Goal: Task Accomplishment & Management: Use online tool/utility

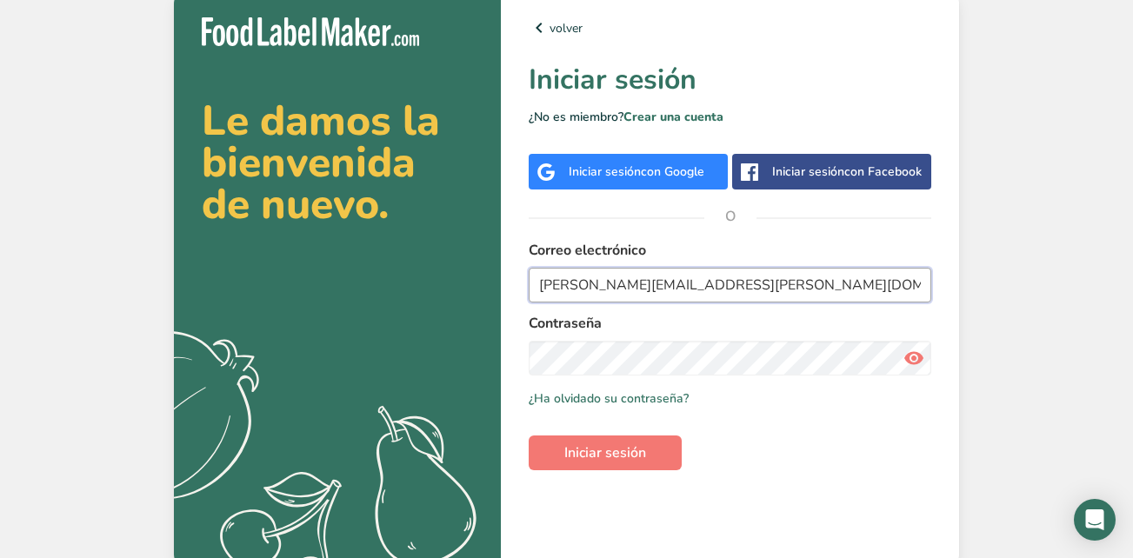
click at [682, 281] on input "Lilian.Diez@brenntag.com" at bounding box center [730, 285] width 403 height 35
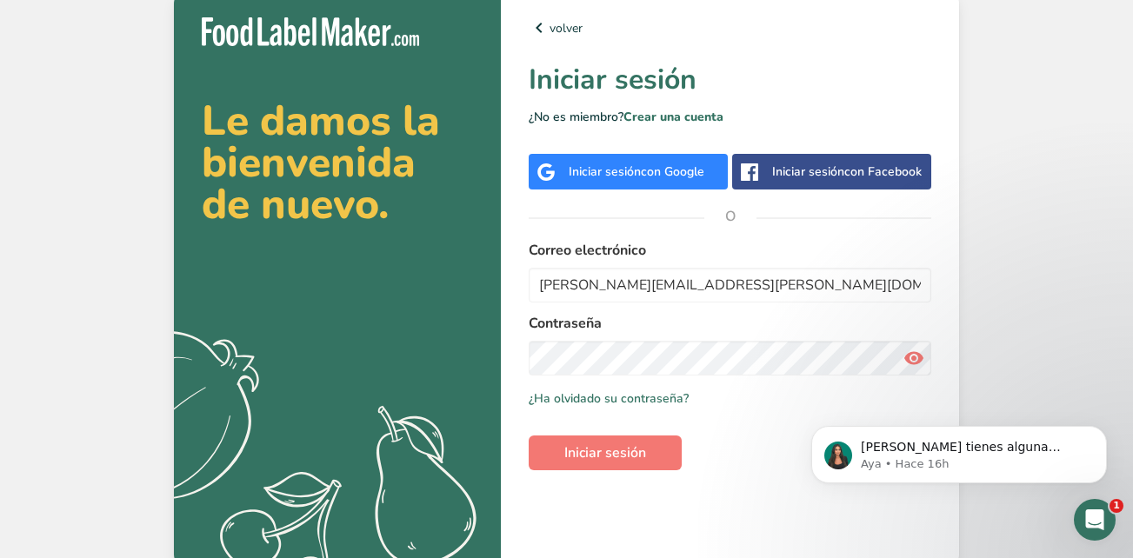
click at [909, 356] on icon at bounding box center [913, 358] width 21 height 31
click at [488, 341] on section "Le damos la bienvenida de nuevo. .a{fill:#f5f3ed;} volver Iniciar sesión ¿No es…" at bounding box center [566, 279] width 785 height 579
click at [905, 424] on div "Si tienes alguna pregunta no dudes en consultarnos. ¡Estamos aquí para ayudarte…" at bounding box center [959, 374] width 320 height 217
click at [641, 459] on span "Iniciar sesión" at bounding box center [605, 453] width 82 height 21
click at [496, 348] on section "Le damos la bienvenida de nuevo. .a{fill:#f5f3ed;} volver Iniciar sesión ¿No es…" at bounding box center [566, 279] width 785 height 579
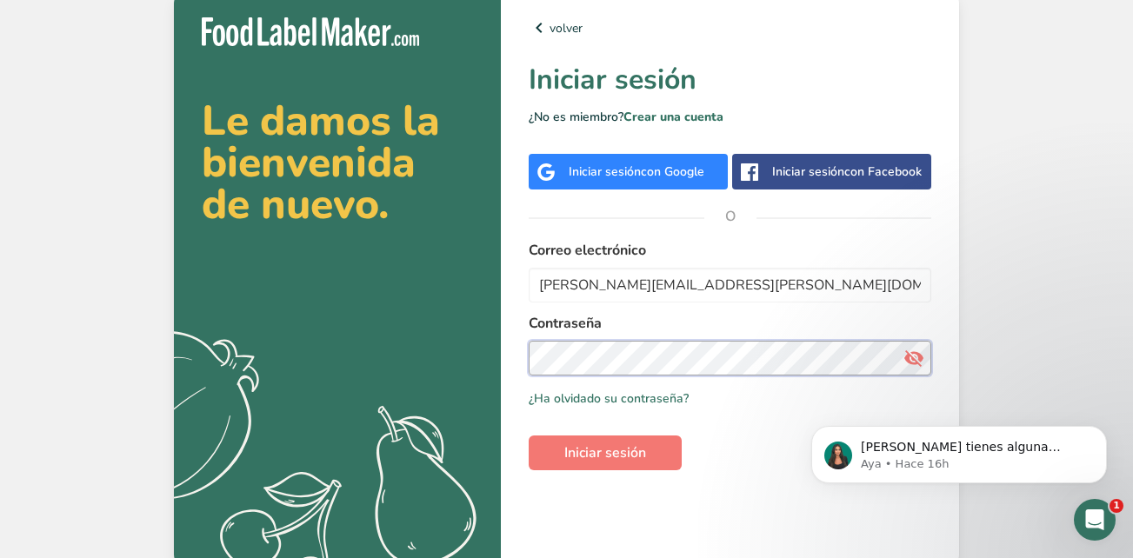
click at [421, 331] on section "Le damos la bienvenida de nuevo. .a{fill:#f5f3ed;} volver Iniciar sesión ¿No es…" at bounding box center [566, 279] width 785 height 579
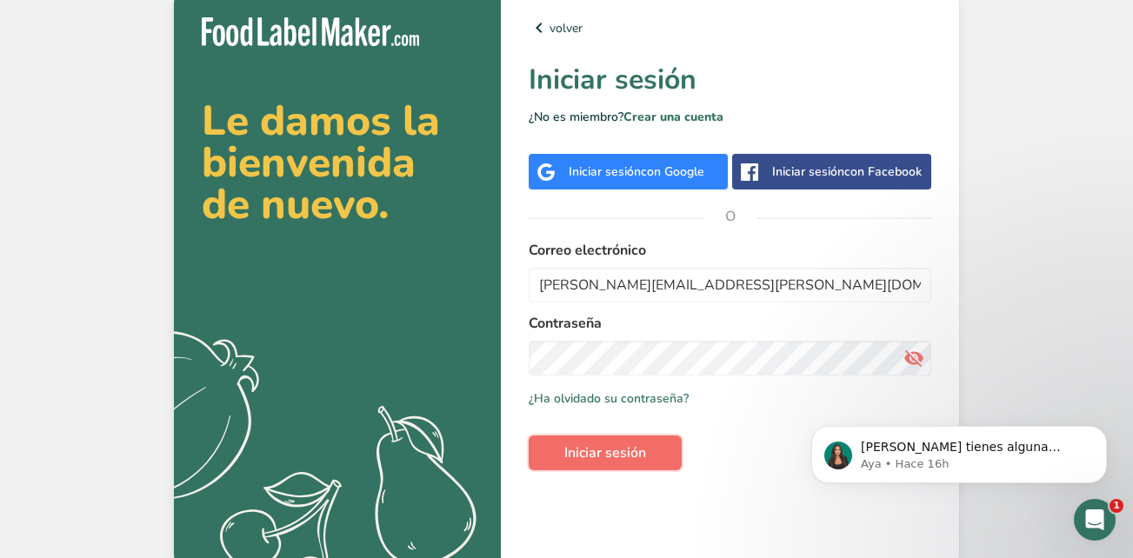
click at [654, 452] on button "Iniciar sesión" at bounding box center [605, 453] width 153 height 35
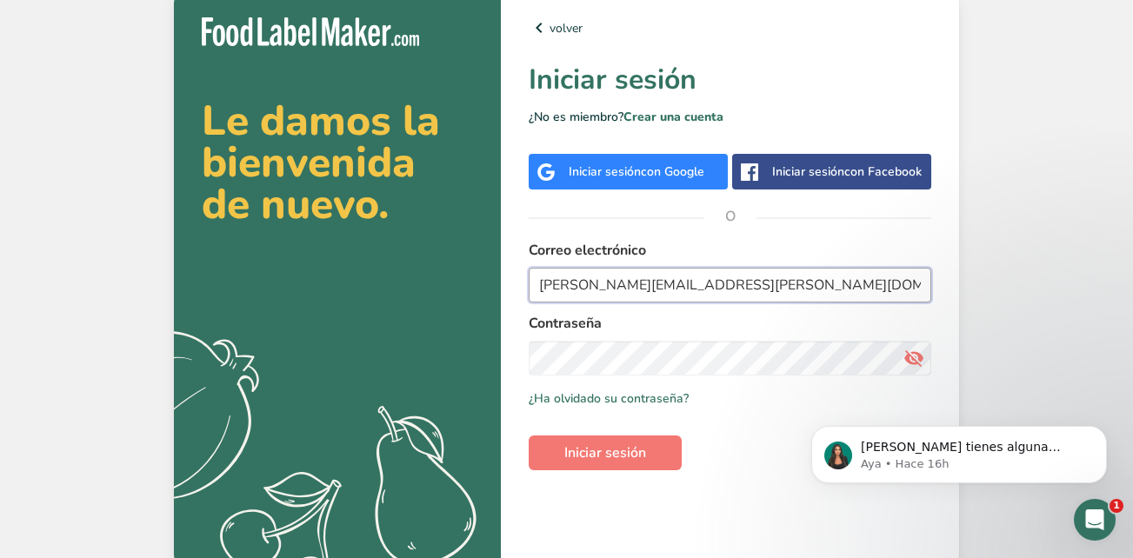
drag, startPoint x: 737, startPoint y: 283, endPoint x: 513, endPoint y: 286, distance: 224.3
click at [513, 286] on div "volver Iniciar sesión ¿No es miembro? Crear una cuenta Iniciar sesión con Googl…" at bounding box center [730, 279] width 458 height 579
paste input ": twagner"
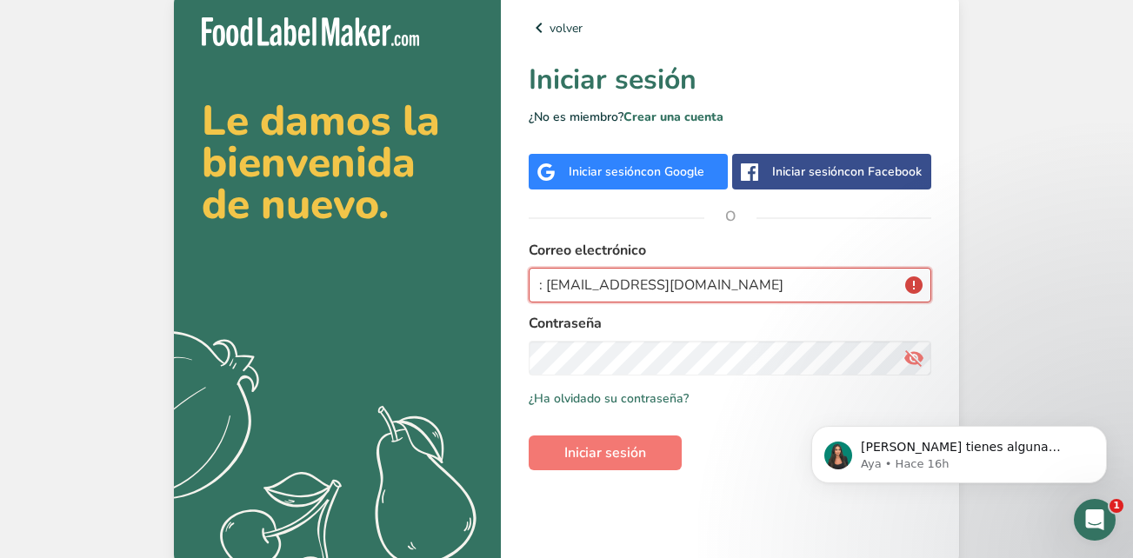
click at [545, 290] on input ": twagner@brenntag.com" at bounding box center [730, 285] width 403 height 35
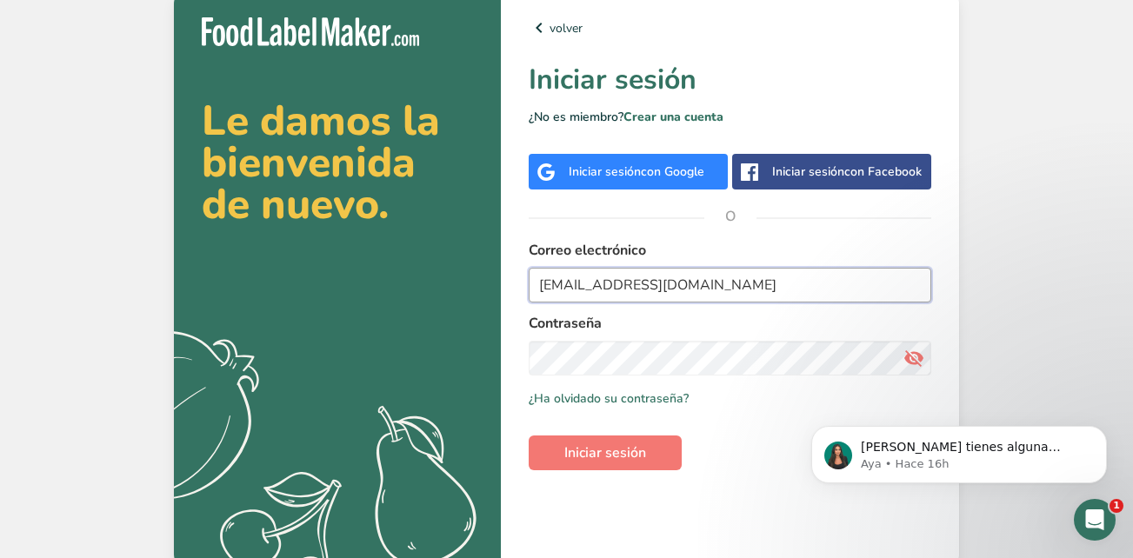
type input "twagner@brenntag.com"
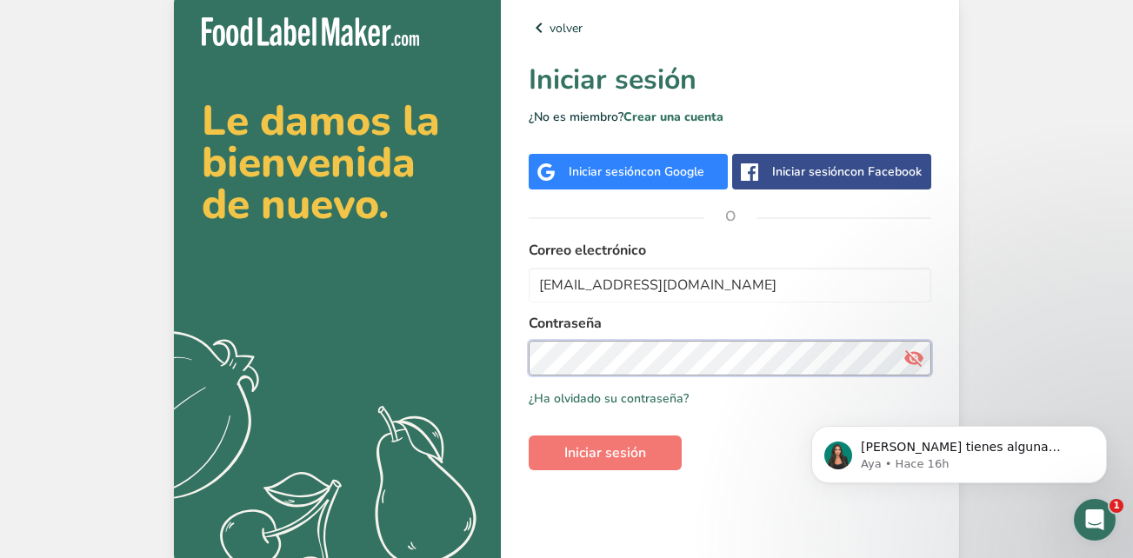
click at [493, 351] on section "Le damos la bienvenida de nuevo. .a{fill:#f5f3ed;} volver Iniciar sesión ¿No es…" at bounding box center [566, 279] width 785 height 579
click at [489, 354] on section "Le damos la bienvenida de nuevo. .a{fill:#f5f3ed;} volver Iniciar sesión ¿No es…" at bounding box center [566, 279] width 785 height 579
click at [912, 386] on form "Correo electrónico twagner@brenntag.com Contraseña Recuérdame ¿Ha olvidado su c…" at bounding box center [730, 355] width 403 height 230
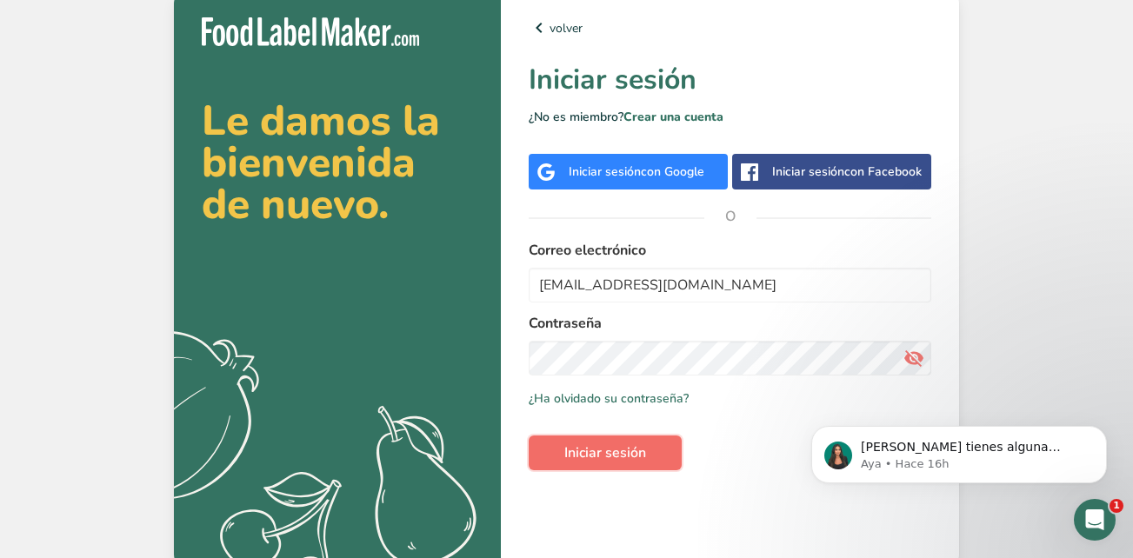
click at [602, 444] on span "Iniciar sesión" at bounding box center [605, 453] width 82 height 21
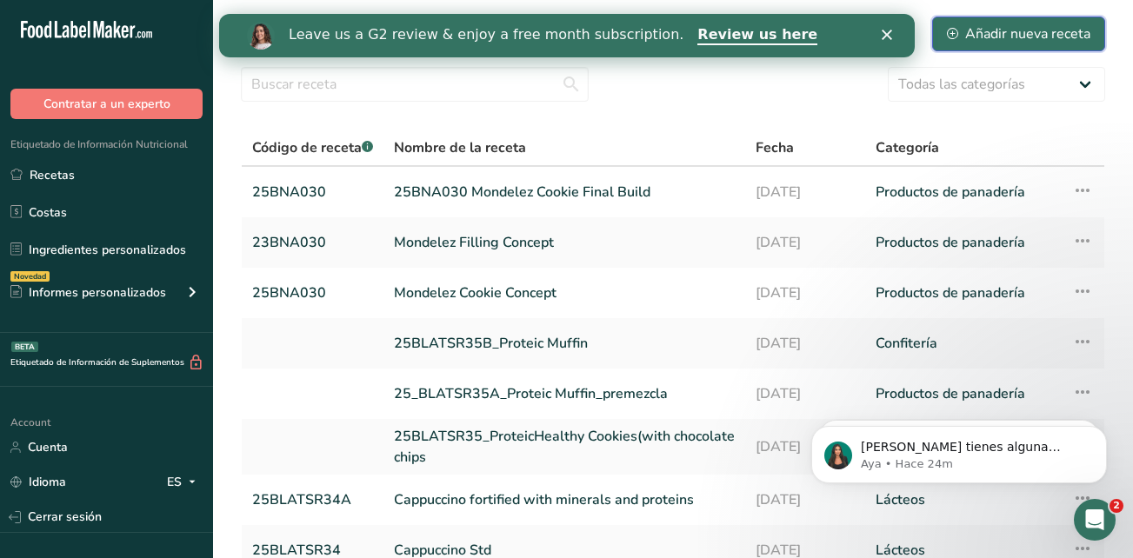
drag, startPoint x: 1071, startPoint y: 35, endPoint x: 1107, endPoint y: 63, distance: 45.2
click at [1071, 35] on div "Añadir nueva receta" at bounding box center [1018, 33] width 143 height 21
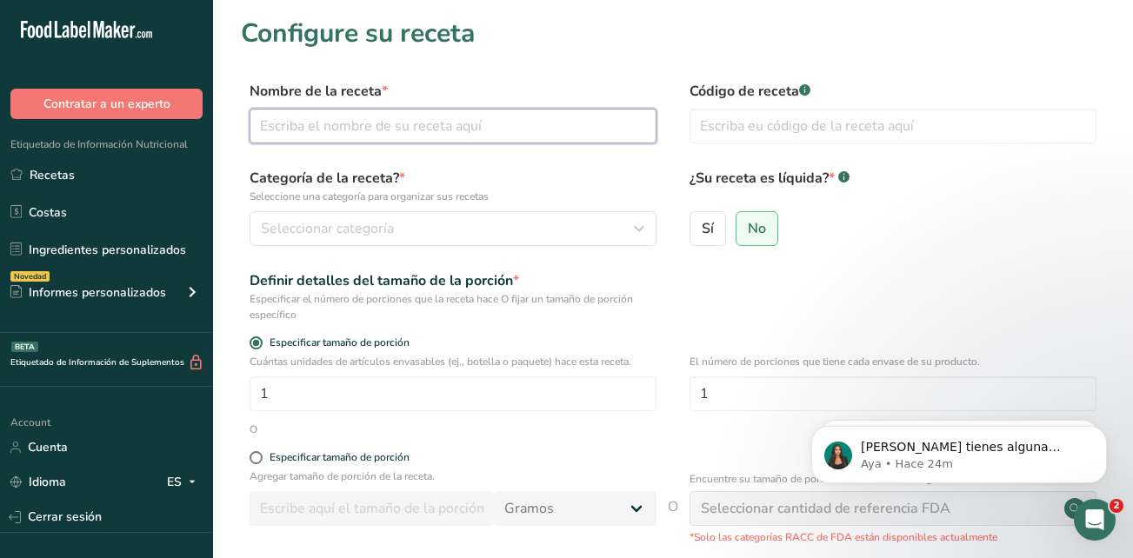
click at [383, 130] on input "text" at bounding box center [453, 126] width 407 height 35
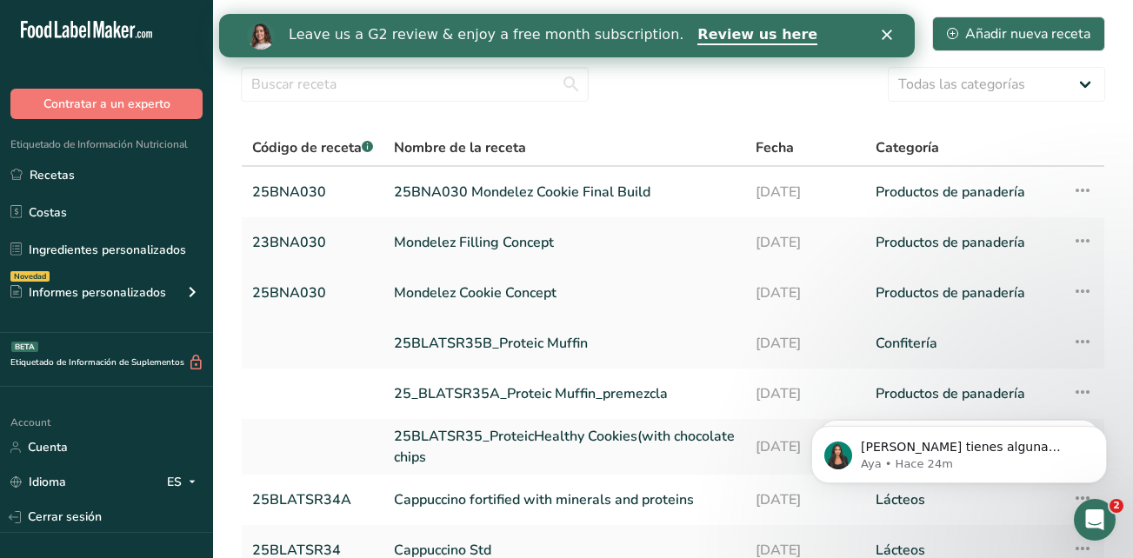
click at [537, 295] on link "Mondelez Cookie Concept" at bounding box center [564, 293] width 341 height 37
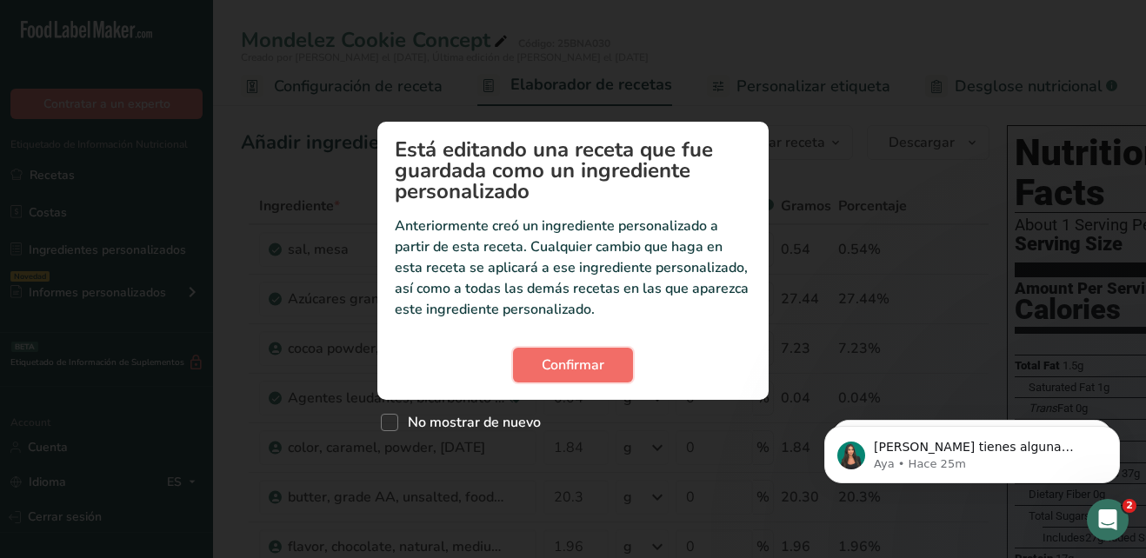
click at [556, 356] on span "Confirmar" at bounding box center [573, 365] width 63 height 21
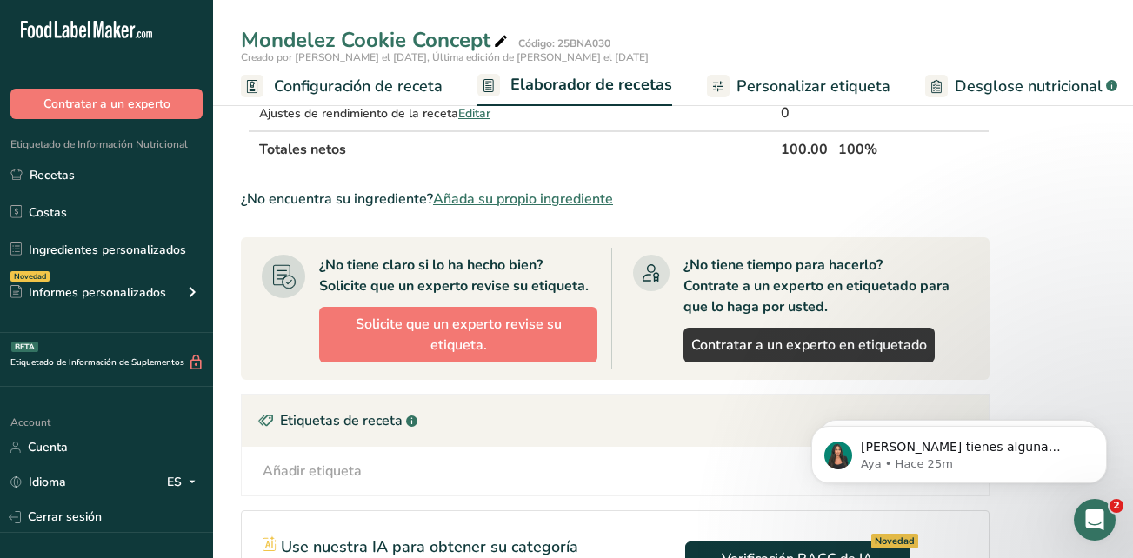
scroll to position [869, 0]
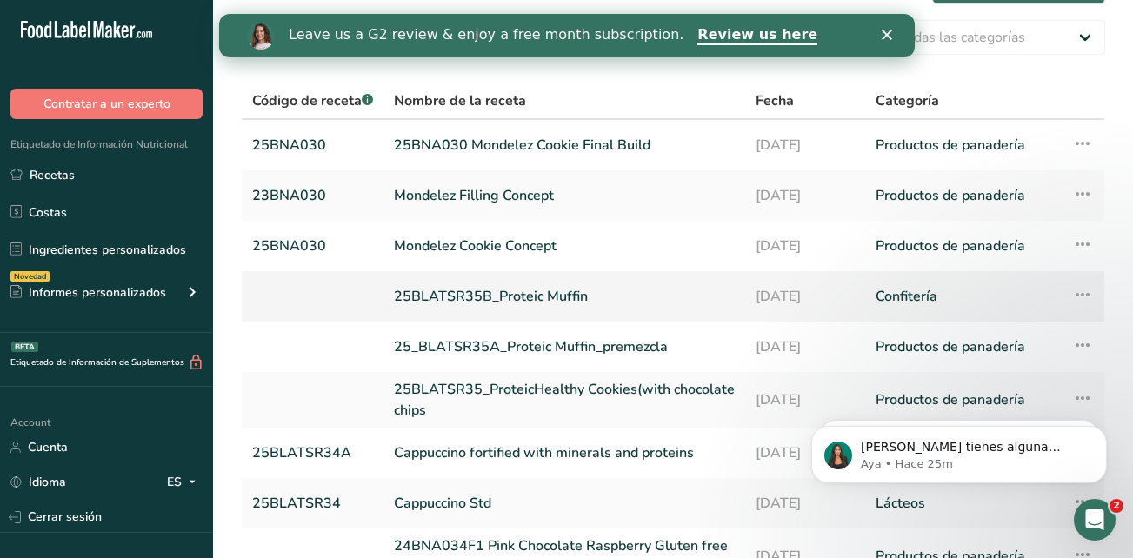
scroll to position [87, 0]
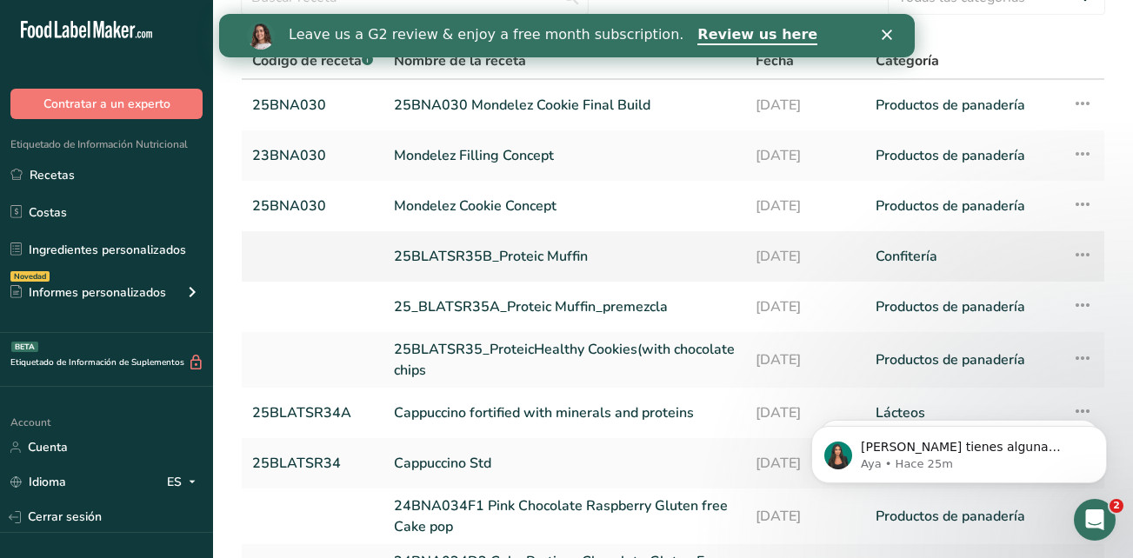
click at [556, 257] on link "25BLATSR35B_Proteic Muffin" at bounding box center [564, 256] width 341 height 37
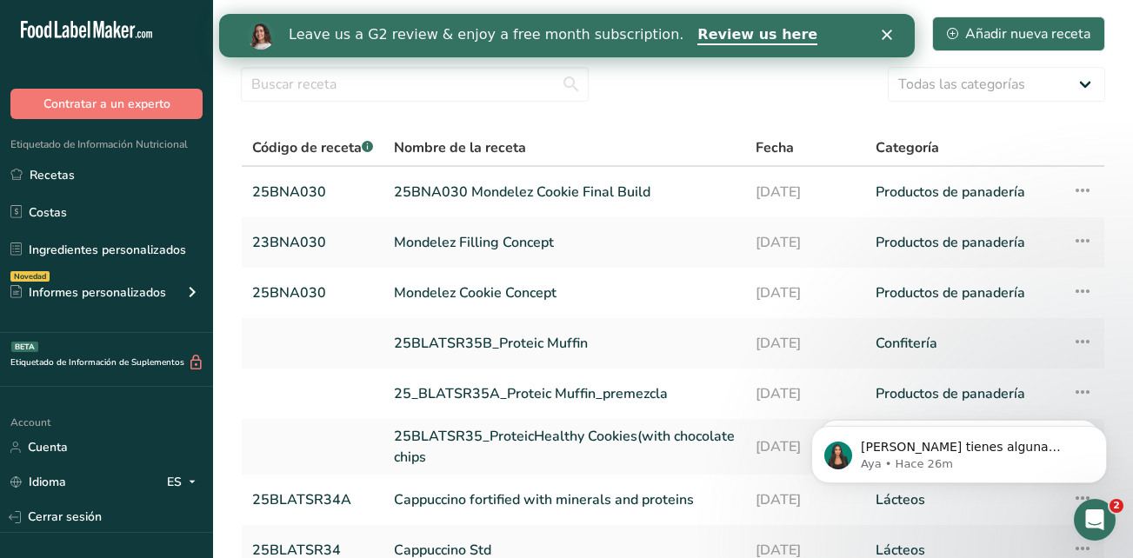
click at [884, 32] on icon "Cerrar" at bounding box center [886, 35] width 10 height 10
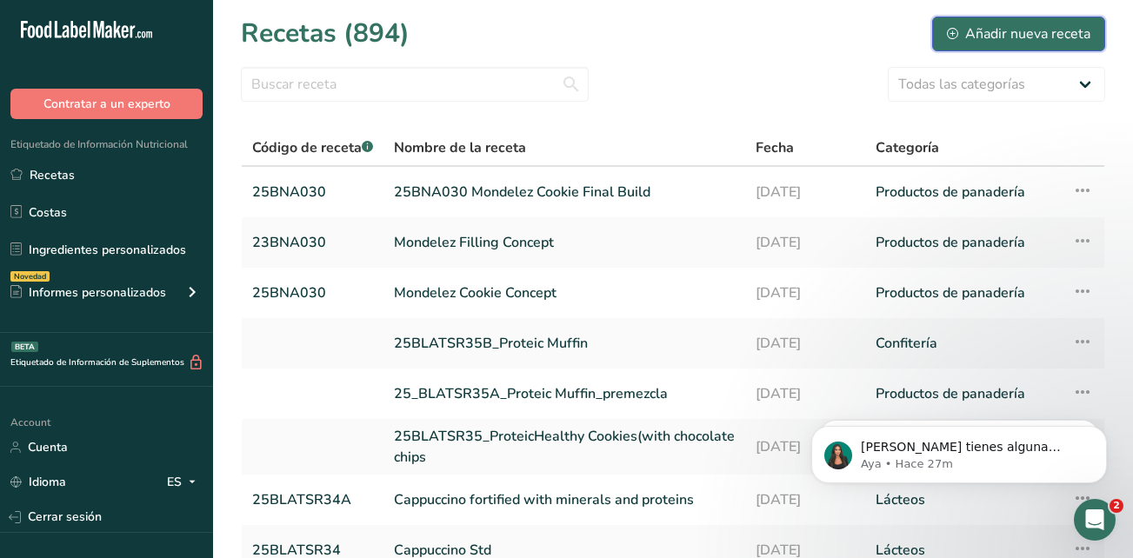
click at [993, 25] on div "Añadir nueva receta" at bounding box center [1018, 33] width 143 height 21
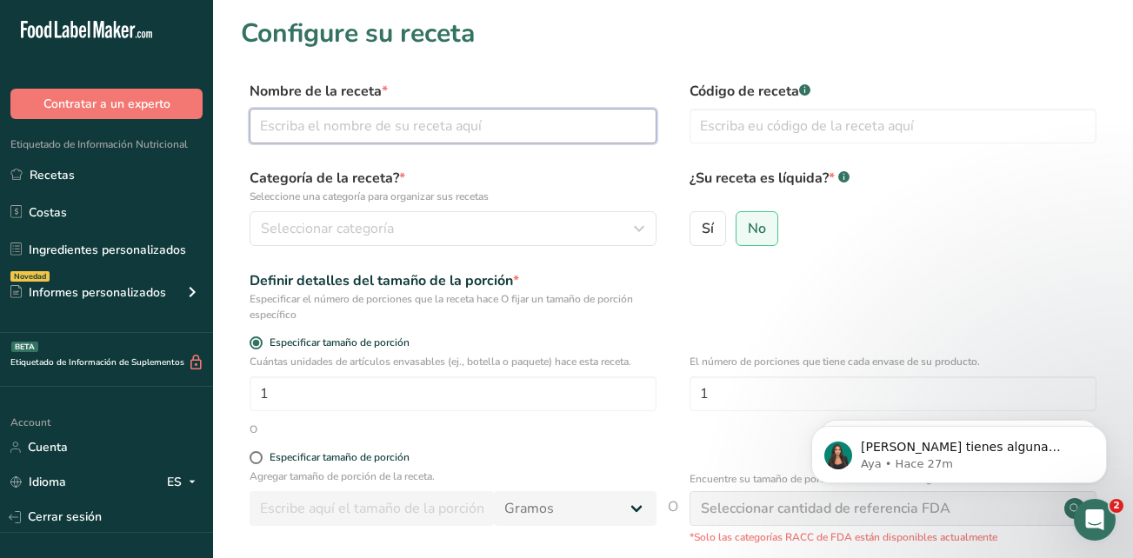
click at [465, 132] on input "text" at bounding box center [453, 126] width 407 height 35
type input "c"
type input "CHANTILLY CREAM"
click at [783, 129] on input "text" at bounding box center [892, 126] width 407 height 35
type input "25BLATSRSUMMIT"
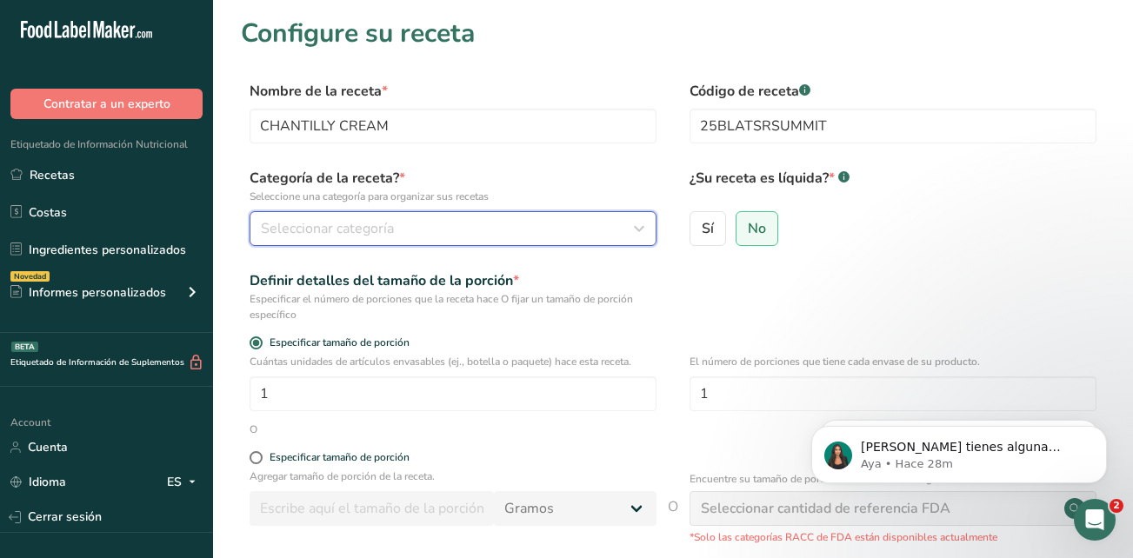
click at [439, 228] on div "Seleccionar categoría" at bounding box center [448, 228] width 374 height 21
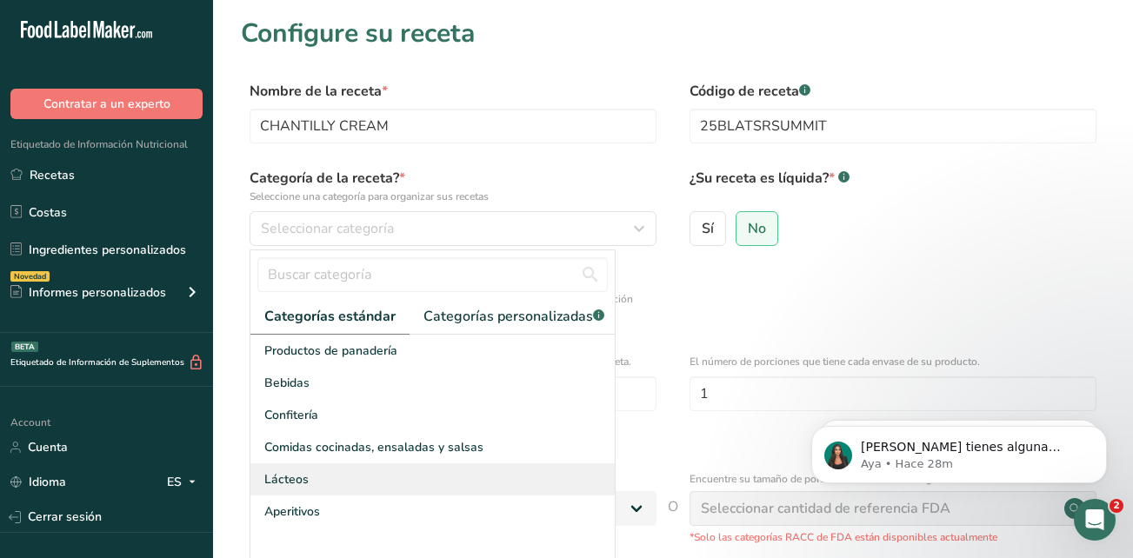
click at [427, 490] on div "Lácteos" at bounding box center [432, 479] width 364 height 32
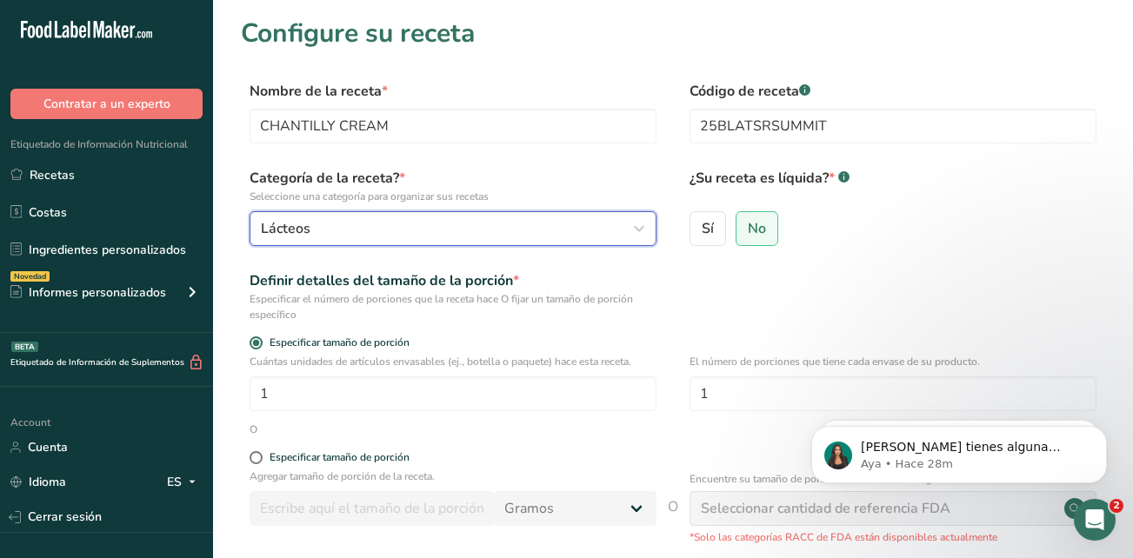
click at [638, 229] on icon "button" at bounding box center [639, 228] width 21 height 31
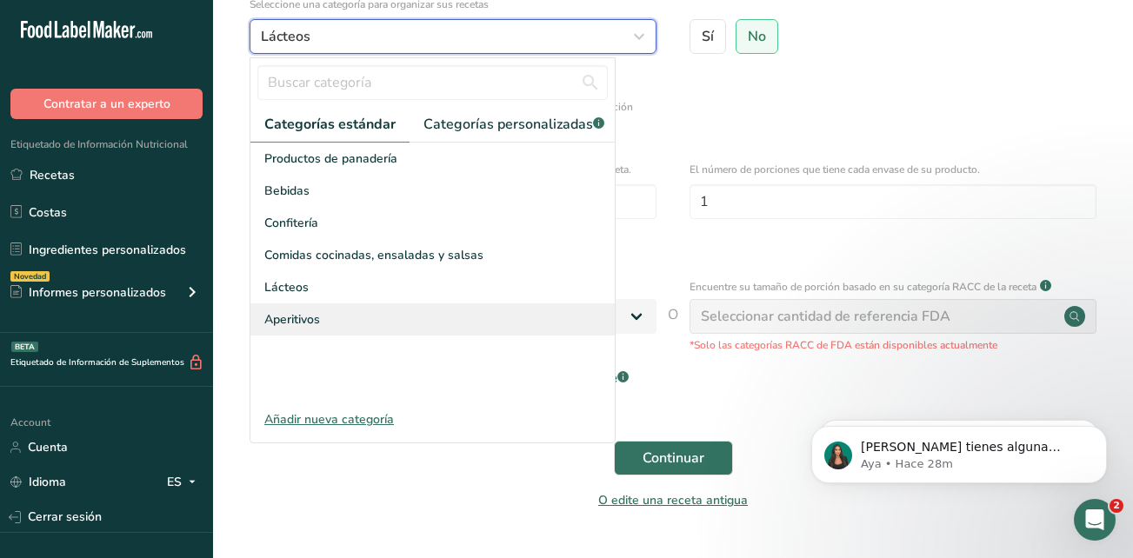
scroll to position [151, 0]
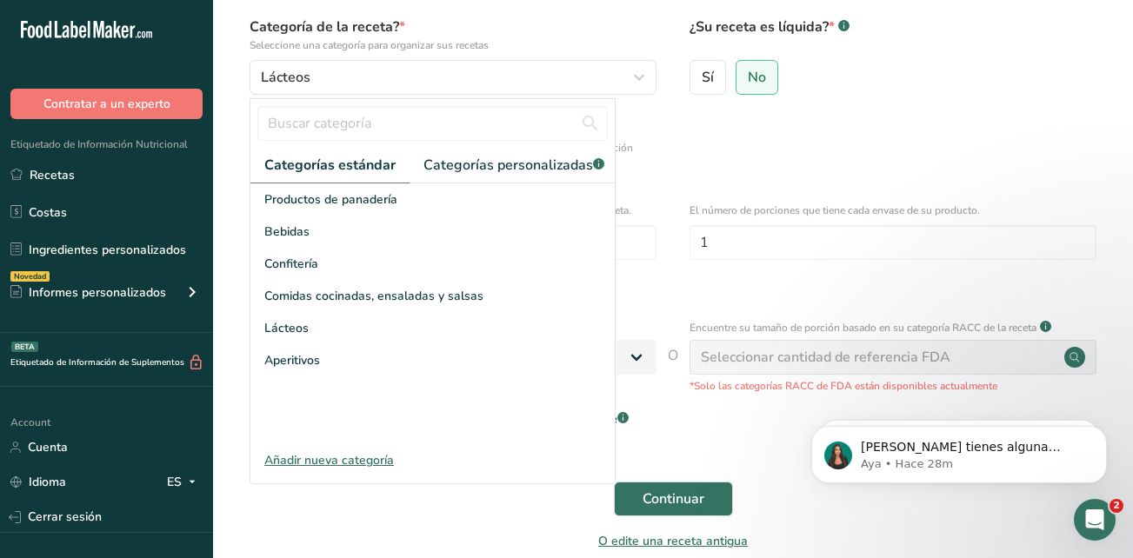
click at [773, 162] on div "Definir detalles del tamaño de la porción * Especificar el número de porciones …" at bounding box center [673, 145] width 864 height 52
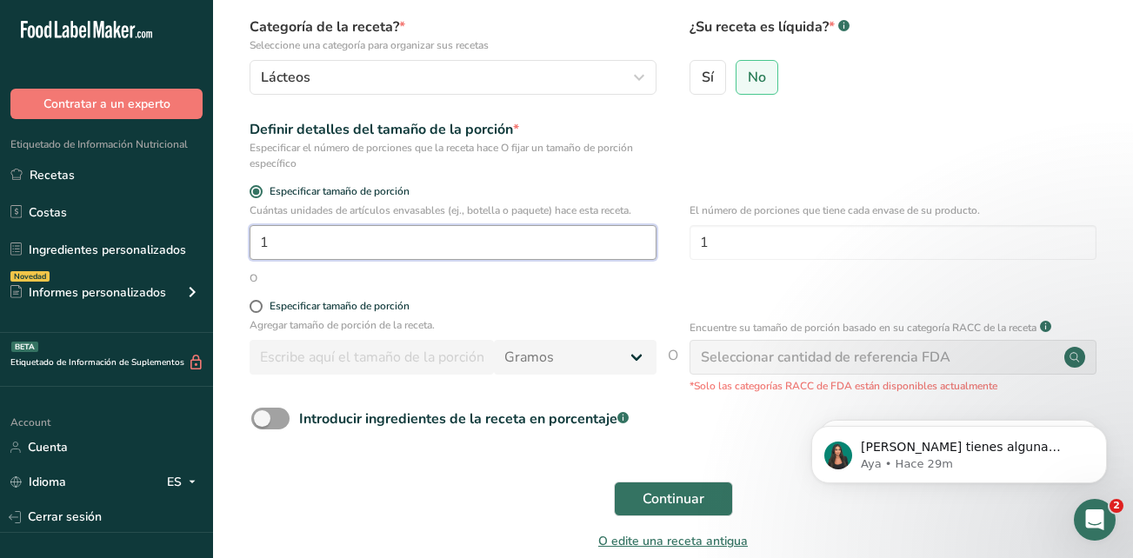
drag, startPoint x: 484, startPoint y: 239, endPoint x: 226, endPoint y: 238, distance: 258.2
click at [226, 238] on section "Configure su receta Nombre de la receta * CHANTILLY CREAM Código de receta .a-a…" at bounding box center [673, 219] width 920 height 741
click at [744, 276] on div "O" at bounding box center [673, 278] width 864 height 16
drag, startPoint x: 285, startPoint y: 232, endPoint x: 244, endPoint y: 234, distance: 40.9
click at [244, 234] on div "Cuántas unidades de artículos envasables (ej., botella o paquete) hace esta rec…" at bounding box center [673, 237] width 864 height 68
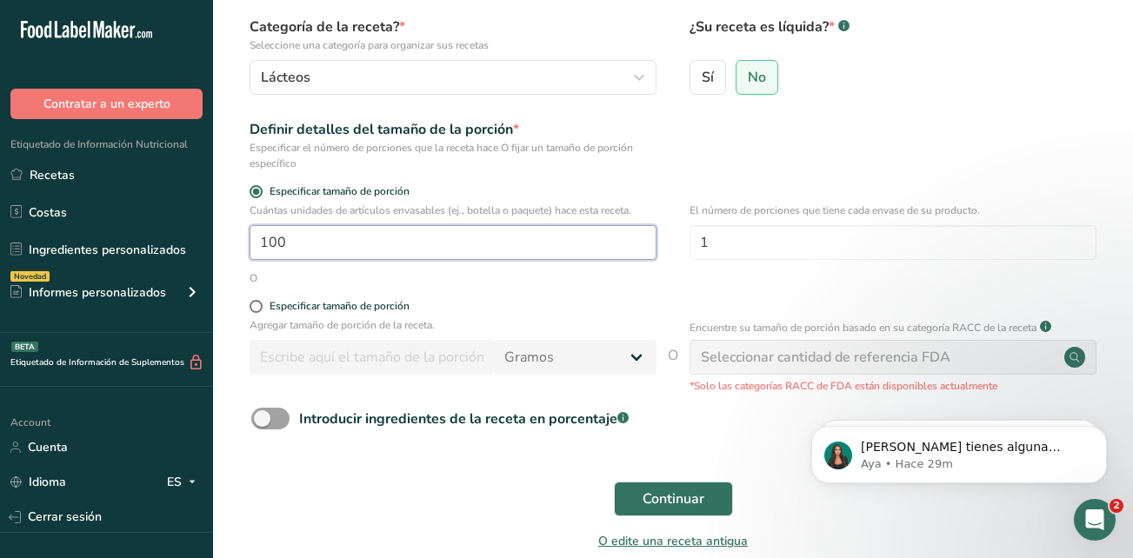
type input "100"
click at [374, 495] on div "Continuar" at bounding box center [673, 499] width 864 height 56
click at [662, 496] on span "Continuar" at bounding box center [673, 499] width 62 height 21
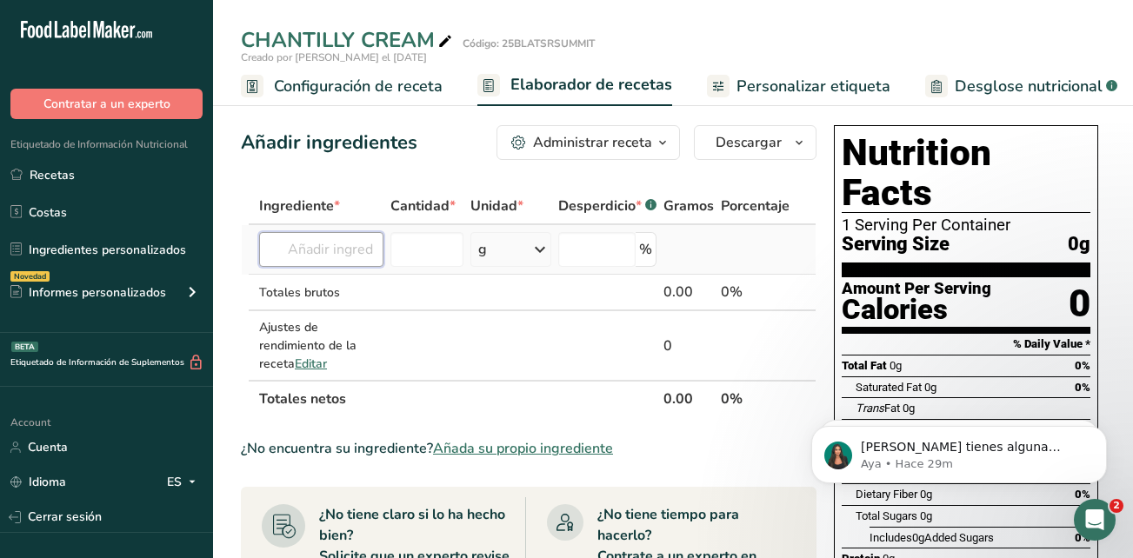
click at [365, 255] on input "text" at bounding box center [321, 249] width 124 height 35
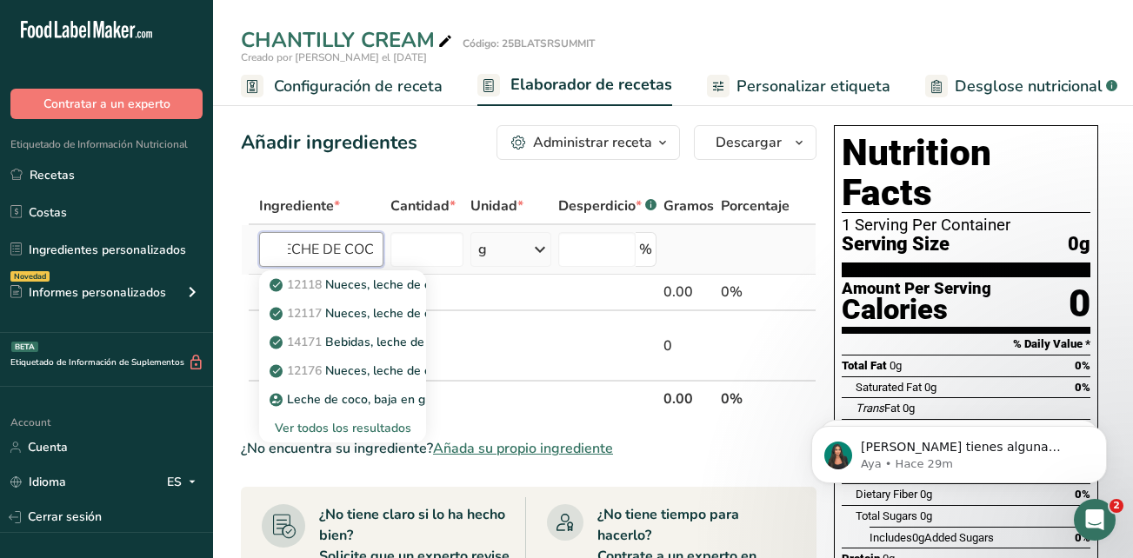
scroll to position [0, 23]
type input "LECHE DE COCO"
click at [374, 404] on p "Leche de coco, baja en grasa" at bounding box center [361, 399] width 176 height 18
type input "Coconut Milk, low fat"
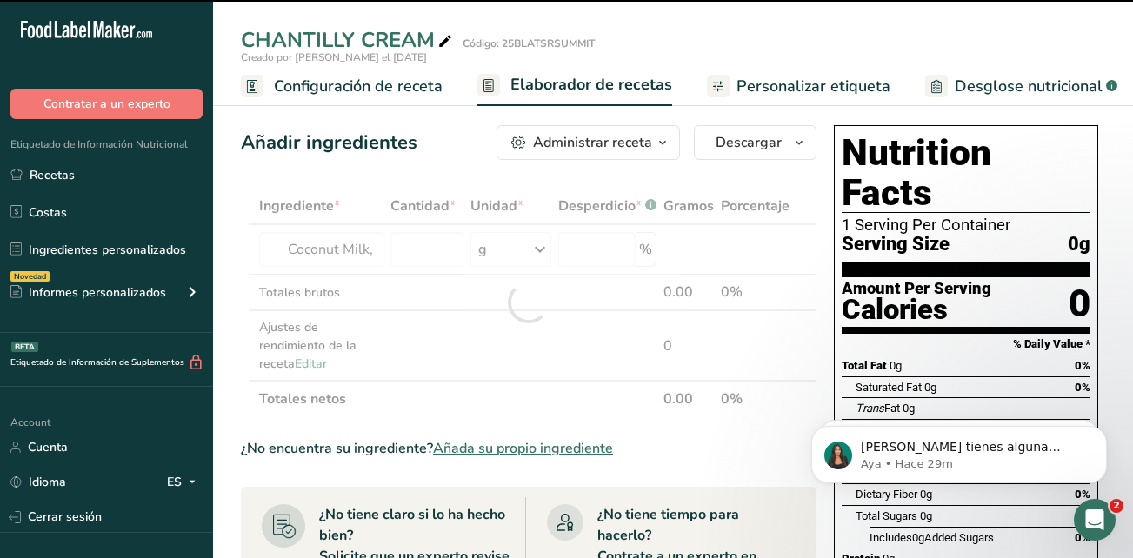
type input "0"
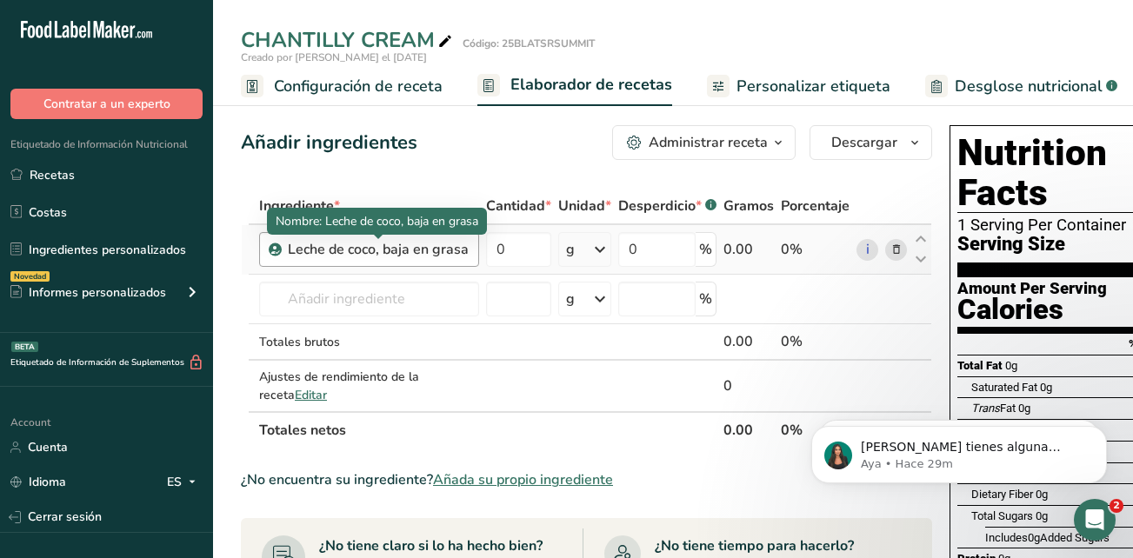
click at [380, 251] on div "Leche de coco, baja en grasa" at bounding box center [378, 249] width 181 height 21
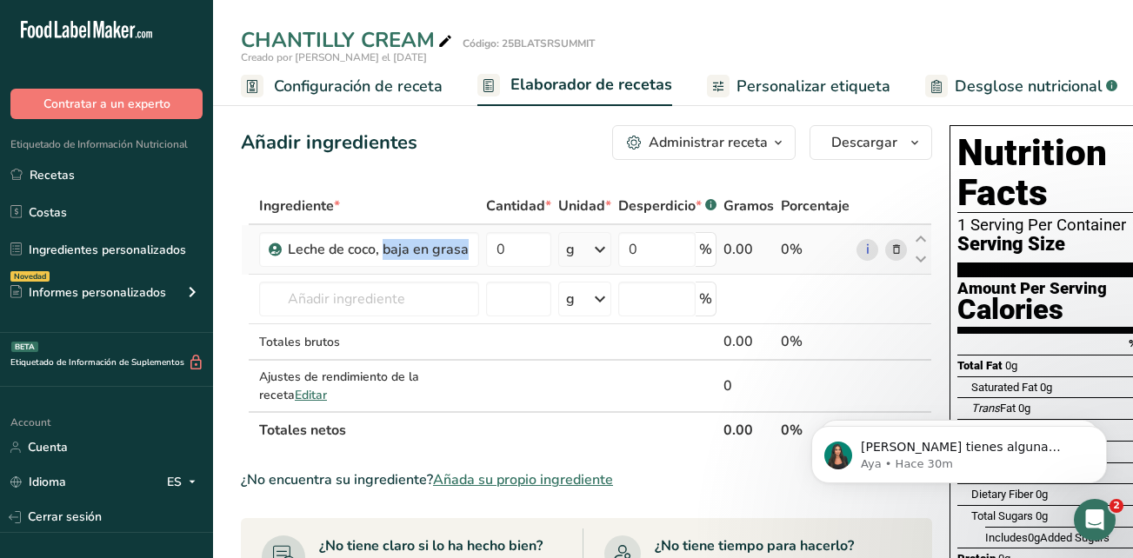
drag, startPoint x: 287, startPoint y: 248, endPoint x: 483, endPoint y: 263, distance: 197.1
click at [483, 263] on tr "Leche de coco, baja en grasa 0 g Unidades de peso g kg mg Ver más Unidades de v…" at bounding box center [586, 250] width 689 height 50
copy div "Leche de coco, baja en grasa"
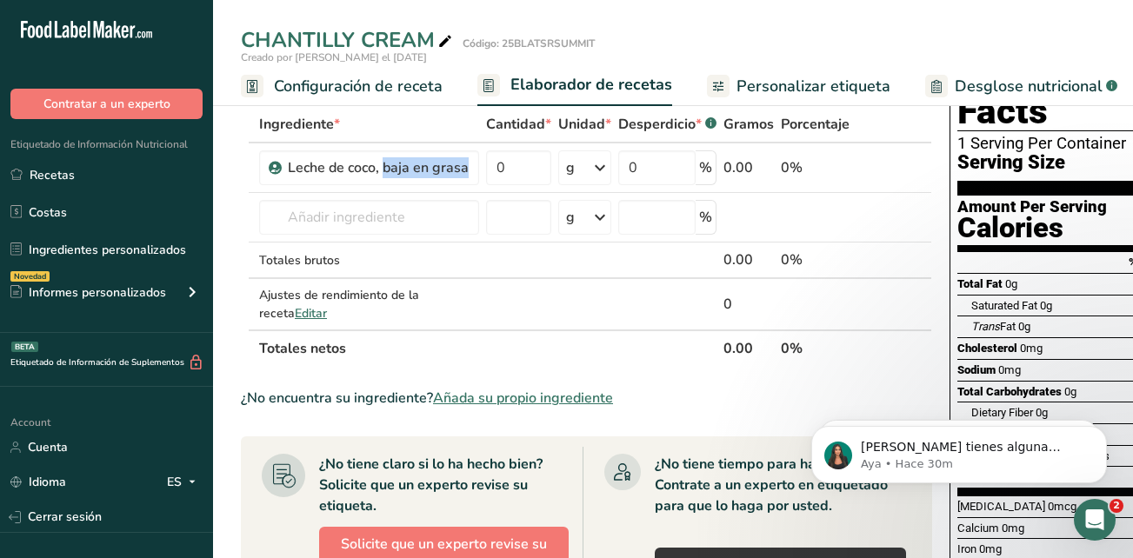
scroll to position [53, 0]
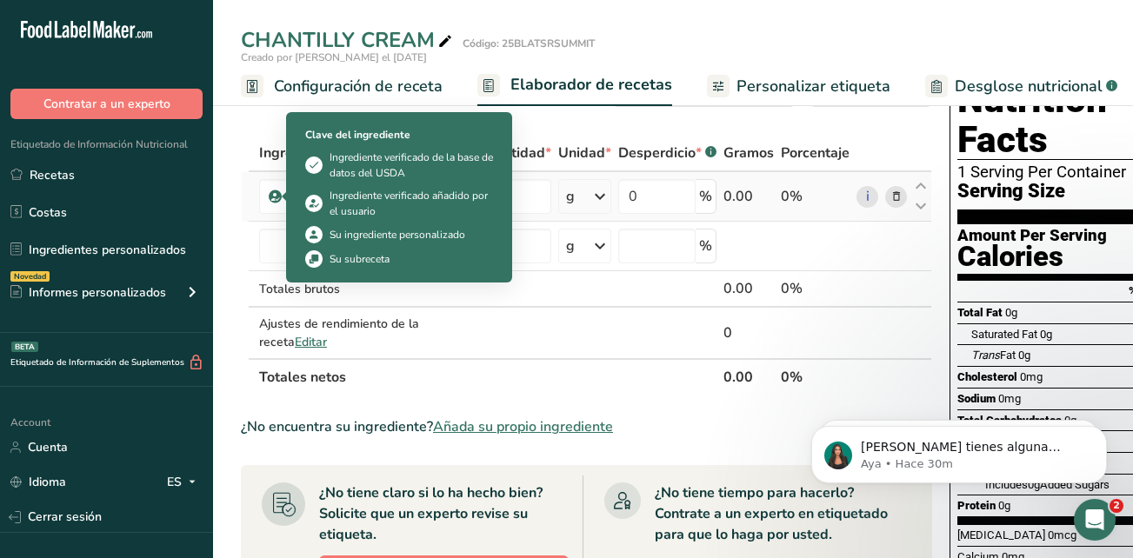
click at [281, 196] on span at bounding box center [275, 196] width 13 height 21
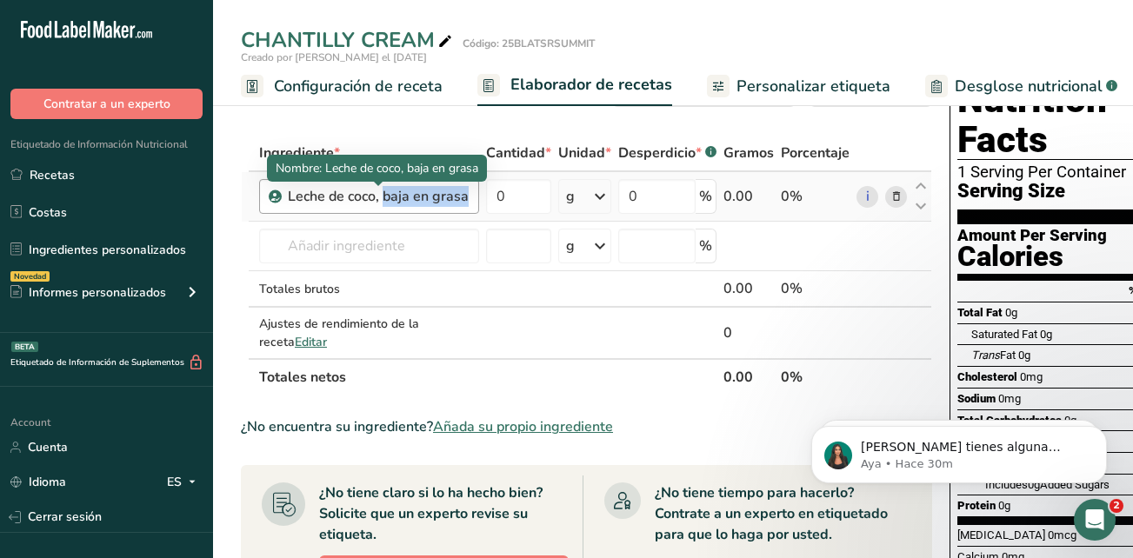
click at [323, 196] on div "Leche de coco, baja en grasa" at bounding box center [378, 196] width 181 height 21
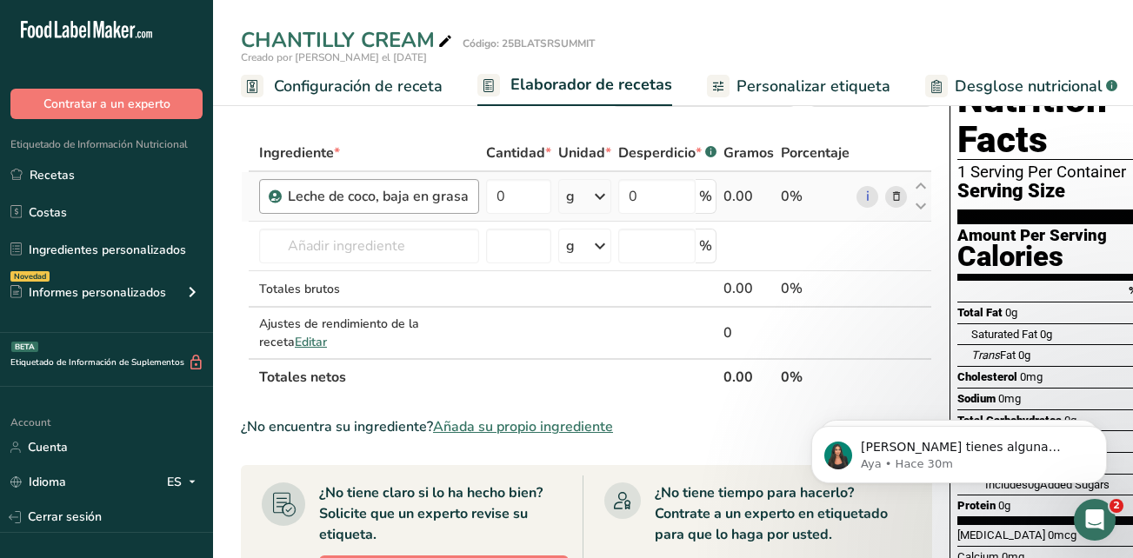
drag, startPoint x: 295, startPoint y: 199, endPoint x: 475, endPoint y: 198, distance: 180.0
click at [475, 198] on div "Leche de coco, baja en grasa" at bounding box center [369, 196] width 220 height 35
drag, startPoint x: 475, startPoint y: 198, endPoint x: 443, endPoint y: 197, distance: 31.3
click at [443, 197] on div "Leche de coco, baja en grasa" at bounding box center [378, 196] width 181 height 21
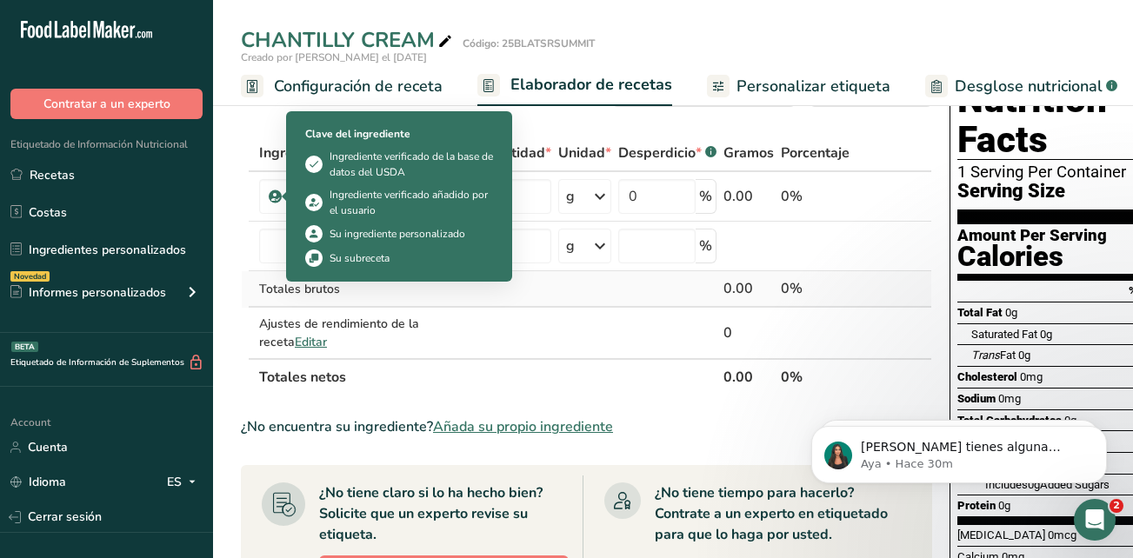
click at [528, 287] on td at bounding box center [519, 289] width 72 height 37
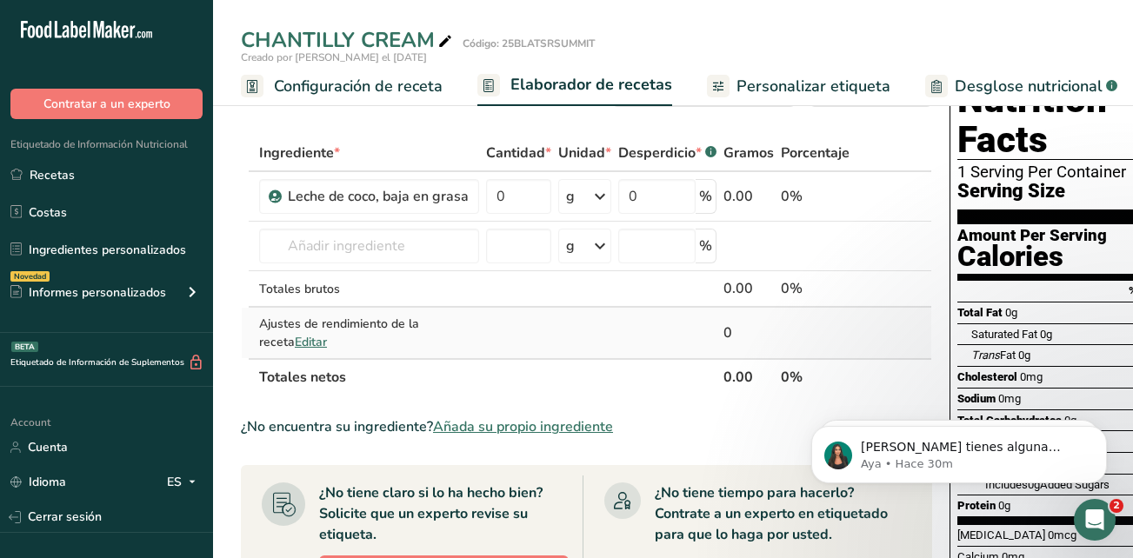
click at [523, 310] on td at bounding box center [519, 333] width 72 height 50
drag, startPoint x: 465, startPoint y: 192, endPoint x: 287, endPoint y: 199, distance: 178.4
click at [287, 199] on div "Leche de coco, baja en grasa" at bounding box center [369, 196] width 220 height 35
click at [470, 190] on div "Leche de coco, baja en grasa" at bounding box center [369, 196] width 220 height 35
click at [512, 196] on input "0" at bounding box center [518, 196] width 65 height 35
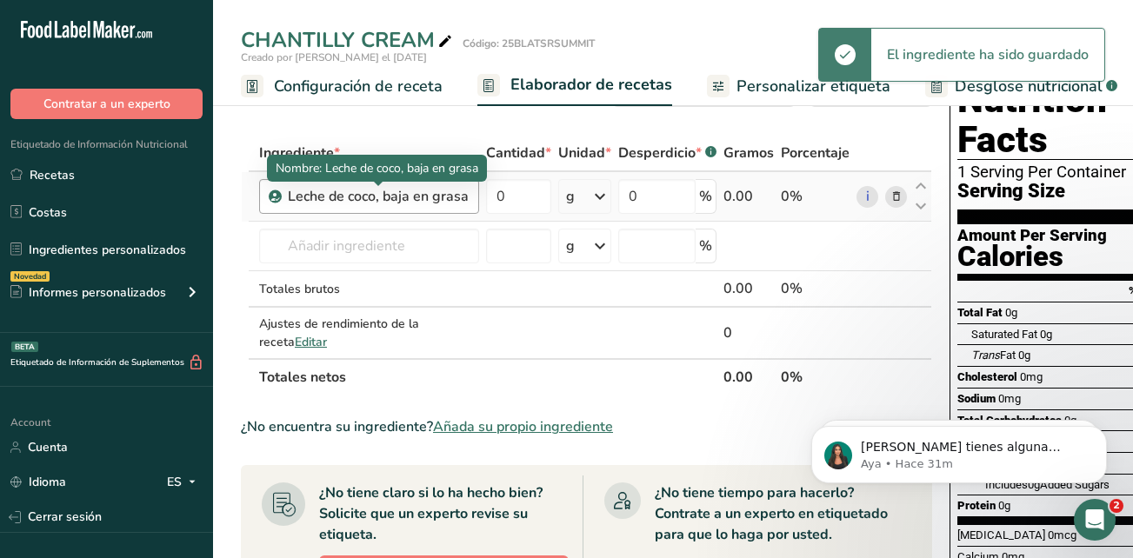
click at [399, 203] on div "Leche de coco, baja en grasa" at bounding box center [378, 196] width 181 height 21
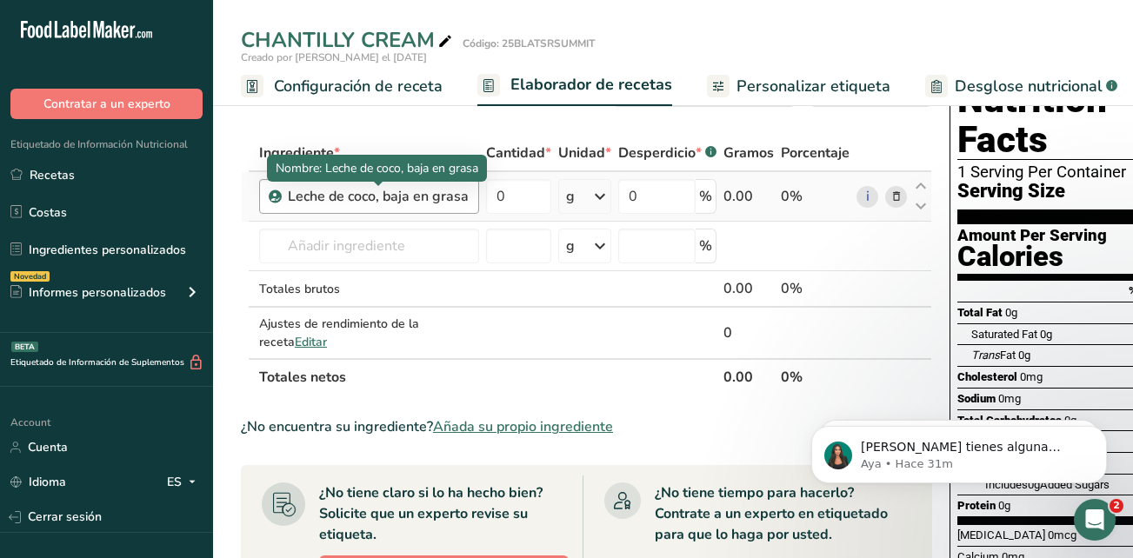
click at [310, 199] on div "Leche de coco, baja en grasa" at bounding box center [378, 196] width 181 height 21
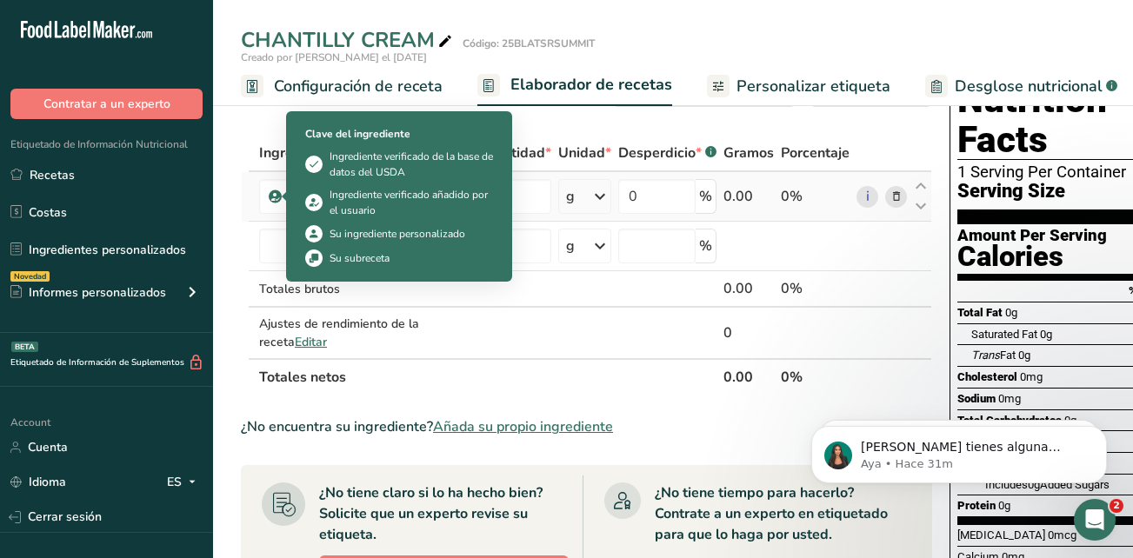
click at [276, 198] on icon at bounding box center [275, 197] width 10 height 16
click at [384, 168] on div "Ingrediente verificado de la base de datos del USDA" at bounding box center [410, 164] width 163 height 31
click at [345, 162] on div "Ingrediente verificado de la base de datos del USDA" at bounding box center [410, 164] width 163 height 31
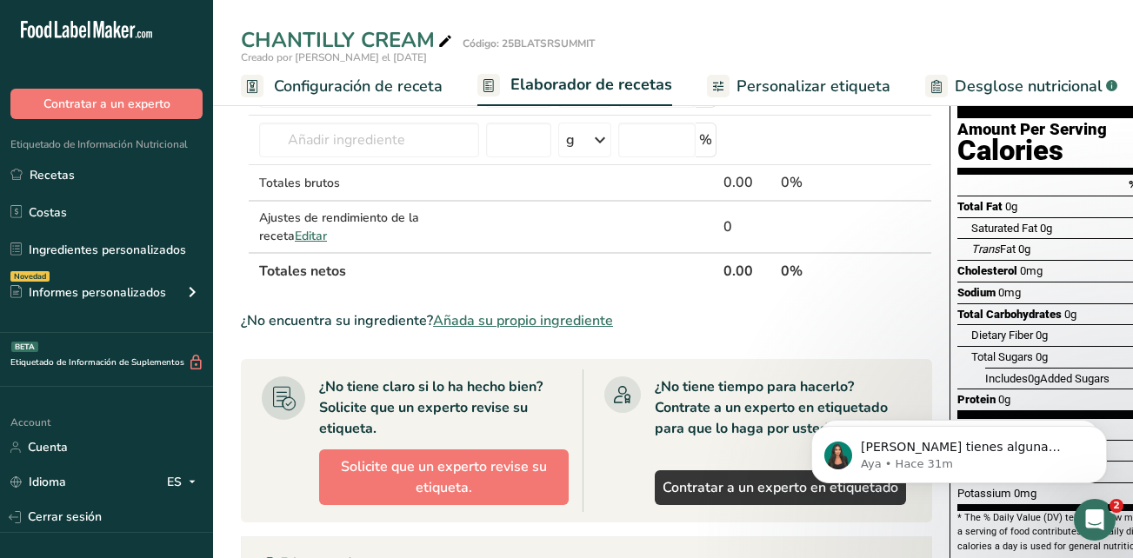
scroll to position [0, 0]
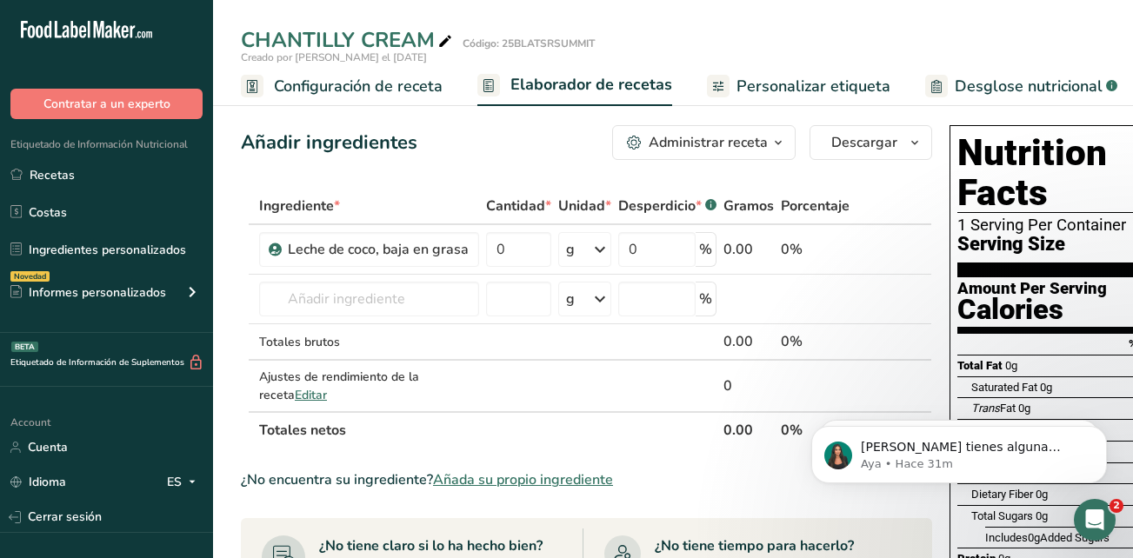
click at [784, 144] on span "button" at bounding box center [778, 142] width 21 height 21
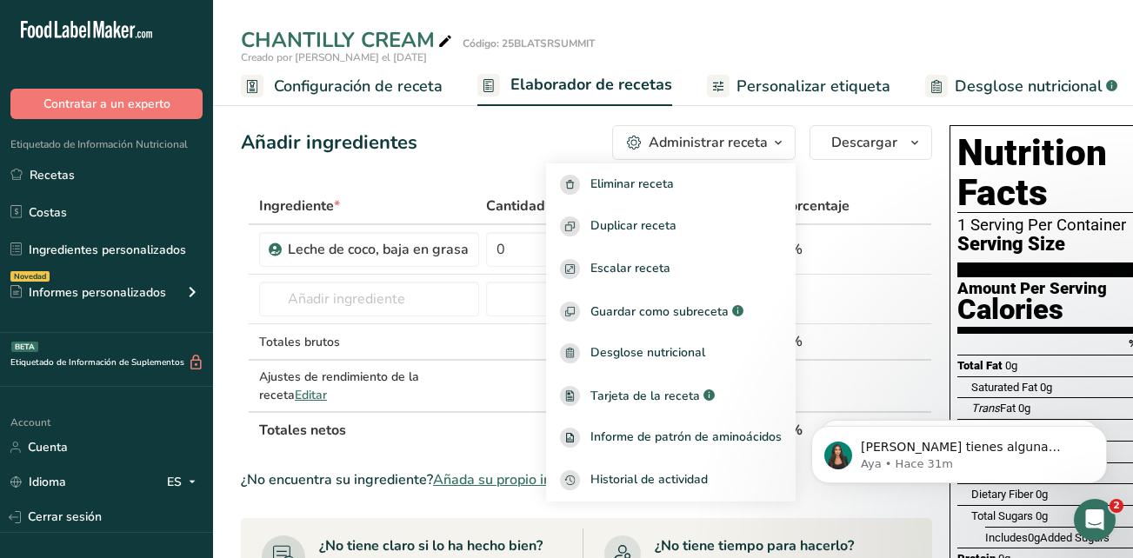
click at [905, 201] on th at bounding box center [881, 207] width 57 height 37
click at [768, 139] on span "button" at bounding box center [778, 142] width 21 height 21
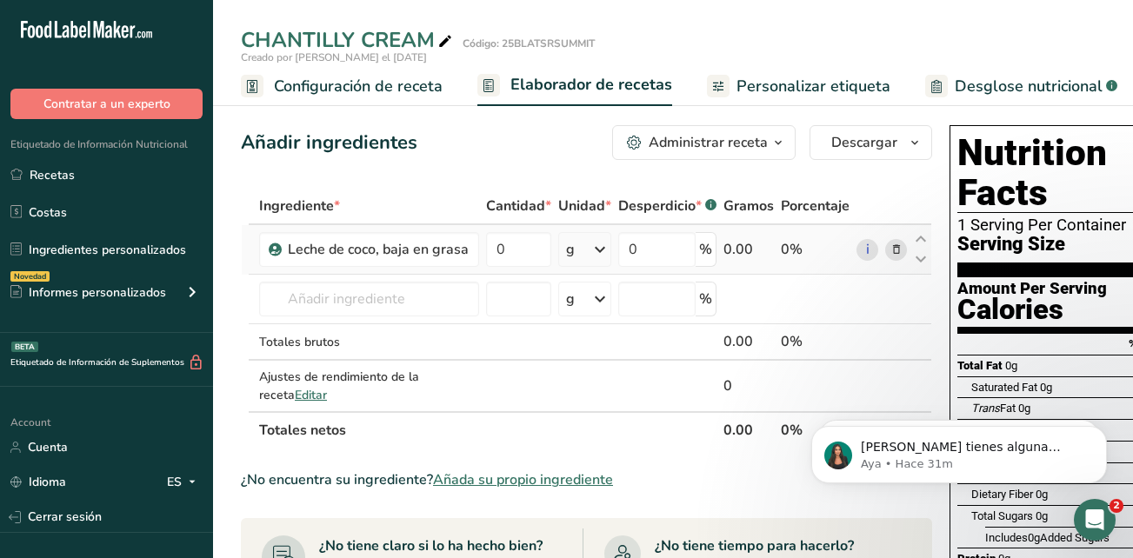
click at [892, 253] on icon at bounding box center [896, 250] width 12 height 18
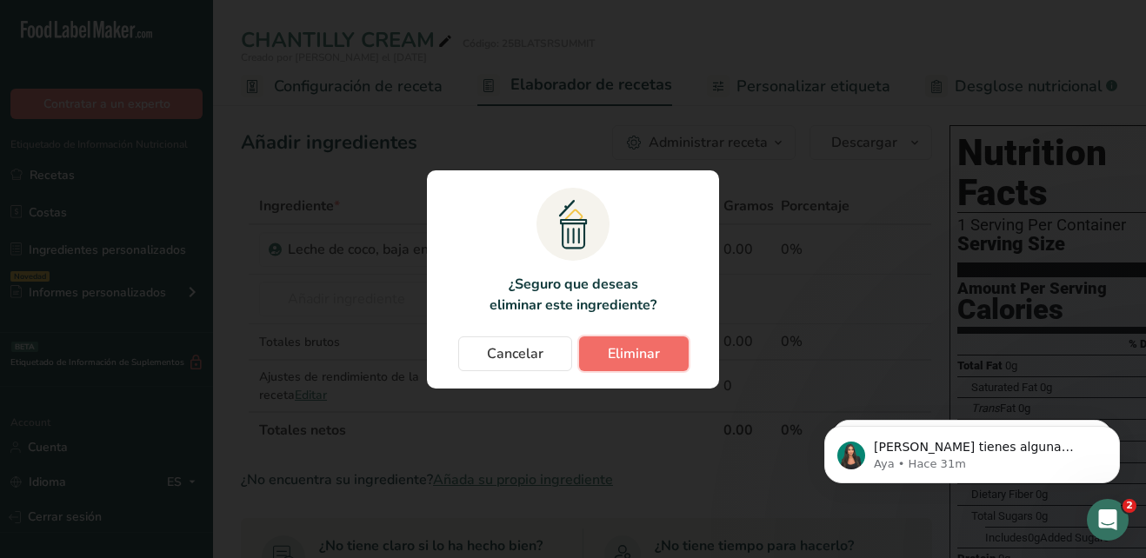
click at [637, 349] on span "Eliminar" at bounding box center [634, 353] width 52 height 21
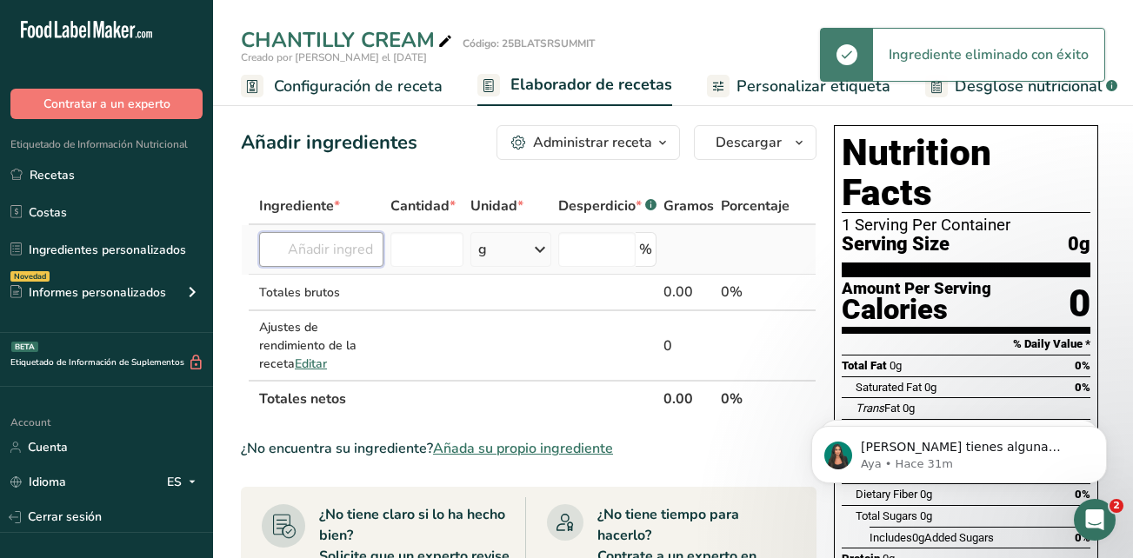
click at [323, 245] on input "text" at bounding box center [321, 249] width 124 height 35
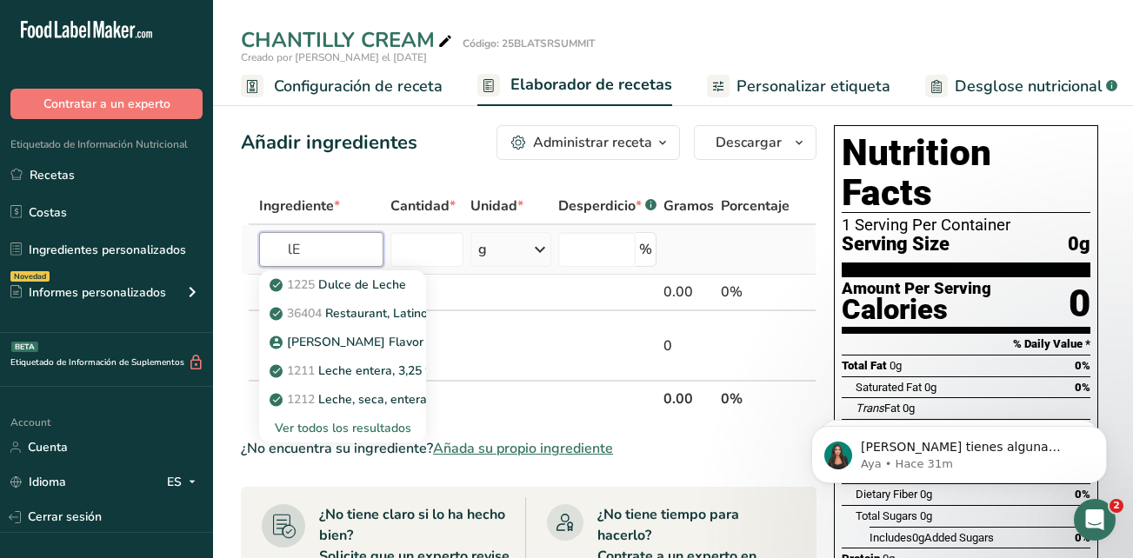
type input "l"
type input "LECHE DE COCO"
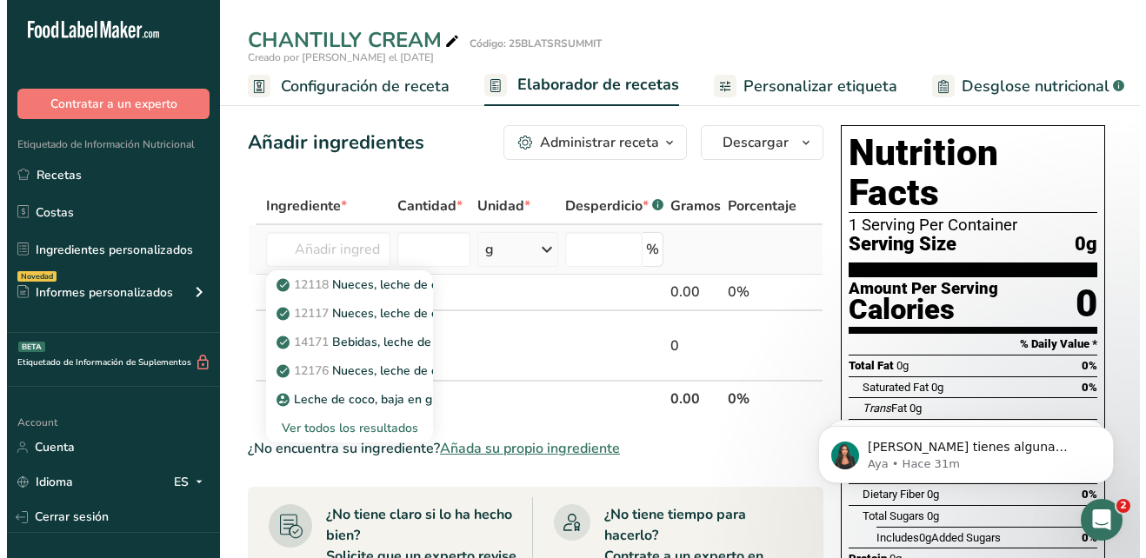
scroll to position [0, 0]
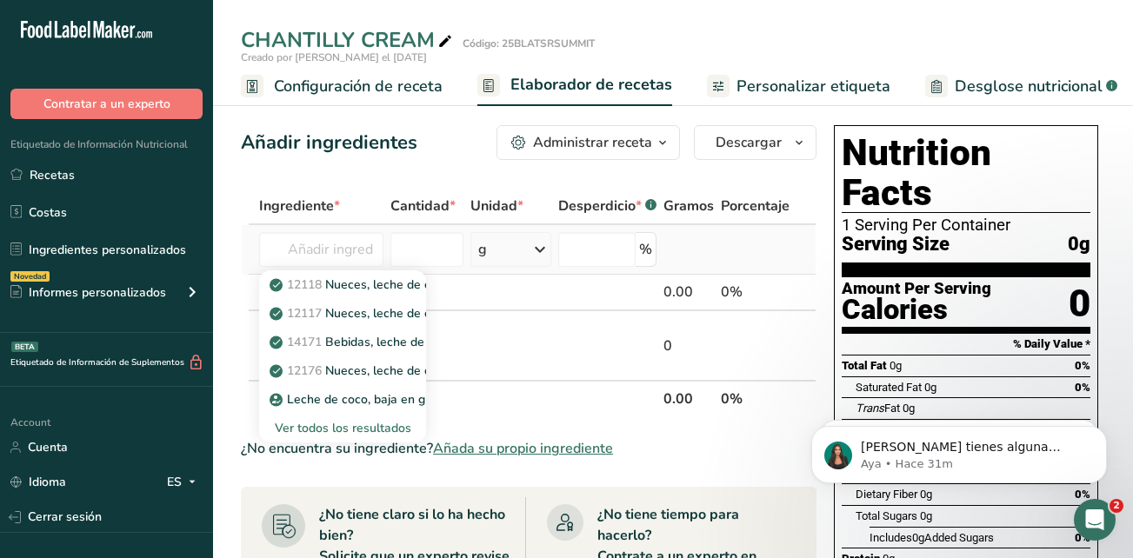
click at [385, 430] on div "Ver todos los resultados" at bounding box center [342, 428] width 139 height 18
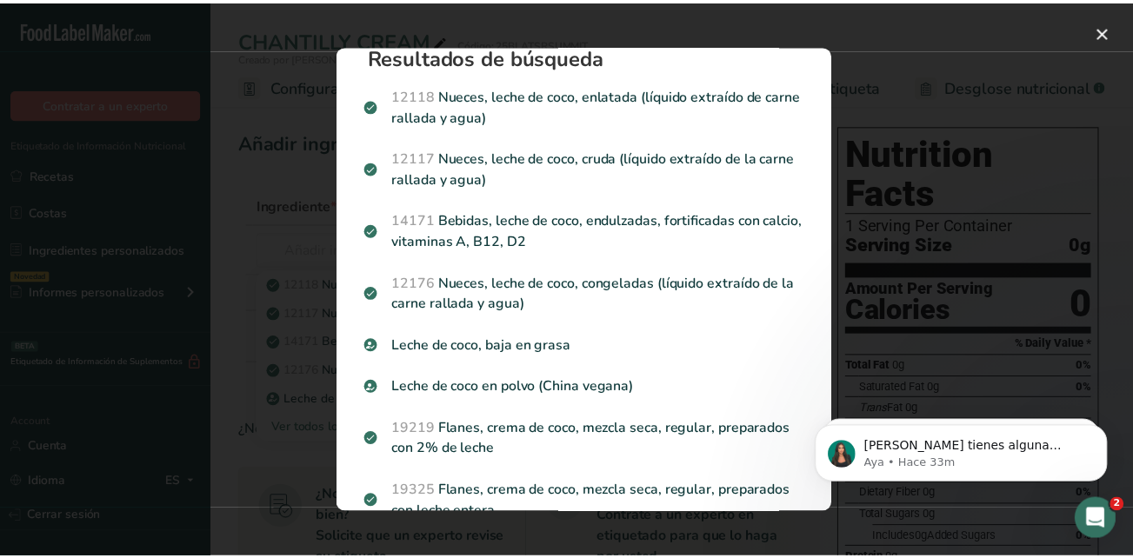
scroll to position [35, 0]
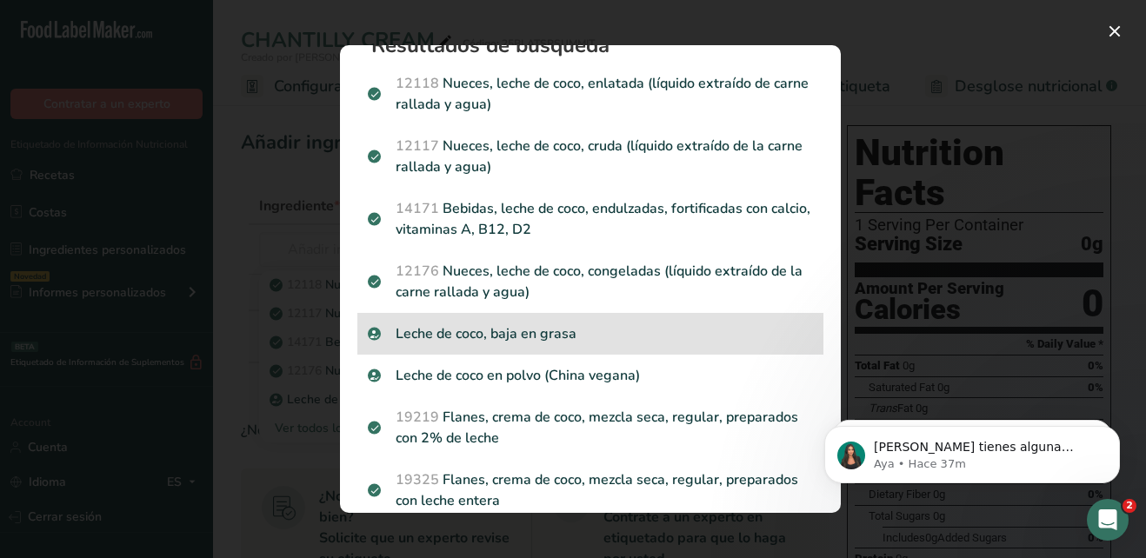
click at [670, 345] on div "Leche de coco, baja en grasa" at bounding box center [590, 334] width 466 height 42
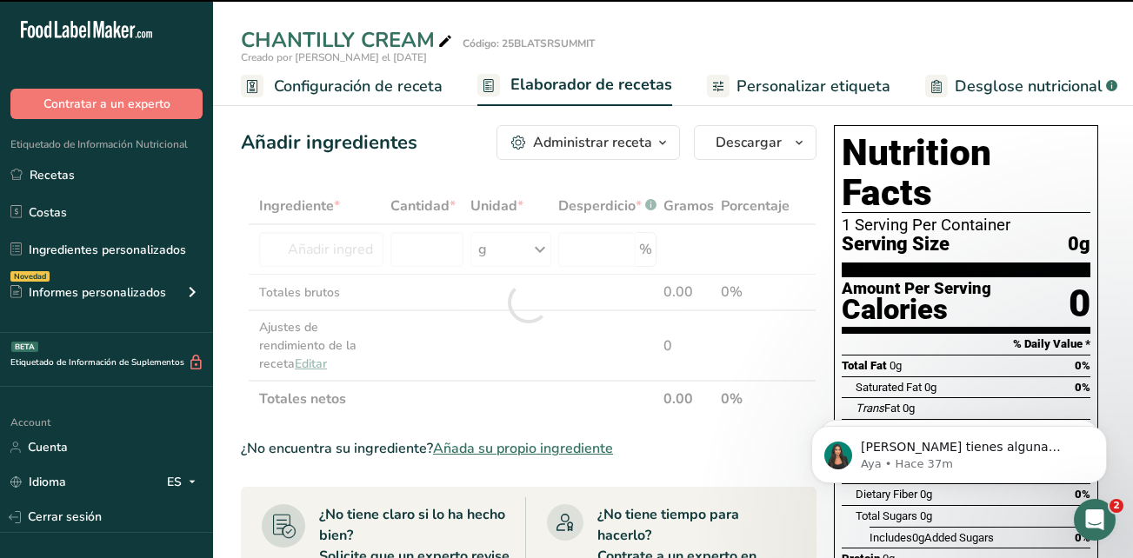
type input "0"
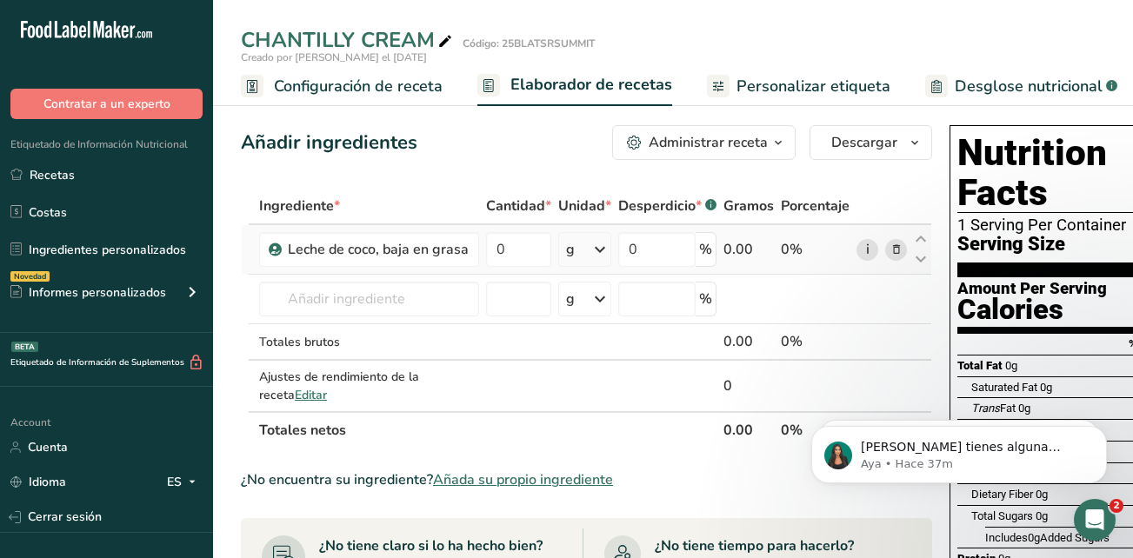
click at [858, 250] on link "i" at bounding box center [867, 250] width 22 height 22
click at [890, 249] on icon at bounding box center [896, 250] width 12 height 18
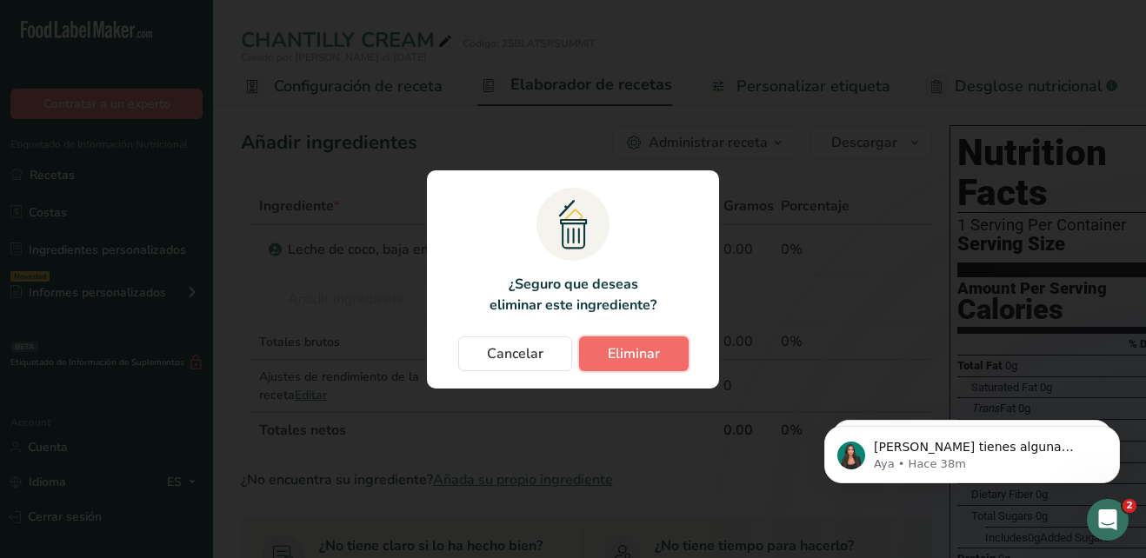
click at [611, 359] on span "Eliminar" at bounding box center [634, 353] width 52 height 21
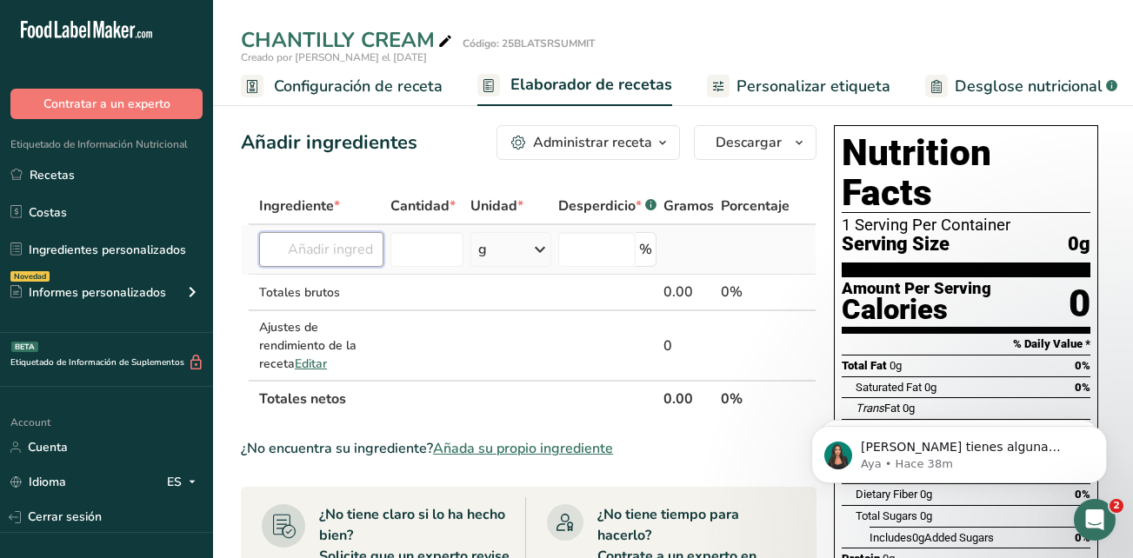
click at [357, 251] on input "text" at bounding box center [321, 249] width 124 height 35
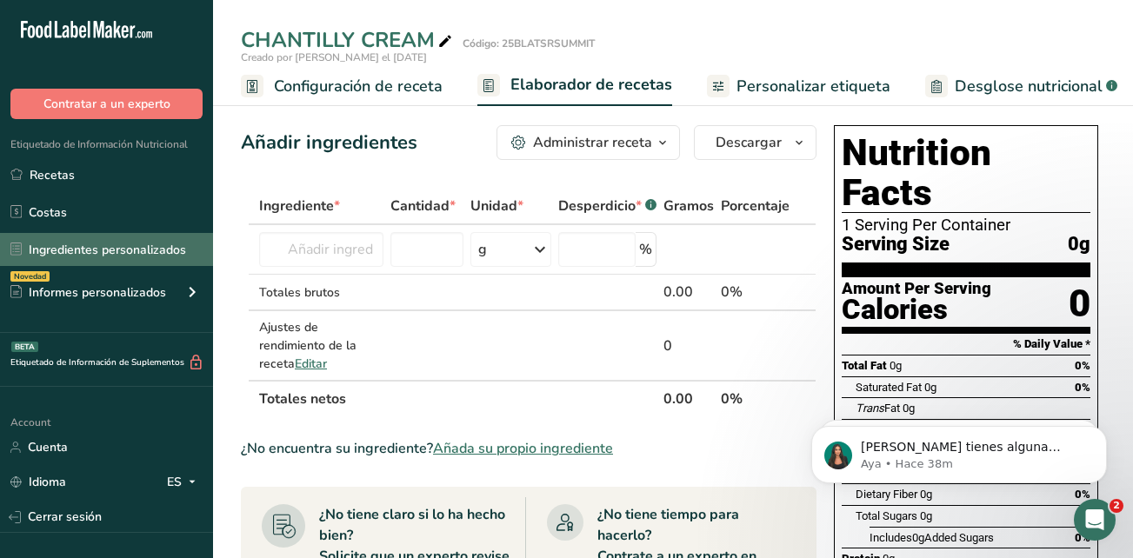
click at [144, 256] on link "Ingredientes personalizados" at bounding box center [106, 249] width 213 height 33
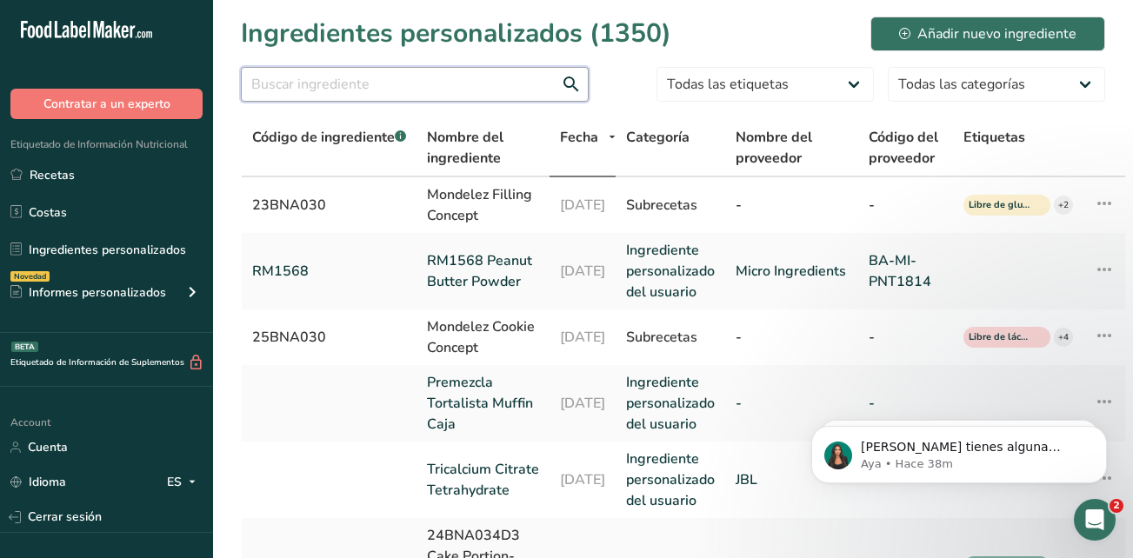
click at [493, 84] on input "text" at bounding box center [415, 84] width 348 height 35
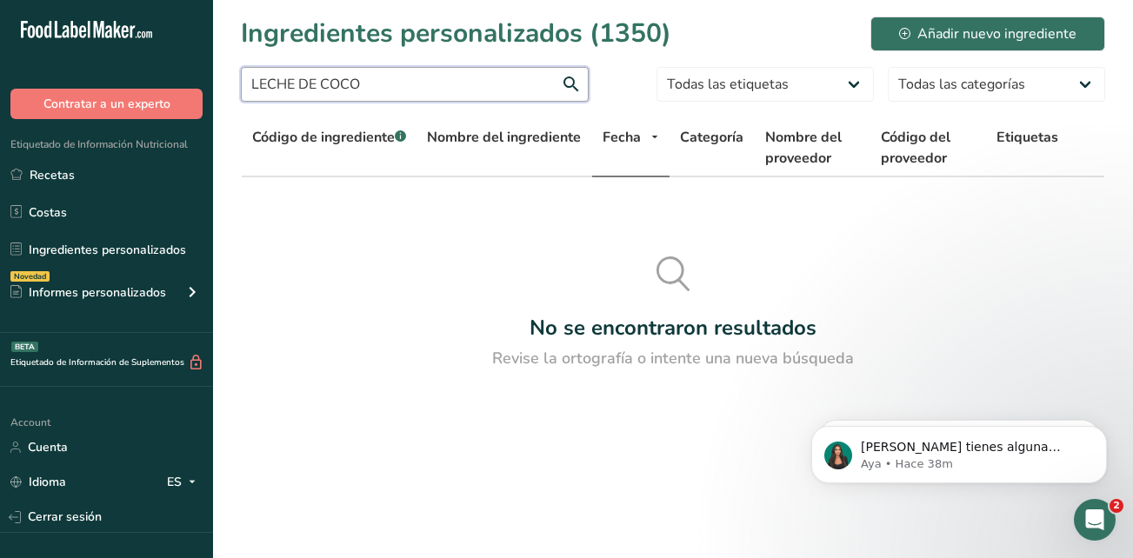
click at [573, 85] on input "LECHE DE COCO" at bounding box center [415, 84] width 348 height 35
click at [570, 85] on input "LECHE DE COCO" at bounding box center [415, 84] width 348 height 35
type input "LECHE DE COCO"
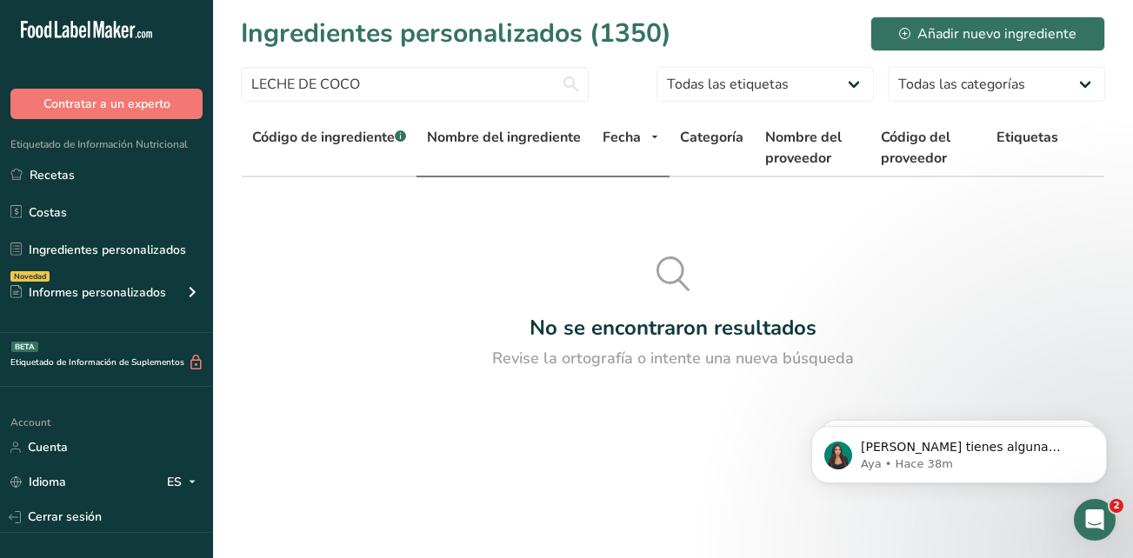
click at [555, 134] on span "Nombre del ingrediente" at bounding box center [504, 137] width 154 height 21
click at [551, 130] on span "Nombre del ingrediente" at bounding box center [504, 137] width 154 height 21
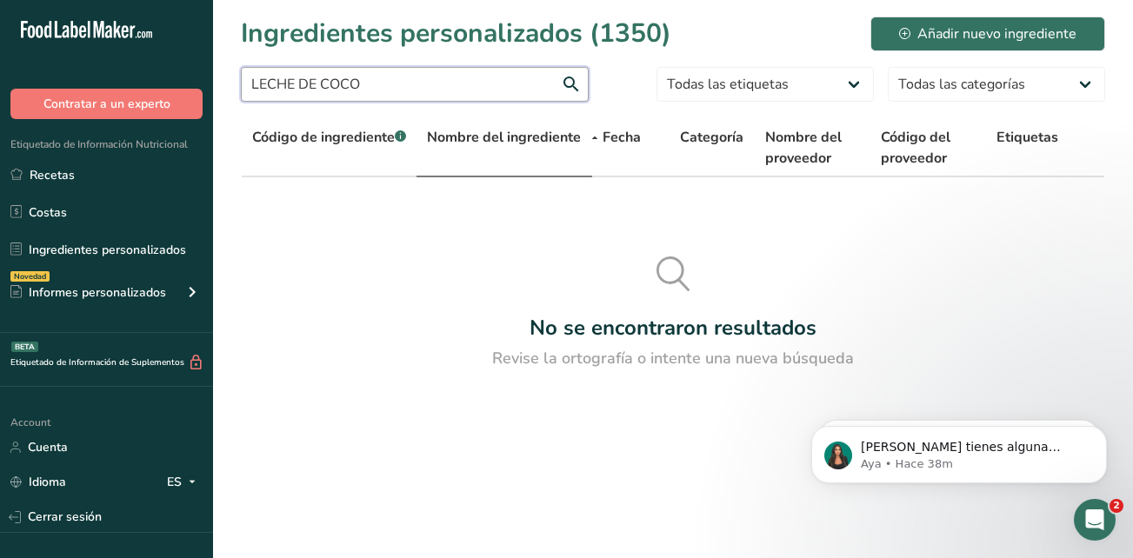
click at [576, 84] on input "LECHE DE COCO" at bounding box center [415, 84] width 348 height 35
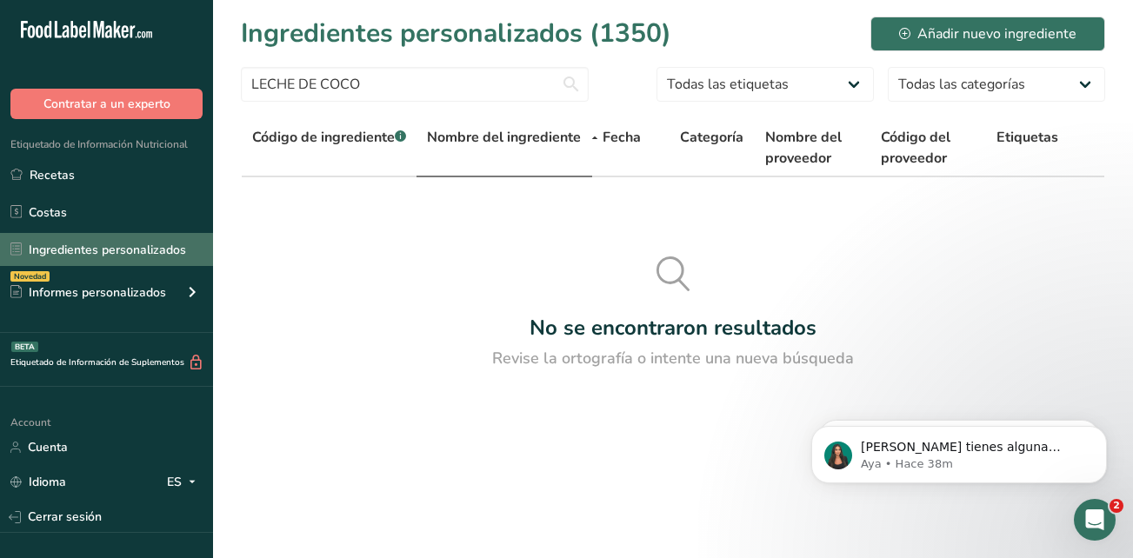
click at [107, 252] on link "Ingredientes personalizados" at bounding box center [106, 249] width 213 height 33
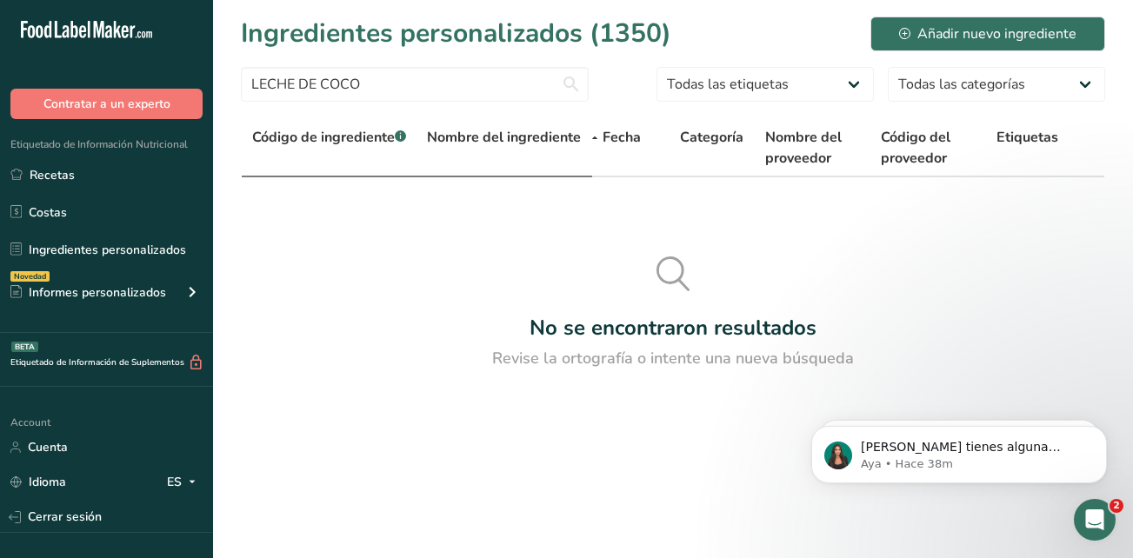
click at [276, 136] on span "Código de ingrediente .a-a{fill:#347362;}.b-a{fill:#fff;}" at bounding box center [329, 137] width 154 height 19
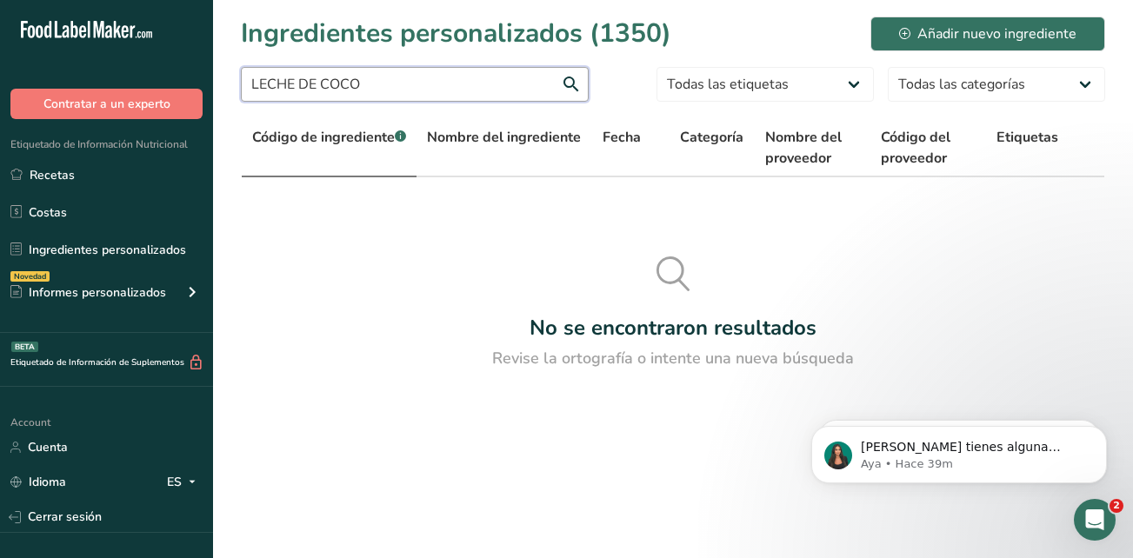
click at [373, 83] on input "LECHE DE COCO" at bounding box center [415, 84] width 348 height 35
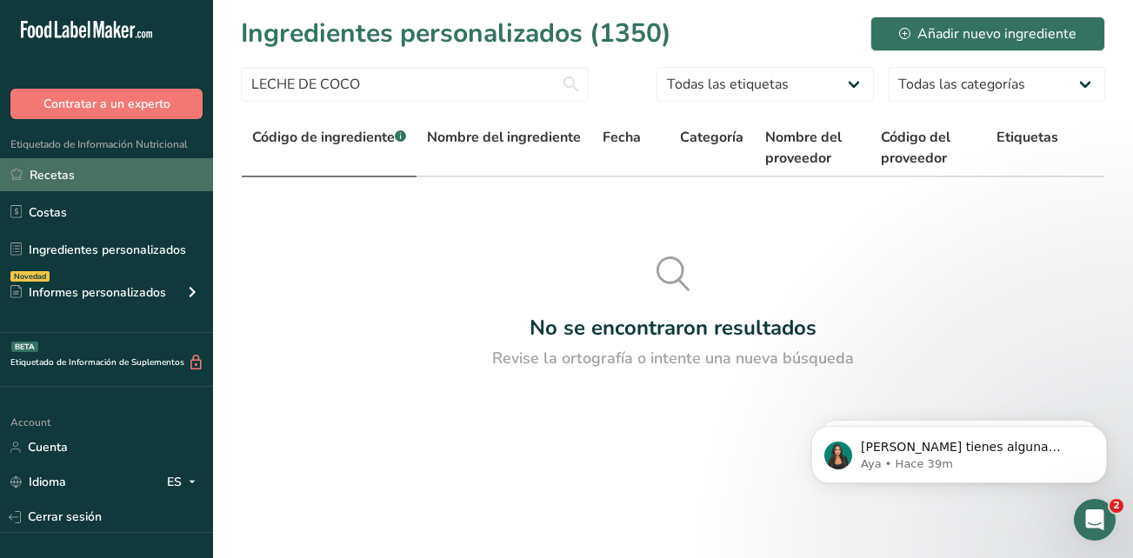
click at [123, 181] on link "Recetas" at bounding box center [106, 174] width 213 height 33
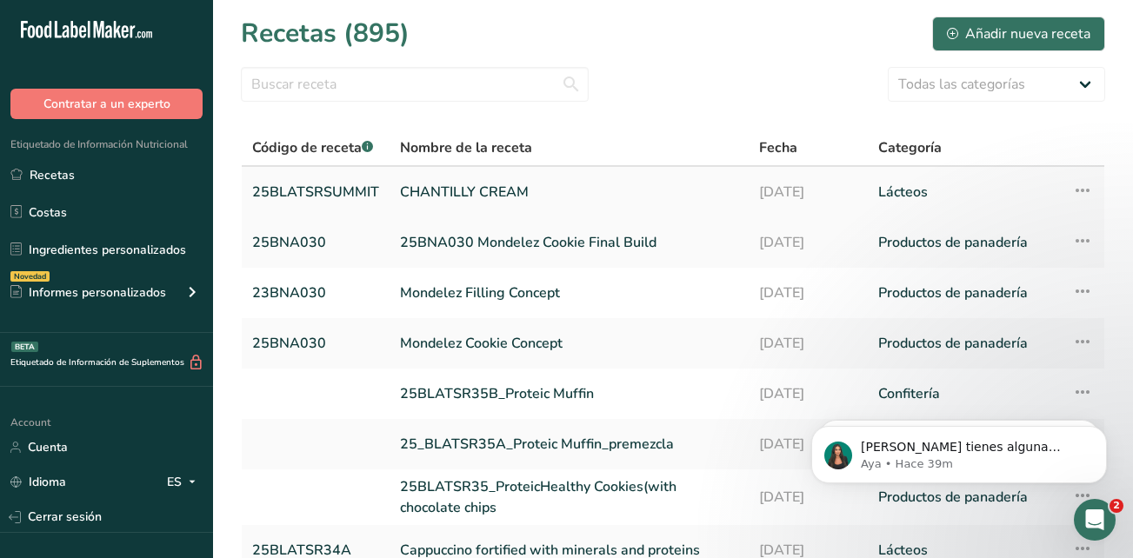
click at [1074, 187] on icon at bounding box center [1082, 190] width 21 height 31
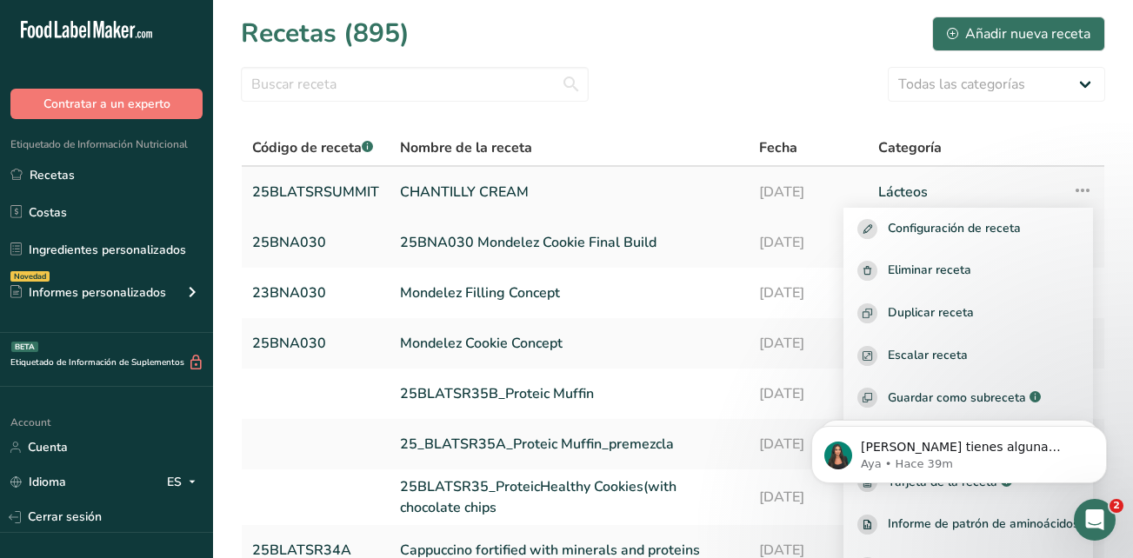
click at [440, 187] on link "CHANTILLY CREAM" at bounding box center [569, 192] width 338 height 37
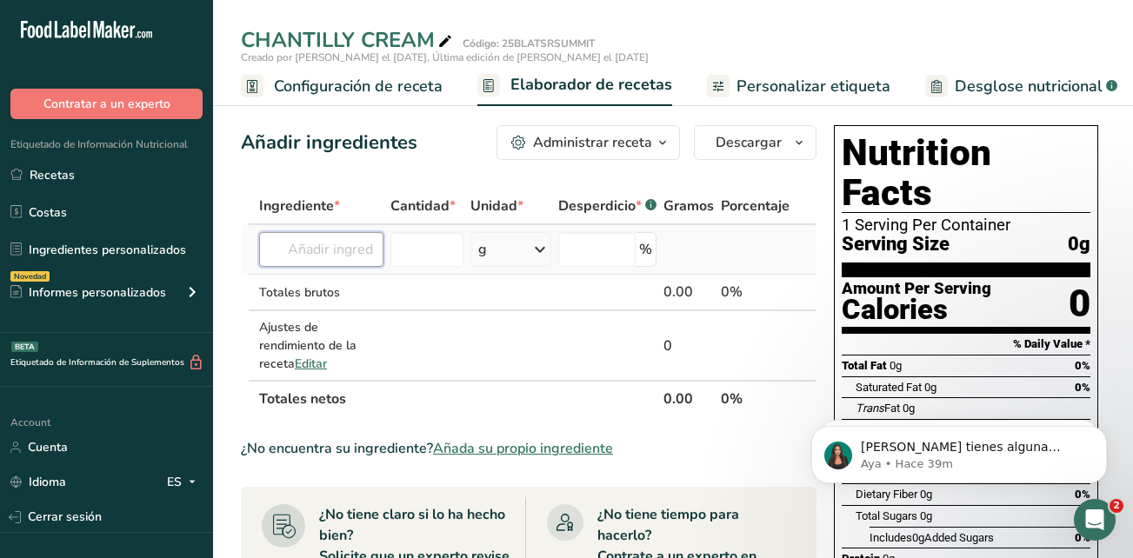
click at [290, 255] on input "text" at bounding box center [321, 249] width 124 height 35
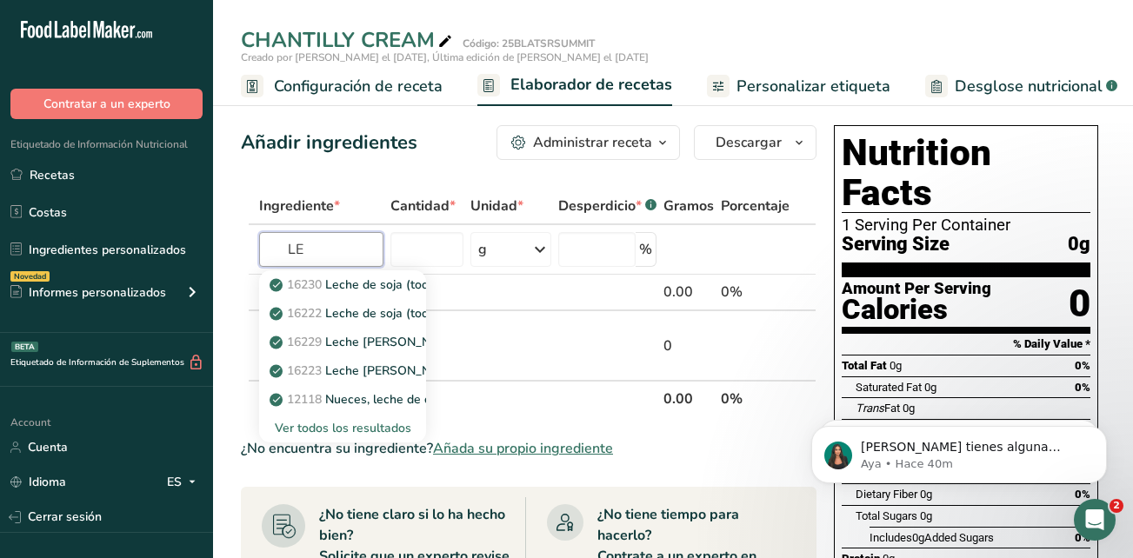
type input "L"
type input "LECHE DE COCO"
click at [323, 428] on div "Ver todos los resultados" at bounding box center [342, 428] width 139 height 18
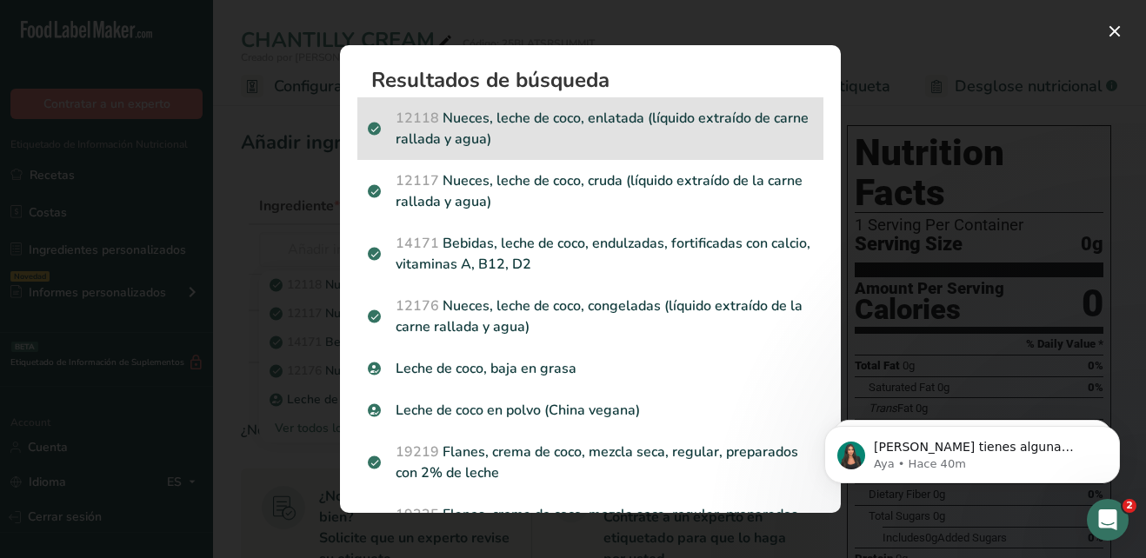
click at [405, 117] on span "12118" at bounding box center [417, 118] width 43 height 19
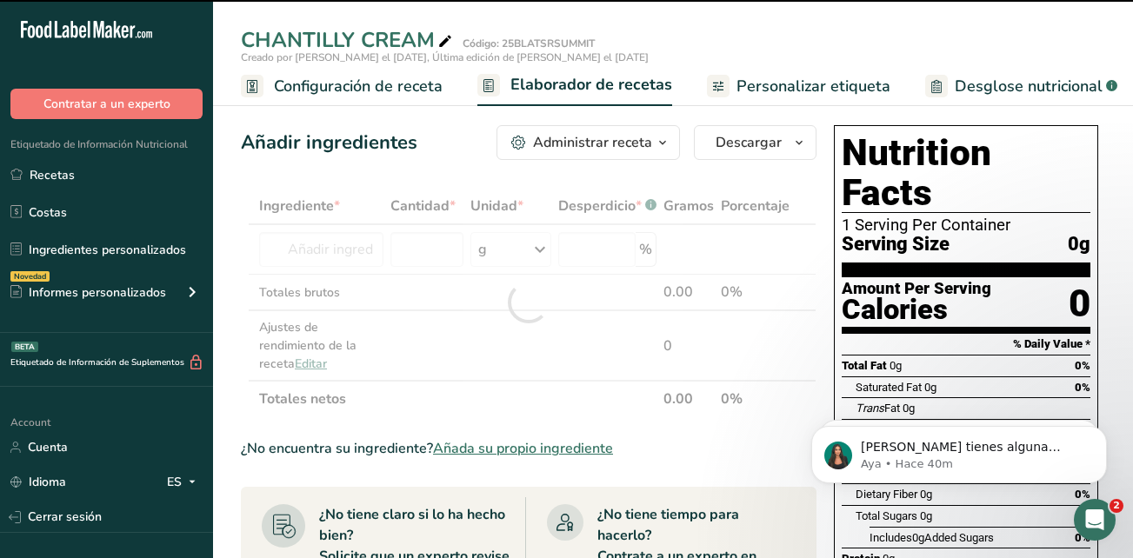
type input "0"
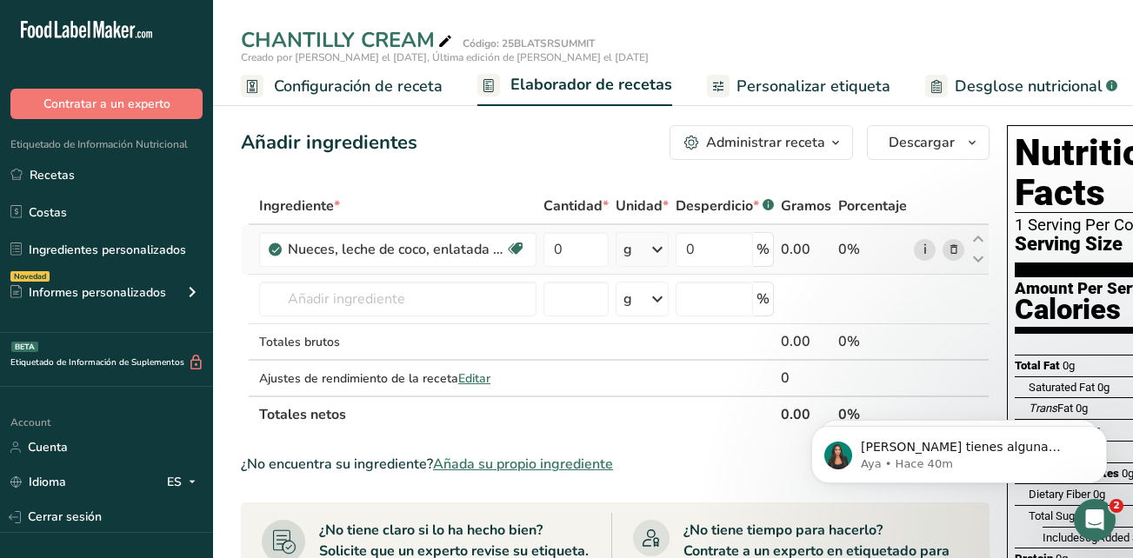
click at [926, 245] on link "i" at bounding box center [925, 250] width 22 height 22
click at [948, 250] on icon at bounding box center [954, 250] width 12 height 18
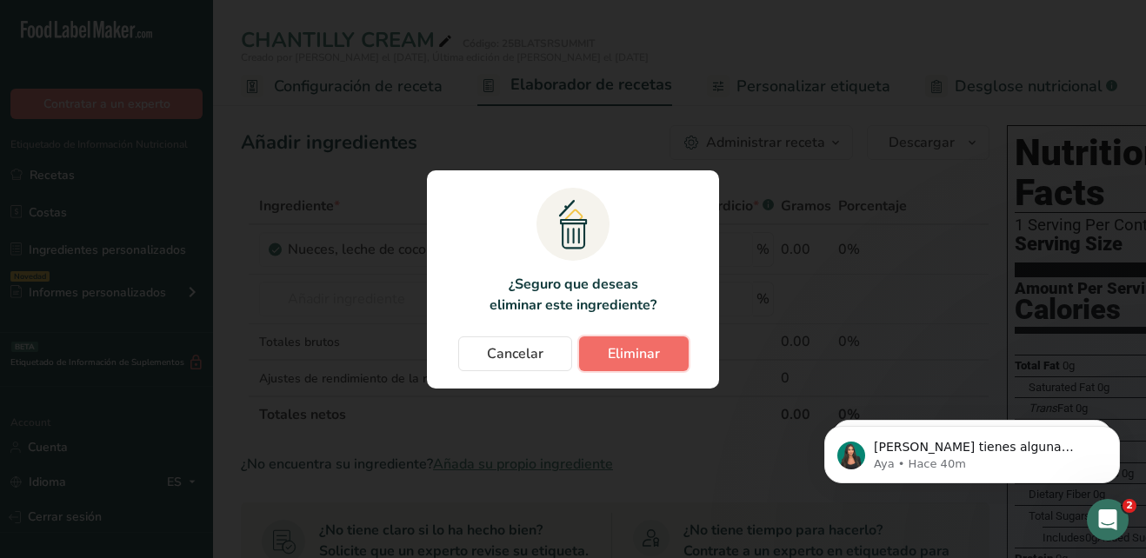
click at [659, 344] on button "Eliminar" at bounding box center [634, 353] width 110 height 35
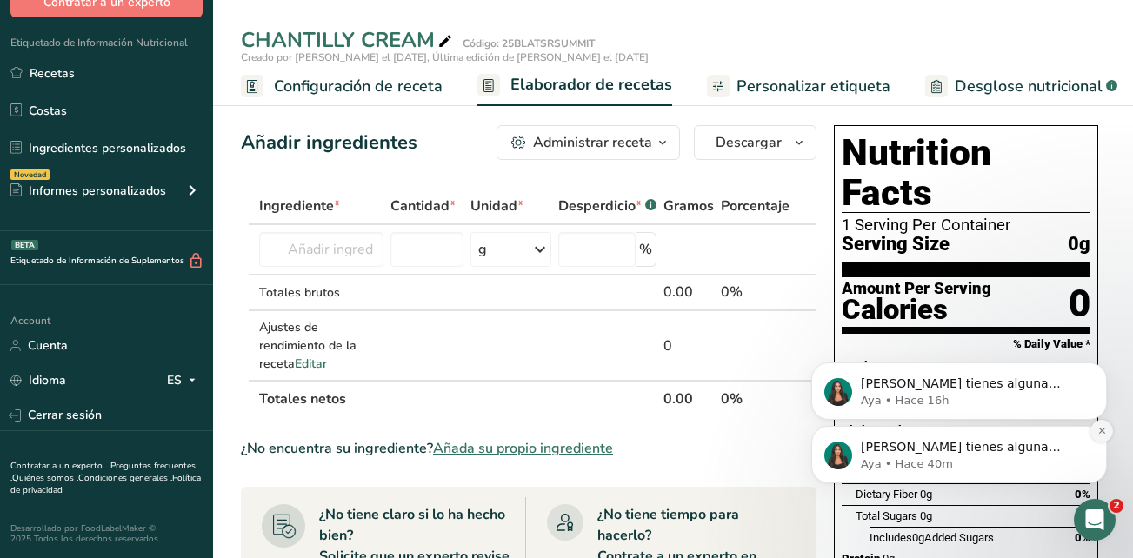
click at [1099, 430] on icon "Dismiss notification" at bounding box center [1102, 431] width 10 height 10
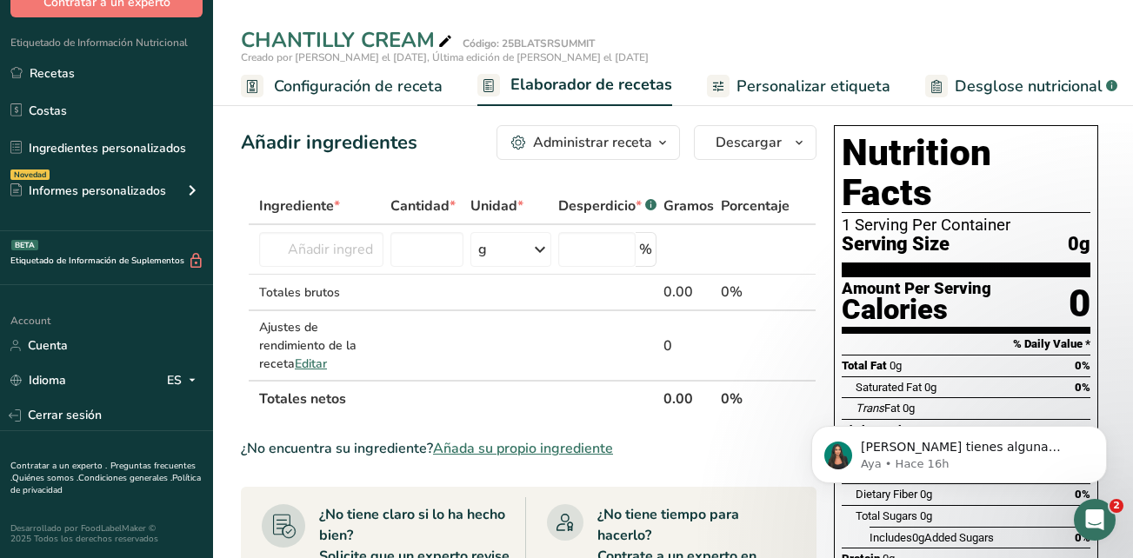
click at [1099, 430] on icon "Dismiss notification" at bounding box center [1102, 432] width 8 height 8
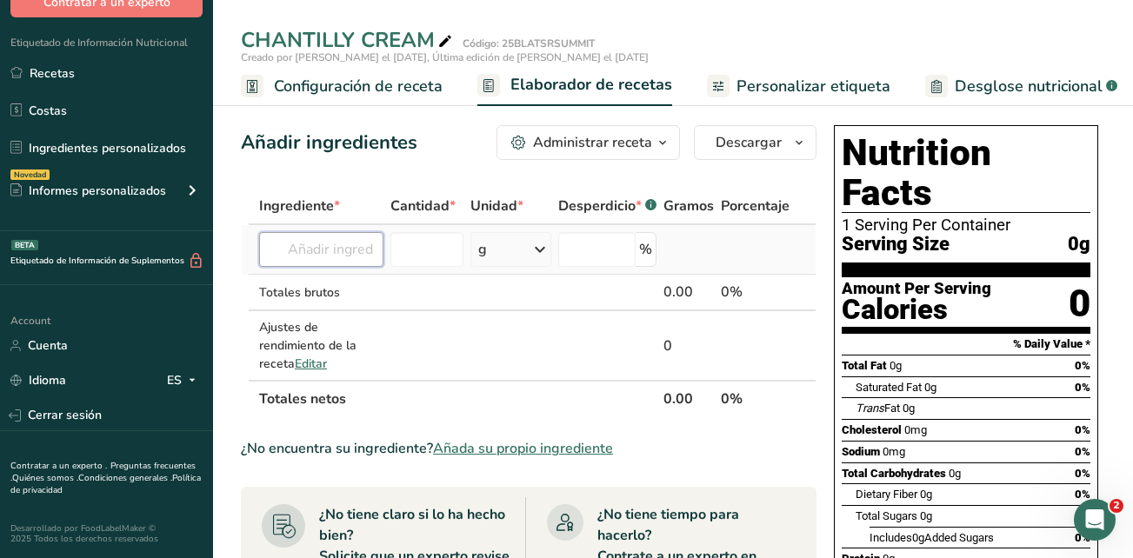
click at [309, 246] on input "text" at bounding box center [321, 249] width 124 height 35
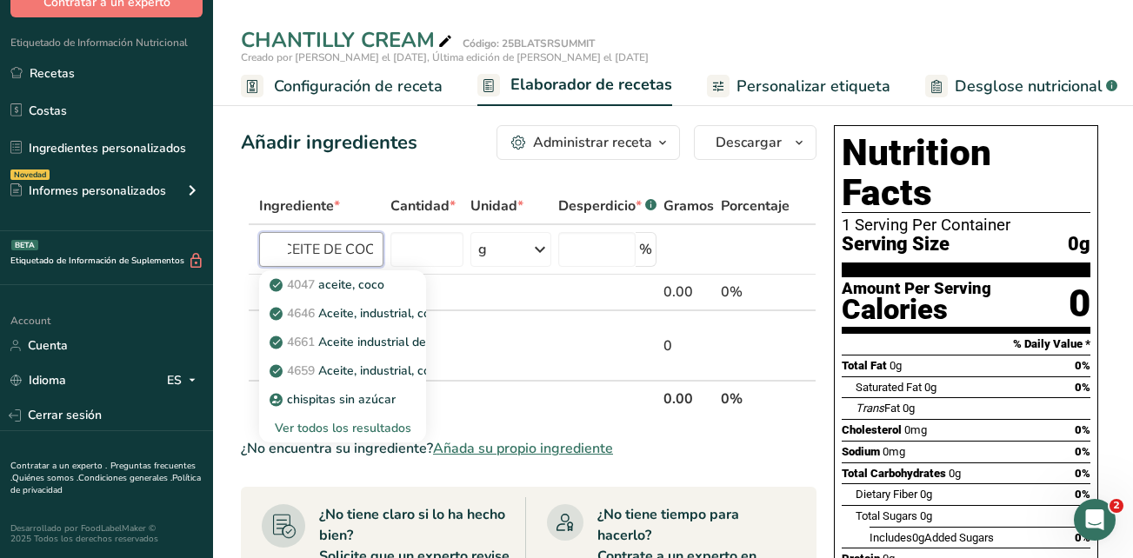
scroll to position [0, 26]
type input "ACEITE DE COCO"
click at [383, 283] on p "4047 aceite, coco" at bounding box center [328, 285] width 111 height 18
type input "Oil, coconut"
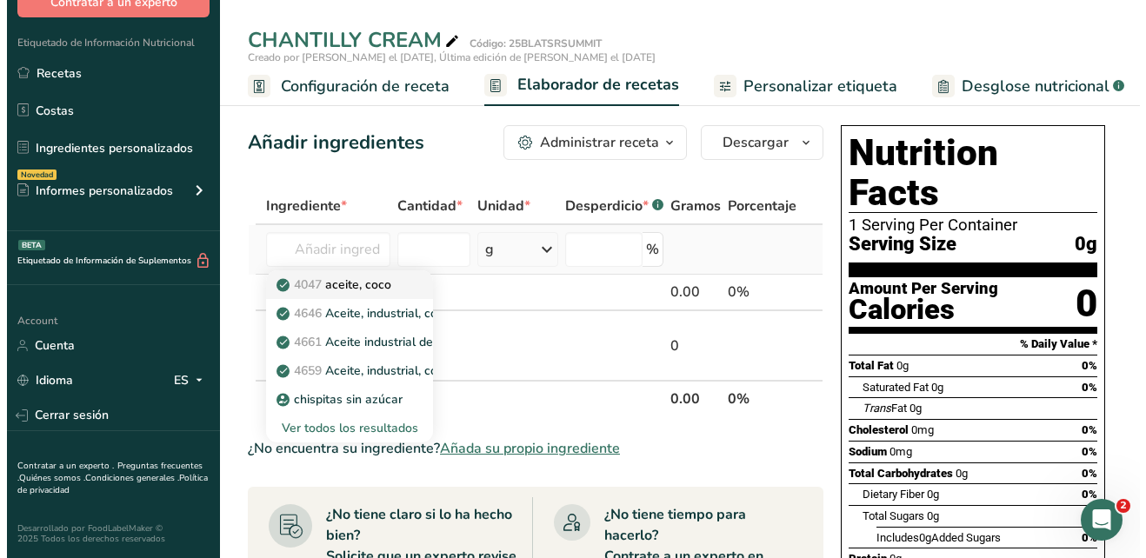
scroll to position [0, 0]
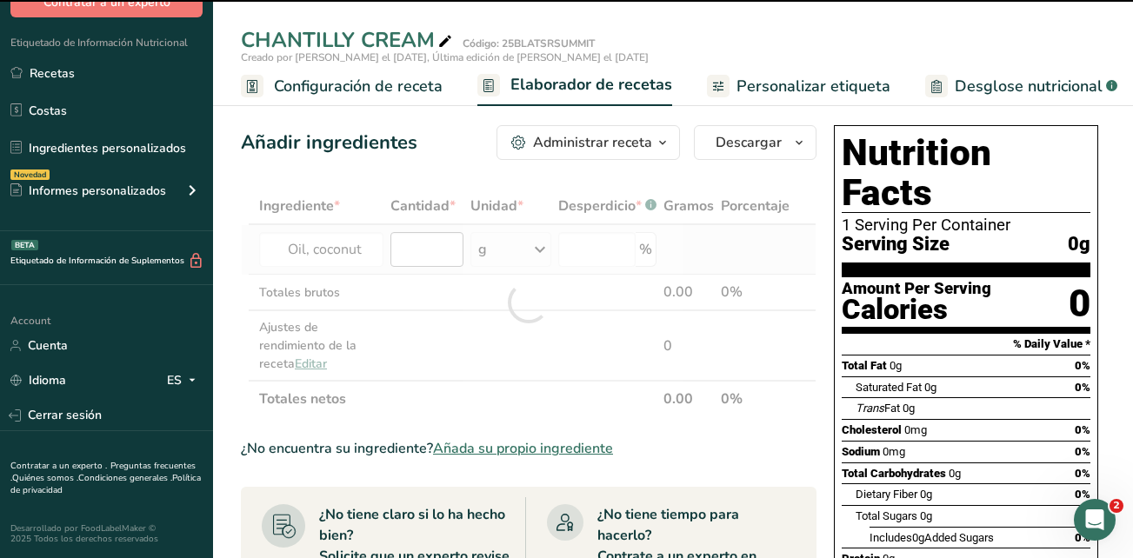
type input "0"
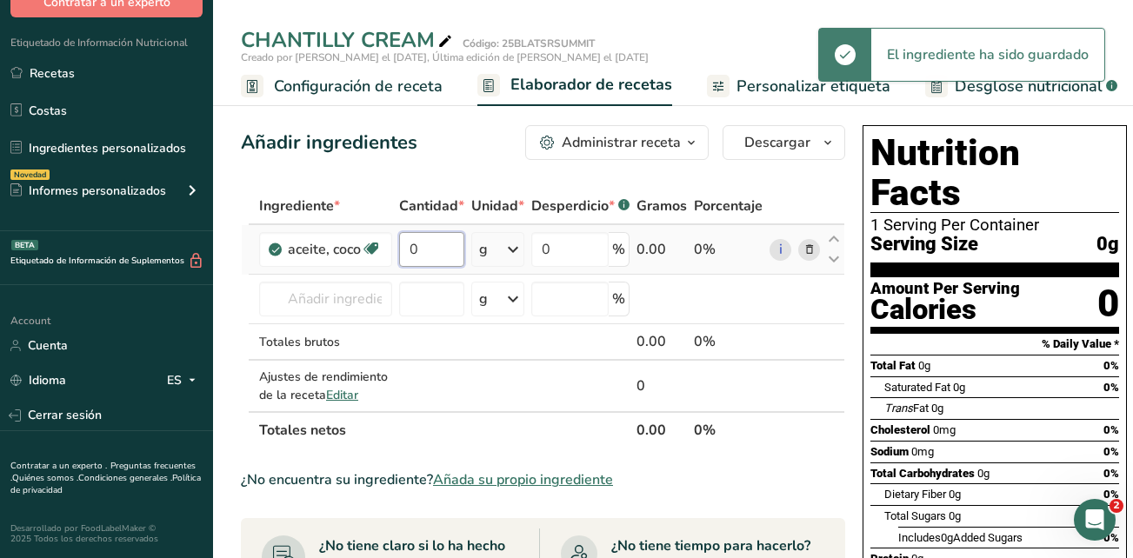
click at [416, 256] on input "0" at bounding box center [431, 249] width 65 height 35
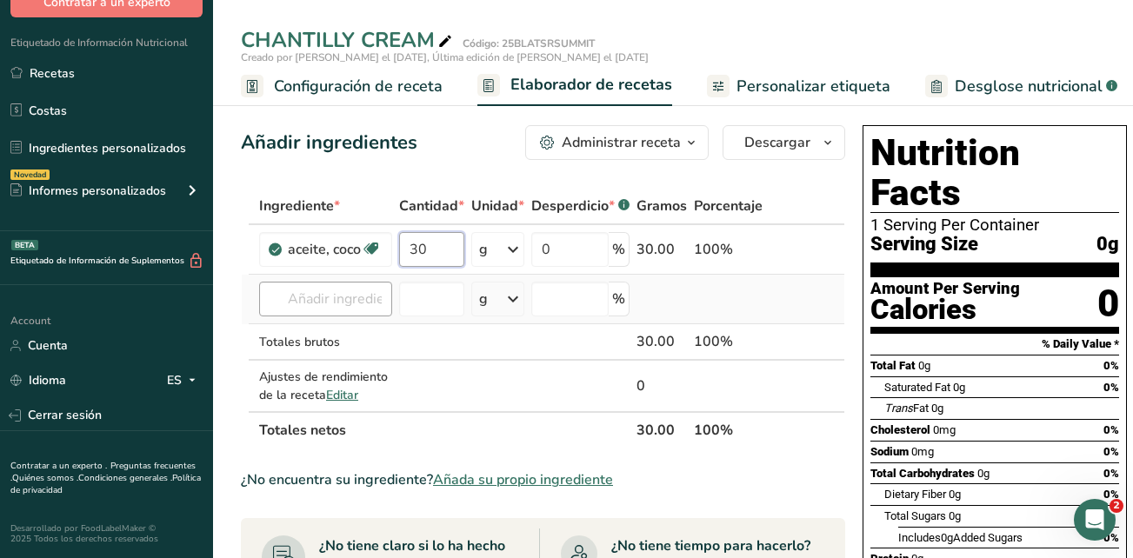
type input "30"
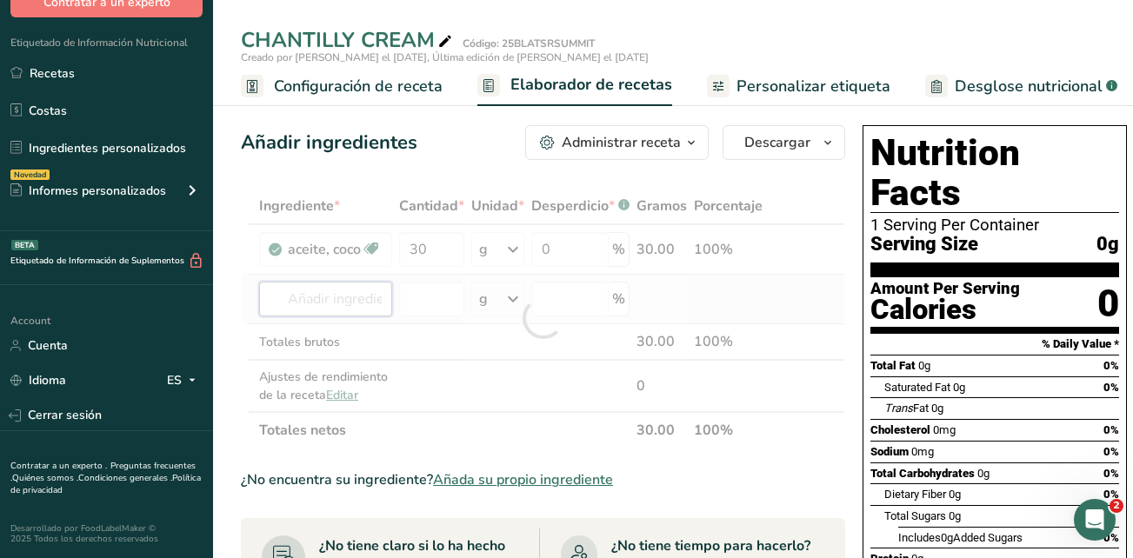
click at [358, 296] on div "Ingrediente * Cantidad * Unidad * Desperdicio * .a-a{fill:#347362;}.b-a{fill:#f…" at bounding box center [543, 318] width 604 height 261
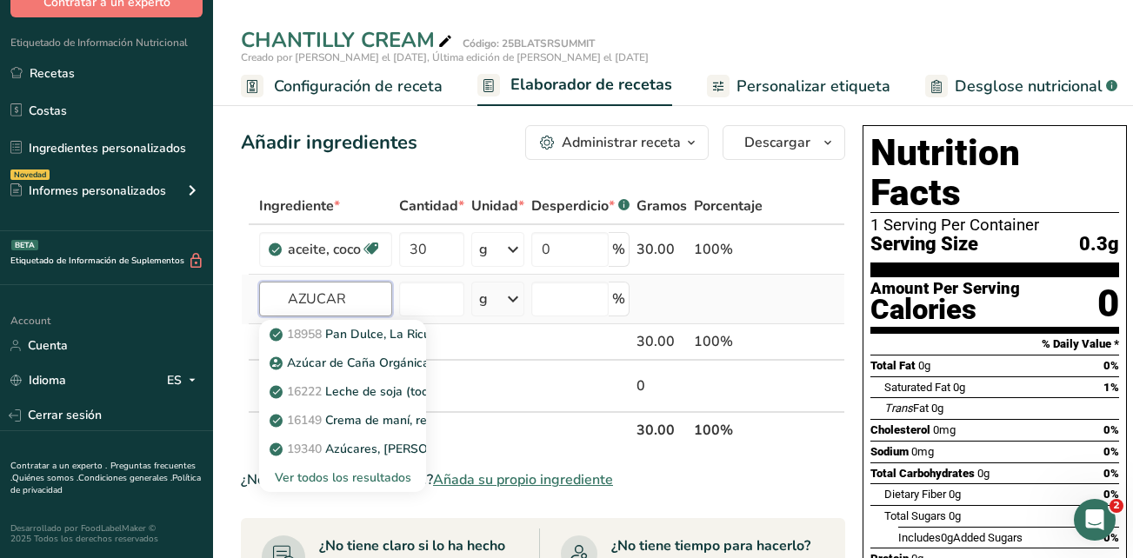
type input "AZUCAR"
click at [389, 478] on div "Ver todos los resultados" at bounding box center [342, 478] width 139 height 18
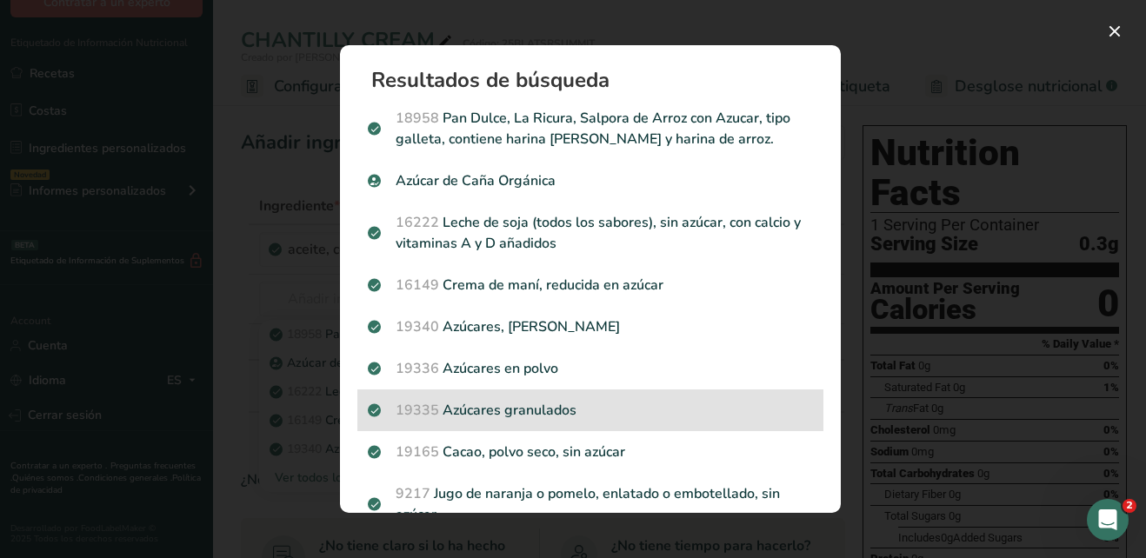
click at [558, 413] on p "19335 Azúcares granulados" at bounding box center [590, 410] width 445 height 21
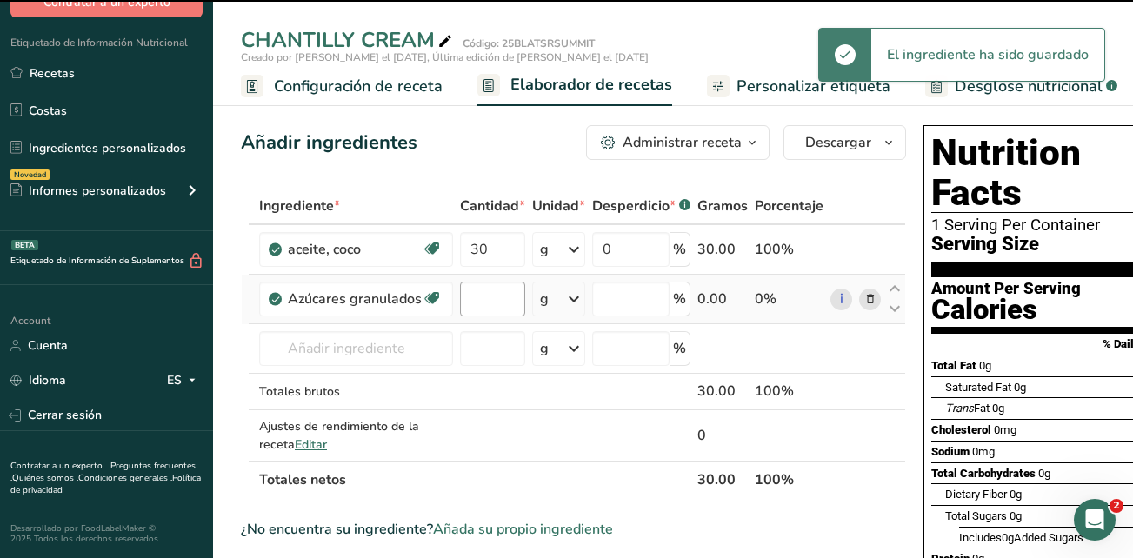
type input "0"
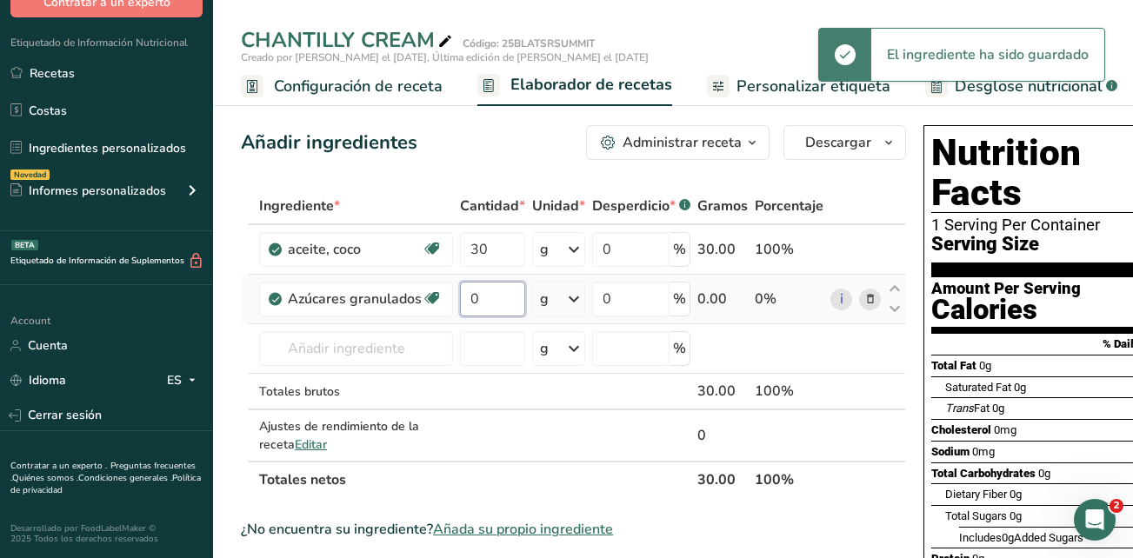
click at [482, 299] on input "0" at bounding box center [492, 299] width 65 height 35
drag, startPoint x: 482, startPoint y: 299, endPoint x: 470, endPoint y: 295, distance: 12.1
click at [470, 295] on input "0" at bounding box center [492, 299] width 65 height 35
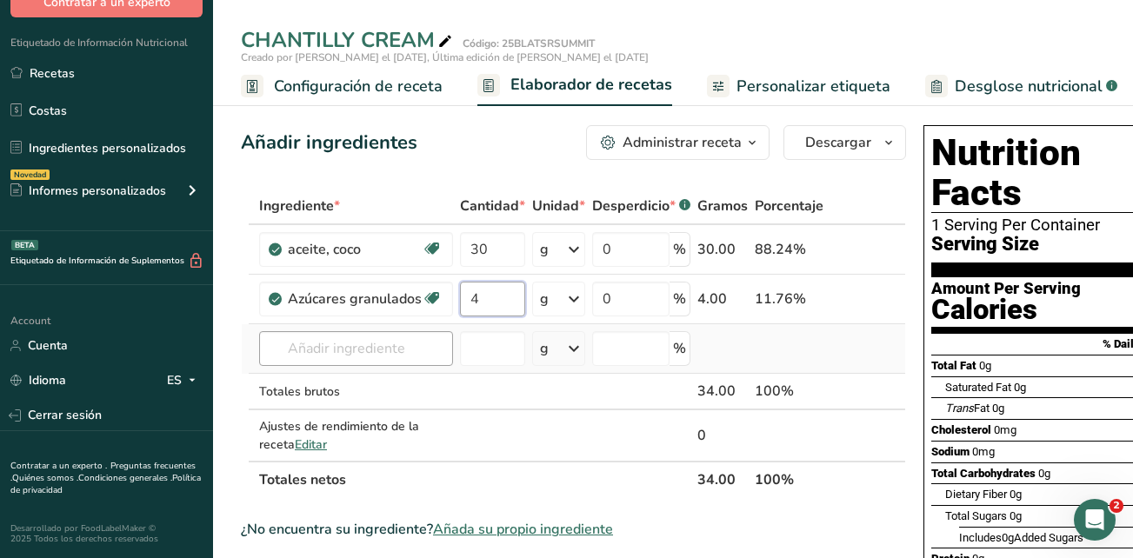
type input "4"
click at [358, 345] on div "Ingrediente * Cantidad * Unidad * Desperdicio * .a-a{fill:#347362;}.b-a{fill:#f…" at bounding box center [573, 343] width 665 height 310
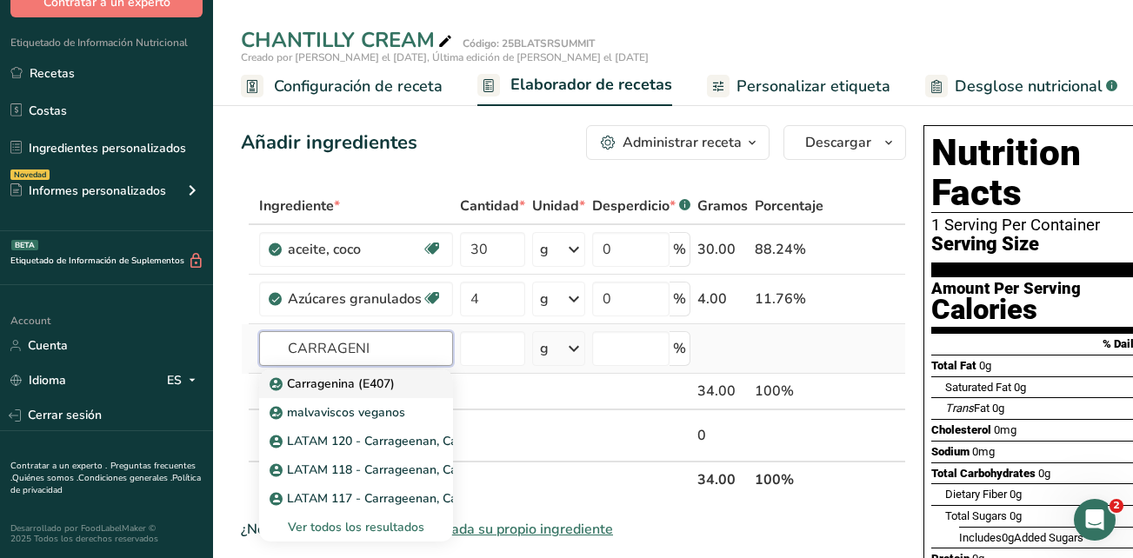
type input "CARRAGENI"
click at [314, 386] on p "Carragenina (E407)" at bounding box center [334, 384] width 122 height 18
type input "Carrageenan (E407)"
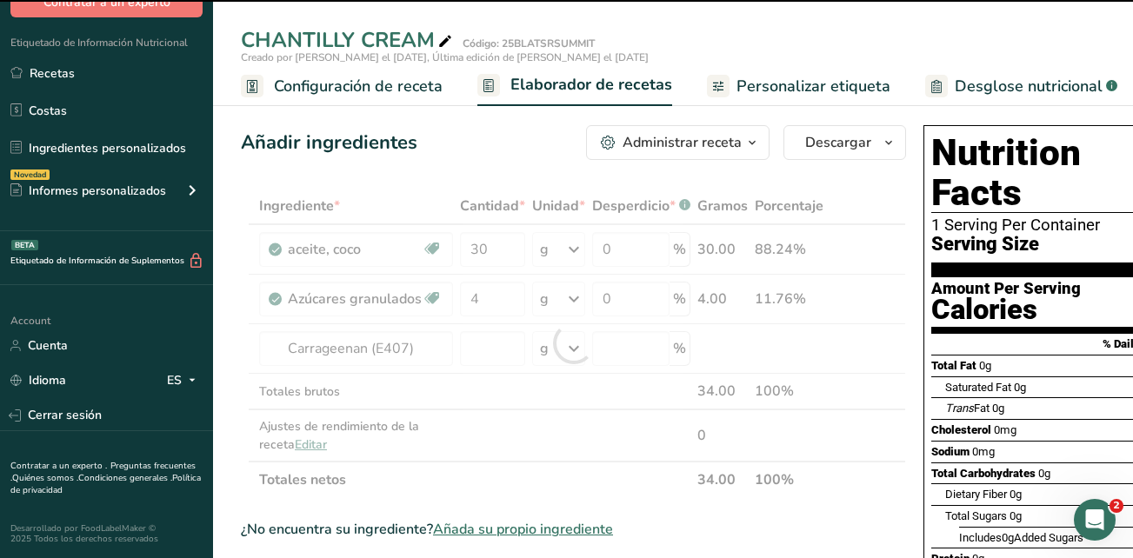
type input "0"
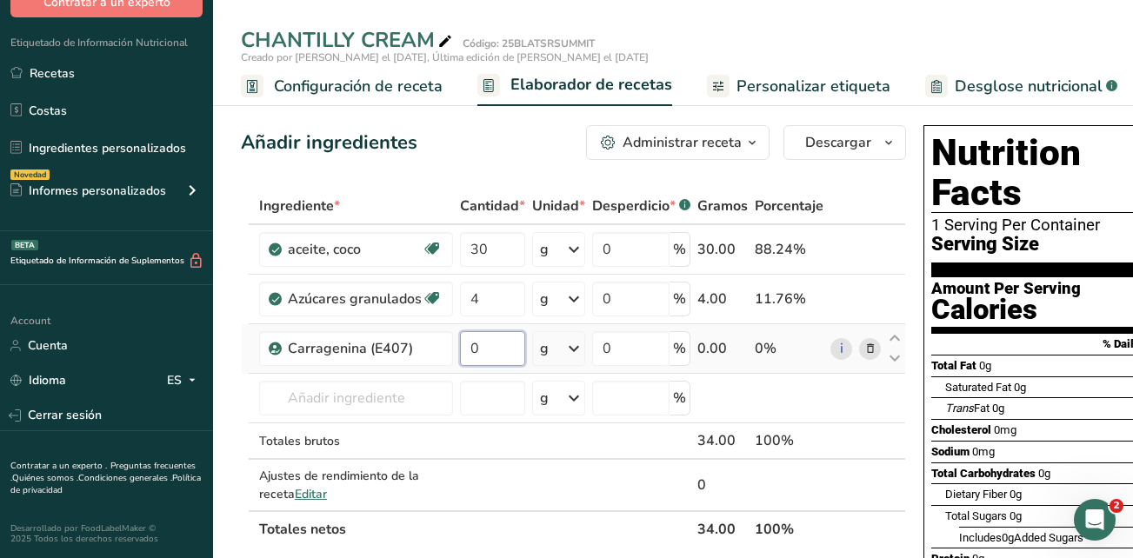
drag, startPoint x: 506, startPoint y: 347, endPoint x: 466, endPoint y: 351, distance: 40.2
click at [466, 351] on input "0" at bounding box center [492, 348] width 65 height 35
drag, startPoint x: 491, startPoint y: 354, endPoint x: 467, endPoint y: 340, distance: 28.0
click at [467, 340] on input "5" at bounding box center [492, 348] width 65 height 35
type input "0"
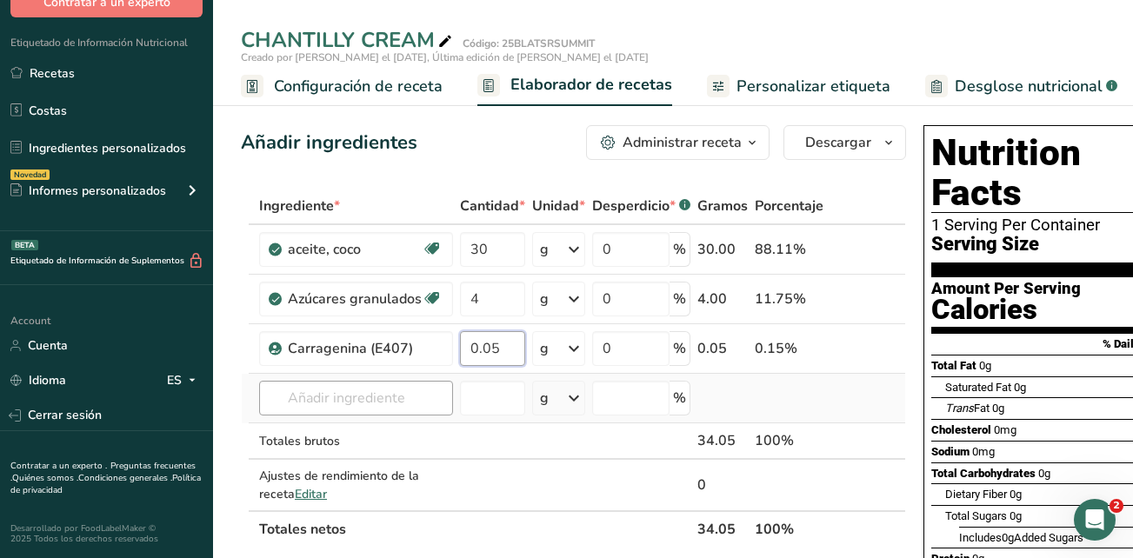
type input "0.05"
click at [399, 393] on div "Ingrediente * Cantidad * Unidad * Desperdicio * .a-a{fill:#347362;}.b-a{fill:#f…" at bounding box center [573, 368] width 665 height 360
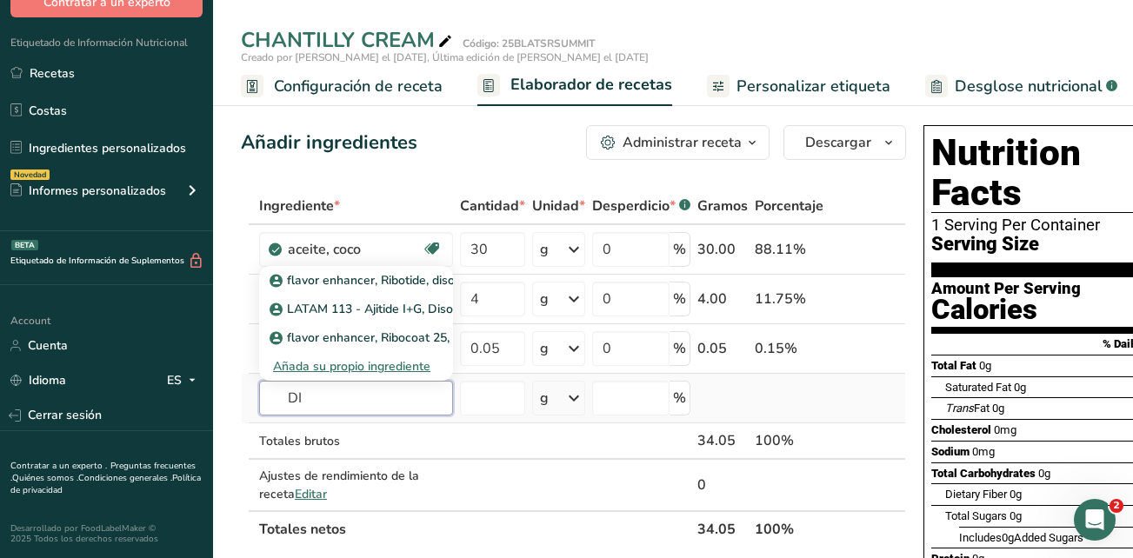
type input "D"
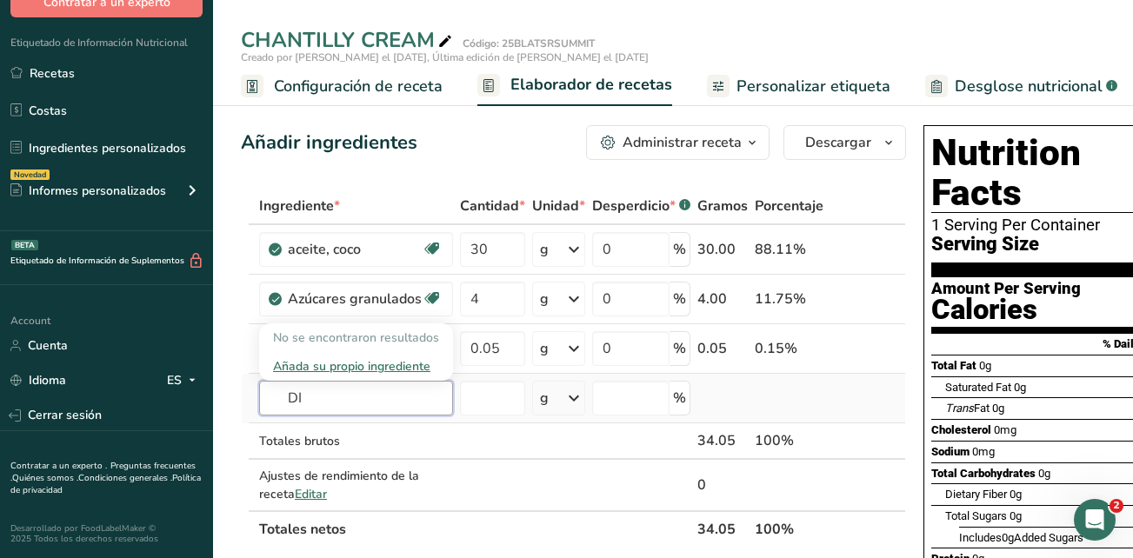
type input "D"
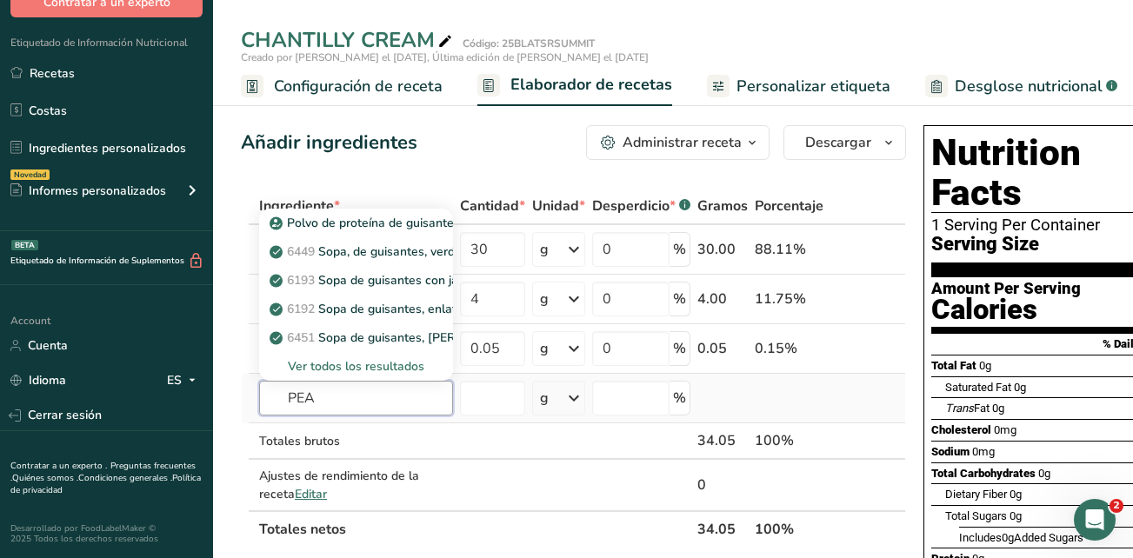
type input "PEA"
click at [411, 367] on div "Ver todos los resultados" at bounding box center [356, 366] width 166 height 18
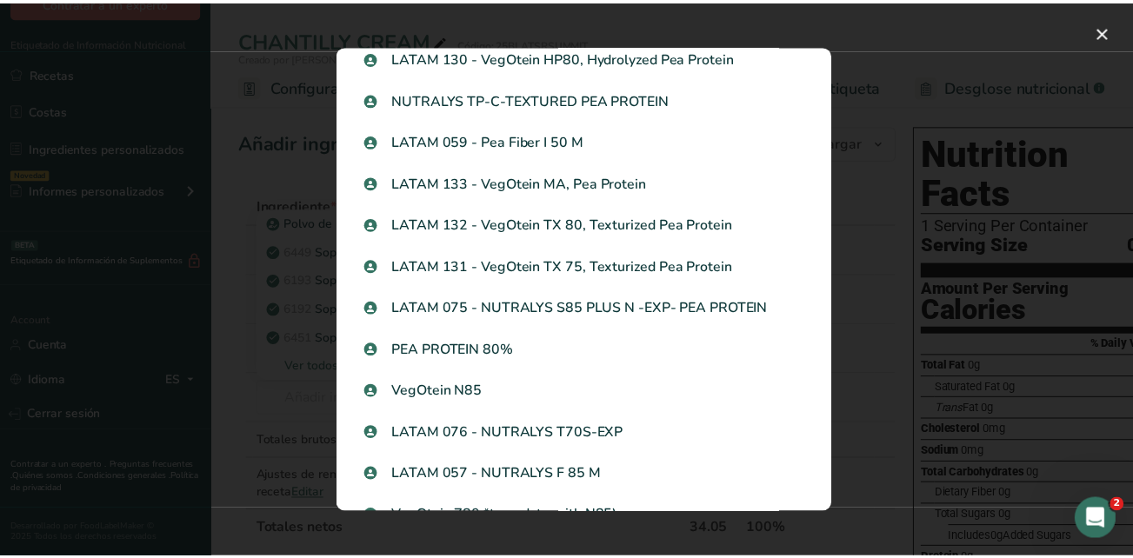
scroll to position [1024, 0]
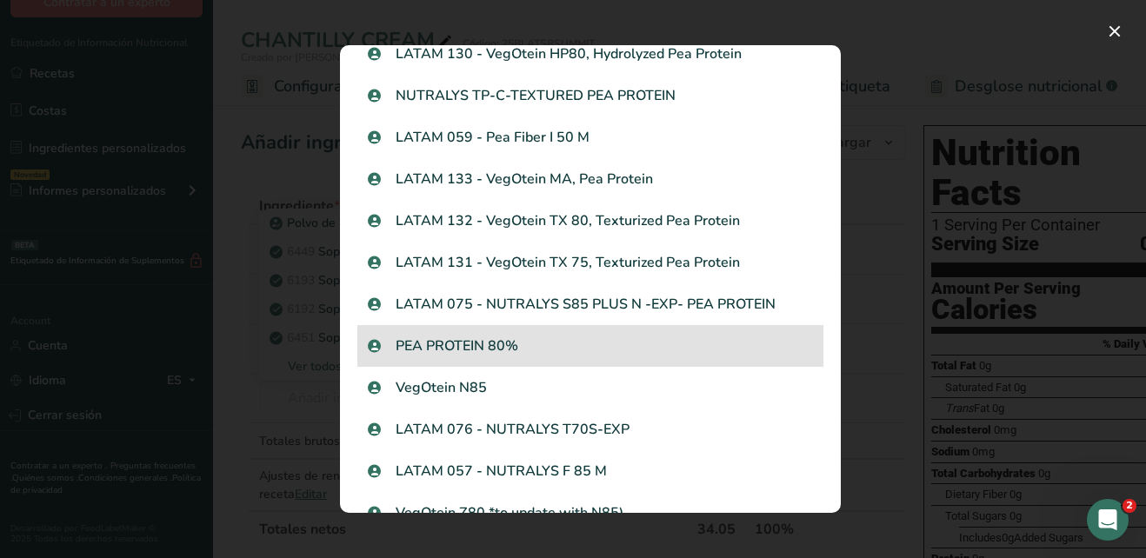
click at [665, 354] on p "PEA PROTEIN 80%" at bounding box center [590, 346] width 445 height 21
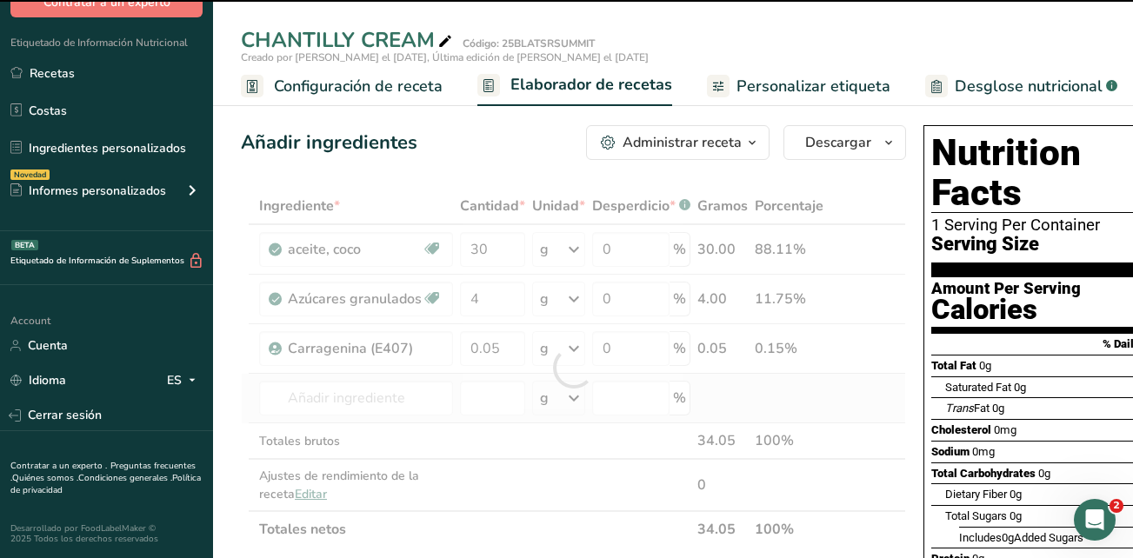
type input "0"
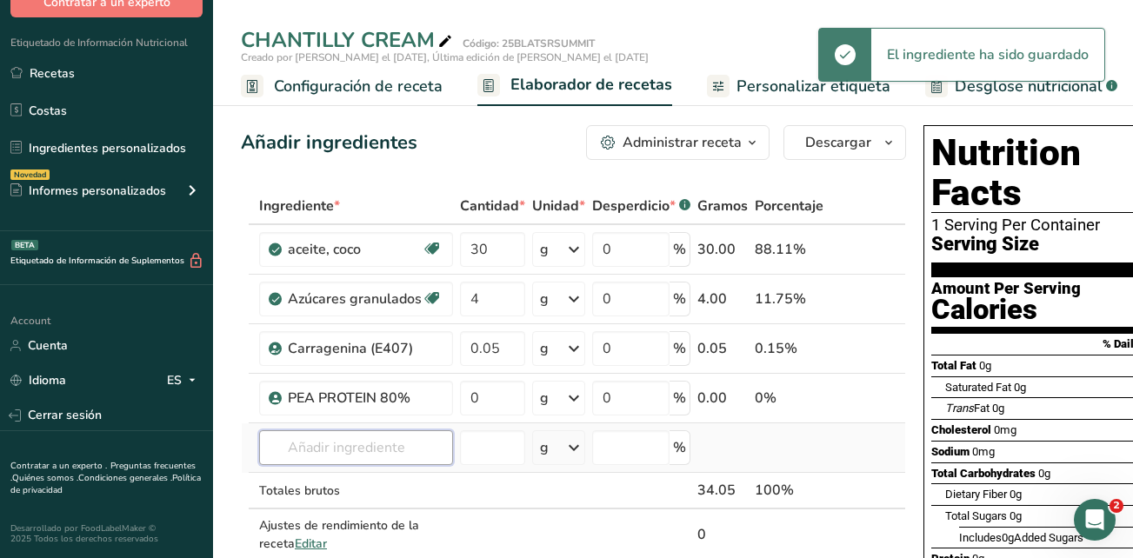
click at [428, 445] on input "text" at bounding box center [356, 447] width 194 height 35
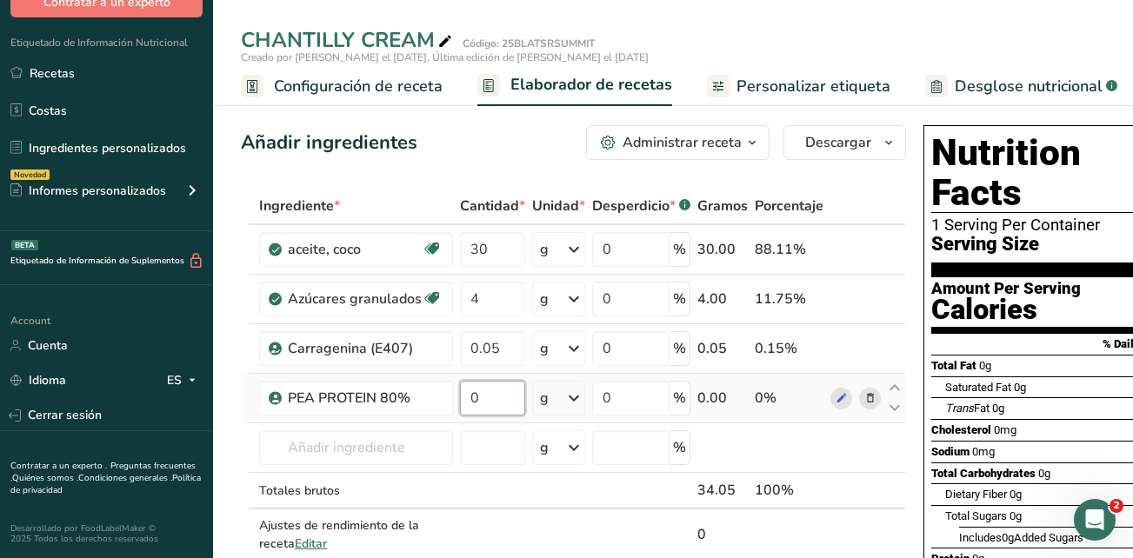
drag, startPoint x: 496, startPoint y: 393, endPoint x: 459, endPoint y: 395, distance: 36.6
click at [460, 395] on input "0" at bounding box center [492, 398] width 65 height 35
type input "3"
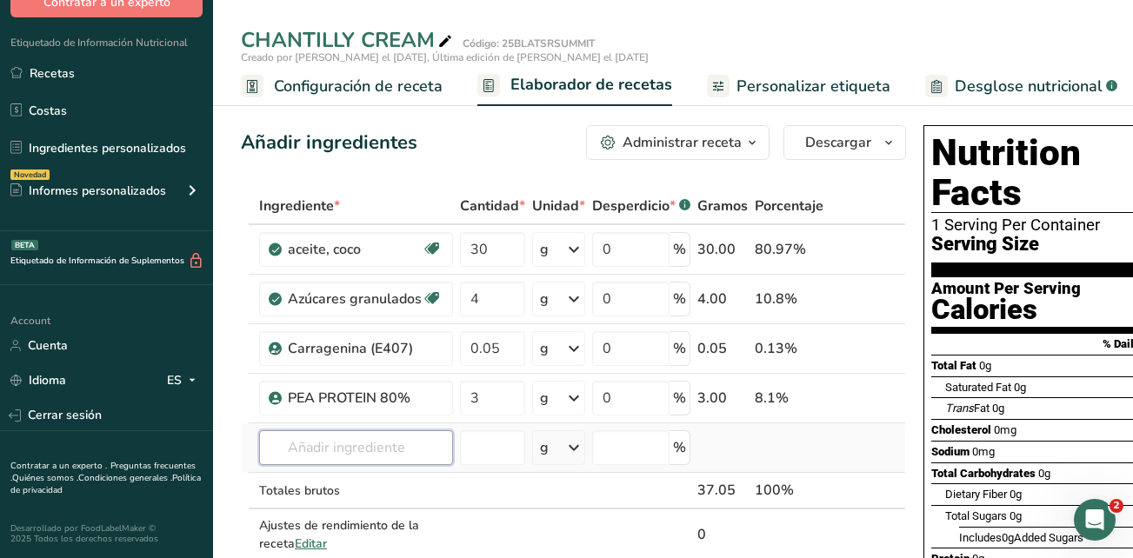
click at [344, 446] on div "Ingrediente * Cantidad * Unidad * Desperdicio * .a-a{fill:#347362;}.b-a{fill:#f…" at bounding box center [573, 392] width 665 height 409
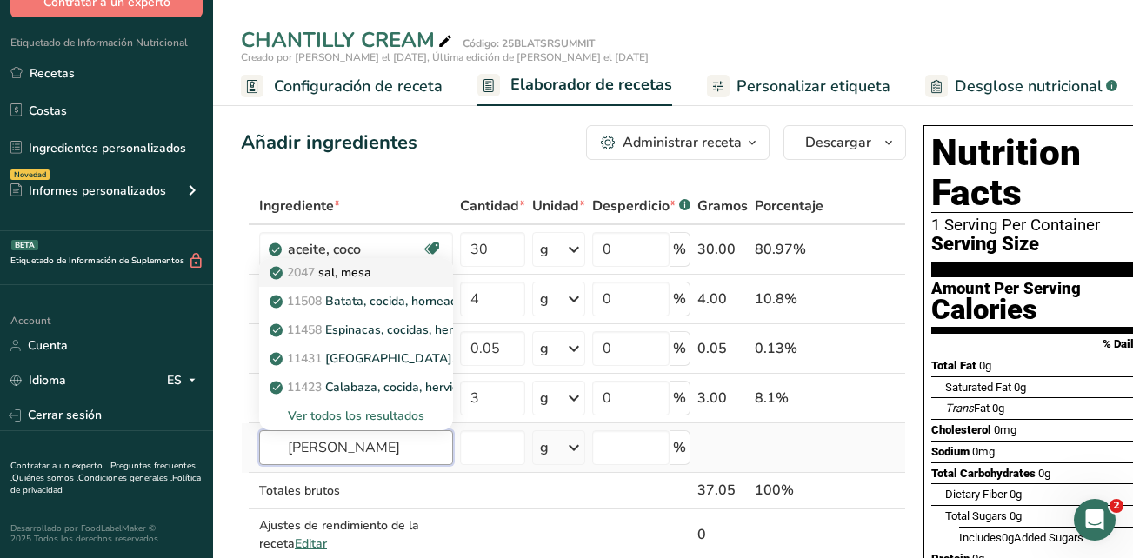
type input "SAL"
click at [384, 277] on div "2047 sal, mesa" at bounding box center [342, 272] width 138 height 18
type input "Salt, table"
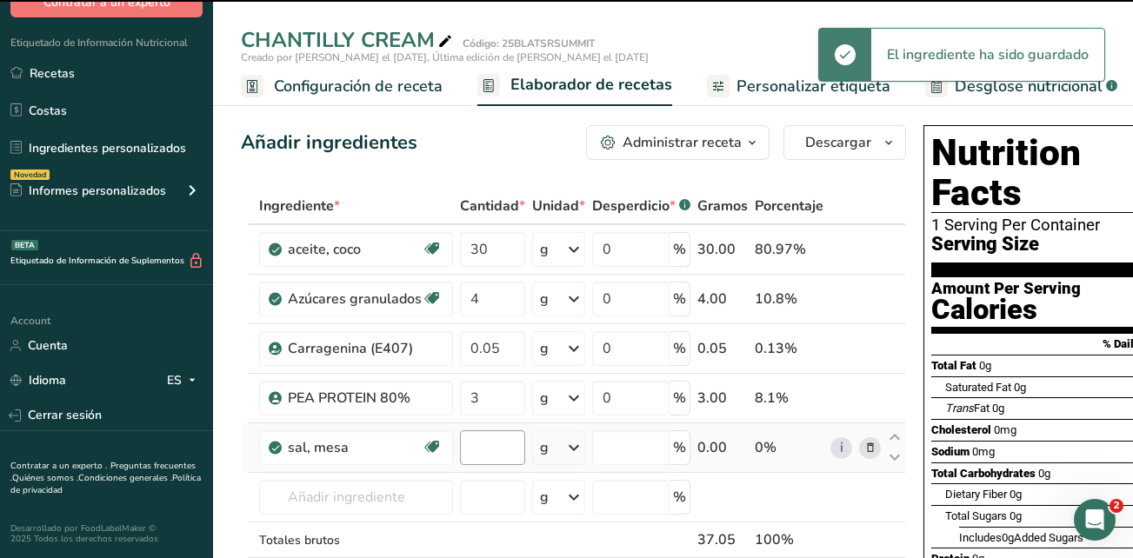
type input "0"
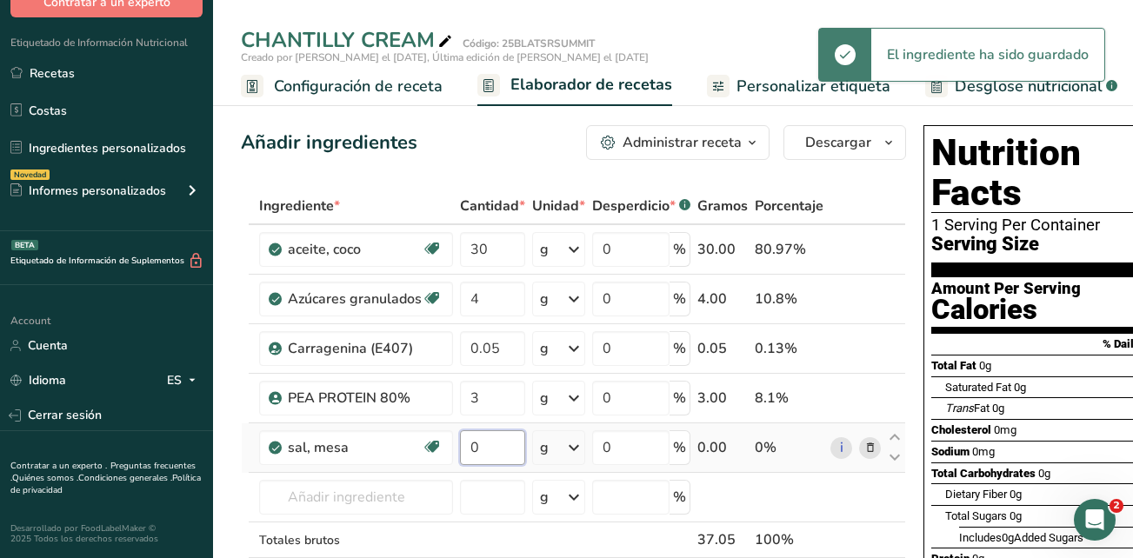
click at [488, 452] on input "0" at bounding box center [492, 447] width 65 height 35
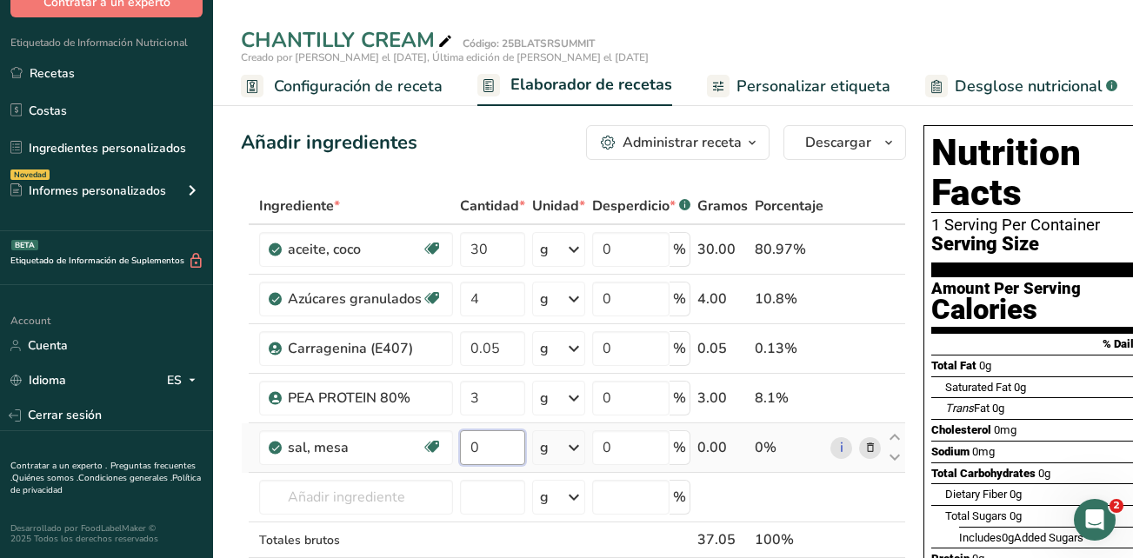
type input "1"
type input "0.01"
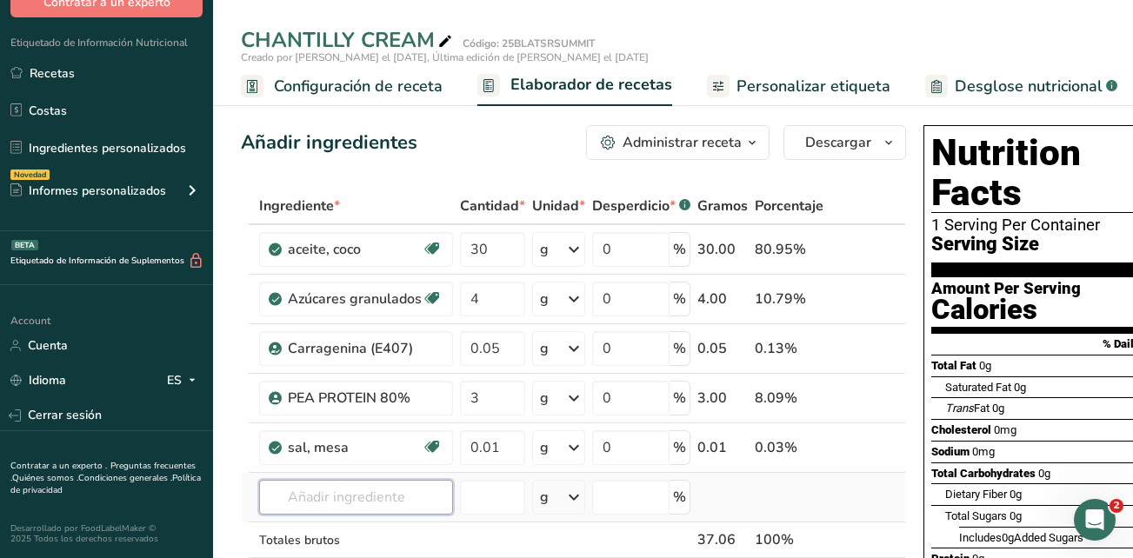
click at [386, 491] on div "Ingrediente * Cantidad * Unidad * Desperdicio * .a-a{fill:#347362;}.b-a{fill:#f…" at bounding box center [573, 417] width 665 height 459
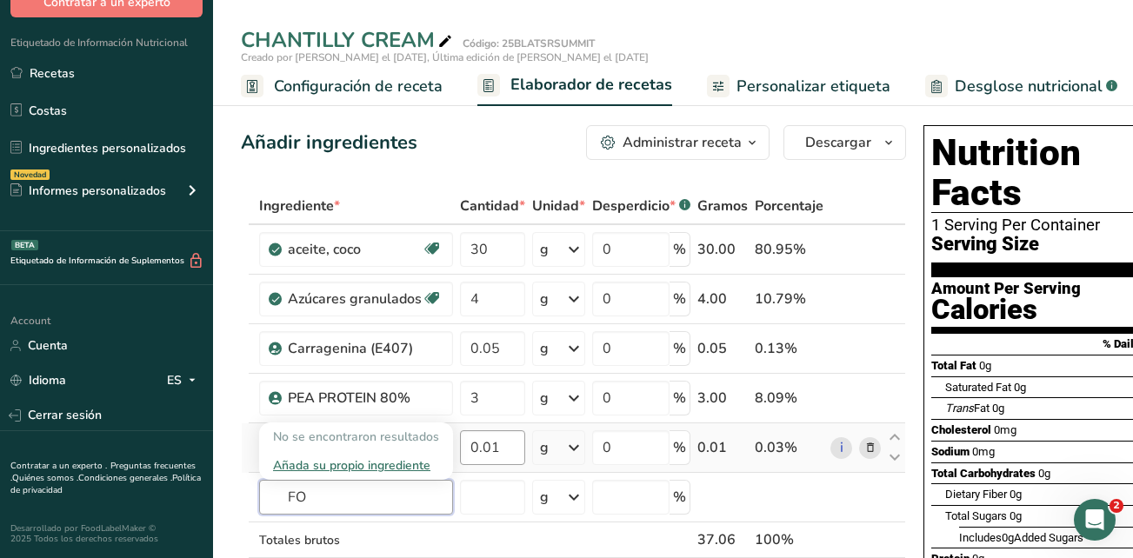
type input "F"
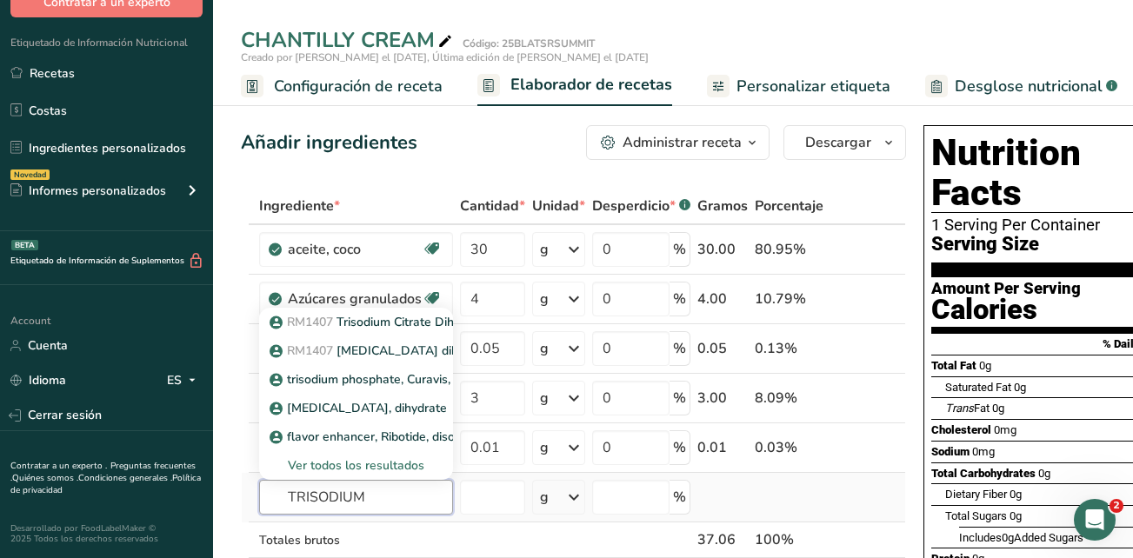
type input "TRISODIUM"
click at [416, 469] on div "Ver todos los resultados" at bounding box center [356, 465] width 166 height 18
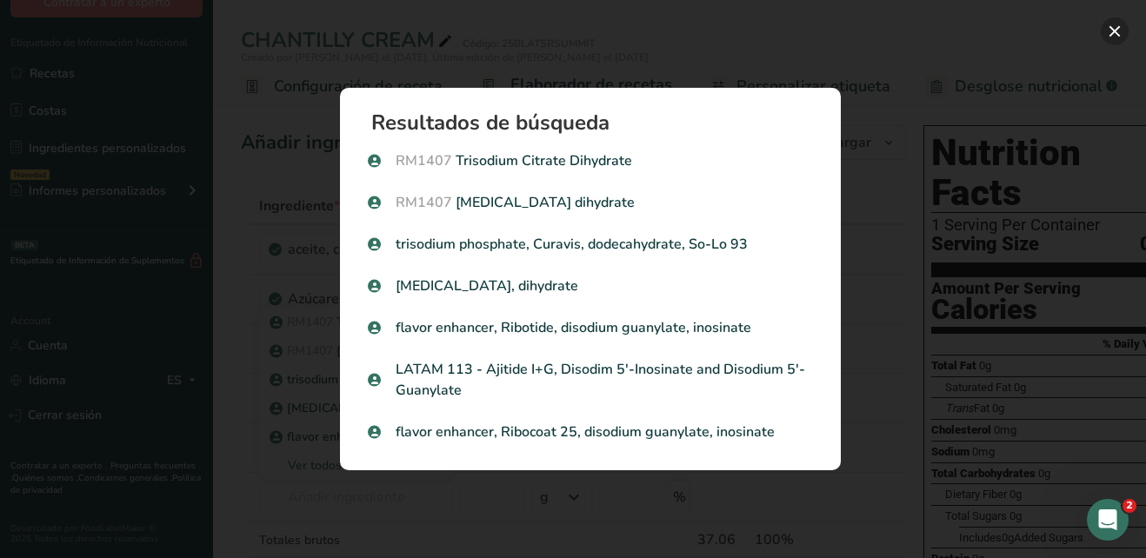
click at [1116, 33] on button "Search results modal" at bounding box center [1115, 31] width 28 height 28
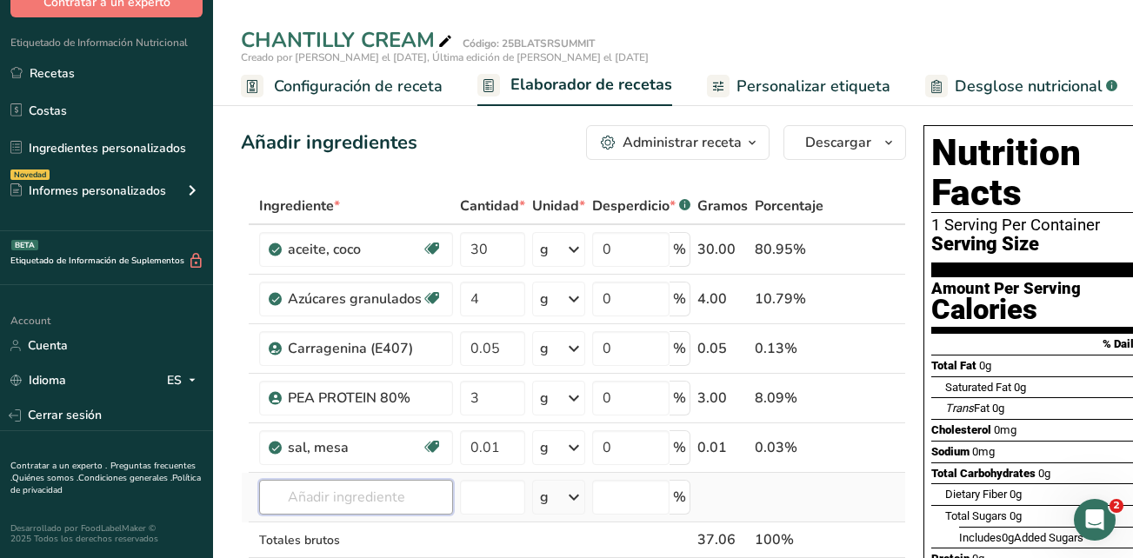
click at [370, 500] on input "text" at bounding box center [356, 497] width 194 height 35
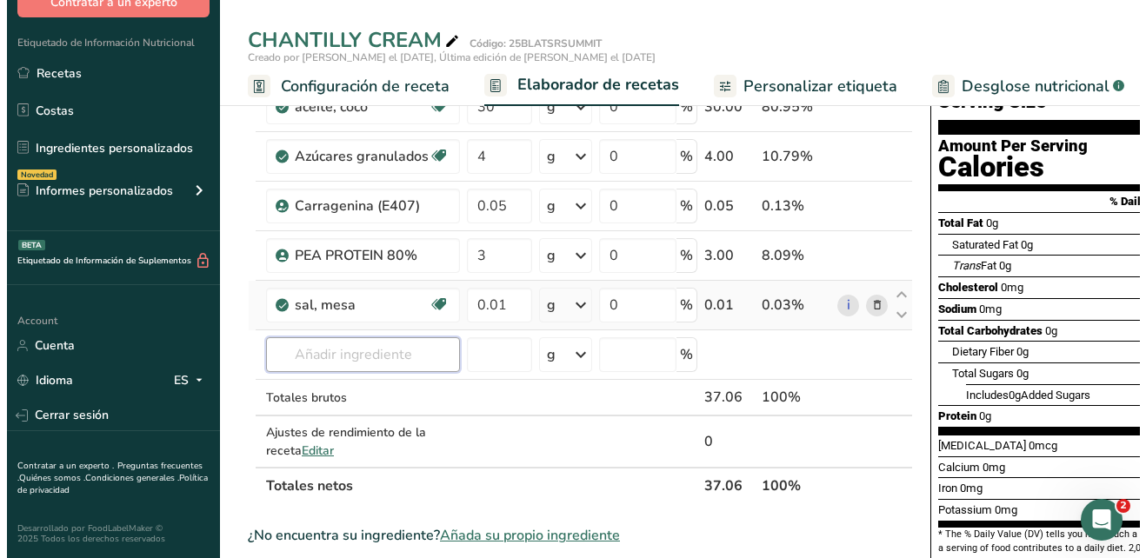
scroll to position [174, 0]
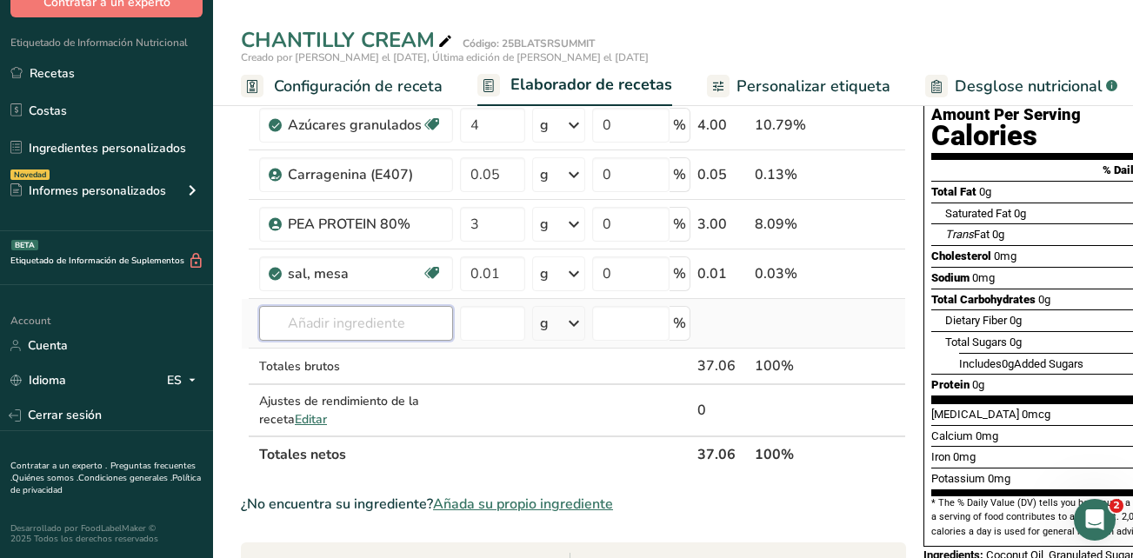
click at [332, 325] on input "text" at bounding box center [356, 323] width 194 height 35
click at [334, 325] on input "text" at bounding box center [356, 323] width 194 height 35
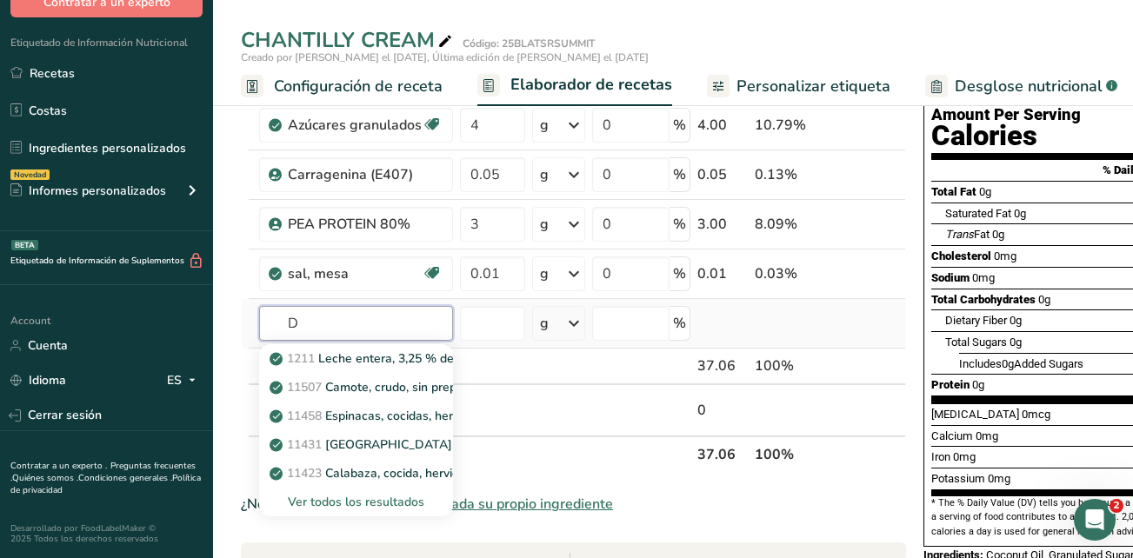
type input "D"
click at [349, 501] on div "Ver todos los resultados" at bounding box center [356, 502] width 166 height 18
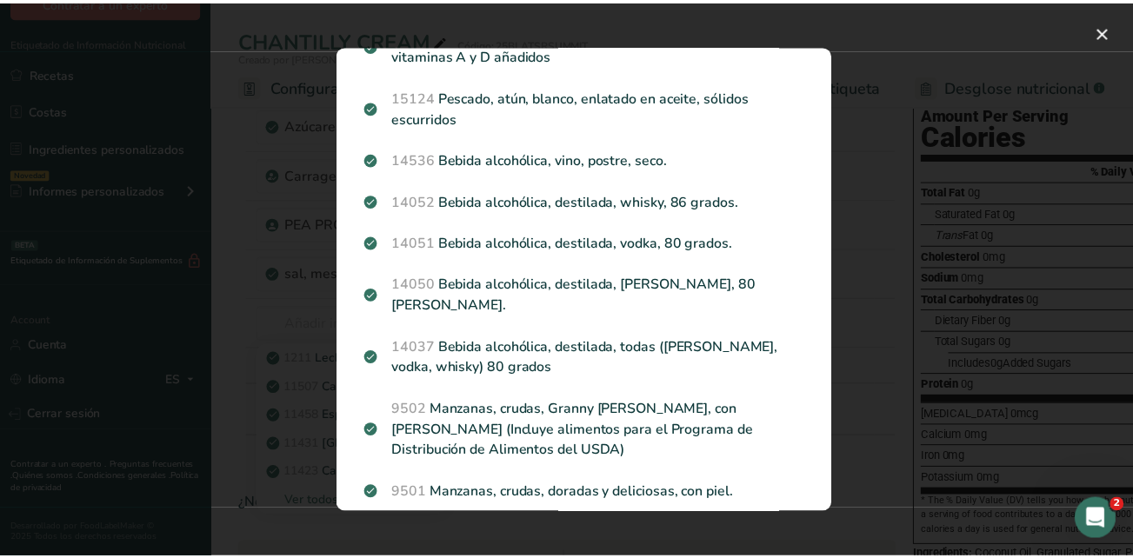
scroll to position [0, 0]
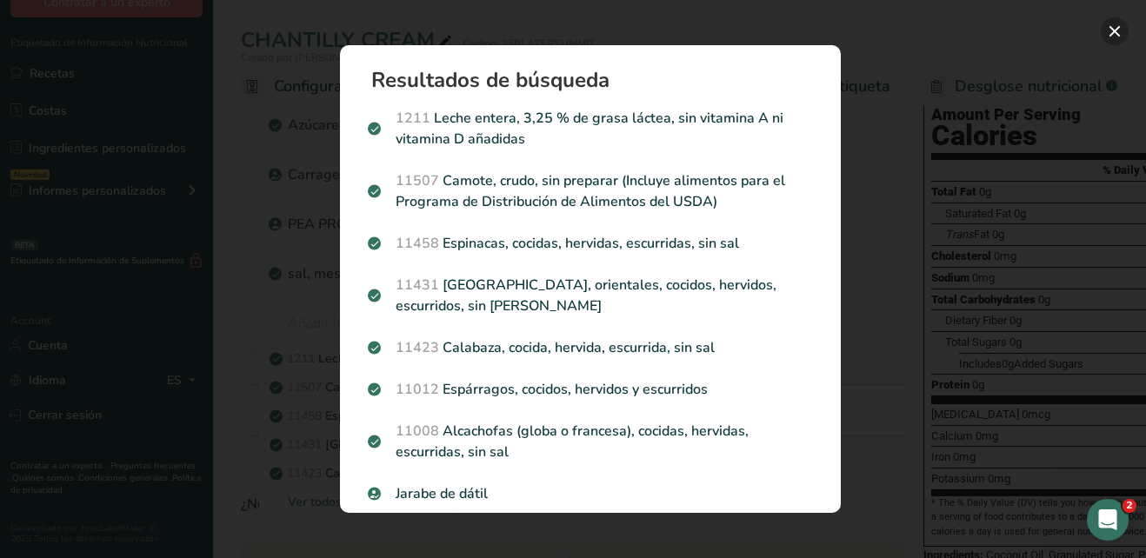
click at [1115, 30] on button "Search results modal" at bounding box center [1115, 31] width 28 height 28
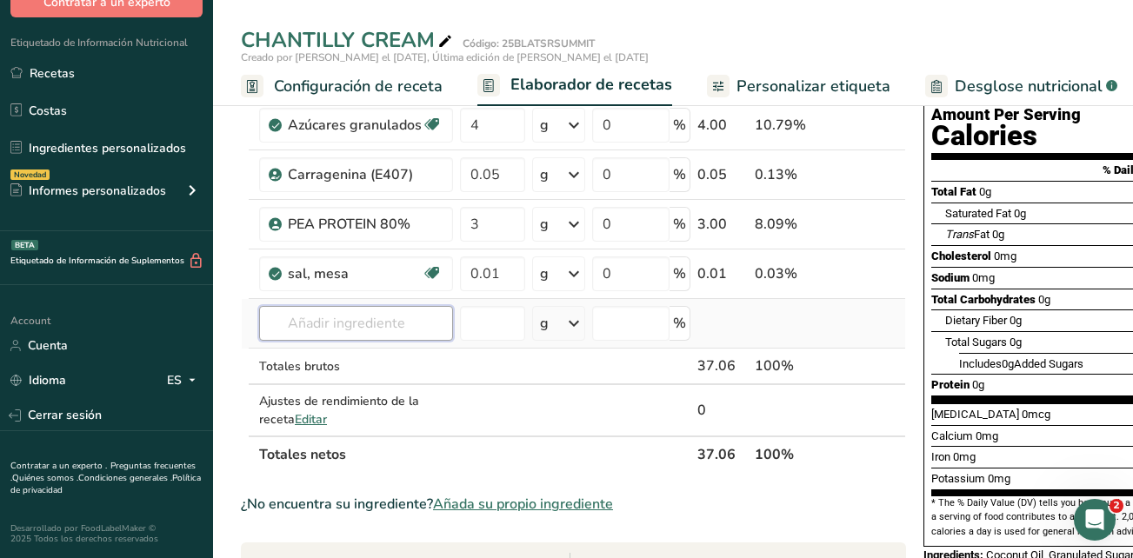
click at [334, 328] on input "text" at bounding box center [356, 323] width 194 height 35
type input "SSS"
click at [360, 383] on div "Añada su propio ingrediente" at bounding box center [356, 387] width 166 height 18
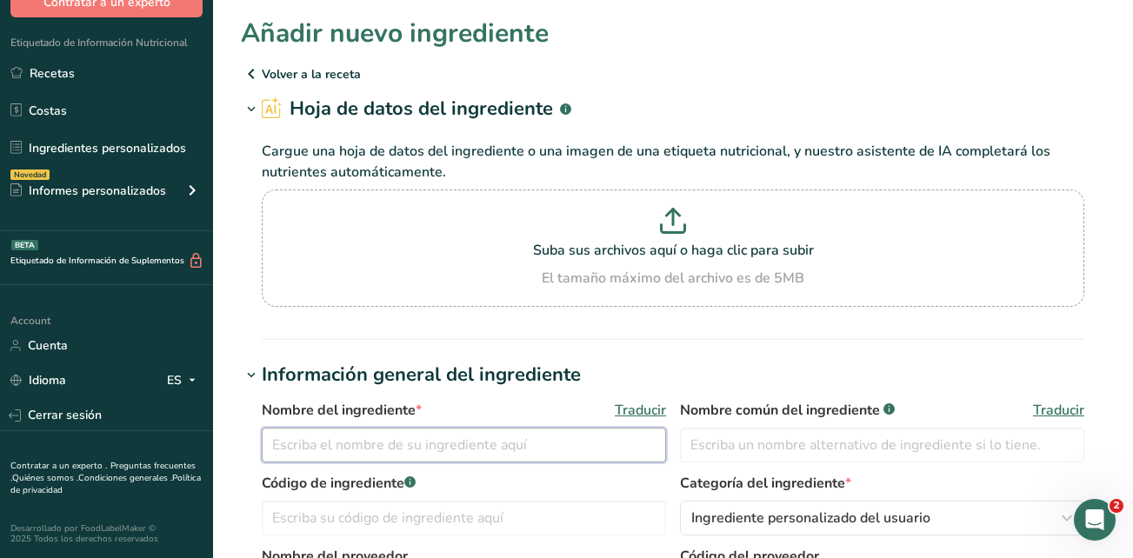
click at [409, 443] on input "text" at bounding box center [464, 445] width 404 height 35
type input "Leche de coco"
click at [802, 447] on input "text" at bounding box center [882, 445] width 404 height 35
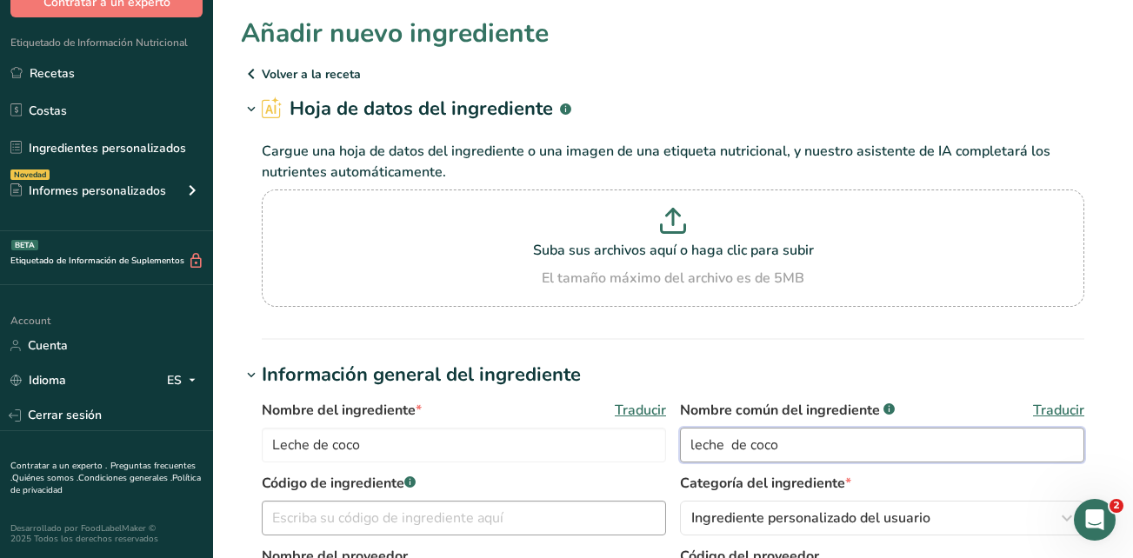
type input "leche de coco"
click at [443, 524] on input "text" at bounding box center [464, 518] width 404 height 35
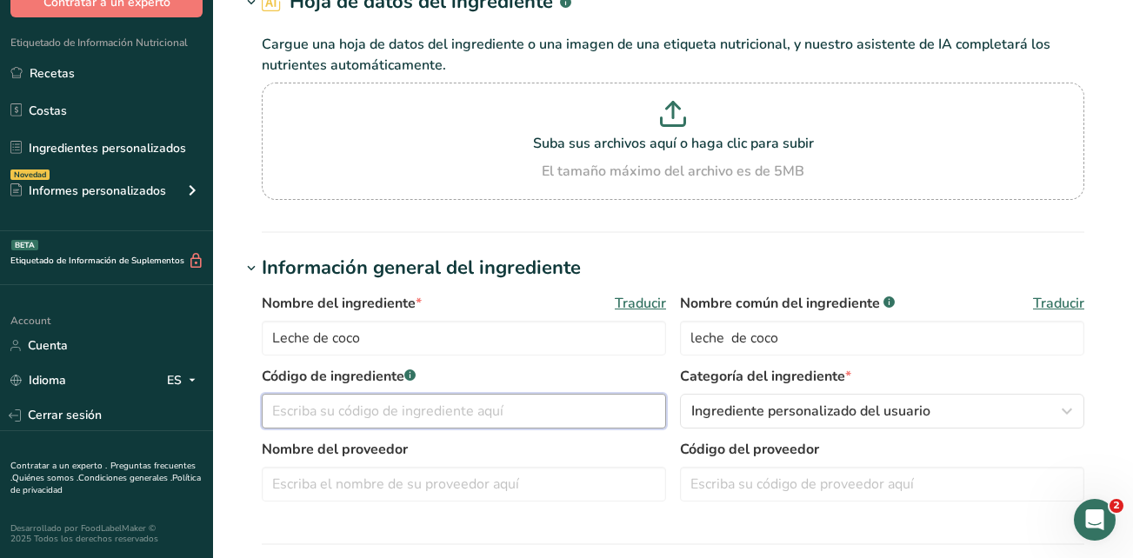
scroll to position [174, 0]
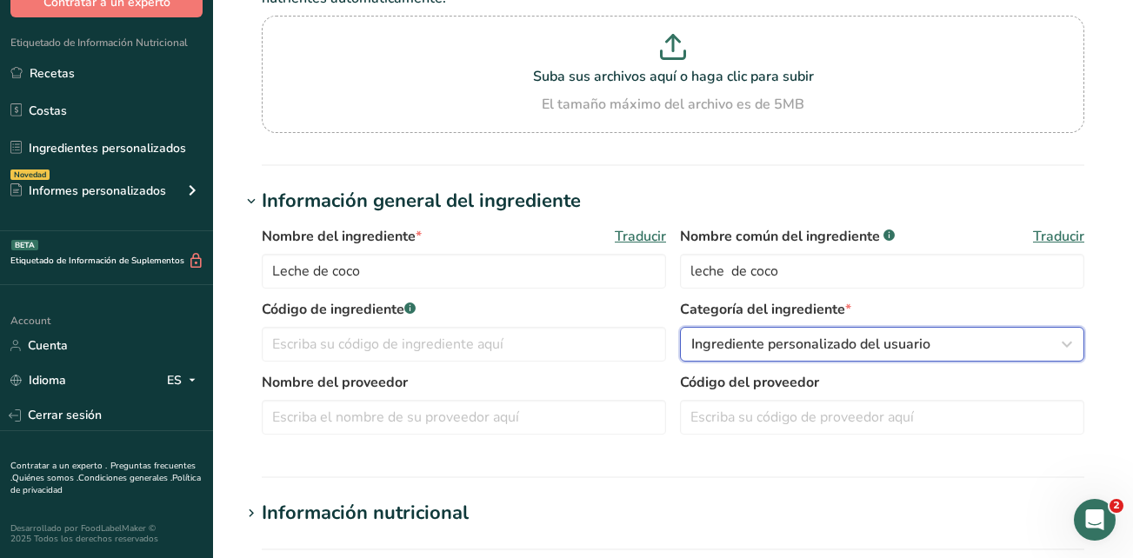
click at [722, 337] on span "Ingrediente personalizado del usuario" at bounding box center [810, 344] width 239 height 21
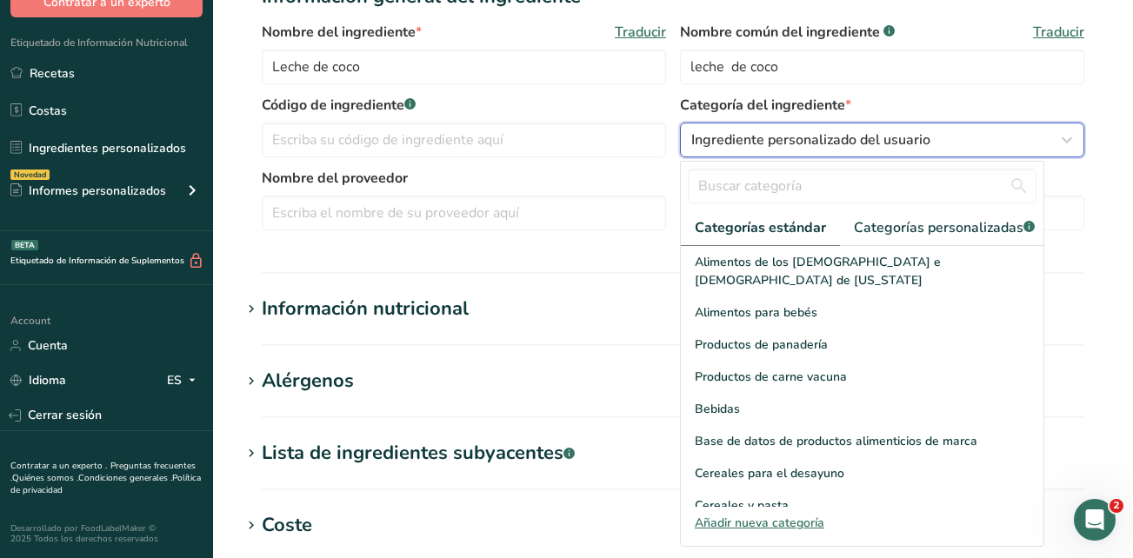
scroll to position [348, 0]
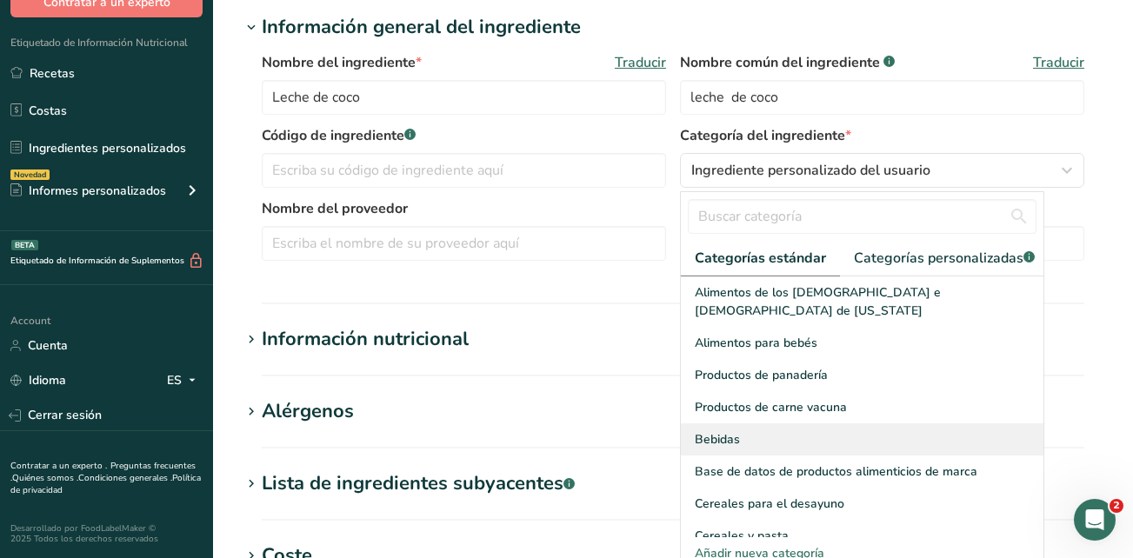
click at [729, 436] on span "Bebidas" at bounding box center [717, 439] width 45 height 18
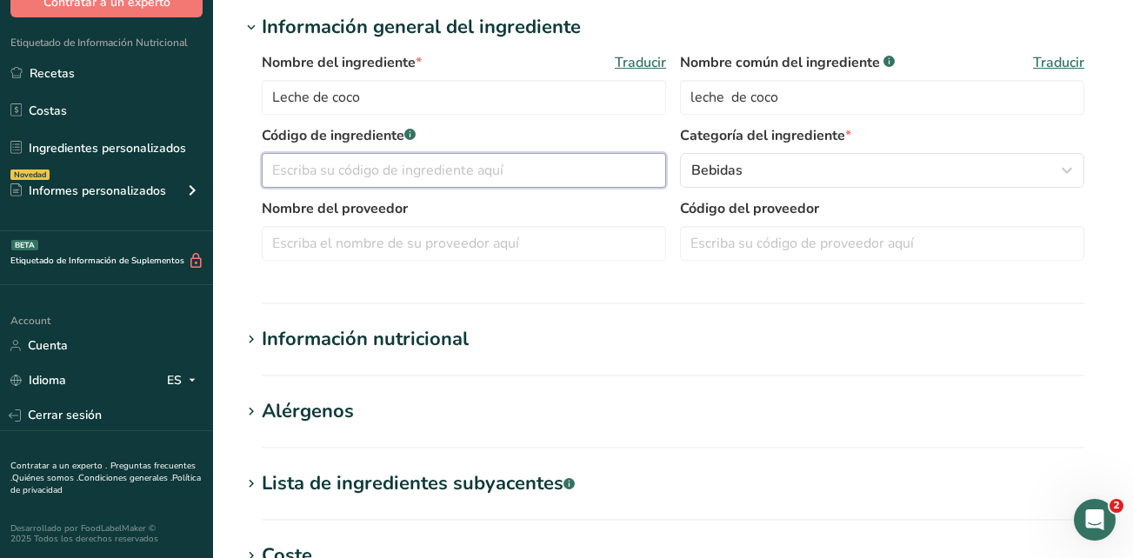
click at [399, 176] on input "text" at bounding box center [464, 170] width 404 height 35
click at [404, 236] on input "text" at bounding box center [464, 243] width 404 height 35
click at [702, 242] on input "text" at bounding box center [882, 243] width 404 height 35
click at [423, 331] on div "Información nutricional" at bounding box center [365, 339] width 207 height 29
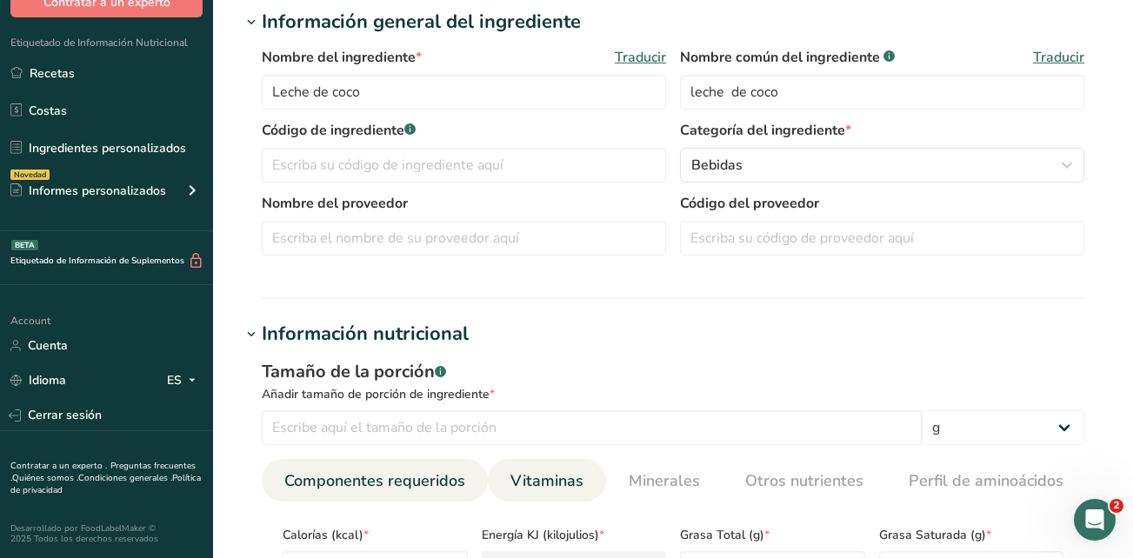
scroll to position [435, 0]
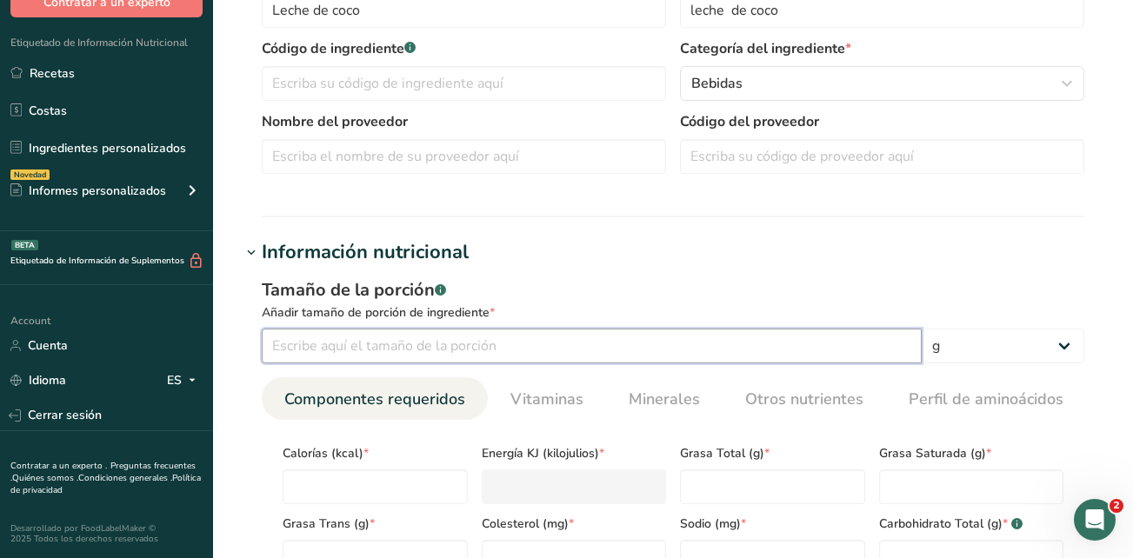
click at [345, 354] on input "number" at bounding box center [592, 346] width 660 height 35
click at [457, 344] on input "number" at bounding box center [592, 346] width 660 height 35
type input "80"
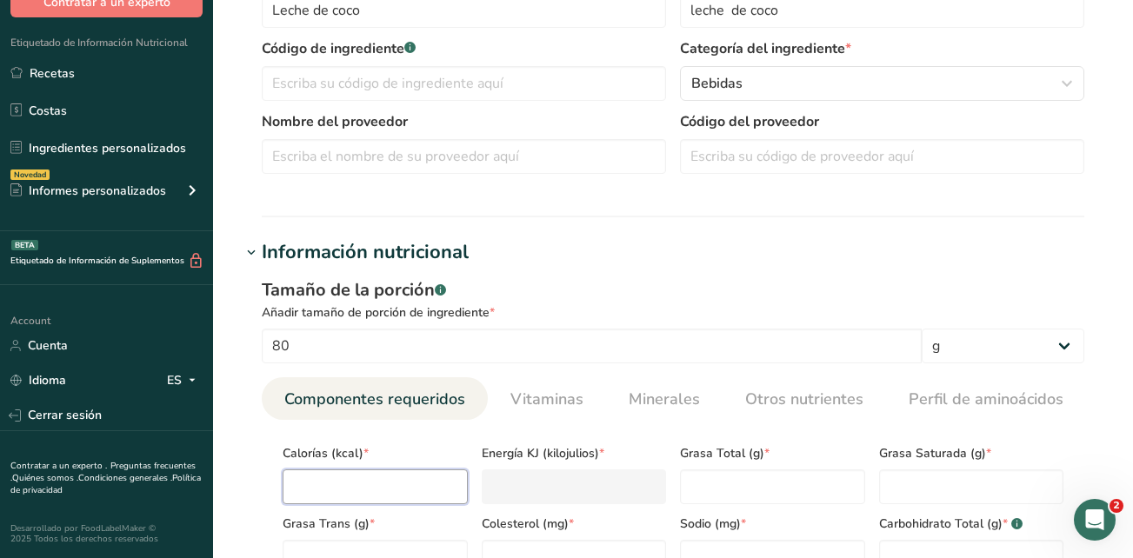
click at [387, 478] on input "number" at bounding box center [375, 486] width 185 height 35
type input "1"
type KJ "4.2"
type input "16"
type KJ "66.9"
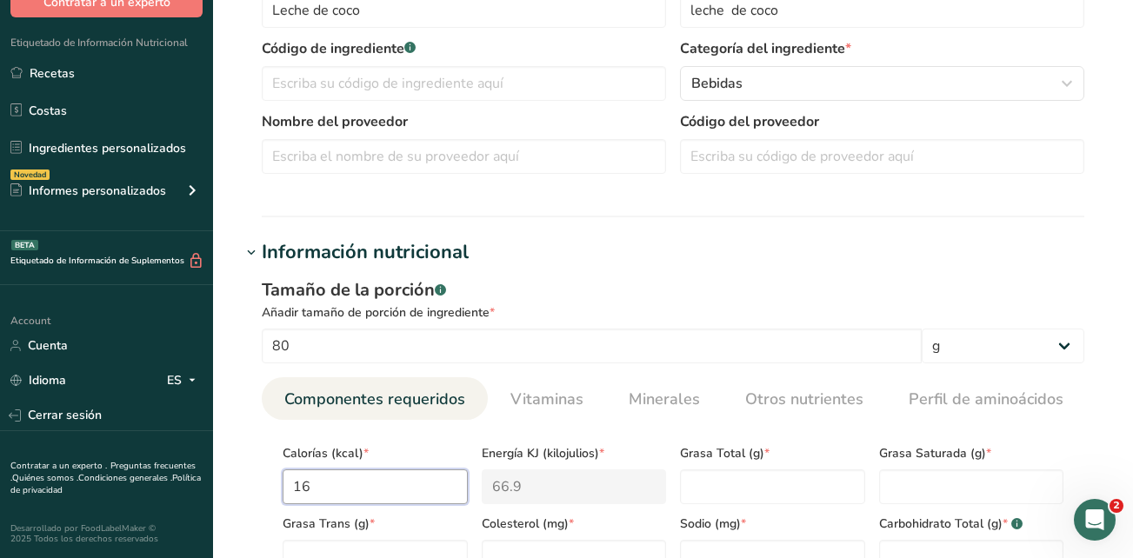
type input "160"
type KJ "669.4"
type input "160"
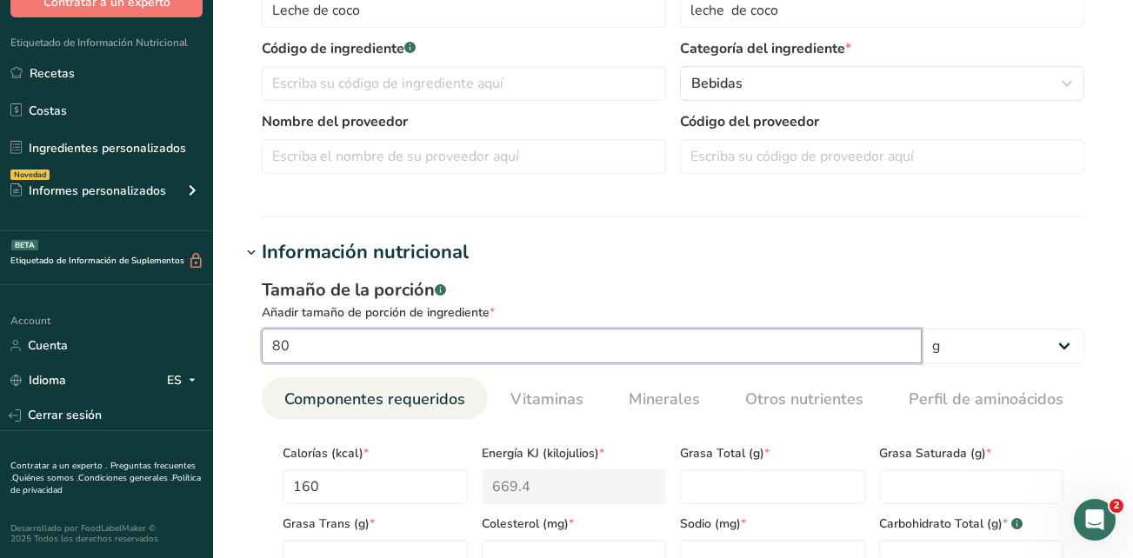
drag, startPoint x: 310, startPoint y: 354, endPoint x: 264, endPoint y: 348, distance: 46.5
click at [264, 348] on input "80" at bounding box center [592, 346] width 660 height 35
type input "100"
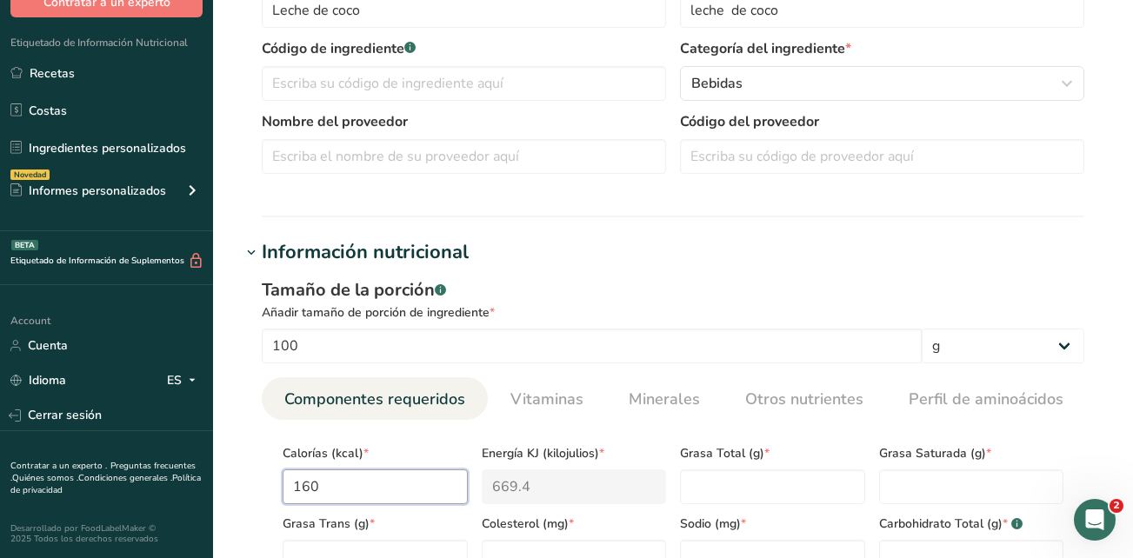
drag, startPoint x: 346, startPoint y: 476, endPoint x: 262, endPoint y: 476, distance: 84.3
click at [262, 476] on section "Calorías (kcal) * 160 Energía KJ (kilojulios) * 669.4 Grasa Total (g) * Grasa S…" at bounding box center [673, 539] width 822 height 239
type input "2"
type KJ "8.4"
type input "20"
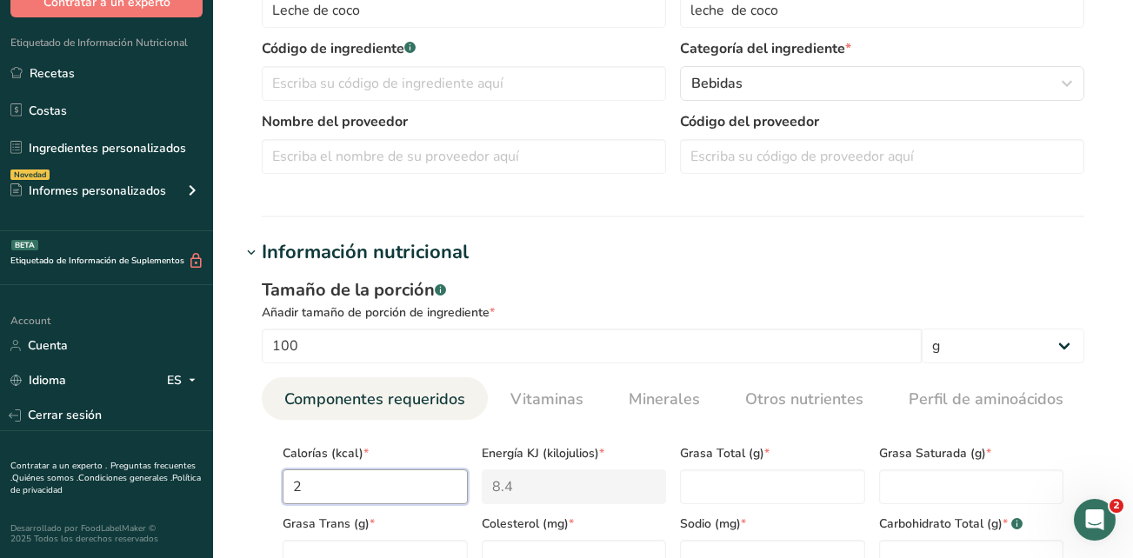
type KJ "83.7"
type input "200"
type KJ "836.8"
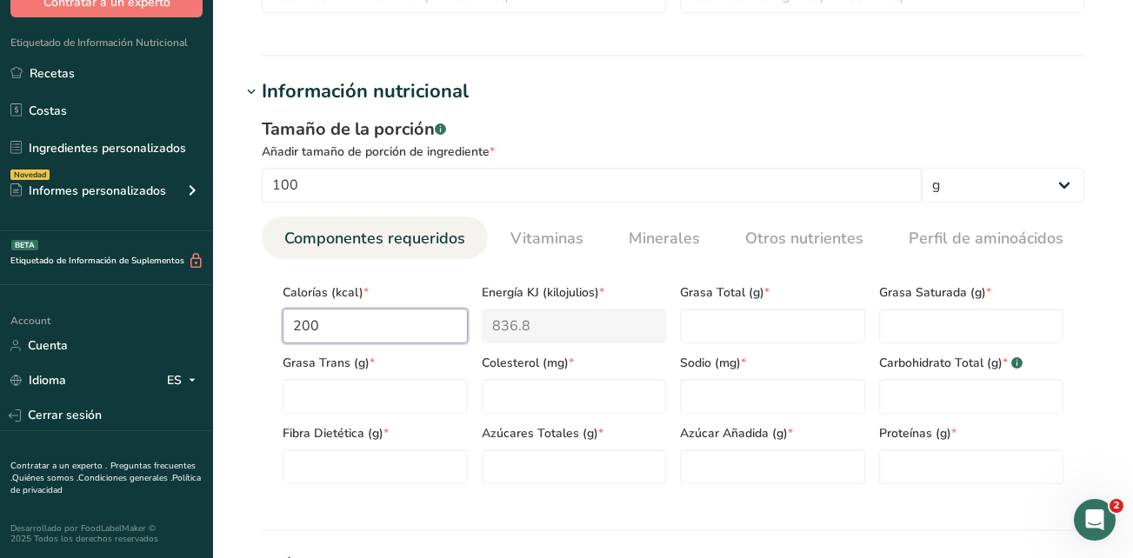
scroll to position [609, 0]
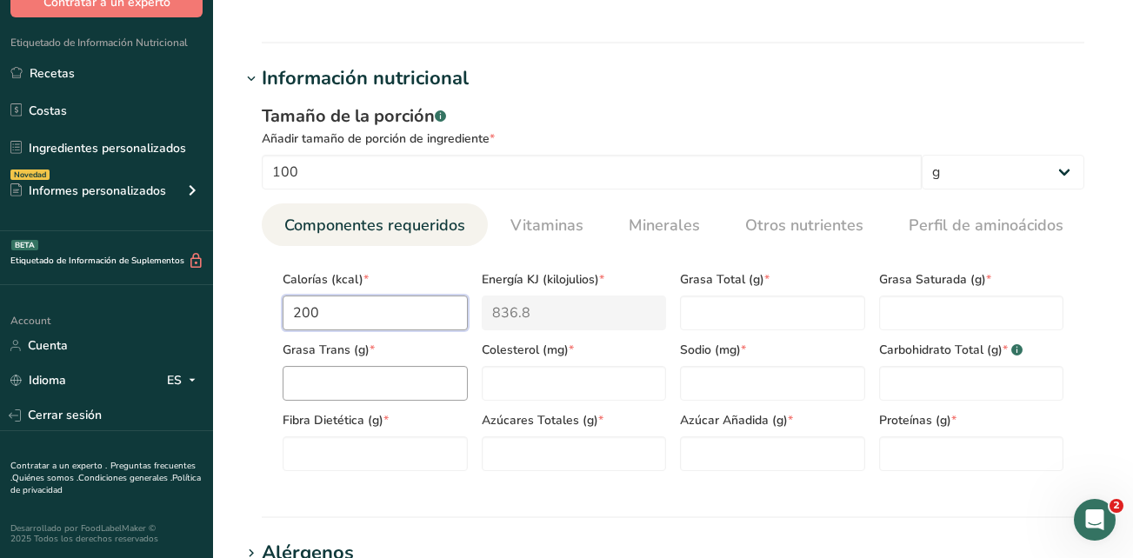
type input "200"
click at [322, 387] on Fat "number" at bounding box center [375, 383] width 185 height 35
type Fat "21"
click at [362, 443] on Fiber "number" at bounding box center [375, 453] width 185 height 35
type Fiber "0"
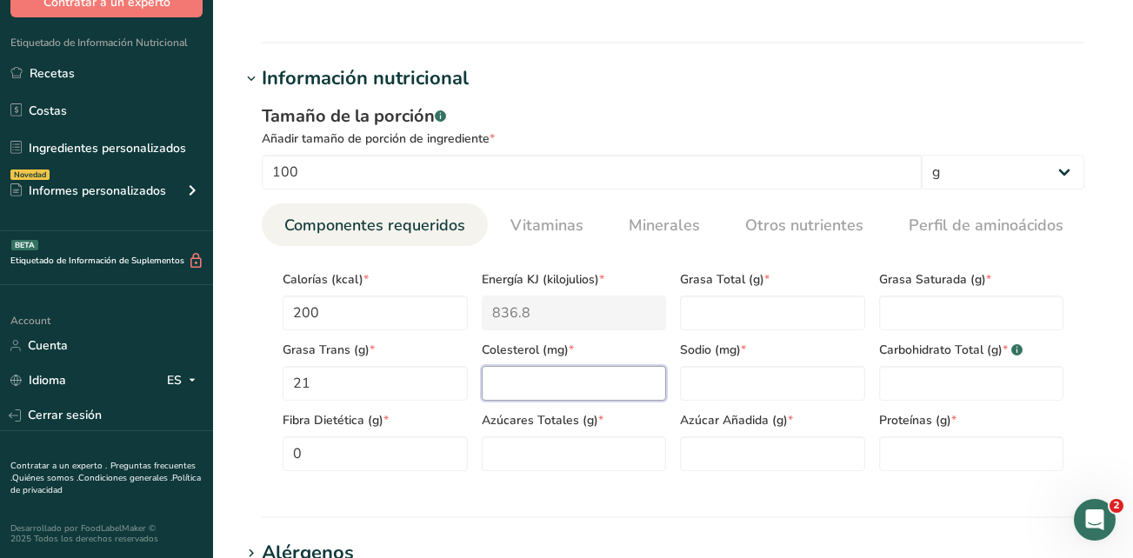
click at [568, 378] on input "number" at bounding box center [574, 383] width 185 height 35
drag, startPoint x: 315, startPoint y: 383, endPoint x: 281, endPoint y: 381, distance: 34.0
click at [281, 381] on div "Grasa Trans (g) * 21" at bounding box center [375, 365] width 199 height 70
click at [750, 309] on Fat "number" at bounding box center [772, 313] width 185 height 35
drag, startPoint x: 333, startPoint y: 379, endPoint x: 290, endPoint y: 375, distance: 43.7
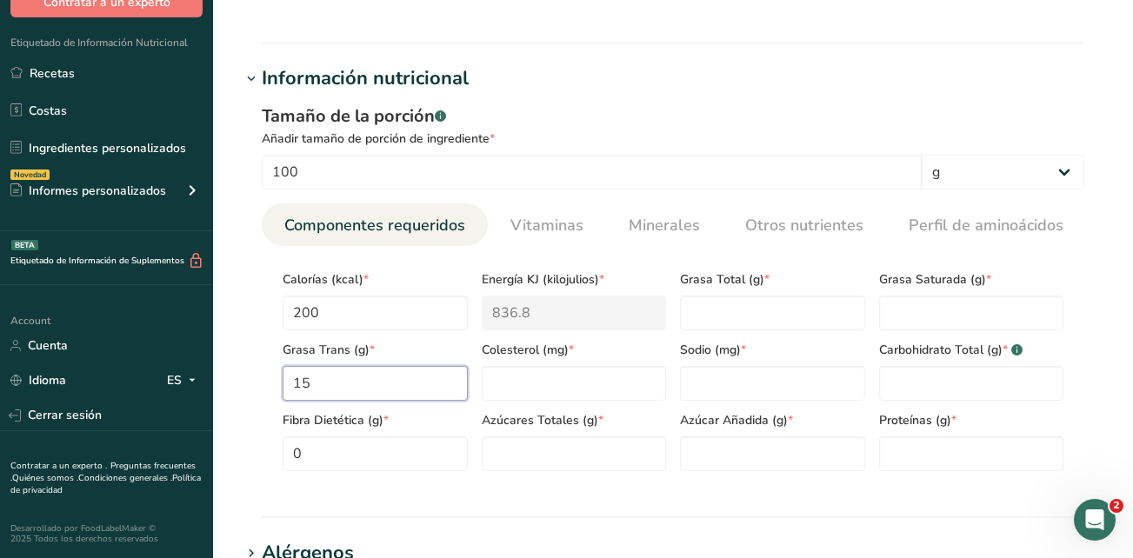
click at [290, 375] on Fat "15" at bounding box center [375, 383] width 185 height 35
type Fat "0"
click at [726, 317] on Fat "number" at bounding box center [772, 313] width 185 height 35
type Fat "21"
click at [902, 312] on Fat "number" at bounding box center [971, 313] width 185 height 35
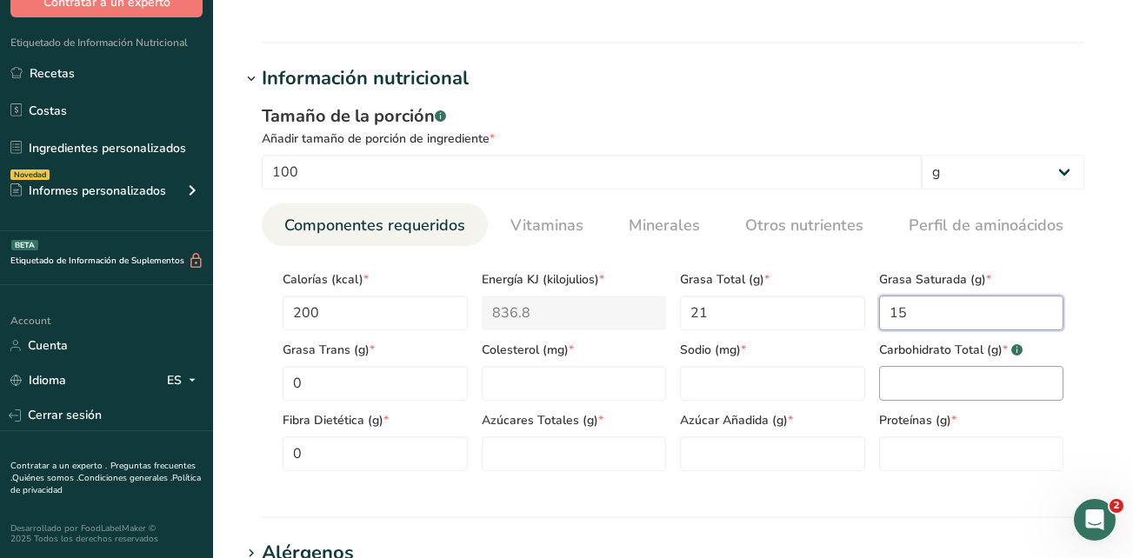
type Fat "15"
click at [908, 369] on Carbohydrates "number" at bounding box center [971, 383] width 185 height 35
type Carbohydrates "8"
click at [615, 385] on input "number" at bounding box center [574, 383] width 185 height 35
type input "0"
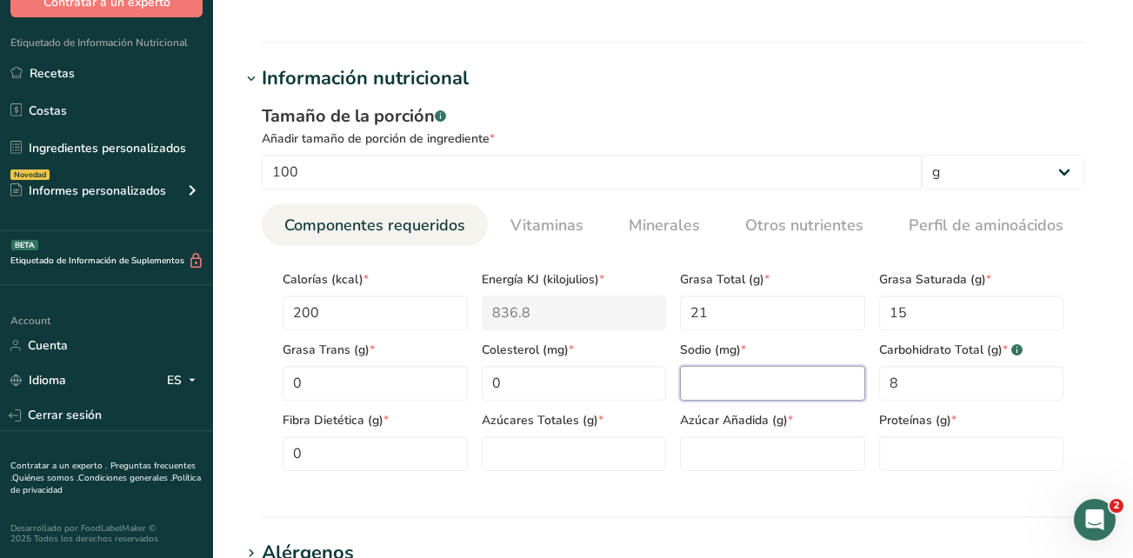
click at [682, 390] on input "number" at bounding box center [772, 383] width 185 height 35
type input "25"
click at [520, 455] on Sugars "number" at bounding box center [574, 453] width 185 height 35
click at [911, 451] on input "number" at bounding box center [971, 453] width 185 height 35
drag, startPoint x: 536, startPoint y: 443, endPoint x: 481, endPoint y: 450, distance: 56.1
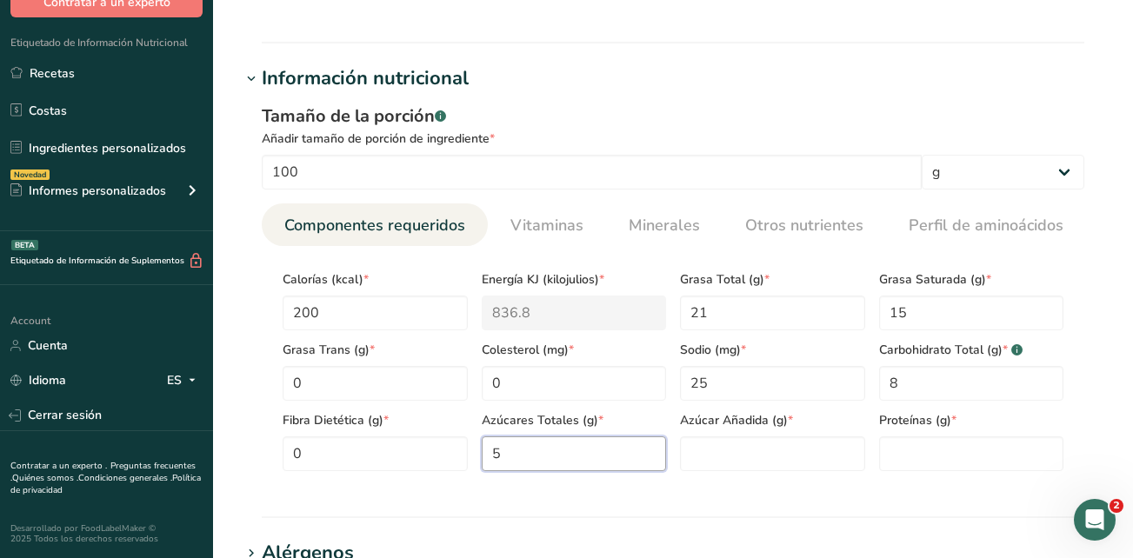
click at [482, 450] on Sugars "5" at bounding box center [574, 453] width 185 height 35
type Sugars "2.5"
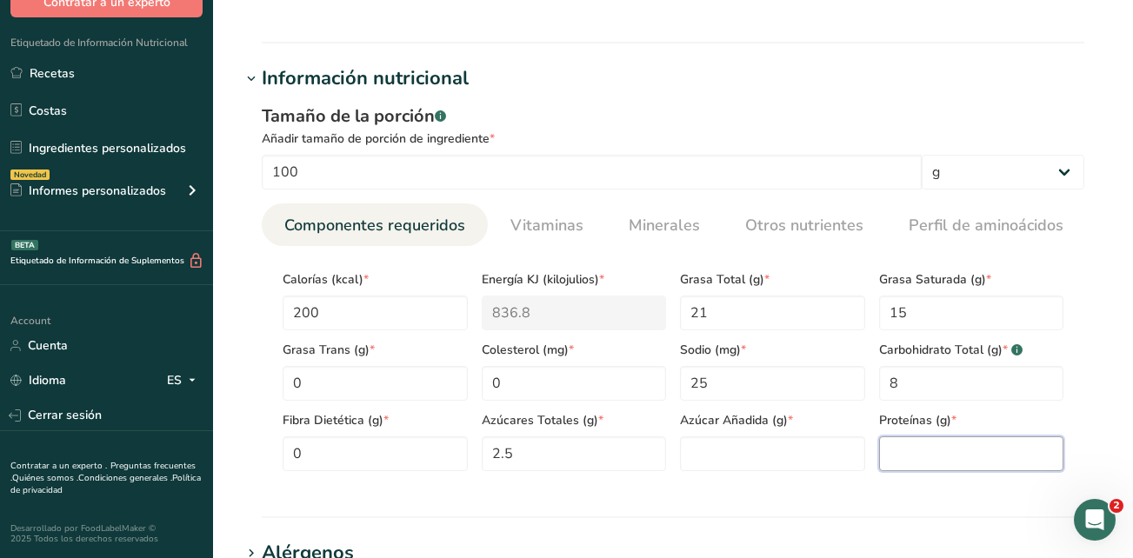
click at [938, 444] on input "number" at bounding box center [971, 453] width 185 height 35
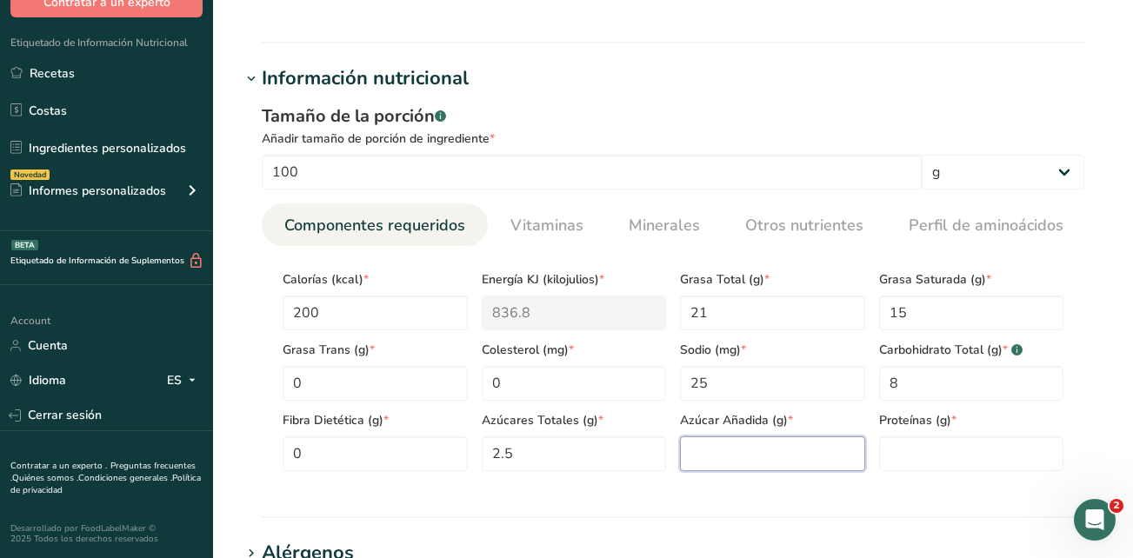
click at [727, 453] on Sugars "number" at bounding box center [772, 453] width 185 height 35
type Sugars "0"
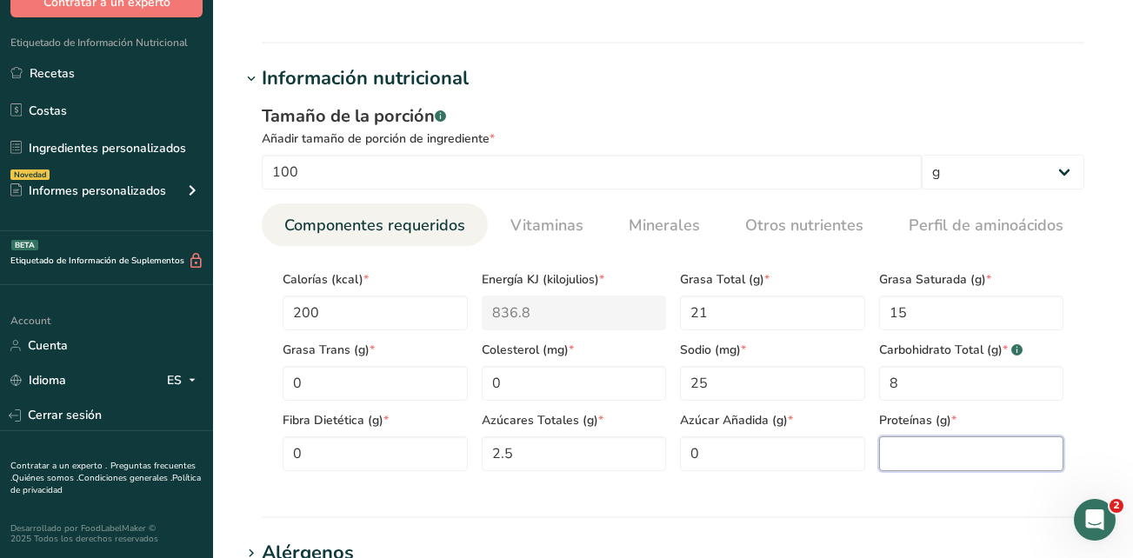
click at [990, 449] on input "number" at bounding box center [971, 453] width 185 height 35
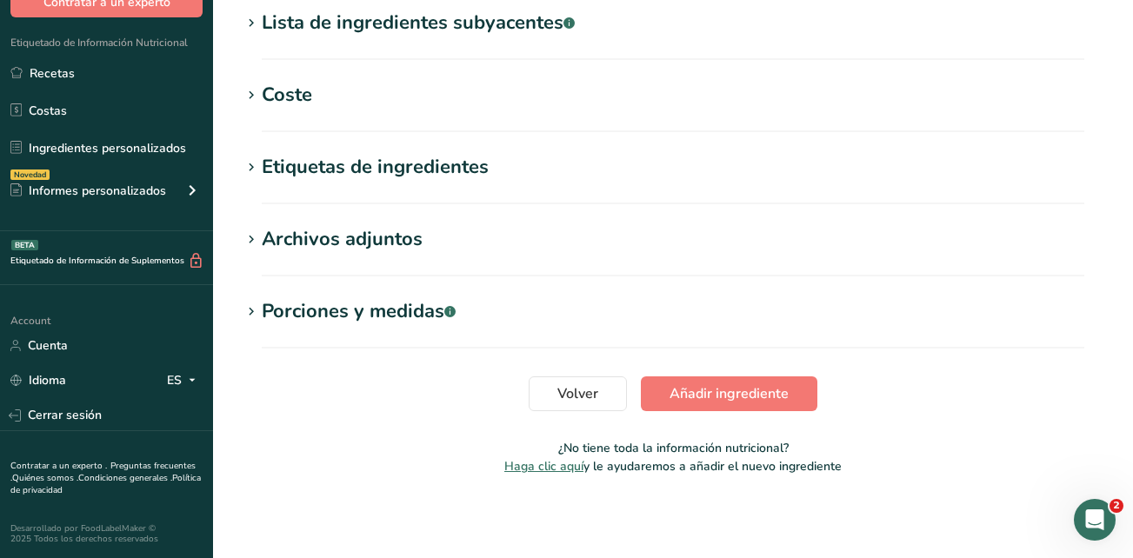
scroll to position [1212, 0]
type input "2.5"
click at [708, 398] on span "Añadir ingrediente" at bounding box center [728, 393] width 119 height 21
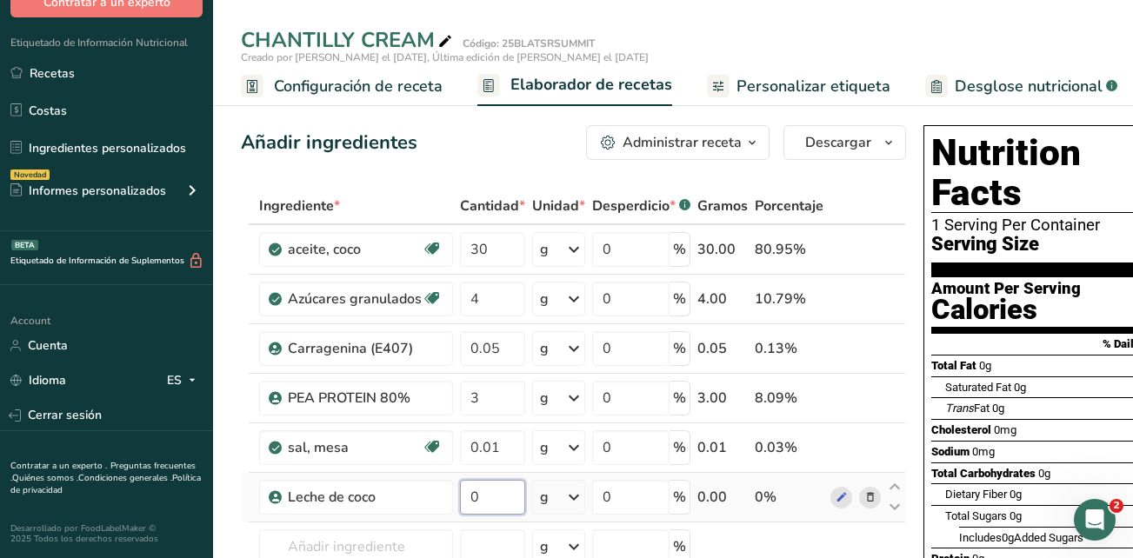
drag, startPoint x: 492, startPoint y: 490, endPoint x: 457, endPoint y: 490, distance: 34.8
click at [457, 490] on td "0" at bounding box center [492, 498] width 72 height 50
type input "400"
click at [893, 528] on div "Ingrediente * Cantidad * Unidad * Desperdicio * .a-a{fill:#347362;}.b-a{fill:#f…" at bounding box center [573, 442] width 665 height 509
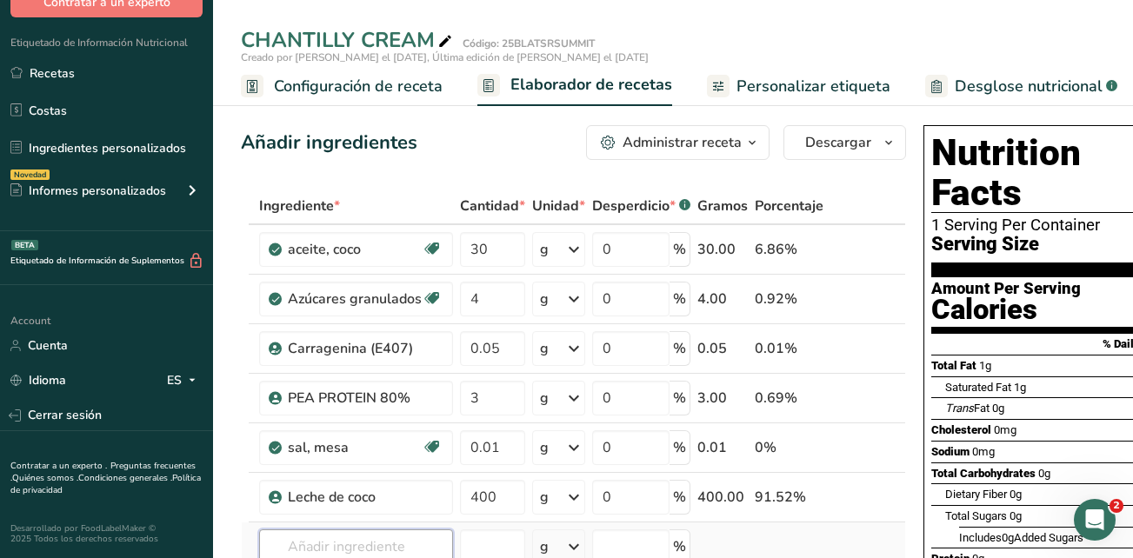
click at [442, 546] on input "text" at bounding box center [356, 546] width 194 height 35
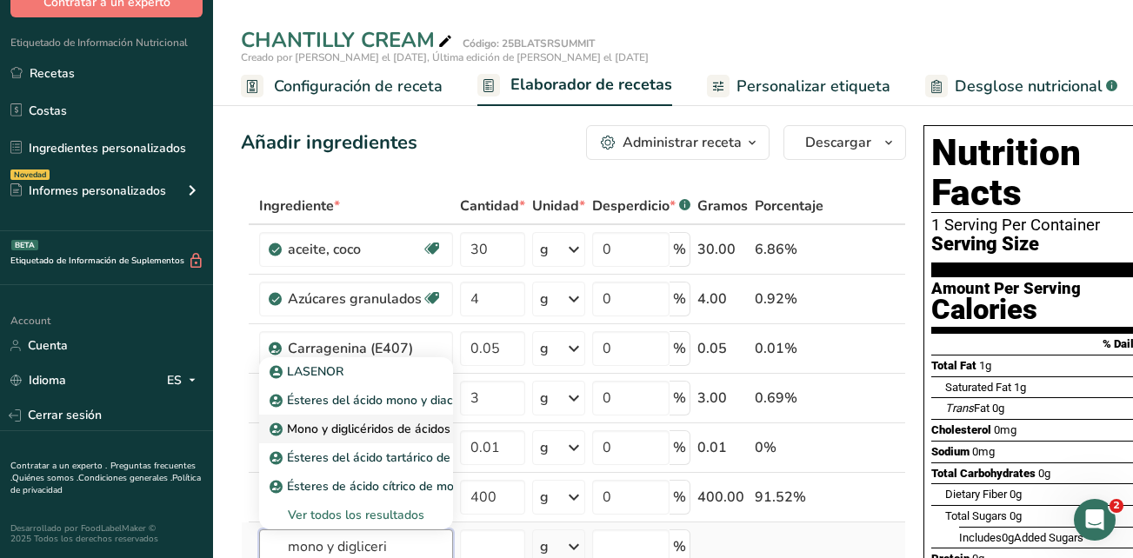
type input "mono y digliceri"
click at [369, 433] on p "Mono y diglicéridos de ácidos grasos (E471)" at bounding box center [402, 429] width 258 height 18
type input "Mono- and diglycerides of fatty acids (E471)"
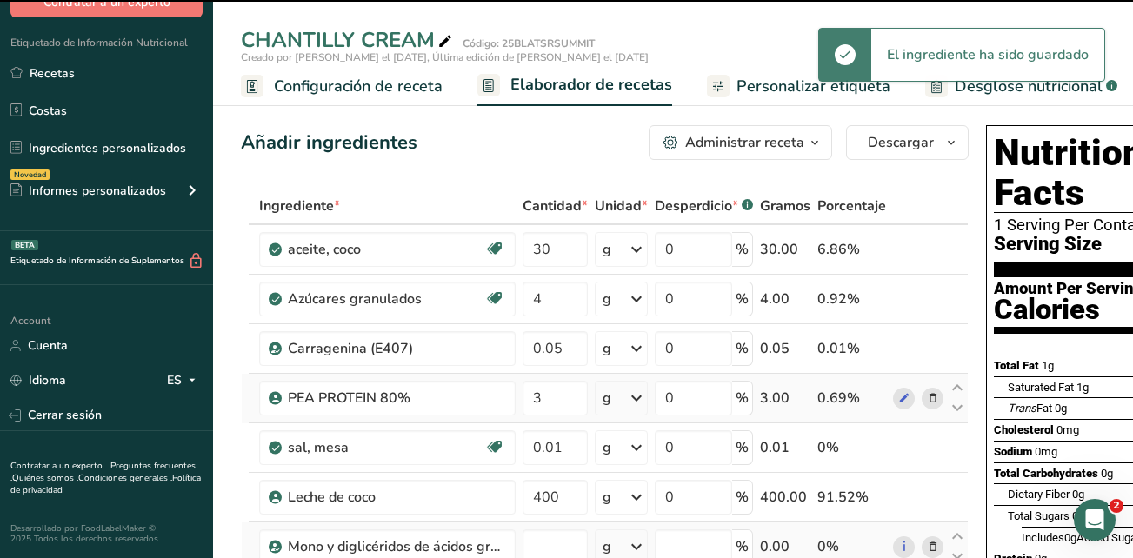
type input "0"
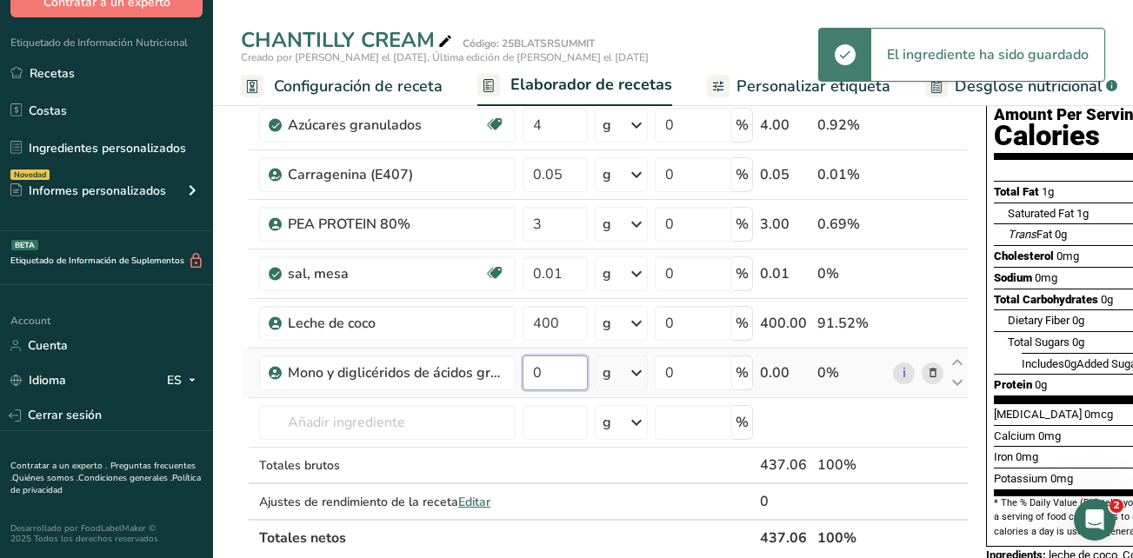
drag, startPoint x: 554, startPoint y: 376, endPoint x: 524, endPoint y: 373, distance: 29.8
click at [524, 373] on input "0" at bounding box center [554, 373] width 65 height 35
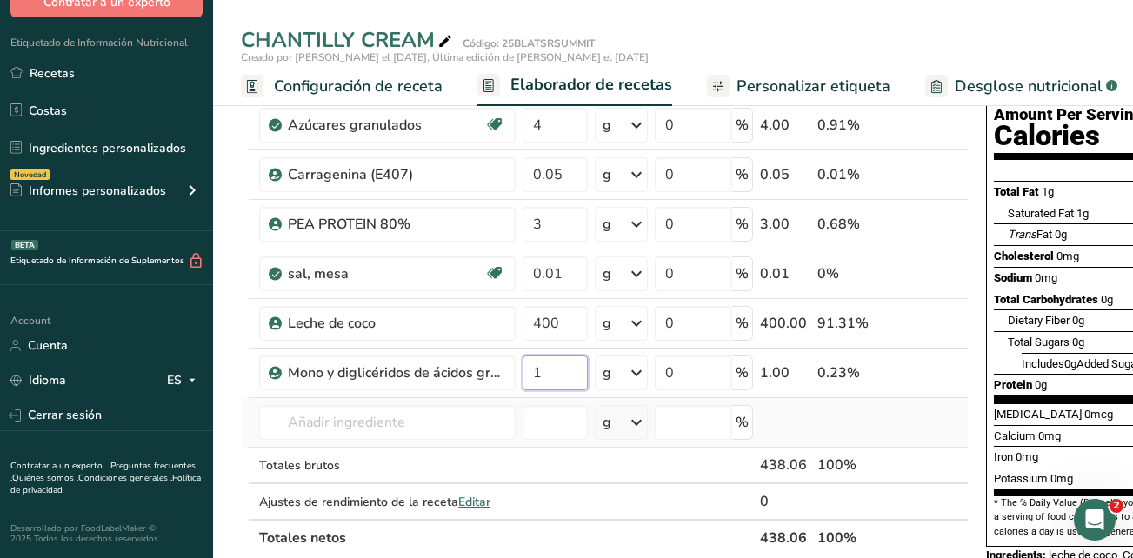
type input "1"
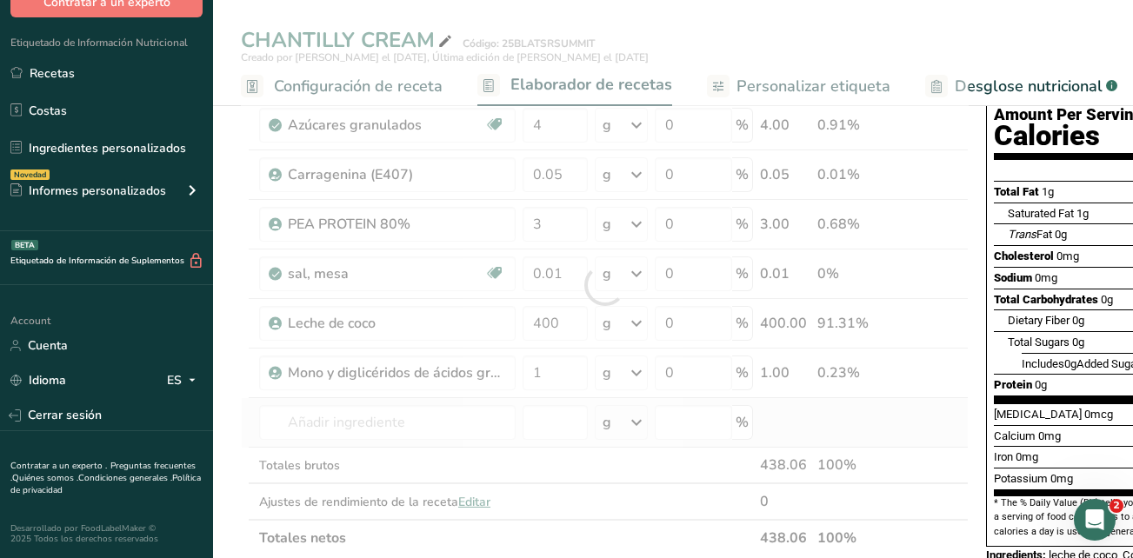
click at [898, 409] on div "Ingrediente * Cantidad * Unidad * Desperdicio * .a-a{fill:#347362;}.b-a{fill:#f…" at bounding box center [605, 285] width 728 height 542
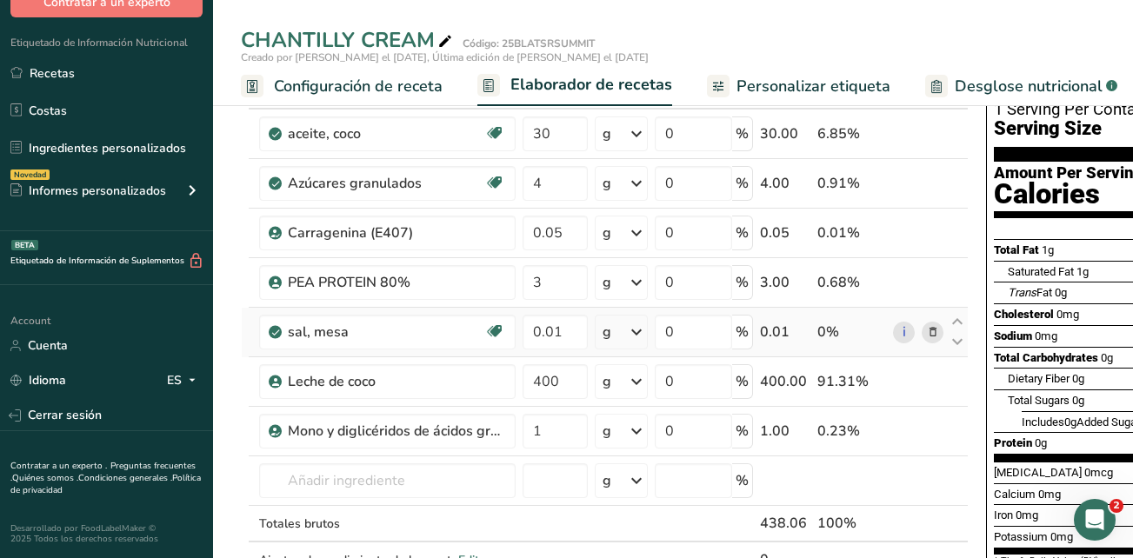
scroll to position [0, 0]
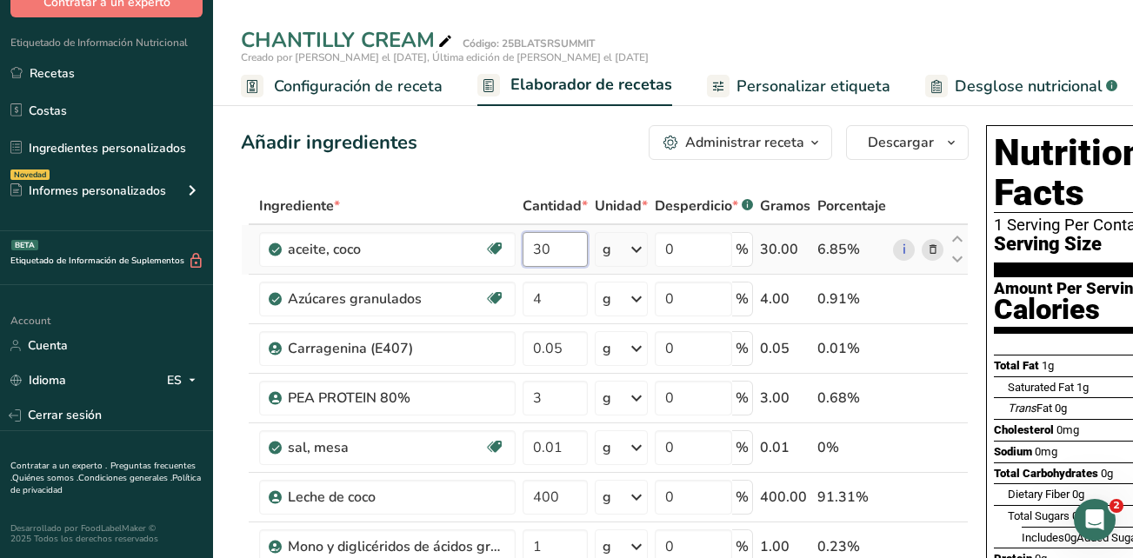
drag, startPoint x: 564, startPoint y: 250, endPoint x: 528, endPoint y: 248, distance: 36.6
click at [528, 248] on input "30" at bounding box center [554, 249] width 65 height 35
type input "120"
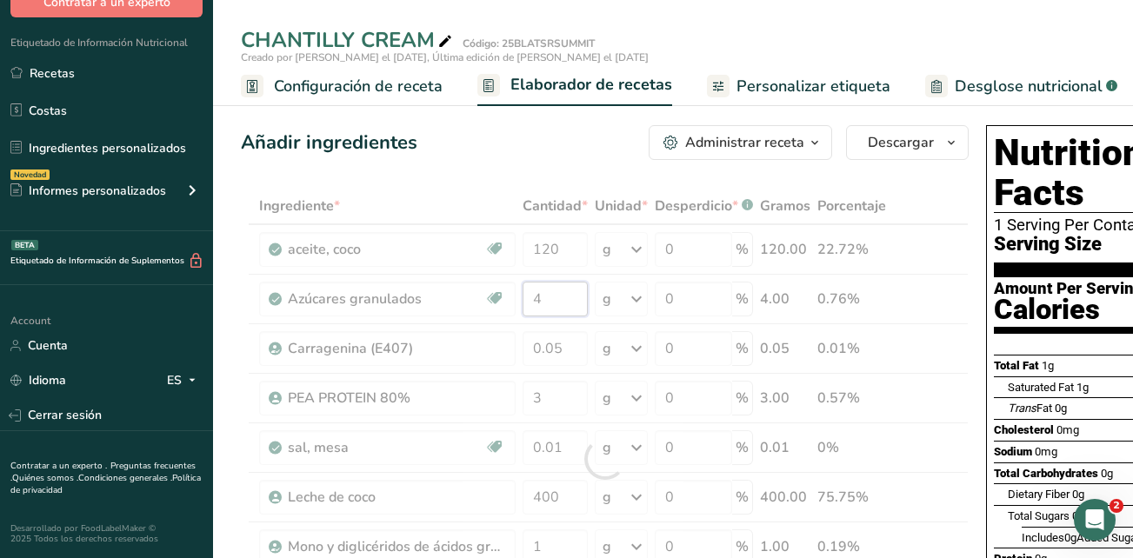
drag, startPoint x: 569, startPoint y: 301, endPoint x: 540, endPoint y: 301, distance: 29.6
click at [540, 301] on div "Ingrediente * Cantidad * Unidad * Desperdicio * .a-a{fill:#347362;}.b-a{fill:#f…" at bounding box center [605, 459] width 728 height 542
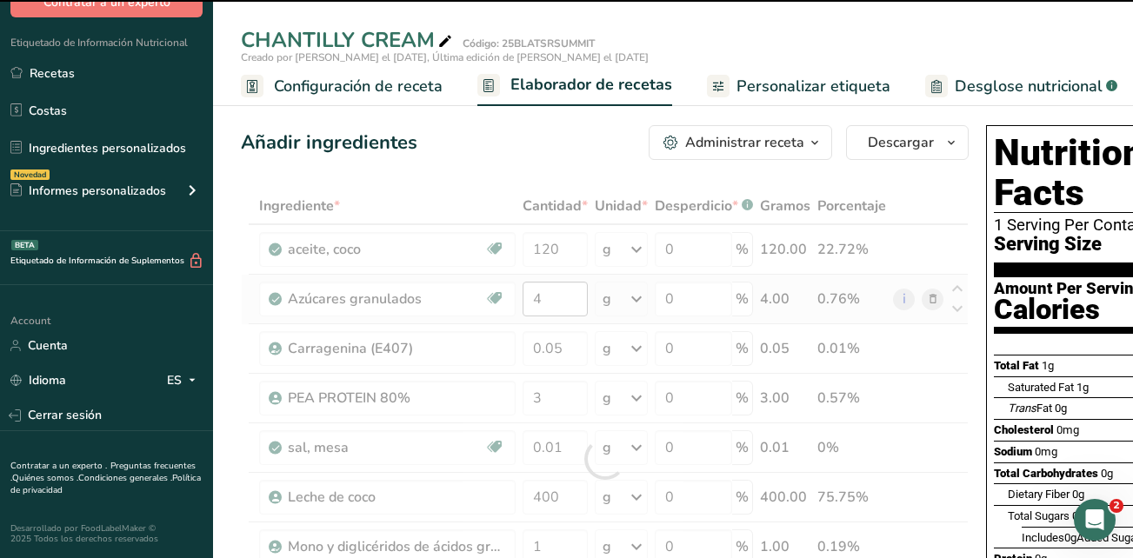
drag, startPoint x: 549, startPoint y: 297, endPoint x: 531, endPoint y: 293, distance: 18.8
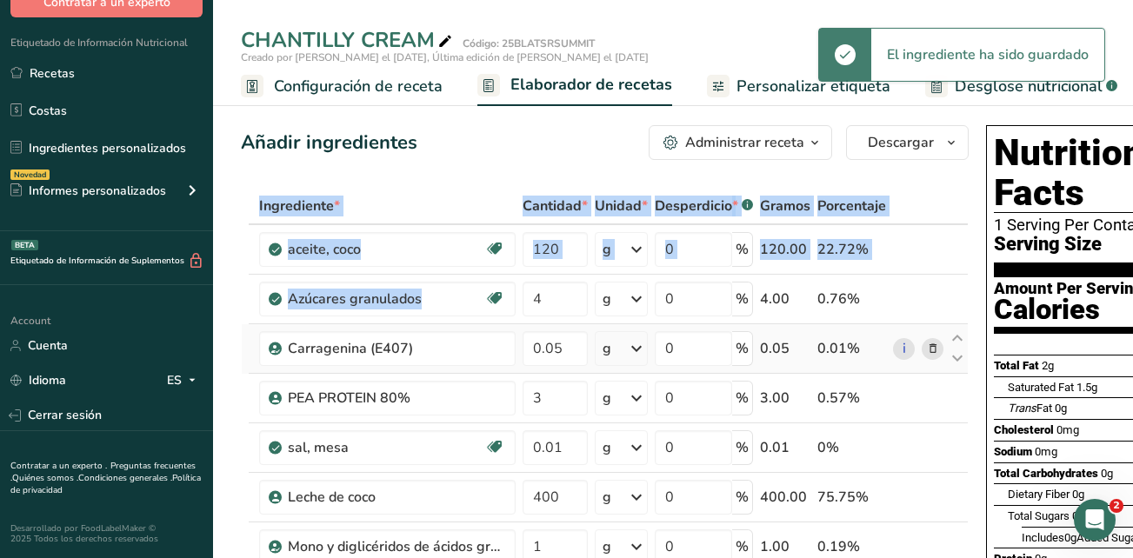
click at [908, 330] on td "i" at bounding box center [917, 349] width 57 height 50
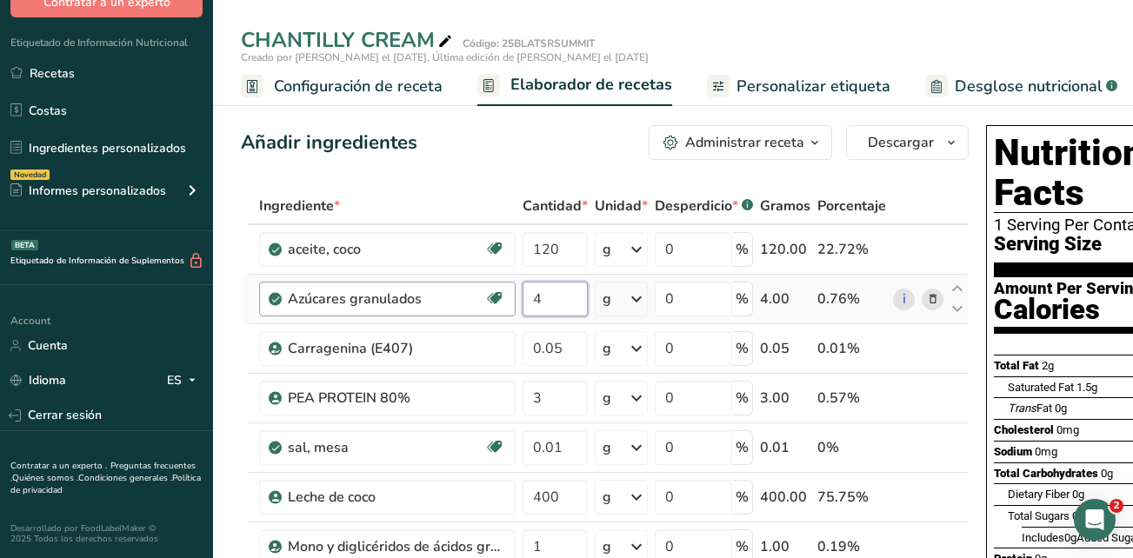
drag, startPoint x: 567, startPoint y: 303, endPoint x: 509, endPoint y: 303, distance: 58.3
click at [509, 303] on tr "Azúcares granulados Libre de lácteos Libre de gluten Vegano Vegetariano Libre d…" at bounding box center [605, 300] width 726 height 50
type input "80"
click at [563, 341] on div "Ingrediente * Cantidad * Unidad * Desperdicio * .a-a{fill:#347362;}.b-a{fill:#f…" at bounding box center [605, 459] width 728 height 542
drag, startPoint x: 569, startPoint y: 346, endPoint x: 527, endPoint y: 344, distance: 42.6
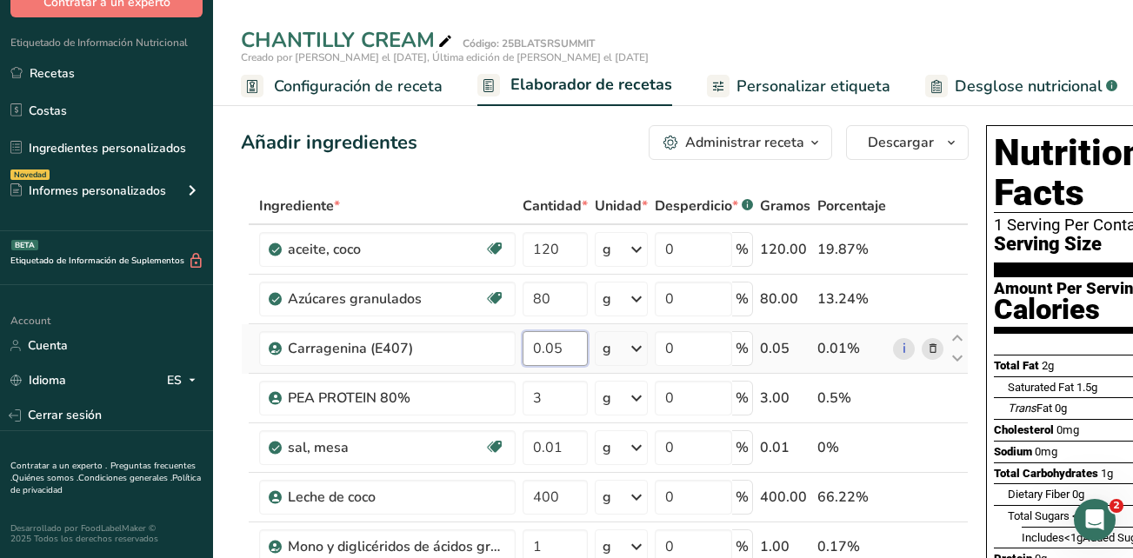
click at [527, 344] on input "0.05" at bounding box center [554, 348] width 65 height 35
type input "0"
type input "0.2"
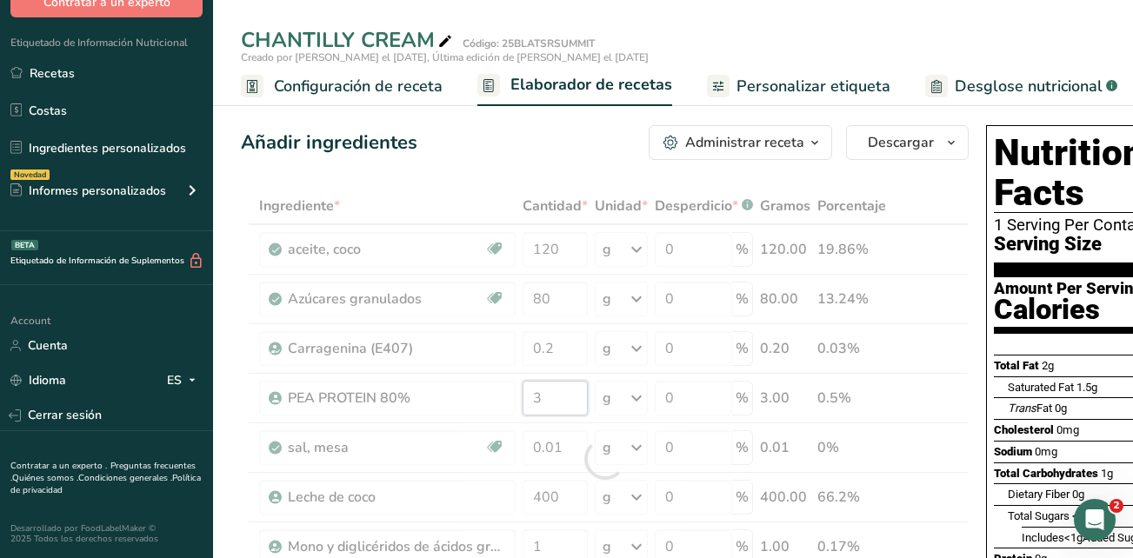
click at [536, 395] on div "Ingrediente * Cantidad * Unidad * Desperdicio * .a-a{fill:#347362;}.b-a{fill:#f…" at bounding box center [605, 459] width 728 height 542
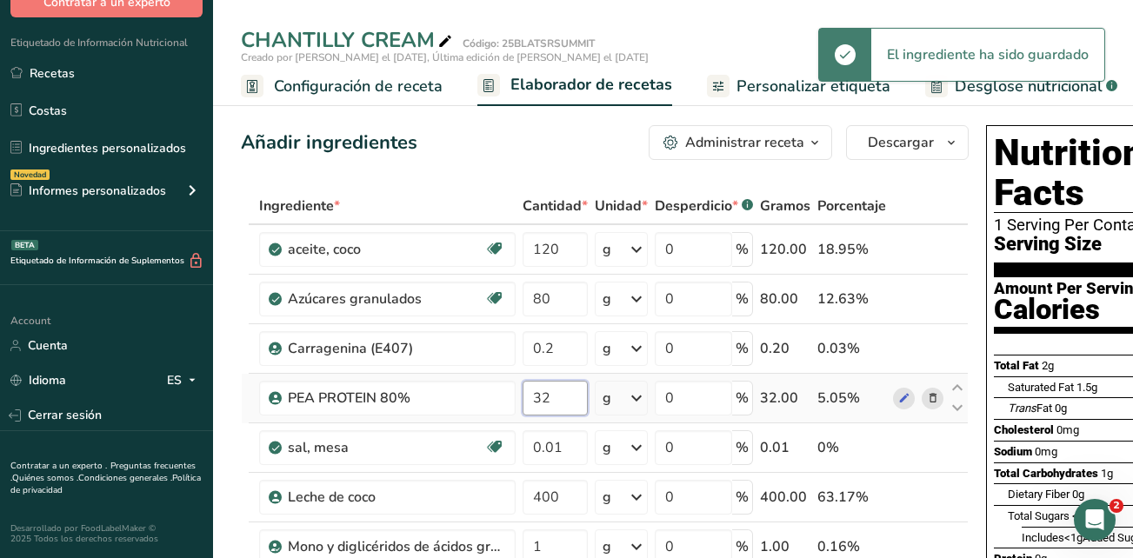
drag, startPoint x: 562, startPoint y: 396, endPoint x: 529, endPoint y: 392, distance: 34.1
click at [529, 392] on input "32" at bounding box center [554, 398] width 65 height 35
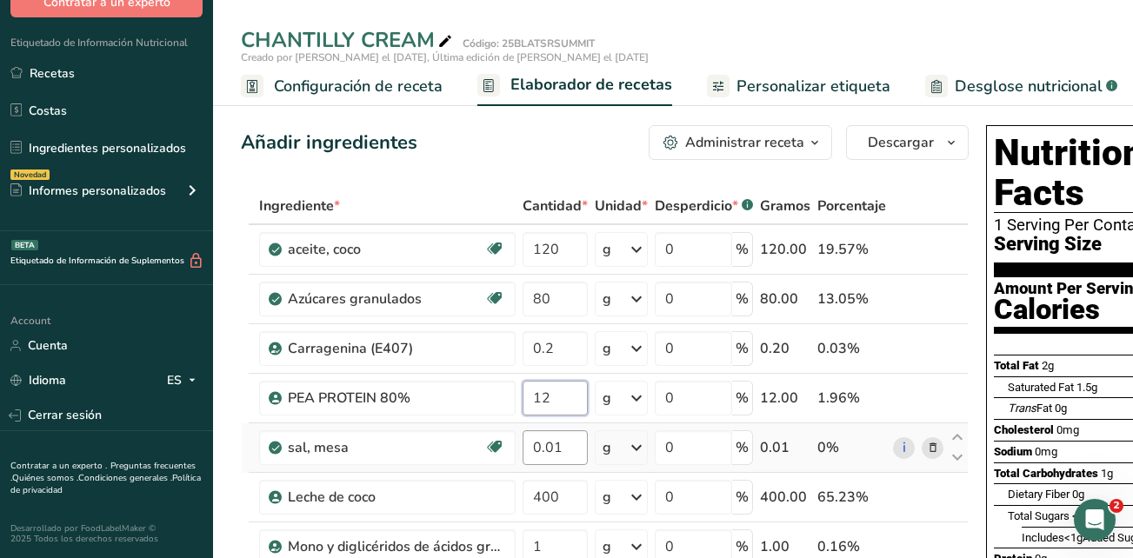
type input "12"
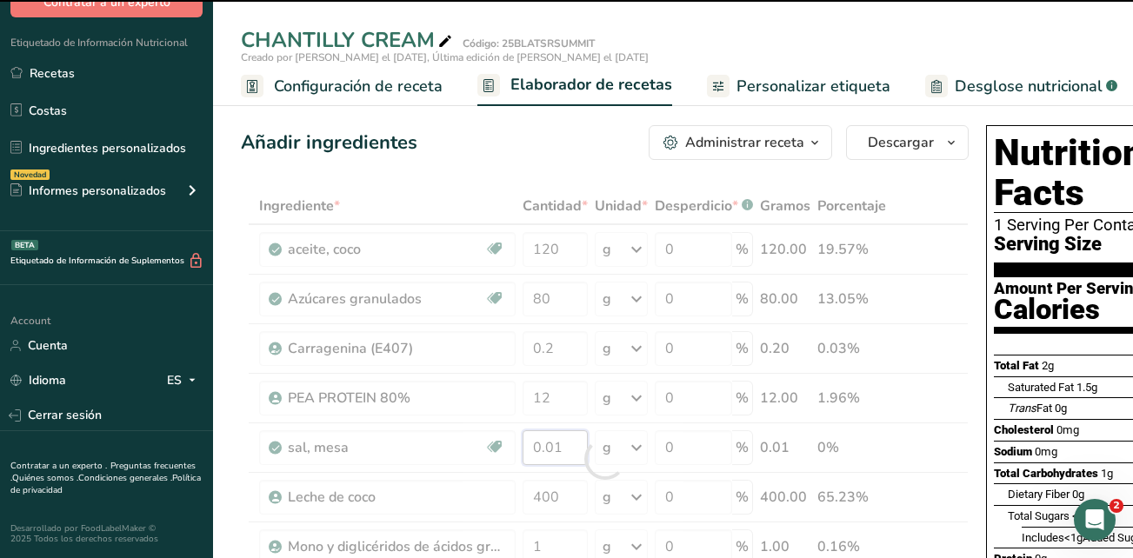
drag, startPoint x: 572, startPoint y: 446, endPoint x: 521, endPoint y: 444, distance: 51.3
click at [521, 444] on div "Ingrediente * Cantidad * Unidad * Desperdicio * .a-a{fill:#347362;}.b-a{fill:#f…" at bounding box center [605, 459] width 728 height 542
type input "0"
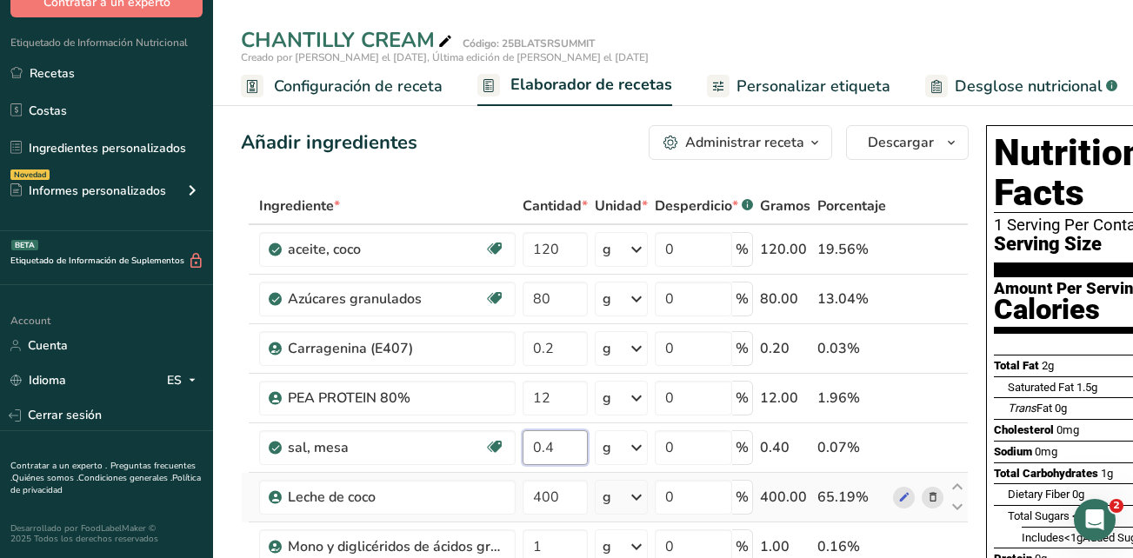
type input "0.4"
click at [910, 485] on div "Ingrediente * Cantidad * Unidad * Desperdicio * .a-a{fill:#347362;}.b-a{fill:#f…" at bounding box center [605, 459] width 728 height 542
drag, startPoint x: 566, startPoint y: 309, endPoint x: 515, endPoint y: 303, distance: 51.7
click at [515, 303] on tr "Azúcares granulados Libre de lácteos Libre de gluten Vegano Vegetariano Libre d…" at bounding box center [605, 300] width 726 height 50
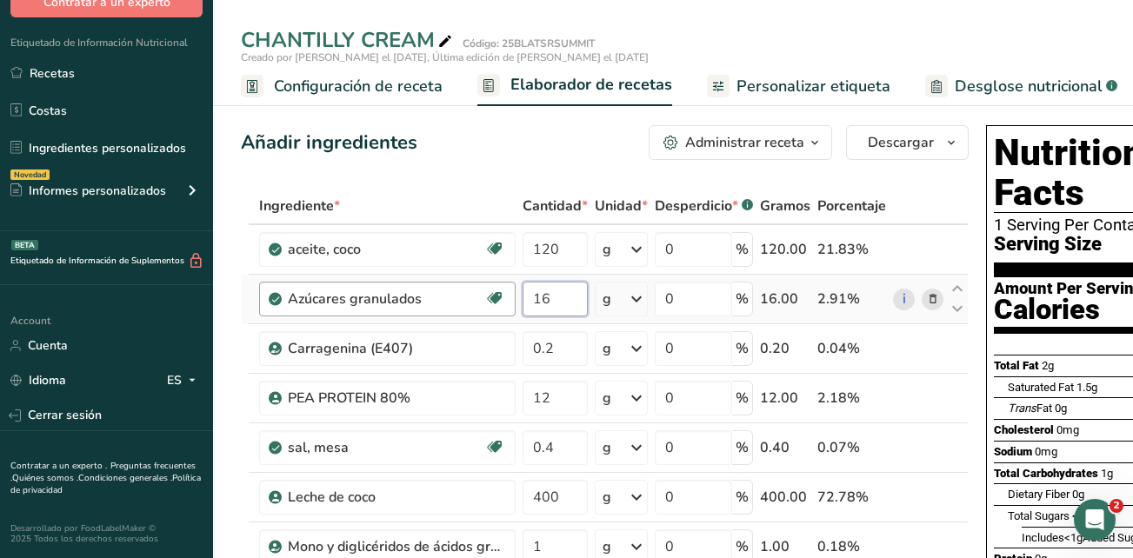
type input "16"
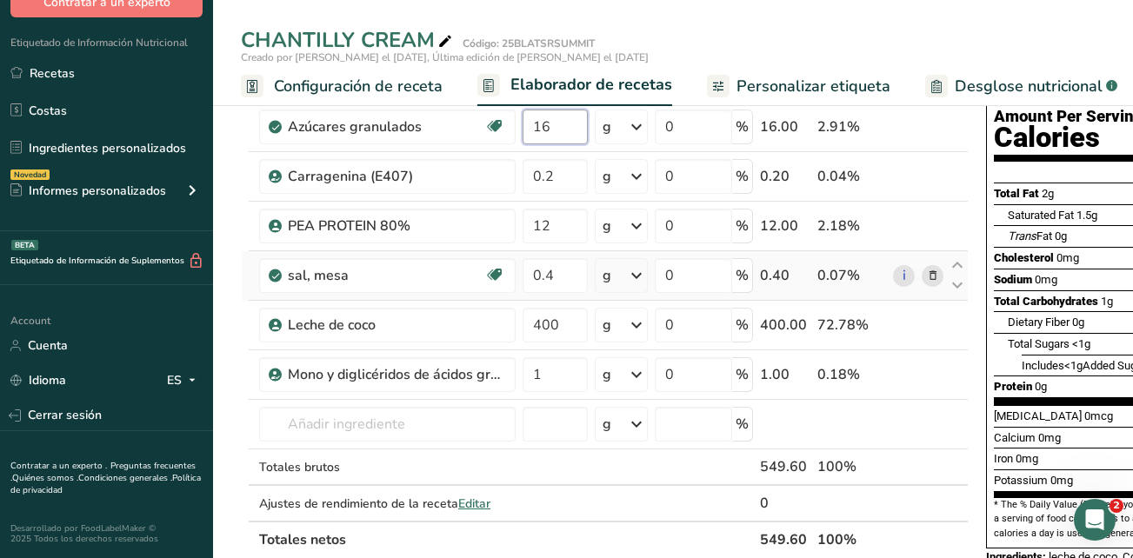
scroll to position [174, 0]
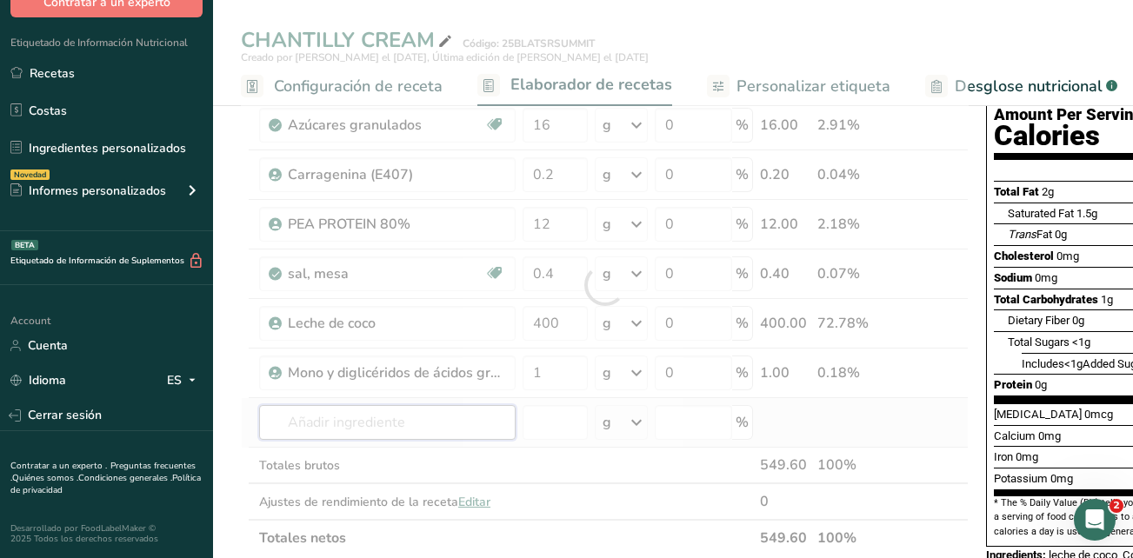
click at [398, 424] on div "Ingrediente * Cantidad * Unidad * Desperdicio * .a-a{fill:#347362;}.b-a{fill:#f…" at bounding box center [605, 285] width 728 height 542
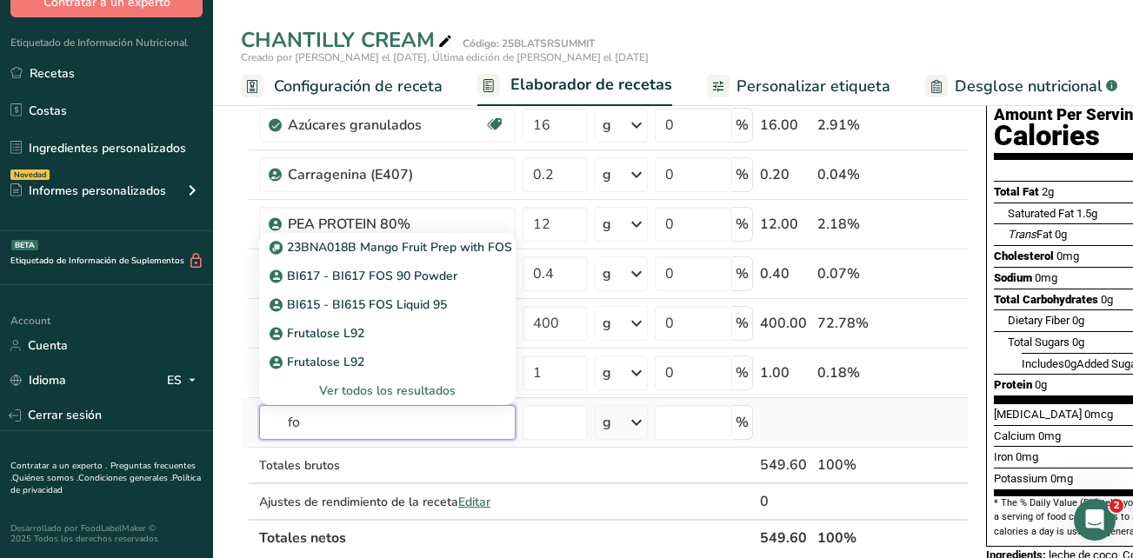
type input "f"
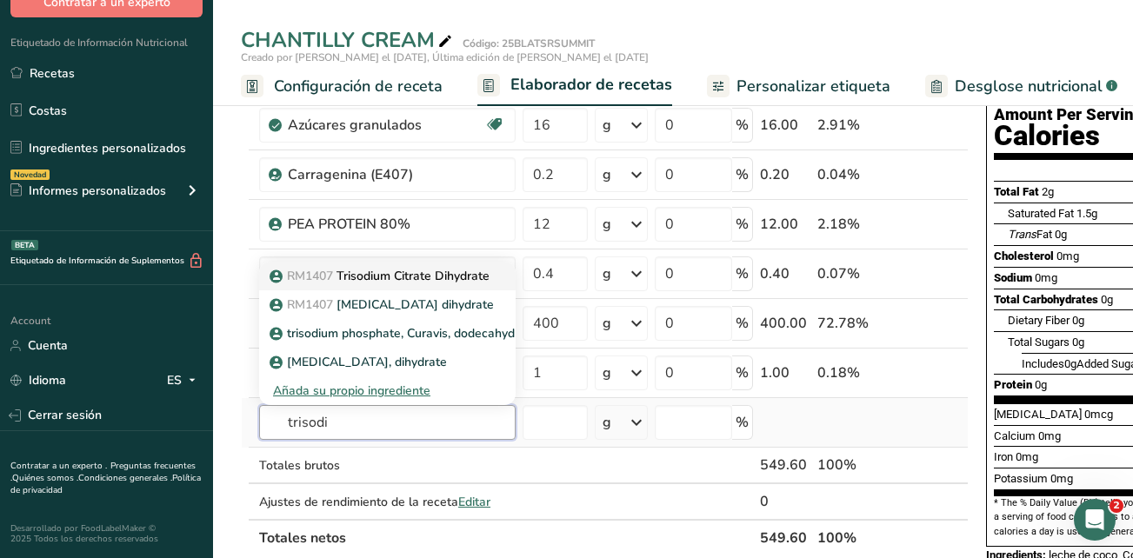
type input "trisodi"
click at [426, 281] on p "RM1407 Trisodium Citrate Dihydrate" at bounding box center [381, 276] width 216 height 18
type input "Trisodium Citrate Dihydrate"
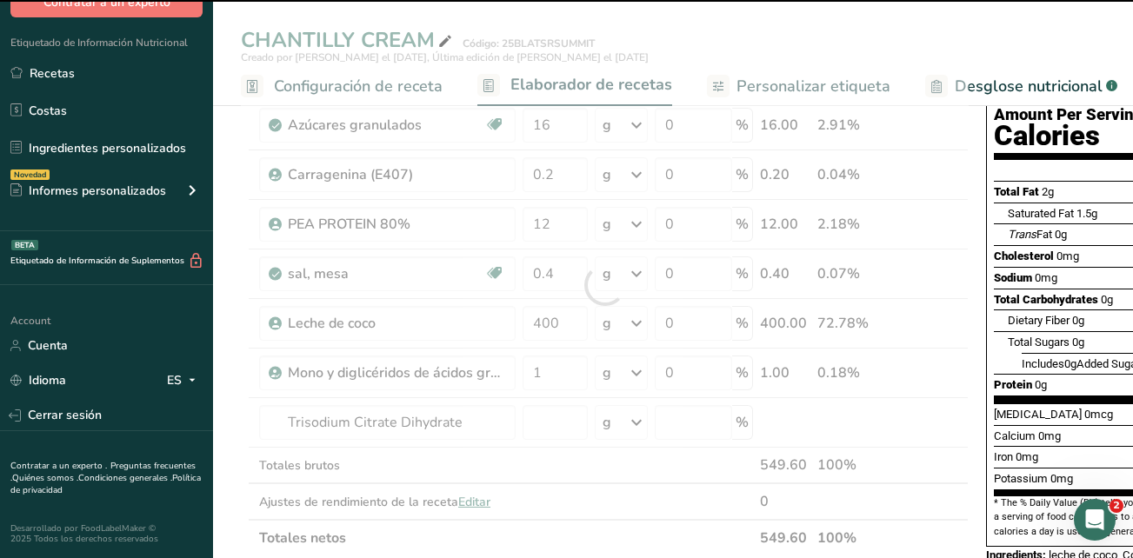
type input "0"
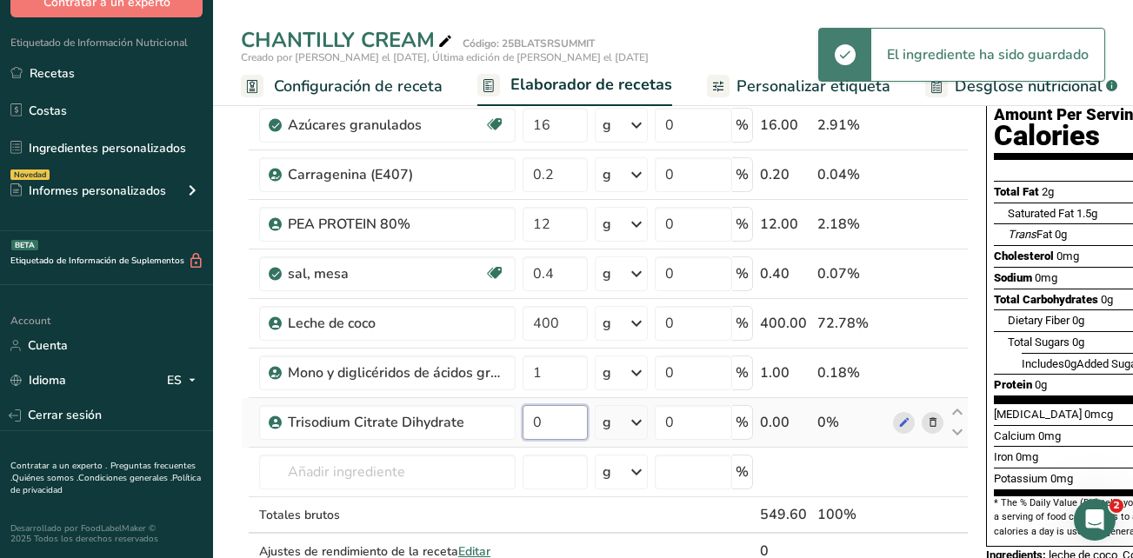
drag, startPoint x: 546, startPoint y: 428, endPoint x: 522, endPoint y: 425, distance: 23.6
click at [522, 425] on input "0" at bounding box center [554, 422] width 65 height 35
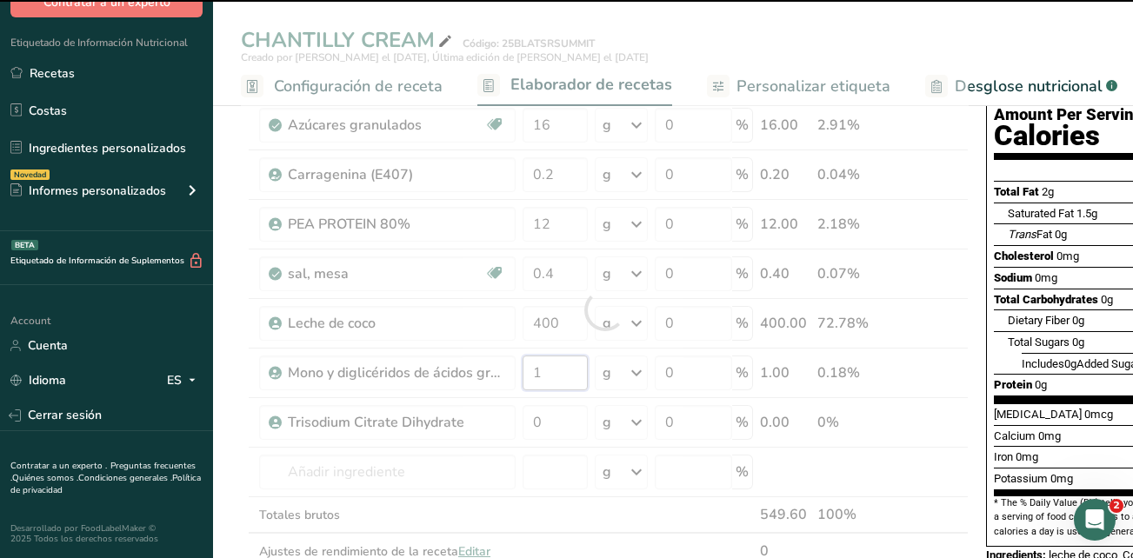
drag, startPoint x: 541, startPoint y: 369, endPoint x: 529, endPoint y: 369, distance: 11.3
click at [529, 369] on div "Ingrediente * Cantidad * Unidad * Desperdicio * .a-a{fill:#347362;}.b-a{fill:#f…" at bounding box center [605, 310] width 728 height 592
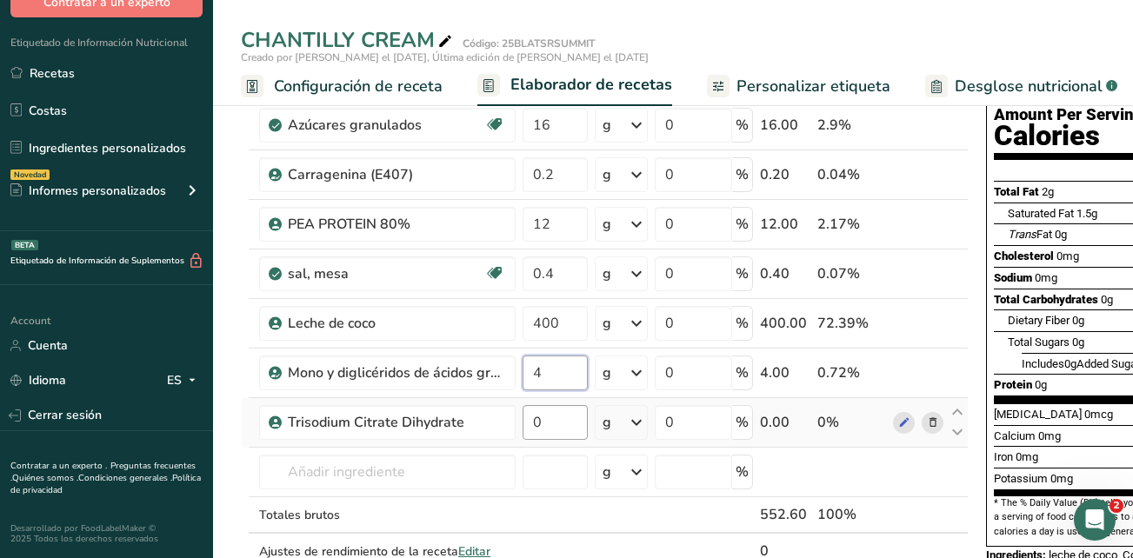
type input "4"
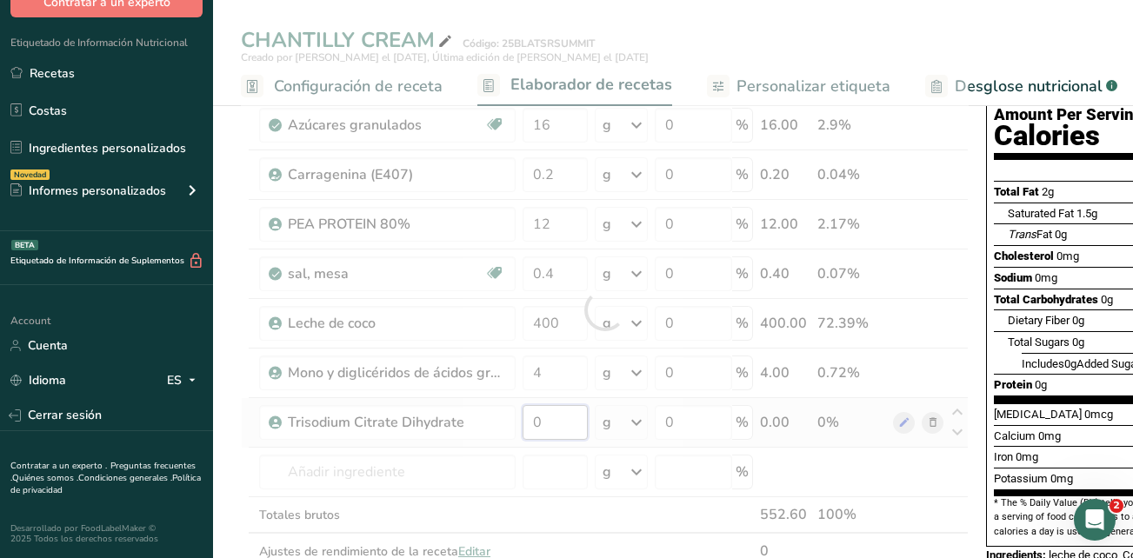
click at [562, 423] on div "Ingrediente * Cantidad * Unidad * Desperdicio * .a-a{fill:#347362;}.b-a{fill:#f…" at bounding box center [605, 310] width 728 height 592
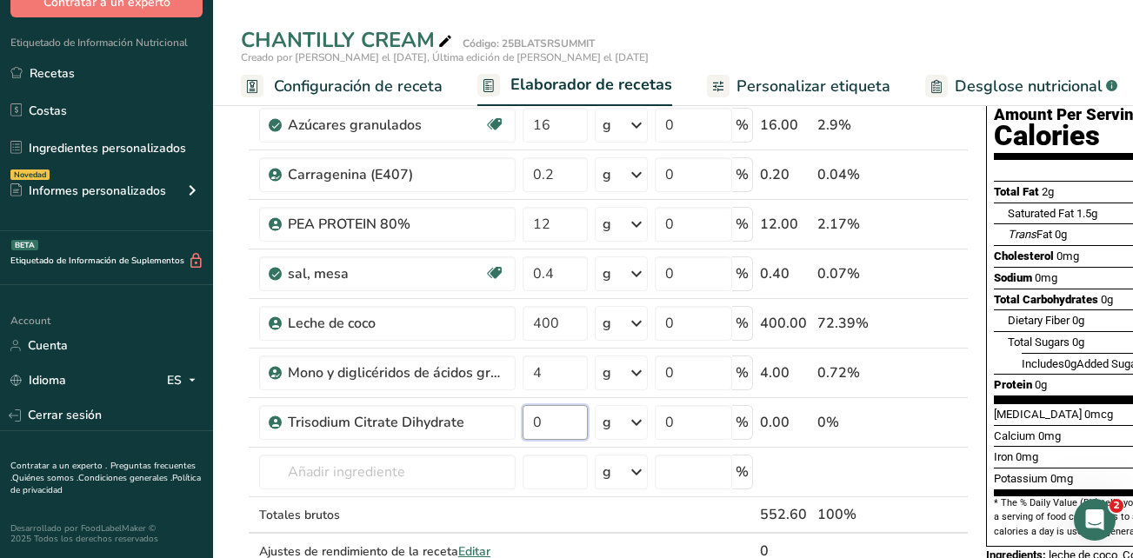
type input "1"
drag, startPoint x: 562, startPoint y: 424, endPoint x: 523, endPoint y: 423, distance: 38.3
click at [523, 423] on input "1.2" at bounding box center [554, 422] width 65 height 35
type input "0"
type input "0.3"
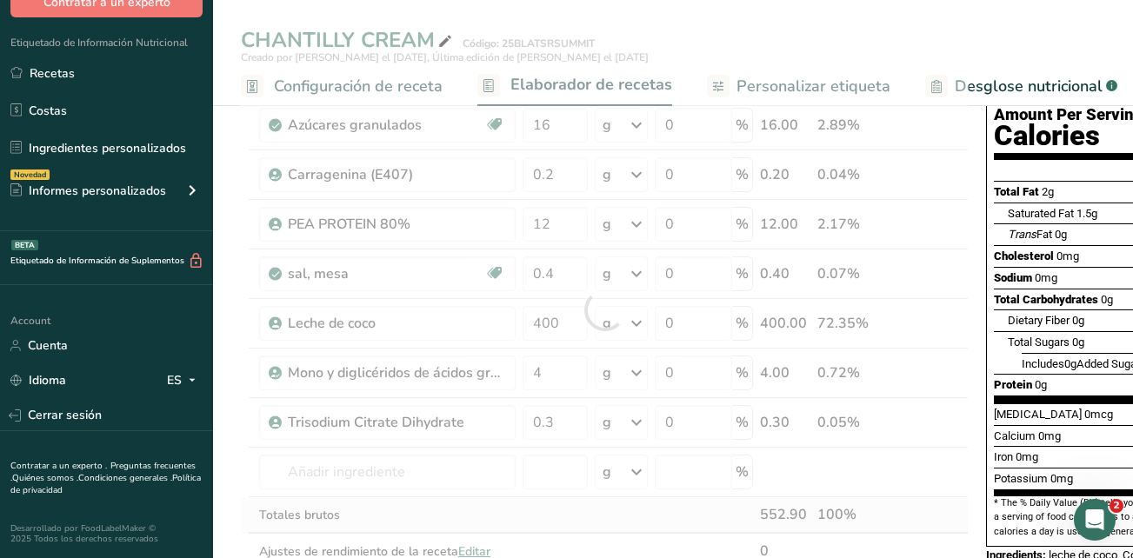
click at [951, 516] on div "Ingrediente * Cantidad * Unidad * Desperdicio * .a-a{fill:#347362;}.b-a{fill:#f…" at bounding box center [605, 310] width 728 height 592
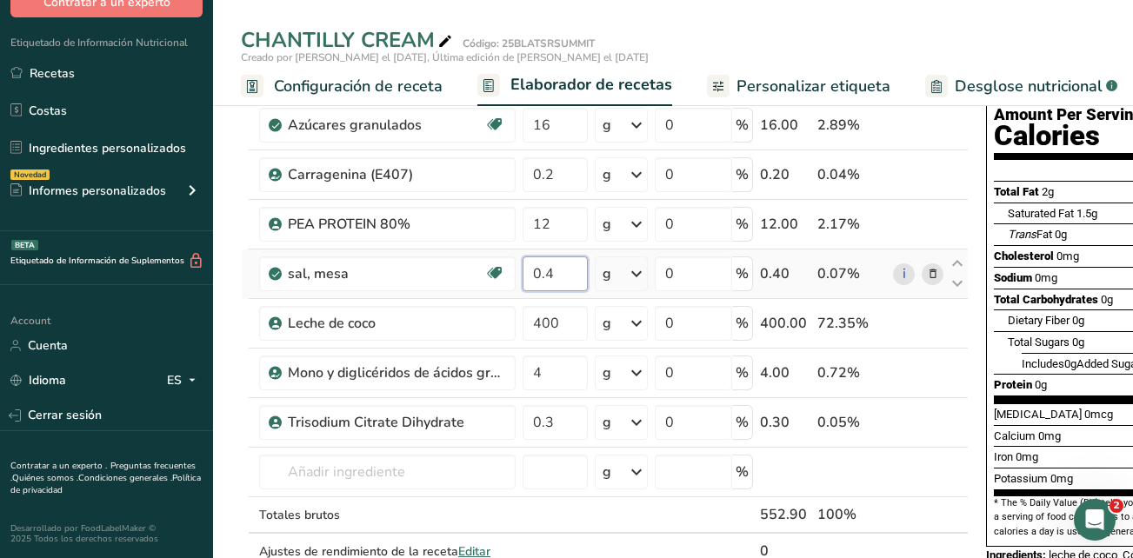
click at [548, 277] on input "0.4" at bounding box center [554, 273] width 65 height 35
type input "0.3"
click at [920, 467] on div "Ingrediente * Cantidad * Unidad * Desperdicio * .a-a{fill:#347362;}.b-a{fill:#f…" at bounding box center [605, 310] width 728 height 592
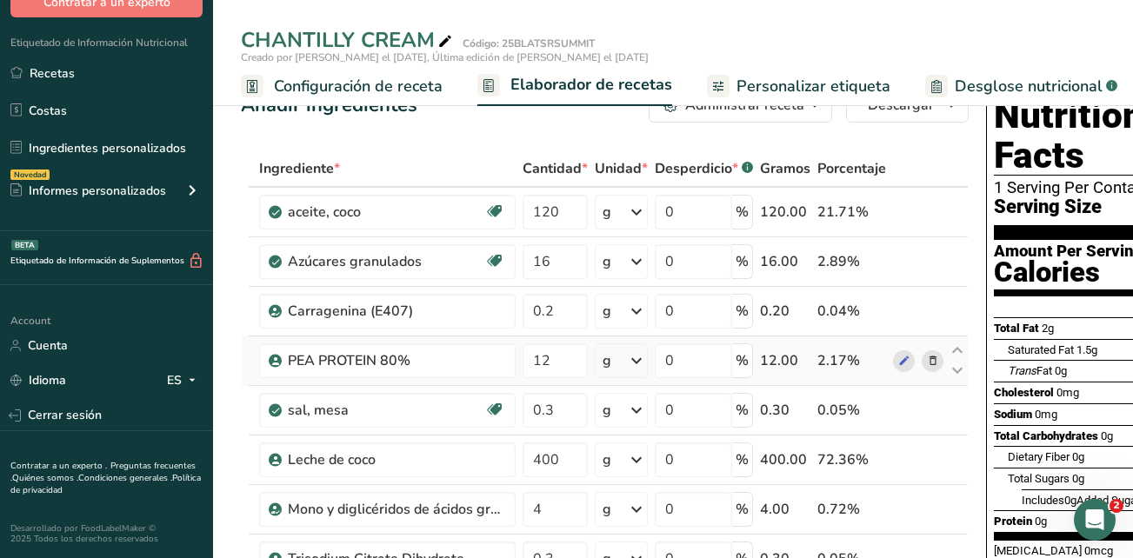
scroll to position [0, 0]
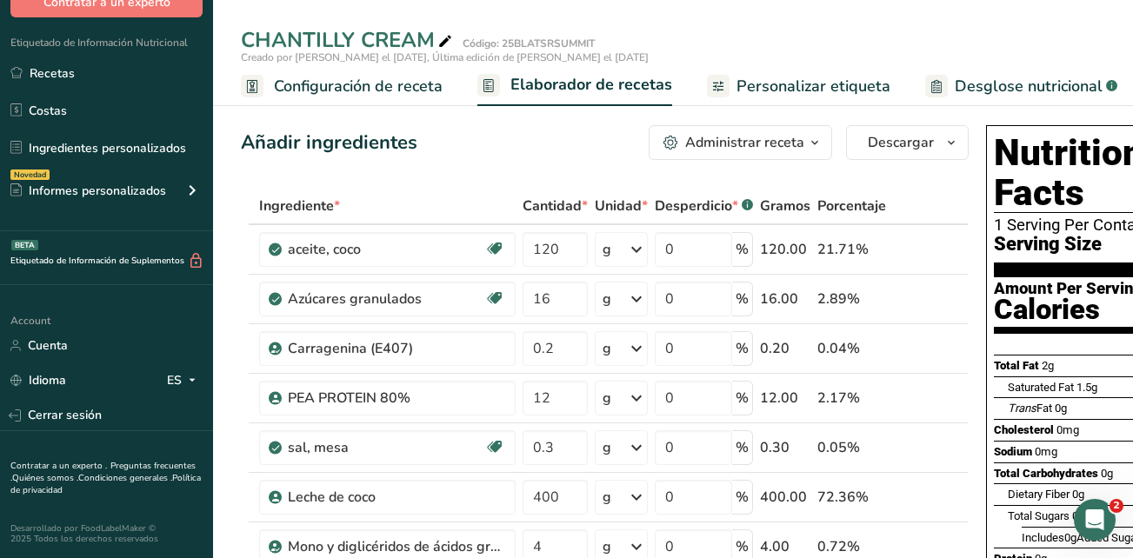
click at [1013, 84] on span "Desglose nutricional" at bounding box center [1029, 86] width 148 height 23
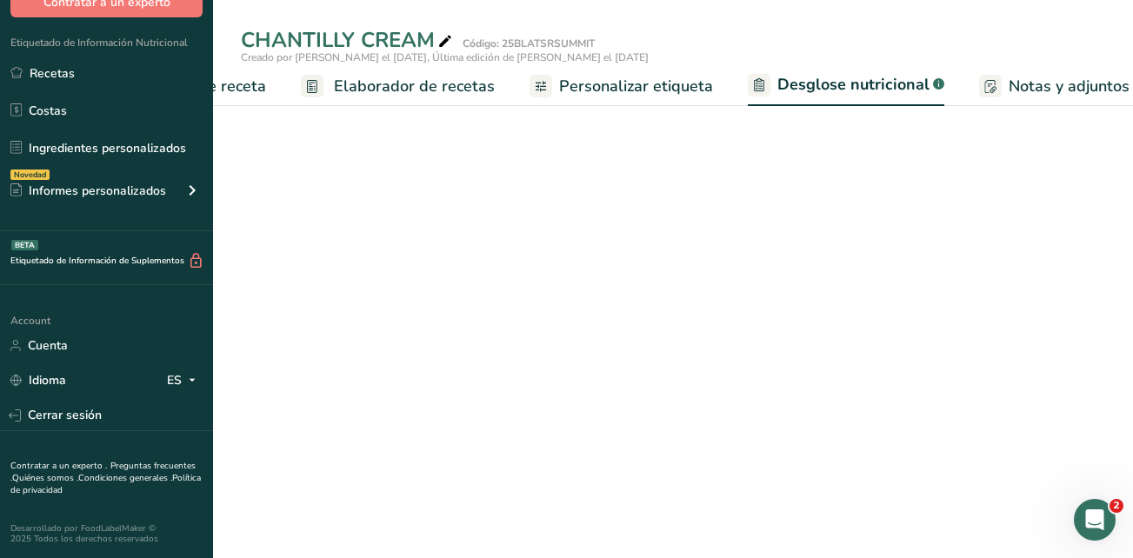
select select "Calories"
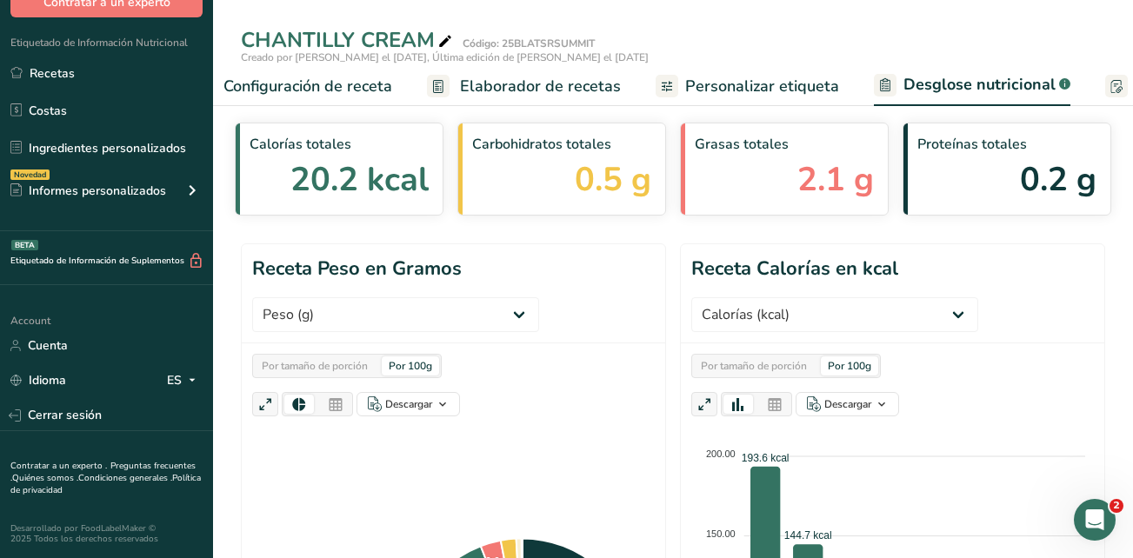
scroll to position [0, 16]
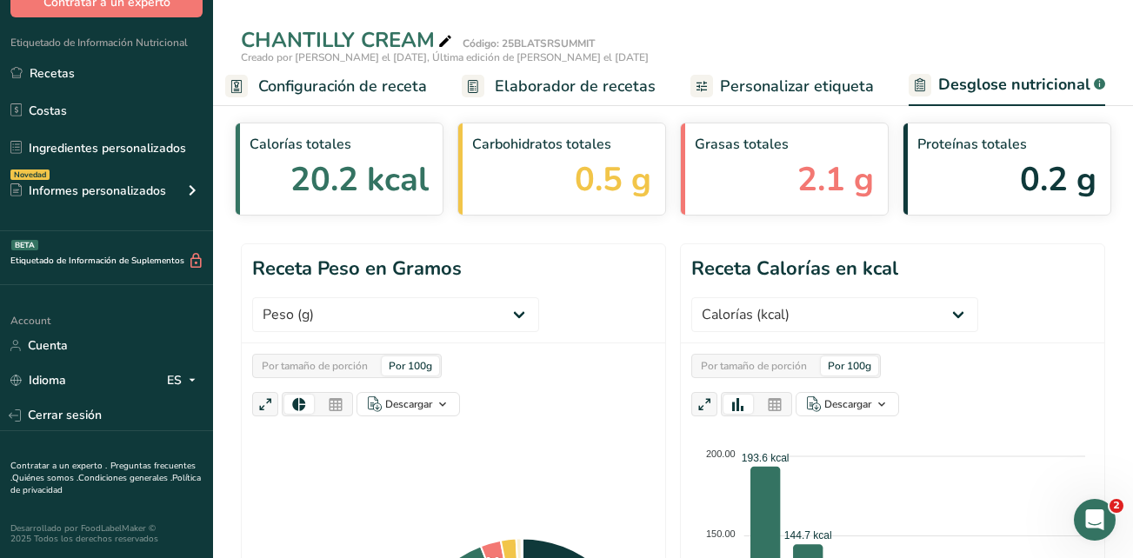
click at [781, 86] on span "Personalizar etiqueta" at bounding box center [797, 86] width 154 height 23
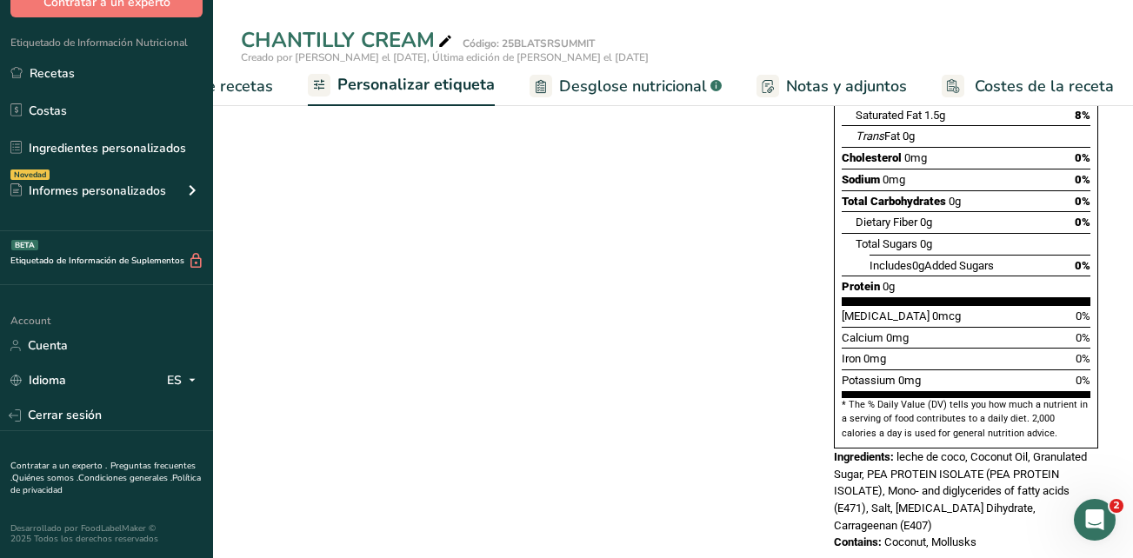
scroll to position [382, 0]
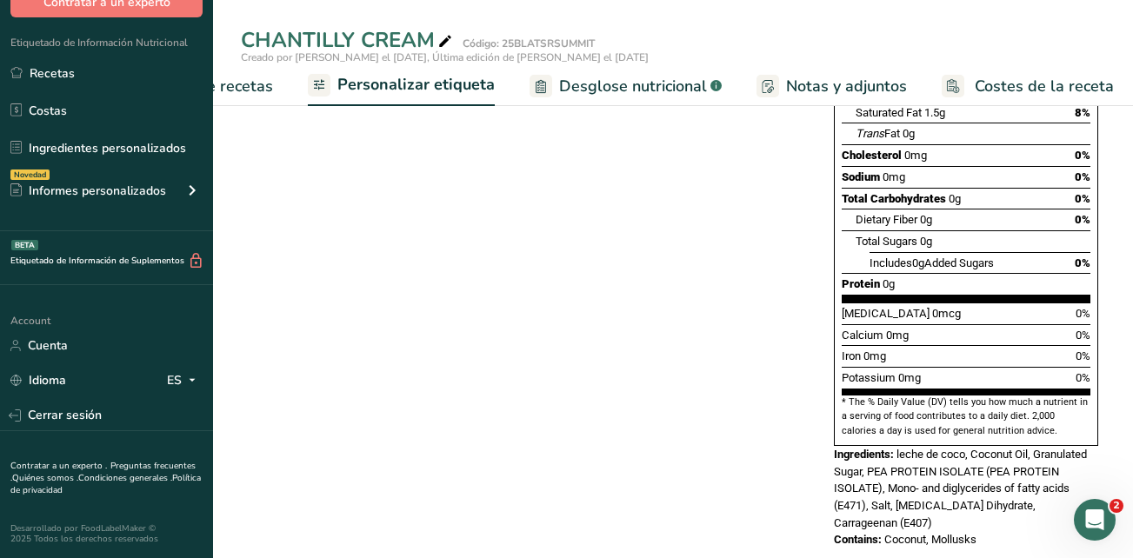
click at [945, 533] on span "Coconut, Mollusks" at bounding box center [930, 539] width 92 height 13
drag, startPoint x: 978, startPoint y: 502, endPoint x: 928, endPoint y: 510, distance: 51.2
click at [928, 533] on span "Coconut, Mollusks" at bounding box center [930, 539] width 92 height 13
click at [662, 406] on div "Elija su estilo de etiqueta Etiqueta estándar FDA EE. UU. (FDA) Etiqueta estánd…" at bounding box center [673, 199] width 864 height 733
click at [362, 78] on span "Personalizar etiqueta" at bounding box center [415, 84] width 157 height 23
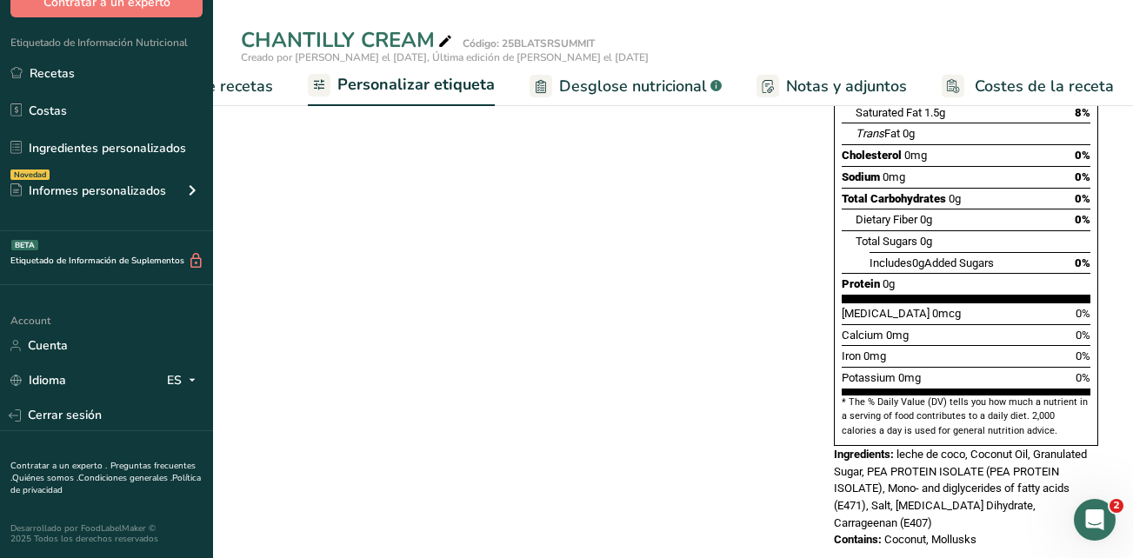
click at [431, 87] on span "Personalizar etiqueta" at bounding box center [415, 84] width 157 height 23
click at [251, 89] on span "Elaborador de recetas" at bounding box center [192, 86] width 161 height 23
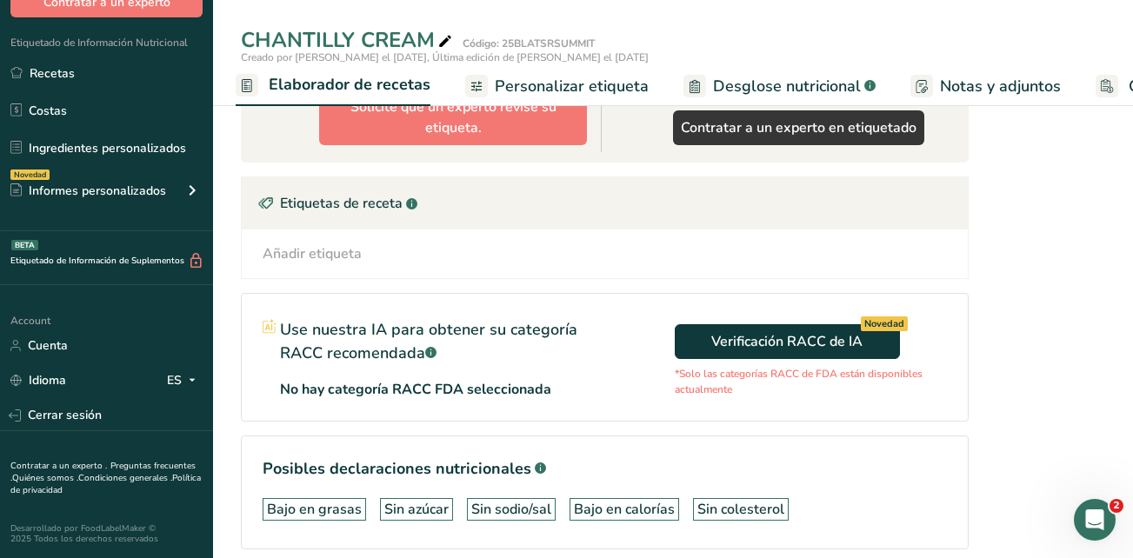
scroll to position [851, 0]
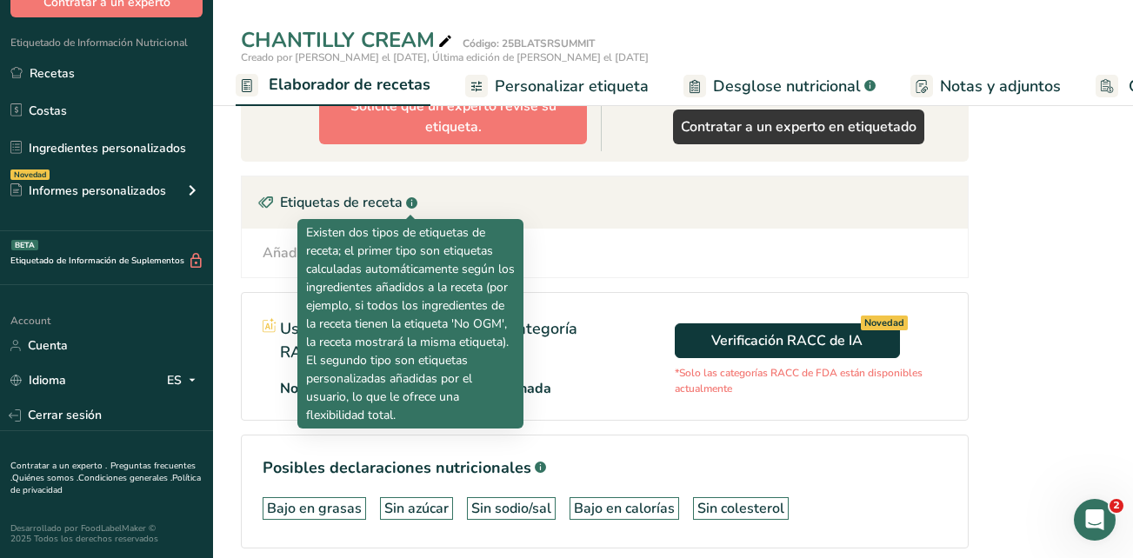
click at [409, 202] on rect at bounding box center [411, 202] width 11 height 11
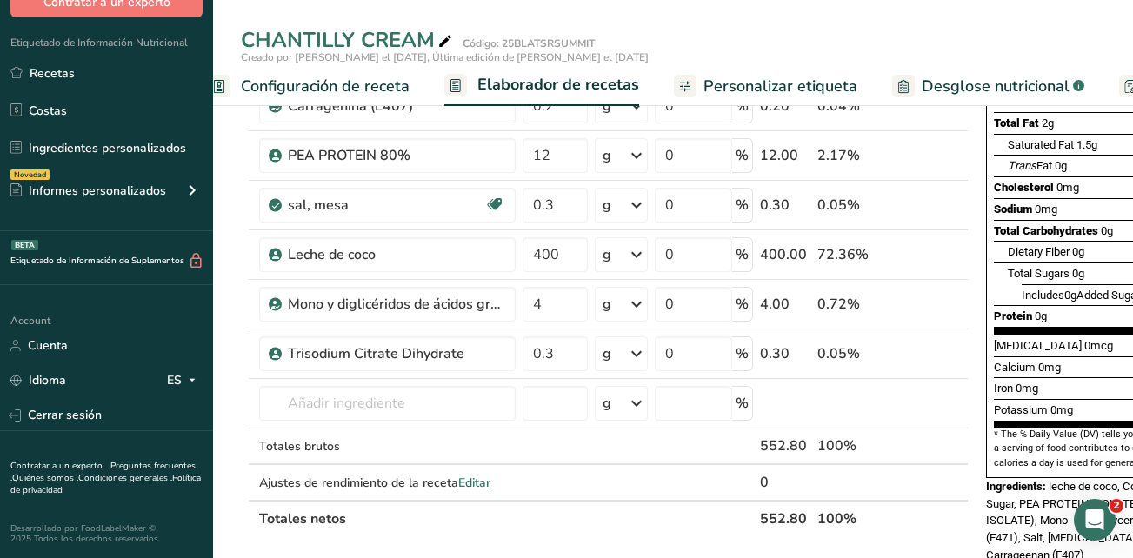
scroll to position [0, 0]
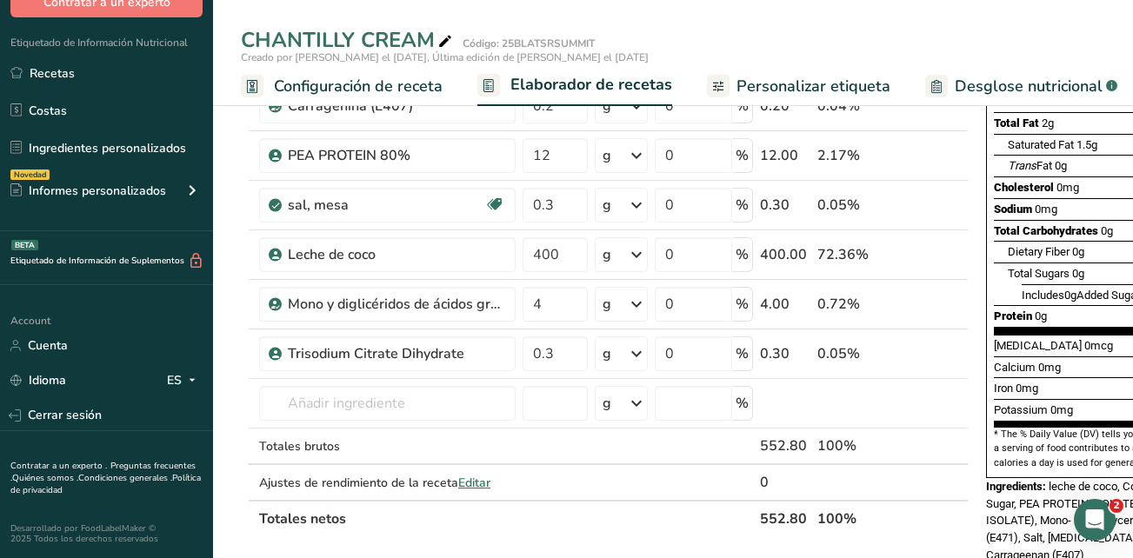
click at [361, 77] on span "Configuración de receta" at bounding box center [358, 86] width 169 height 23
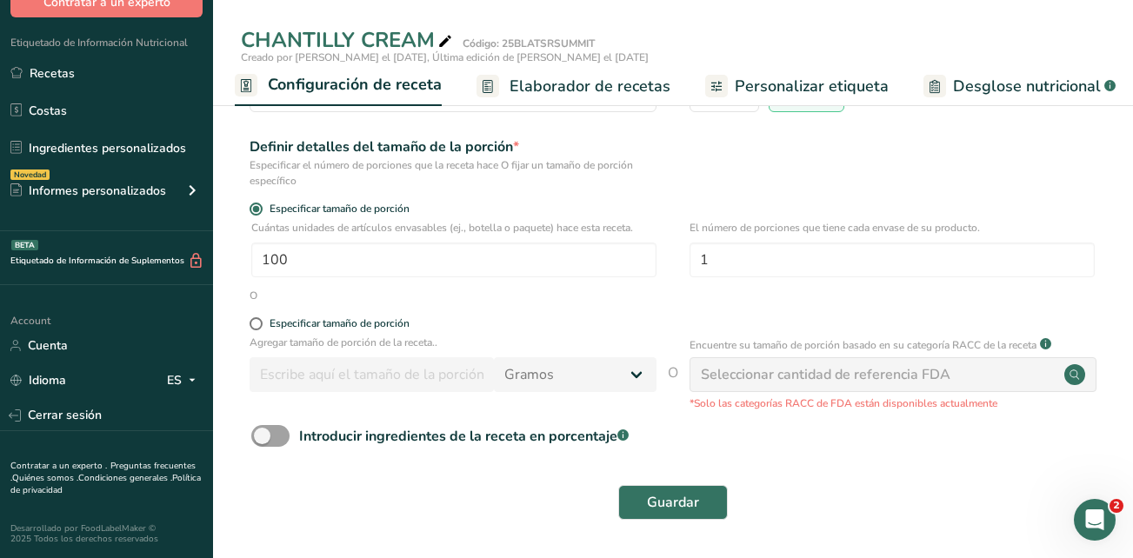
scroll to position [178, 0]
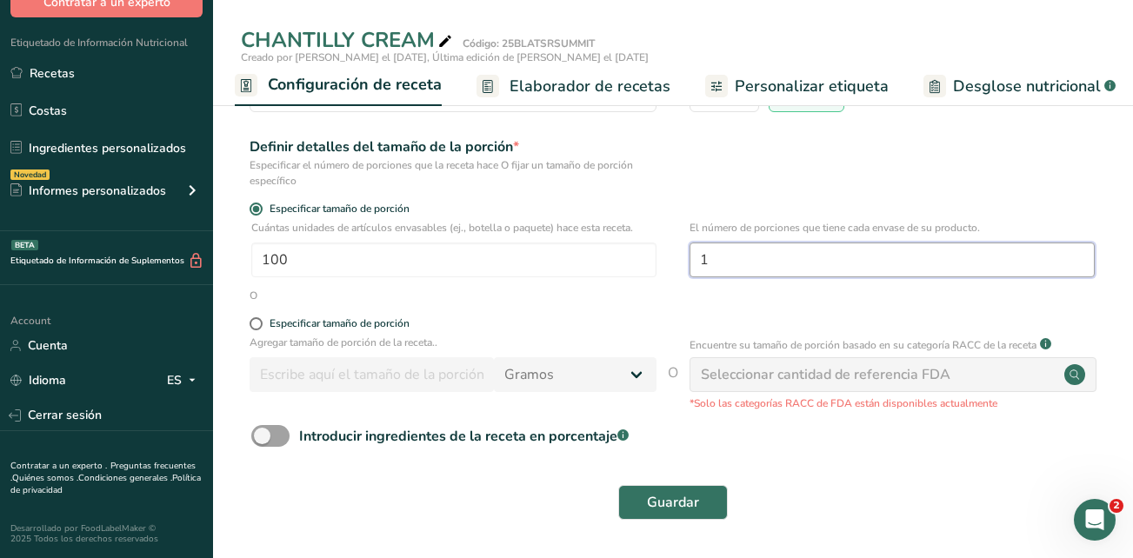
click at [722, 263] on input "1" at bounding box center [891, 260] width 405 height 35
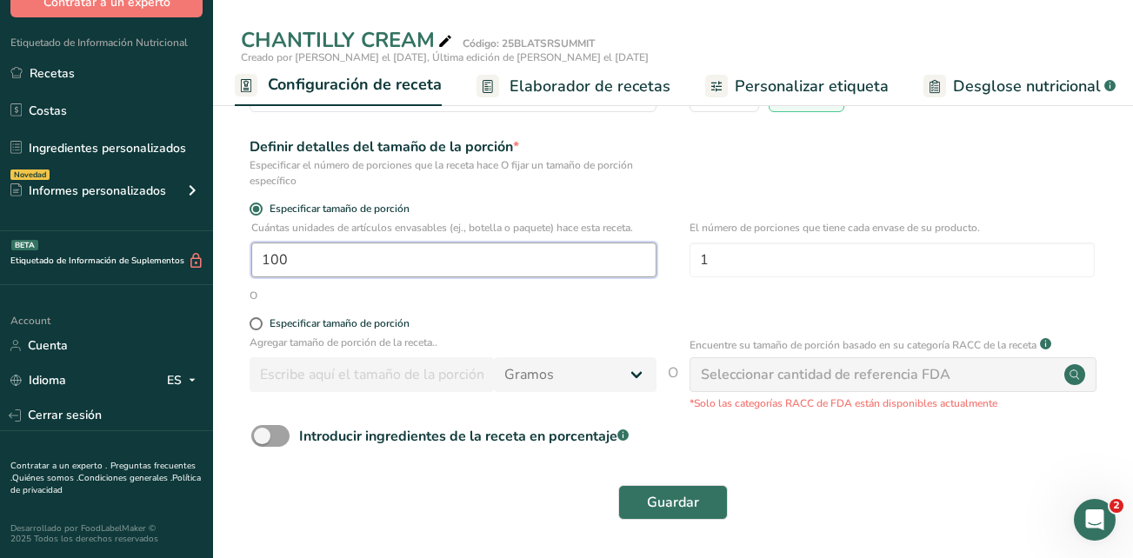
click at [345, 250] on input "100" at bounding box center [453, 260] width 405 height 35
drag, startPoint x: 333, startPoint y: 258, endPoint x: 236, endPoint y: 255, distance: 97.4
click at [236, 255] on section "Nombre de la receta * CHANTILLY CREAM Código de receta .a-a{fill:#347362;}.b-a{…" at bounding box center [673, 235] width 920 height 646
type input "100"
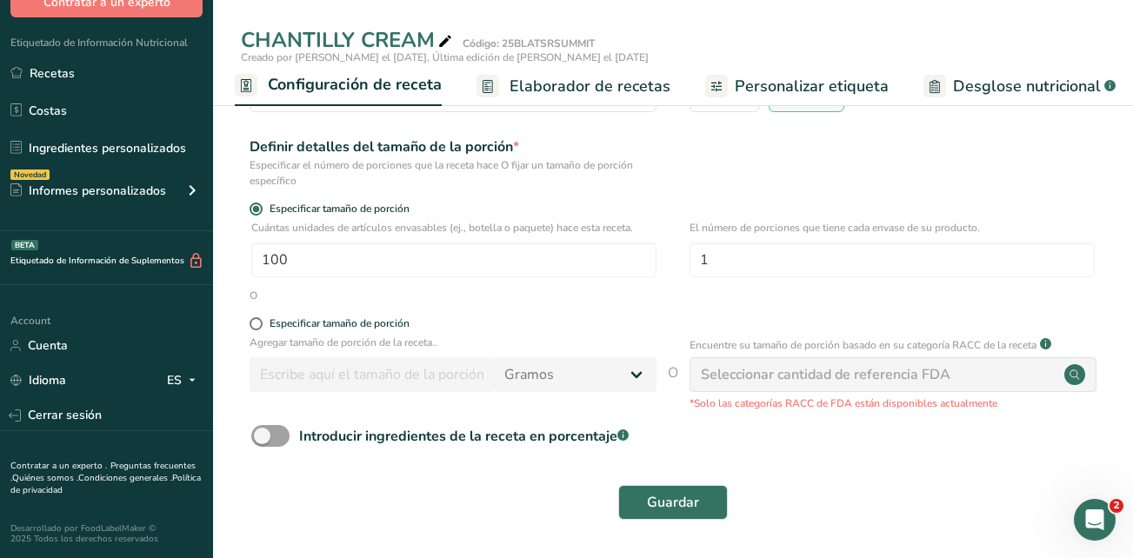
click at [462, 509] on div "Guardar" at bounding box center [672, 502] width 843 height 35
click at [669, 492] on span "Guardar" at bounding box center [673, 502] width 52 height 21
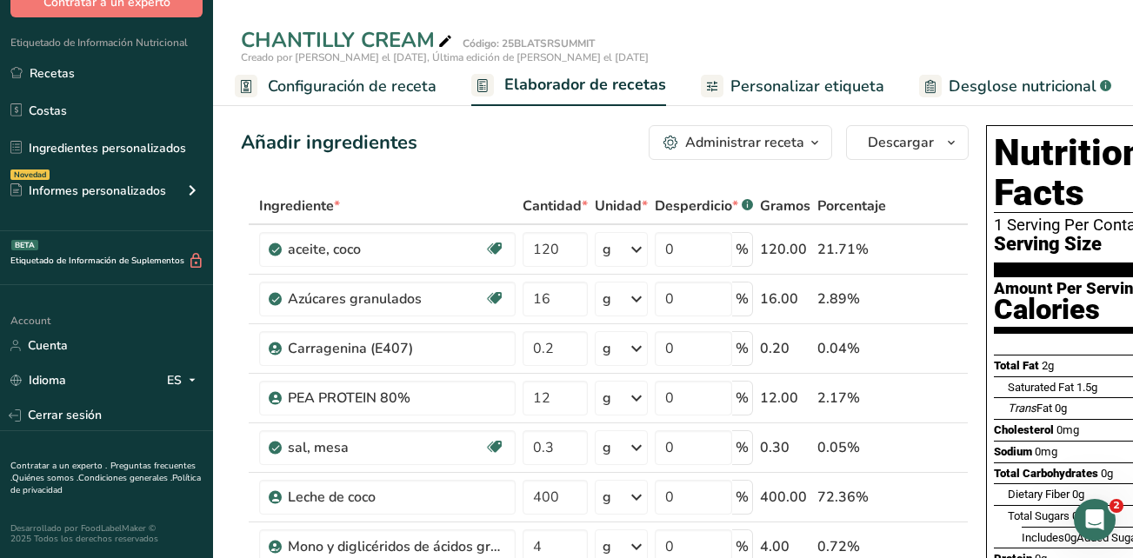
click at [815, 89] on span "Personalizar etiqueta" at bounding box center [807, 86] width 154 height 23
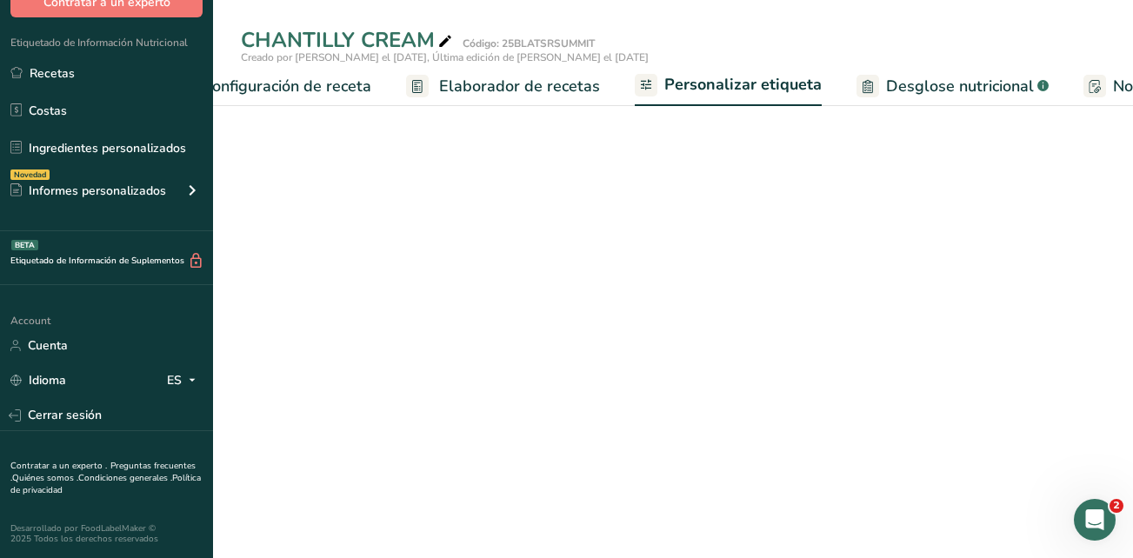
scroll to position [0, 398]
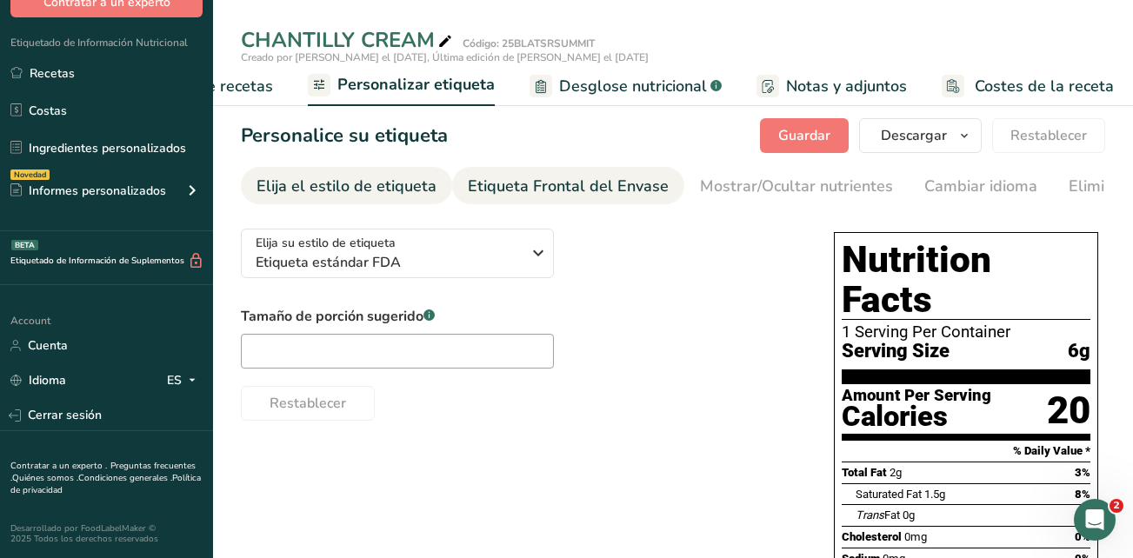
click at [546, 193] on div "Etiqueta Frontal del Envase" at bounding box center [568, 186] width 201 height 23
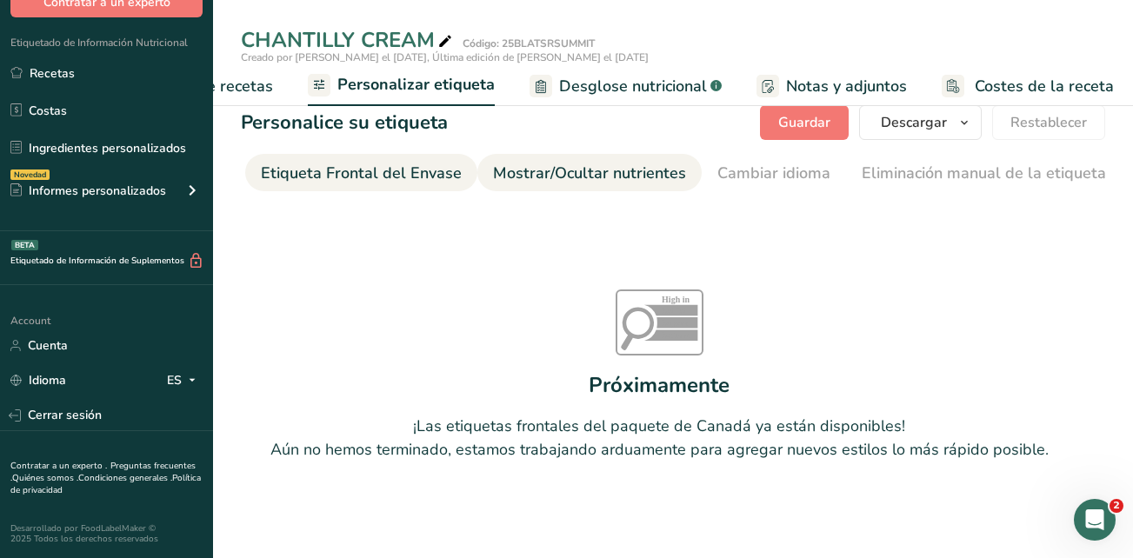
scroll to position [0, 0]
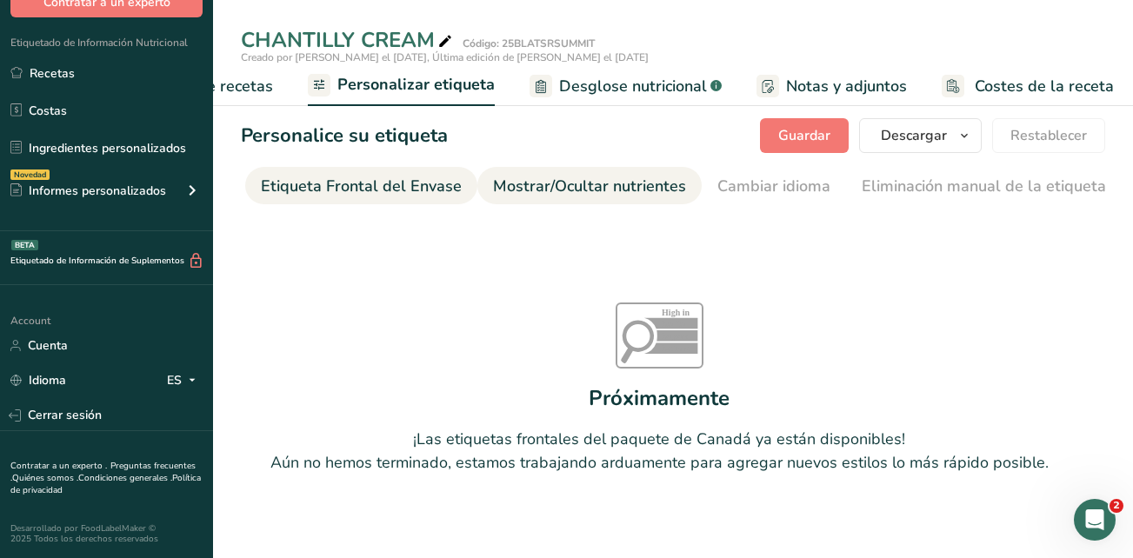
click at [554, 183] on div "Mostrar/Ocultar nutrientes" at bounding box center [589, 186] width 193 height 23
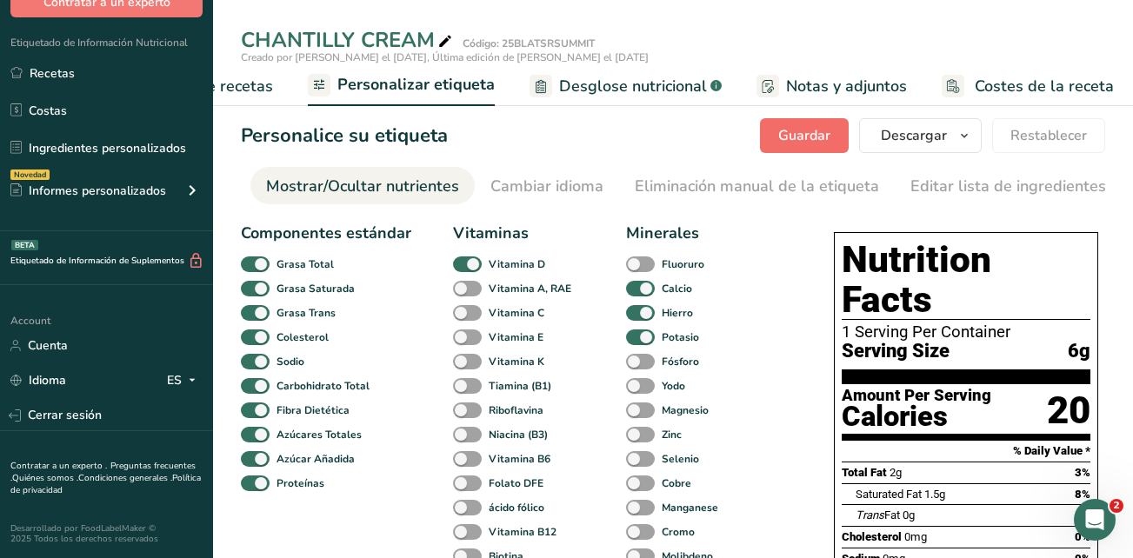
drag, startPoint x: 820, startPoint y: 84, endPoint x: 820, endPoint y: 131, distance: 46.9
click at [820, 84] on span "Notas y adjuntos" at bounding box center [846, 86] width 121 height 23
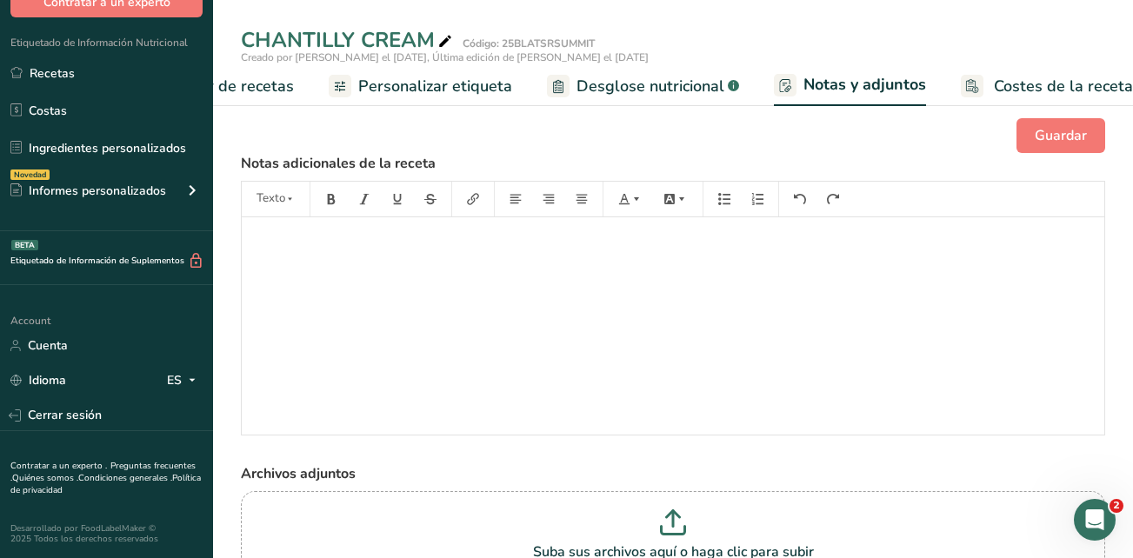
scroll to position [0, 363]
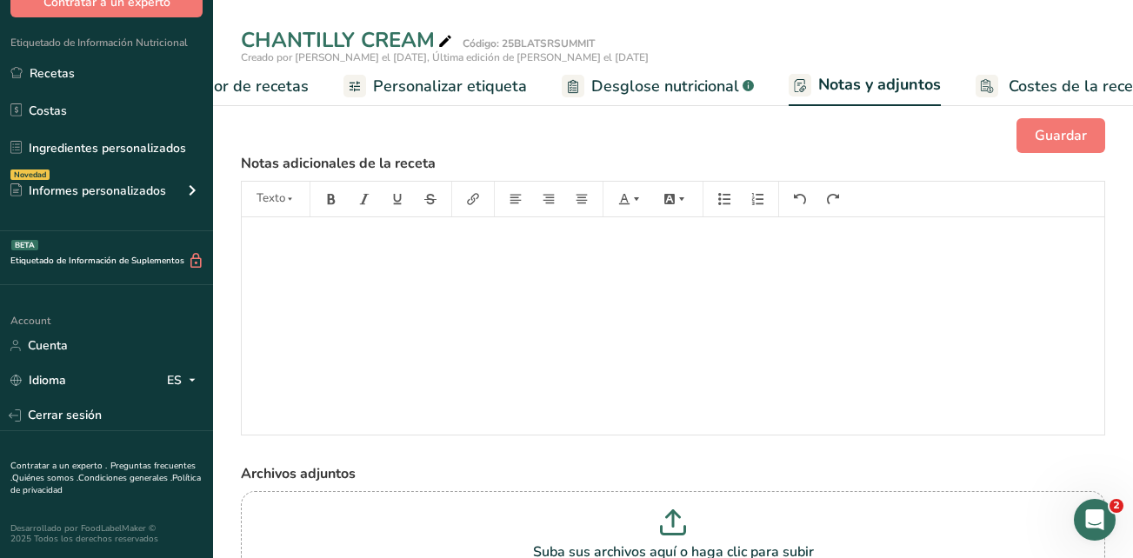
click at [483, 86] on span "Personalizar etiqueta" at bounding box center [450, 86] width 154 height 23
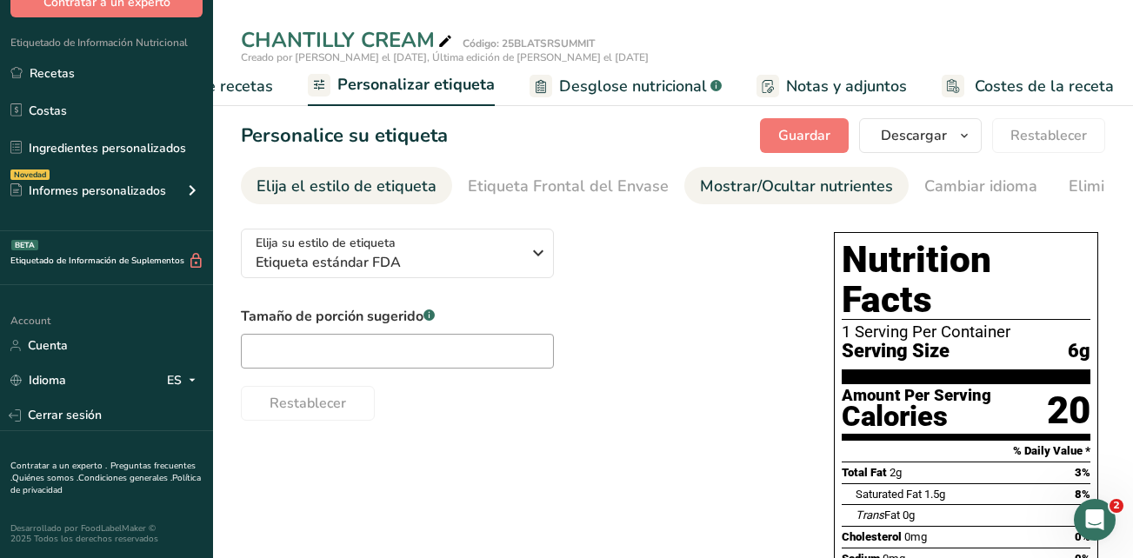
click at [752, 189] on div "Mostrar/Ocultar nutrientes" at bounding box center [796, 186] width 193 height 23
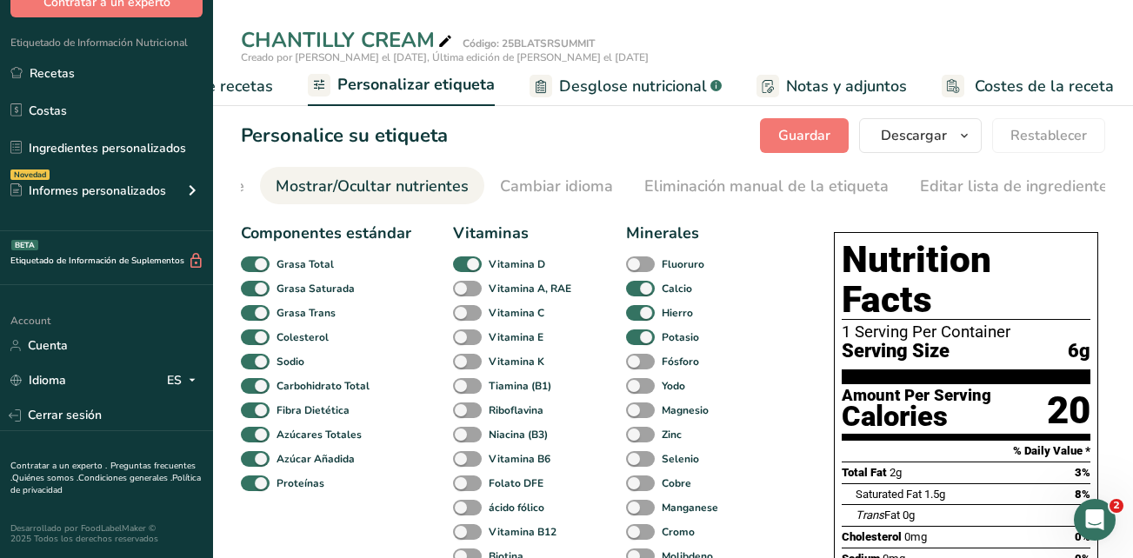
scroll to position [0, 434]
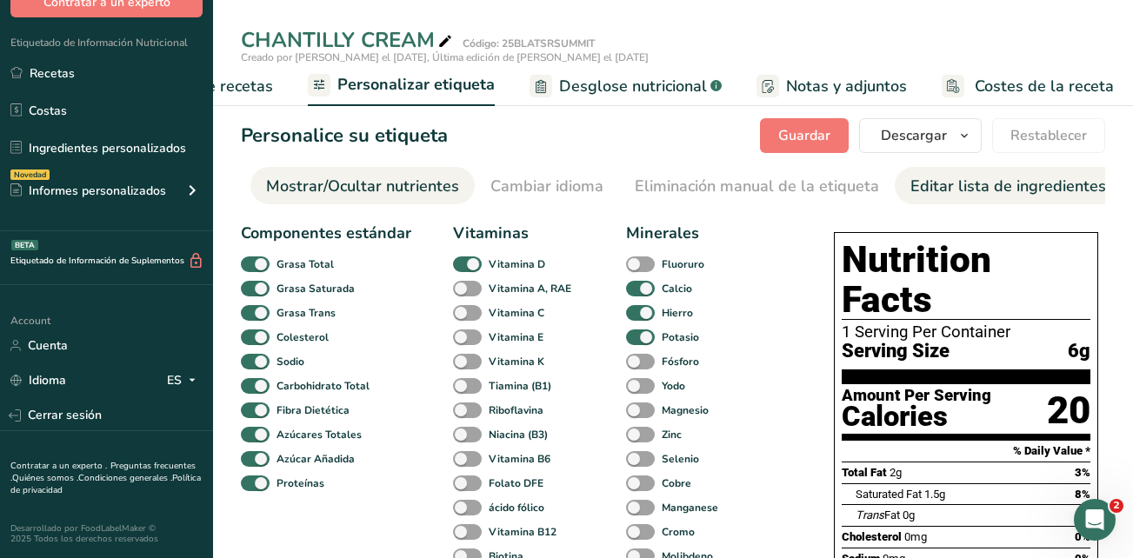
click at [970, 190] on div "Editar lista de ingredientes/alérgenos" at bounding box center [1045, 186] width 271 height 23
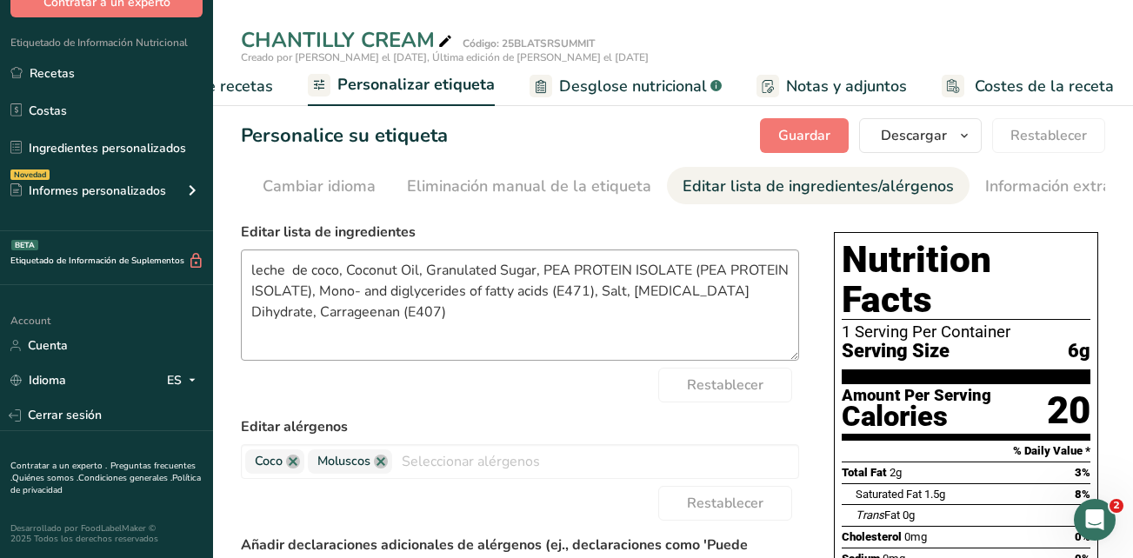
scroll to position [0, 759]
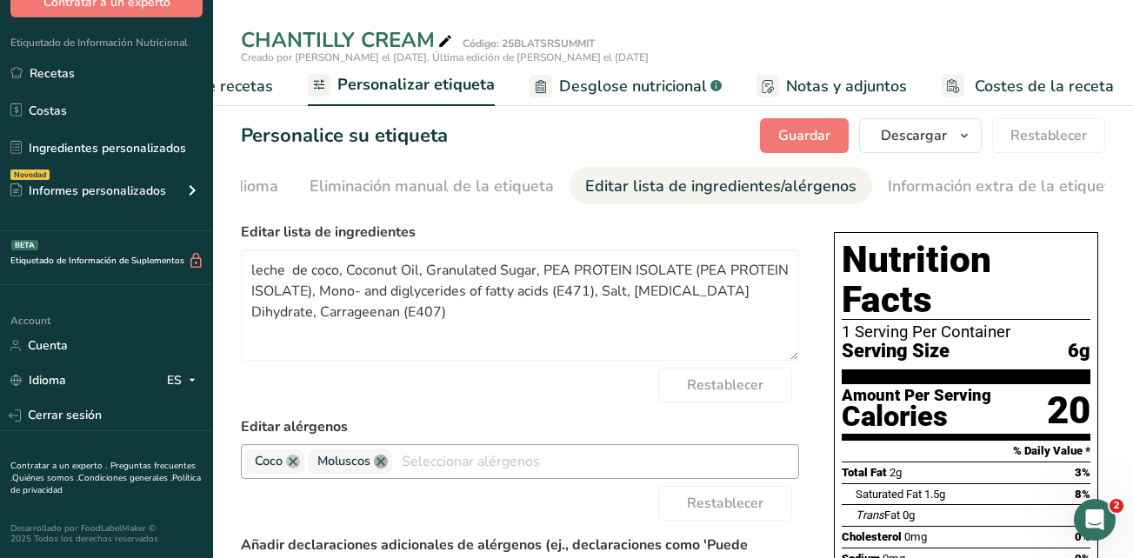
click at [383, 466] on link at bounding box center [381, 462] width 14 height 14
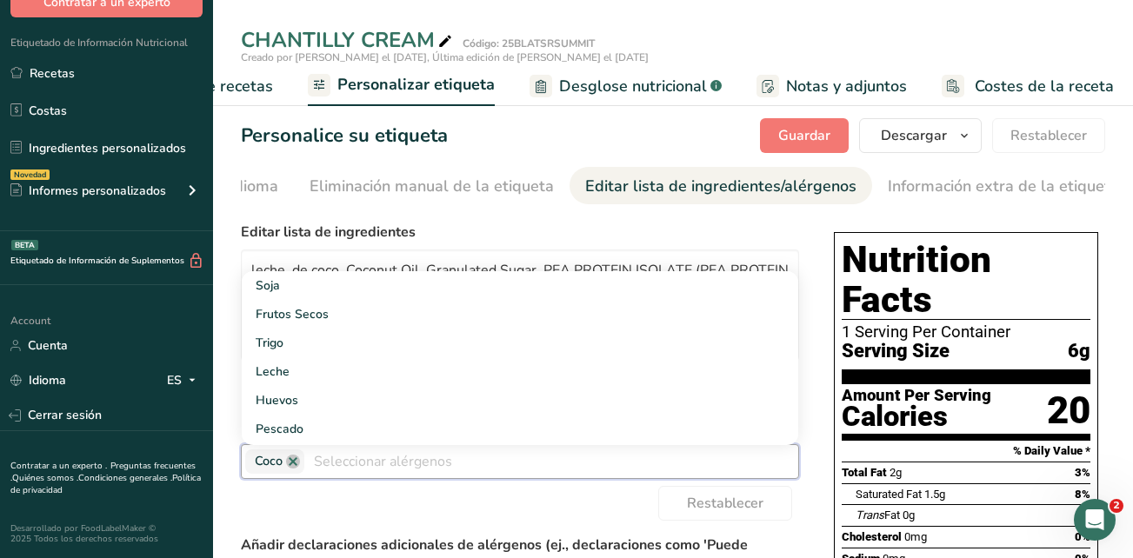
click at [589, 501] on div "Restablecer" at bounding box center [520, 503] width 558 height 35
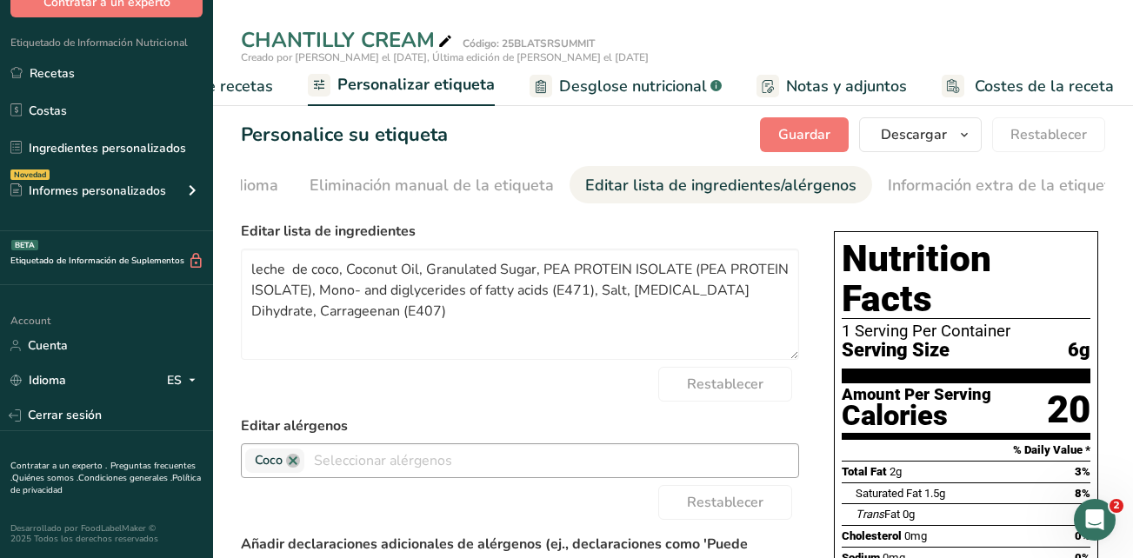
scroll to position [0, 0]
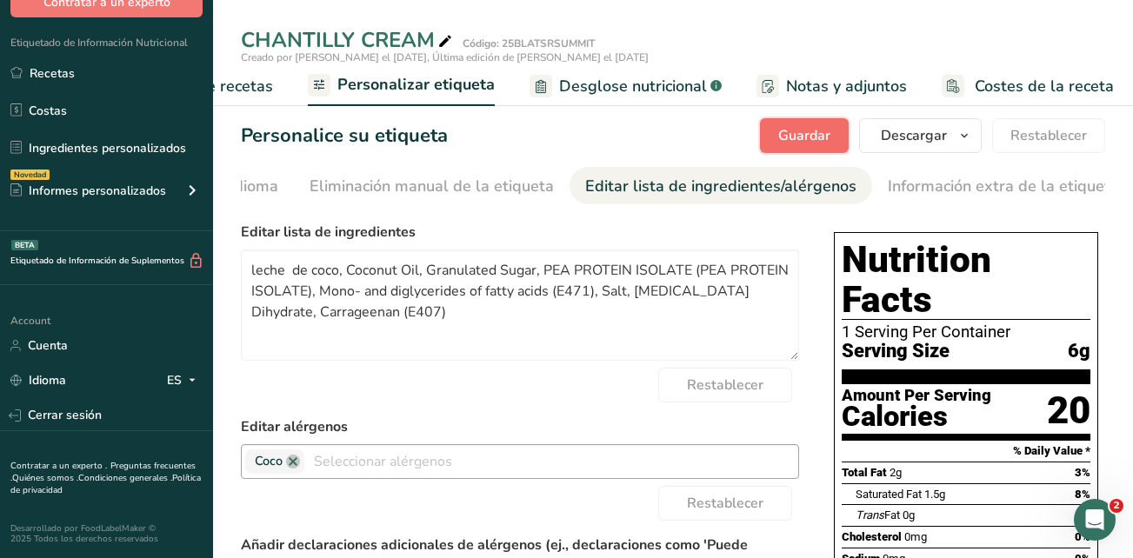
click at [815, 144] on span "Guardar" at bounding box center [804, 135] width 52 height 21
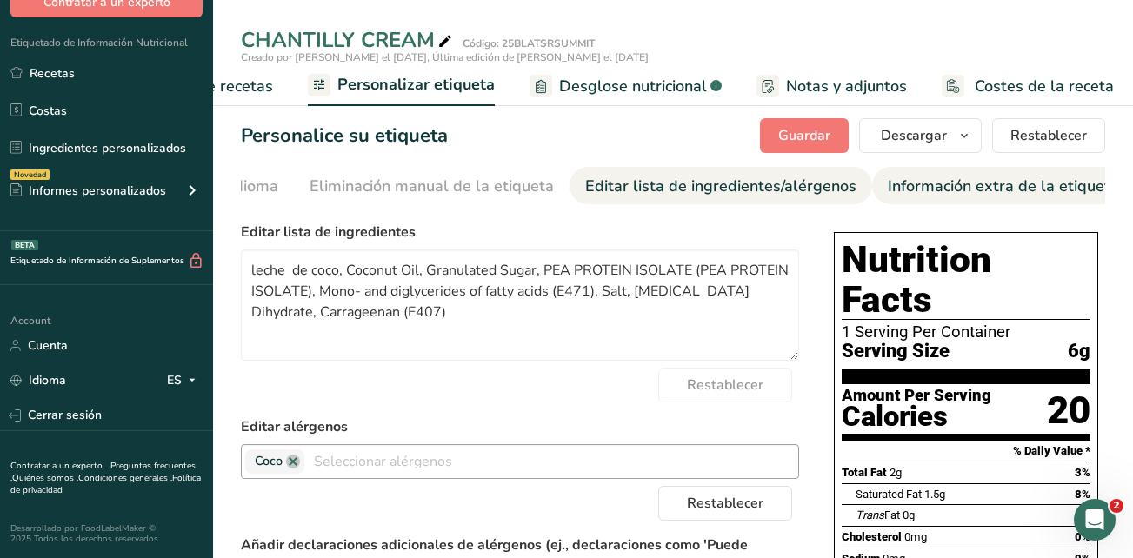
click at [891, 188] on div "Información extra de la etiqueta" at bounding box center [1003, 186] width 231 height 23
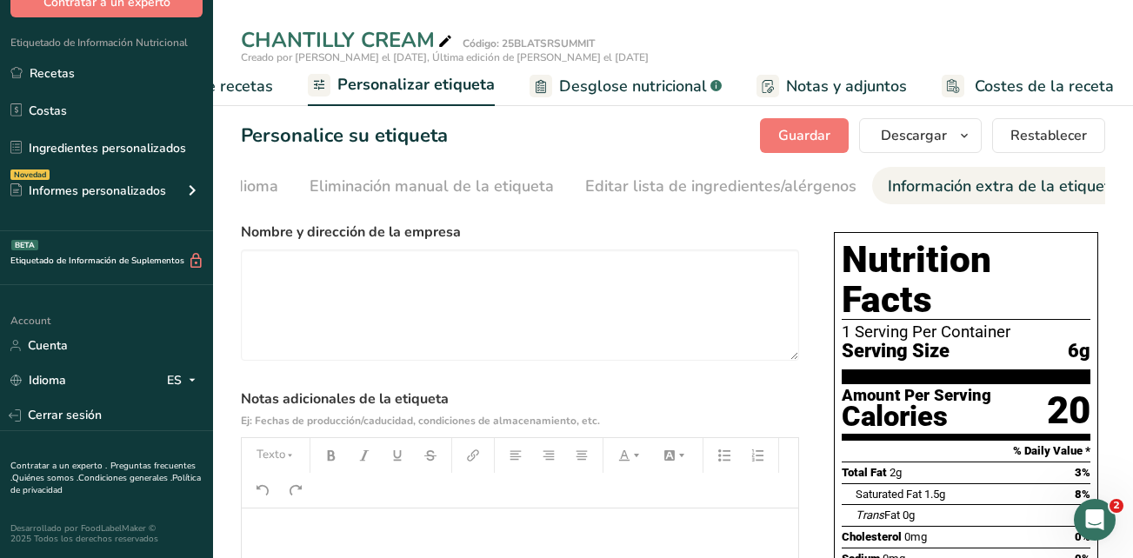
click at [570, 79] on span "Desglose nutricional" at bounding box center [633, 86] width 148 height 23
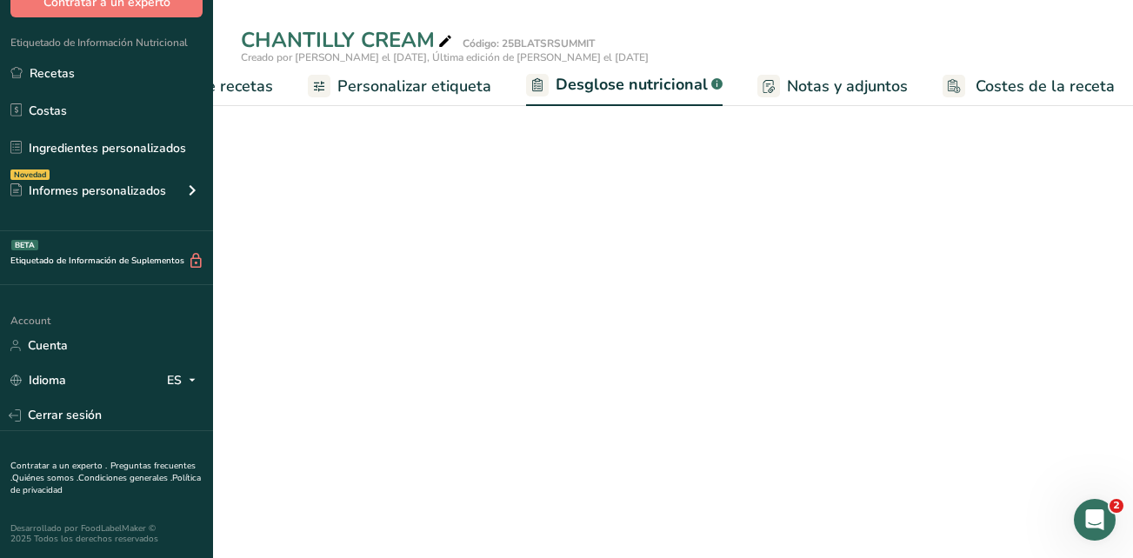
select select "Calories"
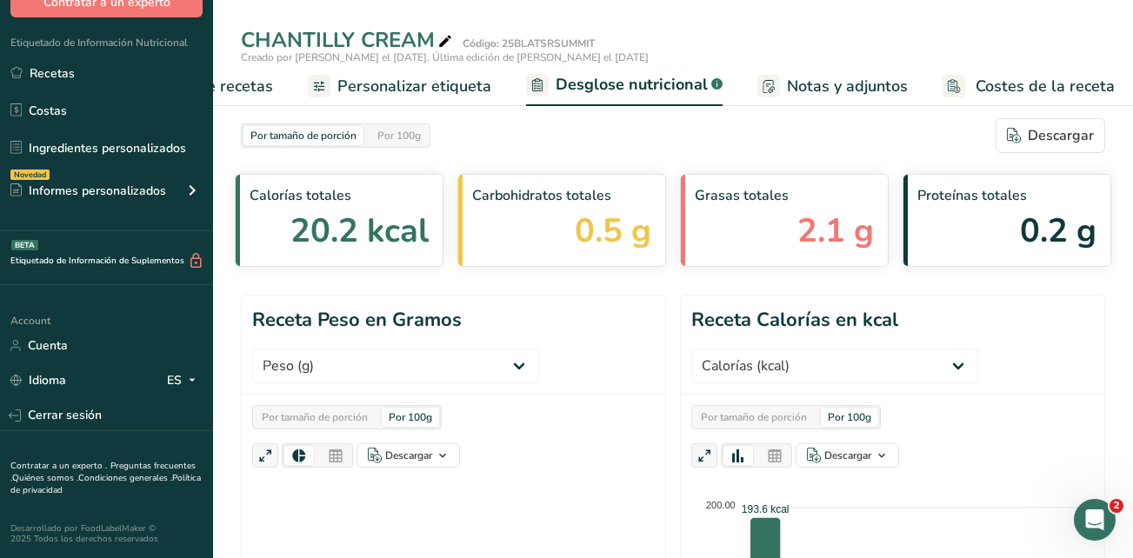
drag, startPoint x: 447, startPoint y: 86, endPoint x: 475, endPoint y: 82, distance: 28.2
click at [447, 86] on span "Personalizar etiqueta" at bounding box center [414, 86] width 154 height 23
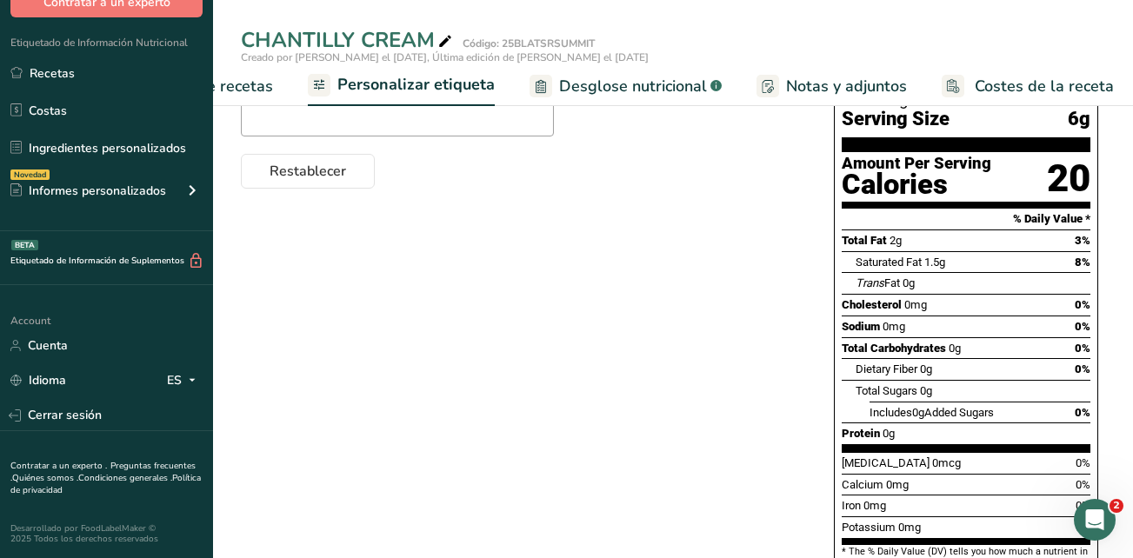
scroll to position [348, 0]
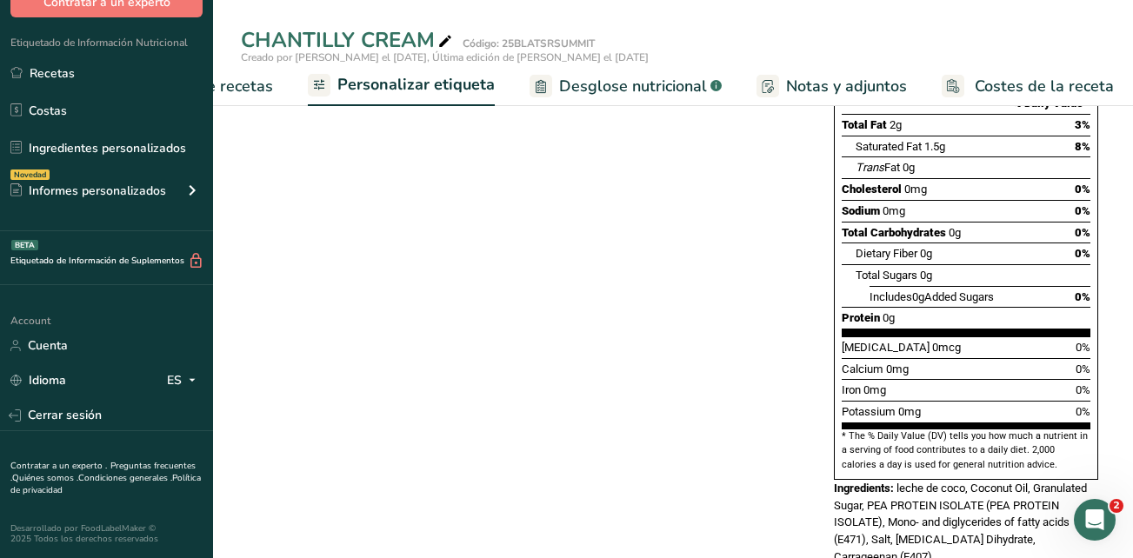
click at [849, 311] on span "Protein" at bounding box center [861, 317] width 38 height 13
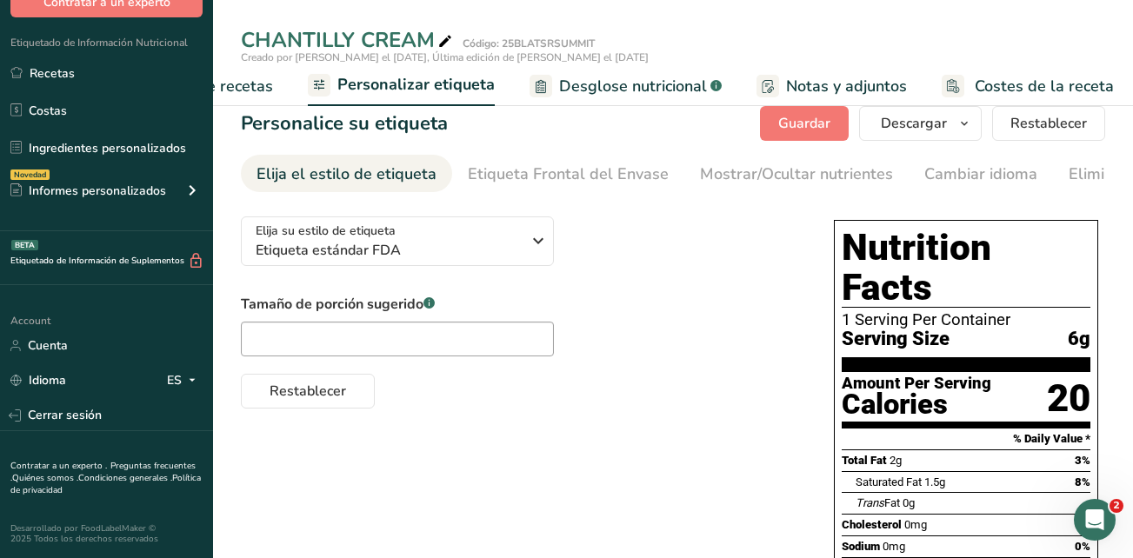
scroll to position [0, 0]
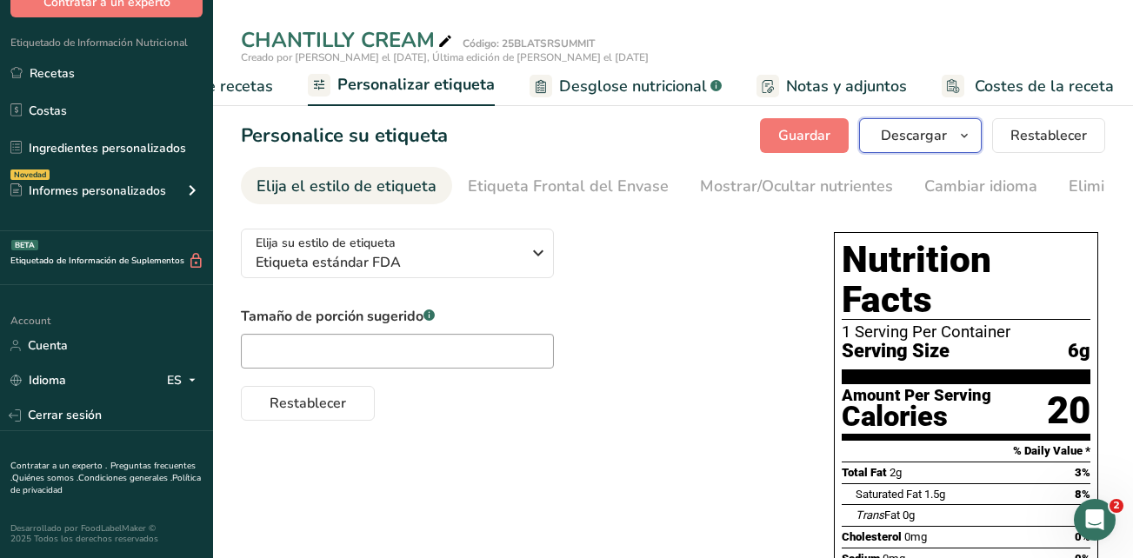
click at [942, 141] on span "Descargar" at bounding box center [914, 135] width 66 height 21
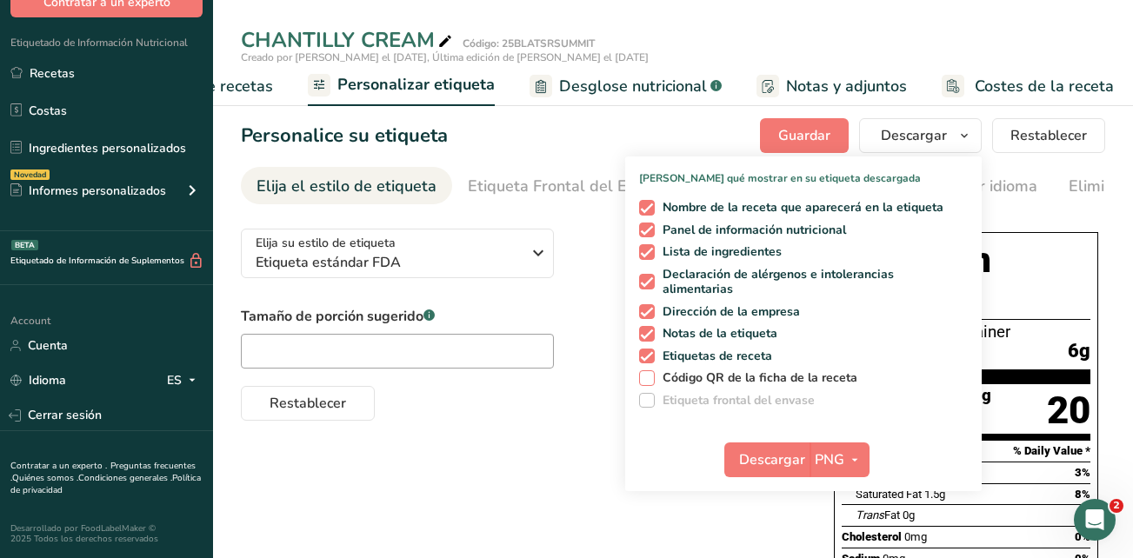
click at [645, 382] on span at bounding box center [647, 378] width 16 height 16
click at [645, 382] on input "Código QR de la ficha de la receta" at bounding box center [644, 377] width 11 height 11
checkbox input "true"
click at [772, 468] on span "Descargar" at bounding box center [772, 459] width 66 height 21
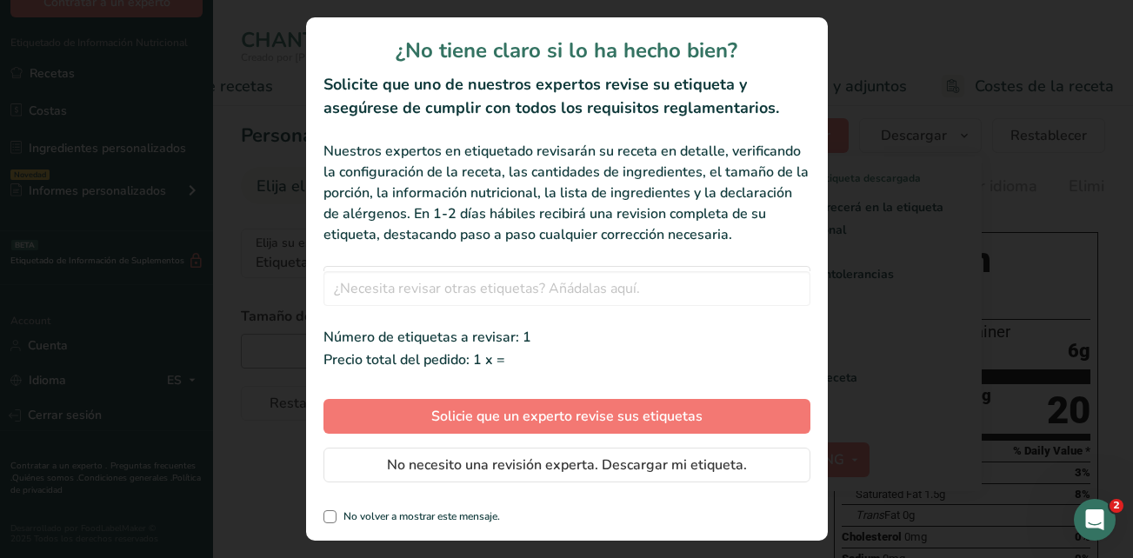
scroll to position [0, 385]
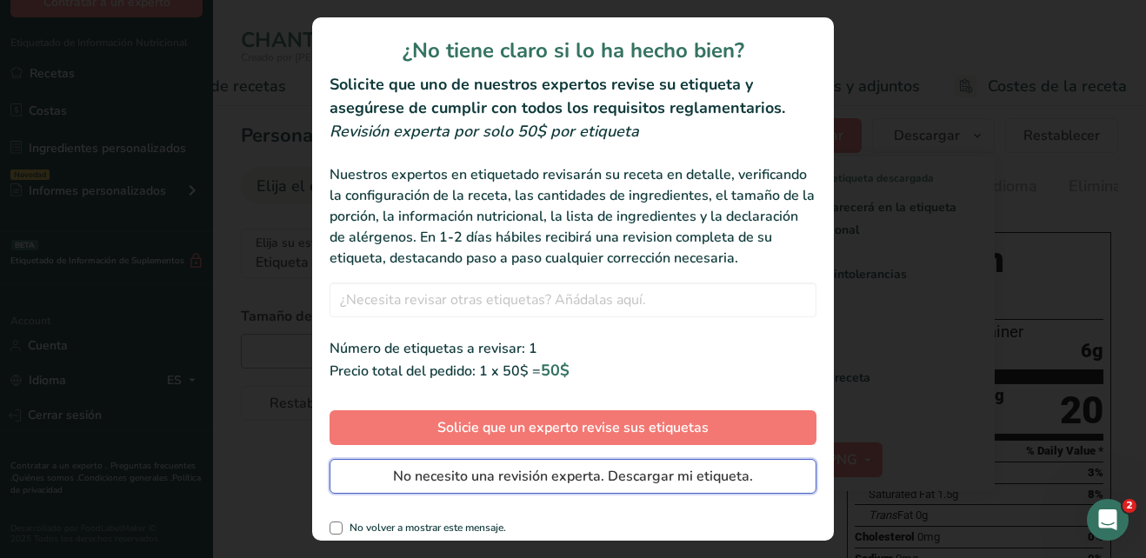
click at [539, 487] on span "No necesito una revisión experta. Descargar mi etiqueta." at bounding box center [573, 476] width 360 height 21
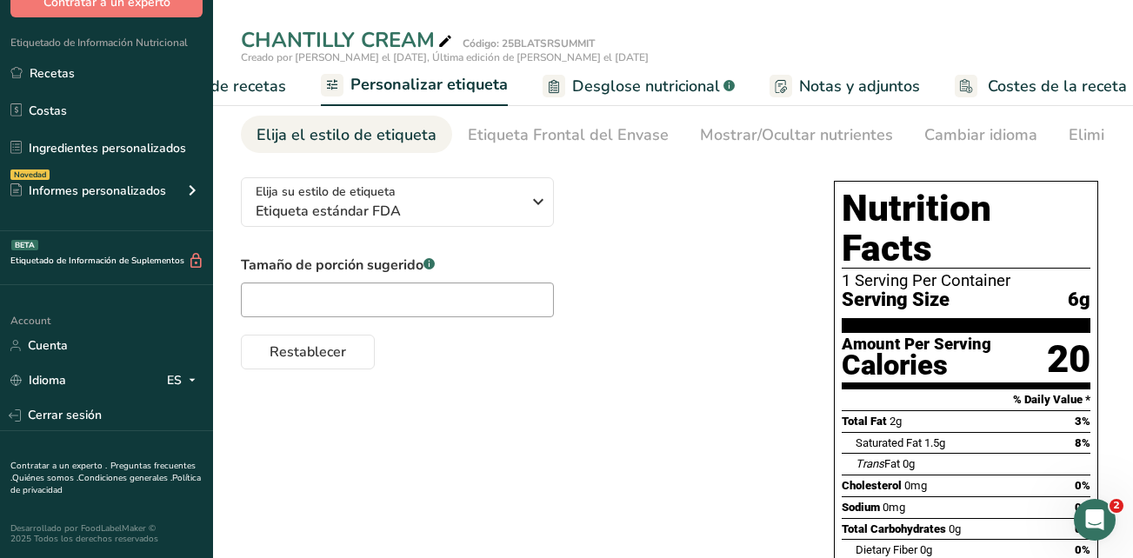
scroll to position [0, 0]
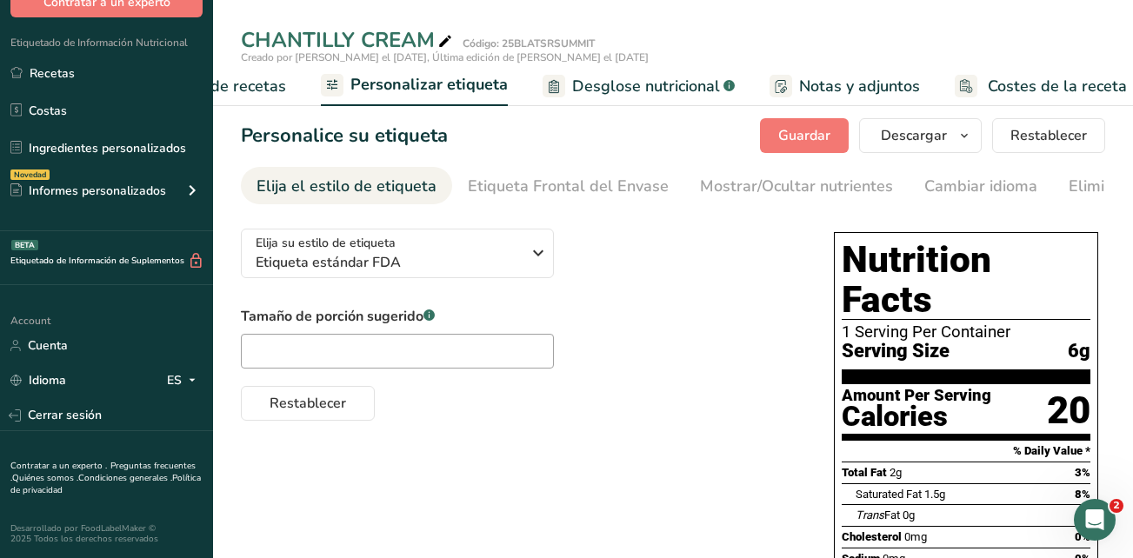
click at [1122, 29] on div "CHANTILLY CREAM Código: 25BLATSRSUMMIT" at bounding box center [673, 39] width 920 height 31
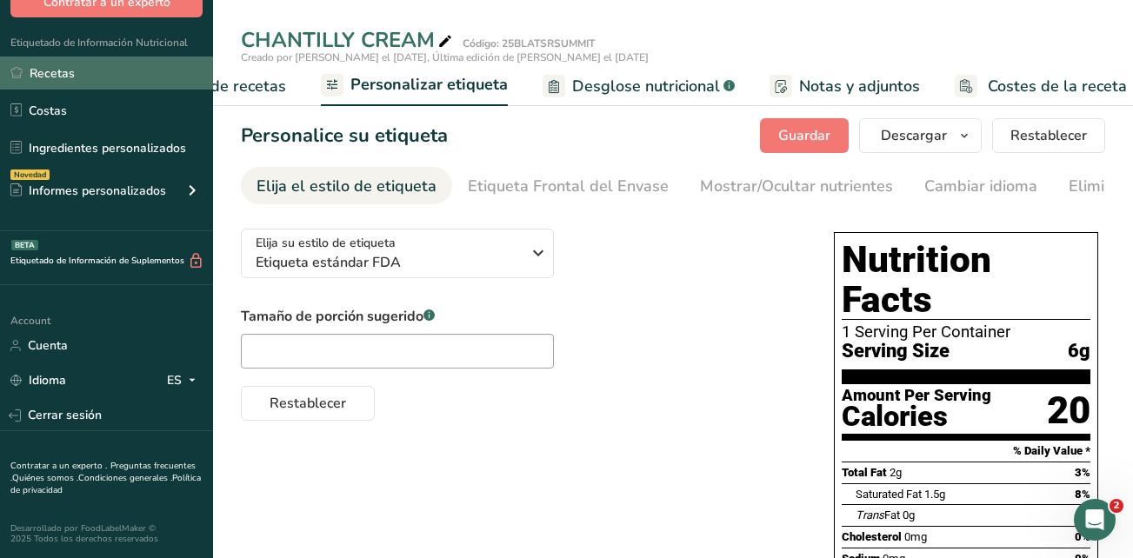
click at [63, 72] on link "Recetas" at bounding box center [106, 73] width 213 height 33
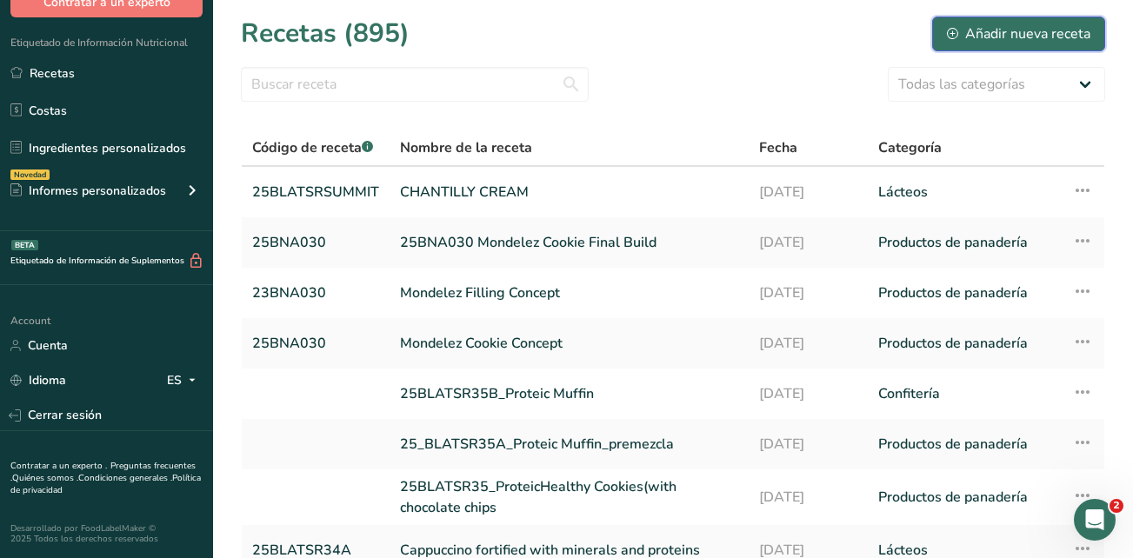
click at [999, 26] on div "Añadir nueva receta" at bounding box center [1018, 33] width 143 height 21
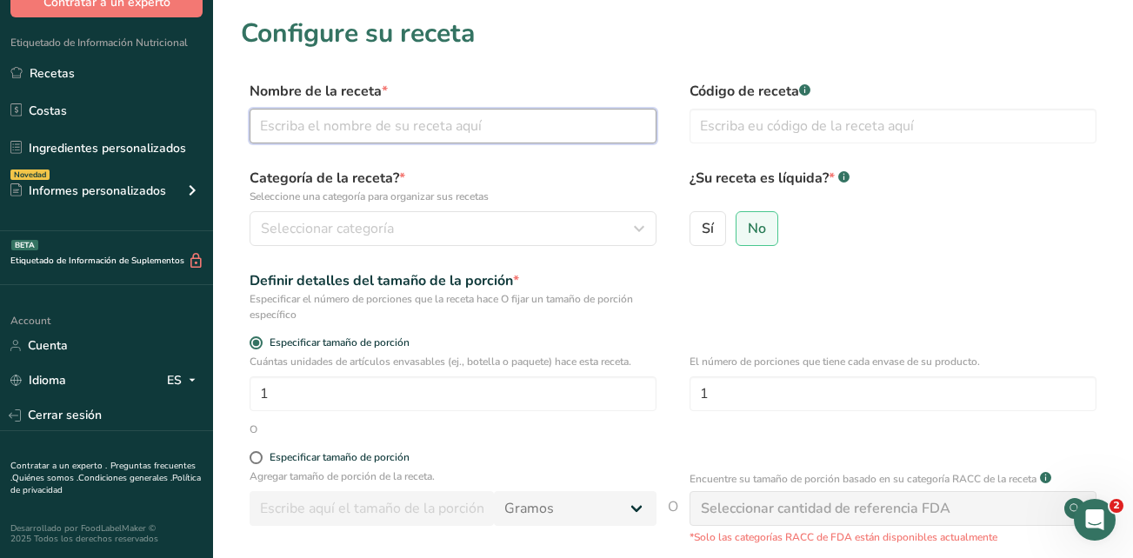
click at [323, 131] on input "text" at bounding box center [453, 126] width 407 height 35
type input "b"
type input "B"
type input "SNACK PROTEICO"
click at [748, 116] on input "text" at bounding box center [892, 126] width 407 height 35
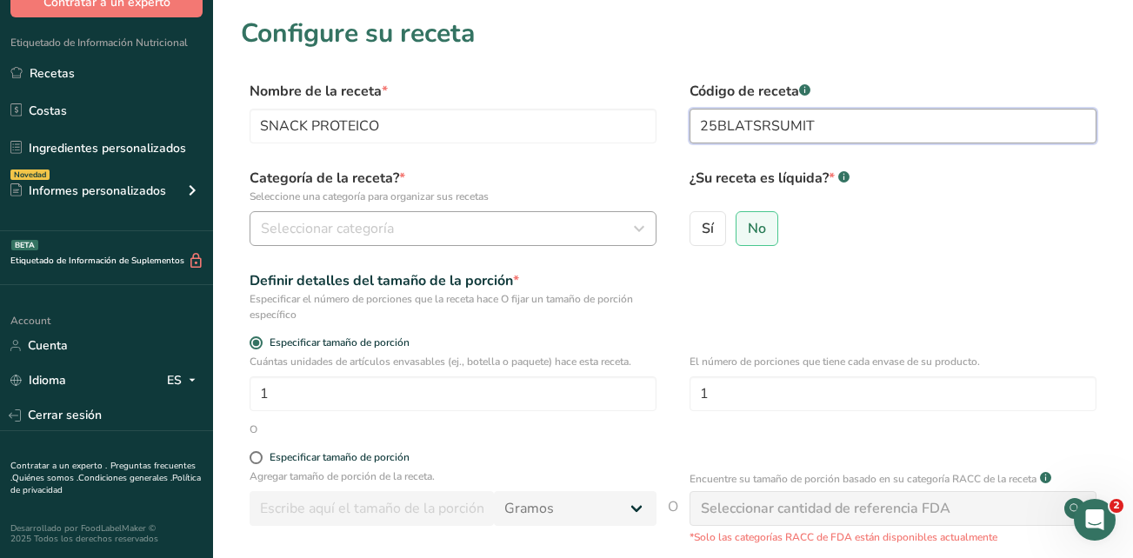
type input "25BLATSRSUMIT"
click at [464, 224] on div "Seleccionar categoría" at bounding box center [448, 228] width 374 height 21
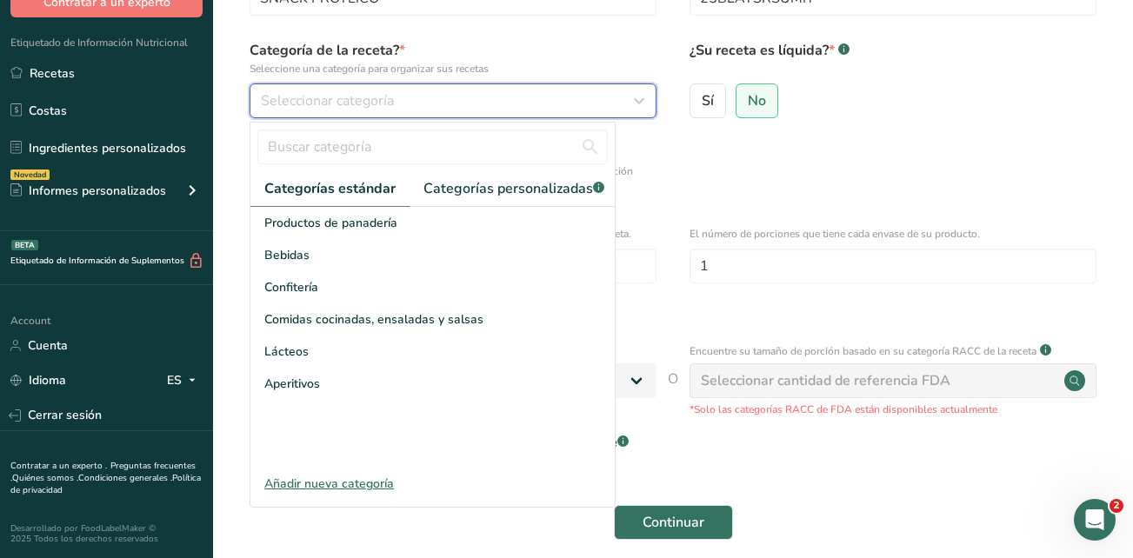
scroll to position [87, 0]
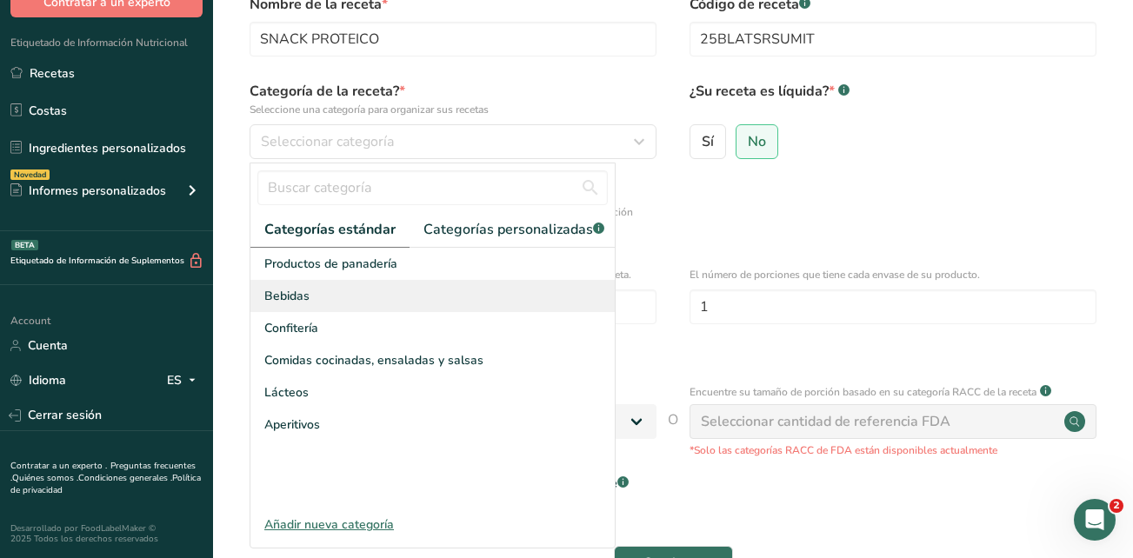
click at [404, 301] on div "Bebidas" at bounding box center [432, 296] width 364 height 32
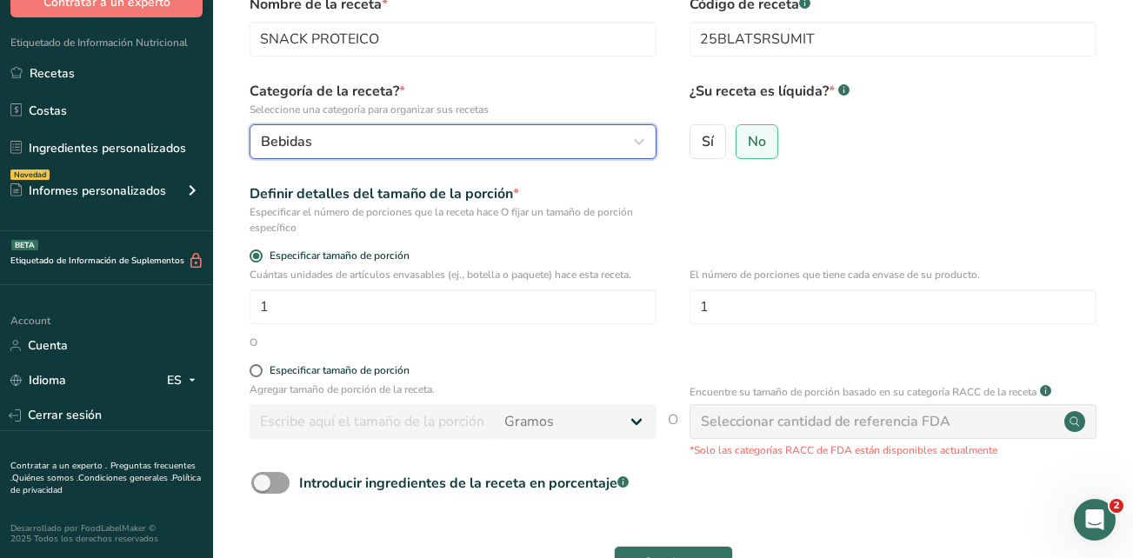
click at [496, 148] on div "Bebidas" at bounding box center [448, 141] width 374 height 21
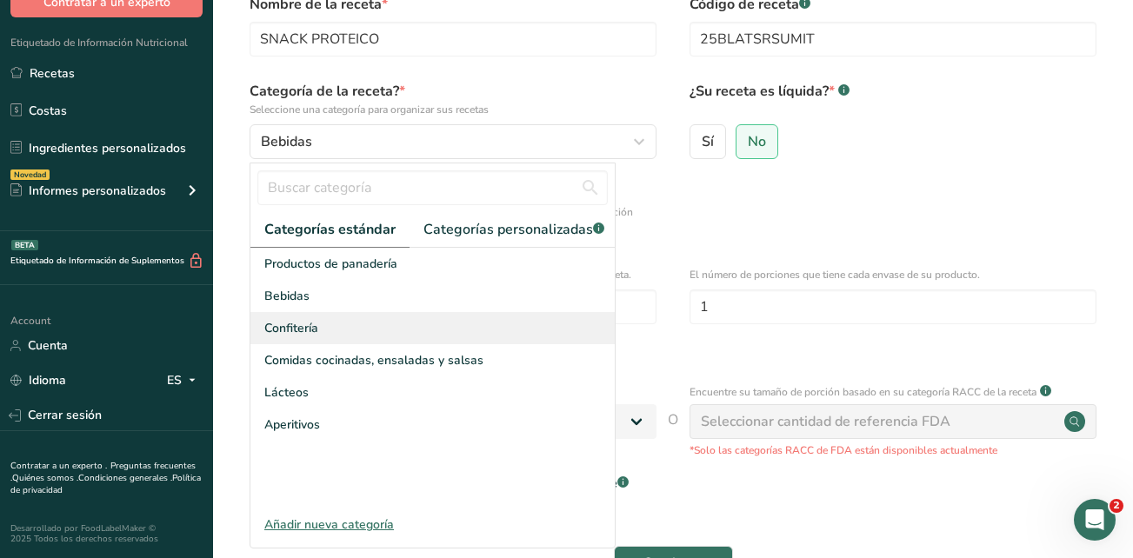
click at [443, 344] on div "Confitería" at bounding box center [432, 328] width 364 height 32
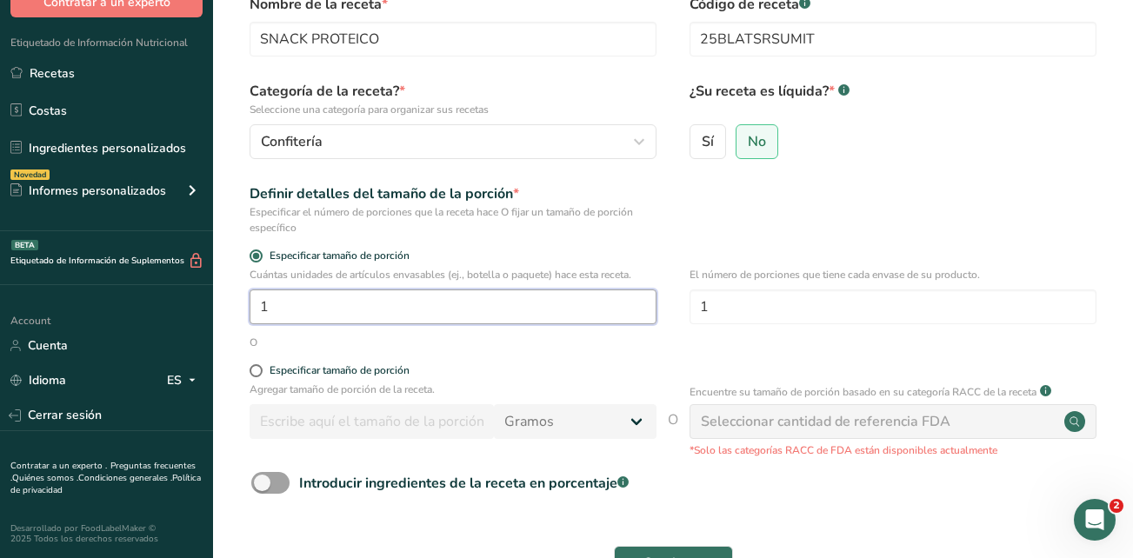
click at [485, 313] on input "1" at bounding box center [453, 307] width 407 height 35
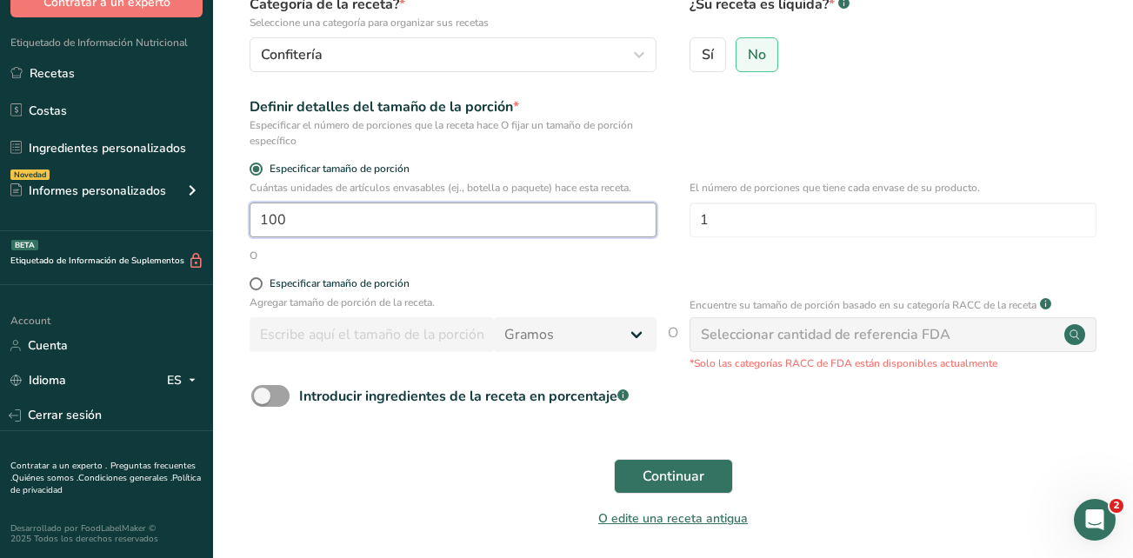
click at [652, 236] on input "100" at bounding box center [453, 220] width 407 height 35
type input "100"
click at [677, 476] on span "Continuar" at bounding box center [673, 476] width 62 height 21
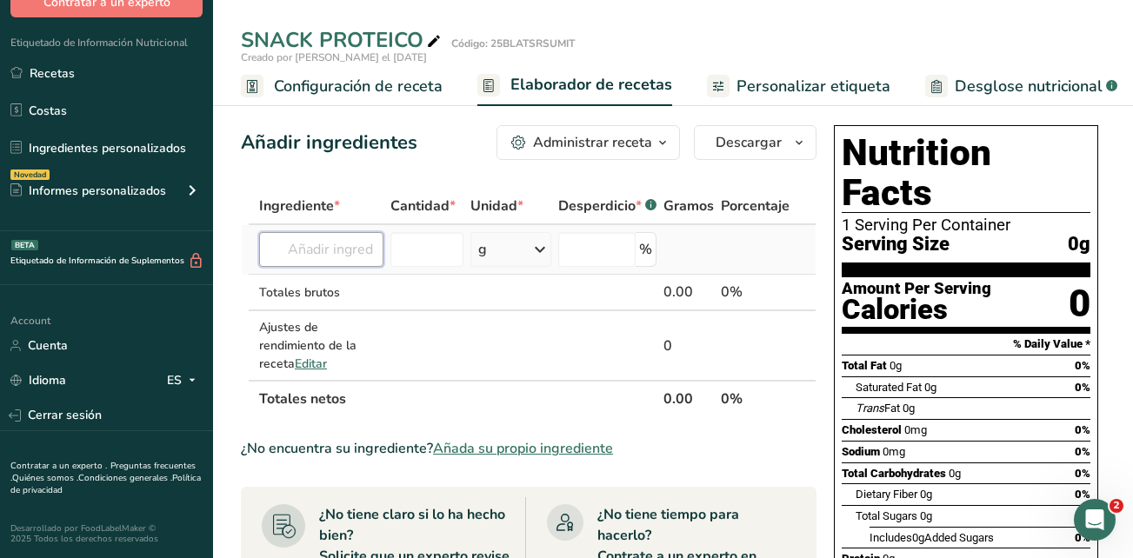
click at [337, 243] on input "text" at bounding box center [321, 249] width 124 height 35
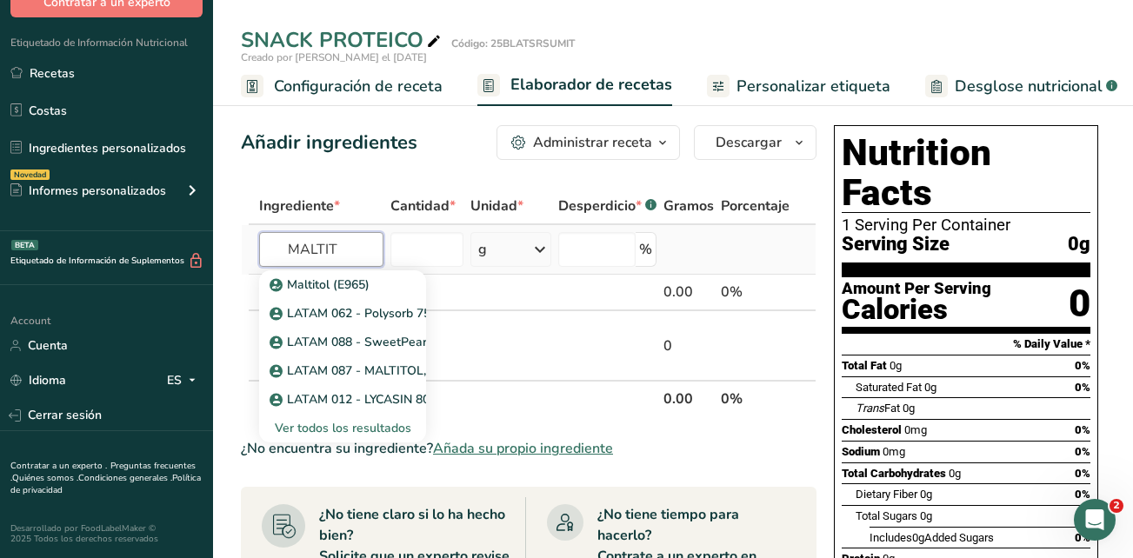
type input "MALTIT"
click at [369, 428] on div "Ver todos los resultados" at bounding box center [342, 428] width 139 height 18
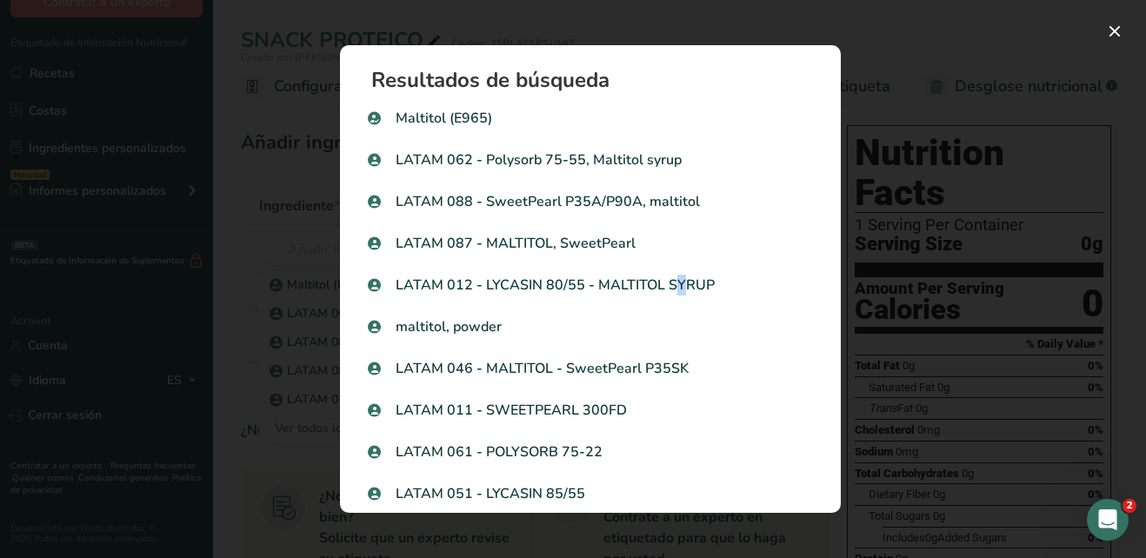
drag, startPoint x: 582, startPoint y: 285, endPoint x: 595, endPoint y: 285, distance: 12.2
click at [583, 285] on p "LATAM 012 - LYCASIN 80/55 - MALTITOL SYRUP" at bounding box center [590, 285] width 445 height 21
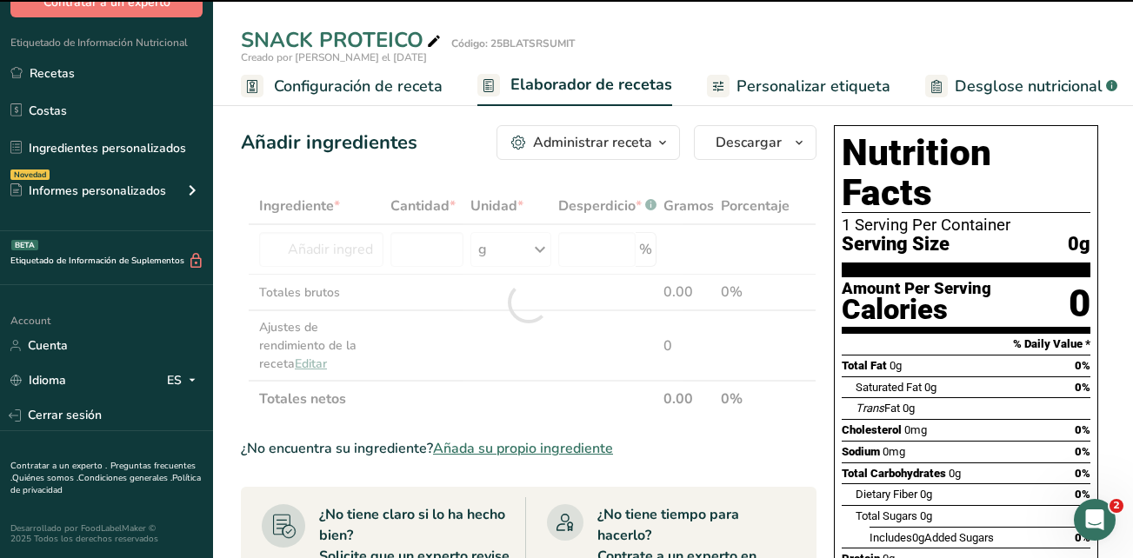
type input "0"
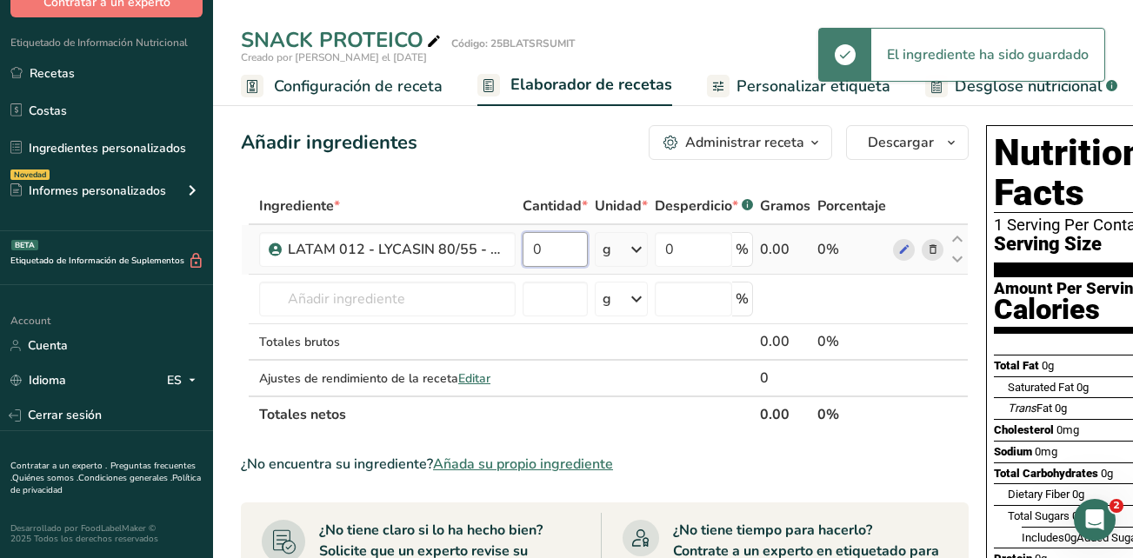
click at [567, 256] on input "0" at bounding box center [554, 249] width 65 height 35
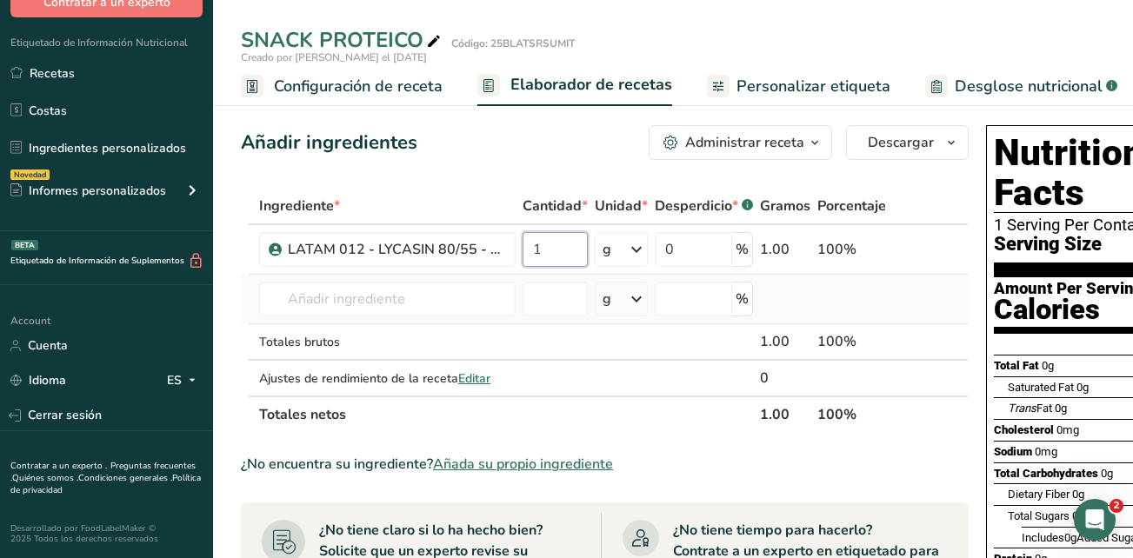
type input "16"
type input "16.15"
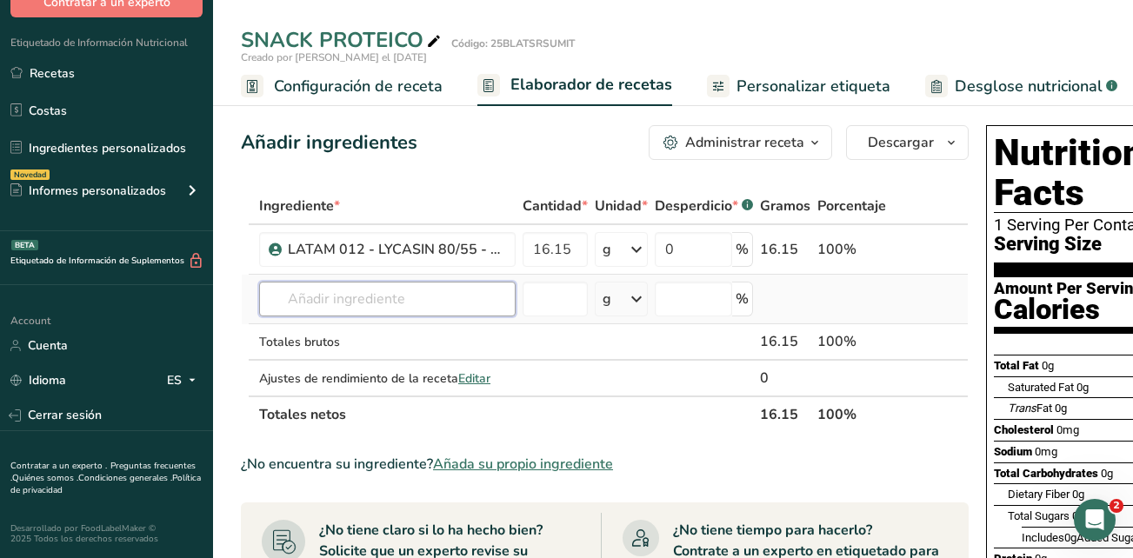
click at [449, 302] on div "Ingrediente * Cantidad * Unidad * Desperdicio * .a-a{fill:#347362;}.b-a{fill:#f…" at bounding box center [605, 310] width 728 height 245
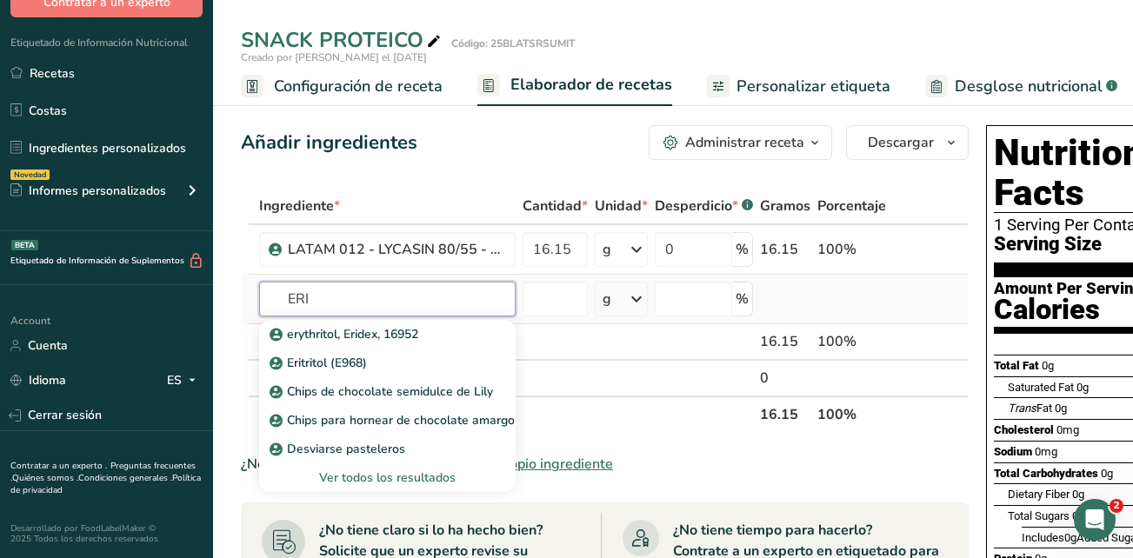
type input "ERI"
click at [431, 483] on div "Ver todos los resultados" at bounding box center [387, 478] width 229 height 18
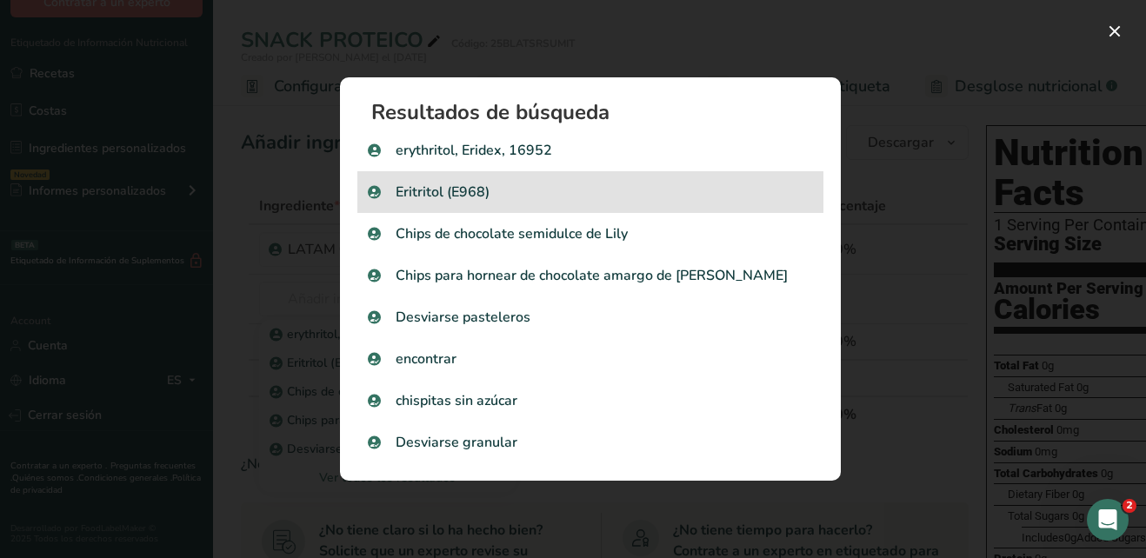
click at [622, 183] on p "Eritritol (E968)" at bounding box center [590, 192] width 445 height 21
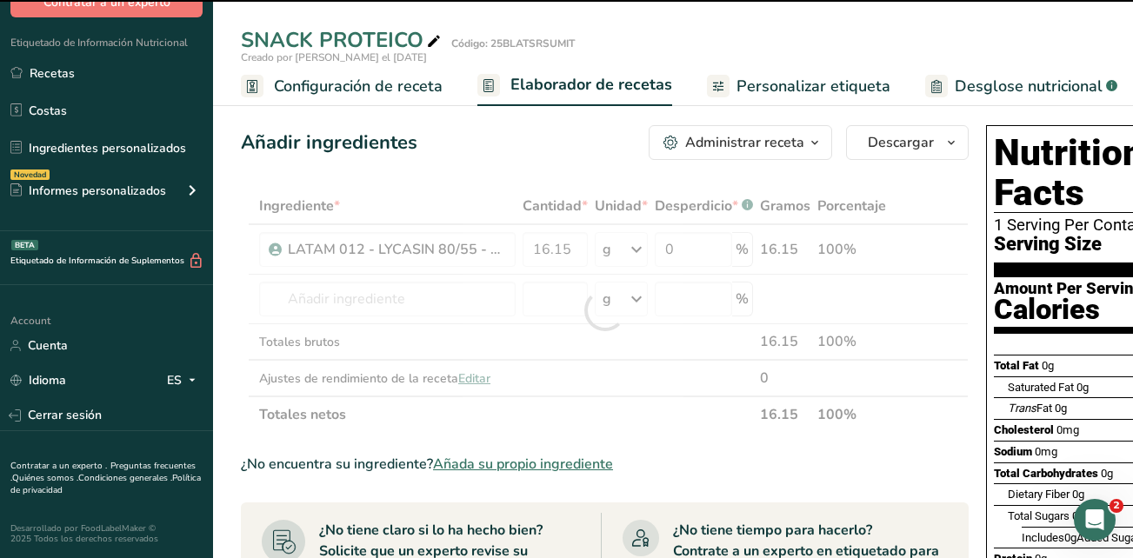
type input "0"
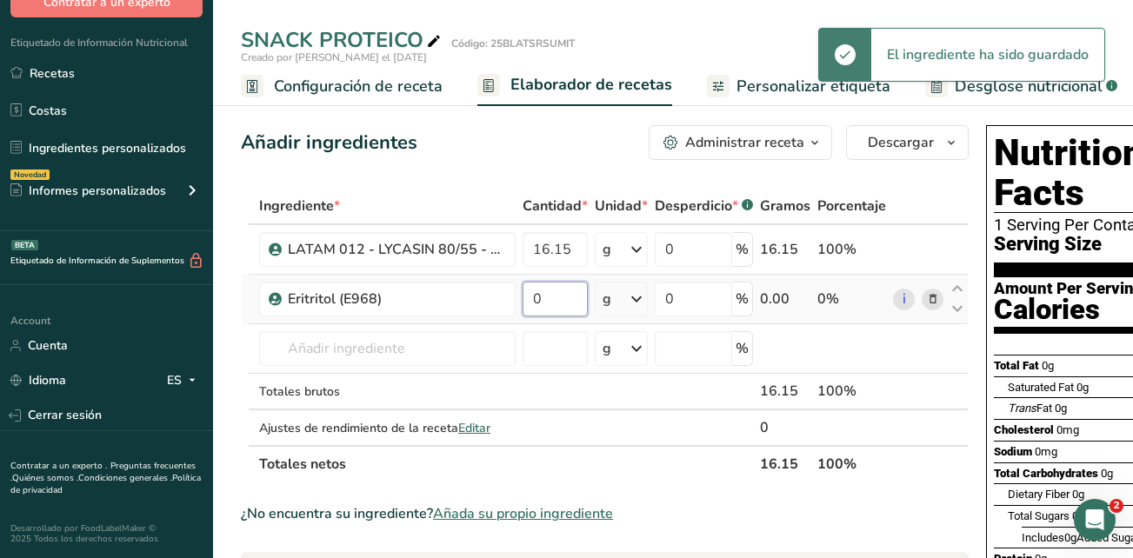
click at [555, 298] on input "0" at bounding box center [554, 299] width 65 height 35
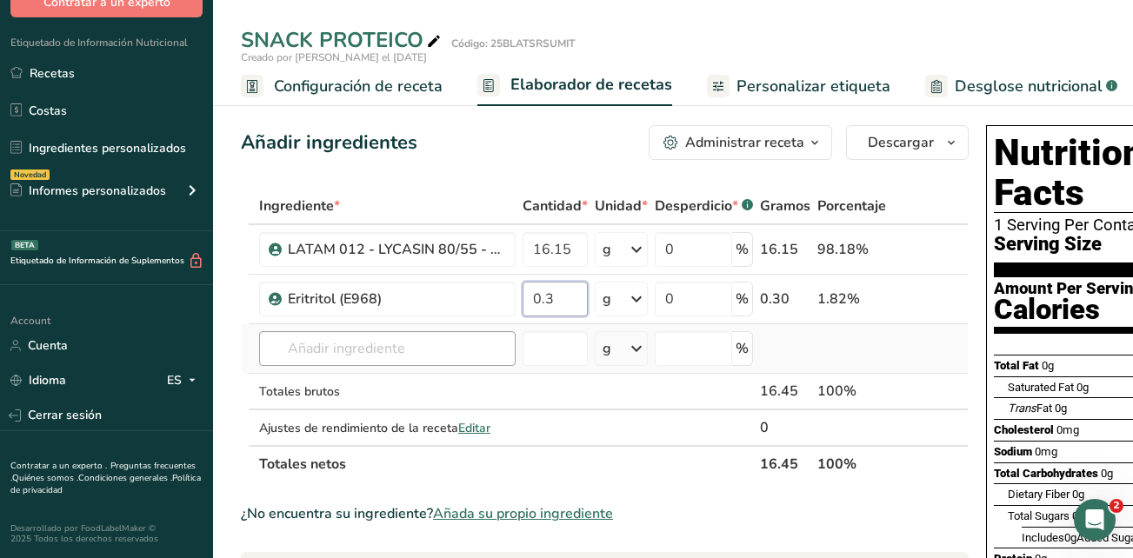
type input "0.3"
click at [376, 343] on div "Ingrediente * Cantidad * Unidad * Desperdicio * .a-a{fill:#347362;}.b-a{fill:#f…" at bounding box center [605, 335] width 728 height 295
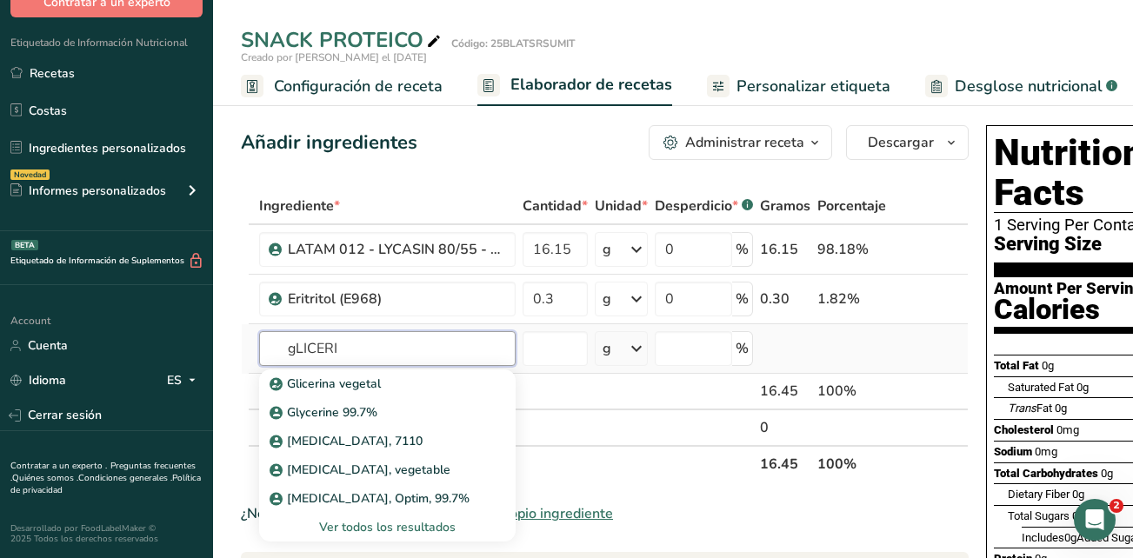
type input "gLICERI"
click at [415, 529] on div "Ver todos los resultados" at bounding box center [387, 527] width 229 height 18
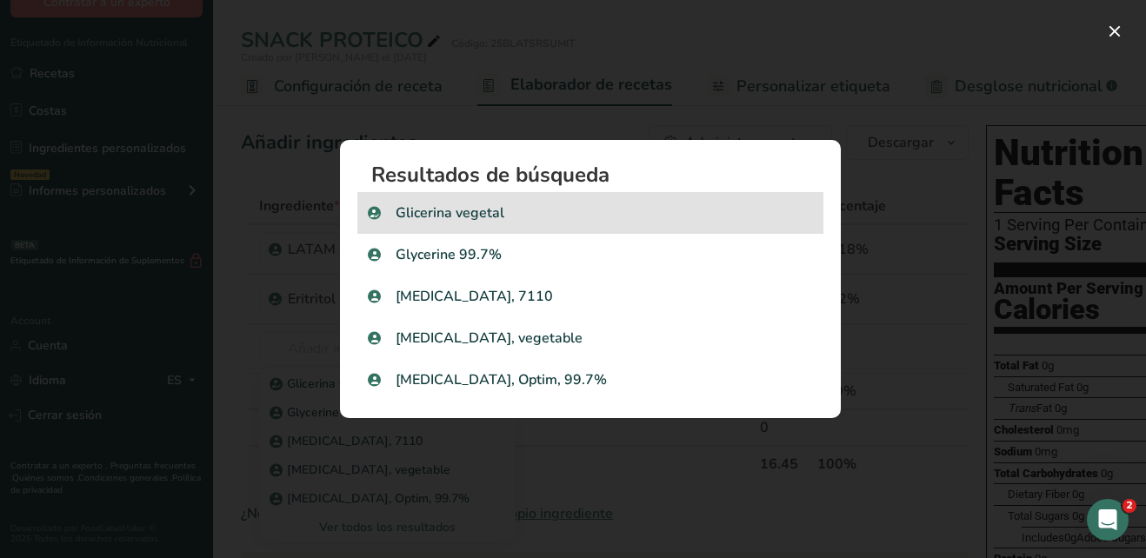
click at [615, 210] on p "Glicerina vegetal" at bounding box center [590, 213] width 445 height 21
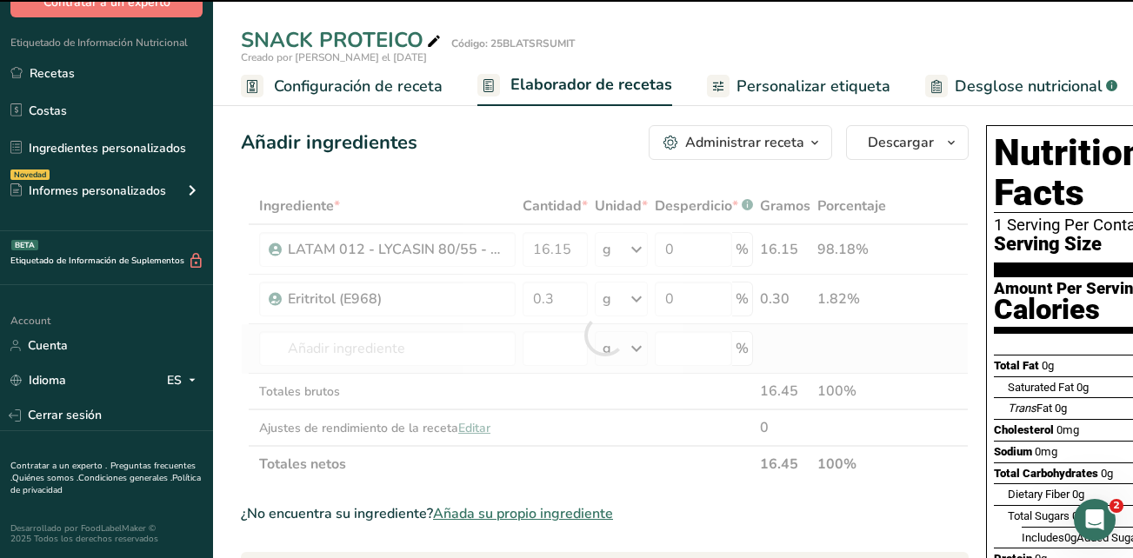
type input "0"
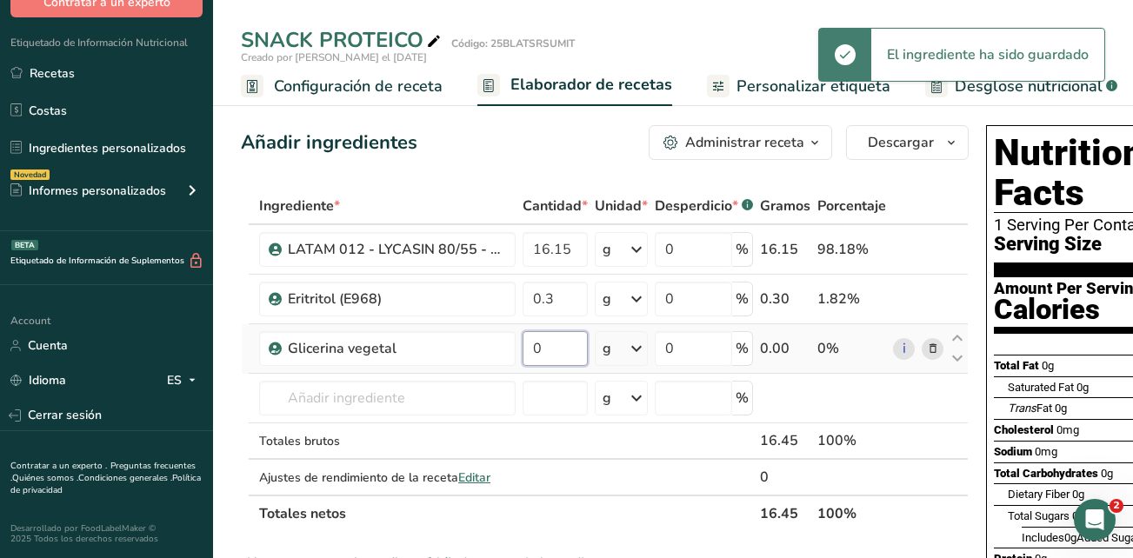
click at [569, 345] on input "0" at bounding box center [554, 348] width 65 height 35
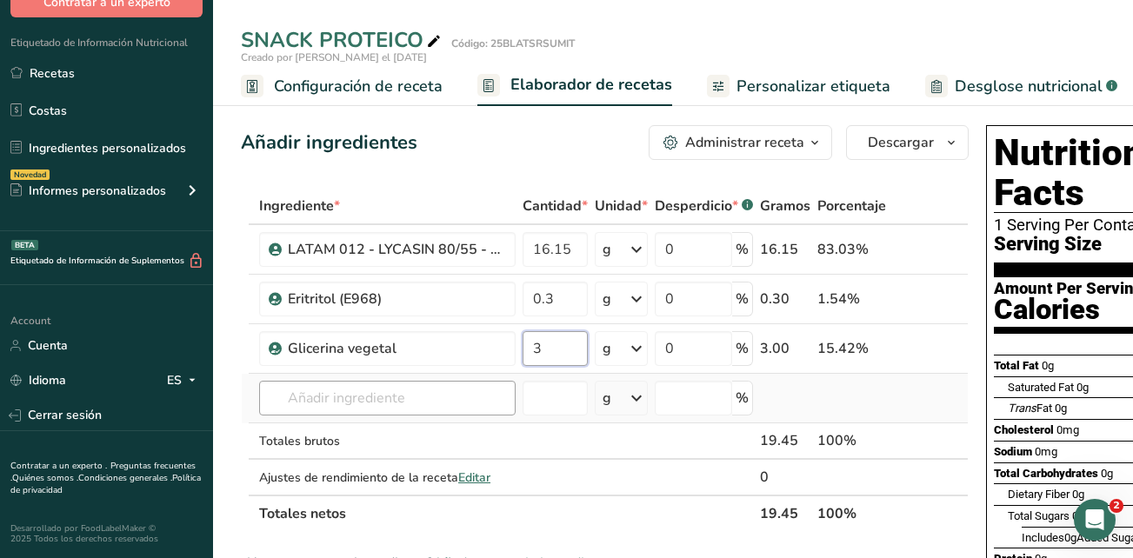
type input "3"
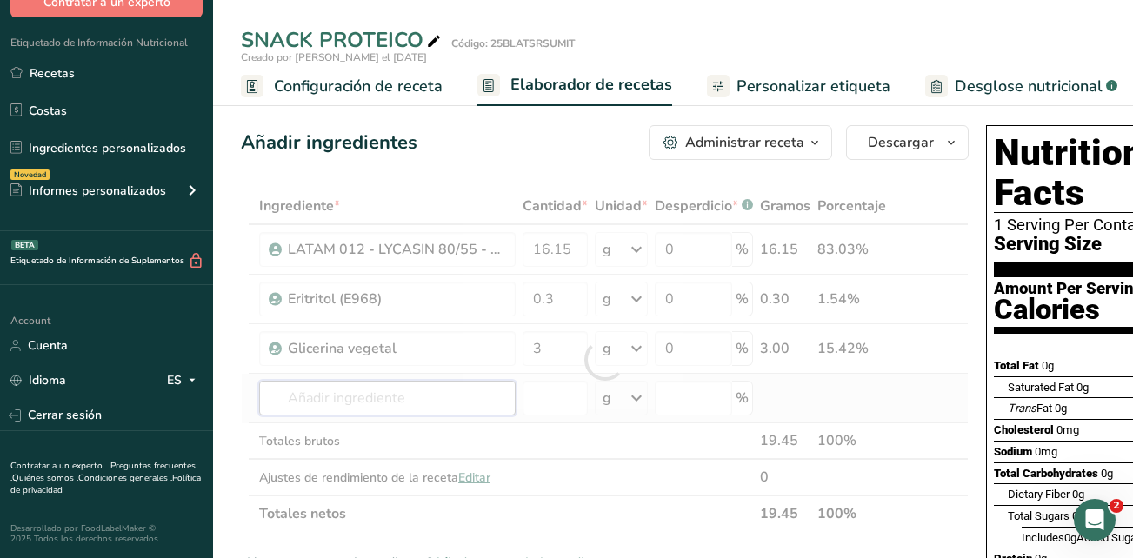
click at [369, 395] on div "Ingrediente * Cantidad * Unidad * Desperdicio * .a-a{fill:#347362;}.b-a{fill:#f…" at bounding box center [605, 360] width 728 height 344
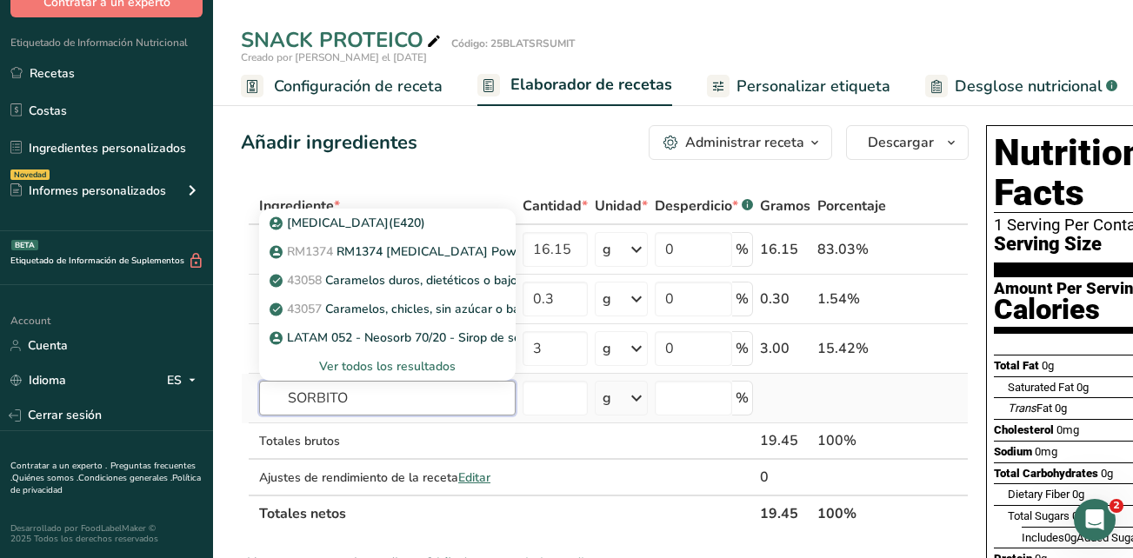
type input "SORBITO"
click at [387, 367] on div "Ver todos los resultados" at bounding box center [387, 366] width 229 height 18
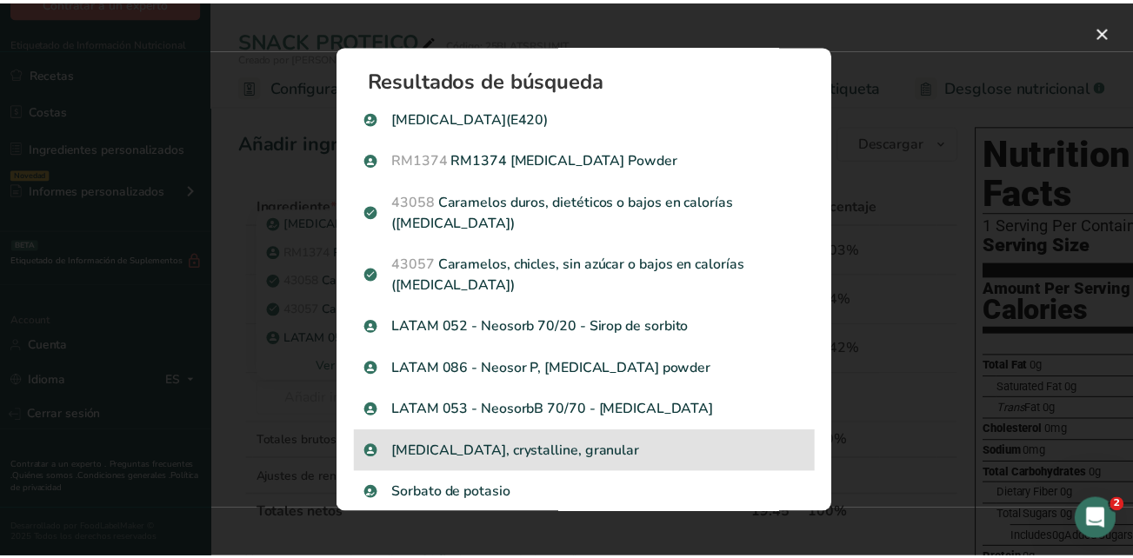
scroll to position [61, 0]
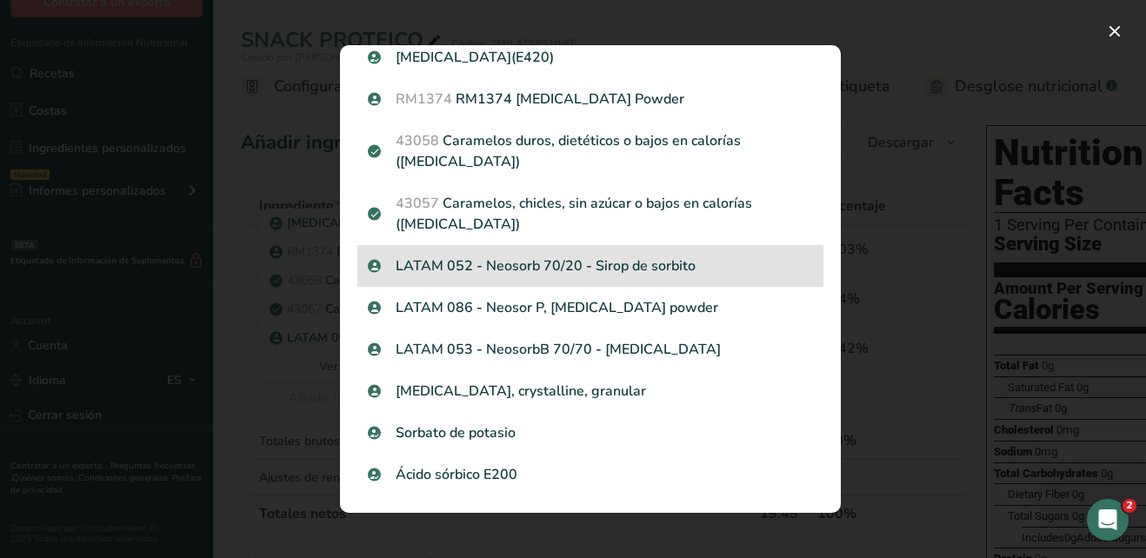
click at [708, 270] on p "LATAM 052 - Neosorb 70/20 - Sirop de sorbito" at bounding box center [590, 266] width 445 height 21
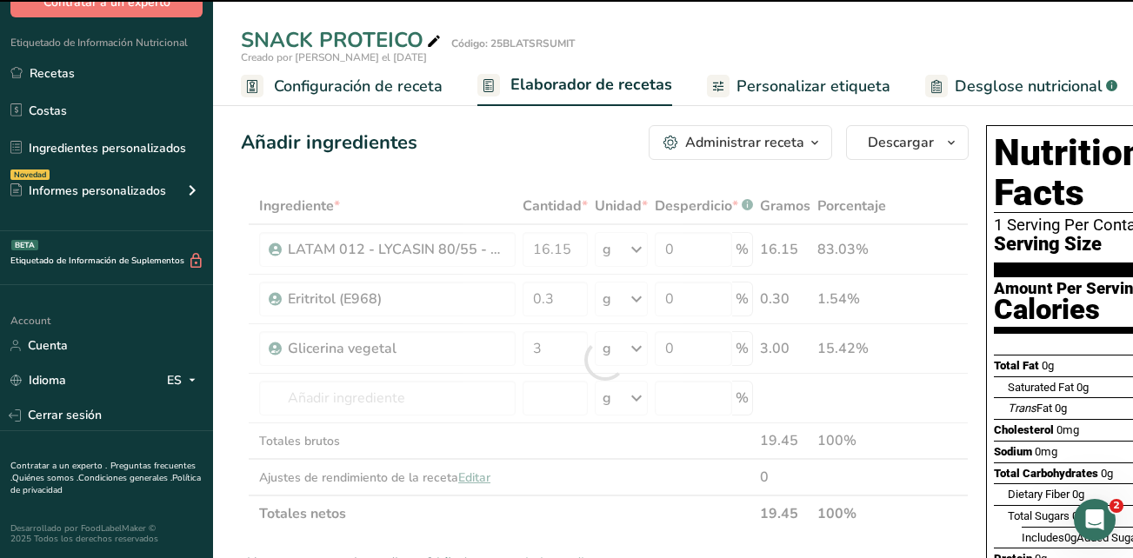
type input "0"
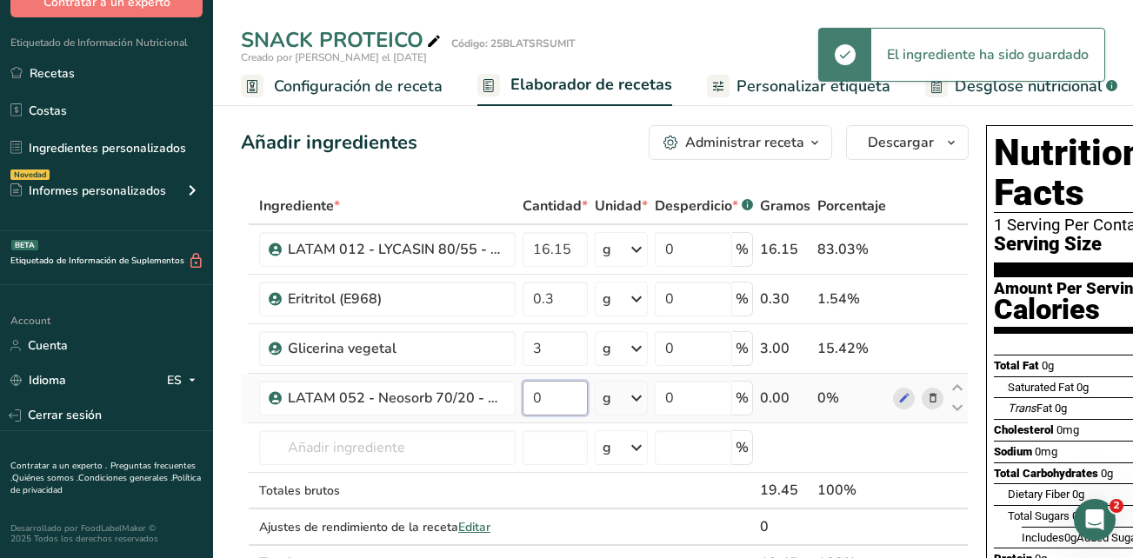
click at [545, 393] on input "0" at bounding box center [554, 398] width 65 height 35
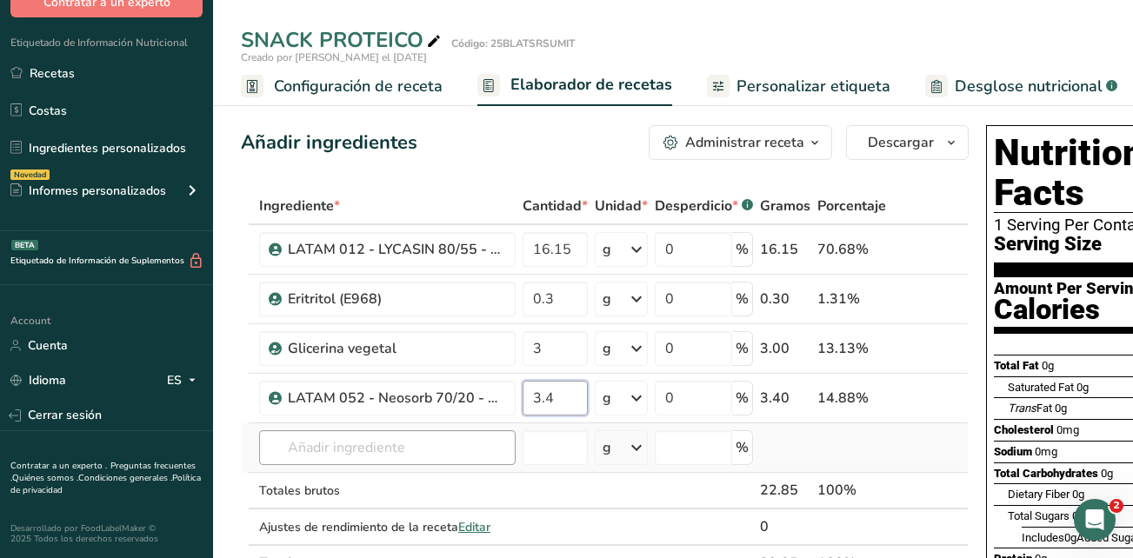
type input "3.4"
click at [478, 455] on div "Ingrediente * Cantidad * Unidad * Desperdicio * .a-a{fill:#347362;}.b-a{fill:#f…" at bounding box center [605, 385] width 728 height 394
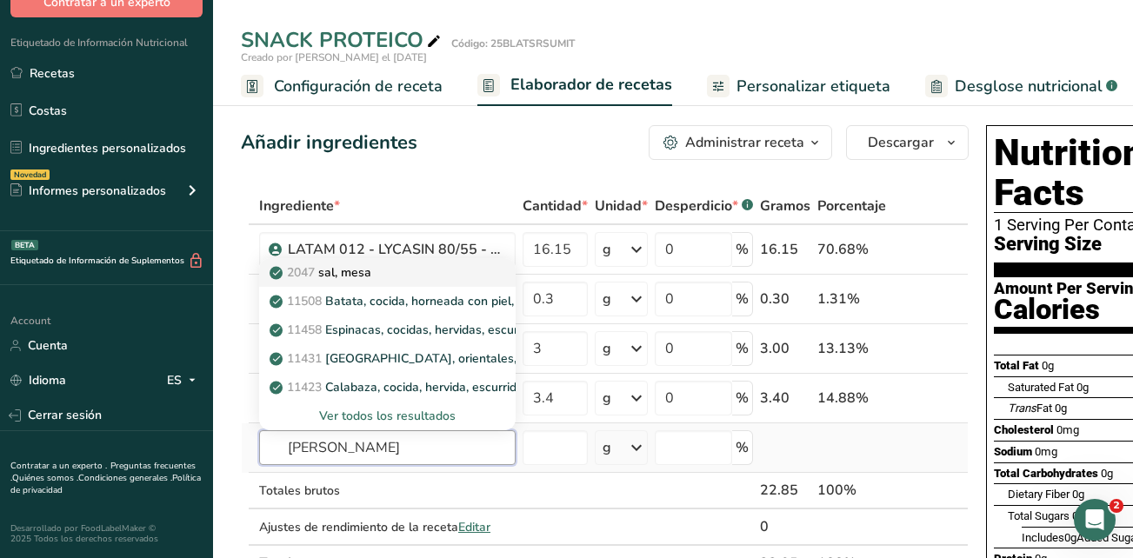
type input "SAL"
click at [309, 282] on link "2047 sal, mesa" at bounding box center [387, 272] width 256 height 29
type input "Salt, table"
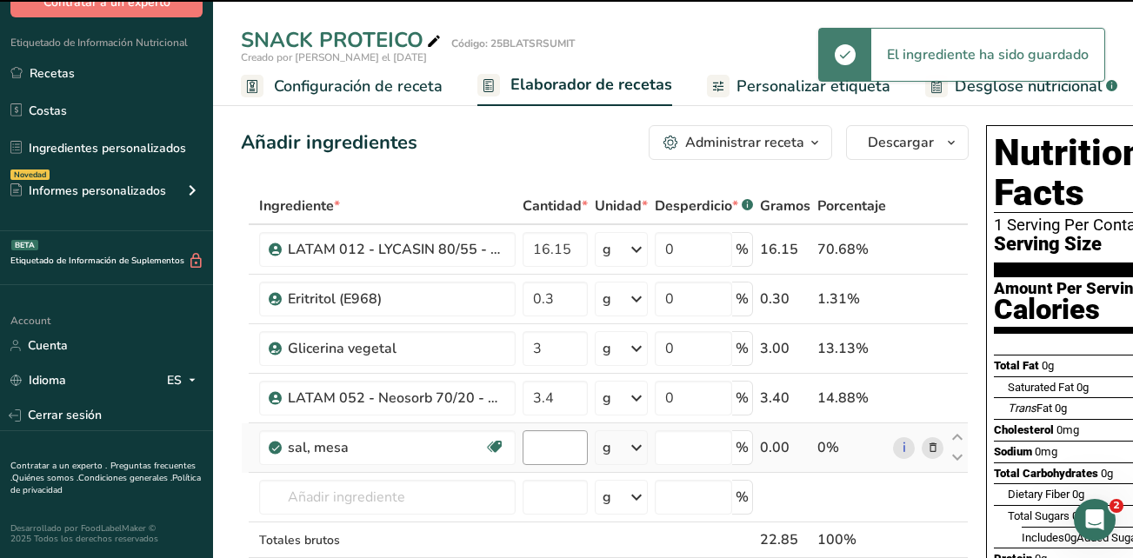
type input "0"
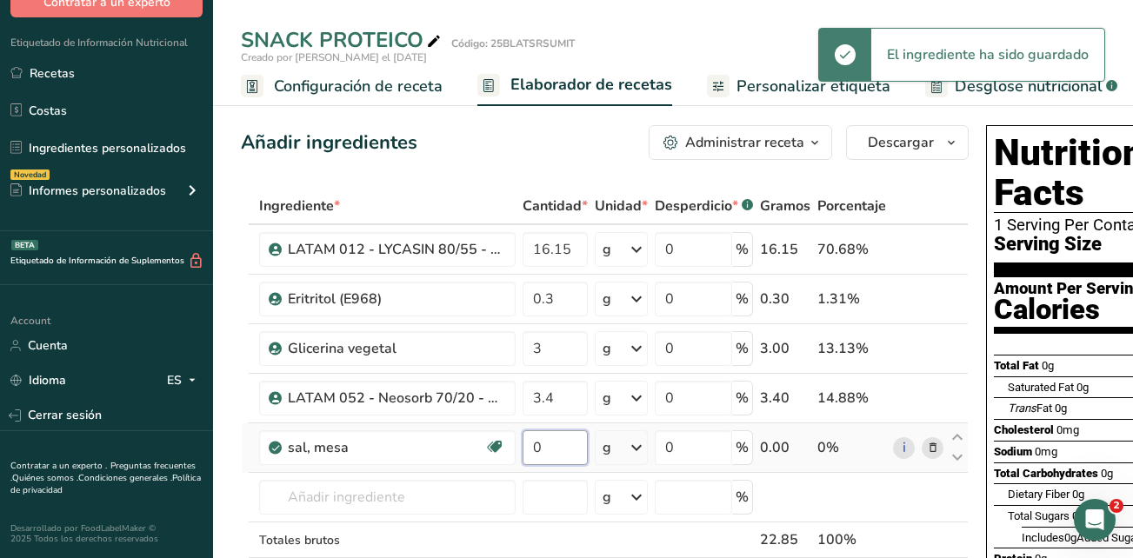
click at [543, 442] on input "0" at bounding box center [554, 447] width 65 height 35
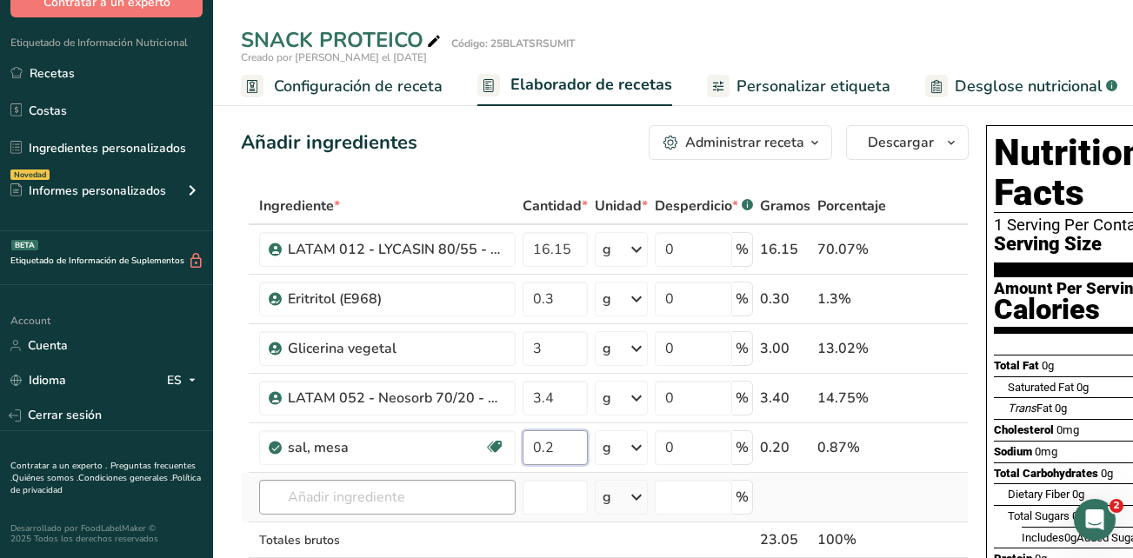
type input "0.2"
click at [338, 503] on div "Ingrediente * Cantidad * Unidad * Desperdicio * .a-a{fill:#347362;}.b-a{fill:#f…" at bounding box center [605, 409] width 728 height 443
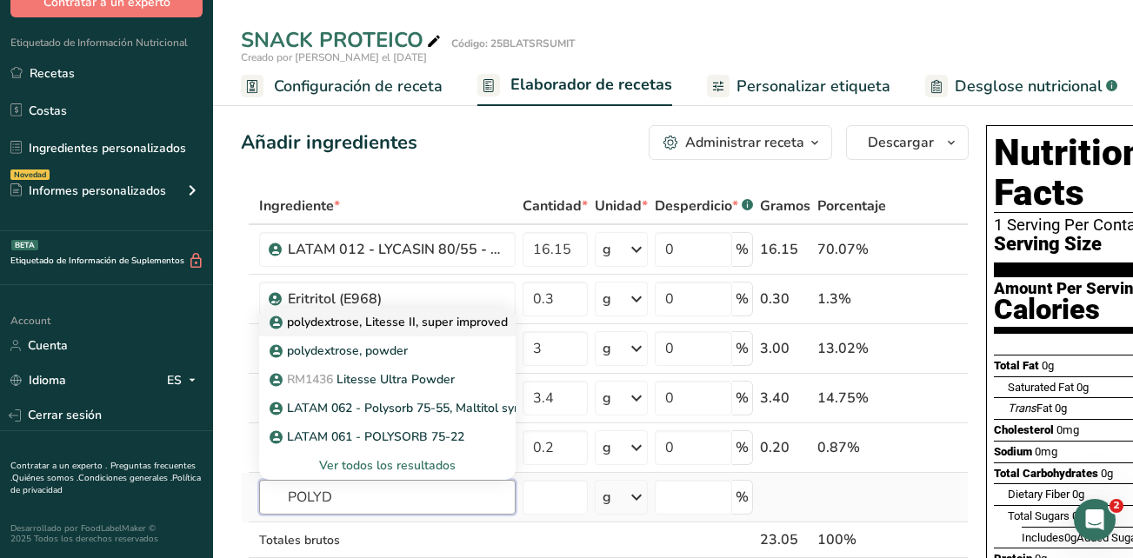
type input "POLYD"
click at [409, 323] on p "polydextrose, Litesse II, super improved" at bounding box center [390, 322] width 235 height 18
type input "polydextrose, Litesse II, super improved"
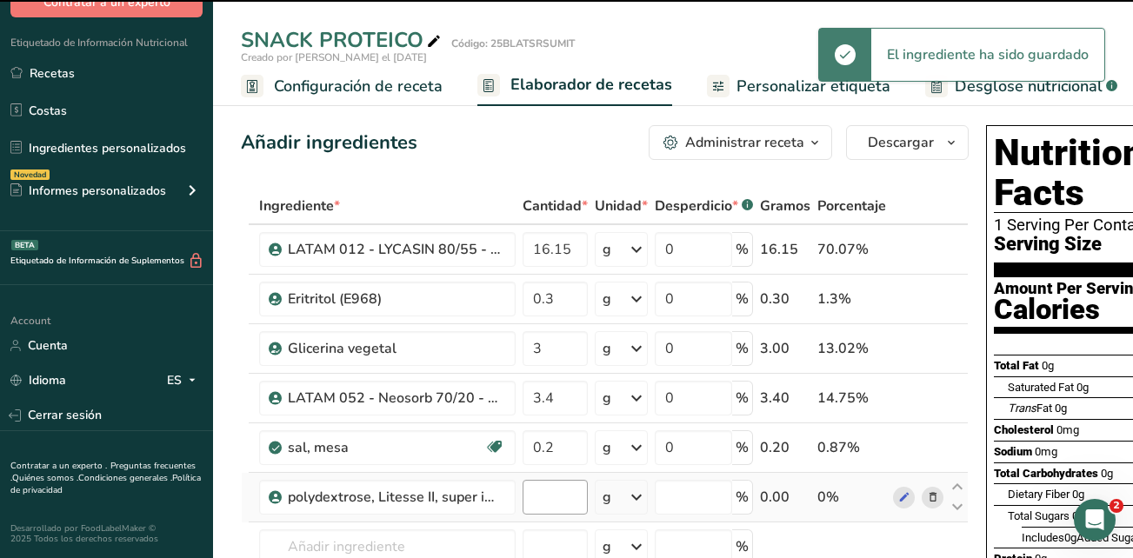
type input "0"
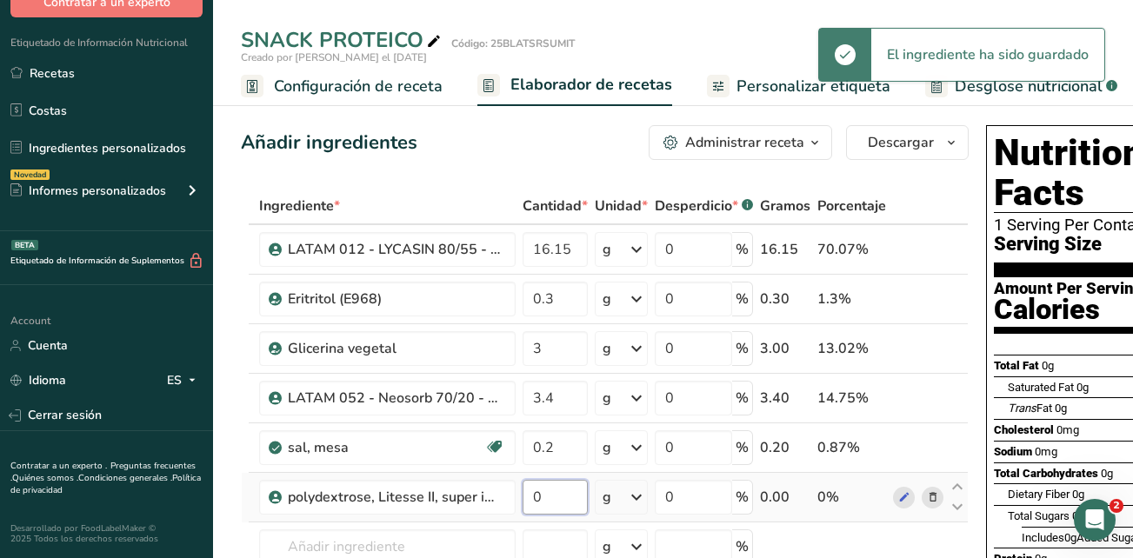
drag, startPoint x: 556, startPoint y: 500, endPoint x: 528, endPoint y: 503, distance: 28.9
click at [528, 503] on input "0" at bounding box center [554, 497] width 65 height 35
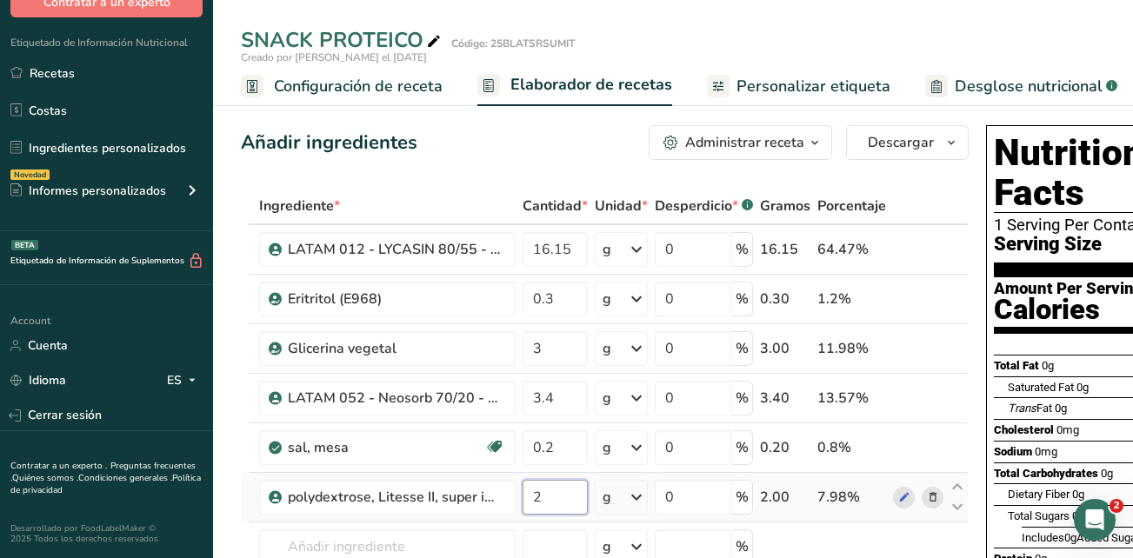
type input "21"
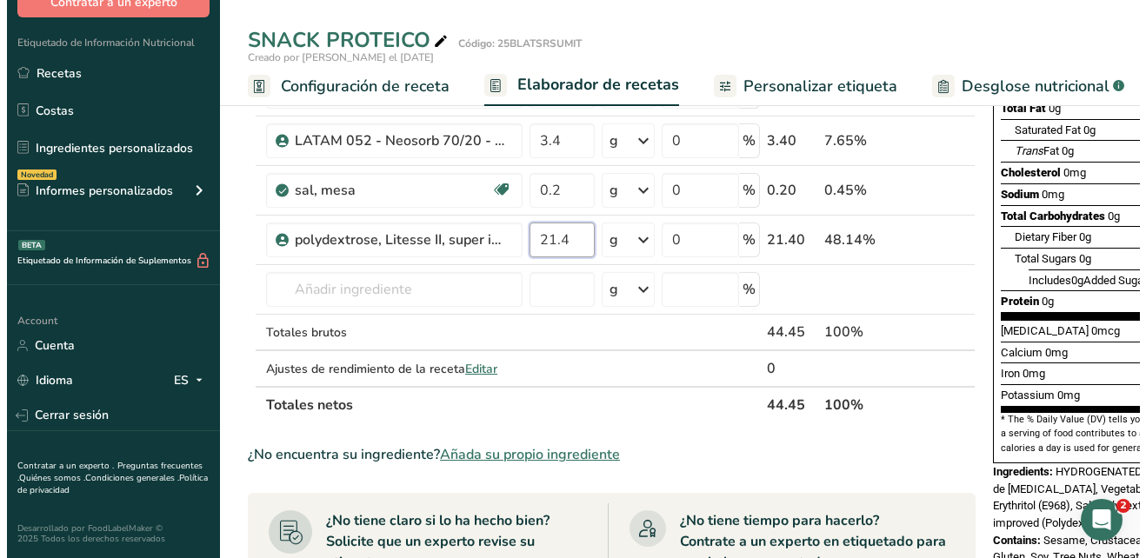
scroll to position [261, 0]
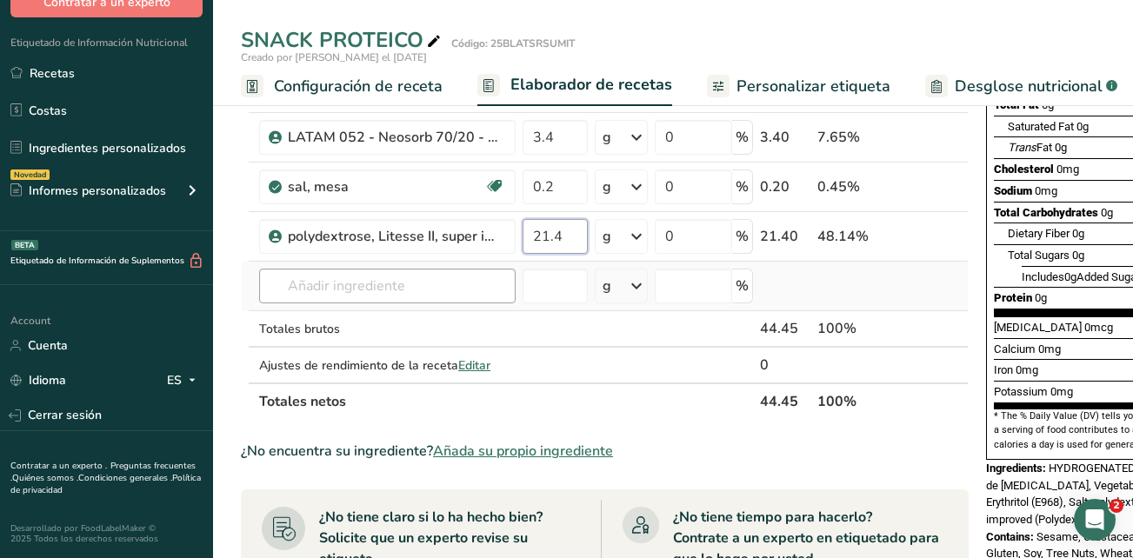
type input "21.4"
click at [336, 281] on div "Ingrediente * Cantidad * Unidad * Desperdicio * .a-a{fill:#347362;}.b-a{fill:#f…" at bounding box center [605, 173] width 728 height 493
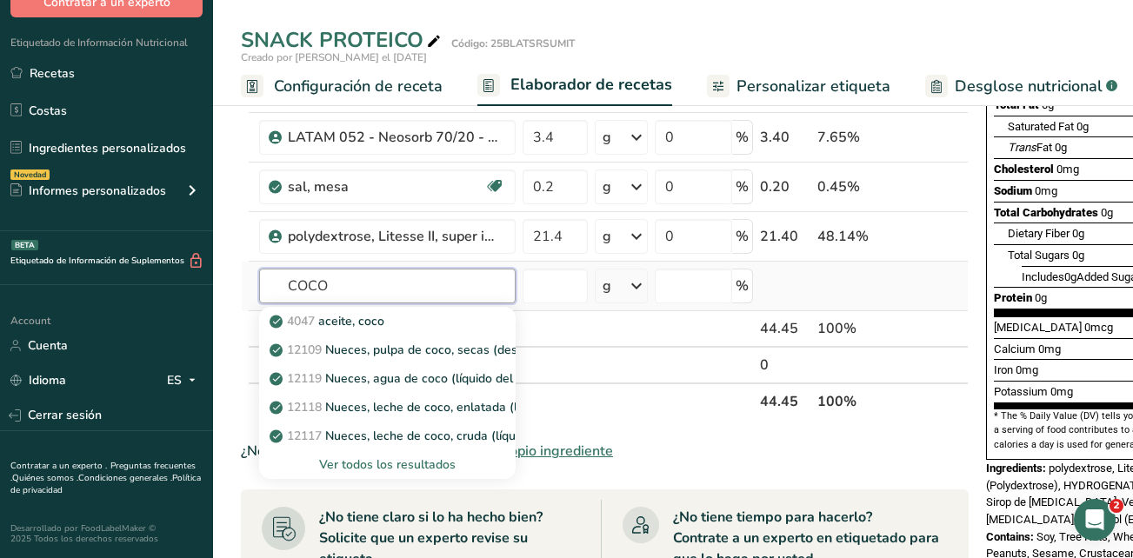
type input "COCO"
click at [422, 469] on div "Ver todos los resultados" at bounding box center [387, 465] width 229 height 18
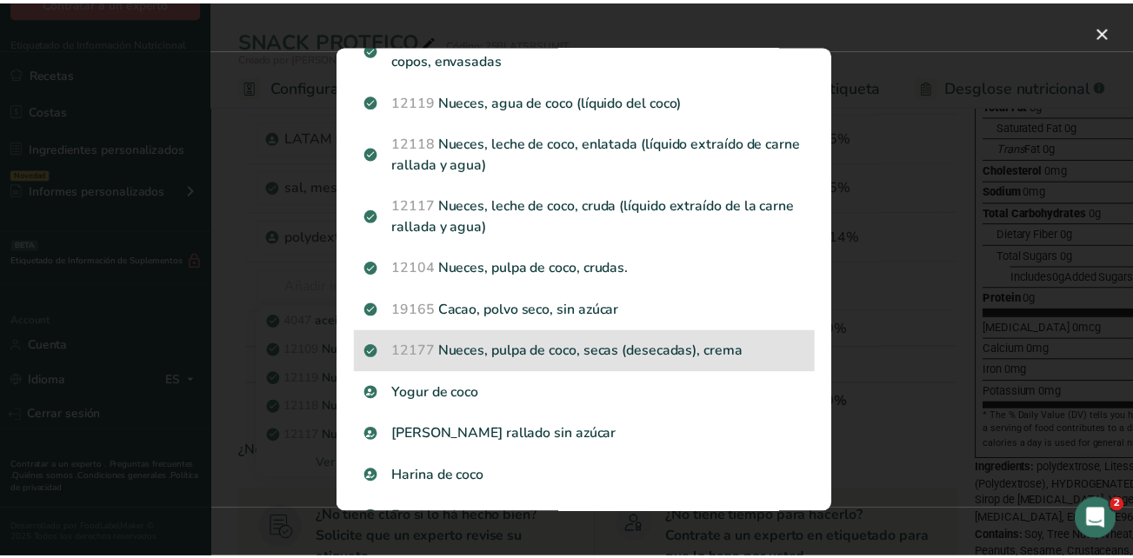
scroll to position [174, 0]
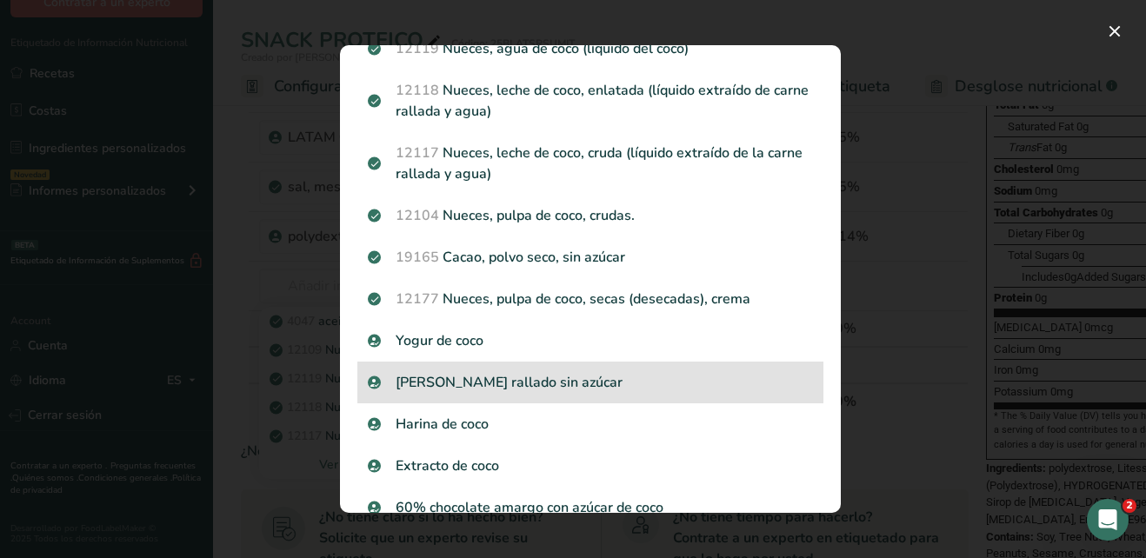
click at [637, 395] on div "Coco rallado sin azúcar" at bounding box center [590, 383] width 466 height 42
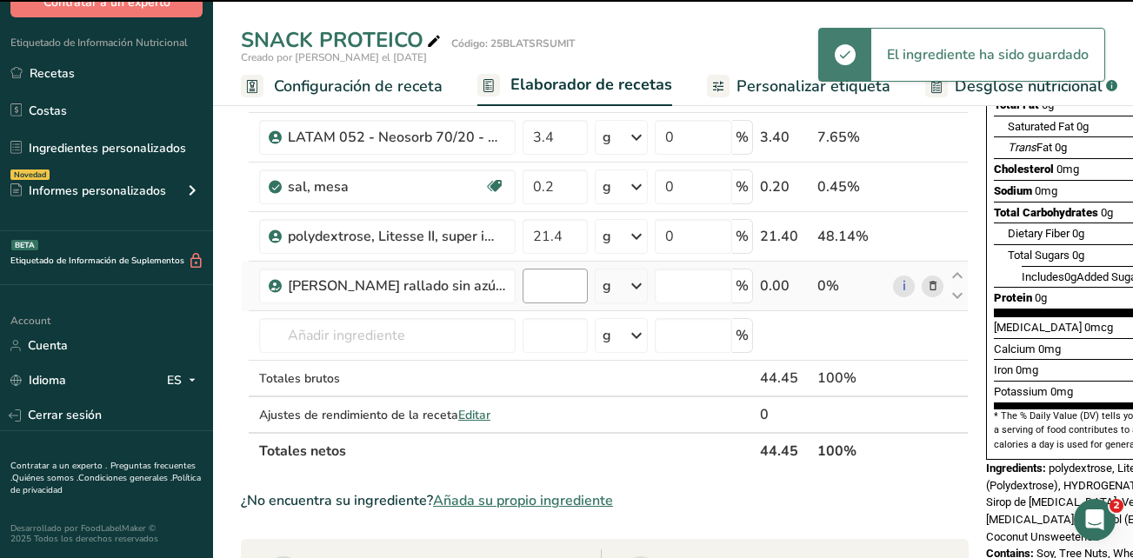
type input "0"
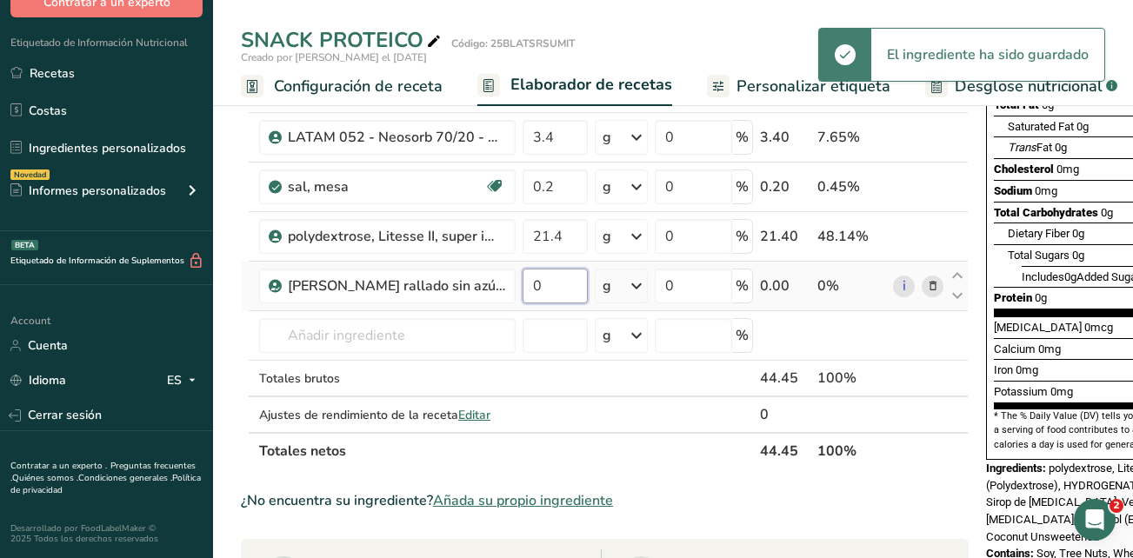
click at [560, 290] on input "0" at bounding box center [554, 286] width 65 height 35
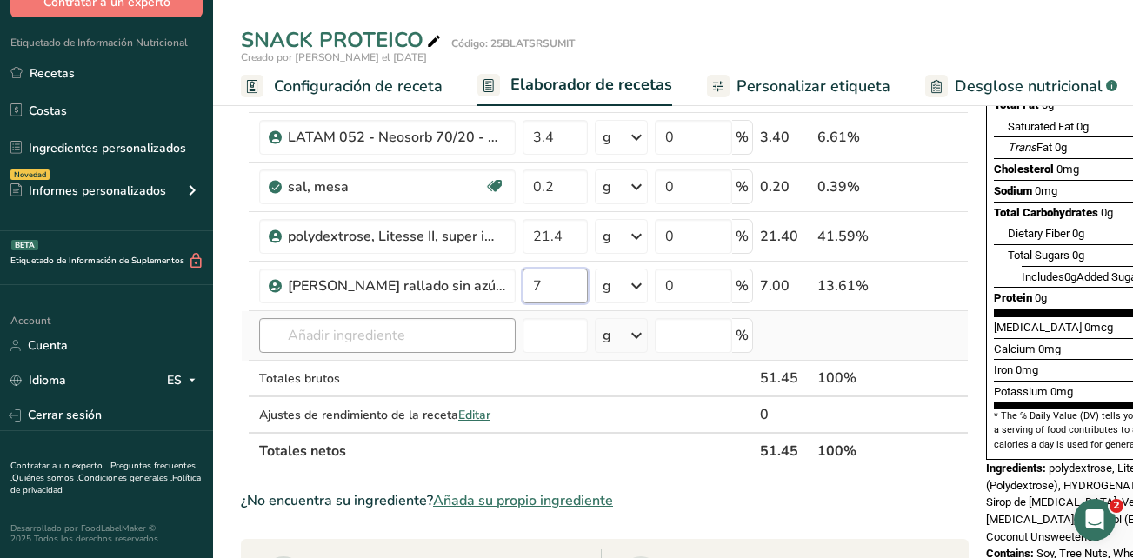
type input "7"
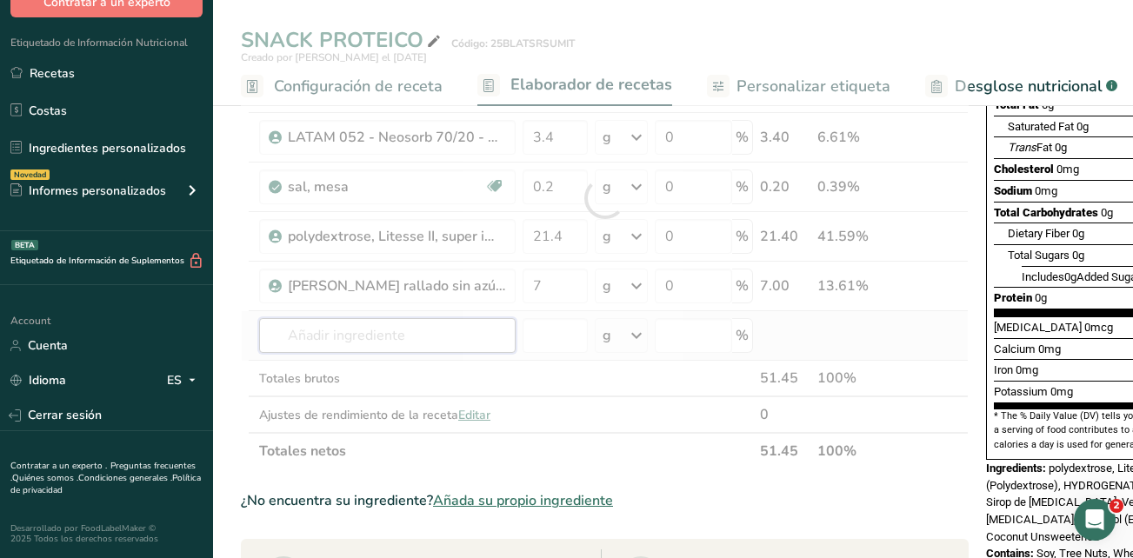
click at [482, 326] on div "Ingrediente * Cantidad * Unidad * Desperdicio * .a-a{fill:#347362;}.b-a{fill:#f…" at bounding box center [605, 198] width 728 height 542
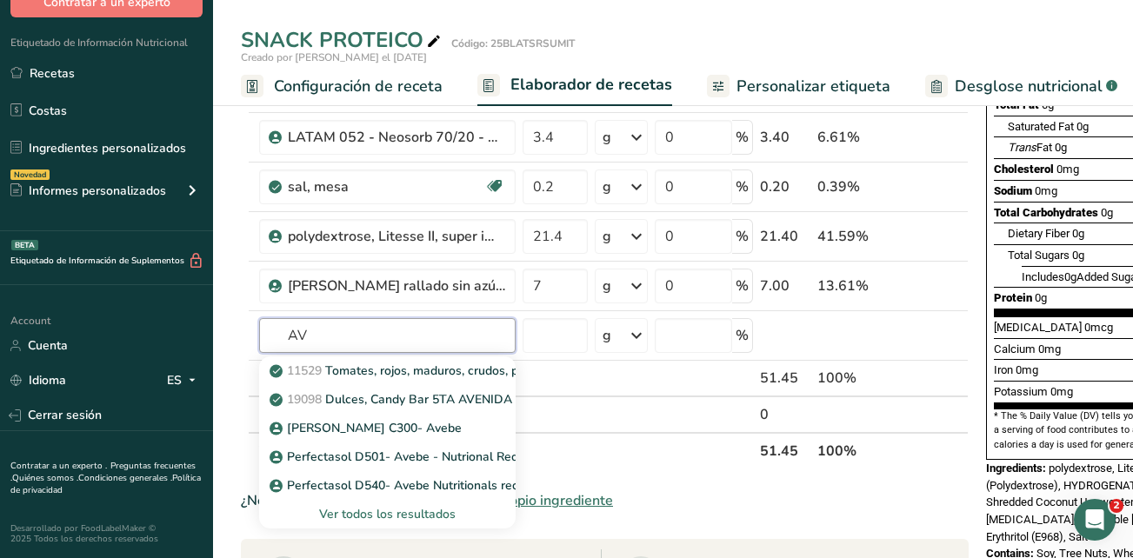
type input "A"
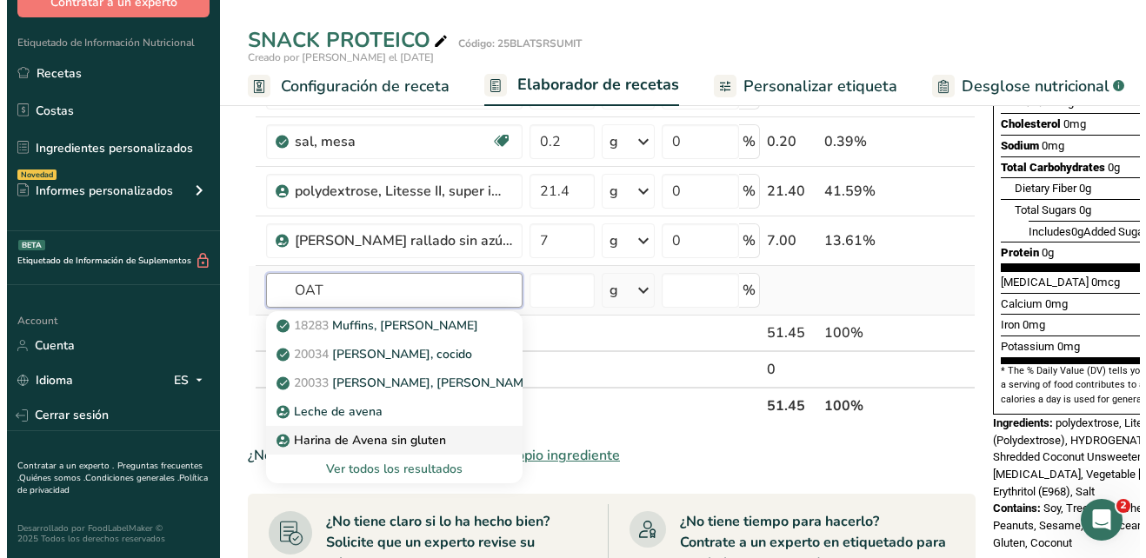
scroll to position [348, 0]
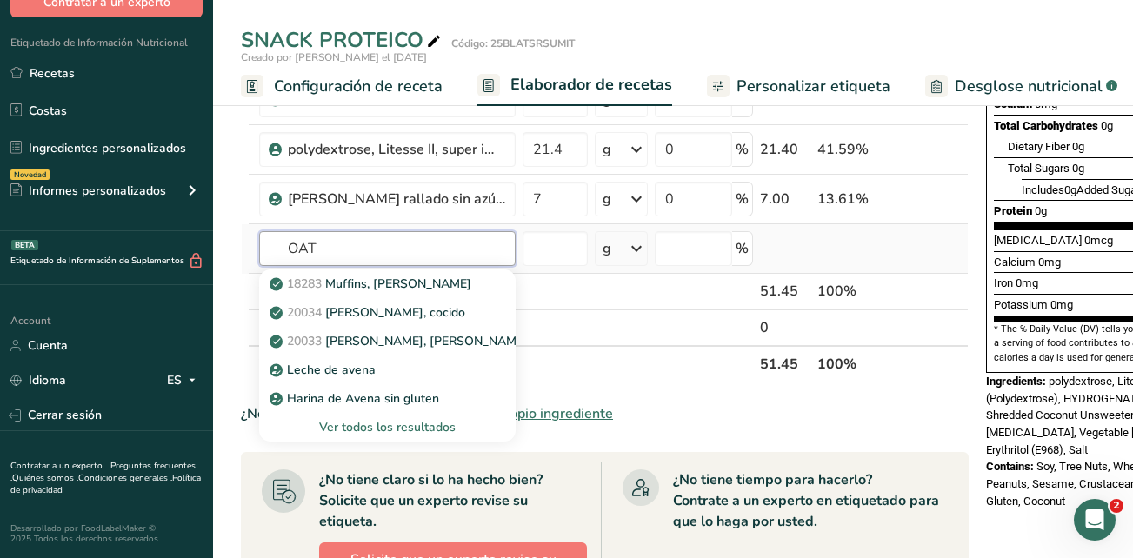
type input "OAT"
click at [436, 426] on div "Ver todos los resultados" at bounding box center [387, 427] width 229 height 18
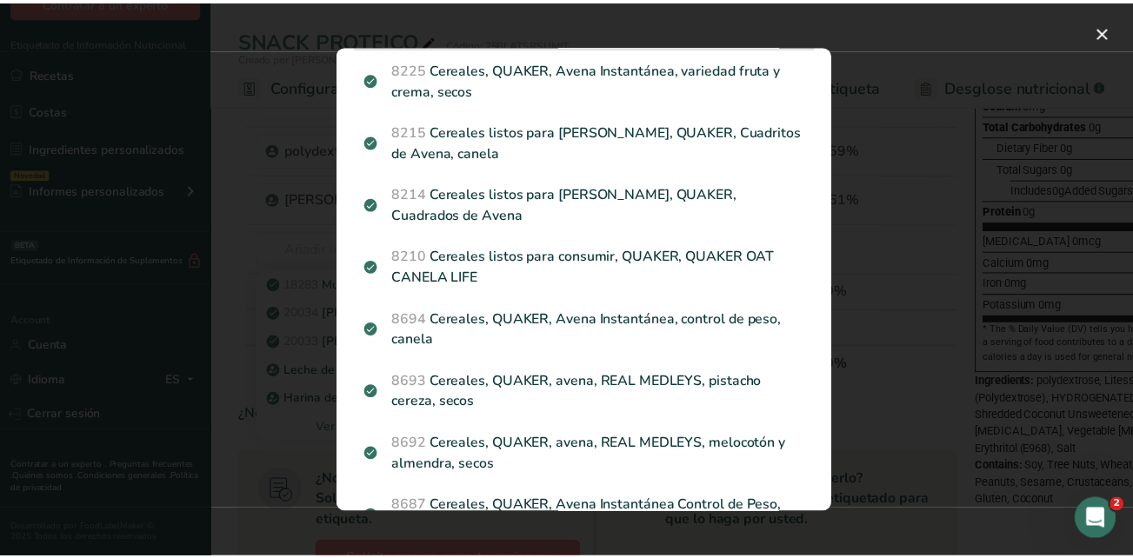
scroll to position [1304, 0]
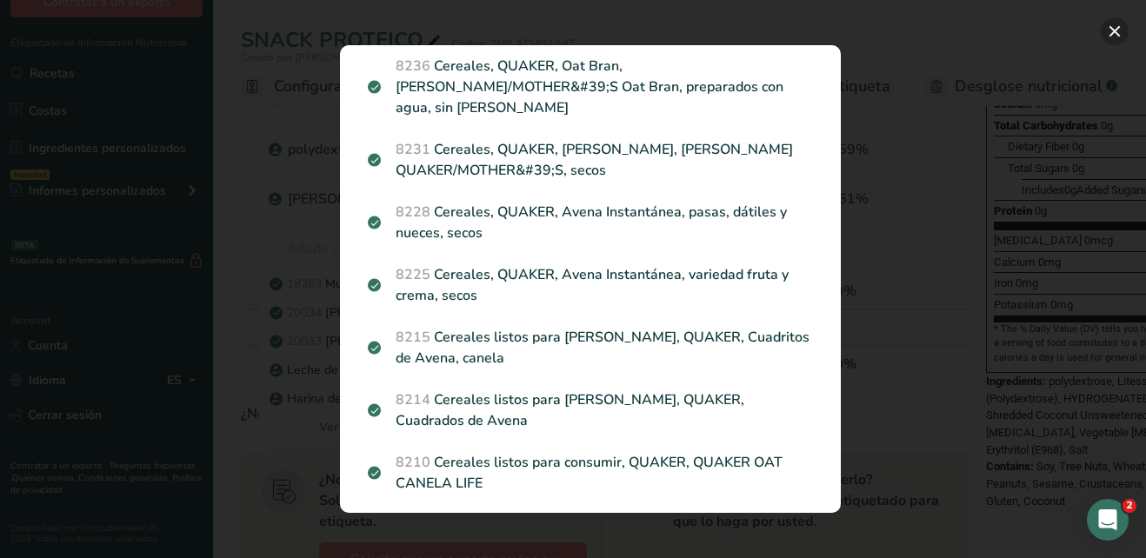
click at [1120, 29] on button "Search results modal" at bounding box center [1115, 31] width 28 height 28
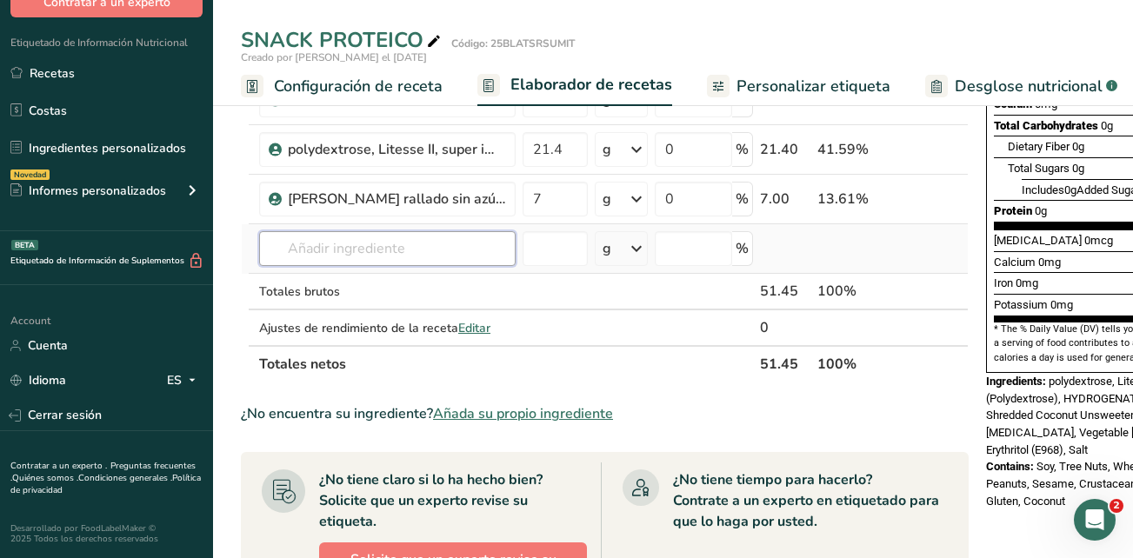
click at [420, 250] on input "text" at bounding box center [387, 248] width 256 height 35
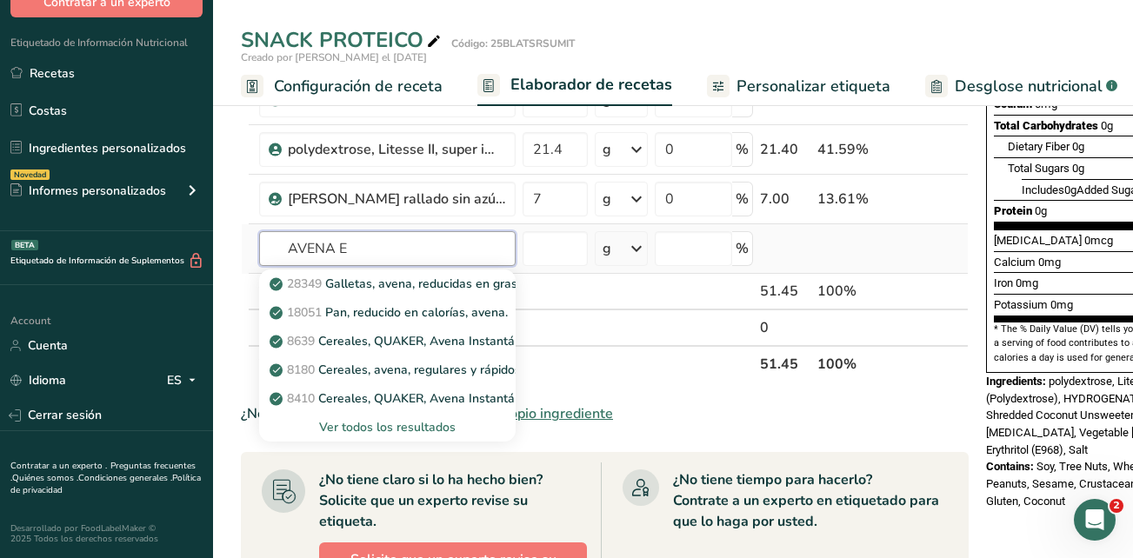
type input "AVENA E"
click at [423, 426] on div "Ver todos los resultados" at bounding box center [387, 427] width 229 height 18
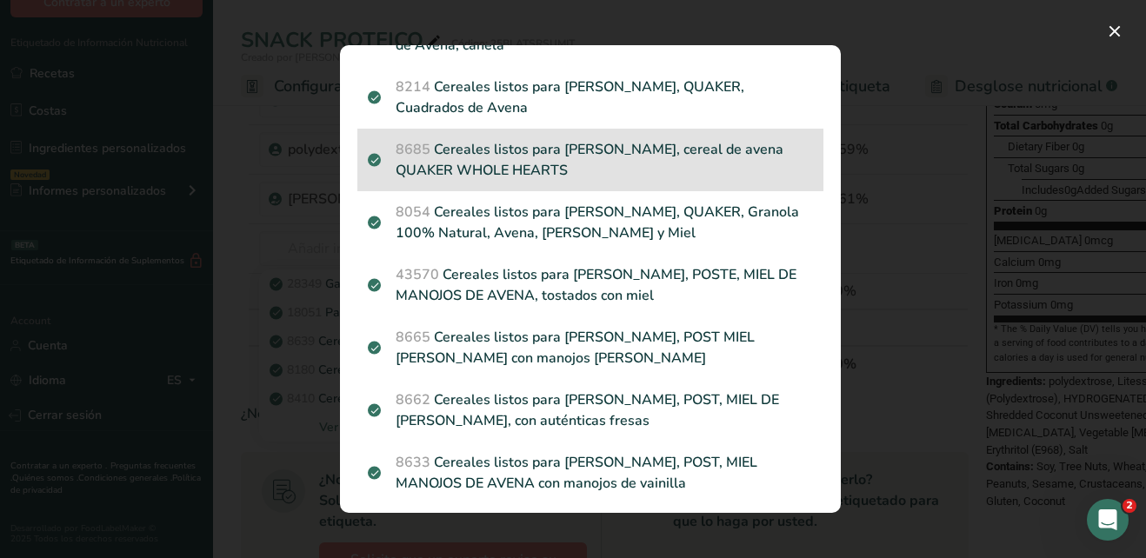
click at [656, 139] on p "8685 Cereales listos para comer, cereal de avena QUAKER WHOLE HEARTS" at bounding box center [590, 160] width 445 height 42
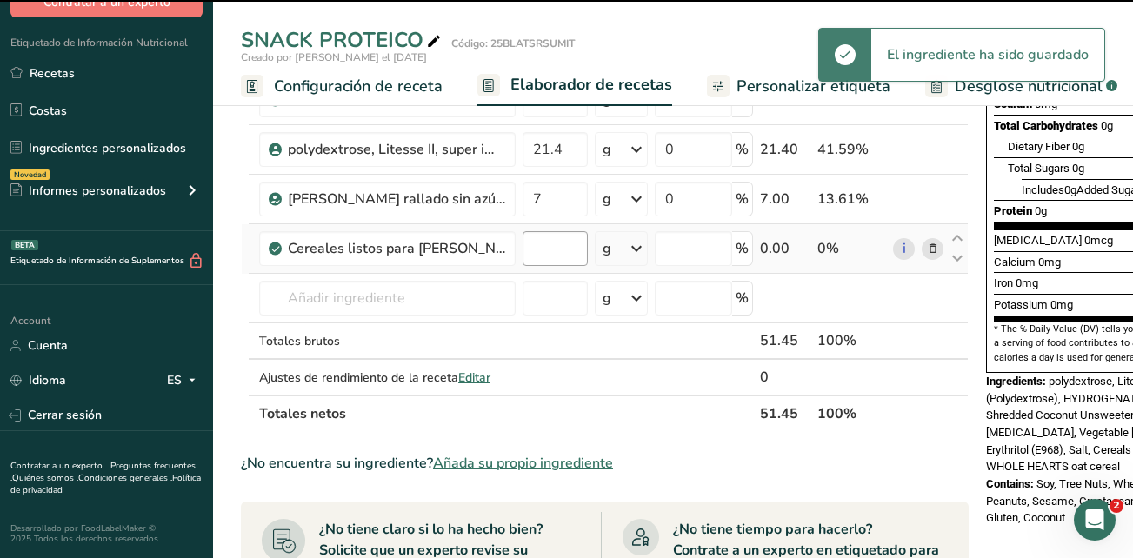
type input "0"
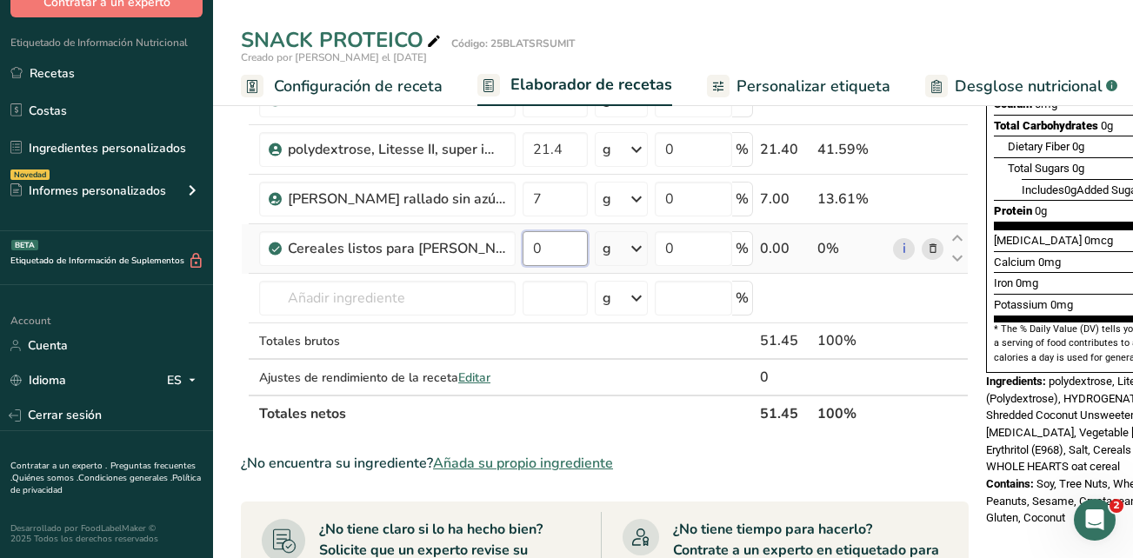
click at [550, 256] on input "0" at bounding box center [554, 248] width 65 height 35
drag, startPoint x: 550, startPoint y: 256, endPoint x: 530, endPoint y: 252, distance: 20.5
click at [530, 252] on input "0" at bounding box center [554, 248] width 65 height 35
type input "10"
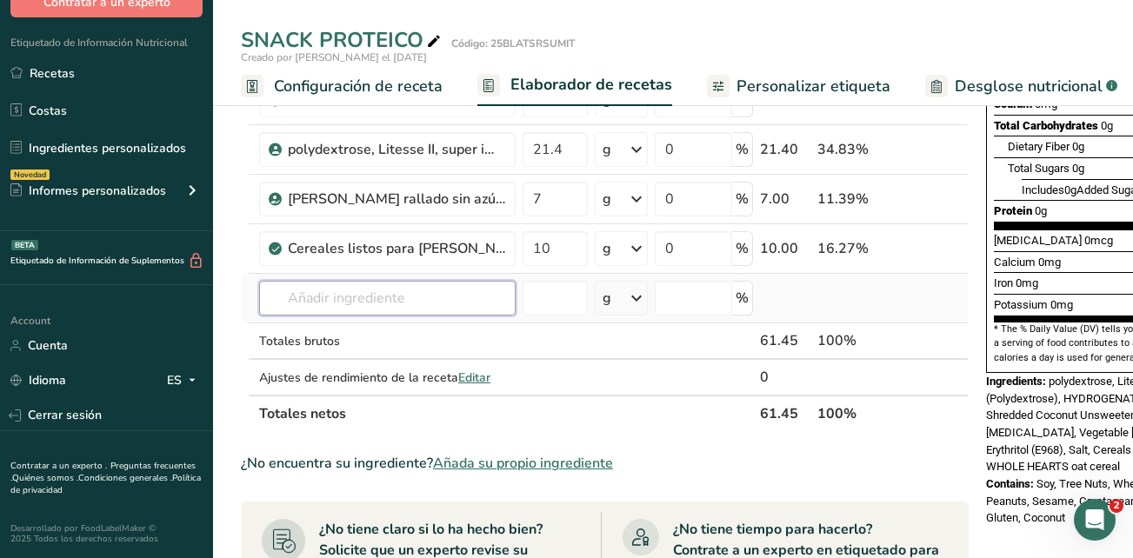
click at [481, 309] on div "Ingrediente * Cantidad * Unidad * Desperdicio * .a-a{fill:#347362;}.b-a{fill:#f…" at bounding box center [605, 136] width 728 height 592
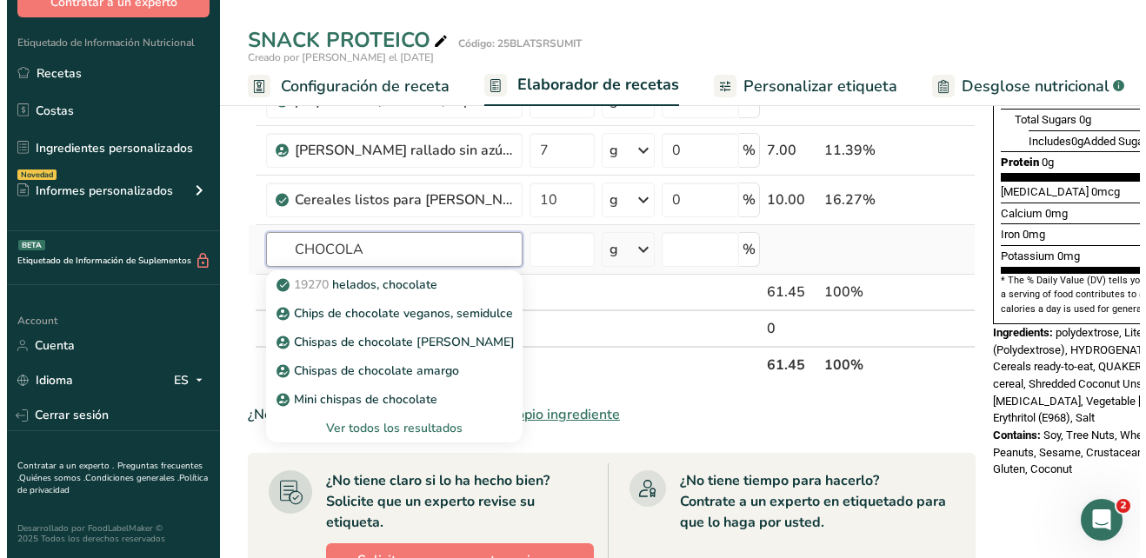
scroll to position [435, 0]
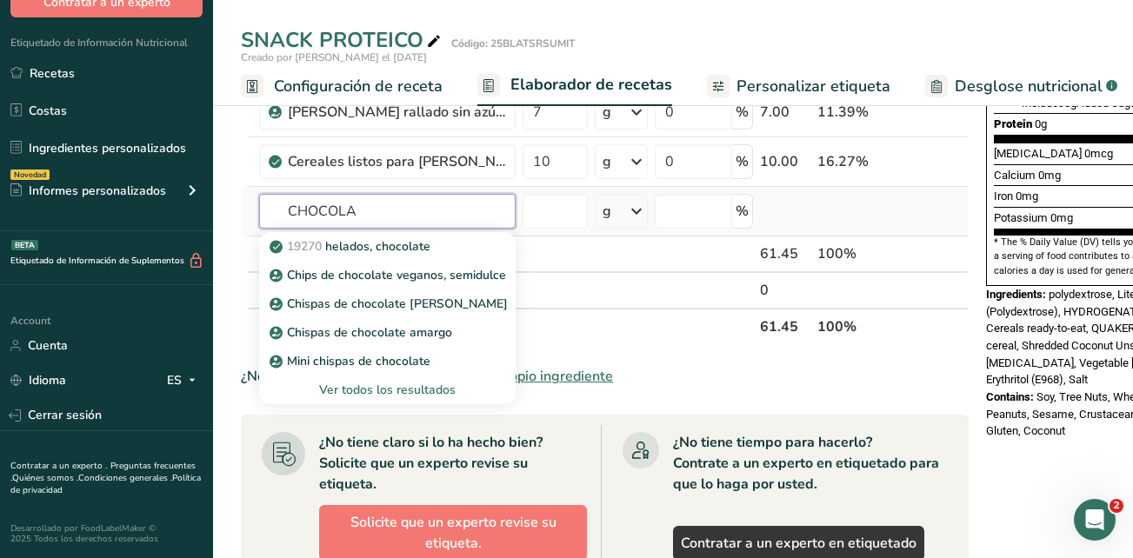
type input "CHOCOLA"
click at [371, 387] on div "Ver todos los resultados" at bounding box center [387, 390] width 229 height 18
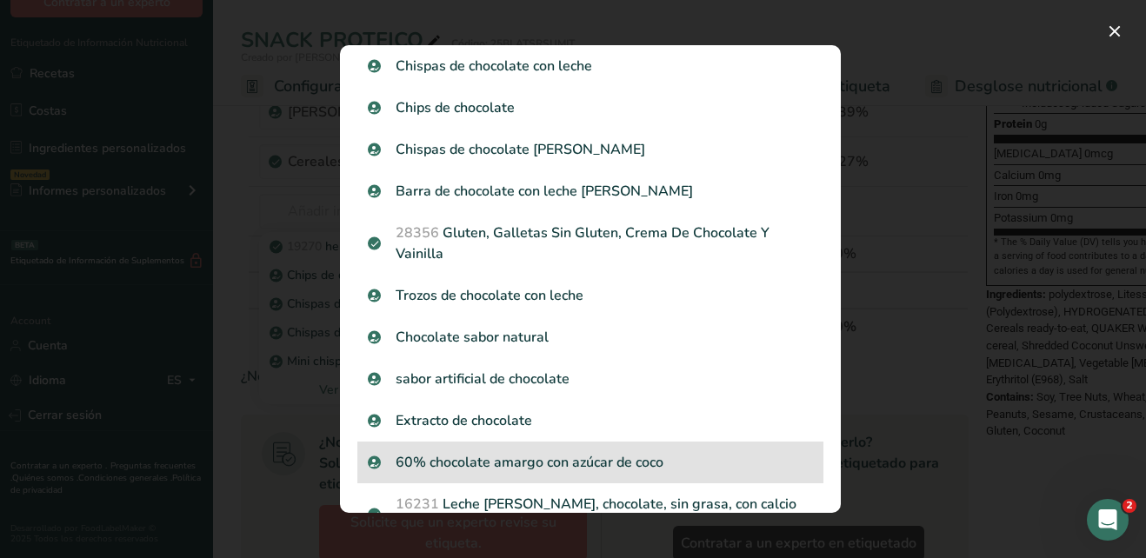
scroll to position [348, 0]
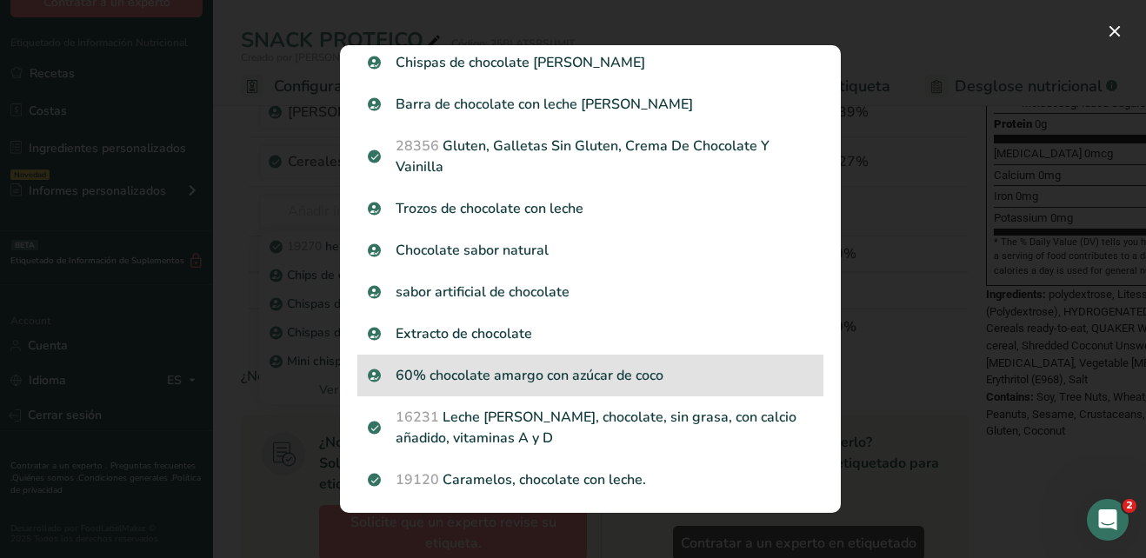
click at [634, 376] on p "60% chocolate amargo con azúcar de coco" at bounding box center [590, 375] width 445 height 21
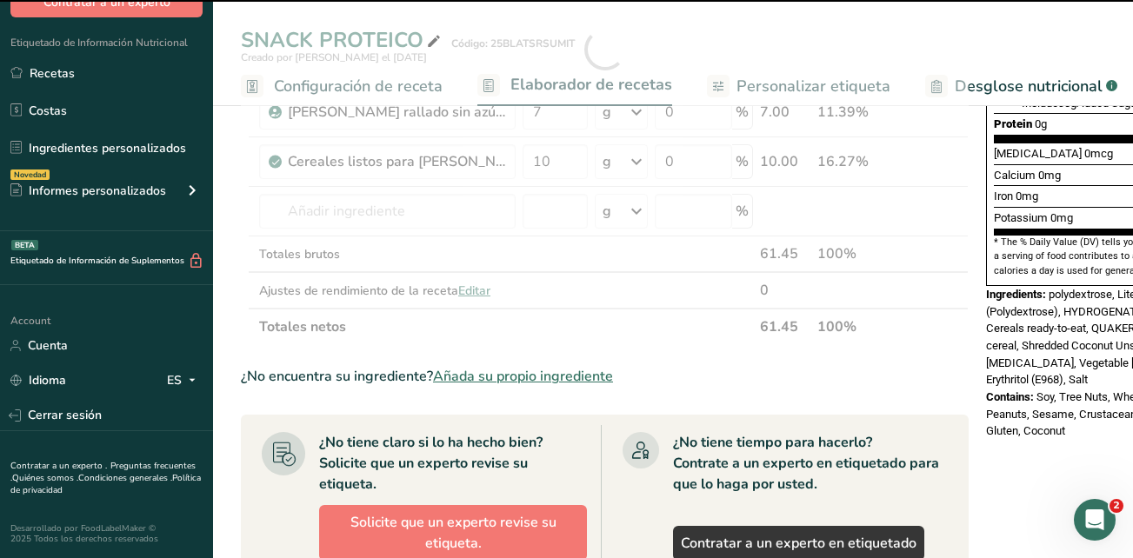
type input "0"
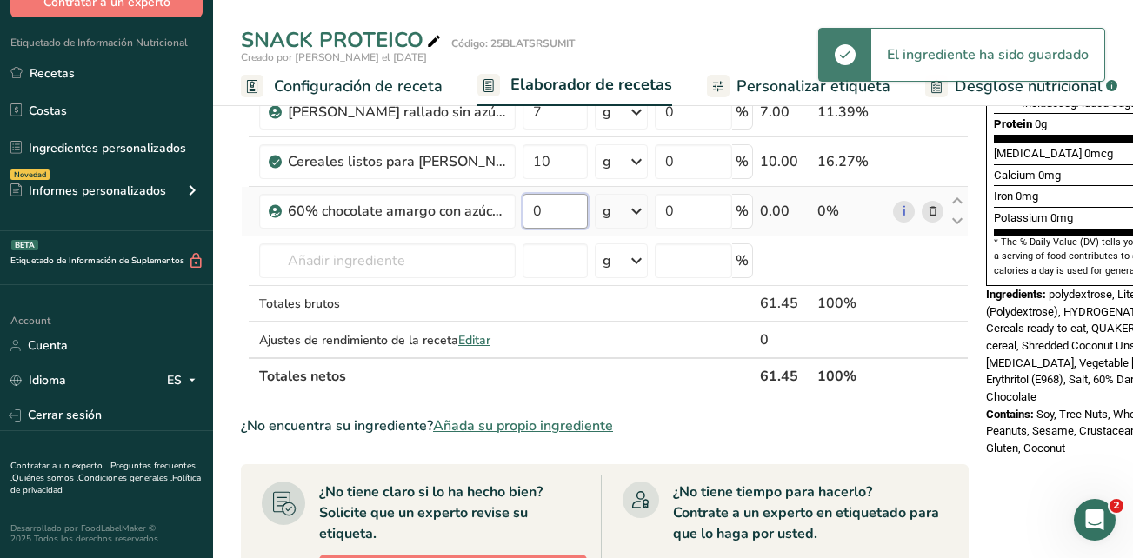
drag, startPoint x: 551, startPoint y: 209, endPoint x: 533, endPoint y: 209, distance: 18.3
click at [533, 209] on input "0" at bounding box center [554, 211] width 65 height 35
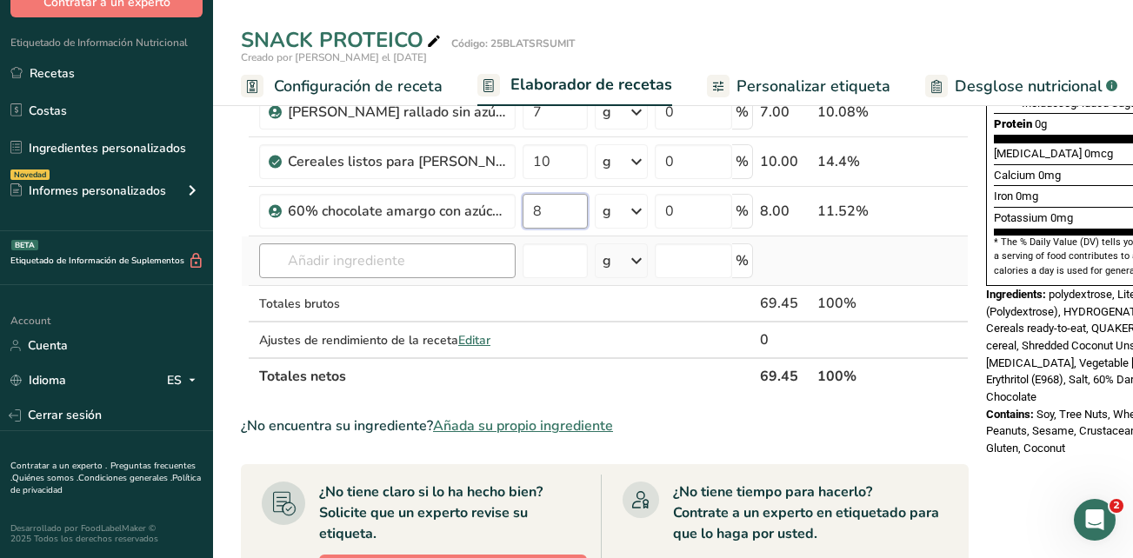
type input "8"
click at [473, 250] on div "Ingrediente * Cantidad * Unidad * Desperdicio * .a-a{fill:#347362;}.b-a{fill:#f…" at bounding box center [605, 74] width 728 height 642
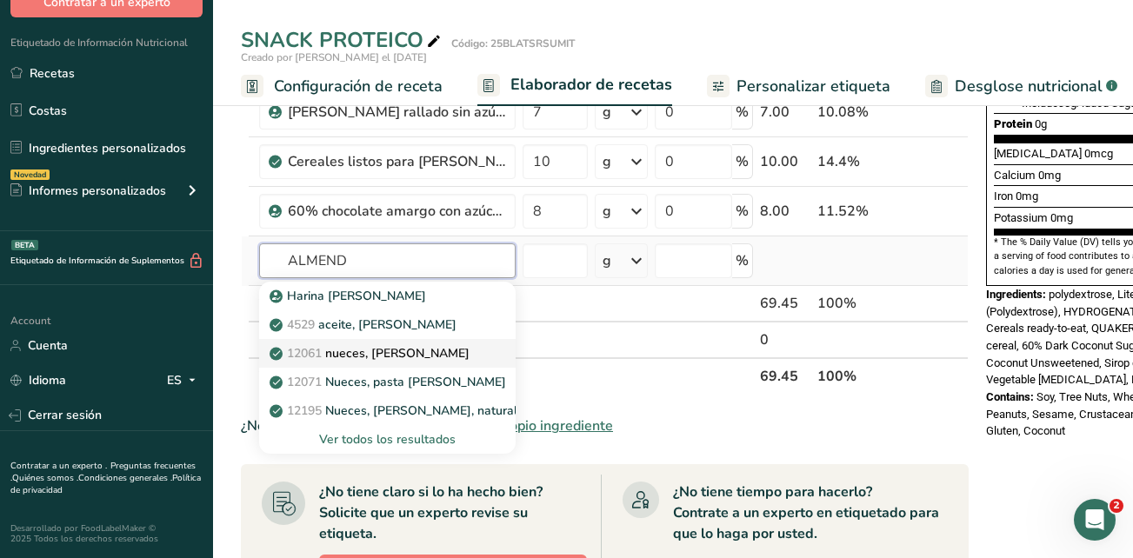
type input "ALMEND"
click at [457, 354] on div "12061 nueces, almendras" at bounding box center [373, 353] width 201 height 18
type input "Nuts, almonds"
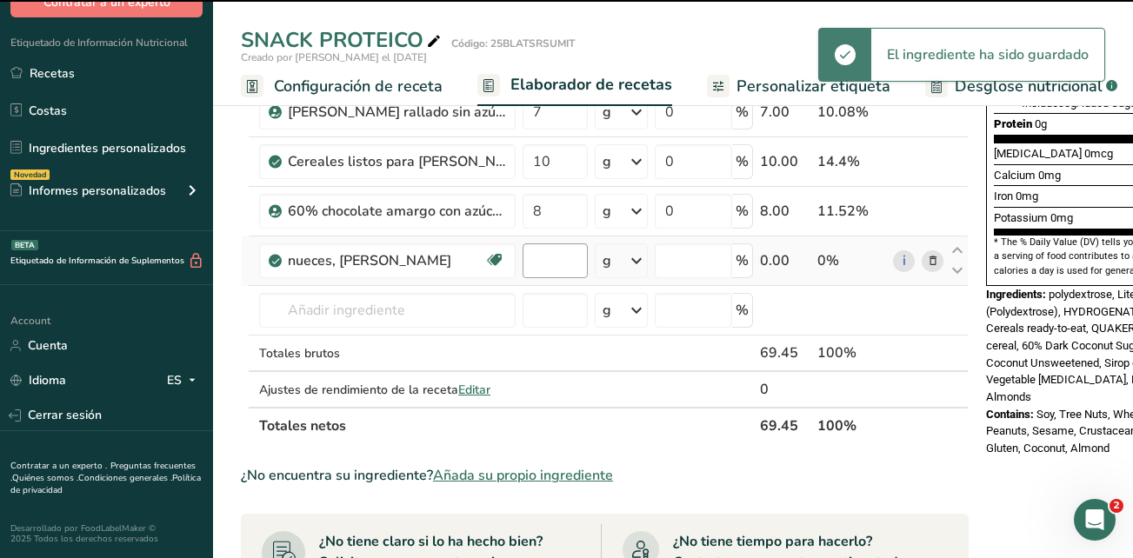
type input "0"
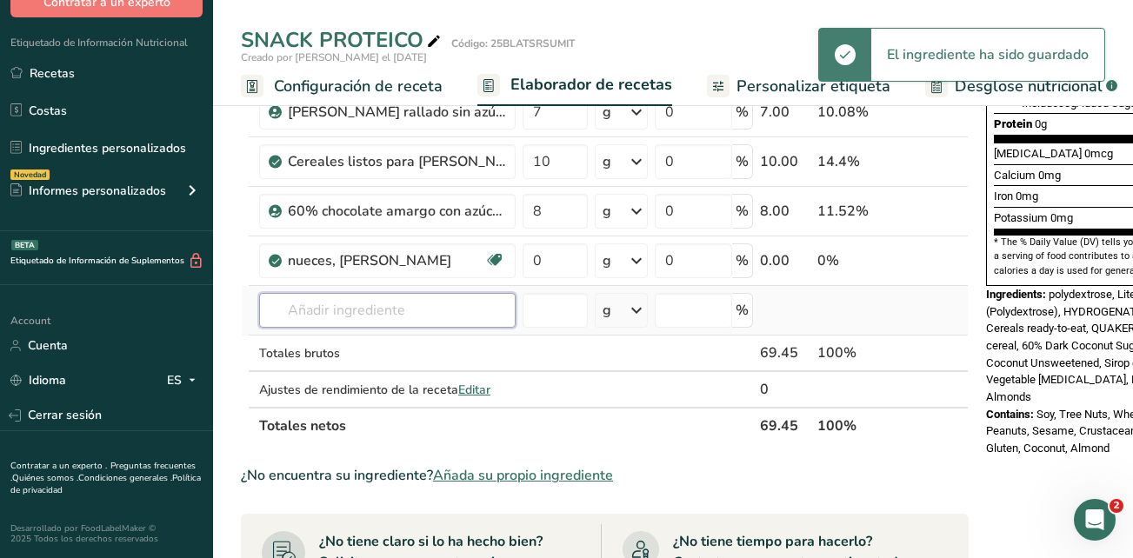
click at [485, 317] on input "text" at bounding box center [387, 310] width 256 height 35
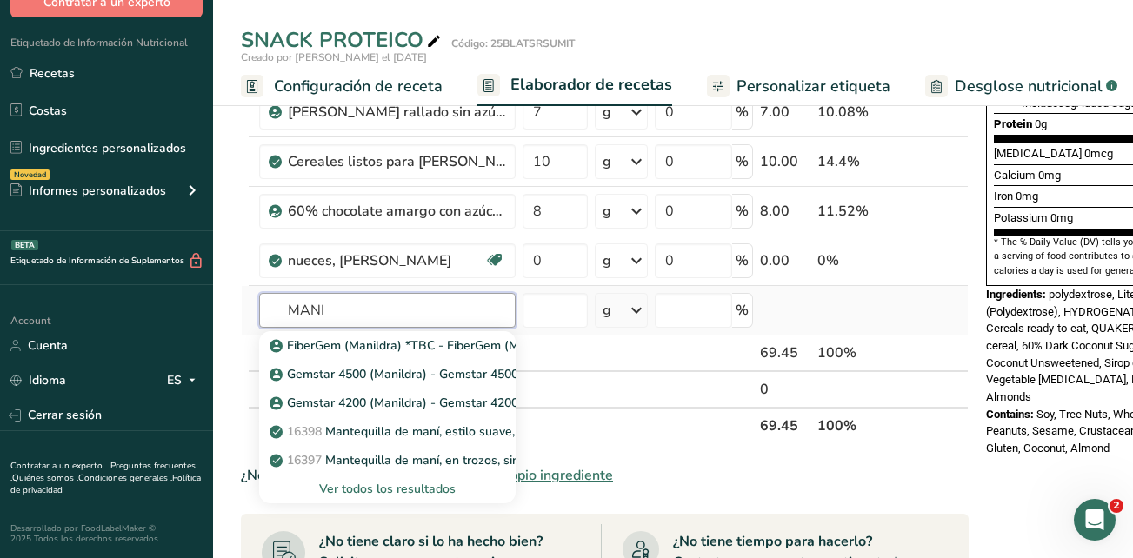
type input "MANI"
click at [438, 488] on div "Ver todos los resultados" at bounding box center [387, 489] width 229 height 18
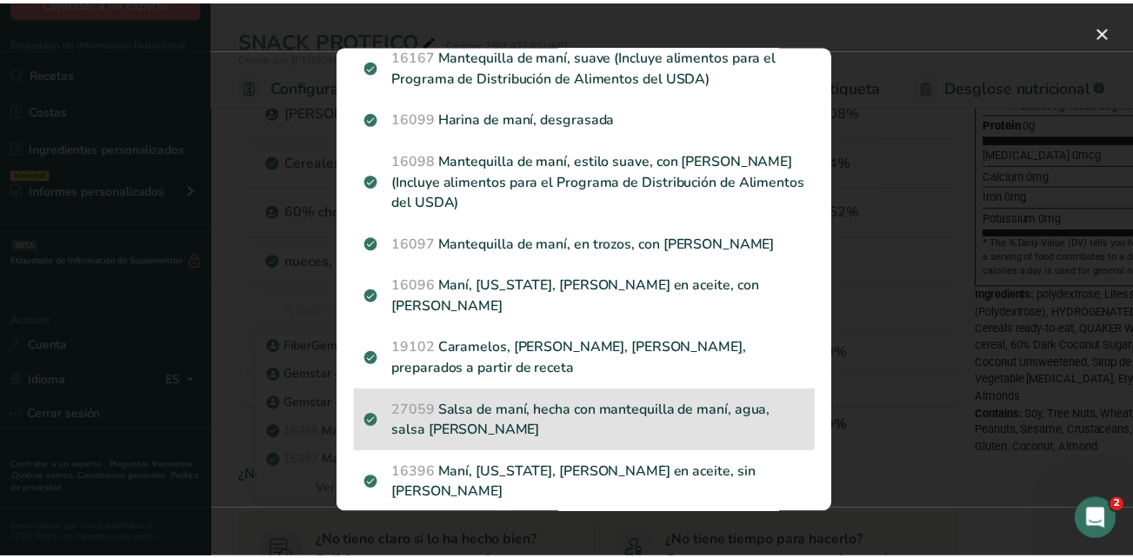
scroll to position [1130, 0]
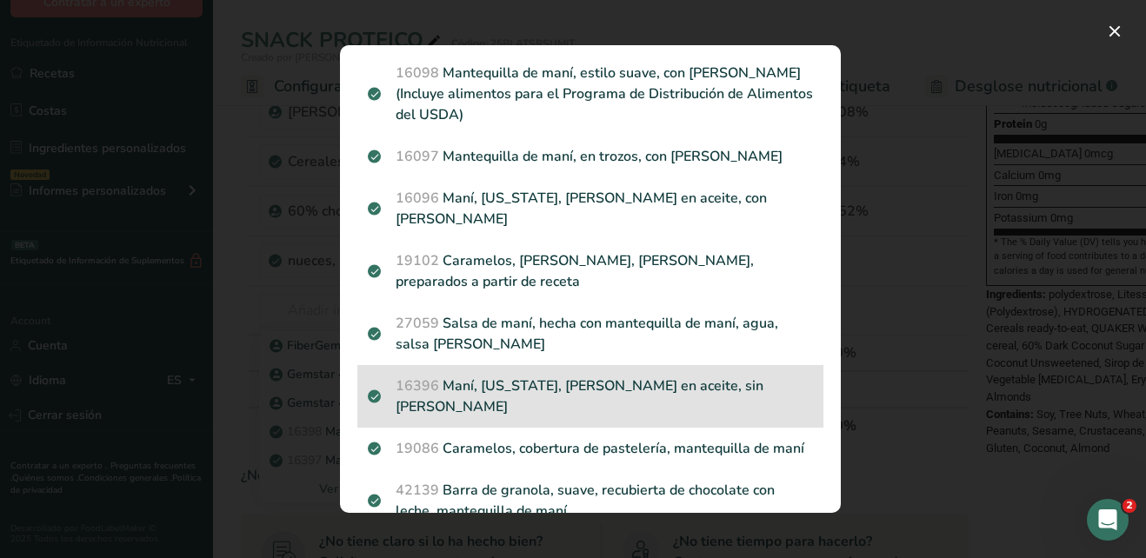
click at [683, 393] on p "16396 Maní, virginia, tostado en aceite, sin sal" at bounding box center [590, 397] width 445 height 42
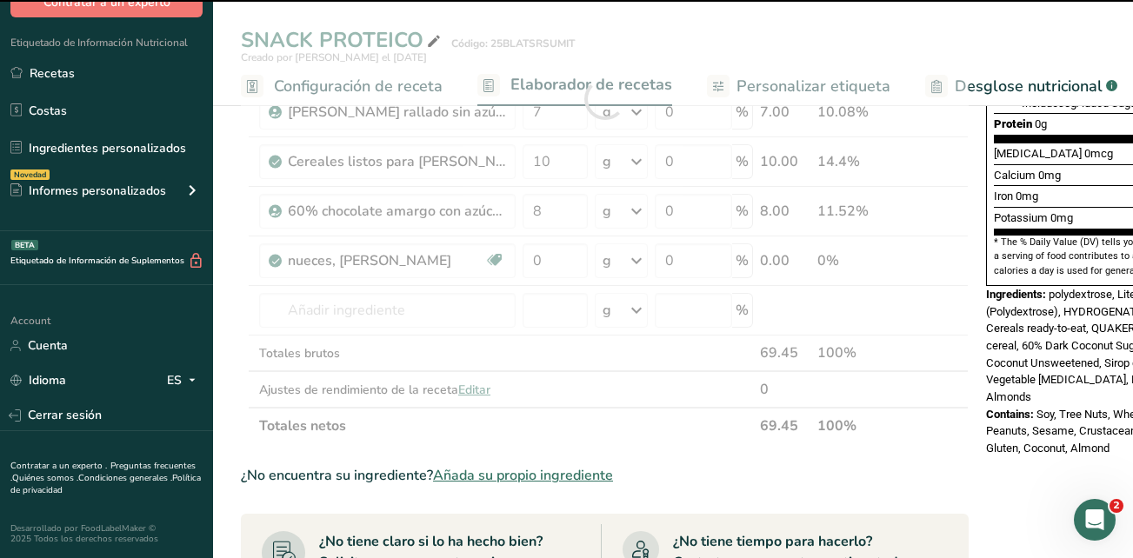
type input "0"
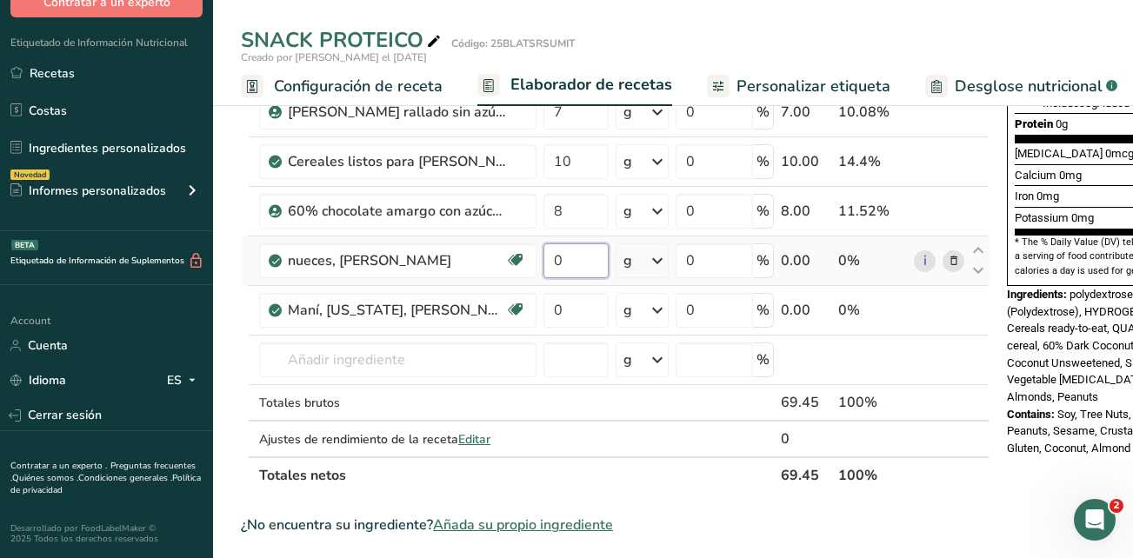
drag, startPoint x: 575, startPoint y: 262, endPoint x: 554, endPoint y: 268, distance: 21.7
click at [554, 268] on input "0" at bounding box center [575, 260] width 65 height 35
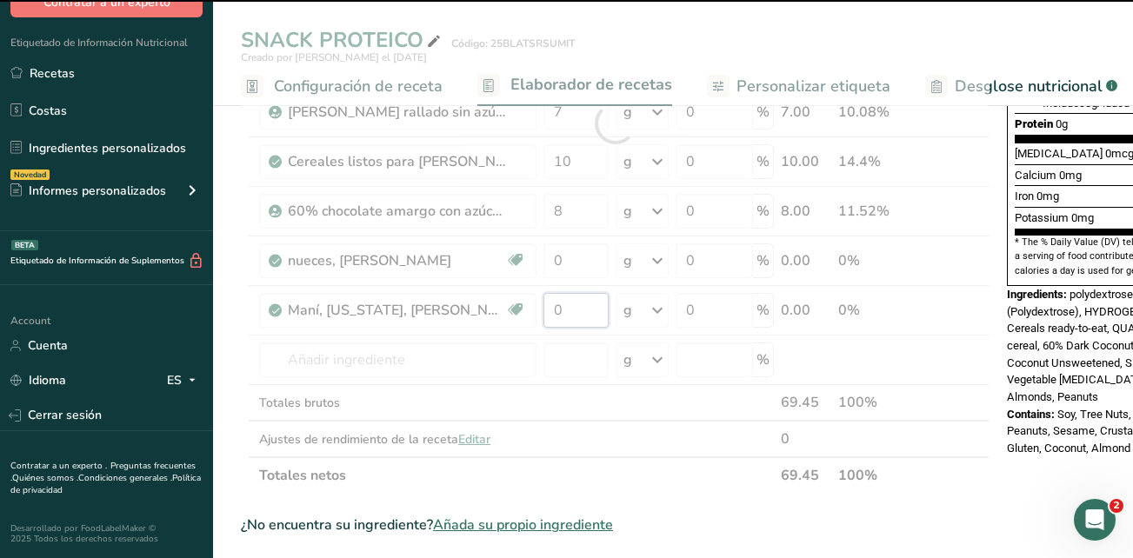
drag, startPoint x: 565, startPoint y: 310, endPoint x: 548, endPoint y: 311, distance: 17.4
click at [548, 311] on div "Ingrediente * Cantidad * Unidad * Desperdicio * .a-a{fill:#347362;}.b-a{fill:#f…" at bounding box center [615, 123] width 749 height 741
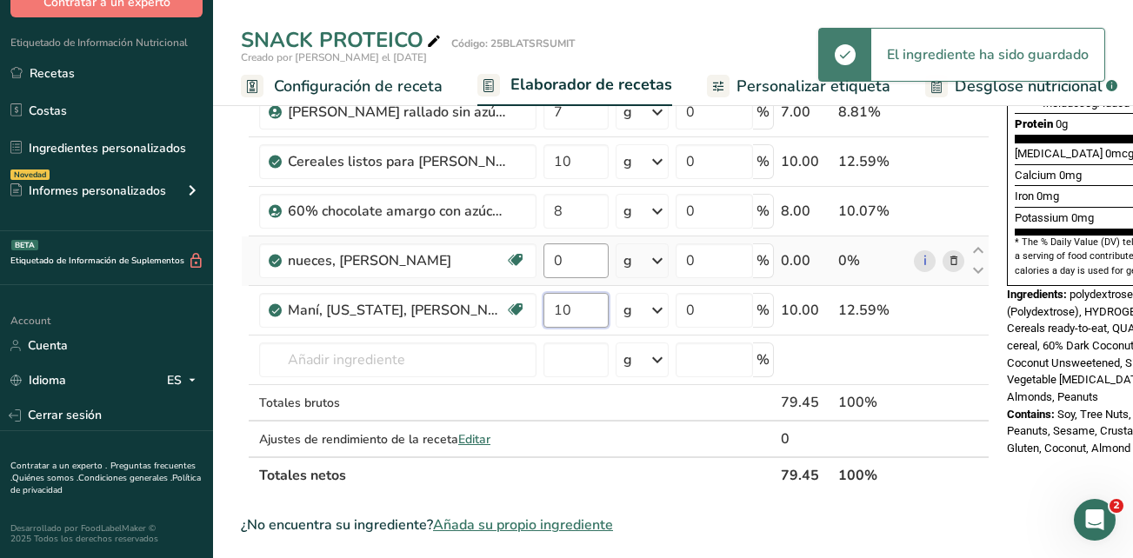
type input "10"
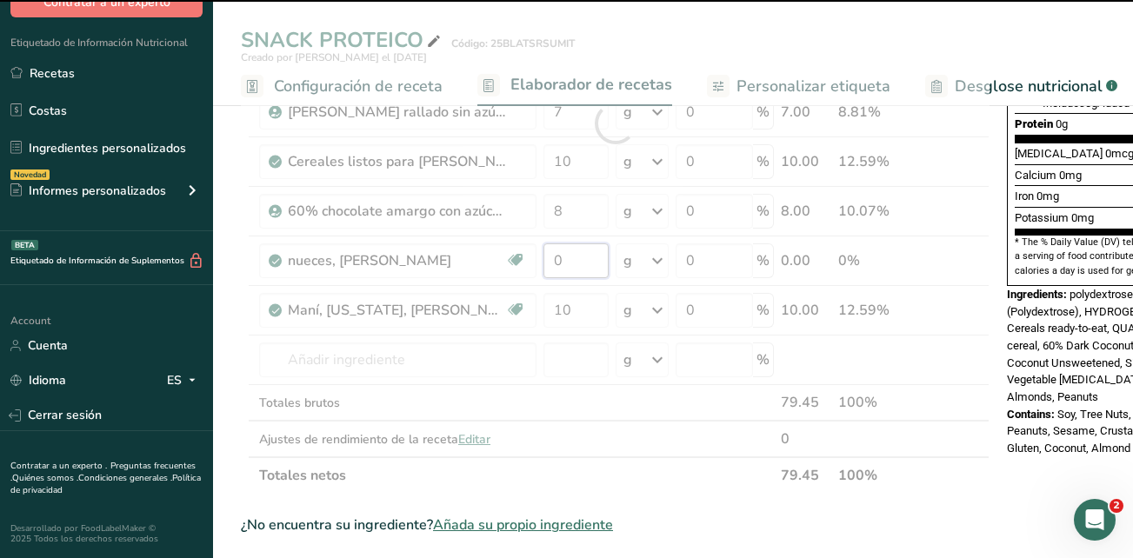
drag, startPoint x: 578, startPoint y: 262, endPoint x: 563, endPoint y: 266, distance: 15.4
click at [563, 266] on div "Ingrediente * Cantidad * Unidad * Desperdicio * .a-a{fill:#347362;}.b-a{fill:#f…" at bounding box center [615, 123] width 749 height 741
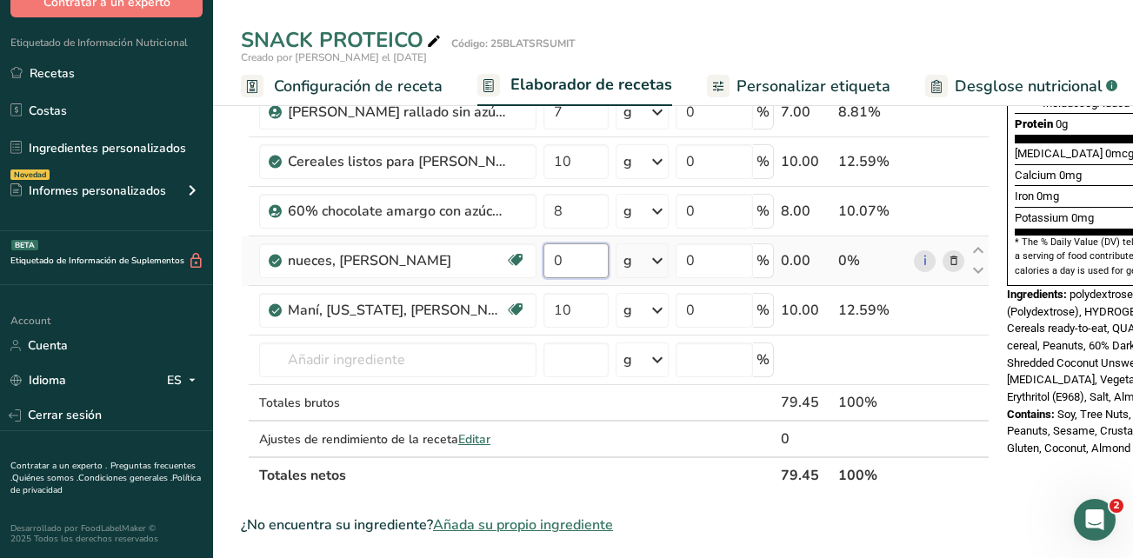
drag, startPoint x: 569, startPoint y: 261, endPoint x: 551, endPoint y: 262, distance: 17.4
click at [551, 262] on input "0" at bounding box center [575, 260] width 65 height 35
type input "7"
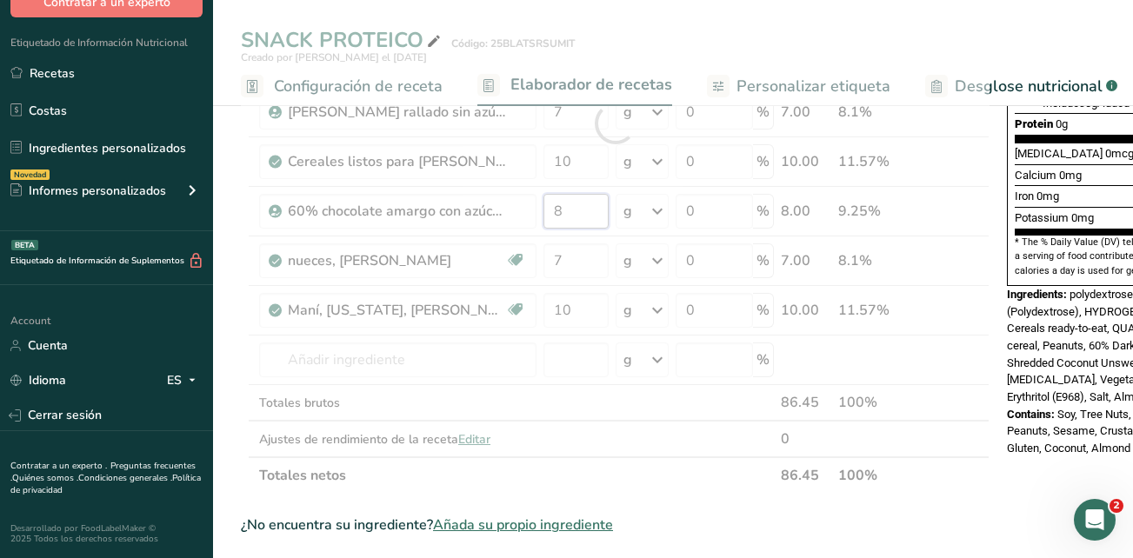
click at [556, 221] on div "Ingrediente * Cantidad * Unidad * Desperdicio * .a-a{fill:#347362;}.b-a{fill:#f…" at bounding box center [615, 123] width 749 height 741
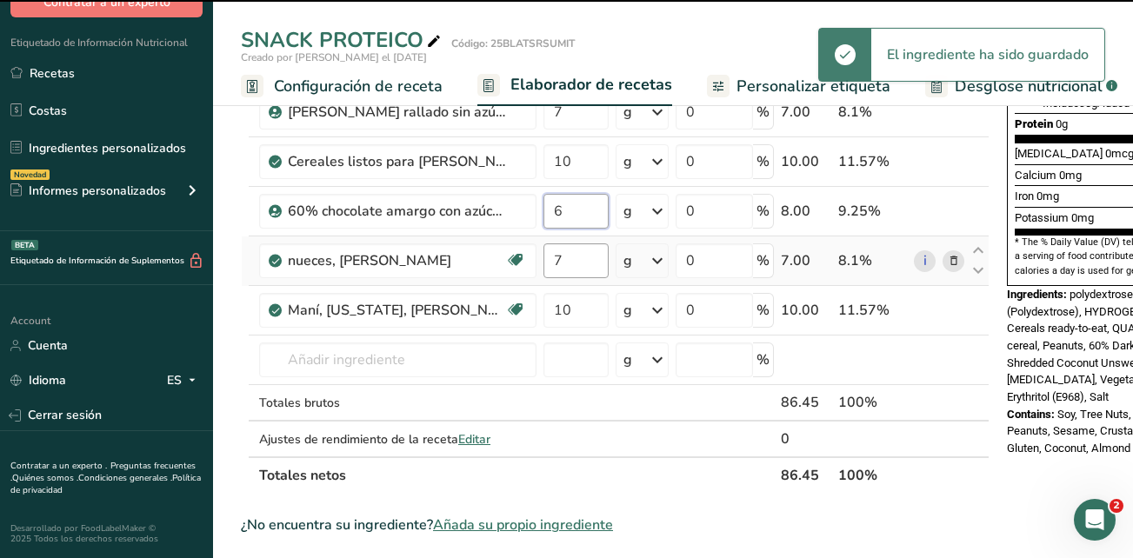
type input "8"
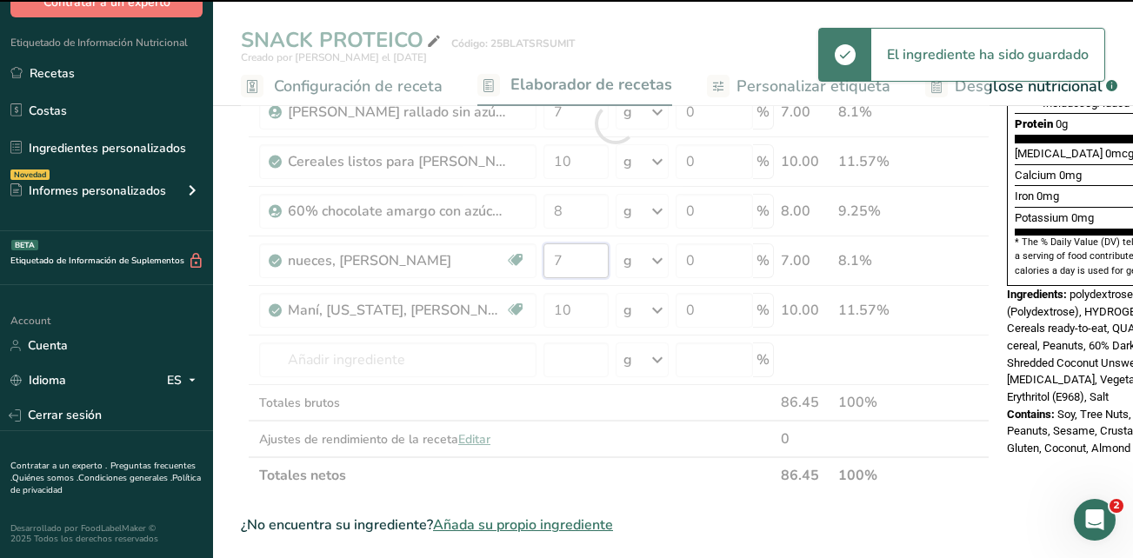
drag, startPoint x: 566, startPoint y: 266, endPoint x: 556, endPoint y: 266, distance: 10.4
click at [556, 266] on div "Ingrediente * Cantidad * Unidad * Desperdicio * .a-a{fill:#347362;}.b-a{fill:#f…" at bounding box center [615, 123] width 749 height 741
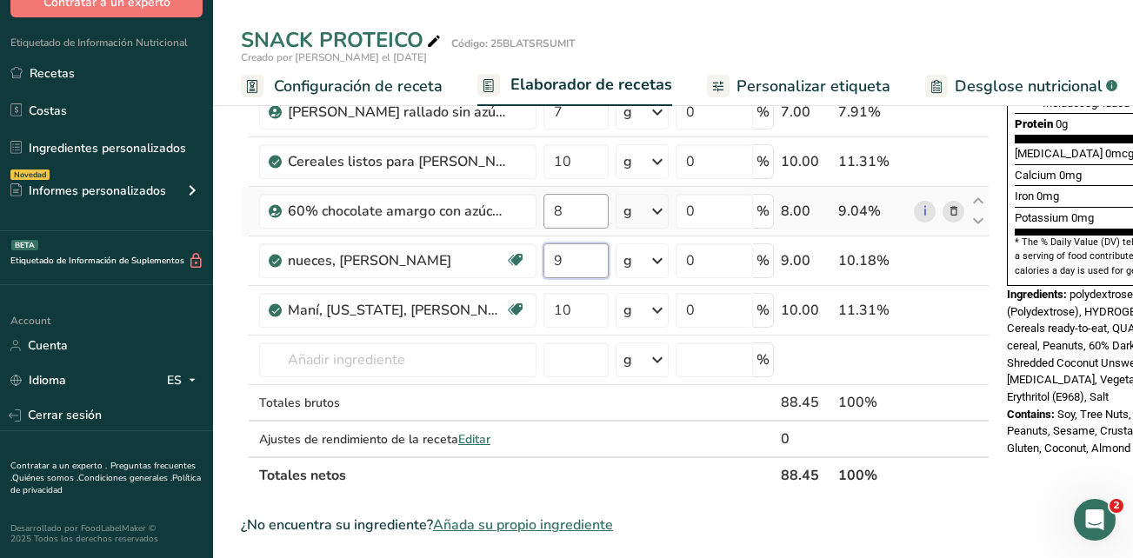
type input "9"
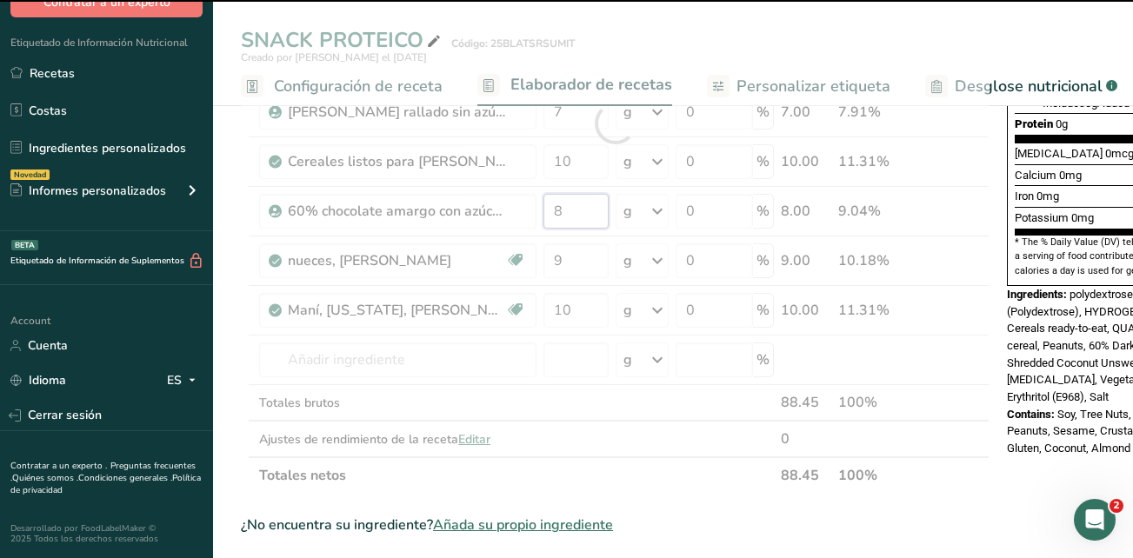
drag, startPoint x: 567, startPoint y: 212, endPoint x: 552, endPoint y: 216, distance: 15.2
click at [552, 216] on div "Ingrediente * Cantidad * Unidad * Desperdicio * .a-a{fill:#347362;}.b-a{fill:#f…" at bounding box center [615, 123] width 749 height 741
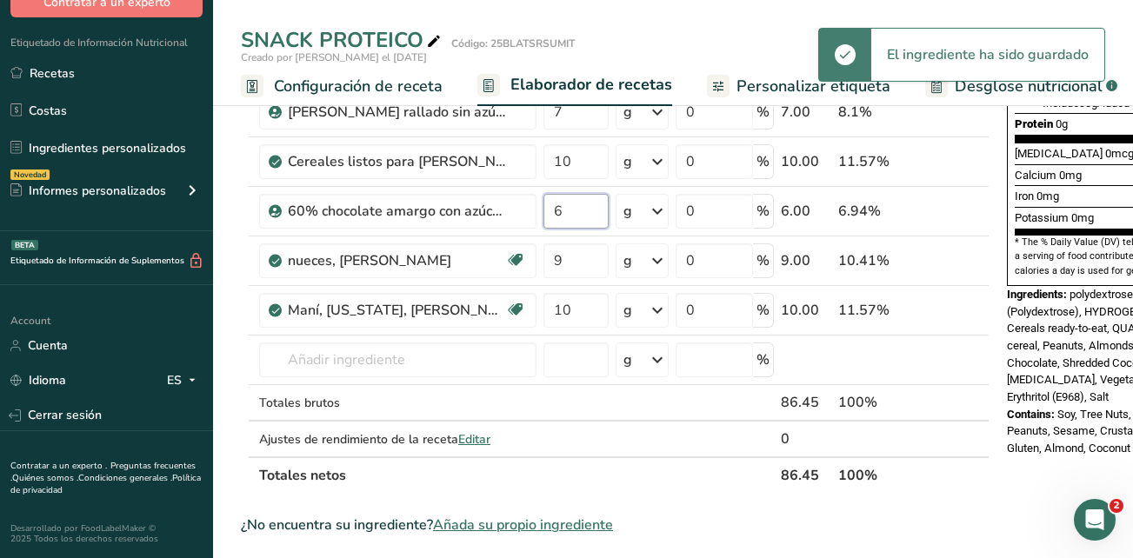
type input "6"
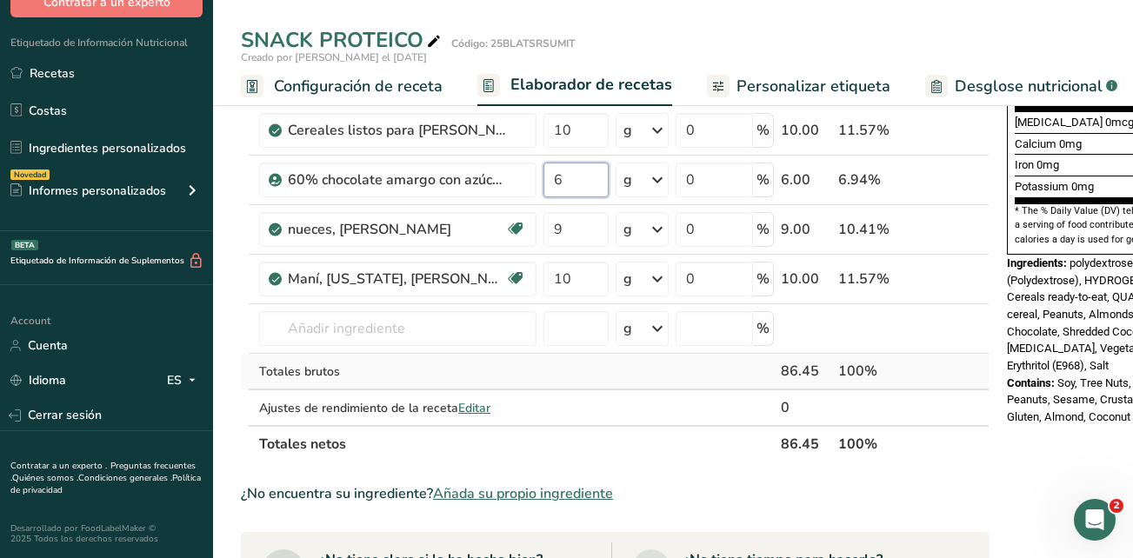
scroll to position [522, 0]
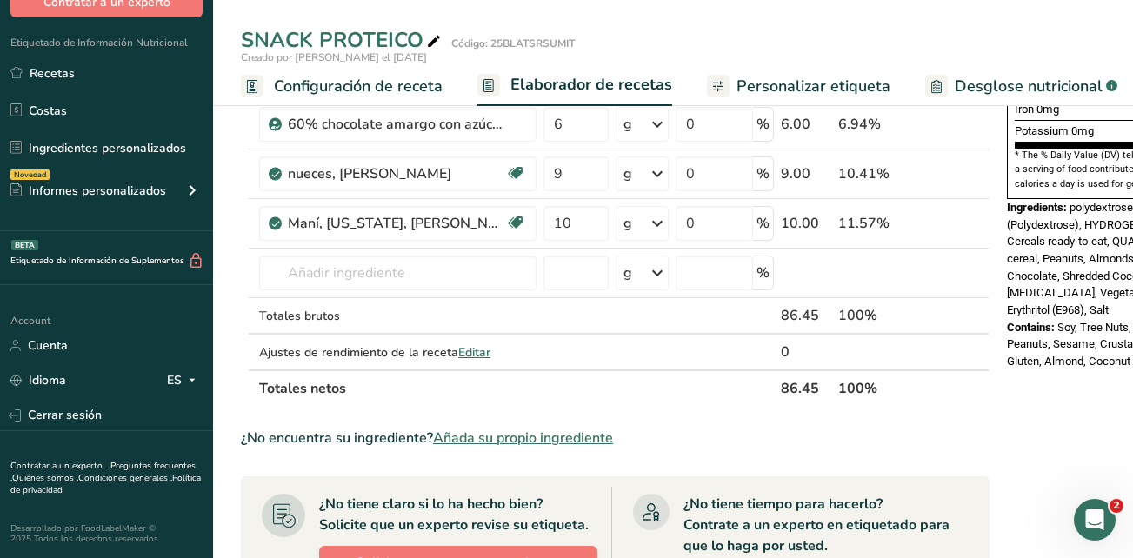
click at [1035, 436] on div "Nutrition Facts 1 Serving Per Container Serving Size 0.9g Amount Per Serving Ca…" at bounding box center [1139, 329] width 278 height 1465
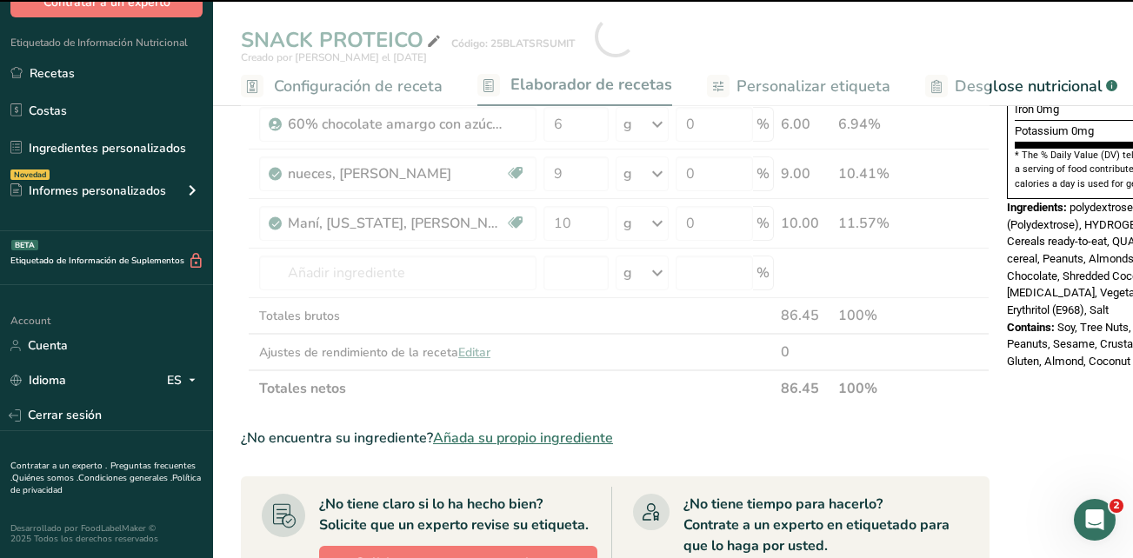
click at [416, 268] on div at bounding box center [615, 36] width 749 height 741
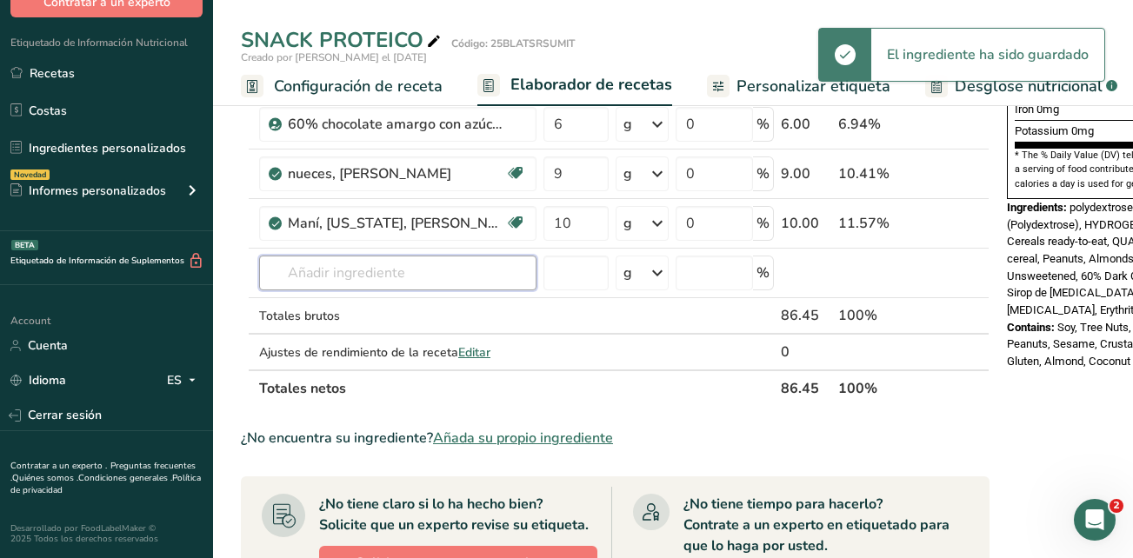
click at [416, 268] on input "text" at bounding box center [397, 273] width 277 height 35
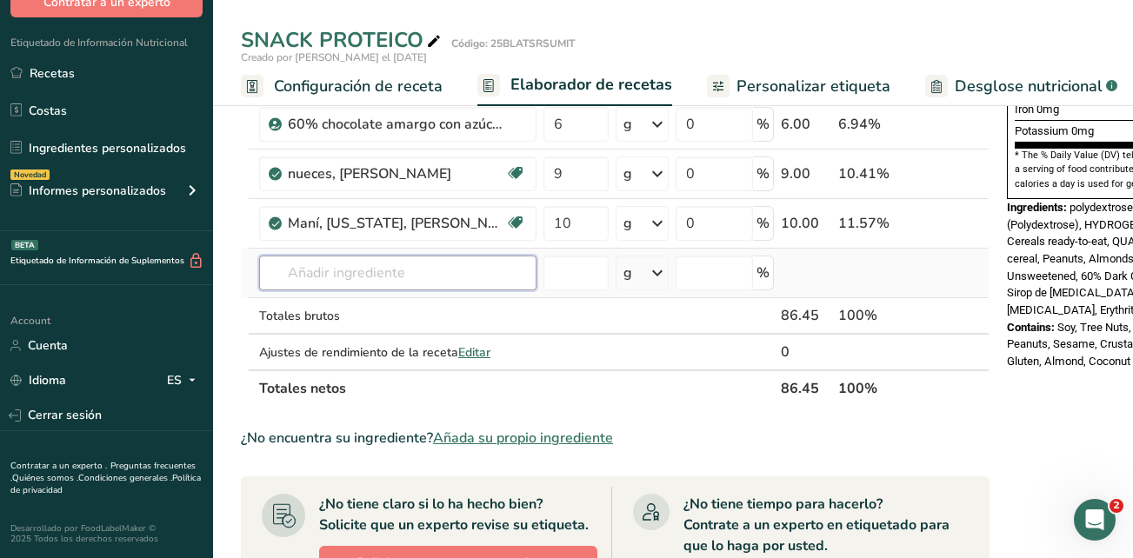
click at [391, 274] on input "text" at bounding box center [397, 273] width 277 height 35
click at [486, 439] on span "Añada su propio ingrediente" at bounding box center [523, 438] width 180 height 21
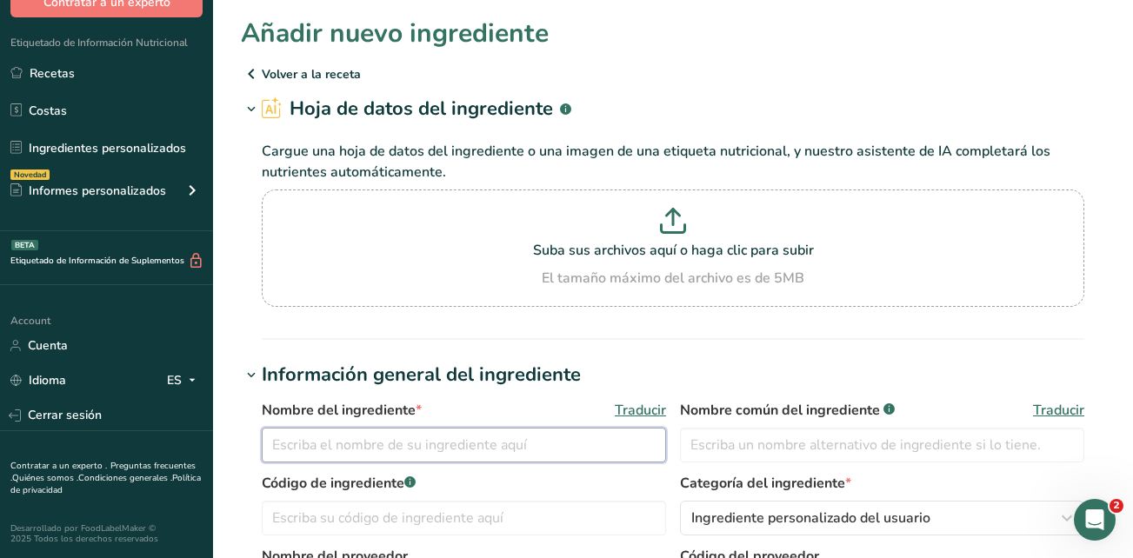
click at [537, 438] on input "text" at bounding box center [464, 445] width 404 height 35
click at [537, 447] on input "text" at bounding box center [464, 445] width 404 height 35
type input "P"
type input "p"
type input "PURIS TEXTURED PEA PROTEIN 80%"
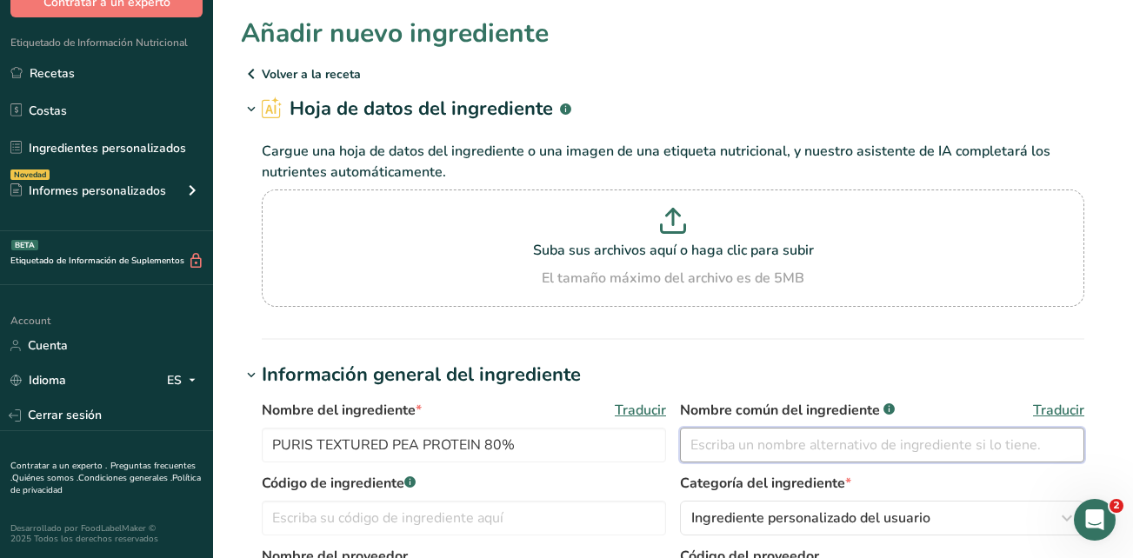
click at [732, 443] on input "text" at bounding box center [882, 445] width 404 height 35
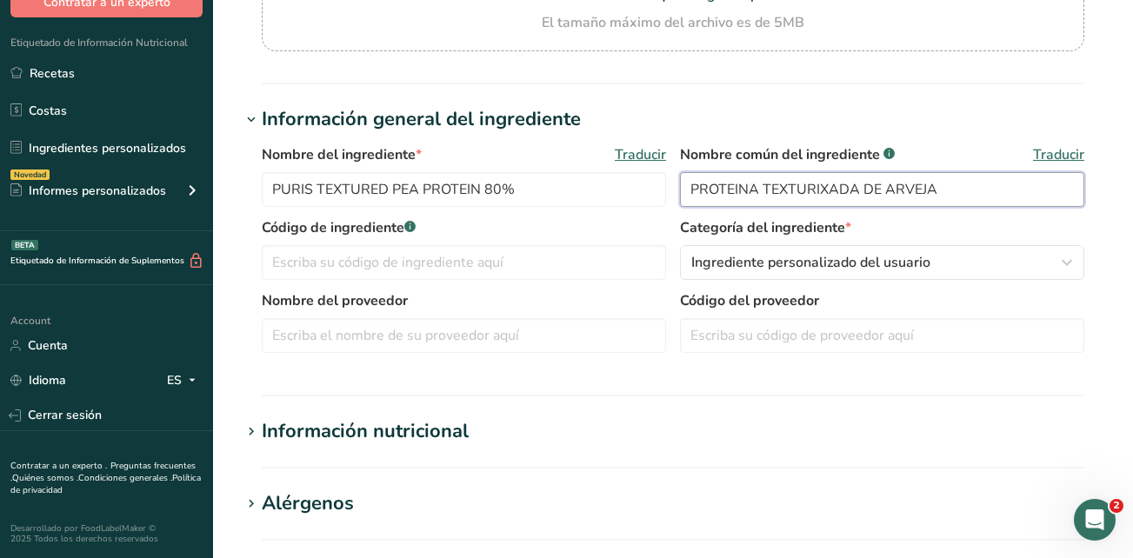
scroll to position [261, 0]
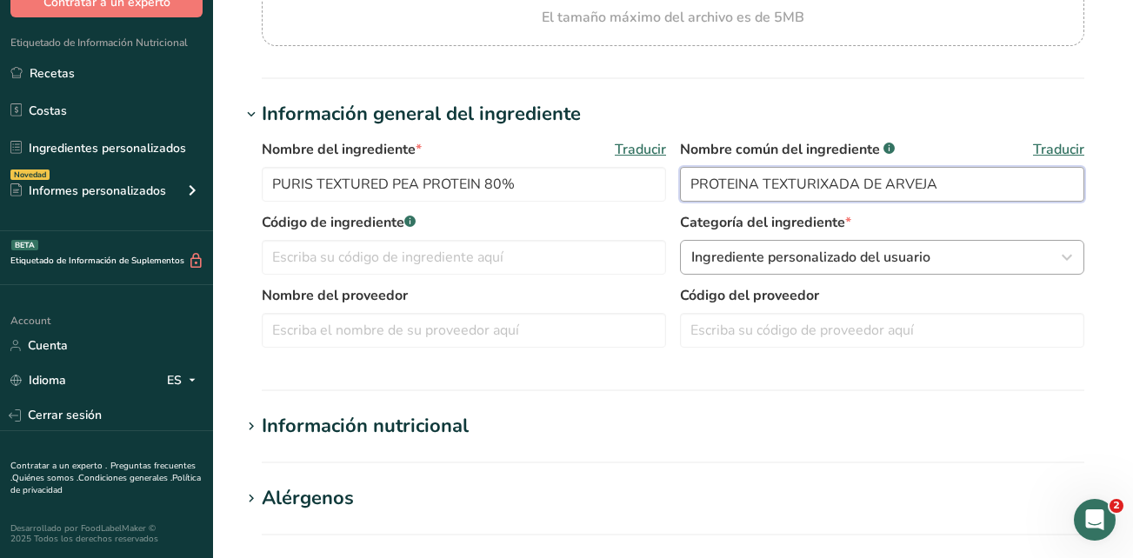
type input "PROTEINA TEXTURIXADA DE ARVEJA"
click at [799, 256] on span "Ingrediente personalizado del usuario" at bounding box center [810, 257] width 239 height 21
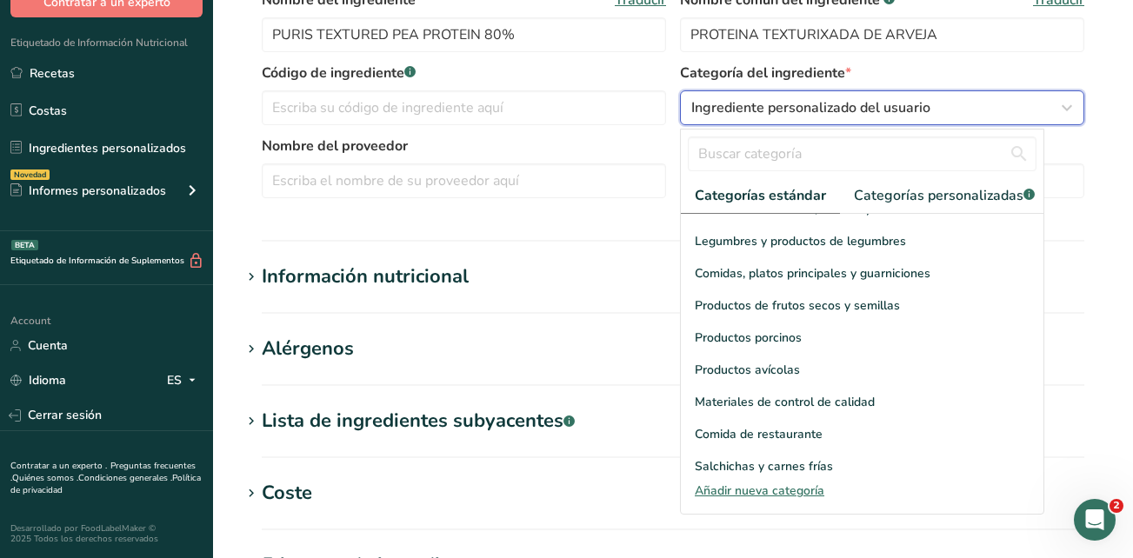
scroll to position [463, 0]
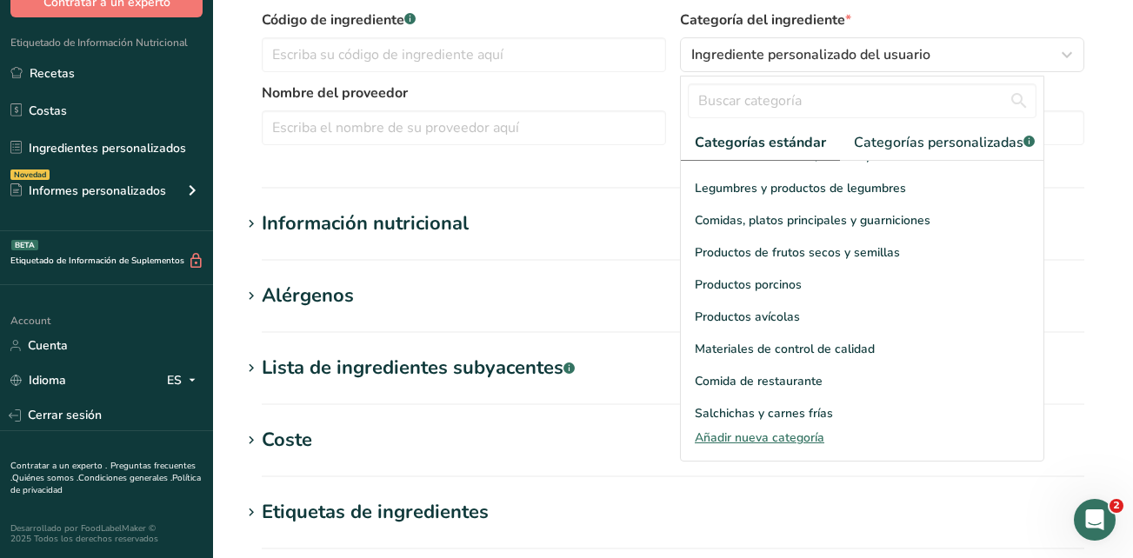
click at [731, 447] on div "Añadir nueva categoría" at bounding box center [862, 438] width 363 height 18
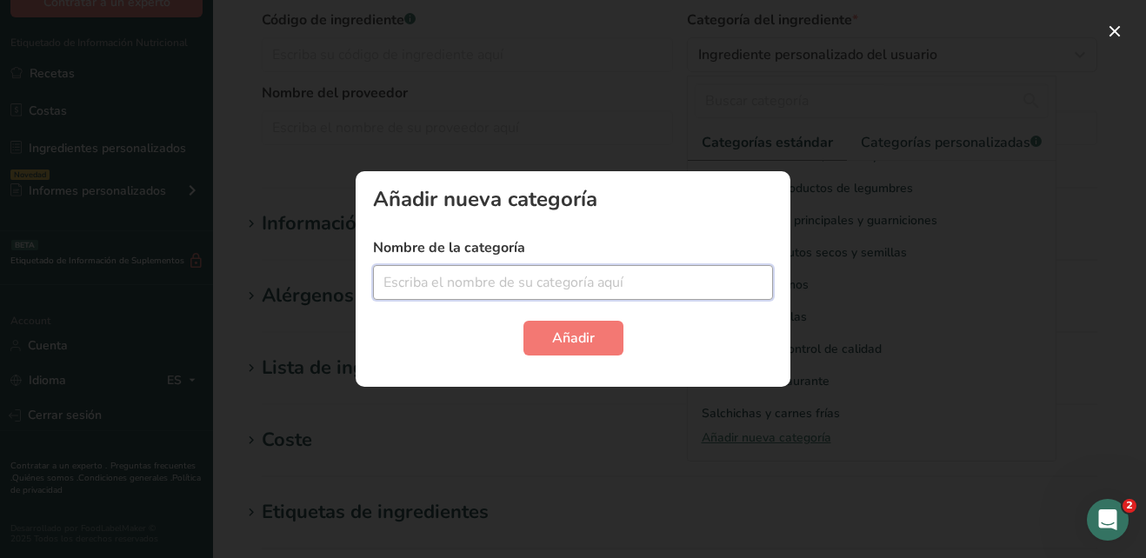
click at [564, 287] on input "text" at bounding box center [573, 282] width 400 height 35
type input "PROTEINAS"
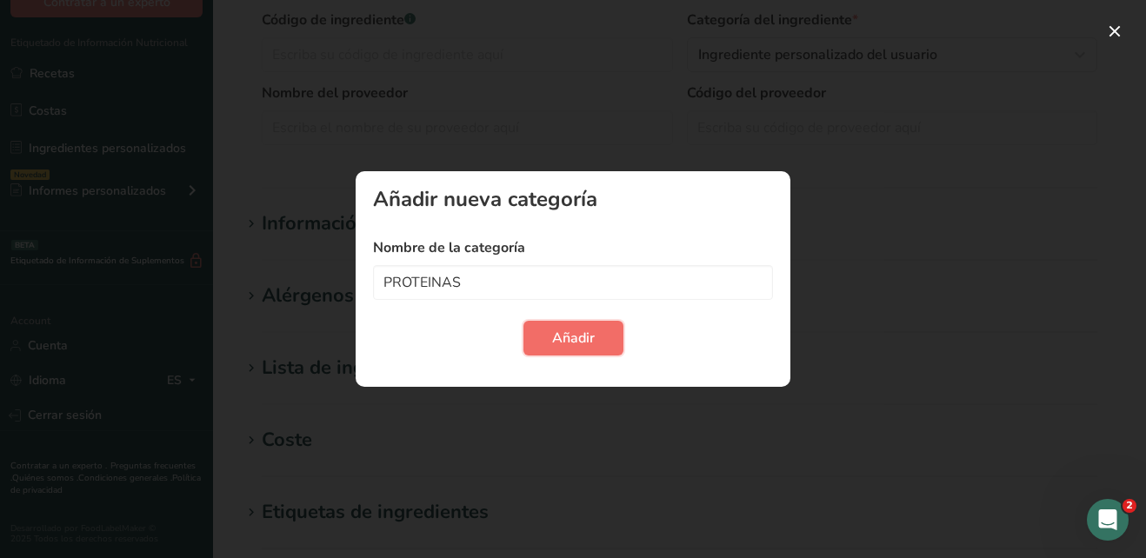
click at [556, 328] on span "Añadir" at bounding box center [573, 338] width 43 height 21
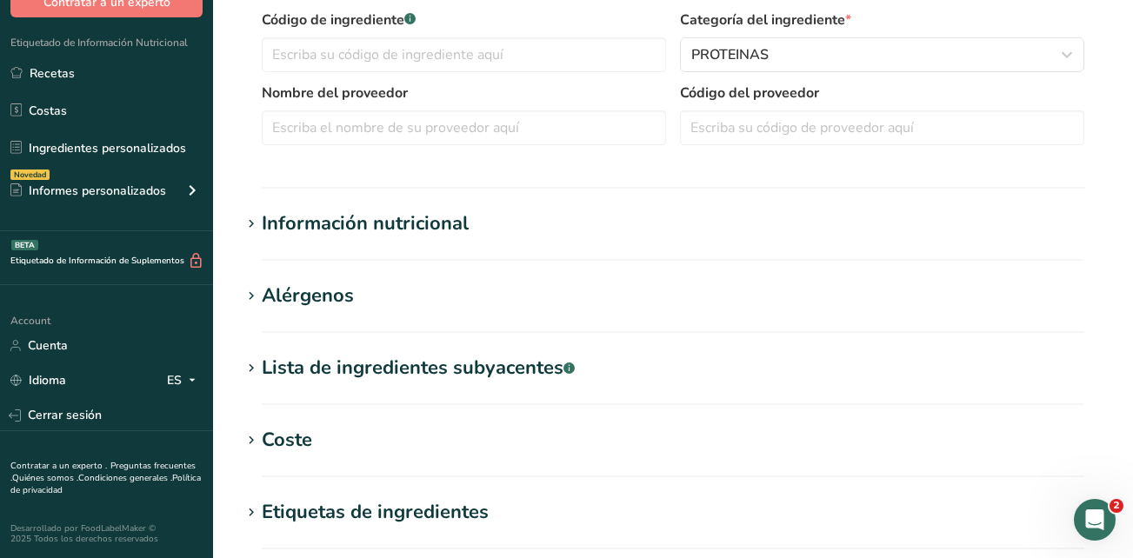
click at [439, 230] on div "Información nutricional" at bounding box center [365, 224] width 207 height 29
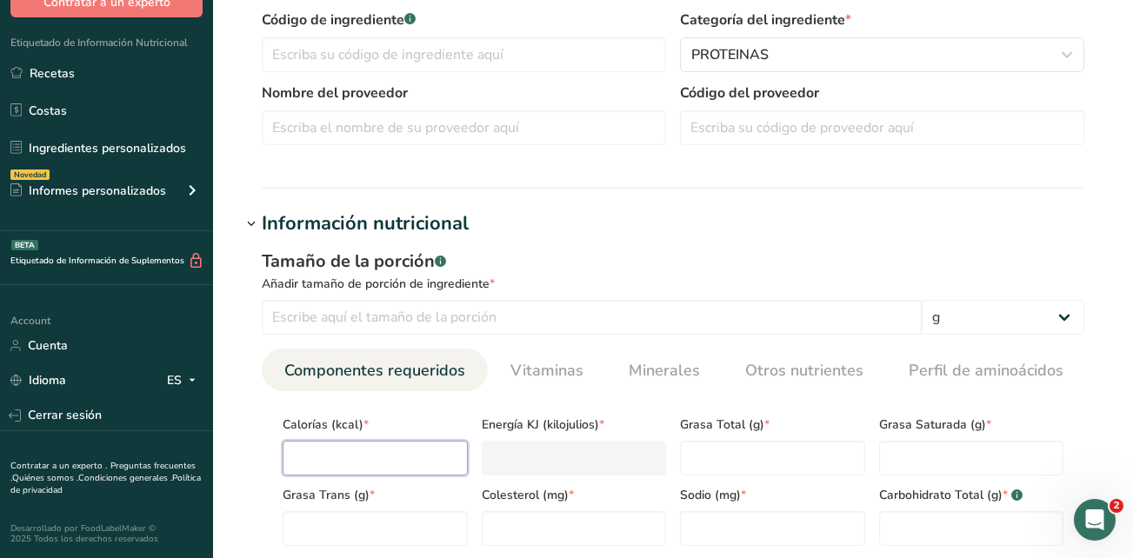
click at [383, 451] on input "number" at bounding box center [375, 458] width 185 height 35
click at [321, 464] on input "number" at bounding box center [375, 458] width 185 height 35
type input "4"
type KJ "16.7"
type input "40"
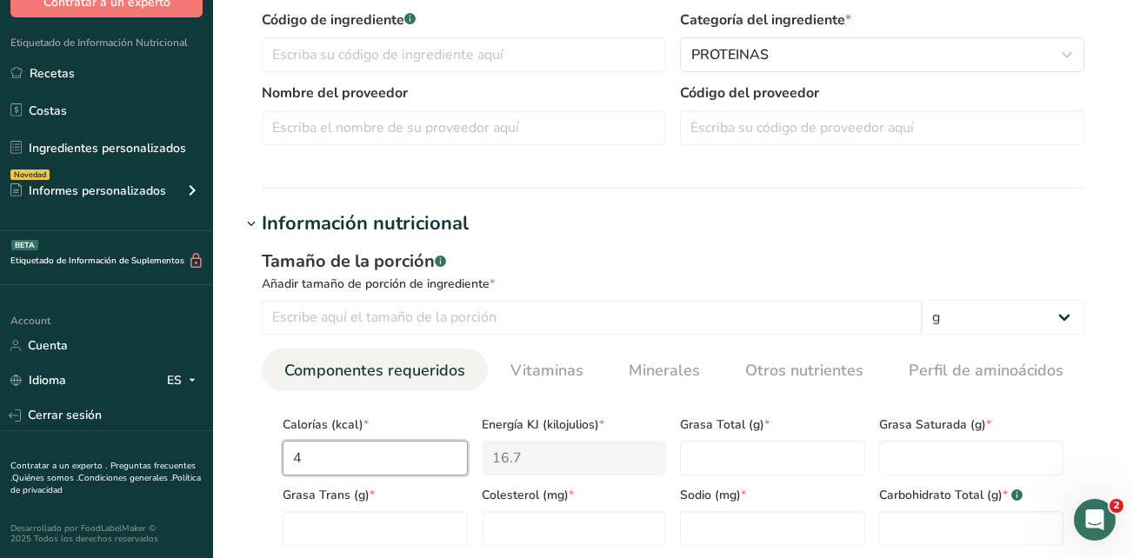
type KJ "167.4"
type input "408"
type KJ "1707.1"
type input "408"
click at [708, 446] on Fat "number" at bounding box center [772, 458] width 185 height 35
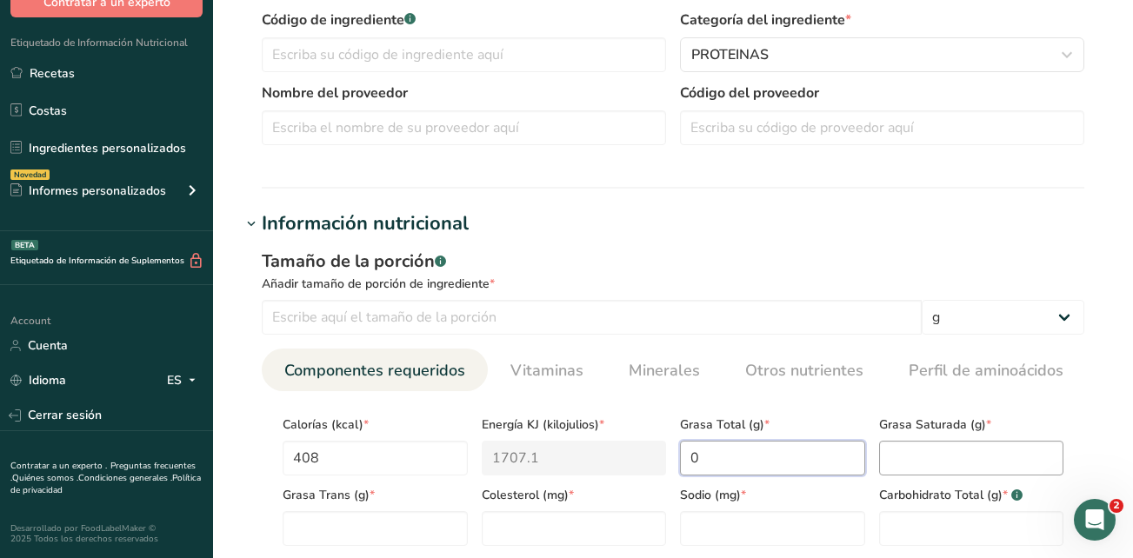
type Fat "0"
click at [1022, 455] on Fat "number" at bounding box center [971, 458] width 185 height 35
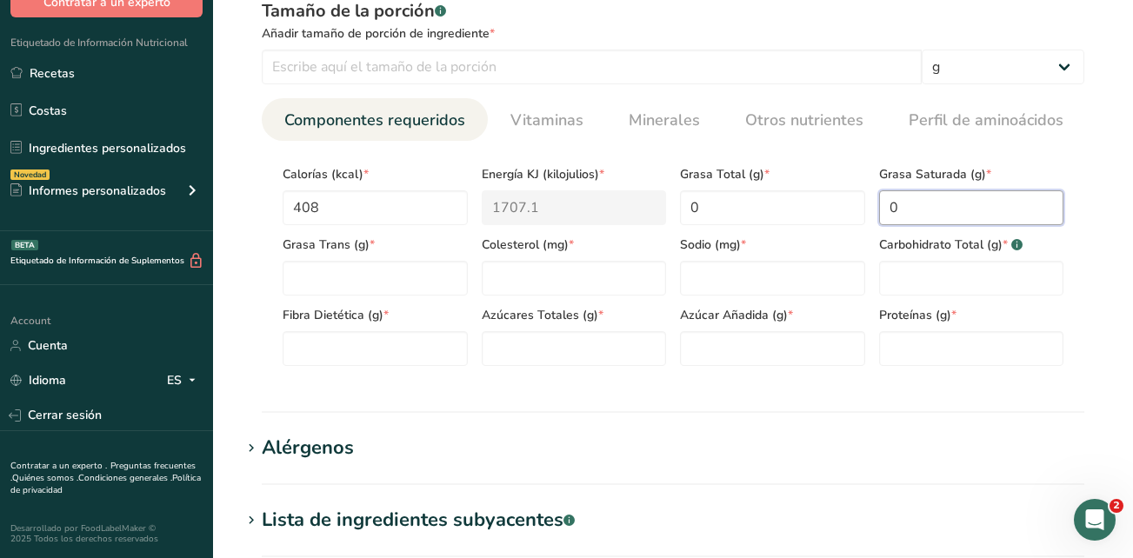
scroll to position [724, 0]
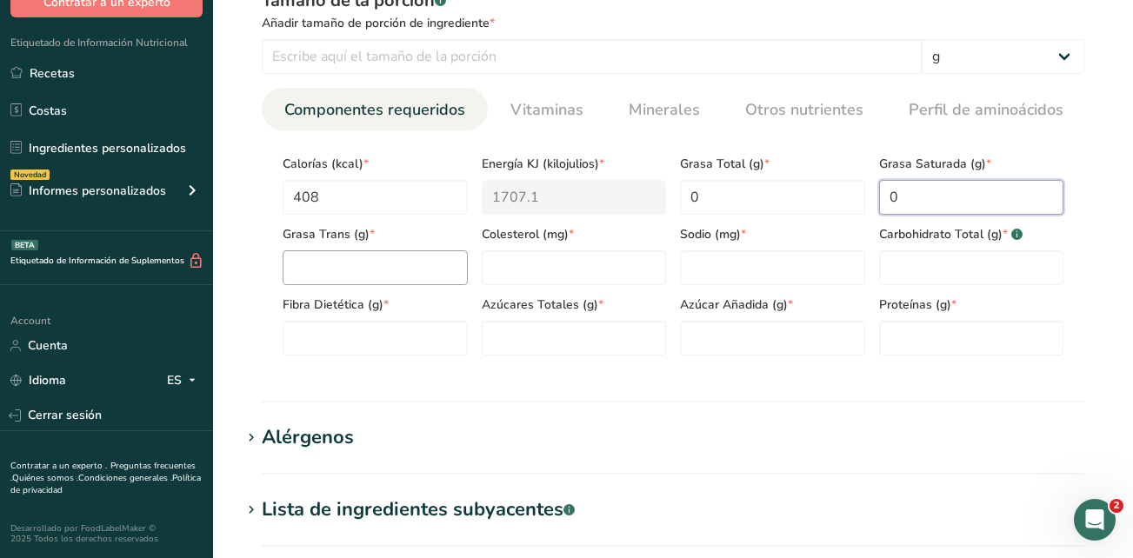
type Fat "0"
click at [369, 268] on Fat "number" at bounding box center [375, 267] width 185 height 35
type Fat "0"
click at [611, 274] on input "number" at bounding box center [574, 267] width 185 height 35
click at [732, 274] on input "number" at bounding box center [772, 267] width 185 height 35
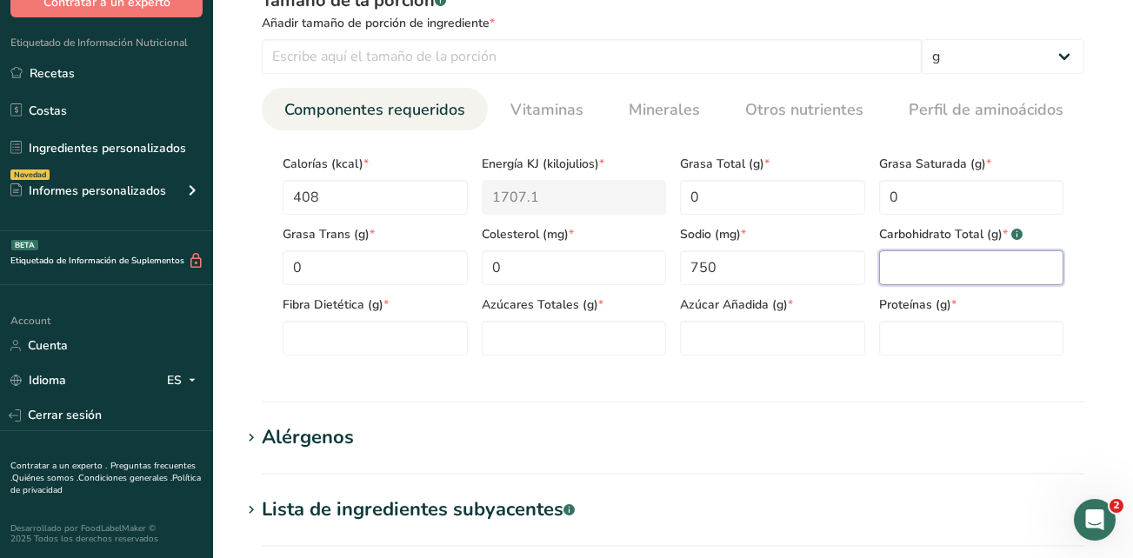
click at [911, 273] on Carbohydrates "number" at bounding box center [971, 267] width 185 height 35
click at [380, 336] on Fiber "number" at bounding box center [375, 338] width 185 height 35
click at [521, 346] on Sugars "number" at bounding box center [574, 338] width 185 height 35
click at [702, 340] on Sugars "number" at bounding box center [772, 338] width 185 height 35
click at [905, 334] on input "number" at bounding box center [971, 338] width 185 height 35
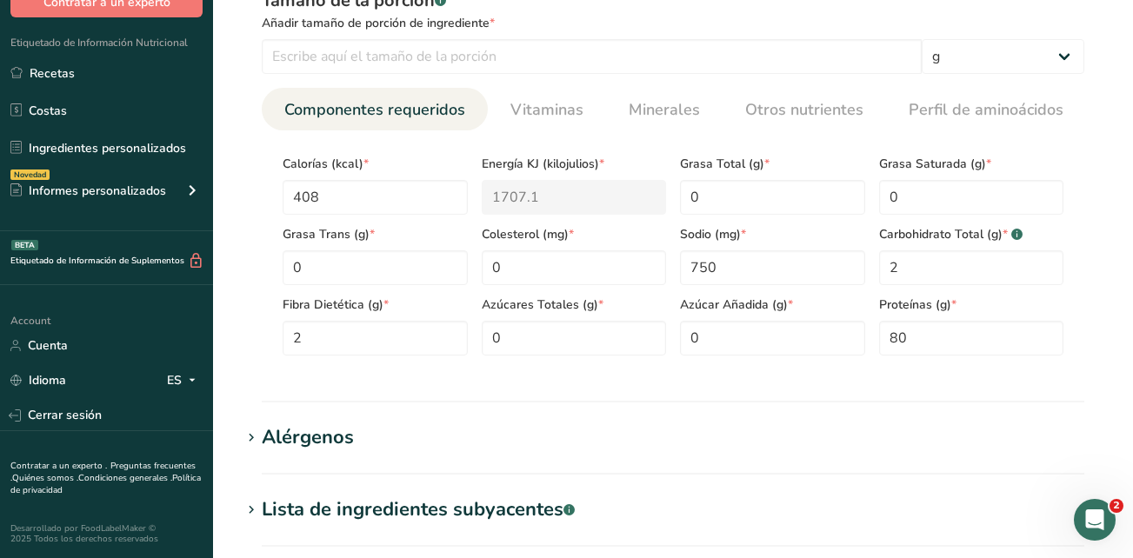
click at [746, 450] on h1 "Alérgenos" at bounding box center [673, 437] width 864 height 29
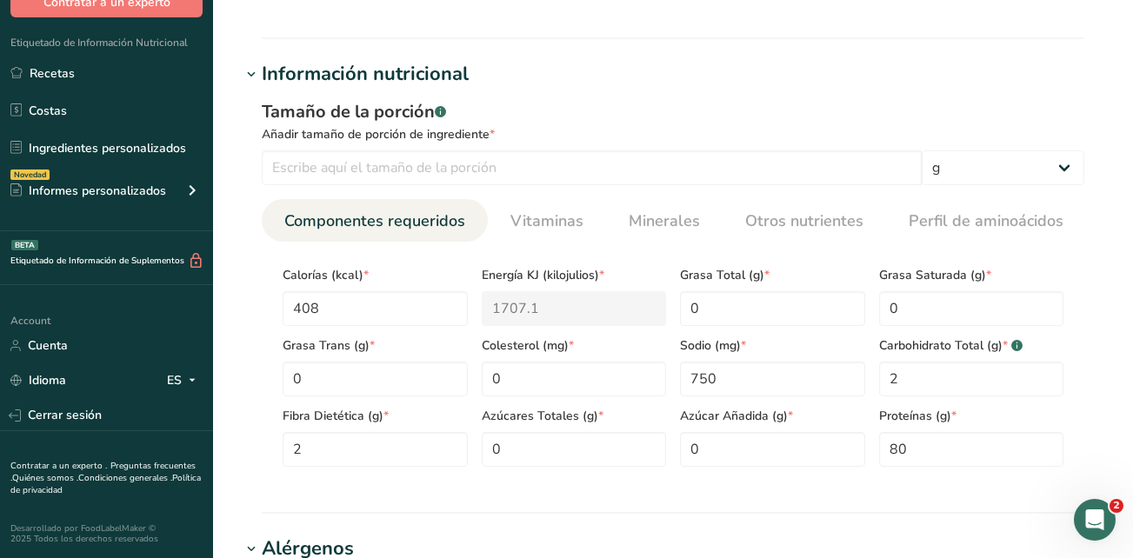
scroll to position [290, 0]
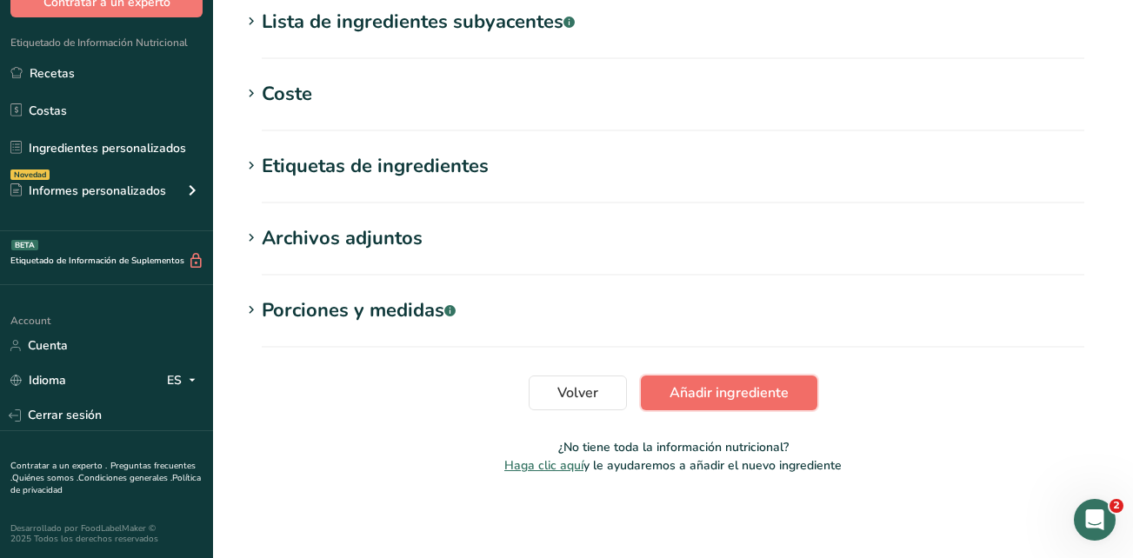
click at [729, 403] on span "Añadir ingrediente" at bounding box center [728, 393] width 119 height 21
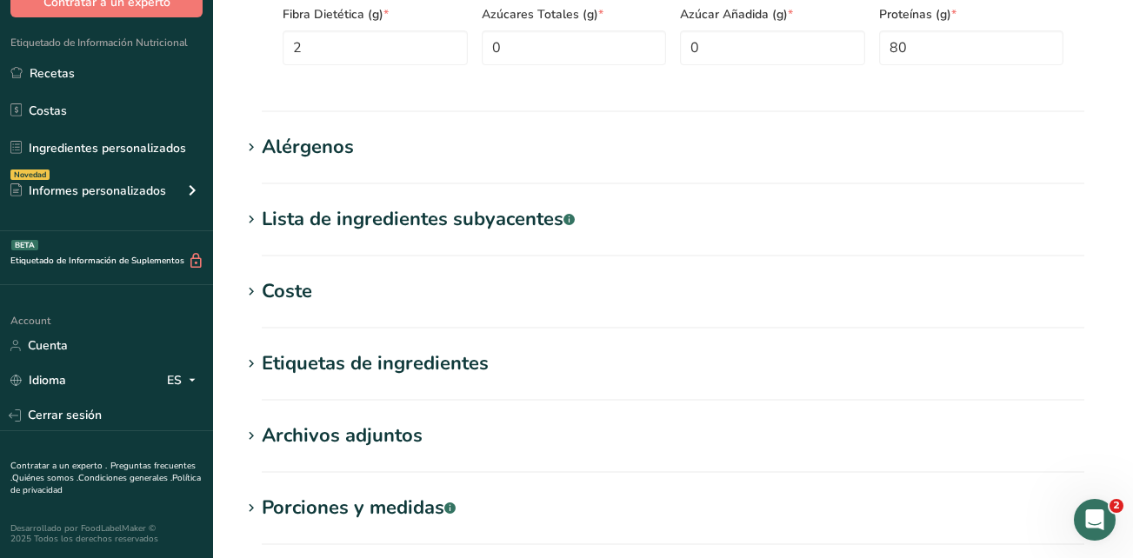
scroll to position [151, 0]
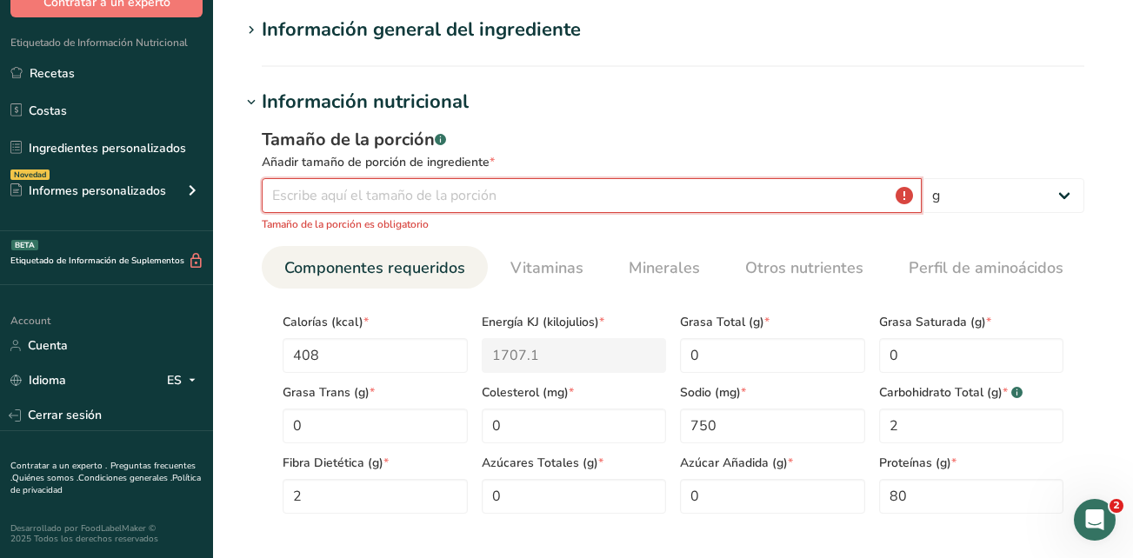
click at [473, 204] on input "number" at bounding box center [592, 195] width 660 height 35
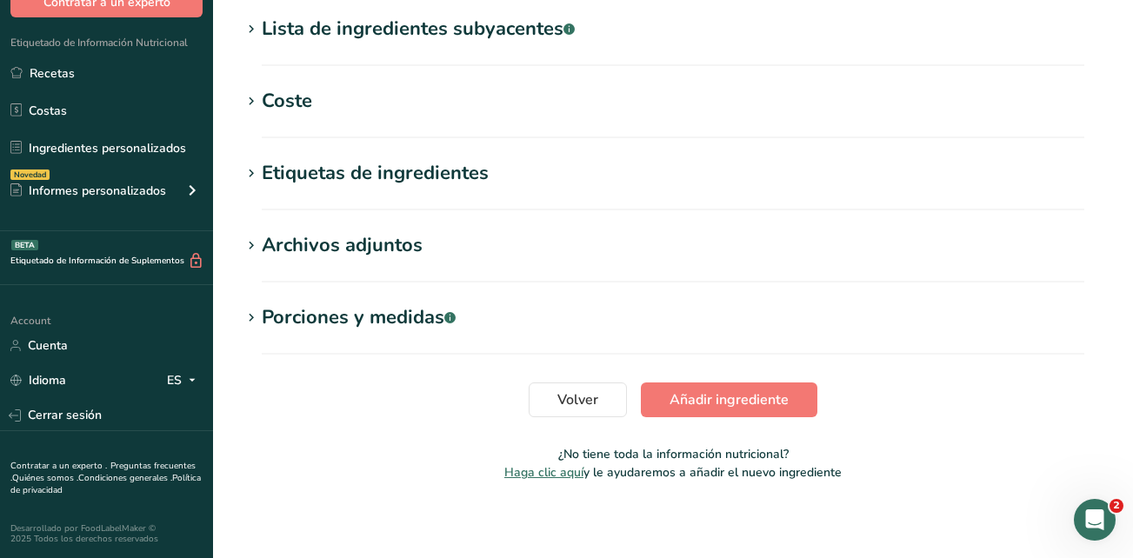
scroll to position [778, 0]
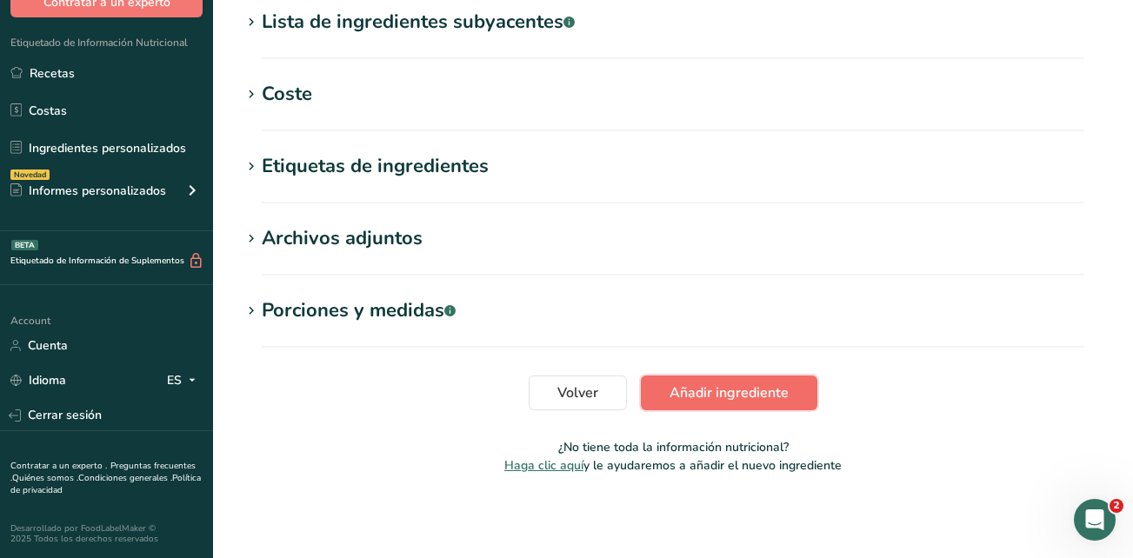
click at [689, 393] on span "Añadir ingrediente" at bounding box center [728, 393] width 119 height 21
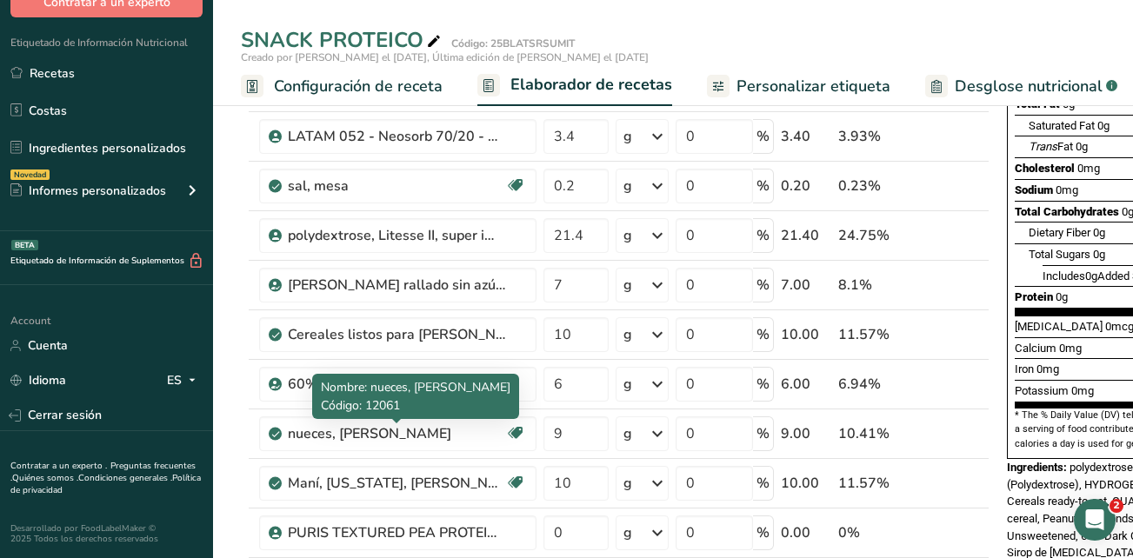
scroll to position [435, 0]
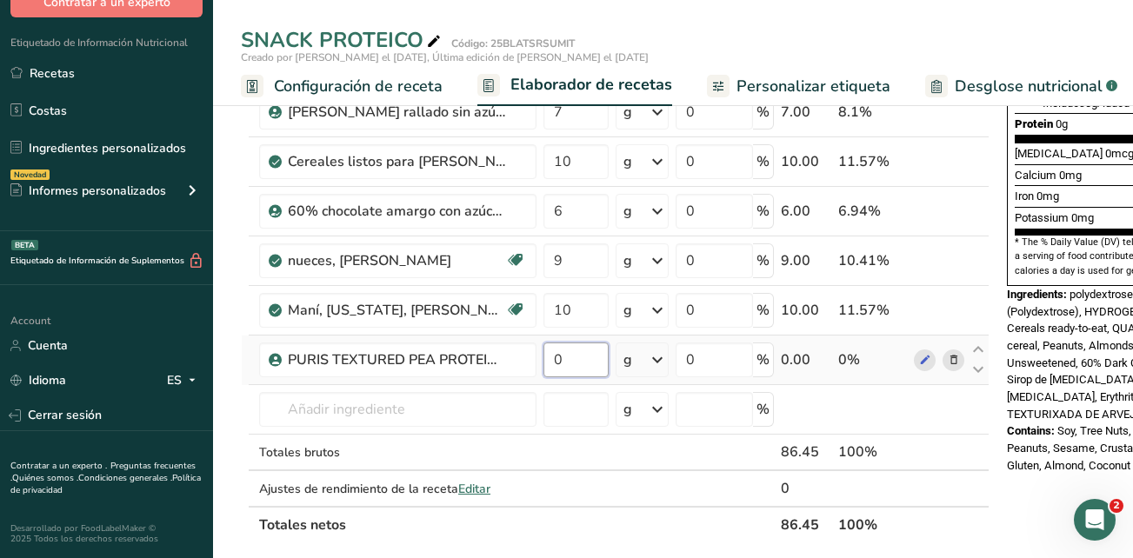
drag, startPoint x: 584, startPoint y: 361, endPoint x: 549, endPoint y: 363, distance: 34.8
click at [549, 363] on input "0" at bounding box center [575, 360] width 65 height 35
click at [399, 421] on div "Ingrediente * Cantidad * Unidad * Desperdicio * .a-a{fill:#347362;}.b-a{fill:#f…" at bounding box center [615, 148] width 749 height 790
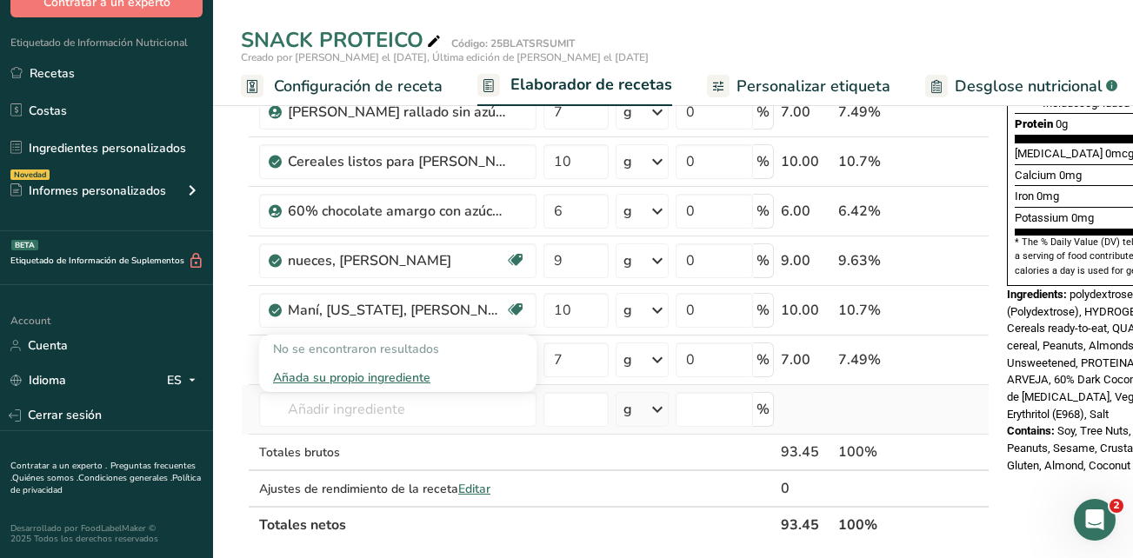
click at [337, 380] on div "Añada su propio ingrediente" at bounding box center [398, 378] width 250 height 18
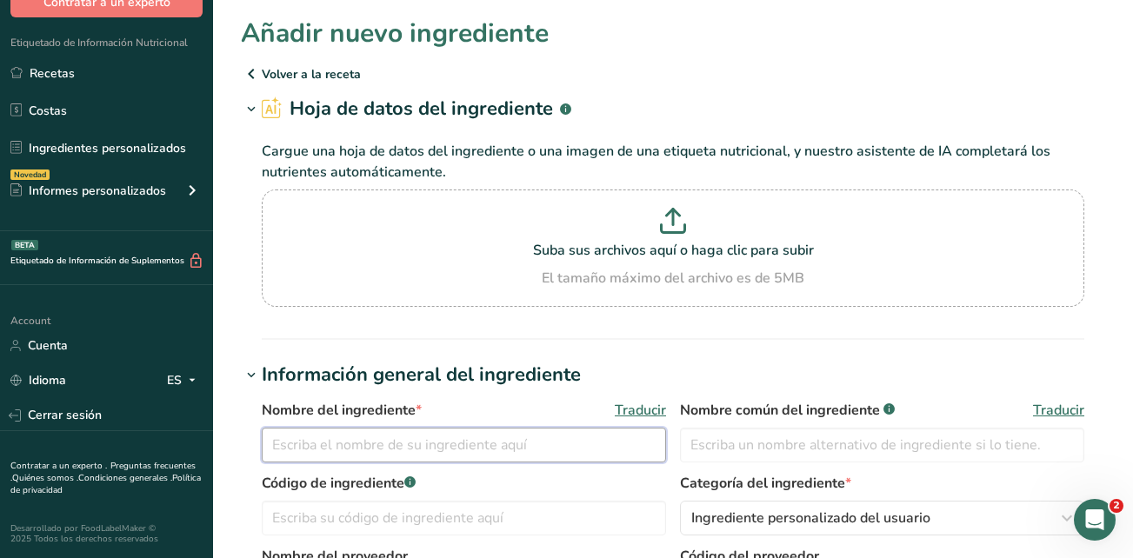
click at [336, 451] on input "text" at bounding box center [464, 445] width 404 height 35
click at [764, 439] on input "text" at bounding box center [882, 445] width 404 height 35
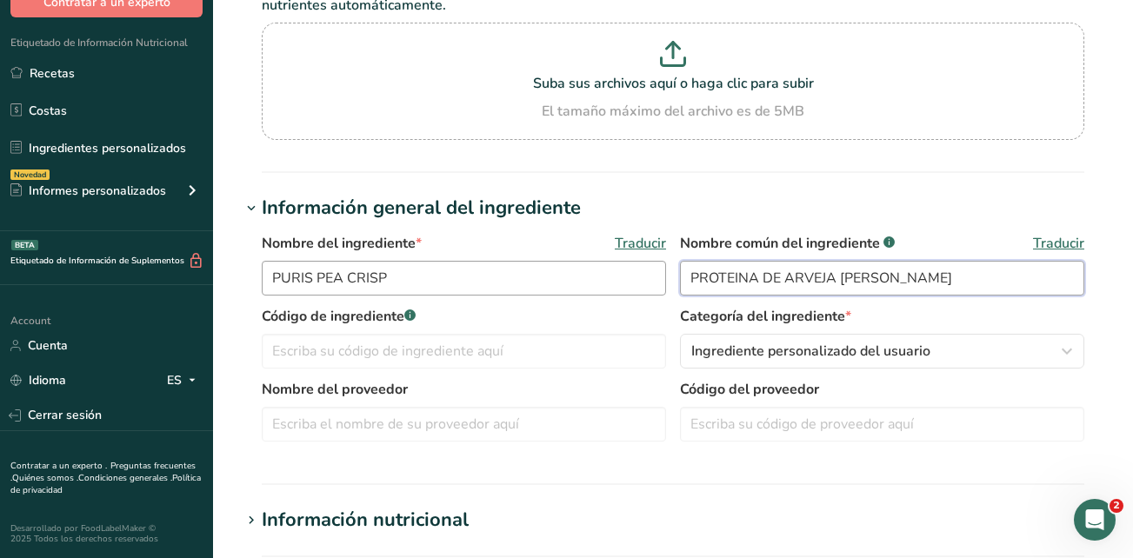
scroll to position [174, 0]
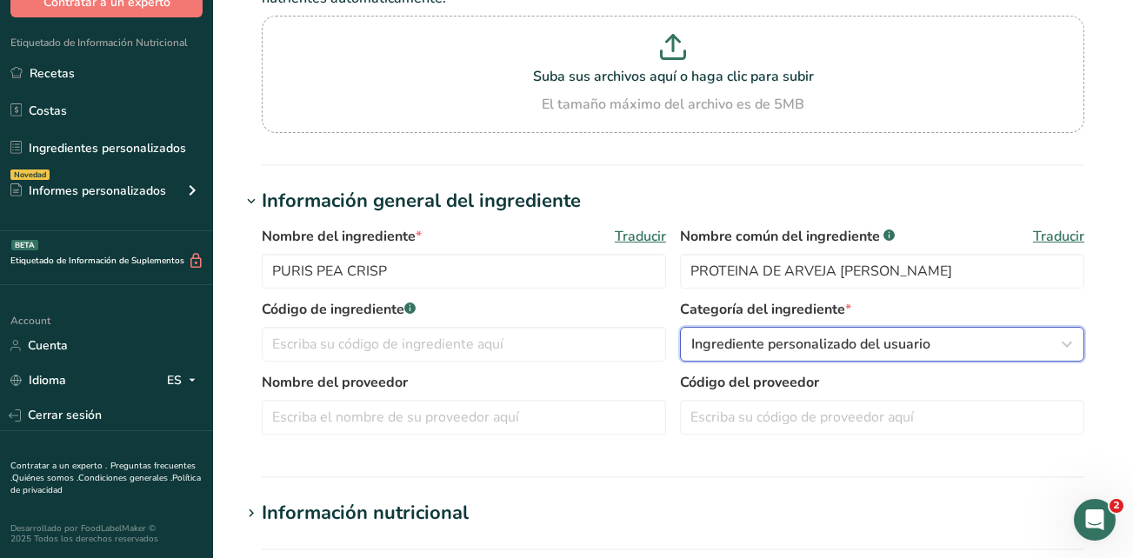
click at [933, 343] on div "Ingrediente personalizado del usuario" at bounding box center [876, 344] width 371 height 21
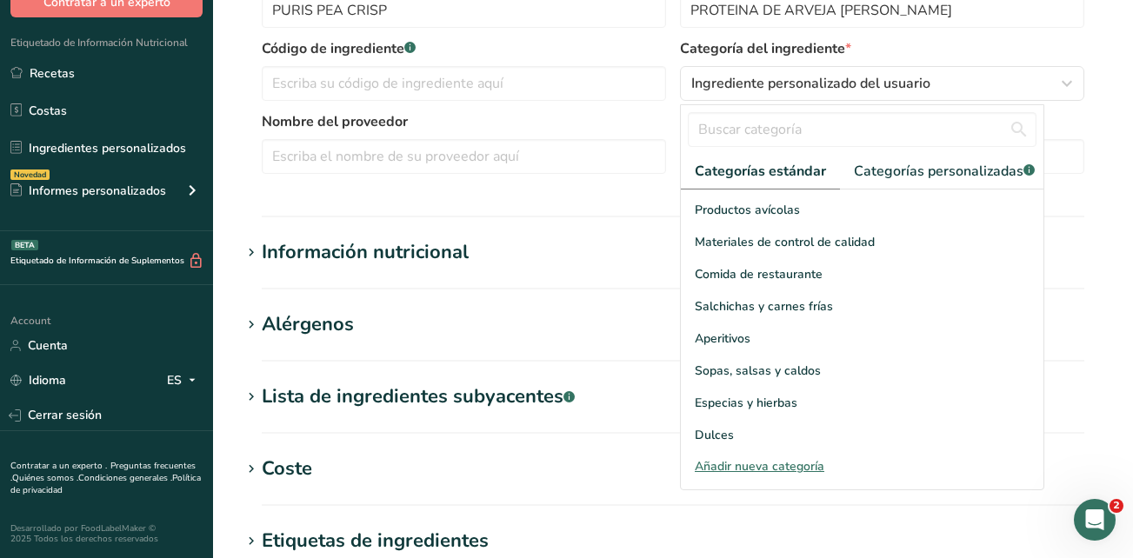
scroll to position [672, 0]
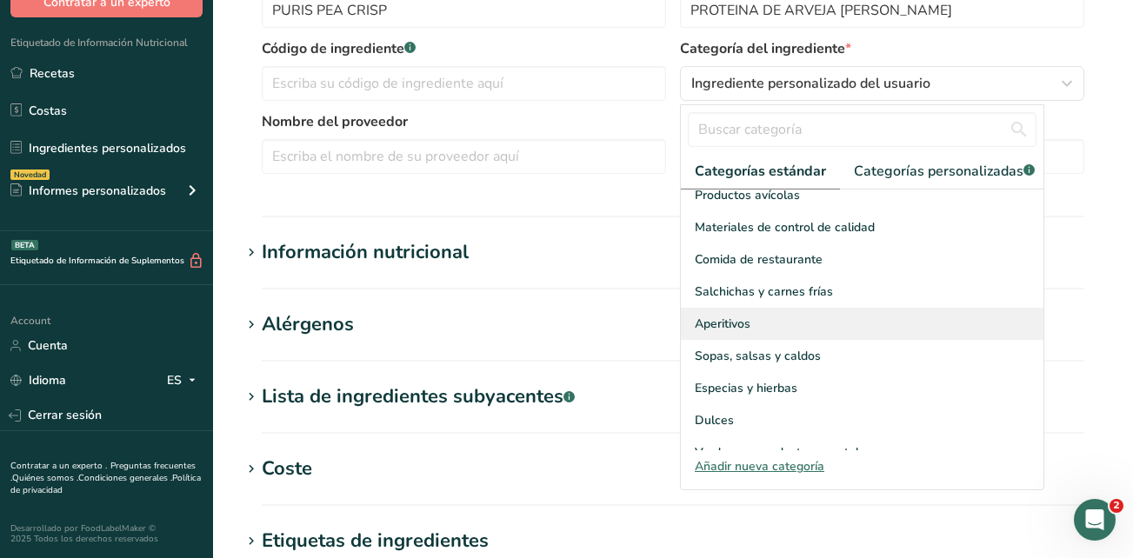
drag, startPoint x: 1043, startPoint y: 438, endPoint x: 1019, endPoint y: 333, distance: 108.0
click at [1019, 333] on div "Categorías estándar Categorías personalizadas .a-a{fill:#347362;}.b-a{fill:#fff…" at bounding box center [862, 297] width 364 height 386
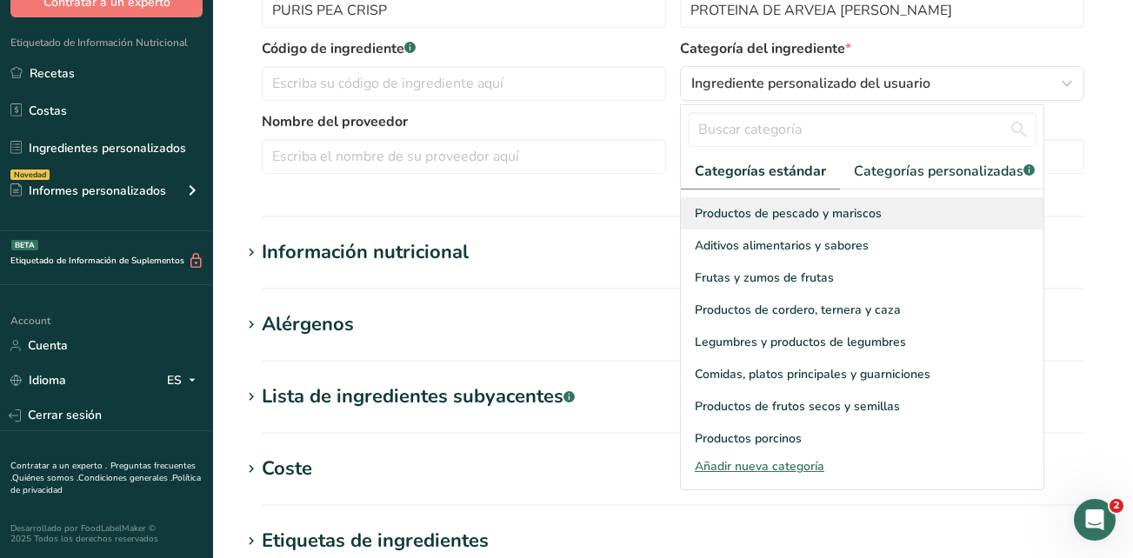
scroll to position [363, 0]
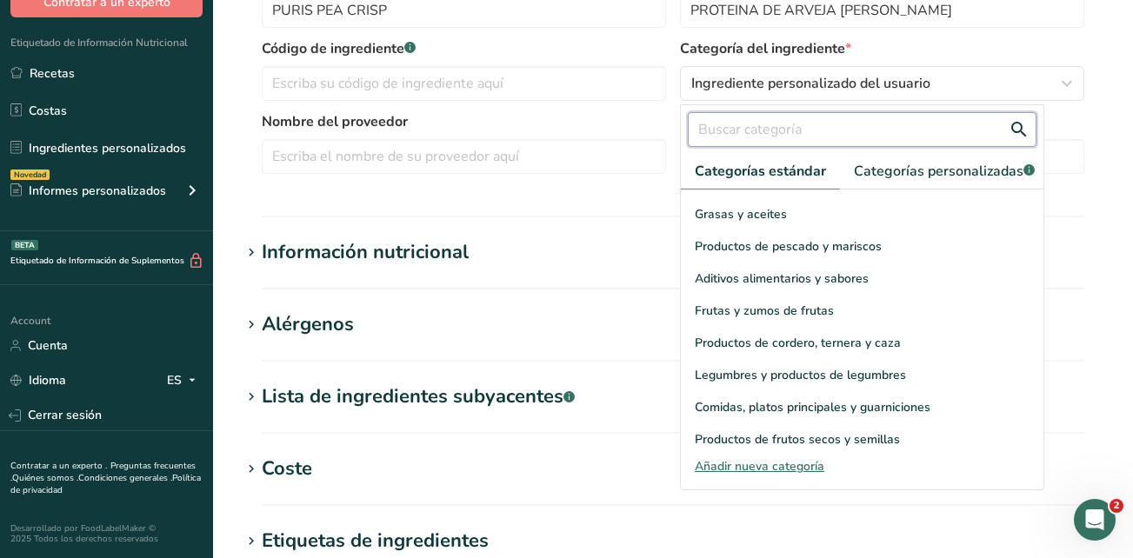
click at [776, 134] on input "text" at bounding box center [862, 129] width 349 height 35
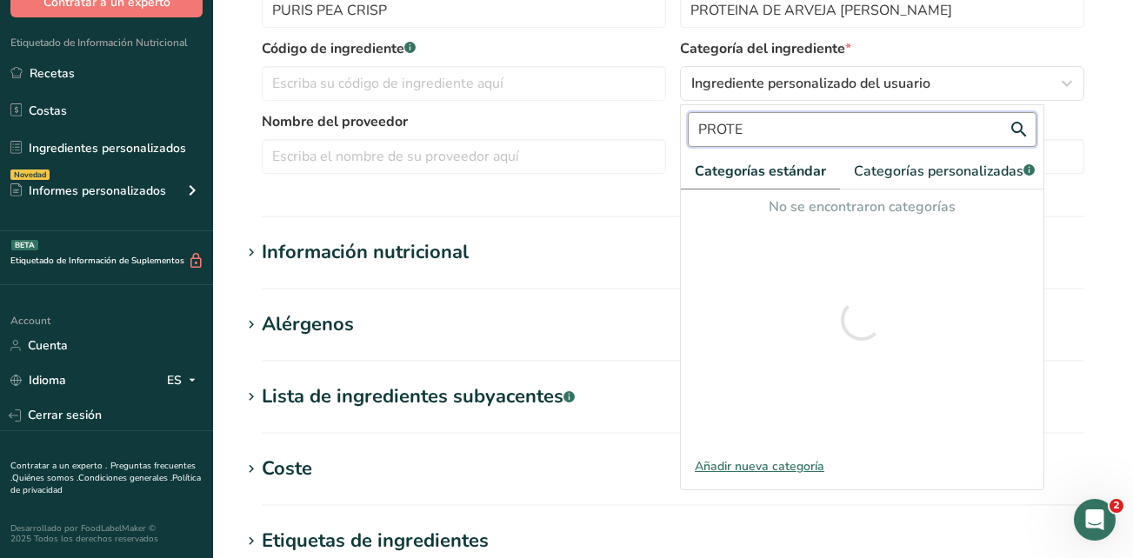
scroll to position [0, 0]
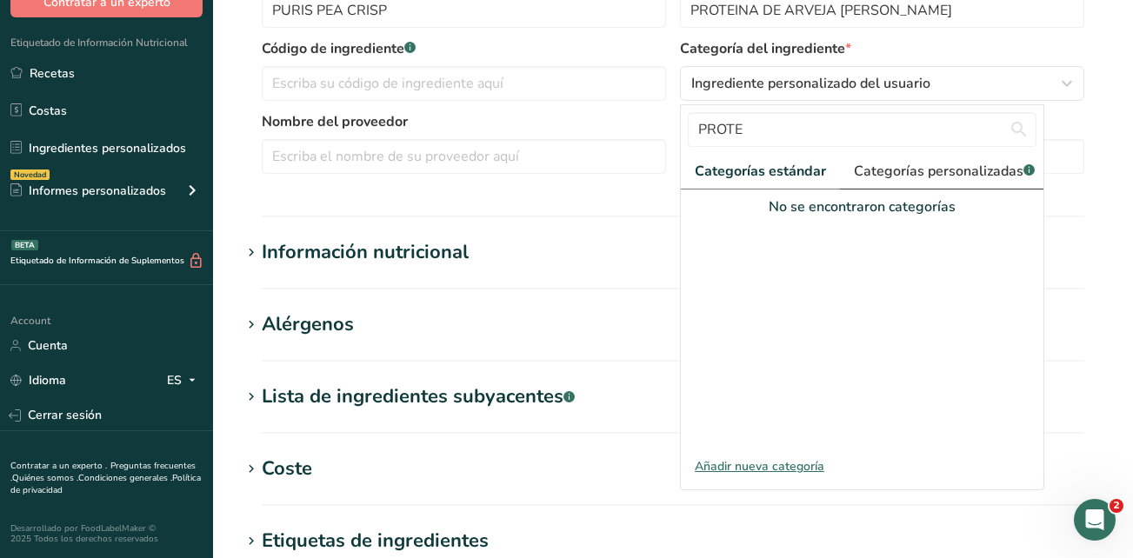
click at [888, 170] on span "Categorías personalizadas .a-a{fill:#347362;}.b-a{fill:#fff;}" at bounding box center [944, 171] width 181 height 21
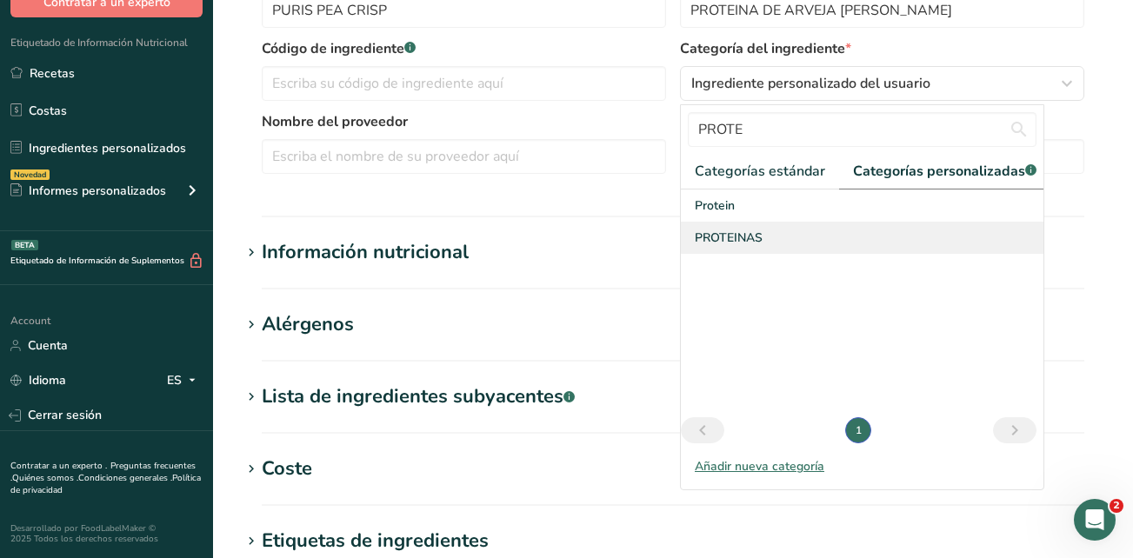
click at [749, 247] on span "PROTEINAS" at bounding box center [729, 238] width 68 height 18
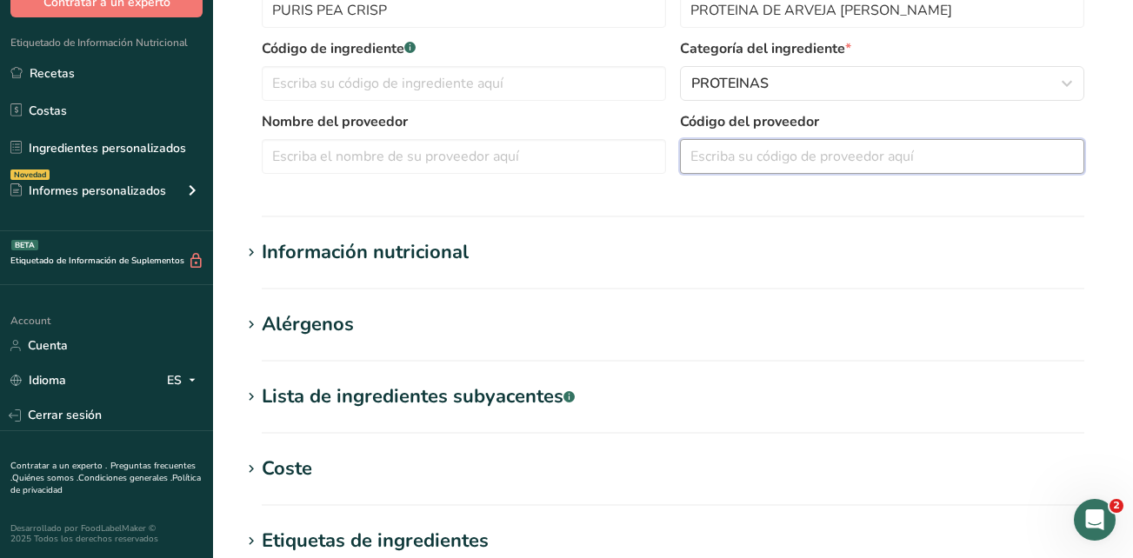
click at [705, 163] on input "text" at bounding box center [882, 156] width 404 height 35
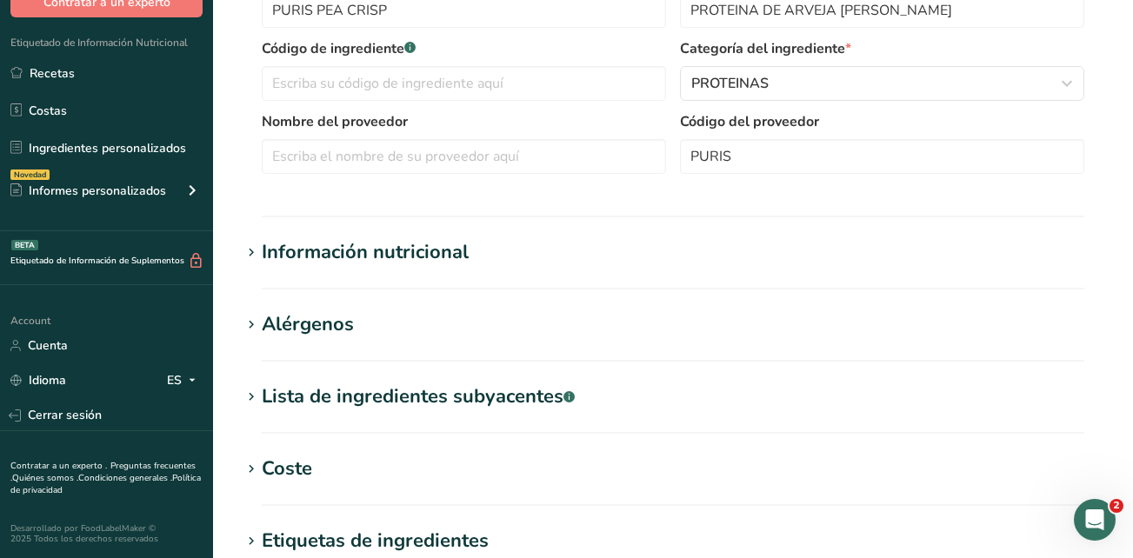
click at [383, 250] on div "Información nutricional" at bounding box center [365, 252] width 207 height 29
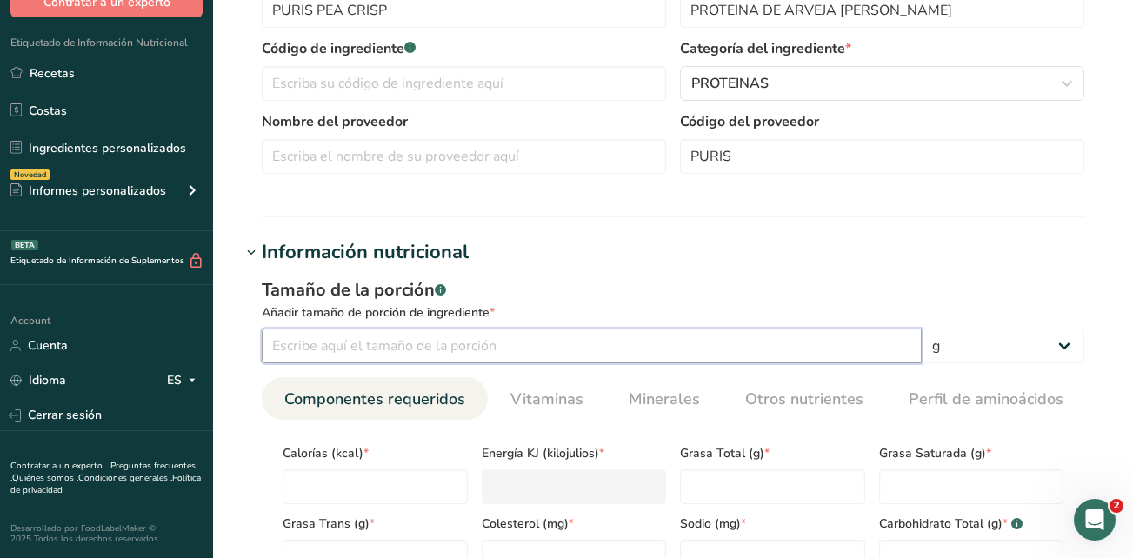
click at [383, 355] on input "number" at bounding box center [592, 346] width 660 height 35
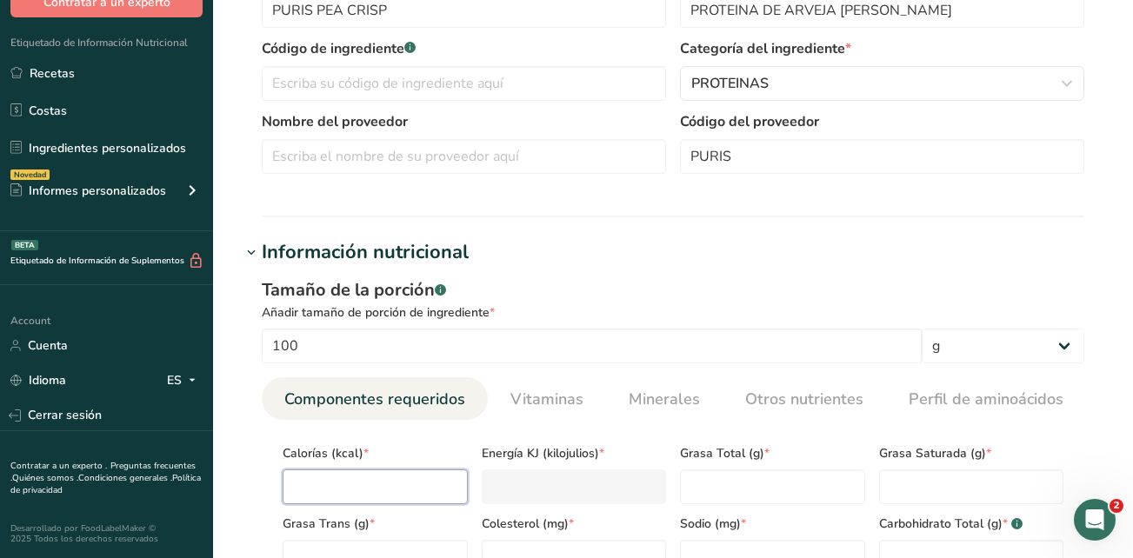
click at [322, 473] on input "number" at bounding box center [375, 486] width 185 height 35
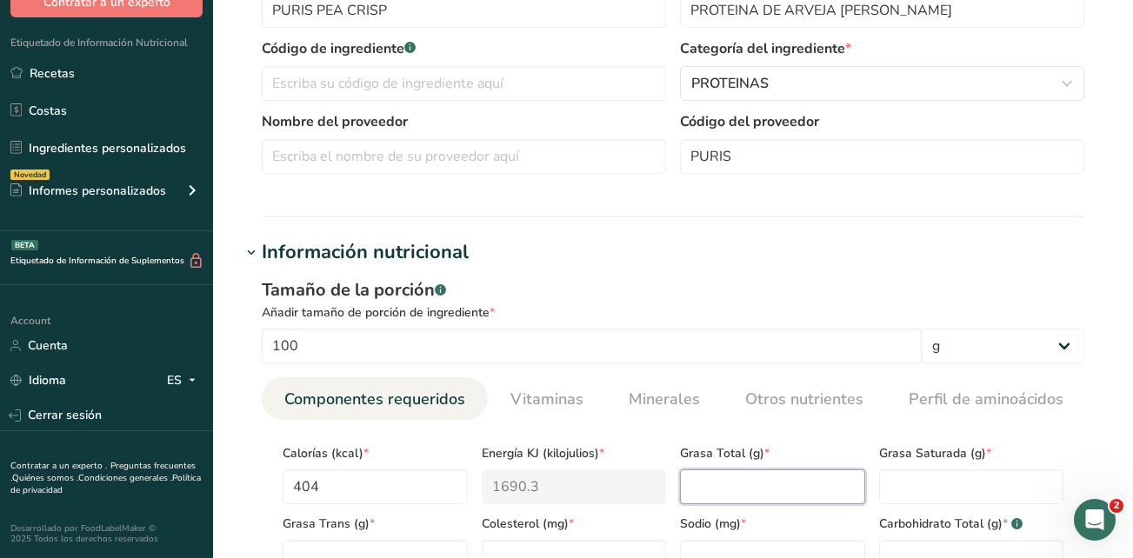
click at [709, 493] on Fat "number" at bounding box center [772, 486] width 185 height 35
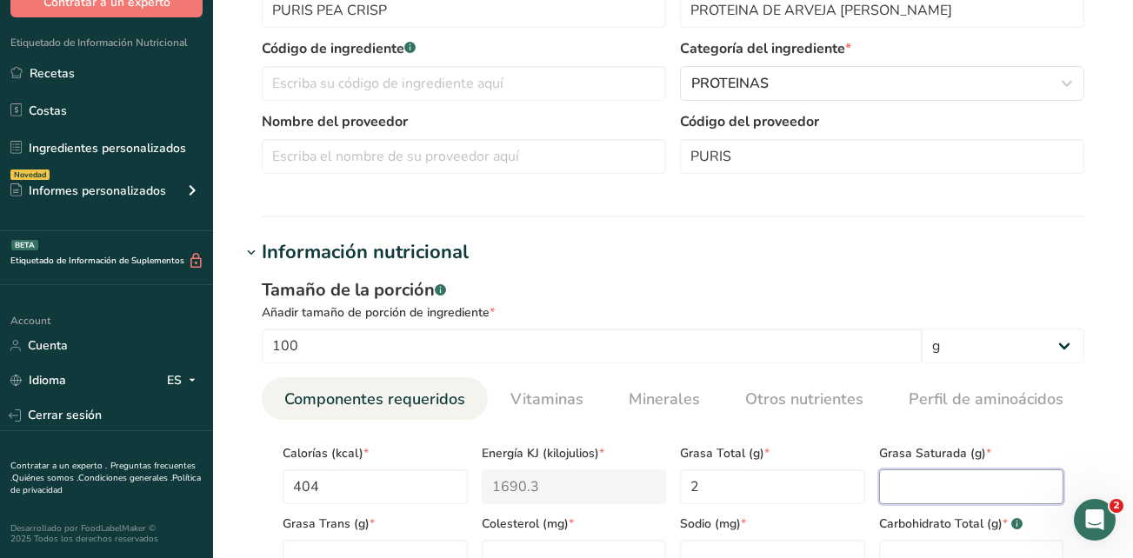
click at [982, 489] on Fat "number" at bounding box center [971, 486] width 185 height 35
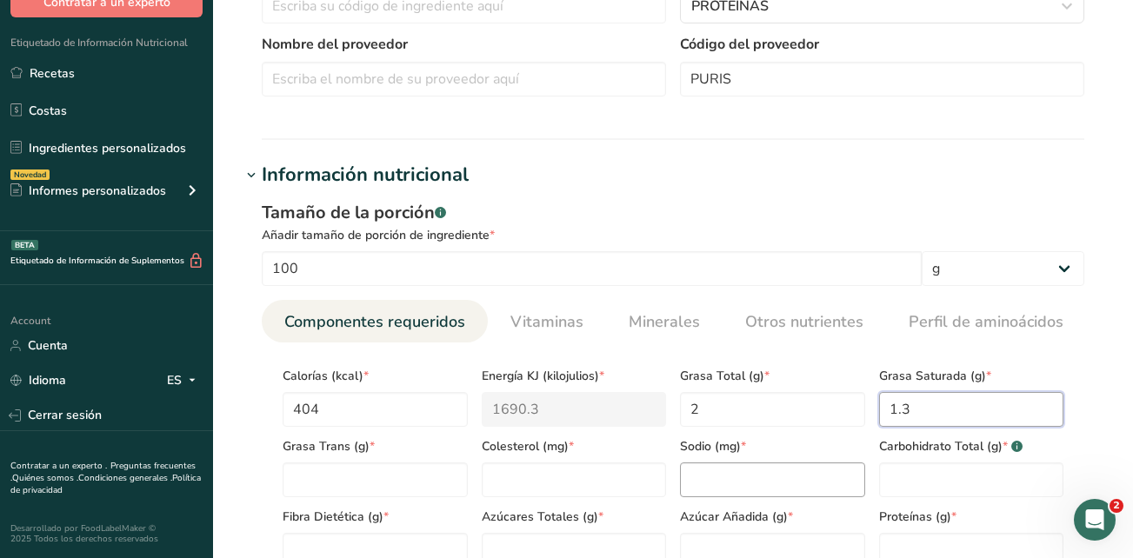
scroll to position [522, 0]
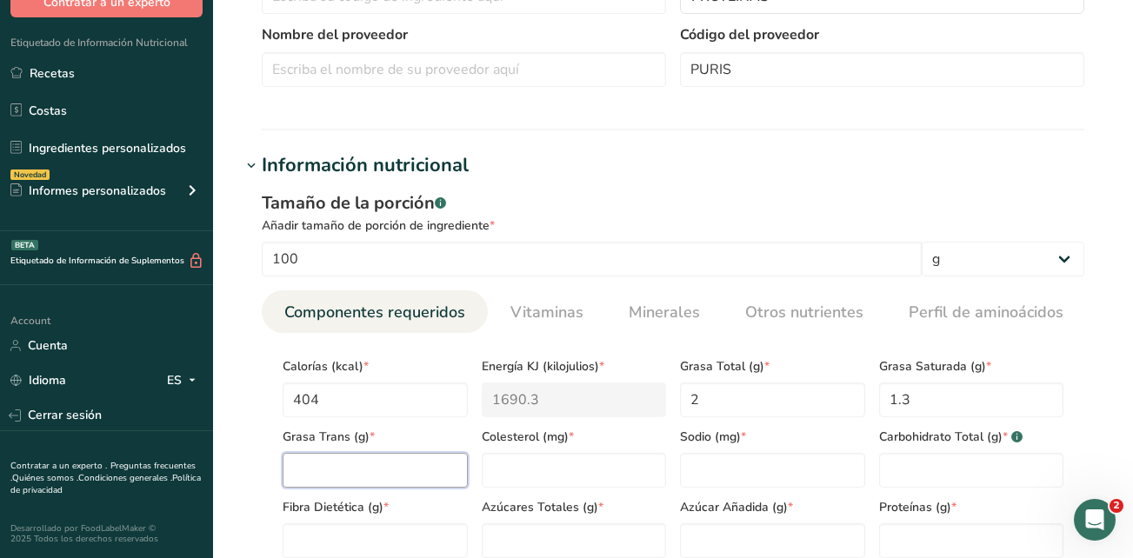
click at [390, 481] on Fat "number" at bounding box center [375, 470] width 185 height 35
click at [526, 478] on input "number" at bounding box center [574, 470] width 185 height 35
click at [705, 476] on input "number" at bounding box center [772, 470] width 185 height 35
click at [933, 458] on Carbohydrates "number" at bounding box center [971, 470] width 185 height 35
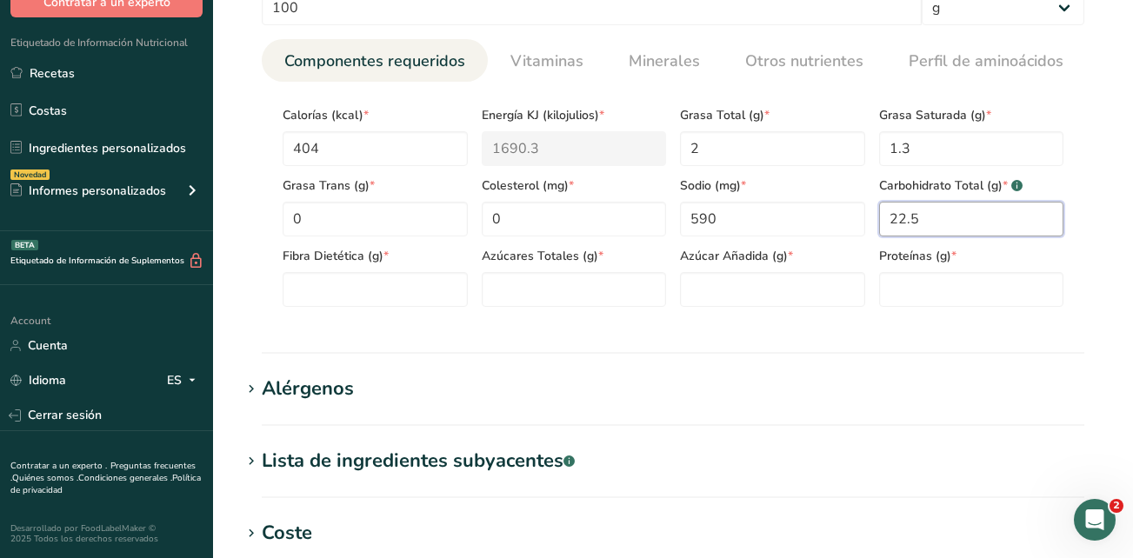
scroll to position [782, 0]
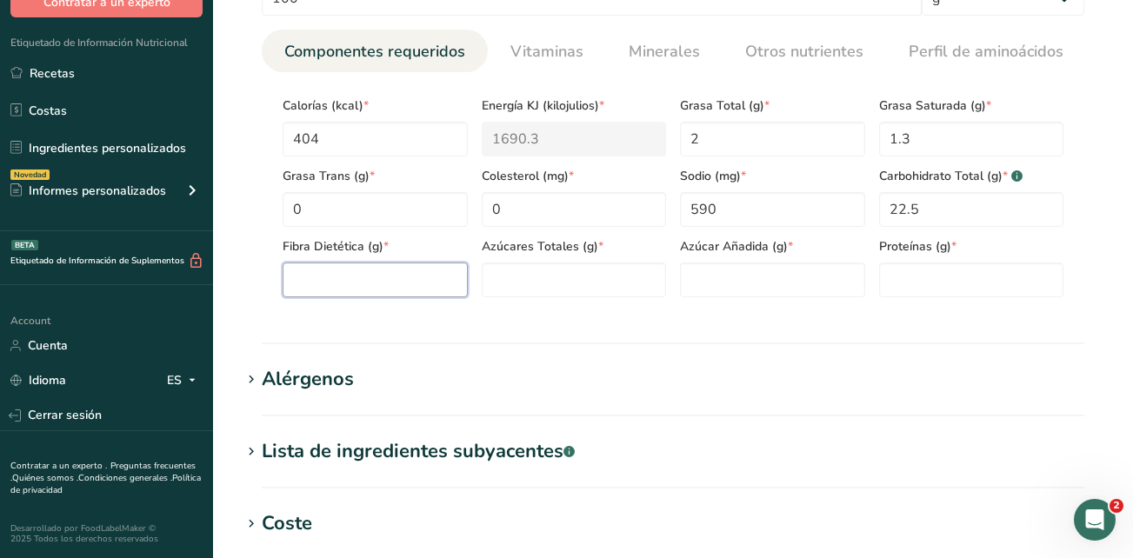
click at [423, 280] on Fiber "number" at bounding box center [375, 280] width 185 height 35
click at [506, 282] on Sugars "number" at bounding box center [574, 280] width 185 height 35
click at [731, 280] on Sugars "number" at bounding box center [772, 280] width 185 height 35
click at [891, 270] on input "number" at bounding box center [971, 280] width 185 height 35
click at [902, 398] on section "Alérgenos Añadir cualquier alérgeno conocido asociado con su ingrediente Soja F…" at bounding box center [673, 390] width 864 height 51
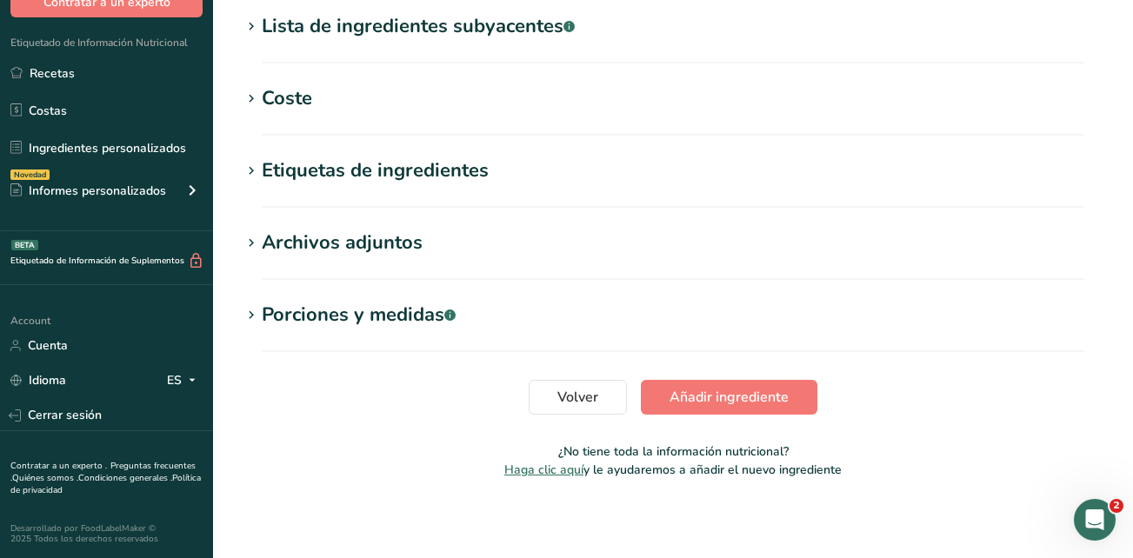
scroll to position [1212, 0]
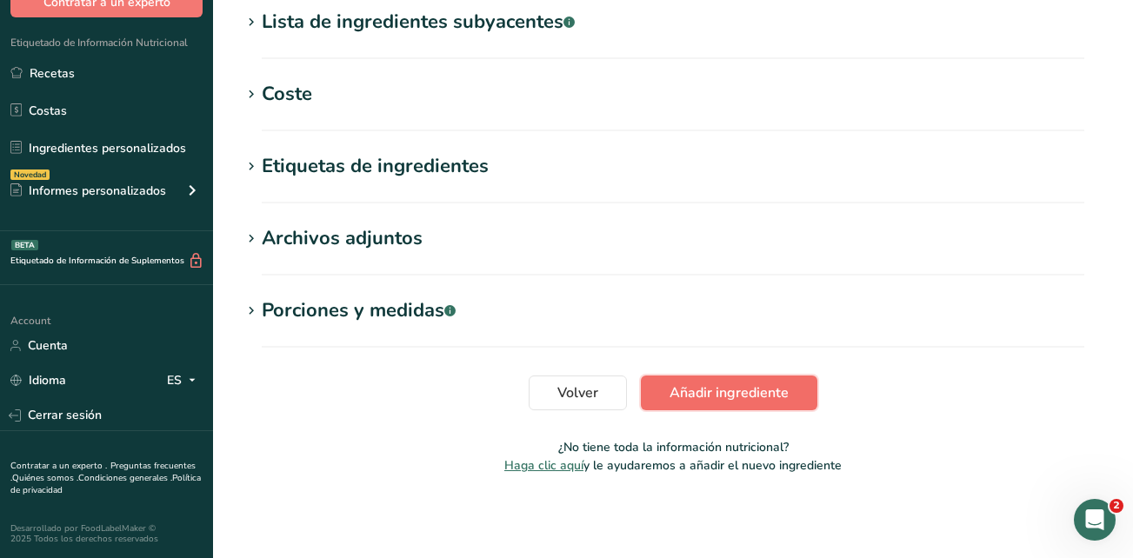
click at [766, 389] on span "Añadir ingrediente" at bounding box center [728, 393] width 119 height 21
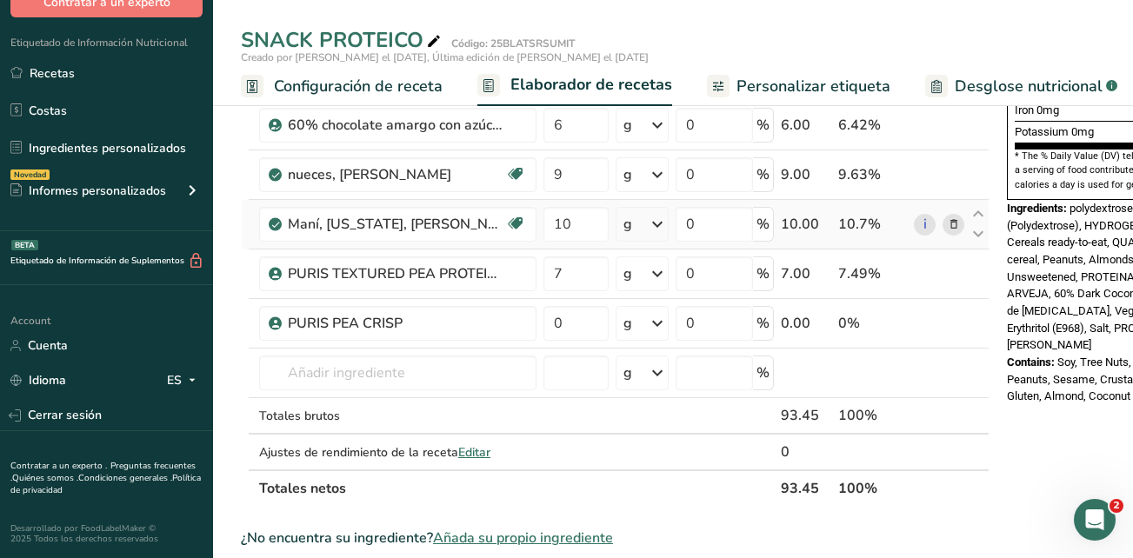
scroll to position [522, 0]
drag, startPoint x: 553, startPoint y: 336, endPoint x: 570, endPoint y: 335, distance: 17.4
click at [570, 335] on input "0" at bounding box center [575, 322] width 65 height 35
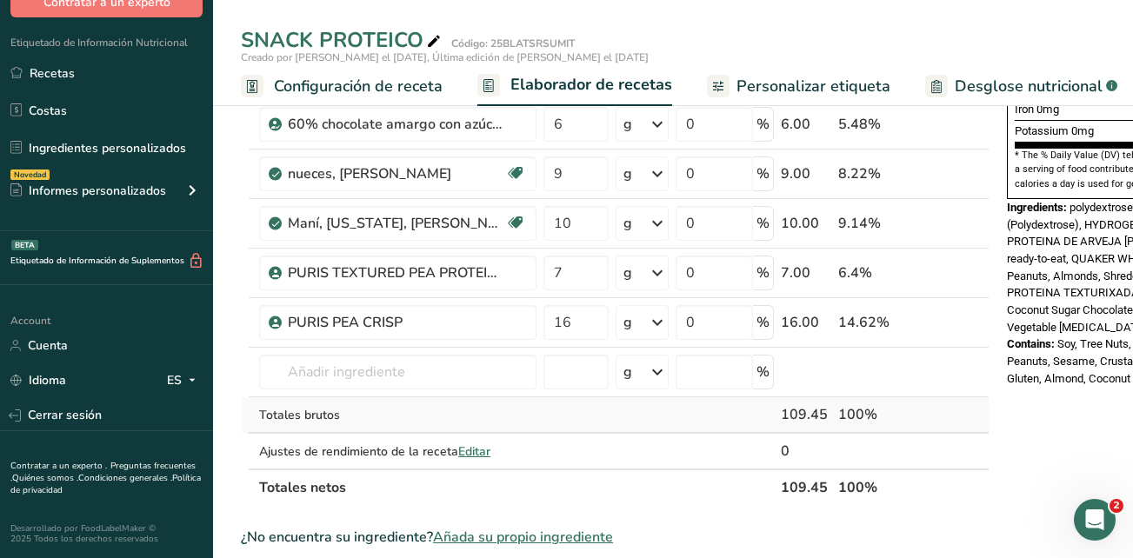
click at [942, 416] on div "Ingrediente * Cantidad * Unidad * Desperdicio * .a-a{fill:#347362;}.b-a{fill:#f…" at bounding box center [615, 86] width 749 height 840
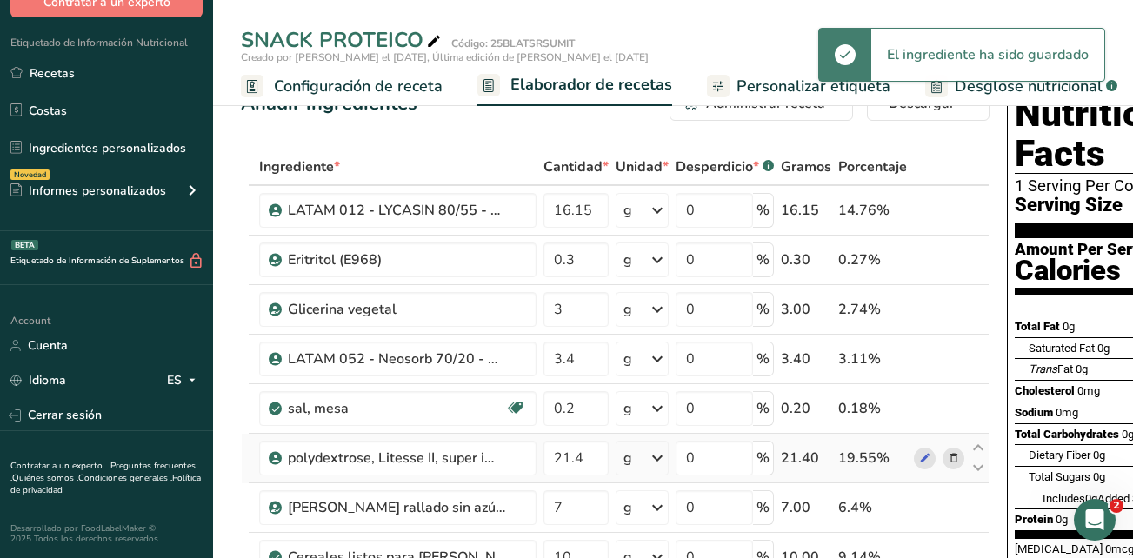
scroll to position [0, 0]
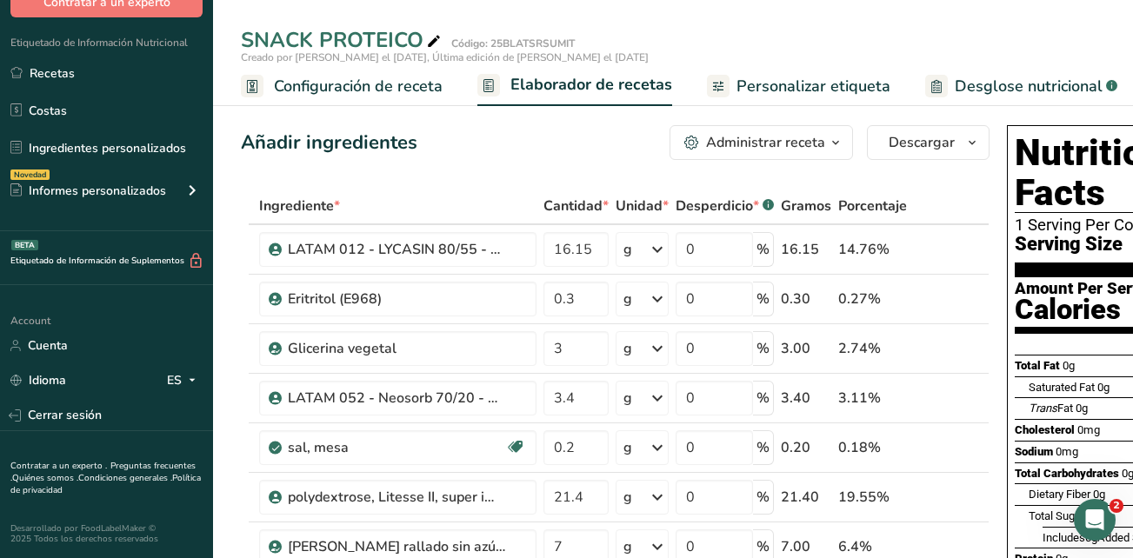
click at [853, 93] on span "Personalizar etiqueta" at bounding box center [813, 86] width 154 height 23
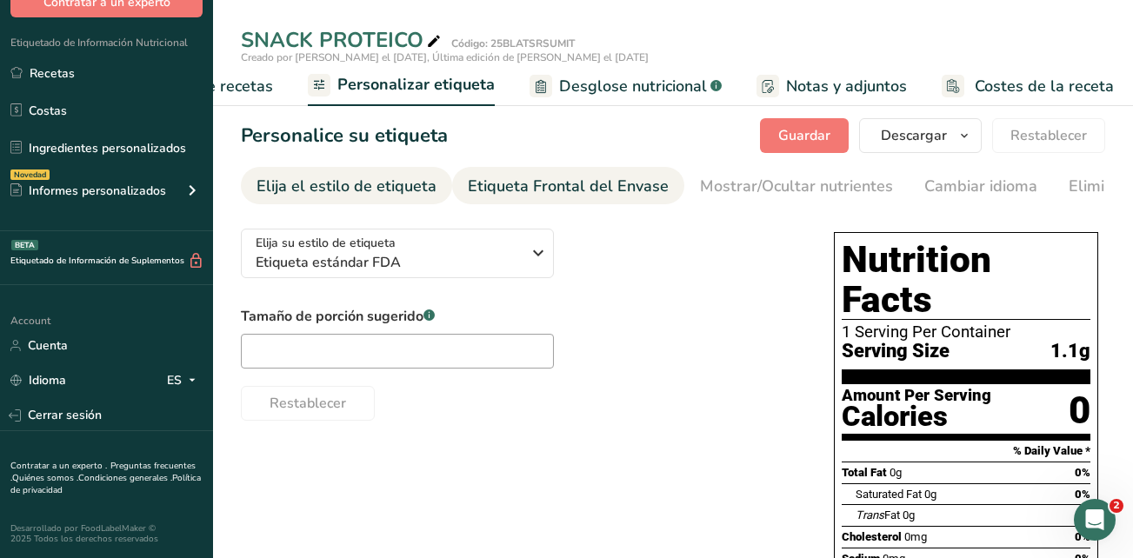
click at [591, 200] on link "Etiqueta Frontal del Envase" at bounding box center [568, 186] width 201 height 39
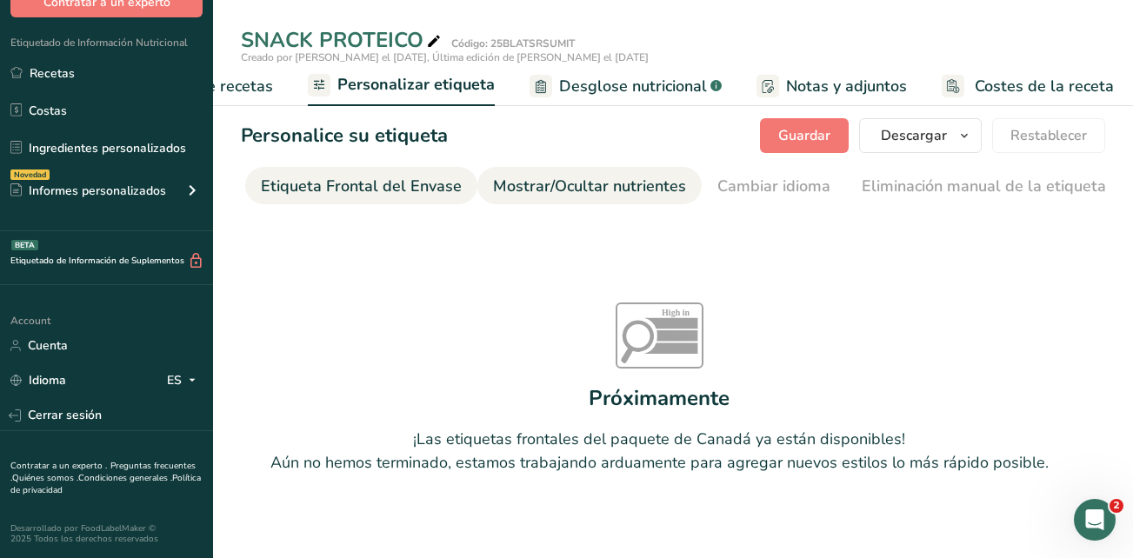
click at [645, 192] on div "Mostrar/Ocultar nutrientes" at bounding box center [589, 186] width 193 height 23
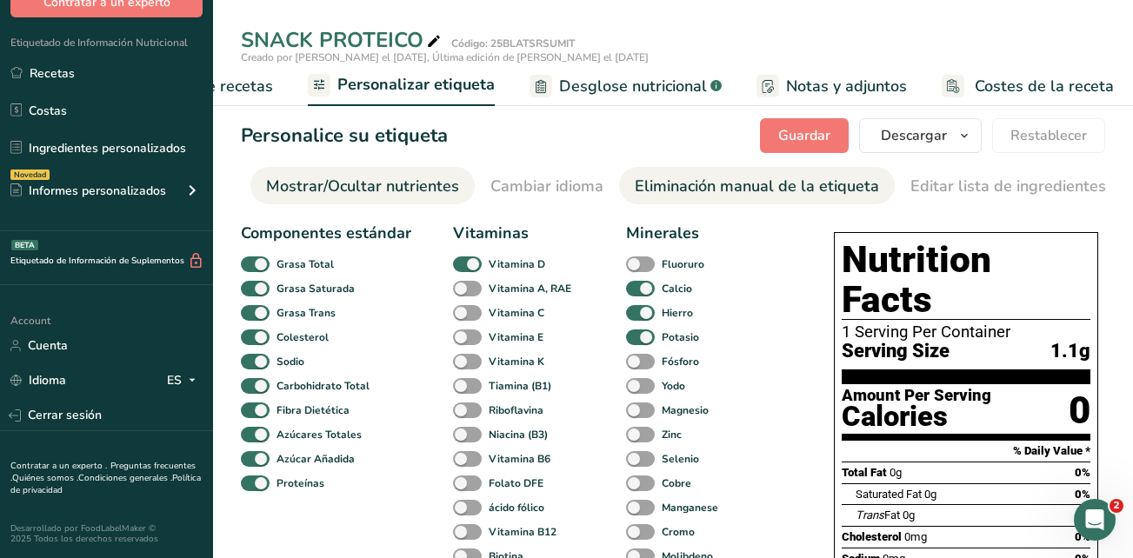
click at [676, 178] on div "Eliminación manual de la etiqueta" at bounding box center [757, 186] width 244 height 23
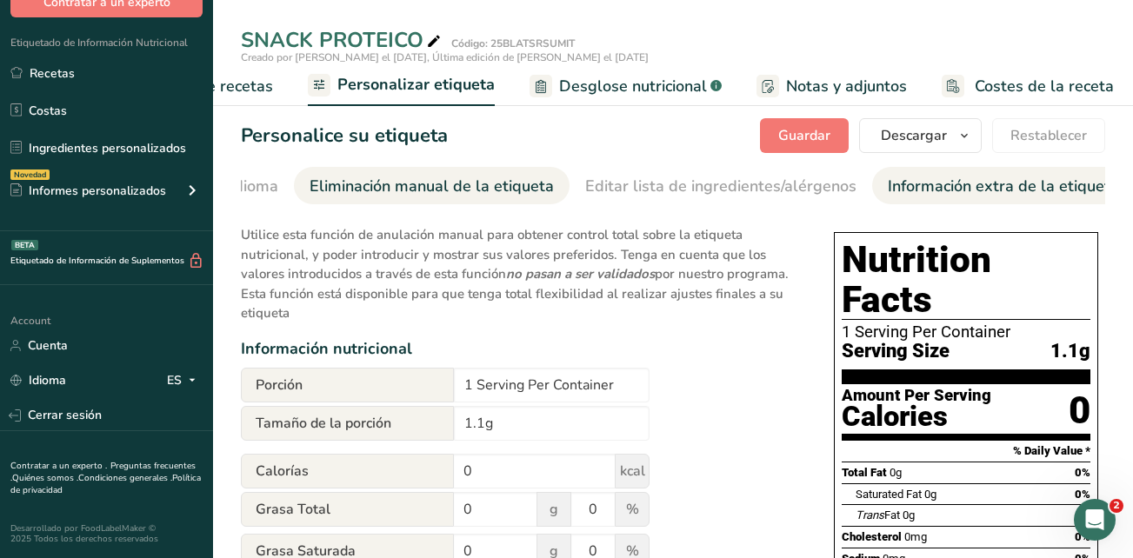
click at [902, 187] on div "Información extra de la etiqueta" at bounding box center [1003, 186] width 231 height 23
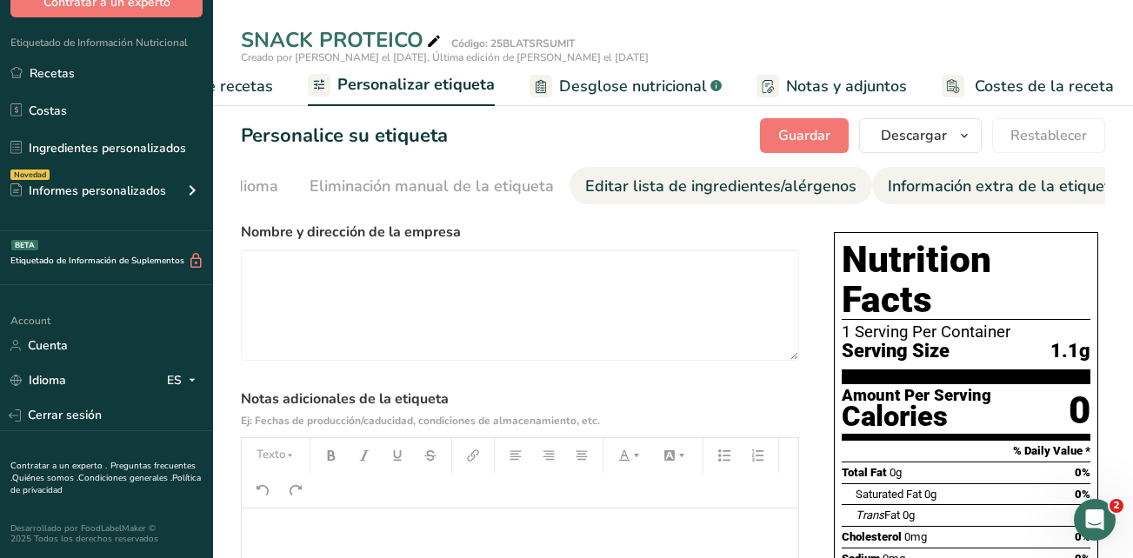
click at [723, 185] on div "Editar lista de ingredientes/alérgenos" at bounding box center [720, 186] width 271 height 23
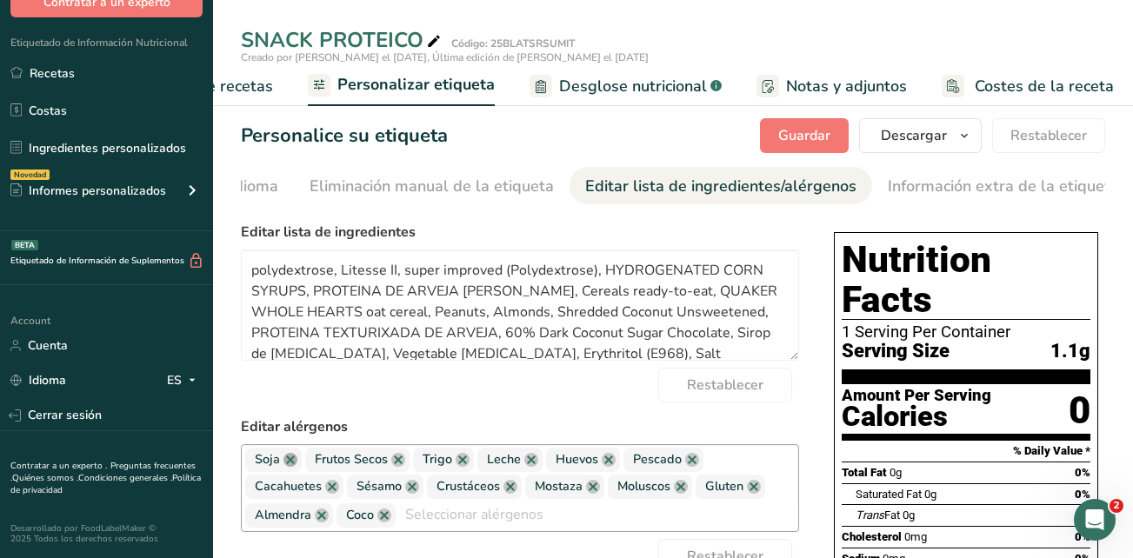
click at [285, 464] on link at bounding box center [290, 460] width 14 height 14
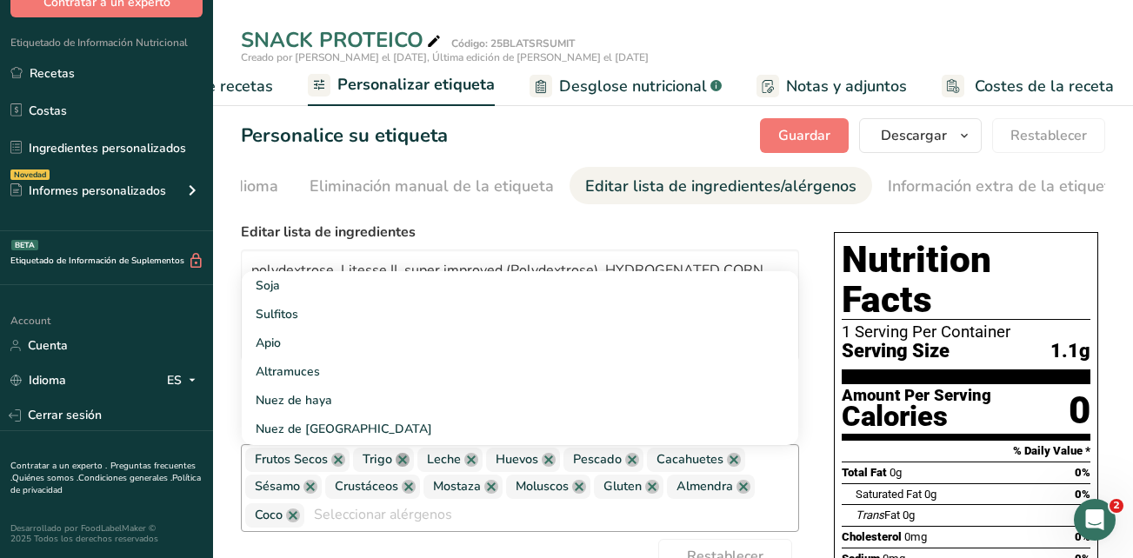
click at [401, 467] on link at bounding box center [403, 460] width 14 height 14
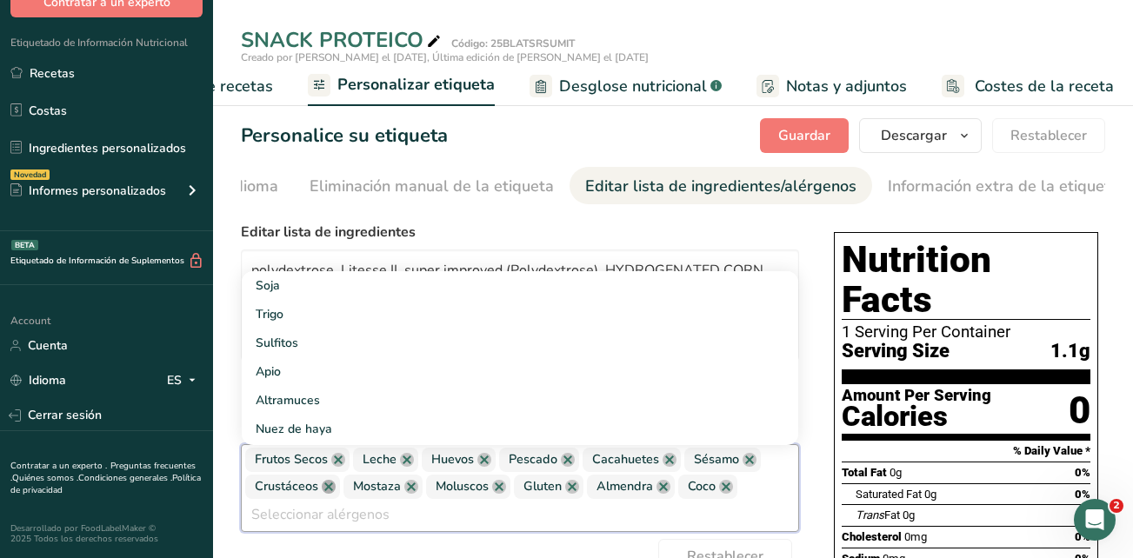
click at [324, 494] on link at bounding box center [329, 487] width 14 height 14
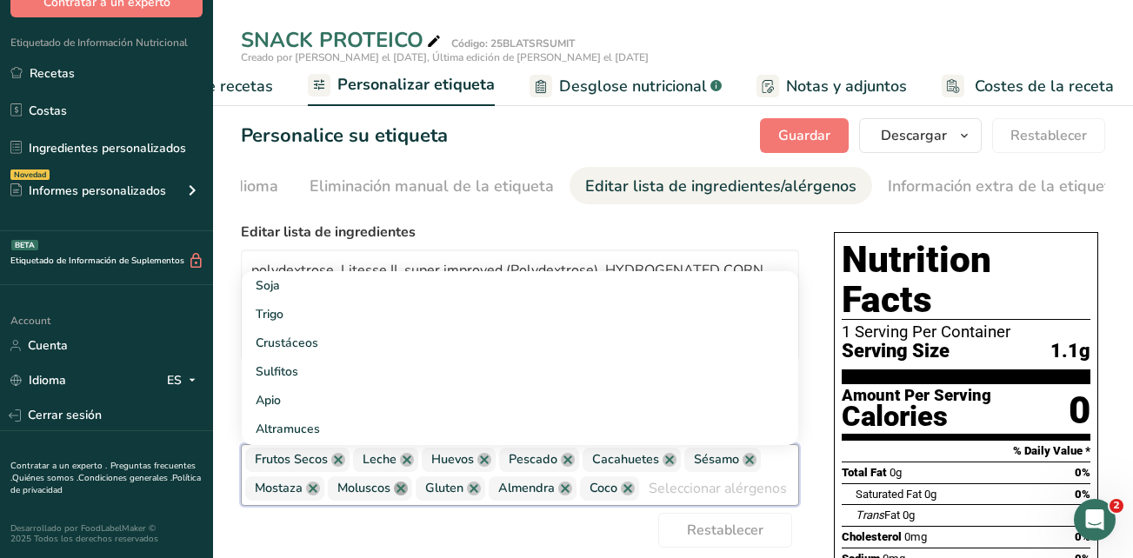
click at [405, 492] on link at bounding box center [401, 489] width 14 height 14
click at [311, 501] on span "Mostaza" at bounding box center [284, 488] width 79 height 24
click at [311, 495] on link at bounding box center [313, 489] width 14 height 14
click at [399, 495] on link at bounding box center [395, 489] width 14 height 14
click at [299, 495] on link at bounding box center [303, 489] width 14 height 14
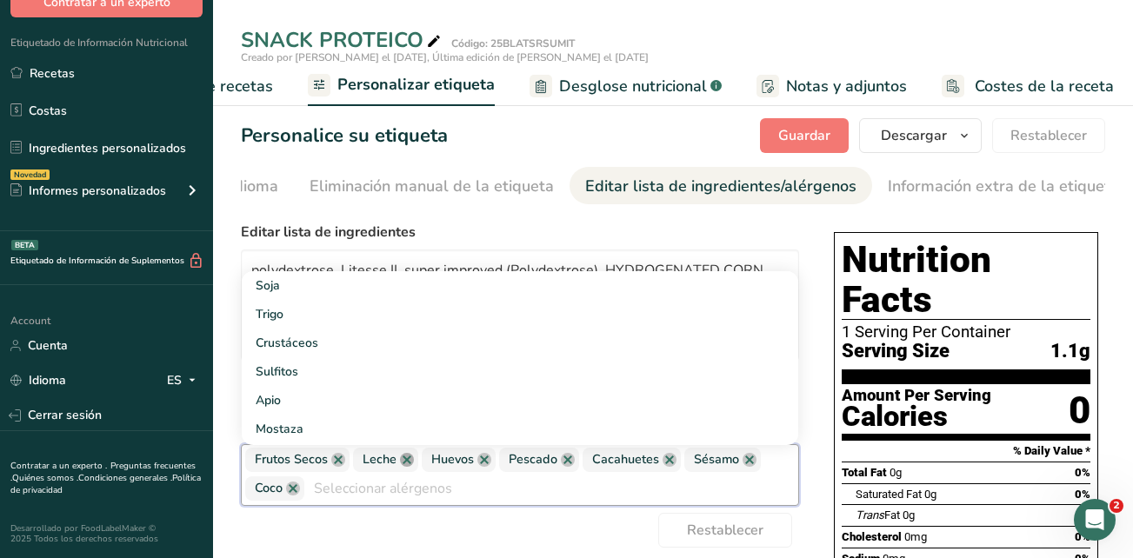
click at [405, 467] on link at bounding box center [407, 460] width 14 height 14
click at [416, 467] on link at bounding box center [416, 460] width 14 height 14
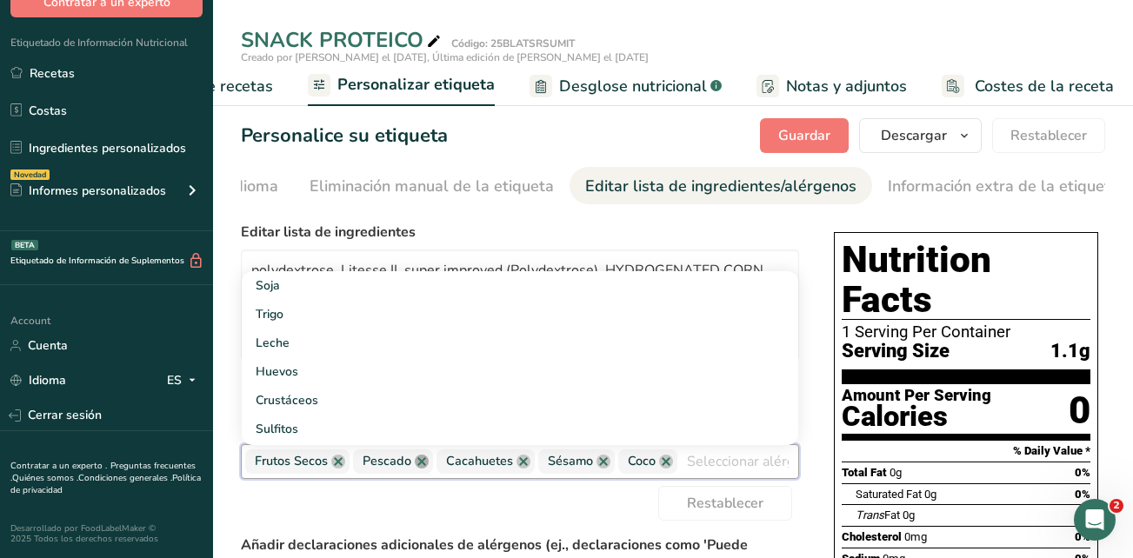
click at [421, 464] on link at bounding box center [422, 462] width 14 height 14
click at [440, 469] on link at bounding box center [440, 462] width 14 height 14
click at [416, 469] on link at bounding box center [418, 462] width 14 height 14
click at [498, 513] on div "Restablecer" at bounding box center [520, 503] width 558 height 35
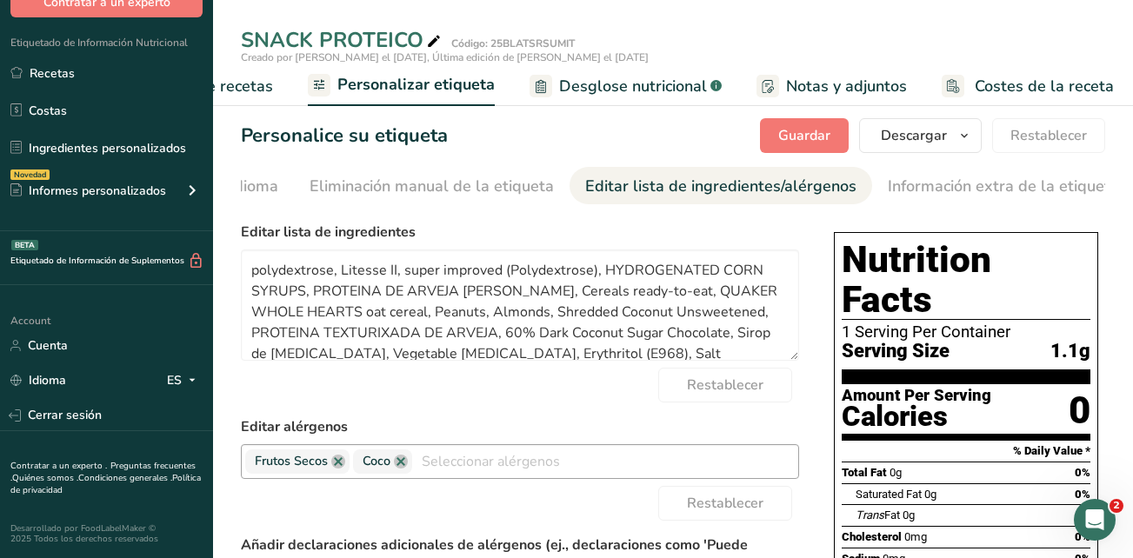
click at [259, 88] on span "Elaborador de recetas" at bounding box center [192, 86] width 161 height 23
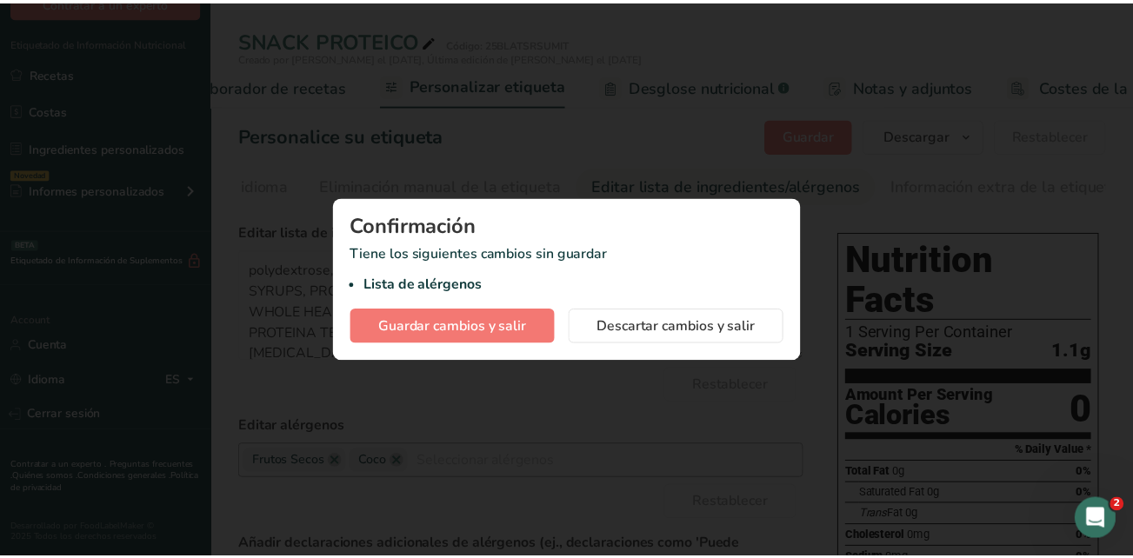
scroll to position [0, 242]
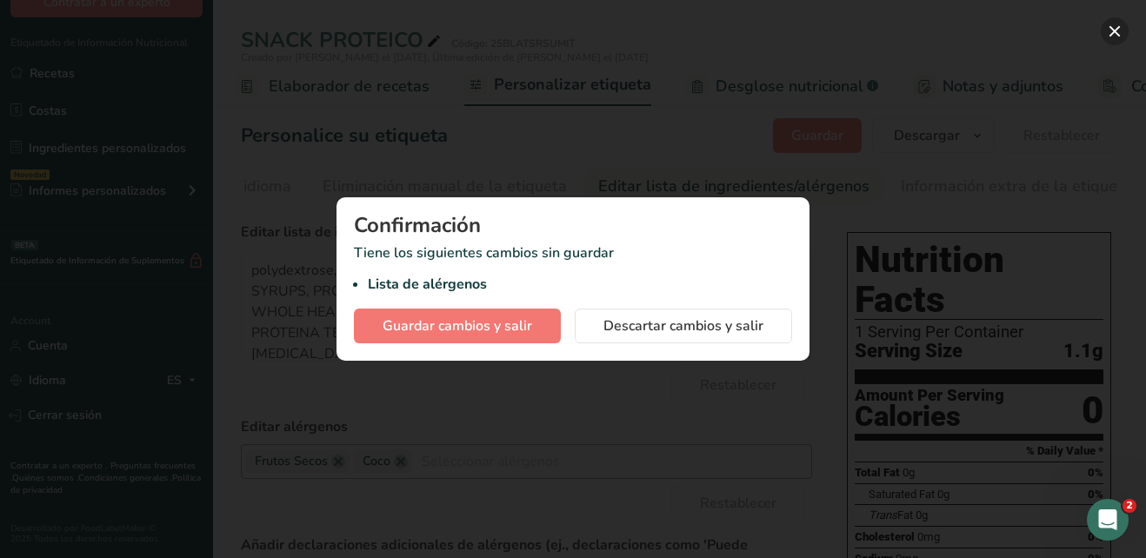
click at [1117, 31] on button "button" at bounding box center [1115, 31] width 28 height 28
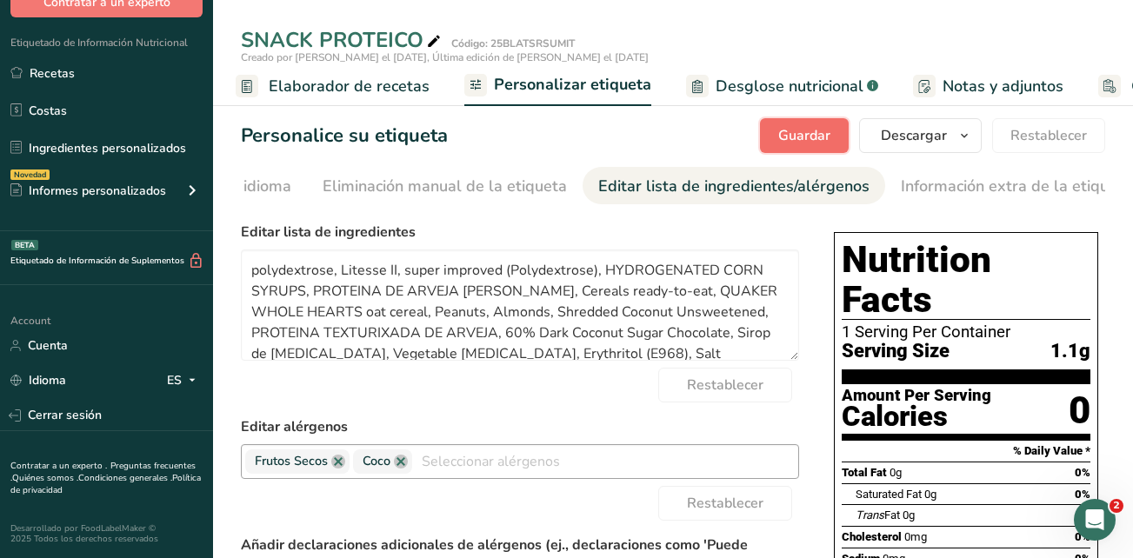
click at [828, 133] on span "Guardar" at bounding box center [804, 135] width 52 height 21
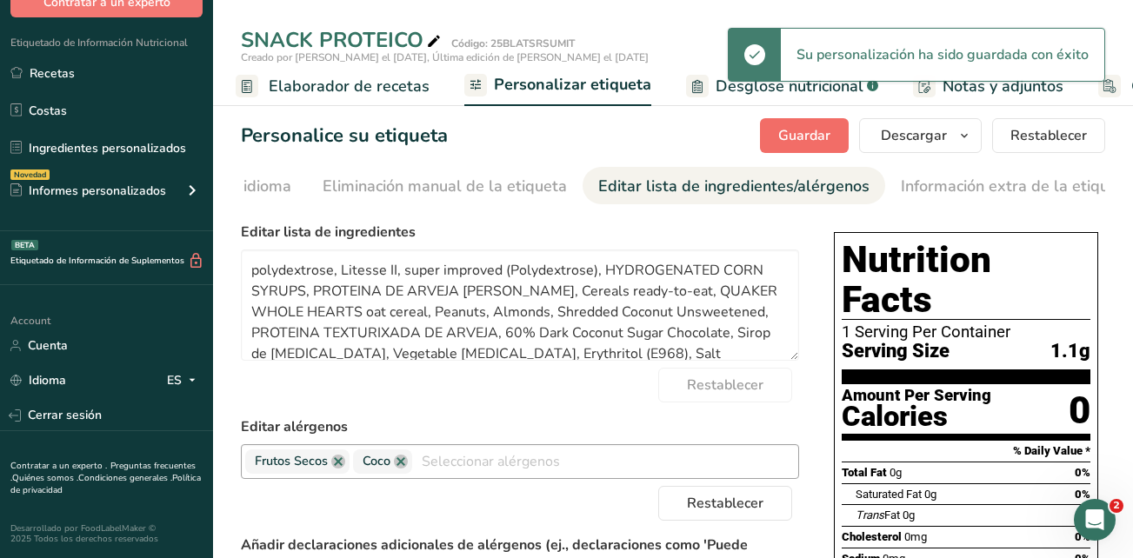
drag, startPoint x: 379, startPoint y: 83, endPoint x: 770, endPoint y: 127, distance: 393.7
click at [379, 82] on span "Elaborador de recetas" at bounding box center [349, 86] width 161 height 23
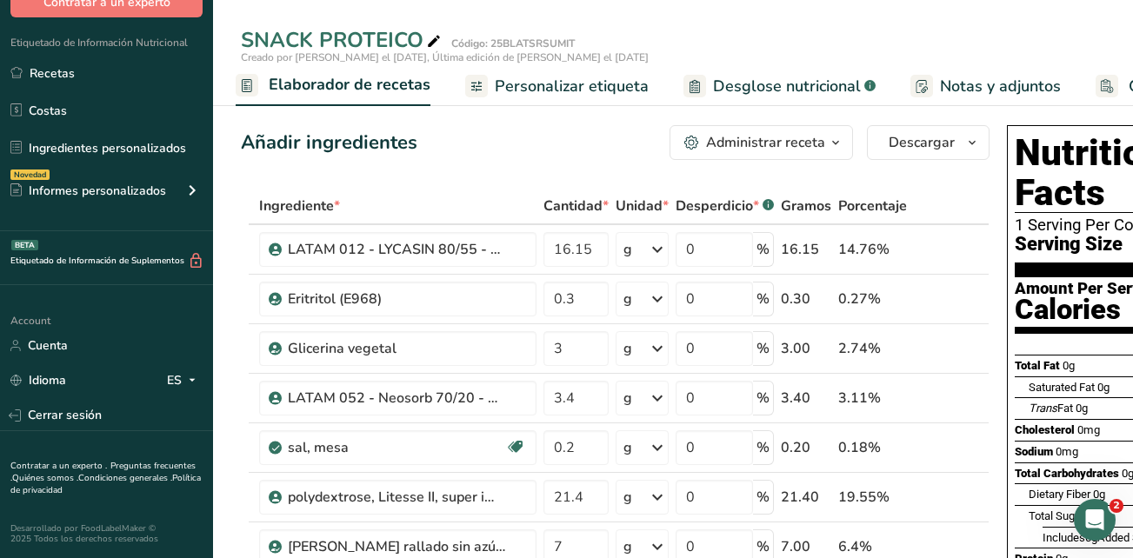
click at [612, 92] on span "Personalizar etiqueta" at bounding box center [572, 86] width 154 height 23
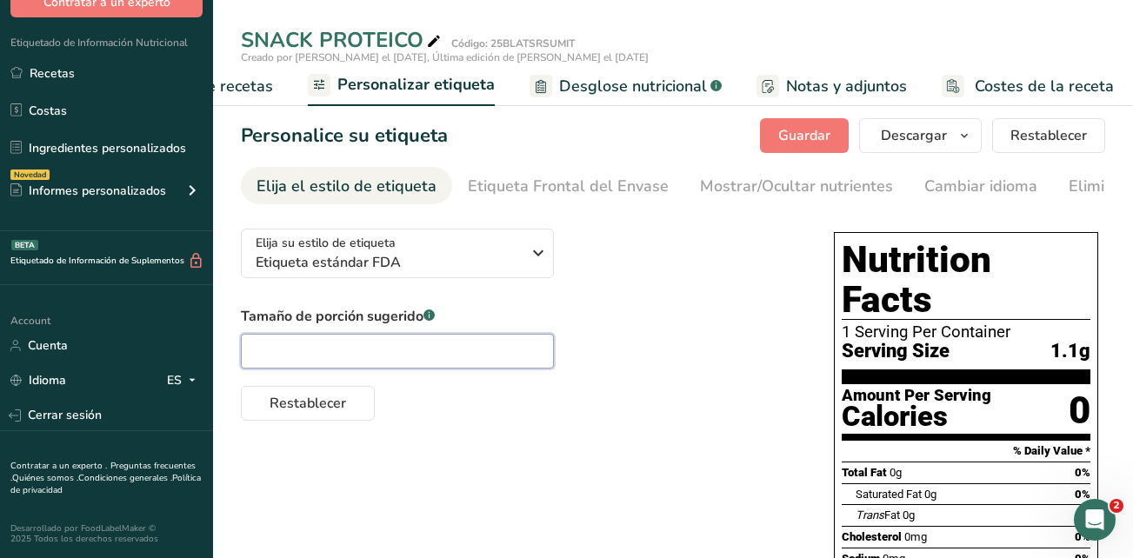
click at [509, 357] on input "text" at bounding box center [397, 351] width 313 height 35
click at [350, 403] on button "Restablecer" at bounding box center [308, 403] width 134 height 35
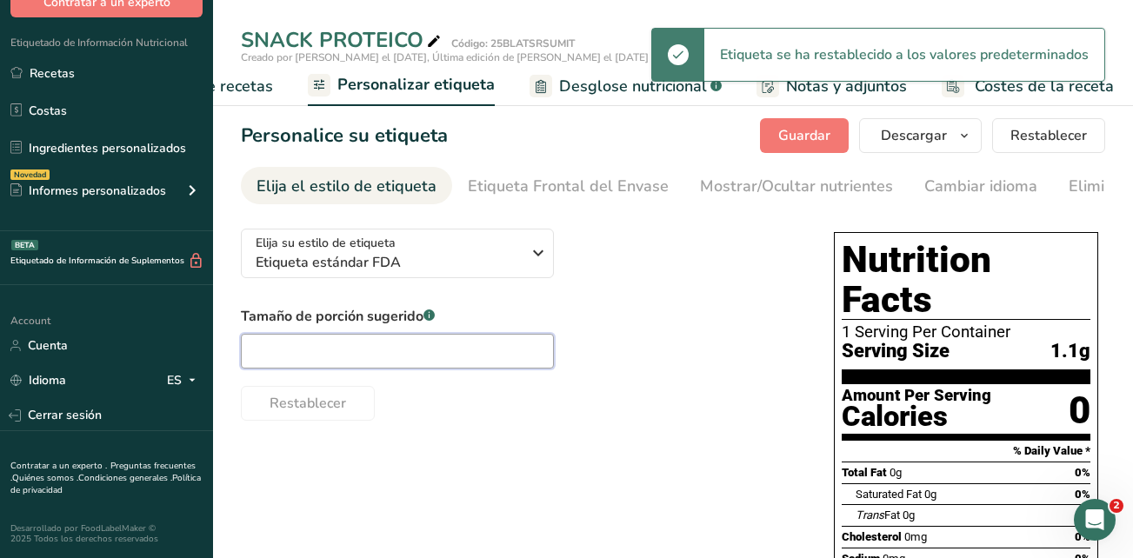
click at [326, 350] on input "text" at bounding box center [397, 351] width 313 height 35
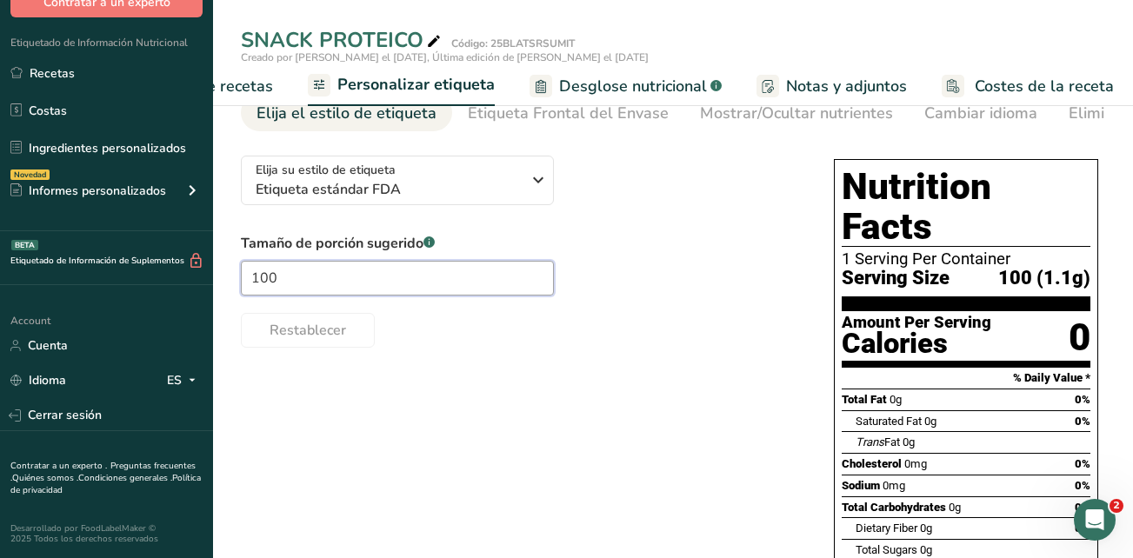
scroll to position [174, 0]
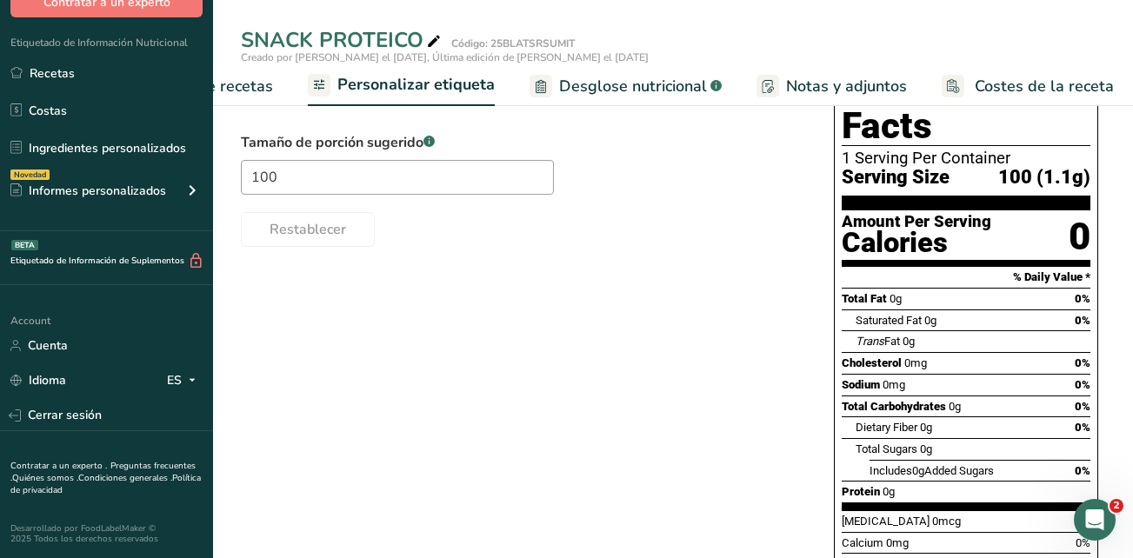
click at [597, 436] on div "Elija su estilo de etiqueta Etiqueta estándar FDA EE. UU. (FDA) Etiqueta estánd…" at bounding box center [673, 433] width 864 height 784
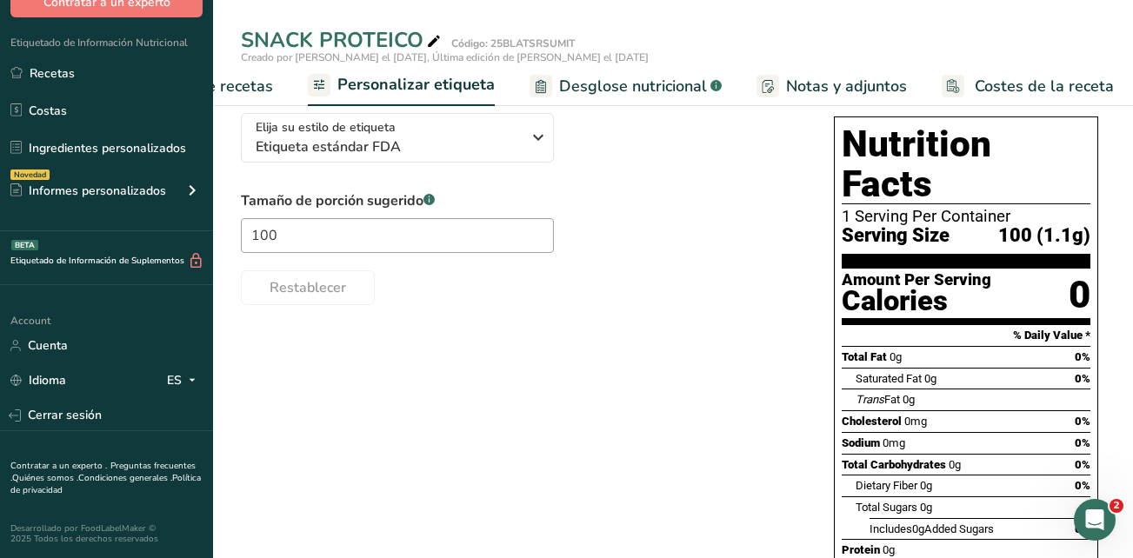
scroll to position [85, 0]
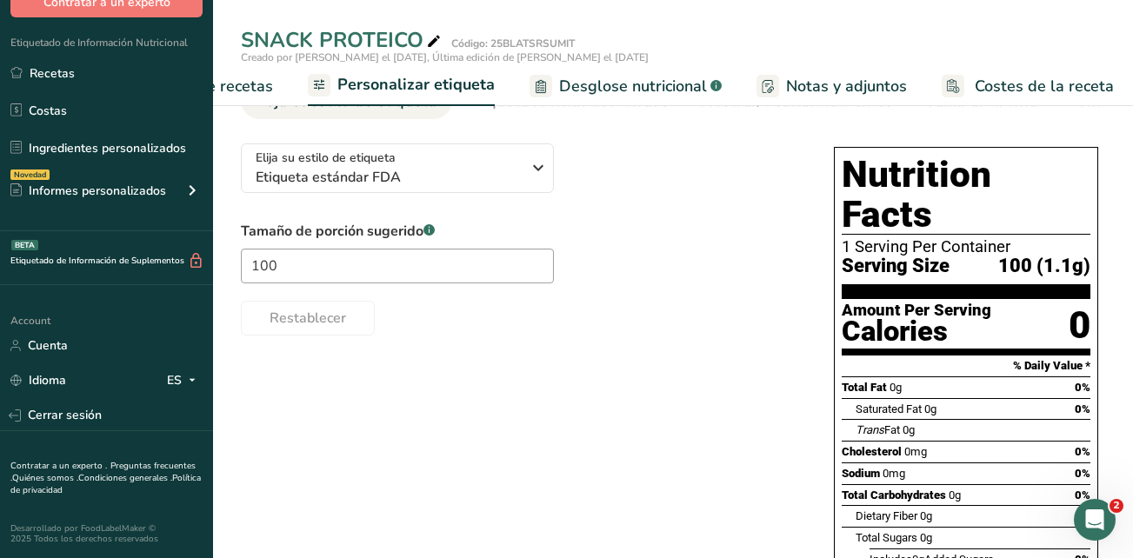
drag, startPoint x: 1093, startPoint y: 229, endPoint x: 1038, endPoint y: 235, distance: 55.1
click at [1038, 235] on div "Nutrition Facts 1 Serving Per Container Serving Size 100 (1.1g) Amount Per Serv…" at bounding box center [966, 445] width 264 height 596
click at [526, 401] on div "Elija su estilo de etiqueta Etiqueta estándar FDA EE. UU. (FDA) Etiqueta estánd…" at bounding box center [673, 522] width 864 height 784
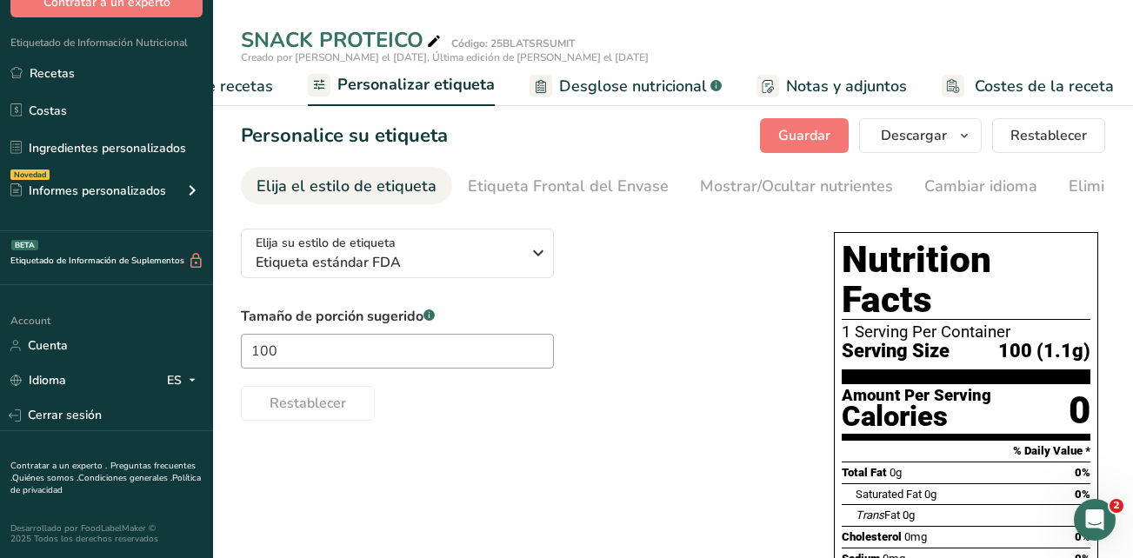
click at [671, 329] on div "Tamaño de porción sugerido .a-a{fill:#347362;}.b-a{fill:#fff;} 100 Restablecer" at bounding box center [520, 363] width 558 height 115
click at [789, 136] on span "Guardar" at bounding box center [804, 135] width 52 height 21
drag, startPoint x: 231, startPoint y: 84, endPoint x: 929, endPoint y: 233, distance: 713.8
click at [232, 84] on span "Elaborador de recetas" at bounding box center [192, 86] width 161 height 23
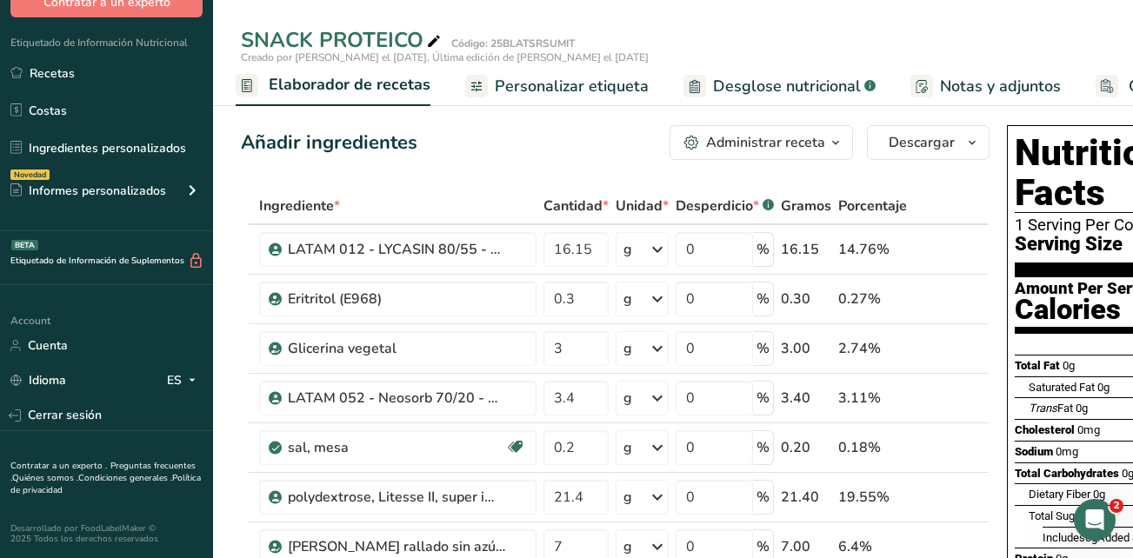
click at [398, 83] on span "Elaborador de recetas" at bounding box center [350, 84] width 162 height 23
click at [836, 140] on icon "button" at bounding box center [836, 143] width 14 height 22
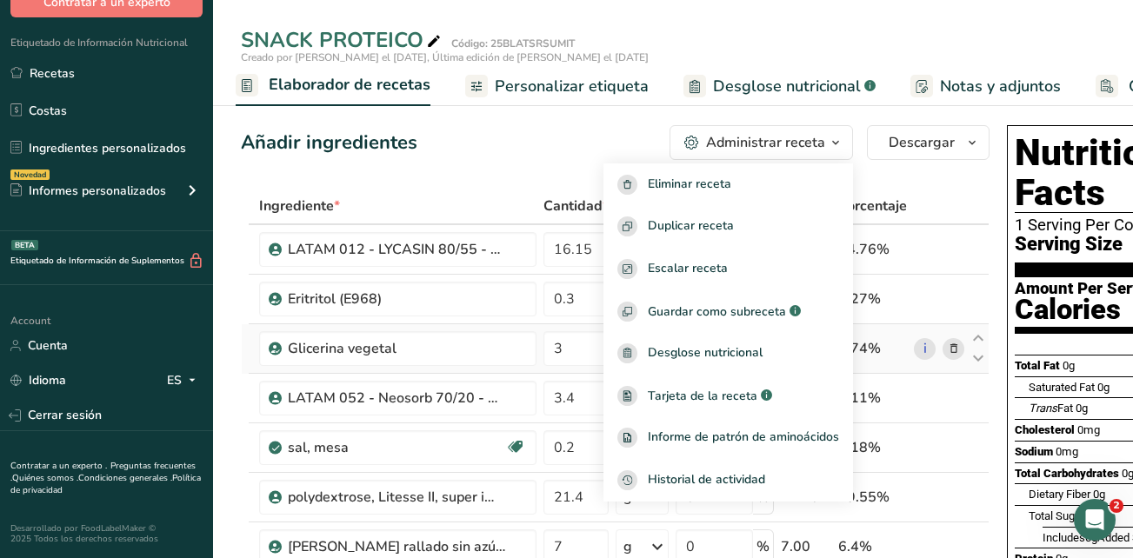
click at [710, 349] on span "Desglose nutricional" at bounding box center [705, 353] width 115 height 20
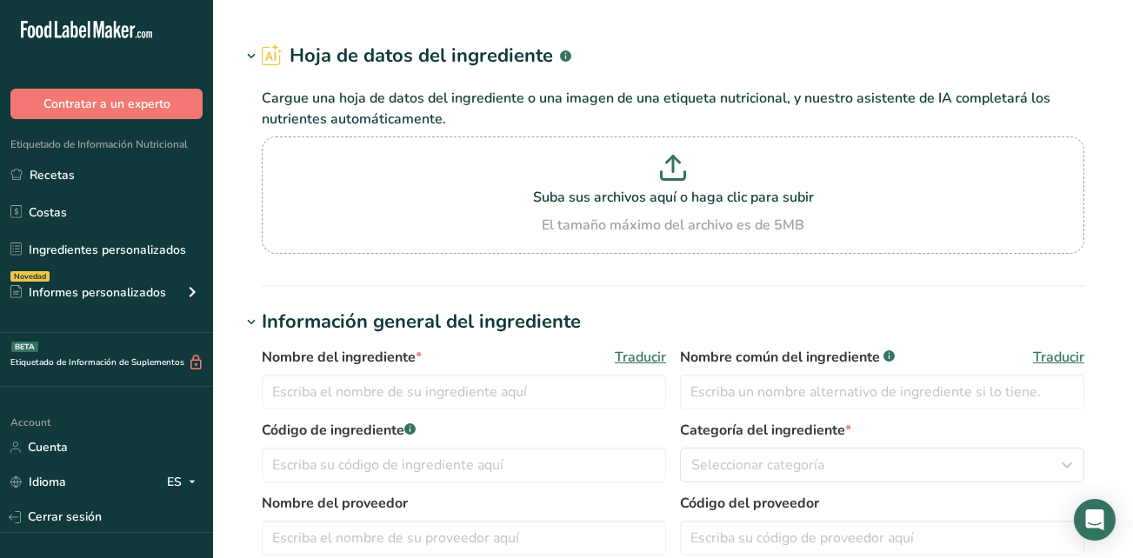
type input "Coconut Milk, low fat"
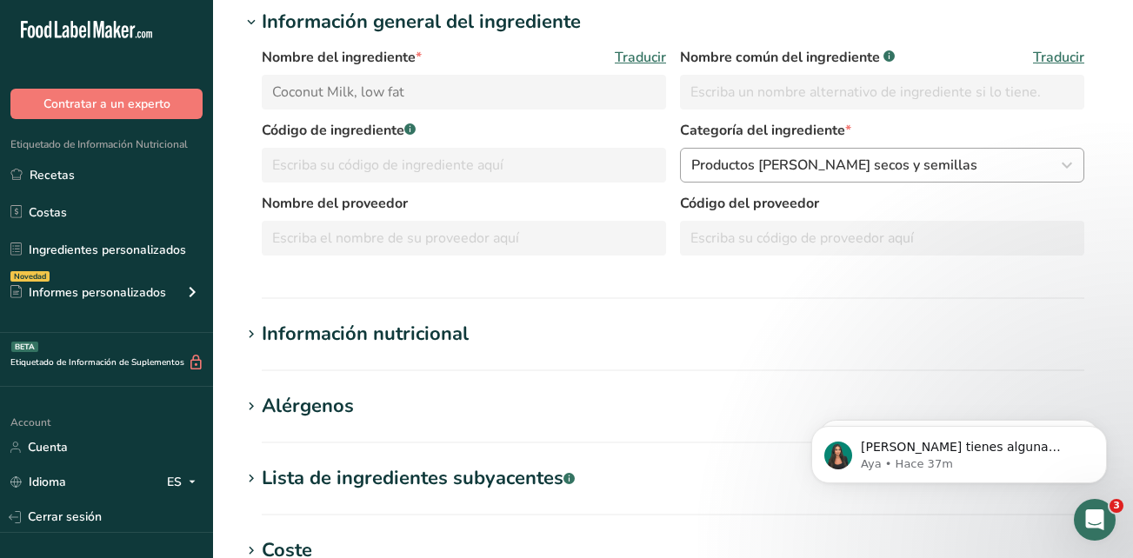
scroll to position [261, 0]
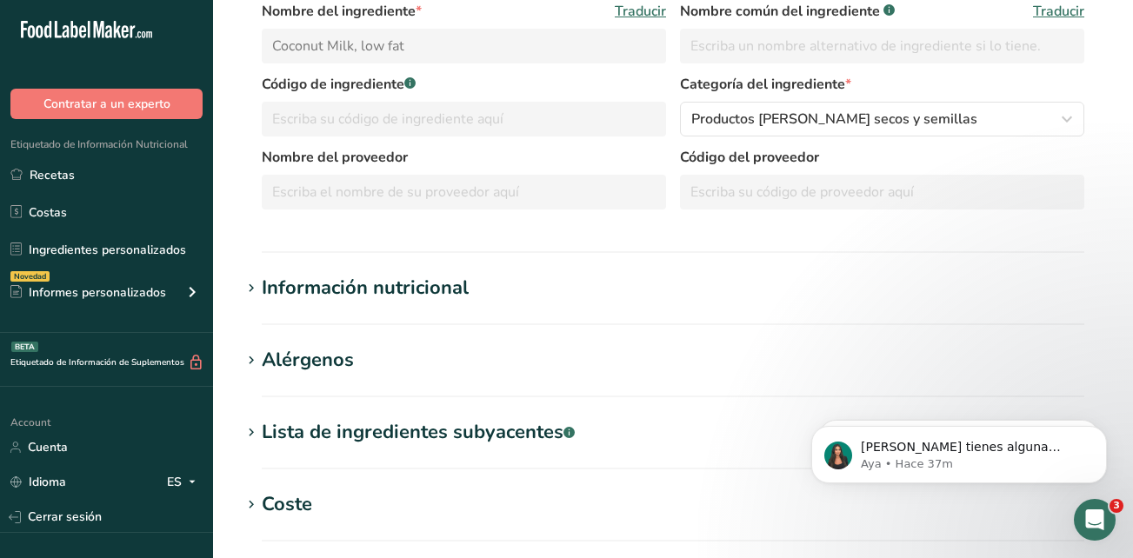
click at [384, 280] on div "Información nutricional" at bounding box center [365, 288] width 207 height 29
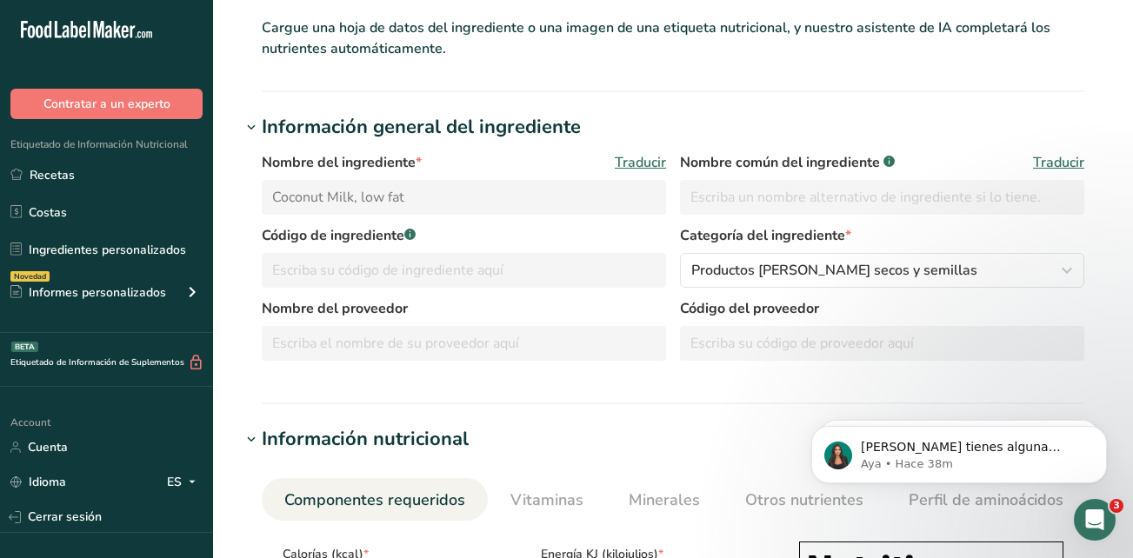
scroll to position [0, 0]
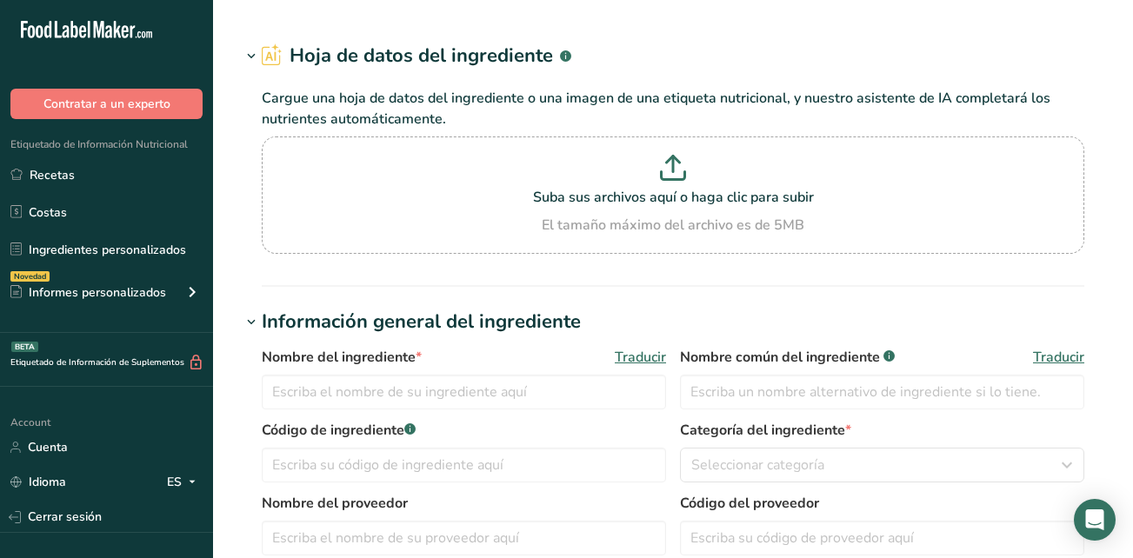
type input "Nuts, coconut milk, canned (liquid expressed from grated meat and water)"
type input "Coconut milk, canned"
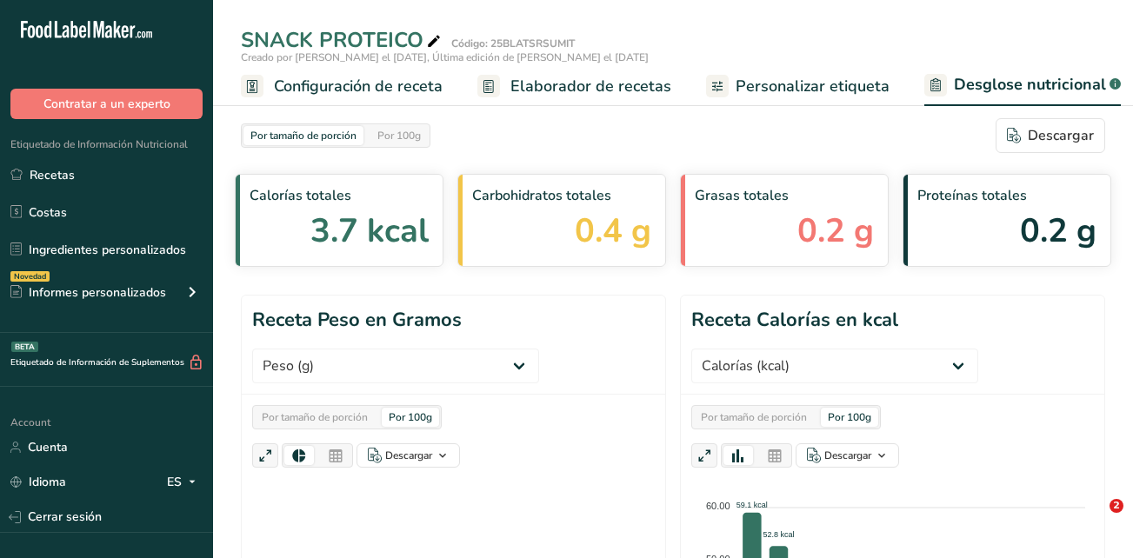
select select "Calories"
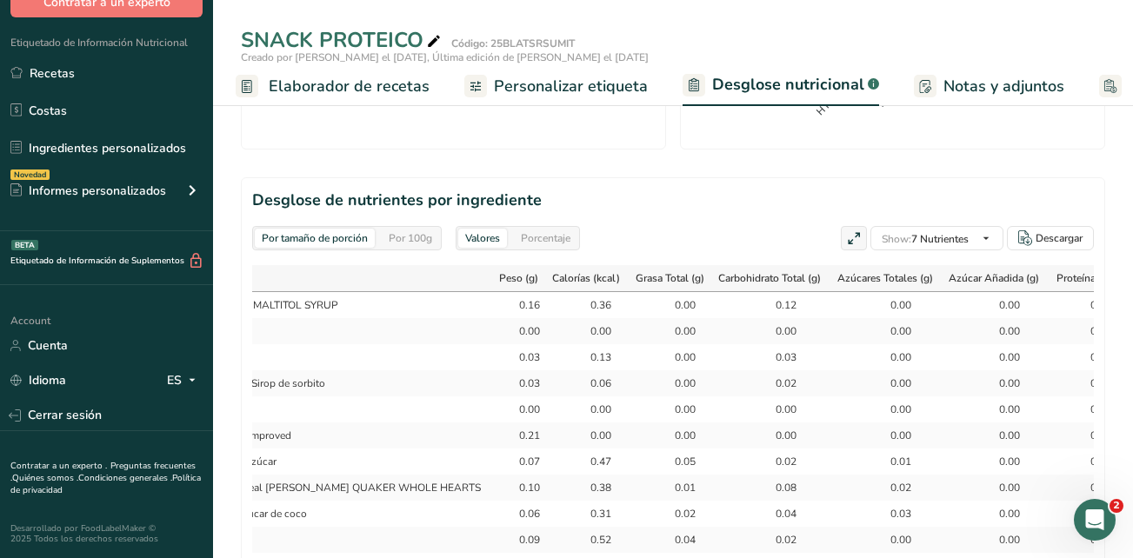
scroll to position [788, 0]
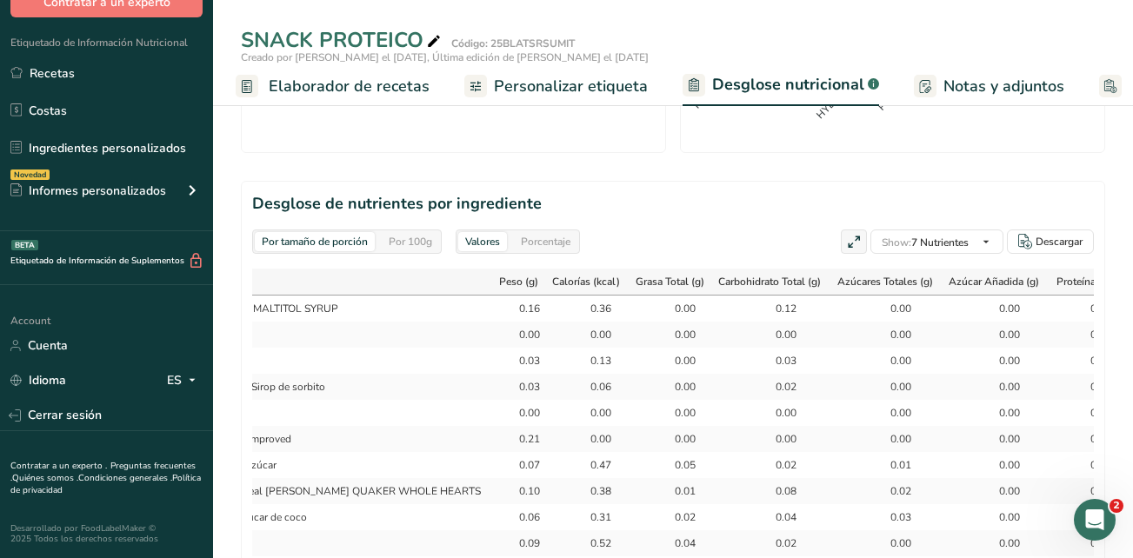
click at [367, 236] on div "Por tamaño de porción" at bounding box center [315, 241] width 120 height 19
click at [369, 238] on div "Por tamaño de porción" at bounding box center [315, 241] width 120 height 19
click at [349, 238] on div "Por tamaño de porción" at bounding box center [315, 241] width 120 height 19
click at [355, 235] on div "Por tamaño de porción" at bounding box center [315, 241] width 120 height 19
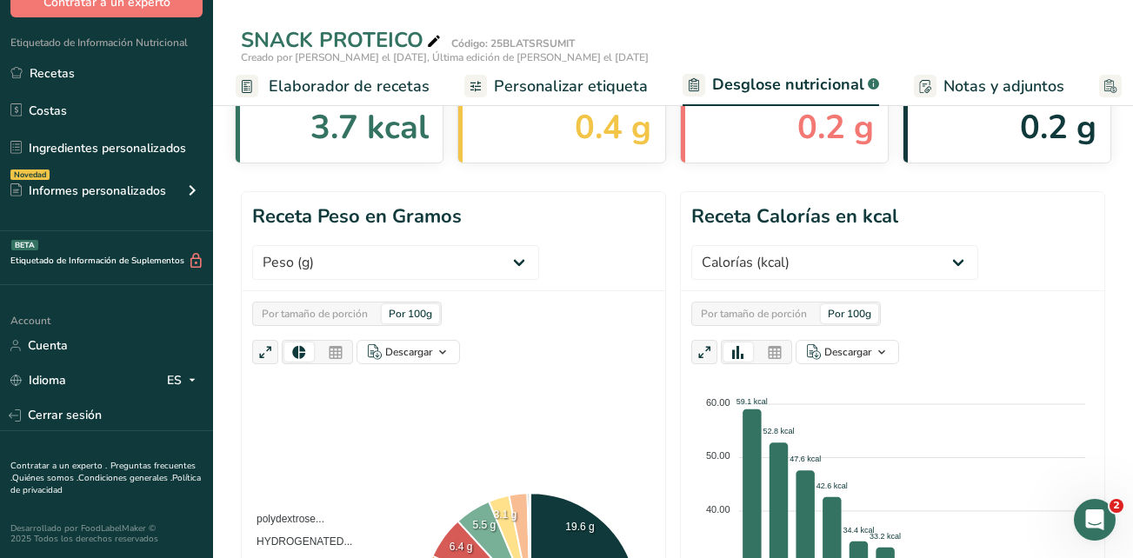
scroll to position [72, 0]
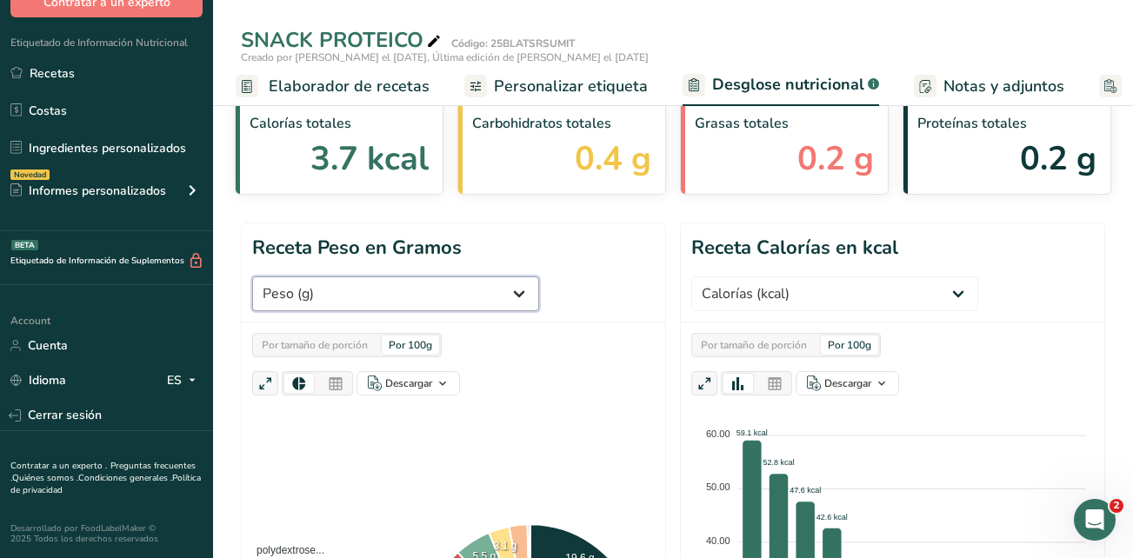
click at [502, 287] on select "Peso (g) Calorías (kcal) Energía KJ (kj) Grasa Total (g) Grasa Saturada (g) Gra…" at bounding box center [395, 293] width 287 height 35
click at [252, 276] on select "Peso (g) Calorías (kcal) Energía KJ (kj) Grasa Total (g) Grasa Saturada (g) Gra…" at bounding box center [395, 293] width 287 height 35
click at [399, 344] on div "Por 100g" at bounding box center [410, 345] width 57 height 19
click at [432, 334] on div "Por tamaño de porción Por 100g" at bounding box center [347, 345] width 190 height 24
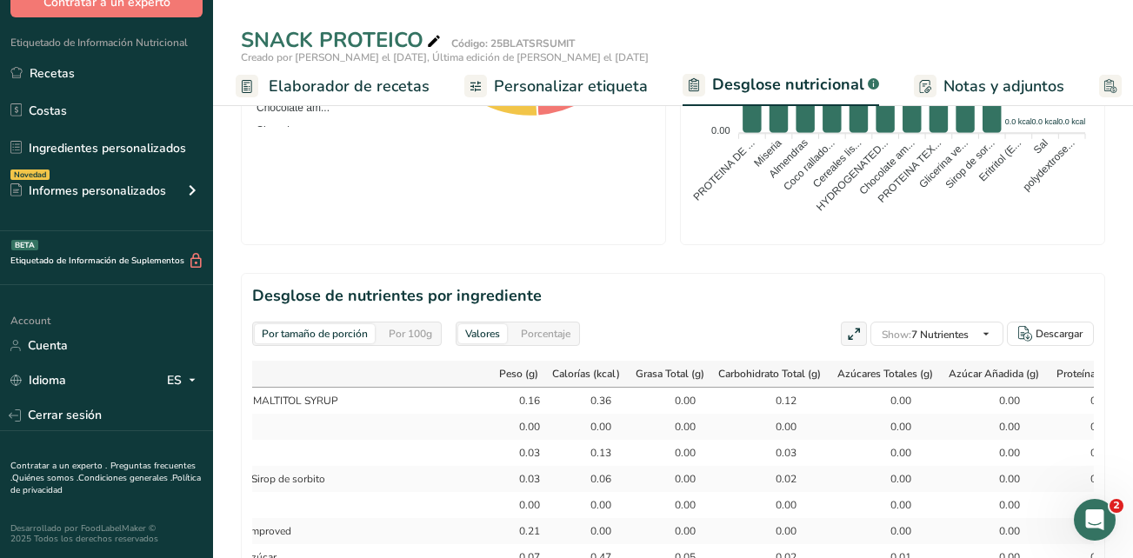
scroll to position [681, 0]
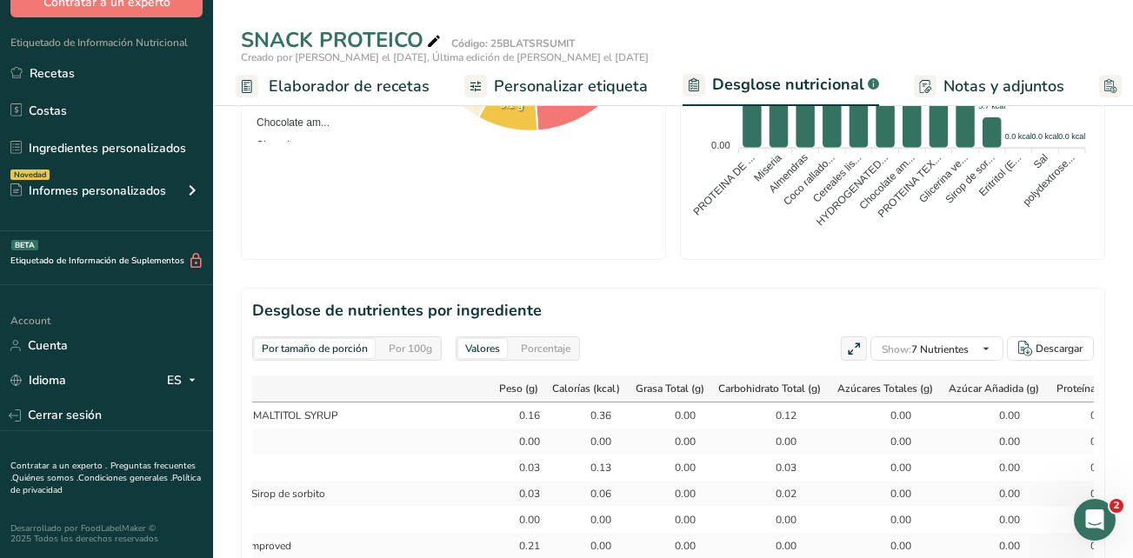
click at [499, 418] on td "0.16" at bounding box center [518, 416] width 59 height 26
click at [489, 402] on th "Peso (g)" at bounding box center [518, 389] width 59 height 27
click at [538, 383] on icon at bounding box center [545, 389] width 14 height 22
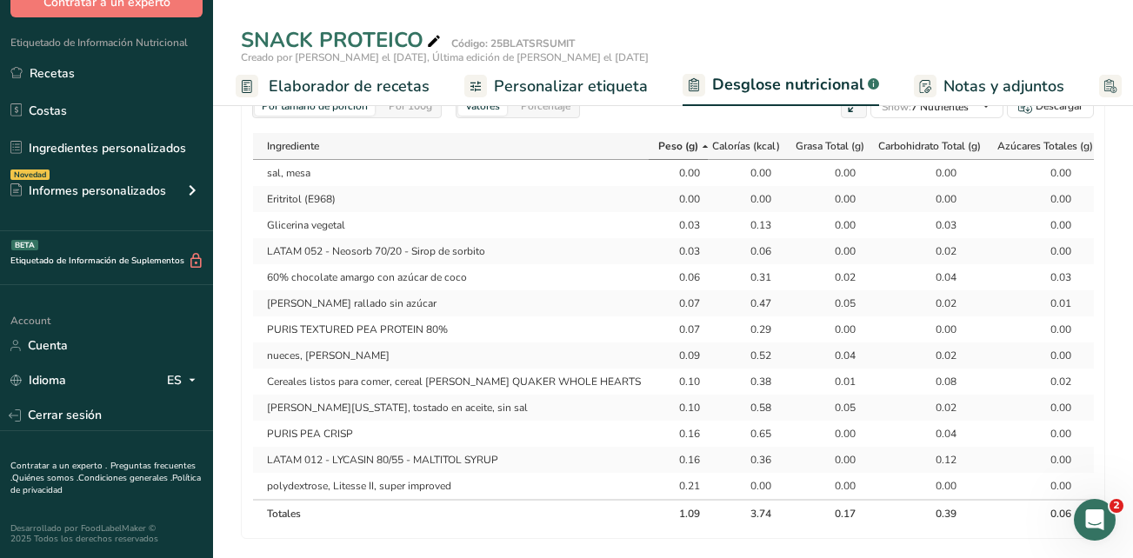
scroll to position [709, 0]
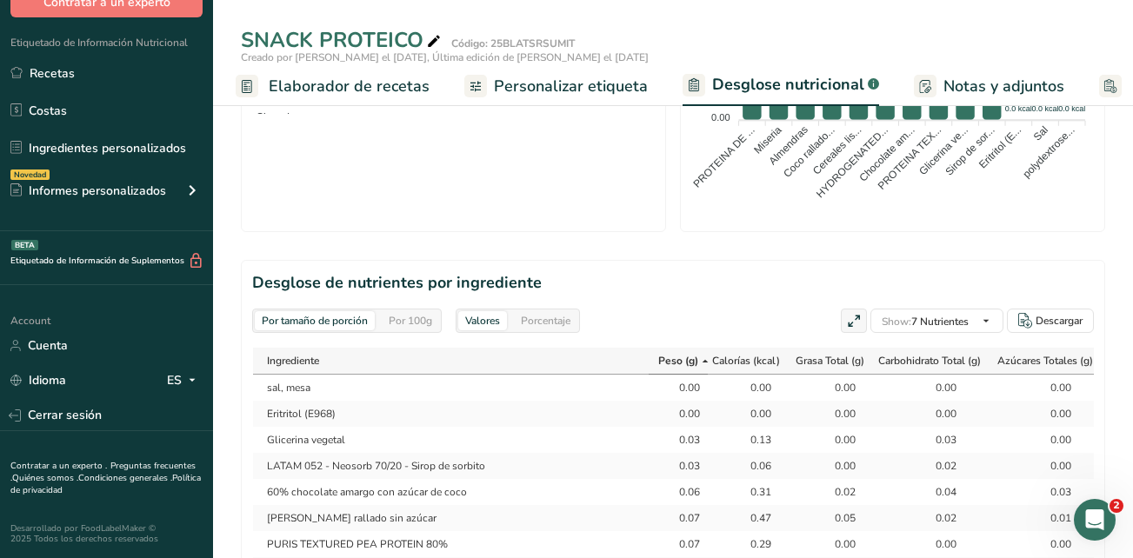
click at [698, 360] on icon at bounding box center [705, 361] width 14 height 22
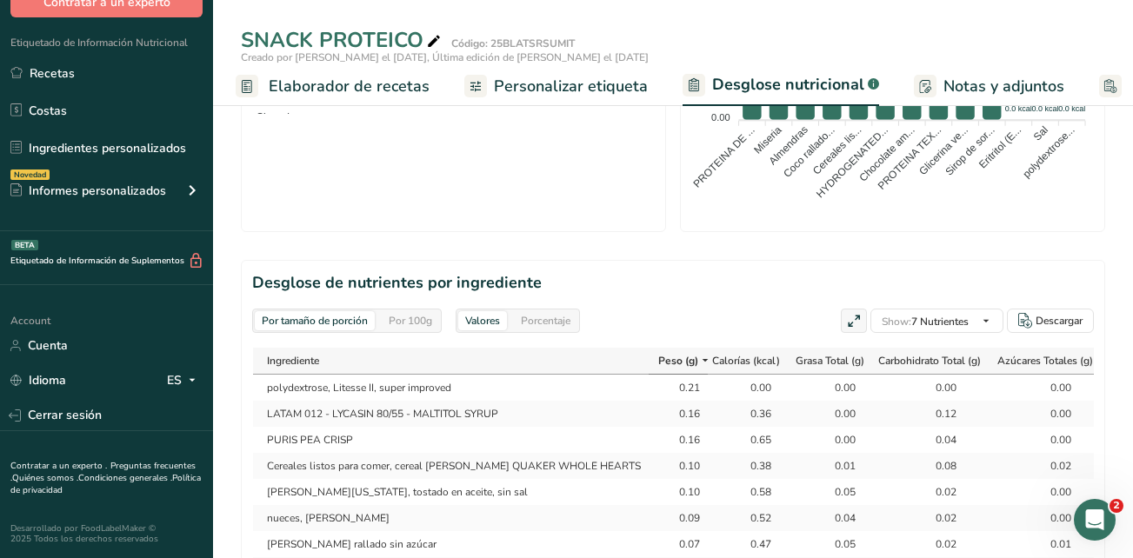
drag, startPoint x: 661, startPoint y: 388, endPoint x: 633, endPoint y: 389, distance: 27.9
click at [649, 389] on td "0.21" at bounding box center [678, 388] width 59 height 26
drag, startPoint x: 633, startPoint y: 389, endPoint x: 665, endPoint y: 437, distance: 57.6
click at [708, 437] on td "0.65" at bounding box center [749, 440] width 83 height 26
click at [656, 389] on div "0.21" at bounding box center [677, 388] width 43 height 16
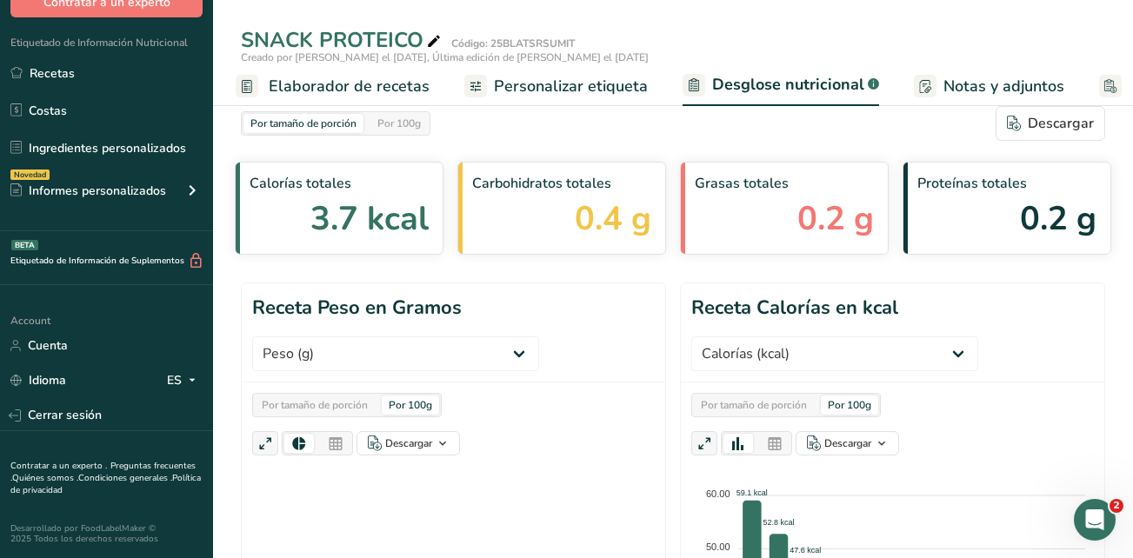
scroll to position [0, 0]
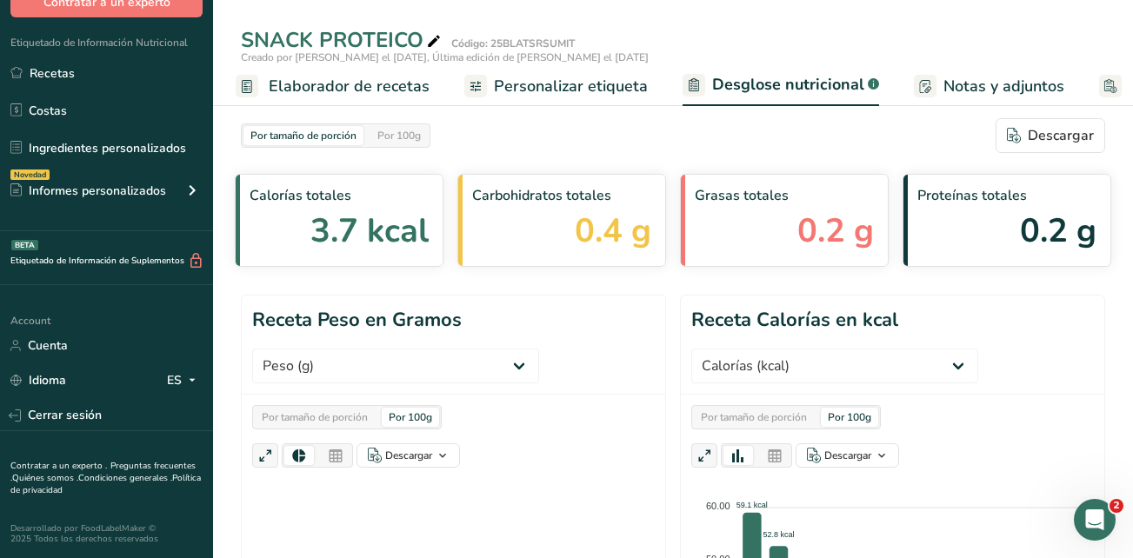
click at [408, 84] on span "Elaborador de recetas" at bounding box center [349, 86] width 161 height 23
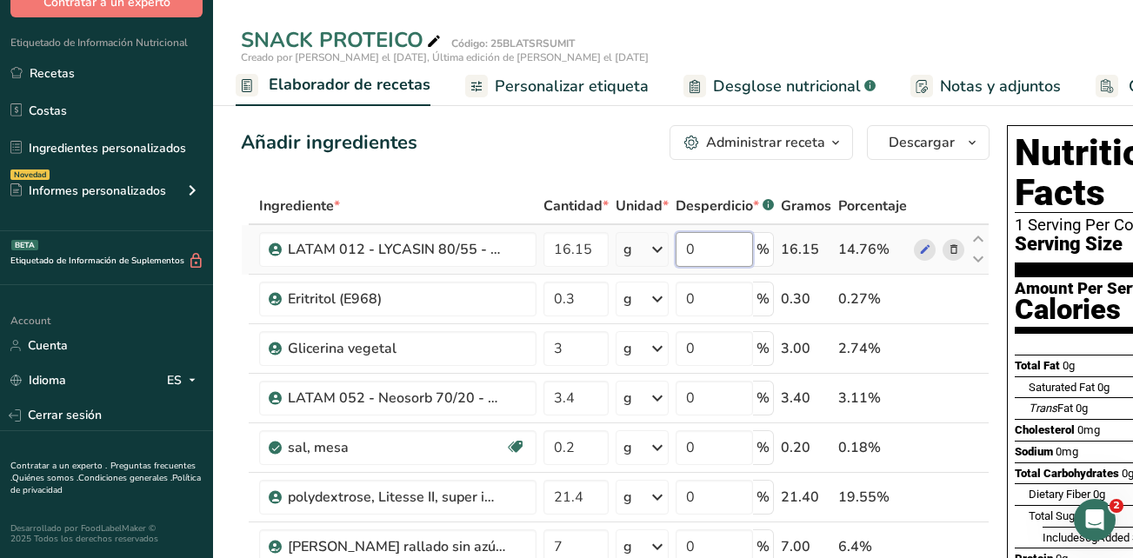
click at [722, 255] on input "0" at bounding box center [714, 249] width 77 height 35
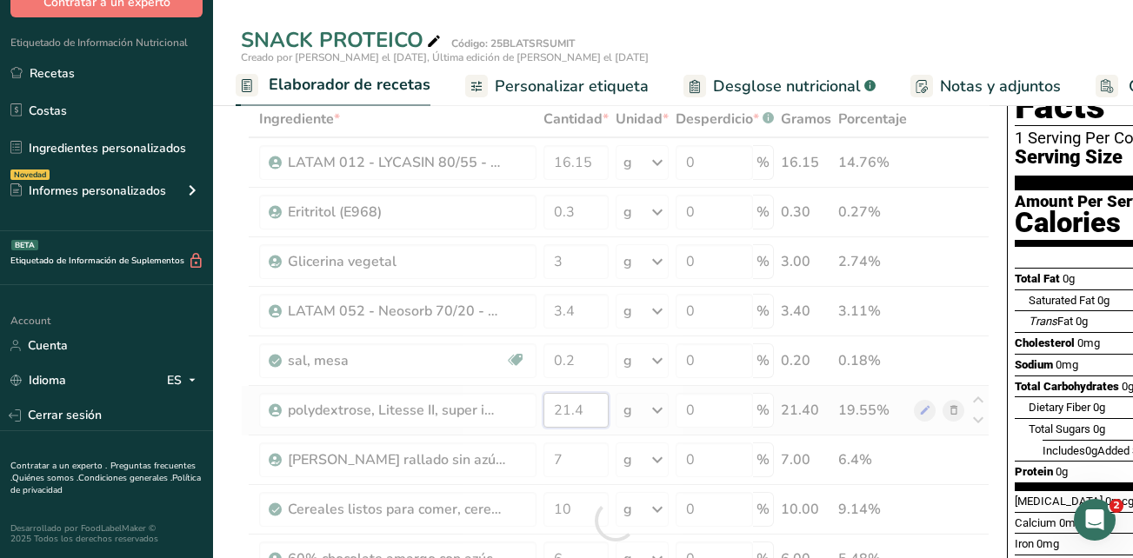
click at [599, 403] on div "Ingrediente * Cantidad * Unidad * Desperdicio * .a-a{fill:#347362;}.b-a{fill:#f…" at bounding box center [615, 521] width 749 height 840
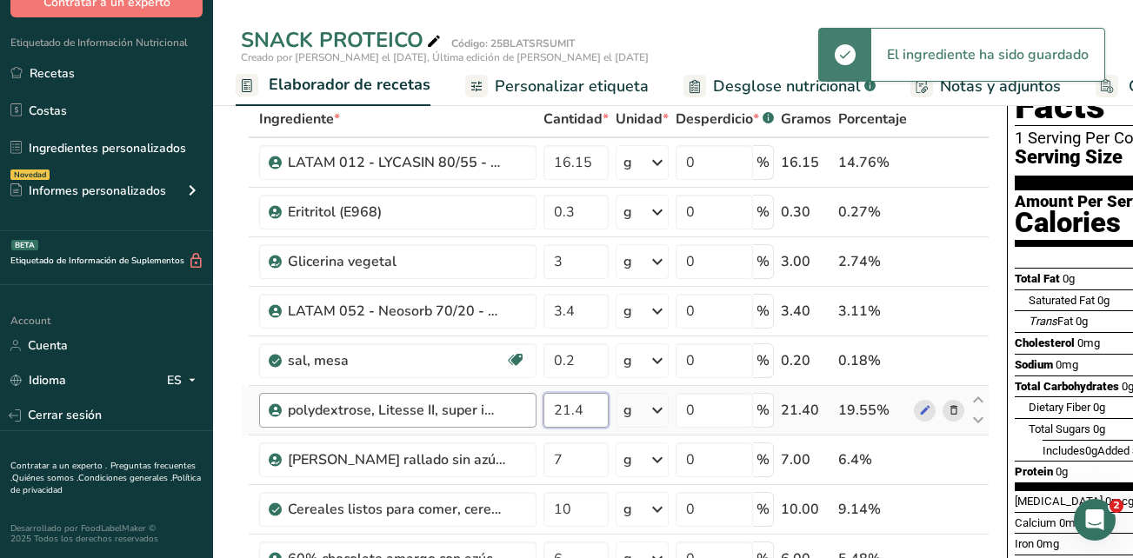
drag, startPoint x: 583, startPoint y: 403, endPoint x: 536, endPoint y: 403, distance: 47.8
click at [536, 403] on tr "polydextrose, Litesse II, super improved 21.4 g Unidades de peso g kg mg Ver má…" at bounding box center [615, 411] width 747 height 50
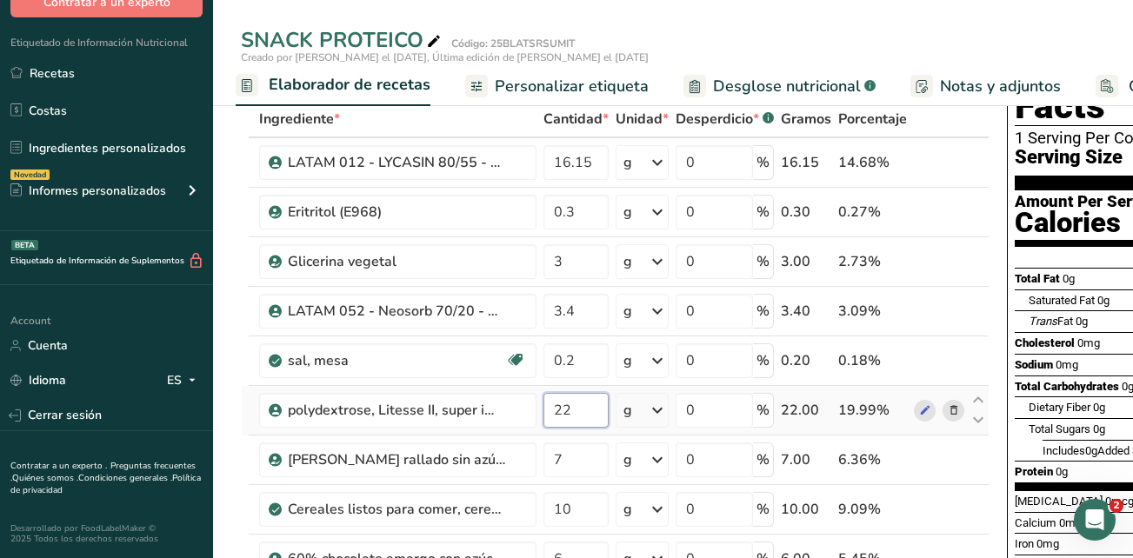
drag, startPoint x: 582, startPoint y: 405, endPoint x: 545, endPoint y: 405, distance: 36.5
click at [545, 405] on input "22" at bounding box center [575, 410] width 65 height 35
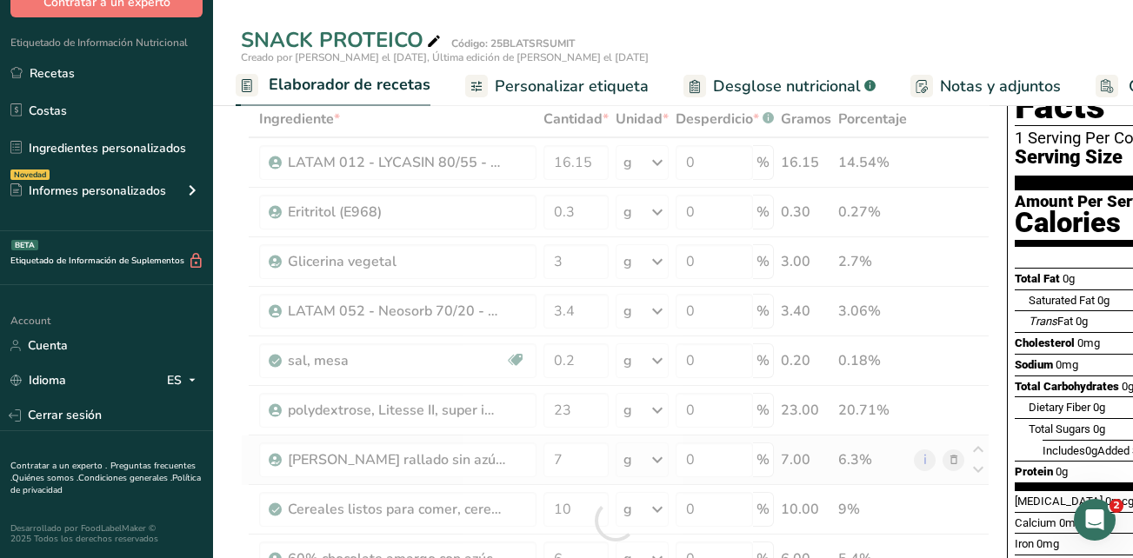
click at [922, 474] on div "Ingrediente * Cantidad * Unidad * Desperdicio * .a-a{fill:#347362;}.b-a{fill:#f…" at bounding box center [615, 521] width 749 height 840
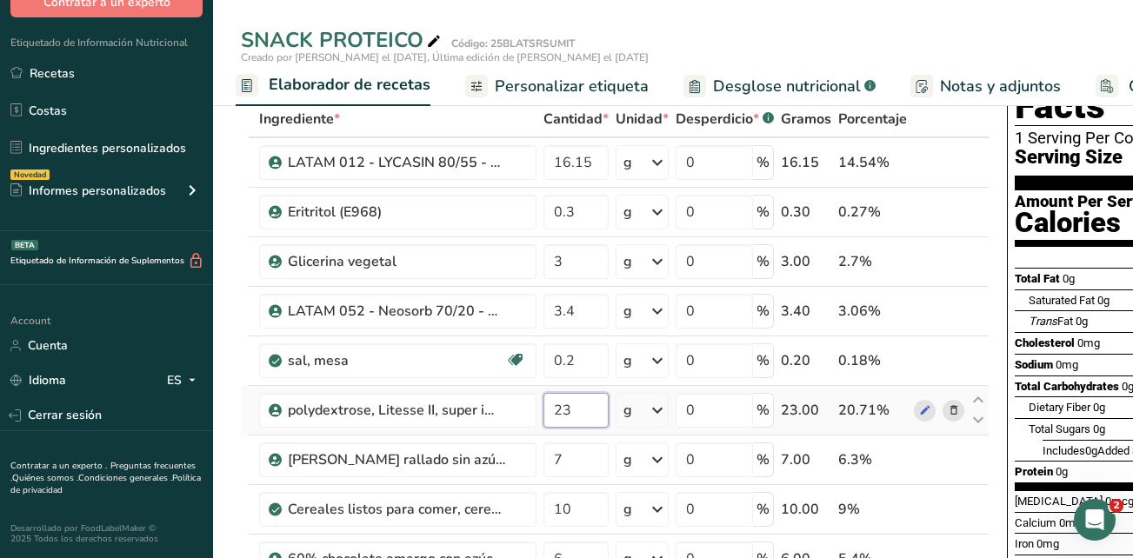
drag, startPoint x: 572, startPoint y: 408, endPoint x: 561, endPoint y: 408, distance: 11.3
click at [561, 408] on input "23" at bounding box center [575, 410] width 65 height 35
type input "24"
click at [943, 283] on div "Ingrediente * Cantidad * Unidad * Desperdicio * .a-a{fill:#347362;}.b-a{fill:#f…" at bounding box center [615, 521] width 749 height 840
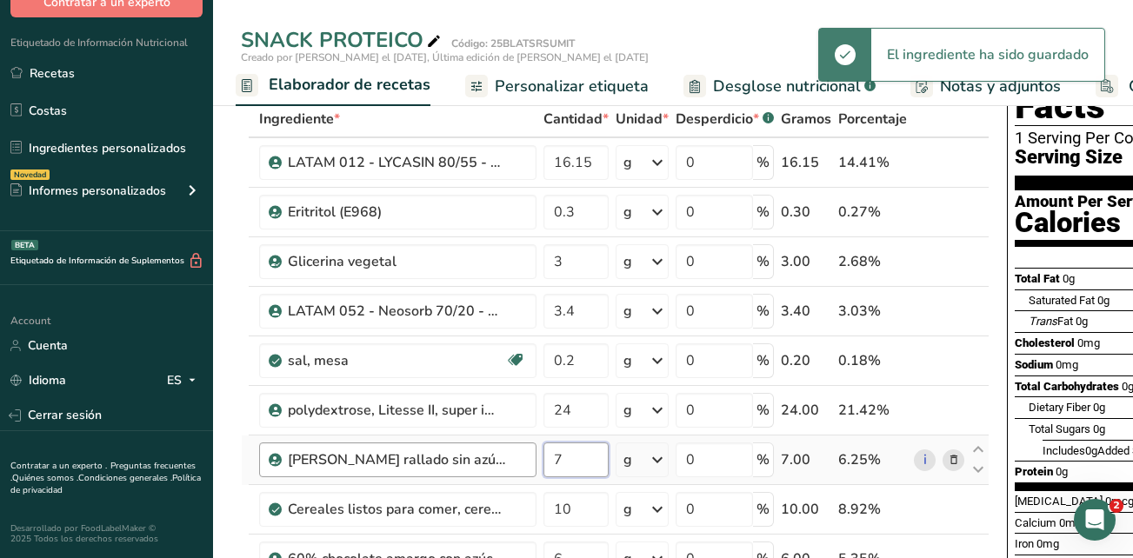
drag, startPoint x: 575, startPoint y: 463, endPoint x: 529, endPoint y: 463, distance: 45.2
click at [529, 463] on tr "Coco rallado sin azúcar 7 g Unidades de peso g kg mg Ver más Unidades de volume…" at bounding box center [615, 461] width 747 height 50
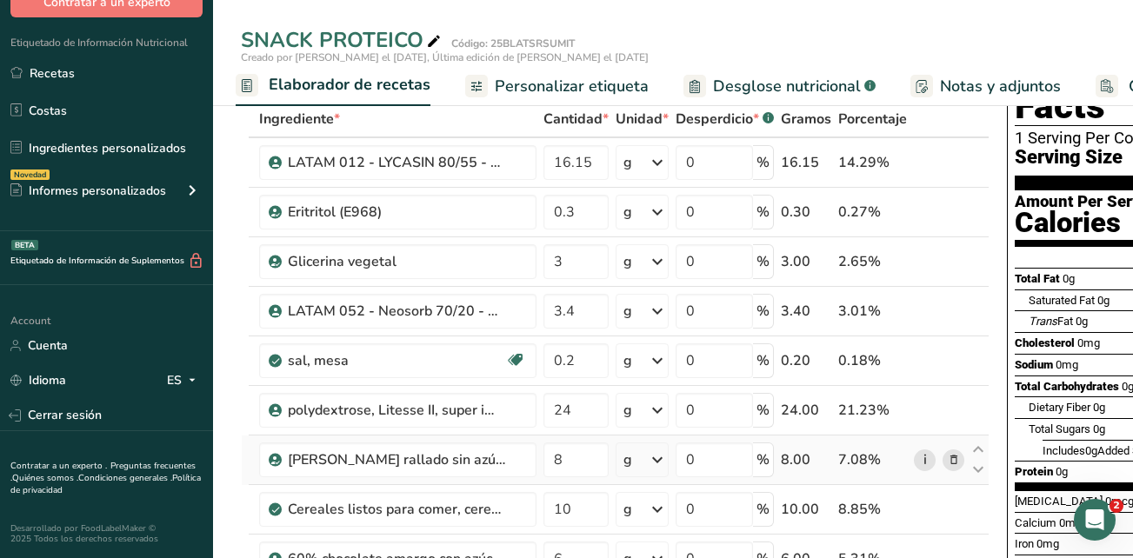
click at [929, 464] on div "Ingrediente * Cantidad * Unidad * Desperdicio * .a-a{fill:#347362;}.b-a{fill:#f…" at bounding box center [615, 521] width 749 height 840
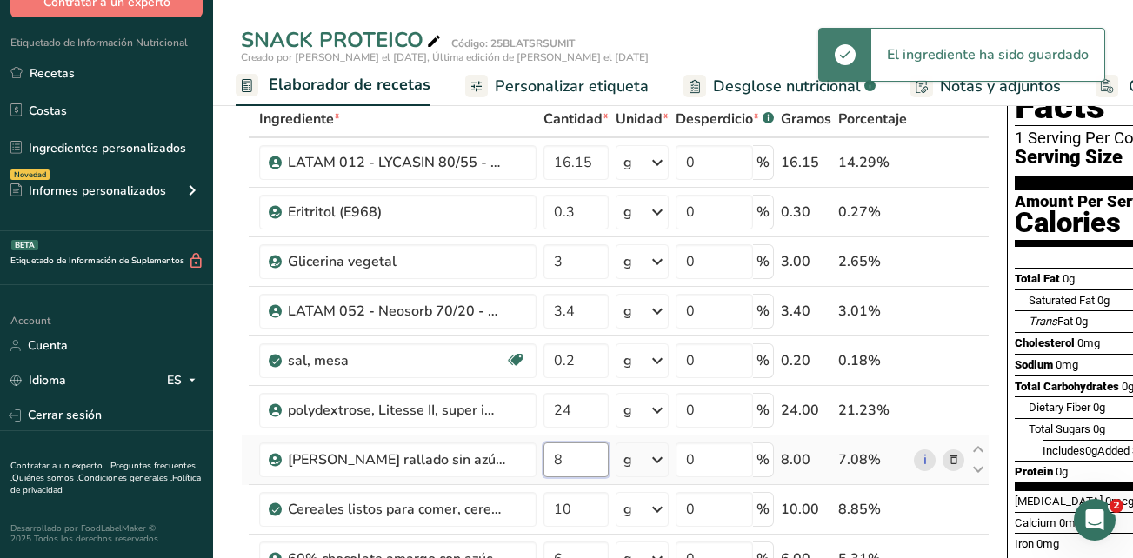
drag, startPoint x: 576, startPoint y: 465, endPoint x: 554, endPoint y: 456, distance: 23.4
click at [554, 456] on input "8" at bounding box center [575, 460] width 65 height 35
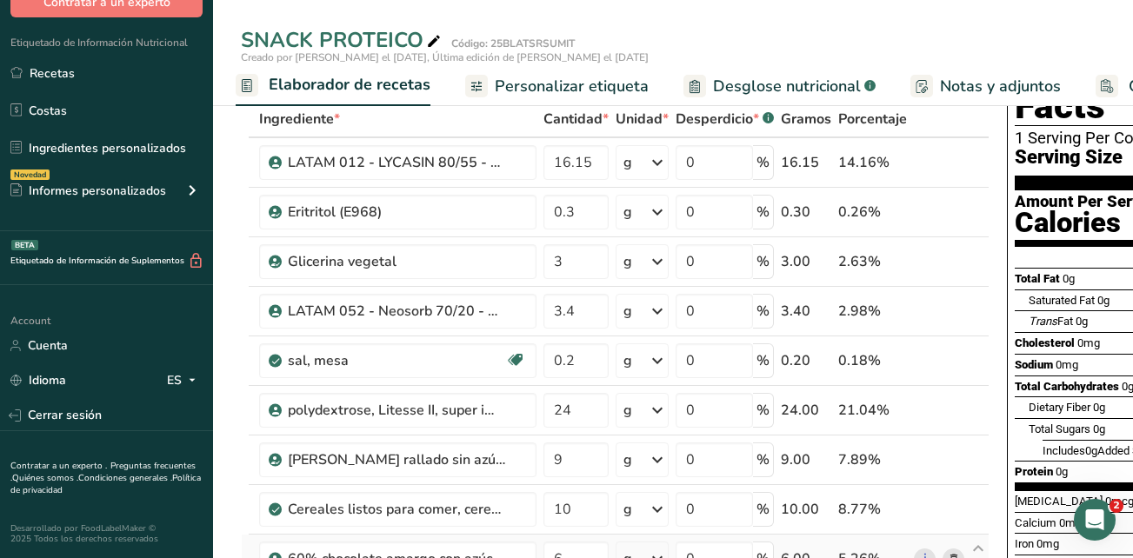
click at [666, 543] on div "Ingrediente * Cantidad * Unidad * Desperdicio * .a-a{fill:#347362;}.b-a{fill:#f…" at bounding box center [615, 521] width 749 height 840
drag, startPoint x: 564, startPoint y: 468, endPoint x: 542, endPoint y: 468, distance: 22.6
click at [542, 468] on td "9" at bounding box center [576, 461] width 72 height 50
type input "7"
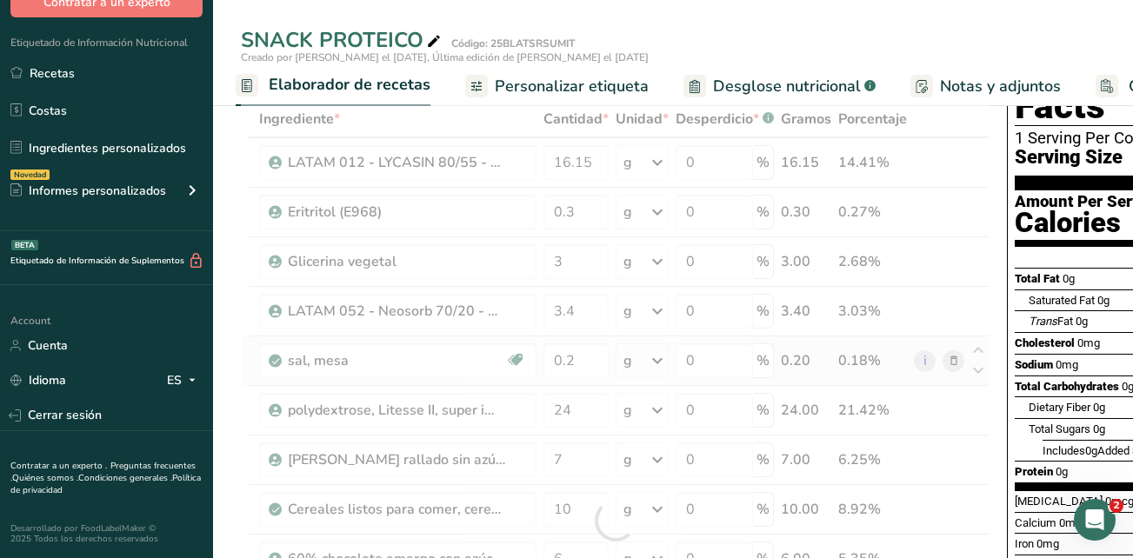
click at [909, 376] on div "Ingrediente * Cantidad * Unidad * Desperdicio * .a-a{fill:#347362;}.b-a{fill:#f…" at bounding box center [615, 521] width 749 height 840
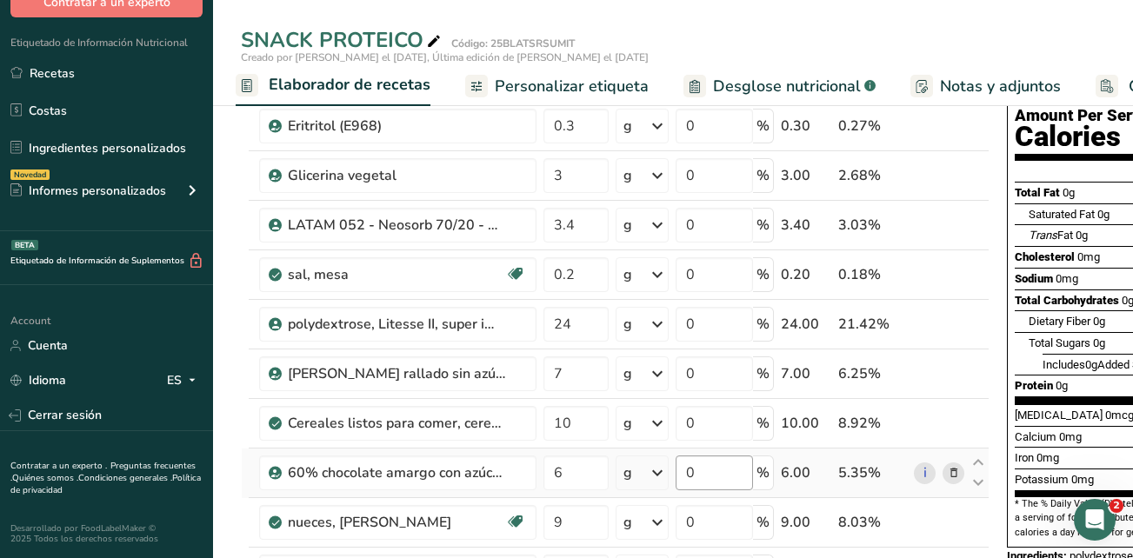
scroll to position [174, 0]
drag, startPoint x: 572, startPoint y: 423, endPoint x: 550, endPoint y: 422, distance: 21.8
click at [550, 422] on input "10" at bounding box center [575, 422] width 65 height 35
type input "11"
type input "11.5"
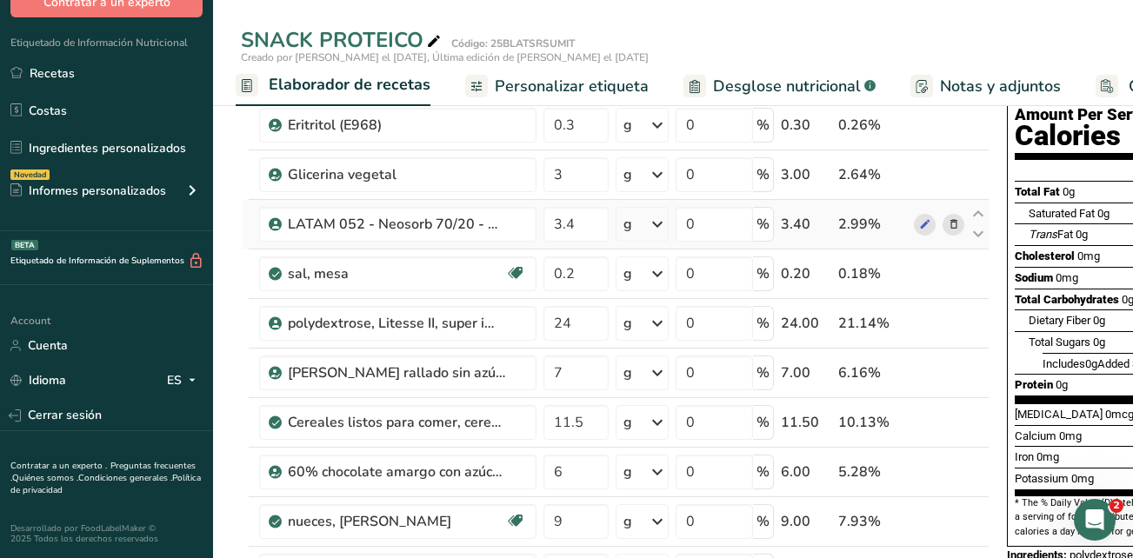
click at [942, 210] on div "Ingrediente * Cantidad * Unidad * Desperdicio * .a-a{fill:#347362;}.b-a{fill:#f…" at bounding box center [615, 434] width 749 height 840
drag, startPoint x: 590, startPoint y: 463, endPoint x: 536, endPoint y: 463, distance: 53.9
click at [536, 463] on tr "60% chocolate amargo con azúcar de coco 6 g Porciones 30 Grams Unidades de peso…" at bounding box center [615, 473] width 747 height 50
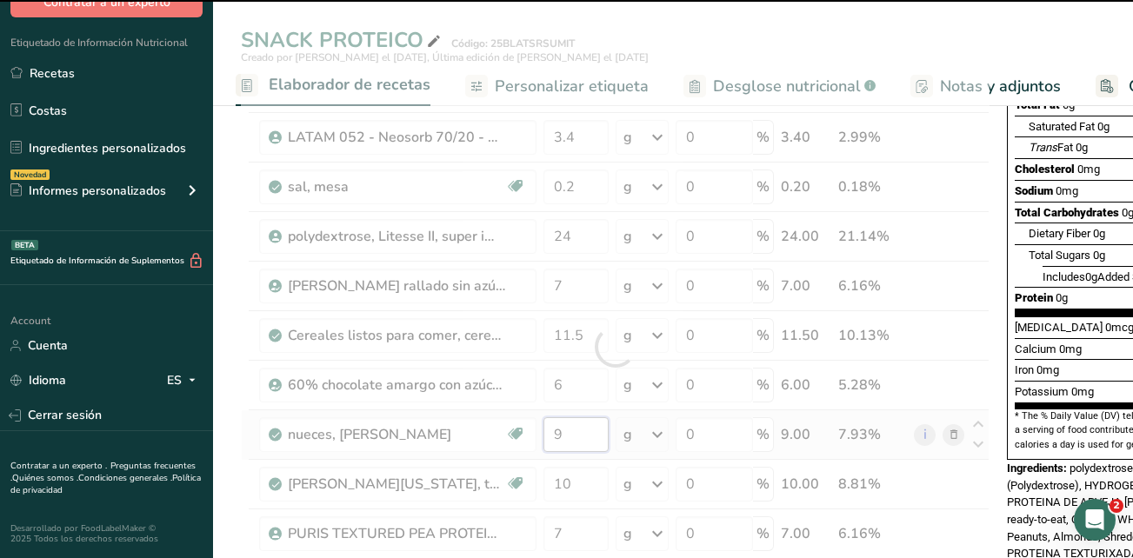
click at [573, 434] on input "9" at bounding box center [575, 434] width 65 height 35
drag, startPoint x: 589, startPoint y: 478, endPoint x: 558, endPoint y: 472, distance: 31.0
click at [558, 472] on div "Ingrediente * Cantidad * Unidad * Desperdicio * .a-a{fill:#347362;}.b-a{fill:#f…" at bounding box center [615, 347] width 749 height 840
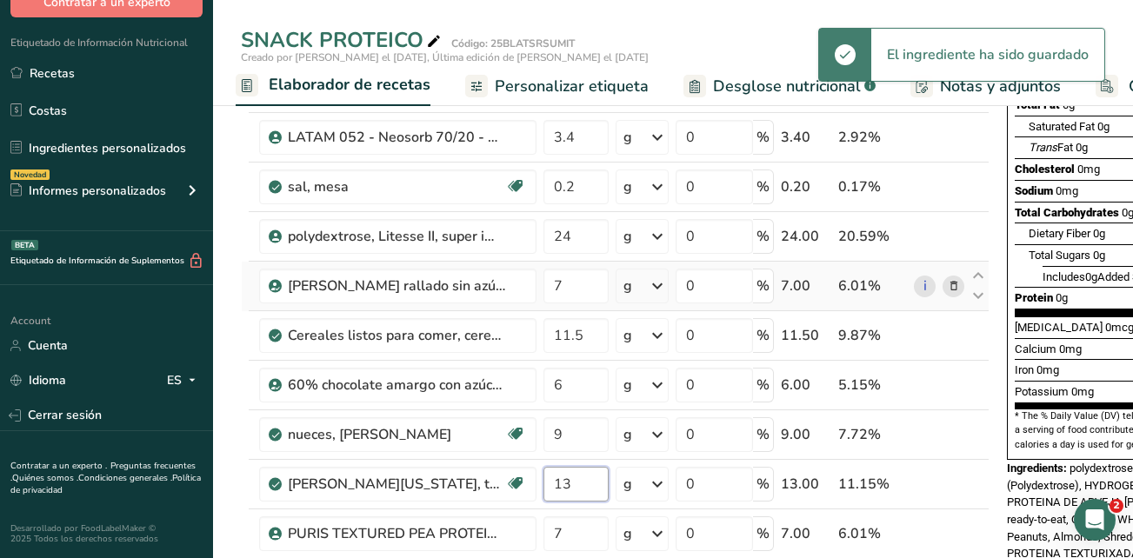
type input "13"
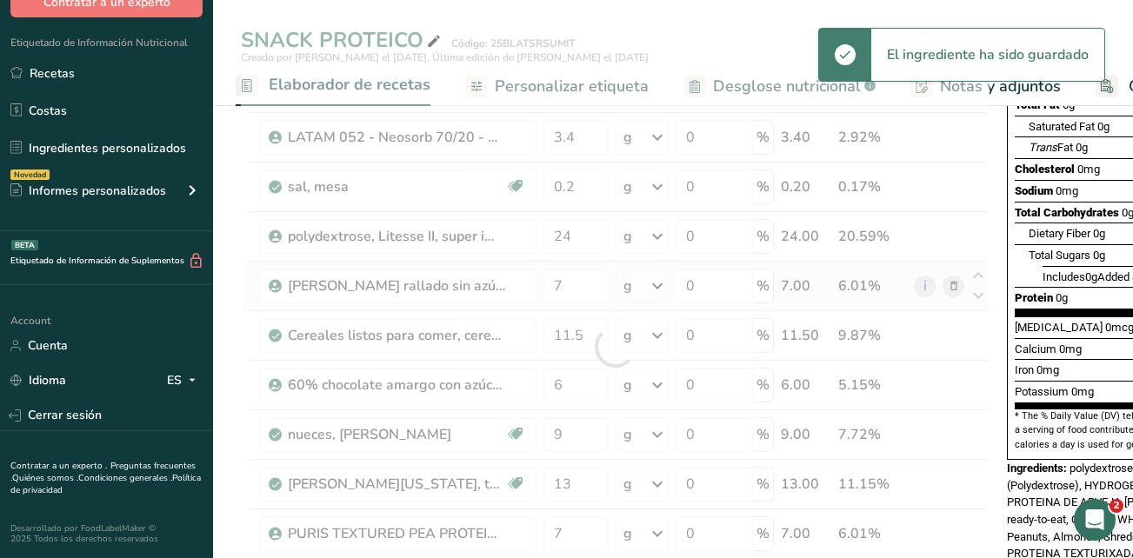
click at [939, 282] on div "Ingrediente * Cantidad * Unidad * Desperdicio * .a-a{fill:#347362;}.b-a{fill:#f…" at bounding box center [615, 347] width 749 height 840
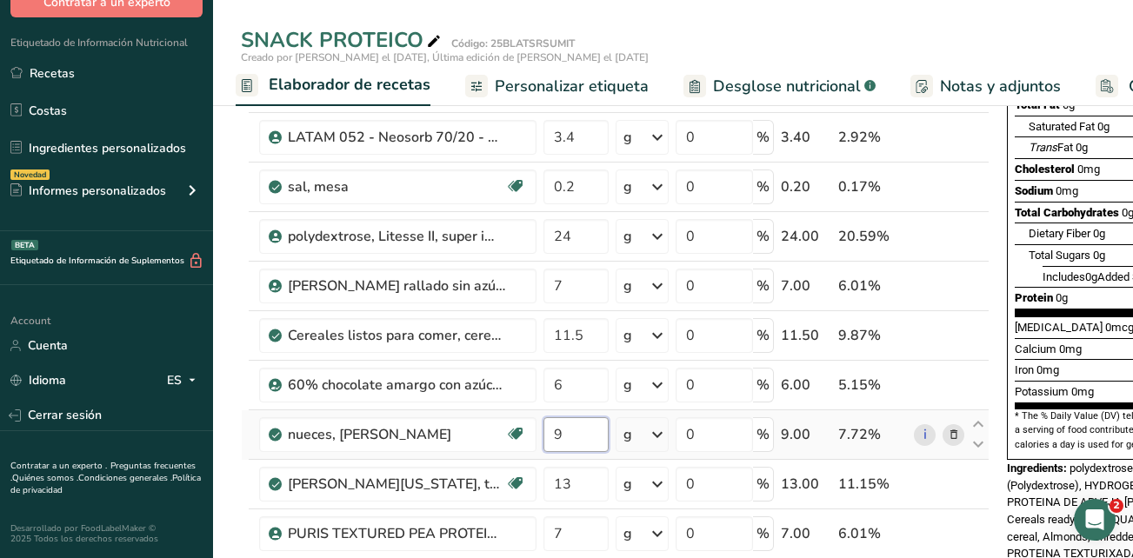
drag, startPoint x: 582, startPoint y: 426, endPoint x: 554, endPoint y: 426, distance: 28.7
click at [554, 426] on input "9" at bounding box center [575, 434] width 65 height 35
type input "10"
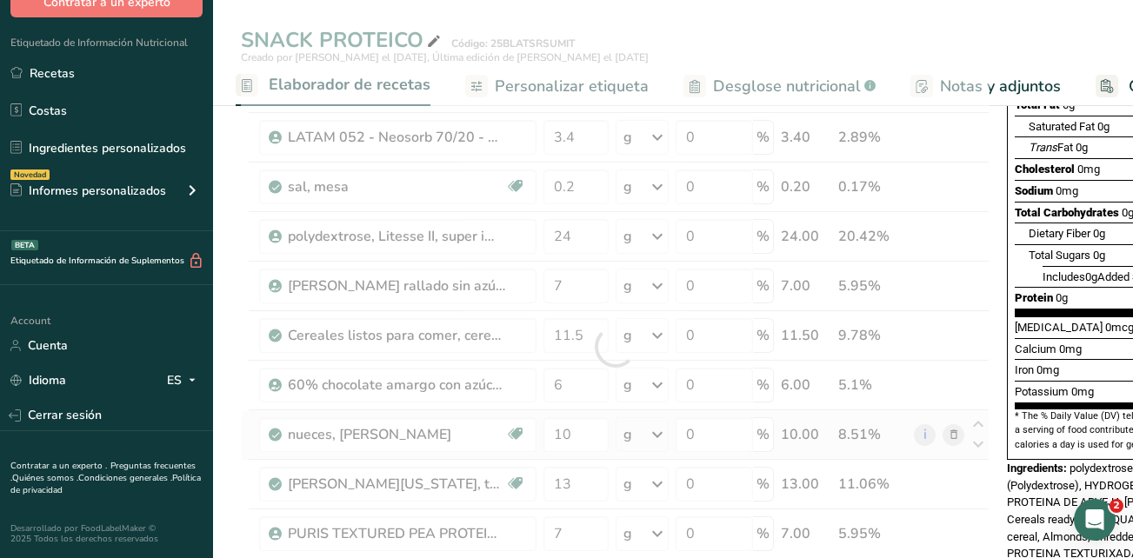
click at [894, 449] on div "Ingrediente * Cantidad * Unidad * Desperdicio * .a-a{fill:#347362;}.b-a{fill:#f…" at bounding box center [615, 347] width 749 height 840
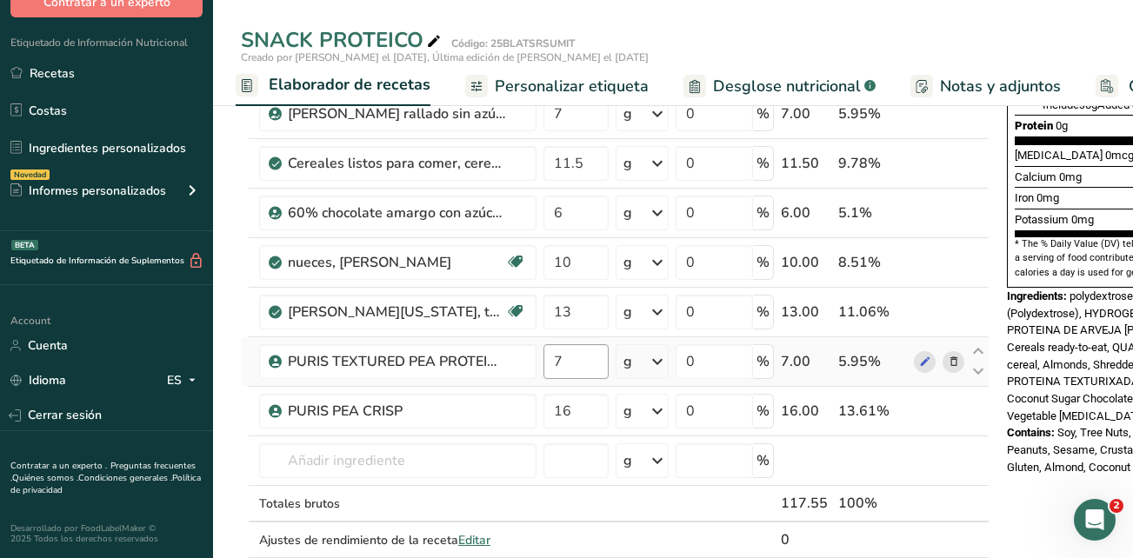
scroll to position [435, 0]
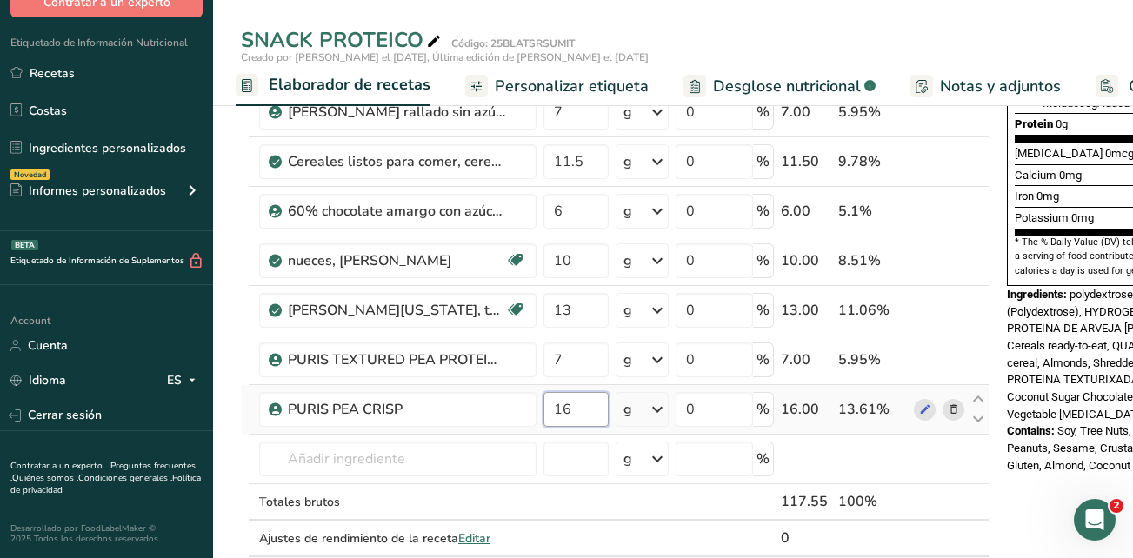
drag, startPoint x: 585, startPoint y: 412, endPoint x: 549, endPoint y: 412, distance: 35.6
click at [549, 412] on input "16" at bounding box center [575, 409] width 65 height 35
type input "20"
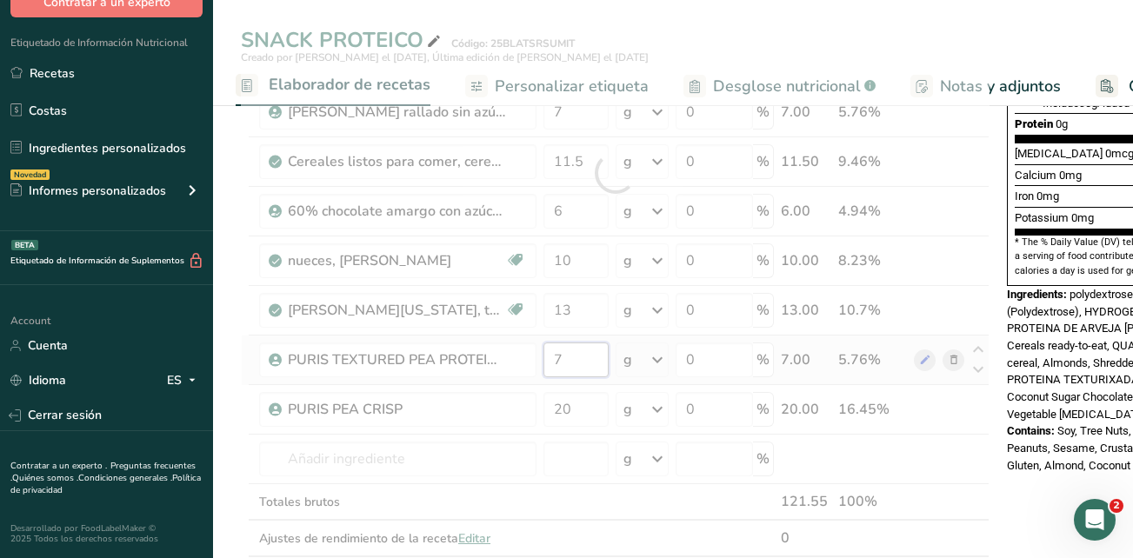
click at [578, 373] on div "Ingrediente * Cantidad * Unidad * Desperdicio * .a-a{fill:#347362;}.b-a{fill:#f…" at bounding box center [615, 173] width 749 height 840
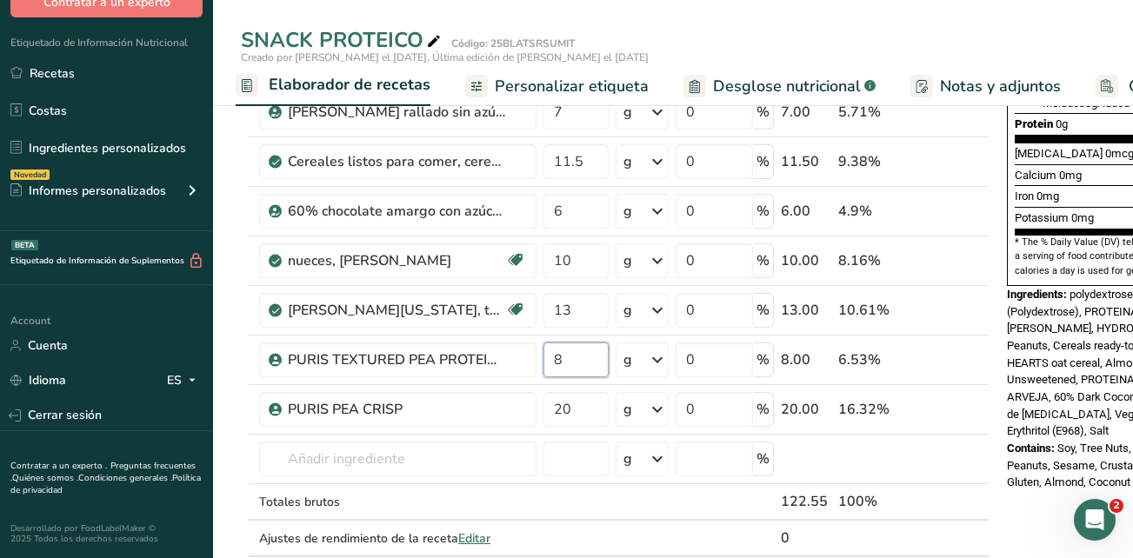
type input "8"
click at [887, 456] on div "Ingrediente * Cantidad * Unidad * Desperdicio * .a-a{fill:#347362;}.b-a{fill:#f…" at bounding box center [615, 173] width 749 height 840
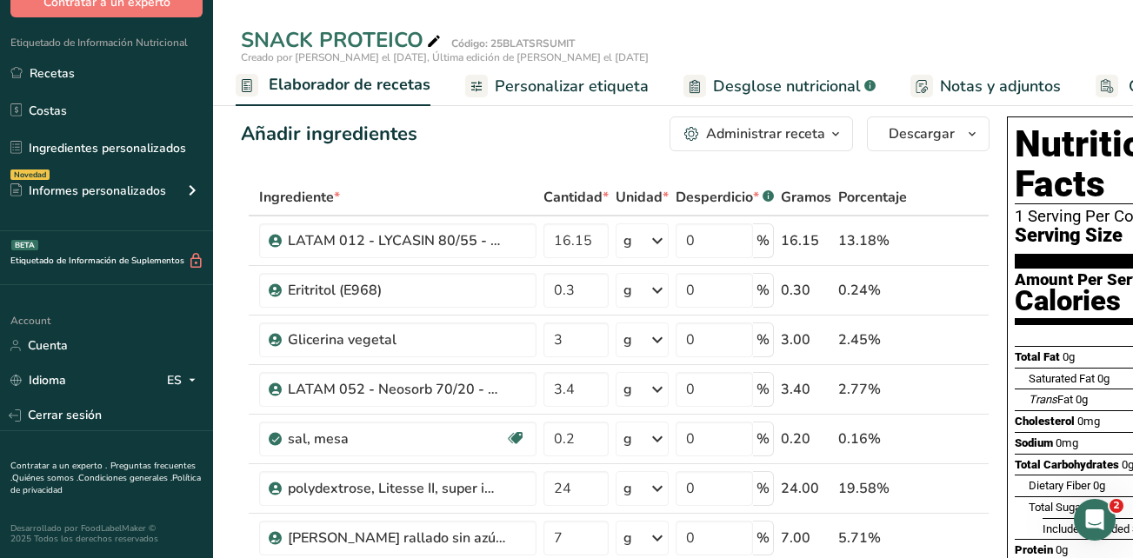
scroll to position [0, 0]
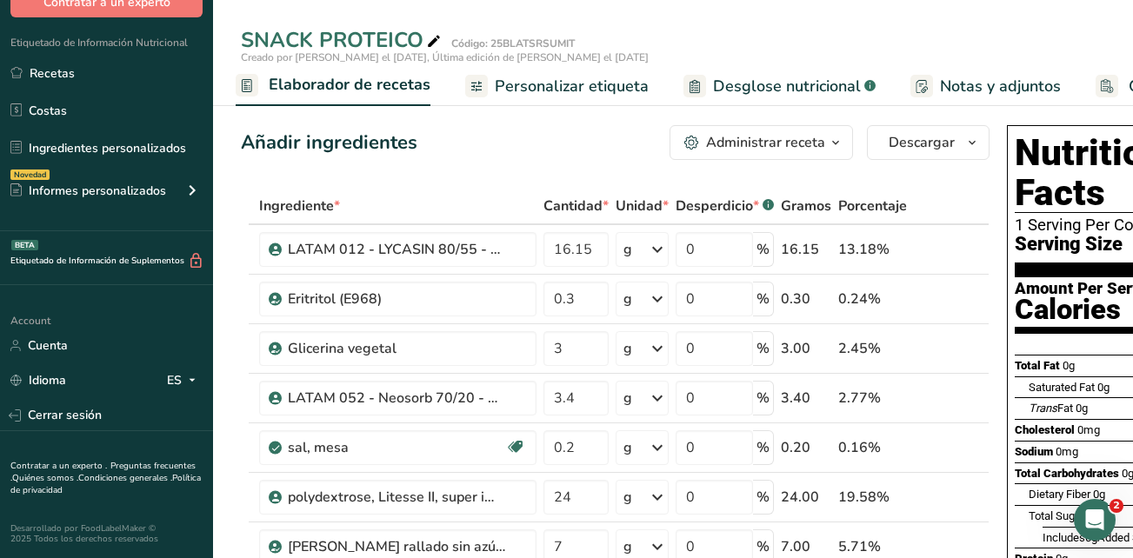
click at [595, 83] on span "Personalizar etiqueta" at bounding box center [572, 86] width 154 height 23
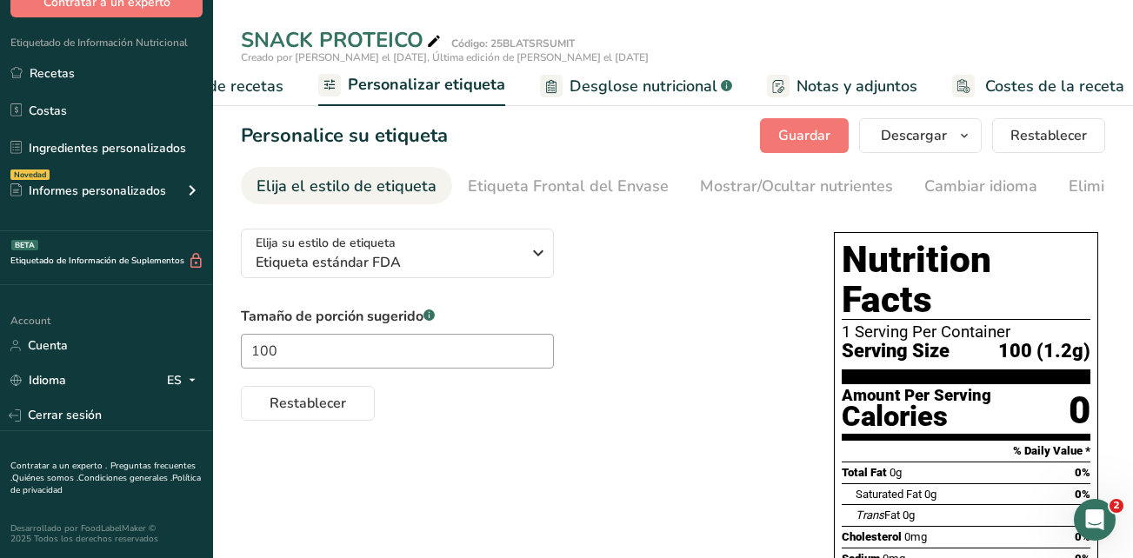
scroll to position [0, 398]
click at [942, 323] on div "1 Serving Per Container" at bounding box center [966, 331] width 249 height 17
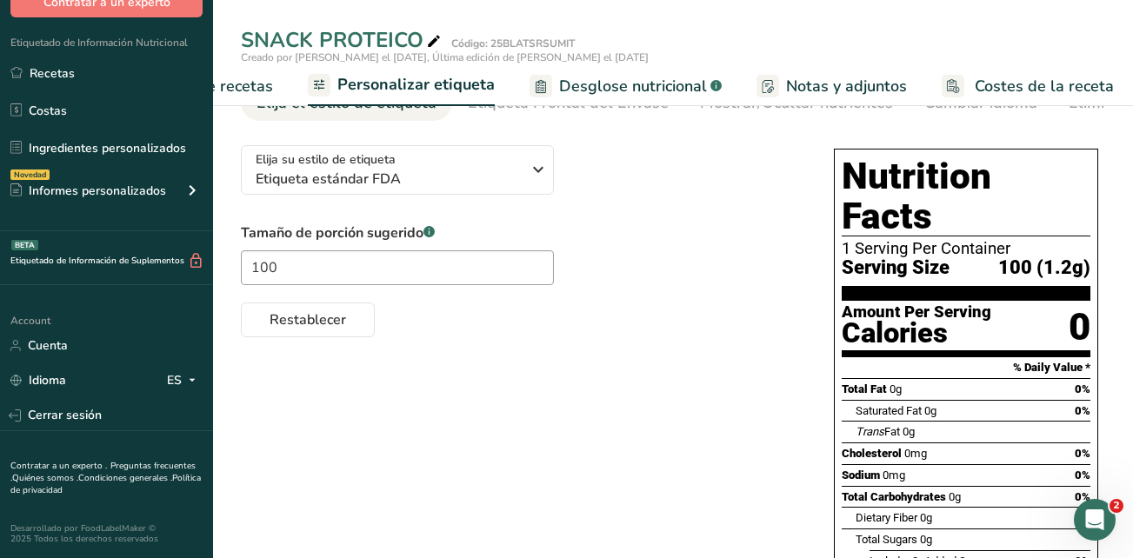
scroll to position [0, 0]
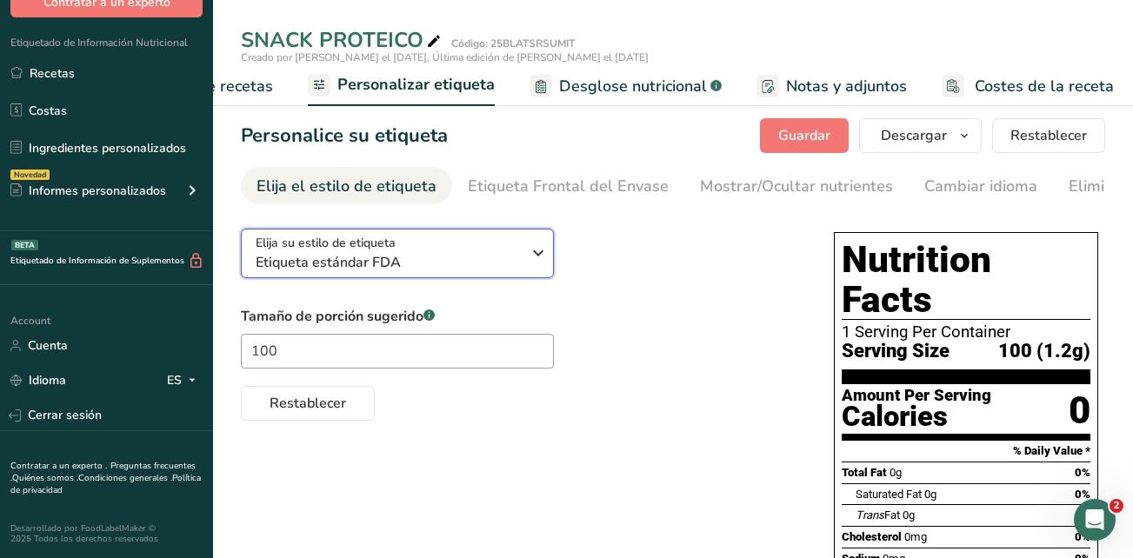
click at [539, 254] on icon "button" at bounding box center [538, 252] width 21 height 31
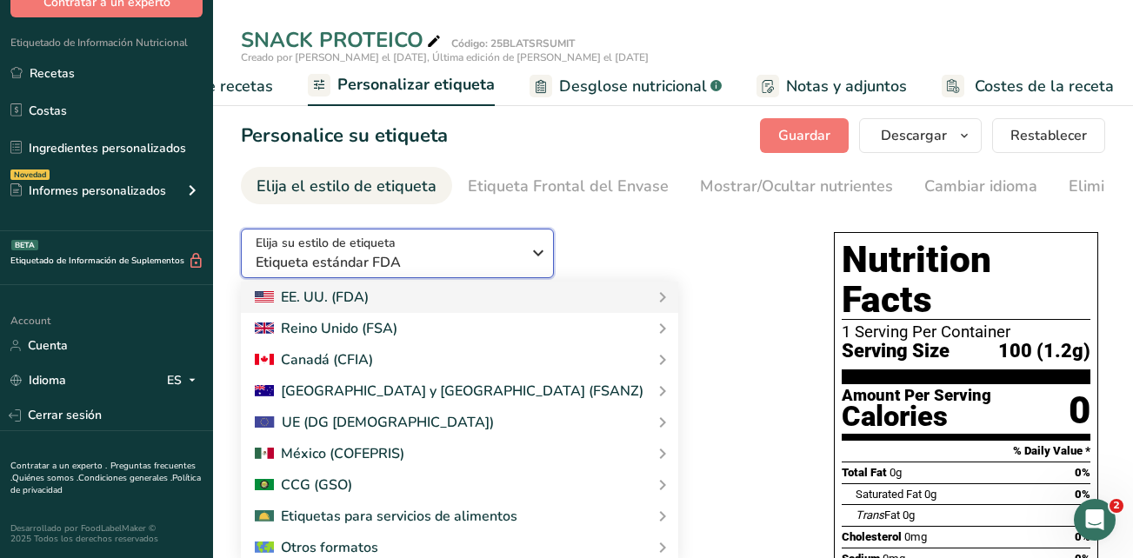
click at [529, 253] on icon "button" at bounding box center [538, 252] width 21 height 31
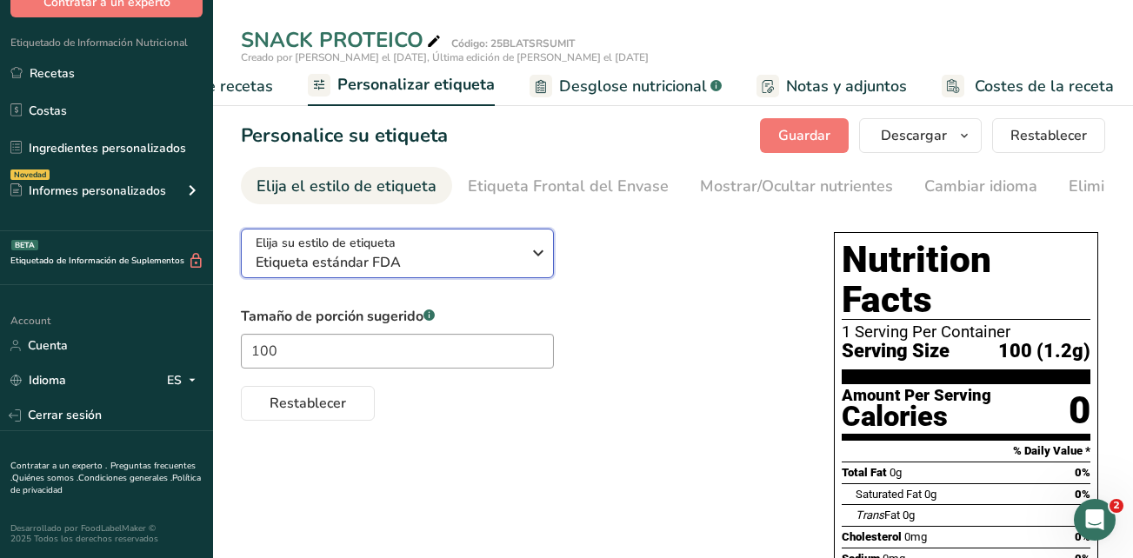
click at [529, 253] on icon "button" at bounding box center [538, 252] width 21 height 31
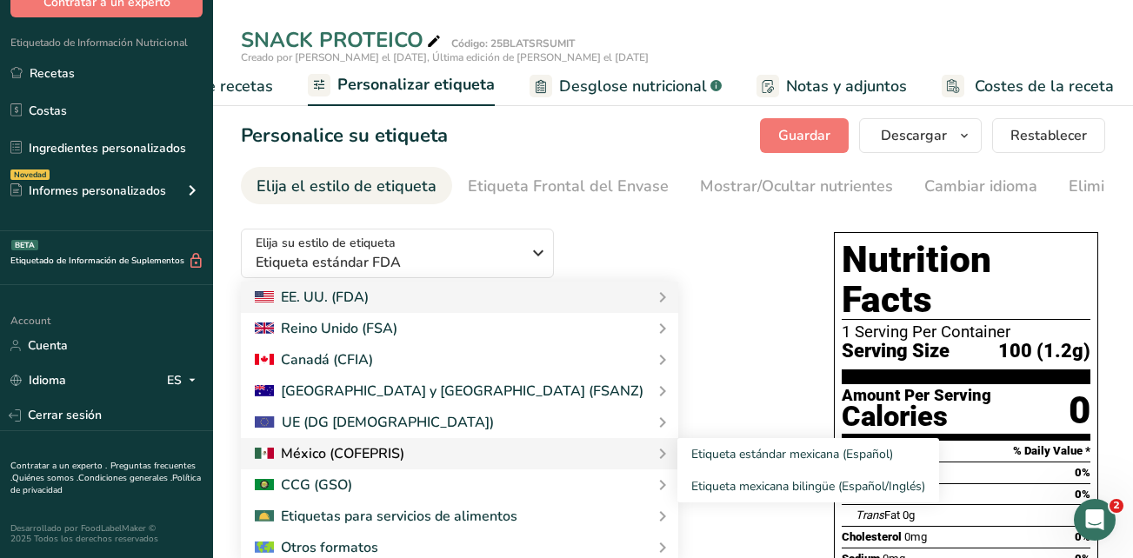
click at [516, 453] on div at bounding box center [459, 453] width 409 height 21
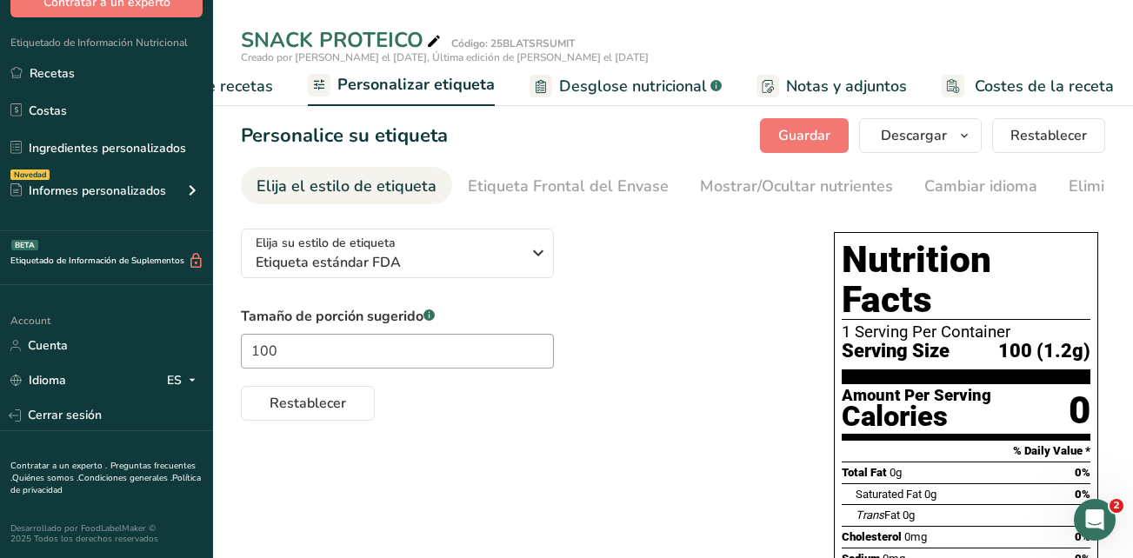
click at [734, 416] on div "Restablecer" at bounding box center [520, 400] width 558 height 42
click at [666, 362] on div "Tamaño de porción sugerido .a-a{fill:#347362;}.b-a{fill:#fff;} 100 Restablecer" at bounding box center [520, 363] width 558 height 115
click at [560, 180] on div "Etiqueta Frontal del Envase" at bounding box center [568, 186] width 201 height 23
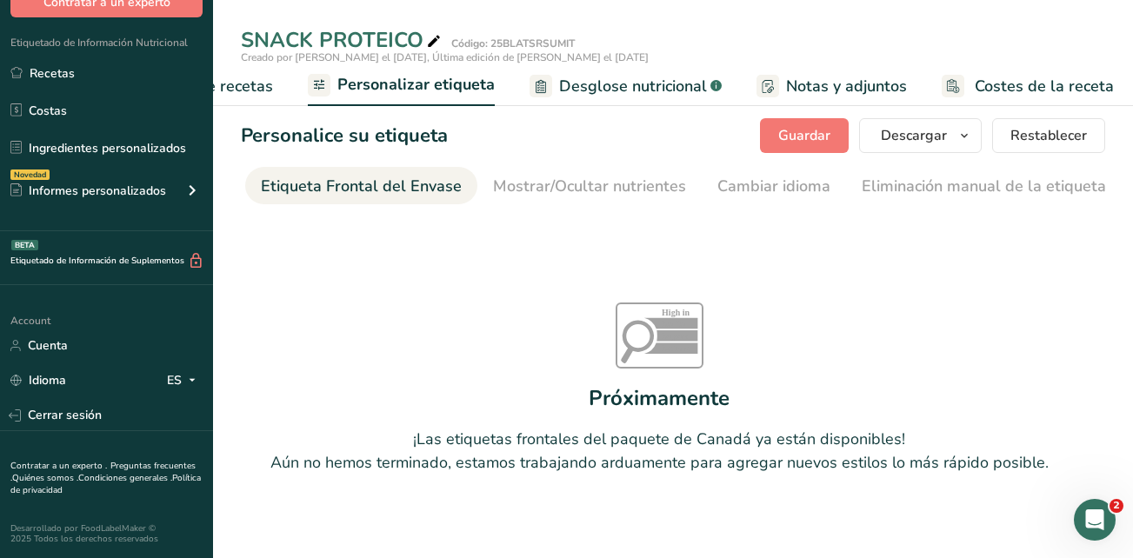
click at [232, 83] on span "Elaborador de recetas" at bounding box center [192, 86] width 161 height 23
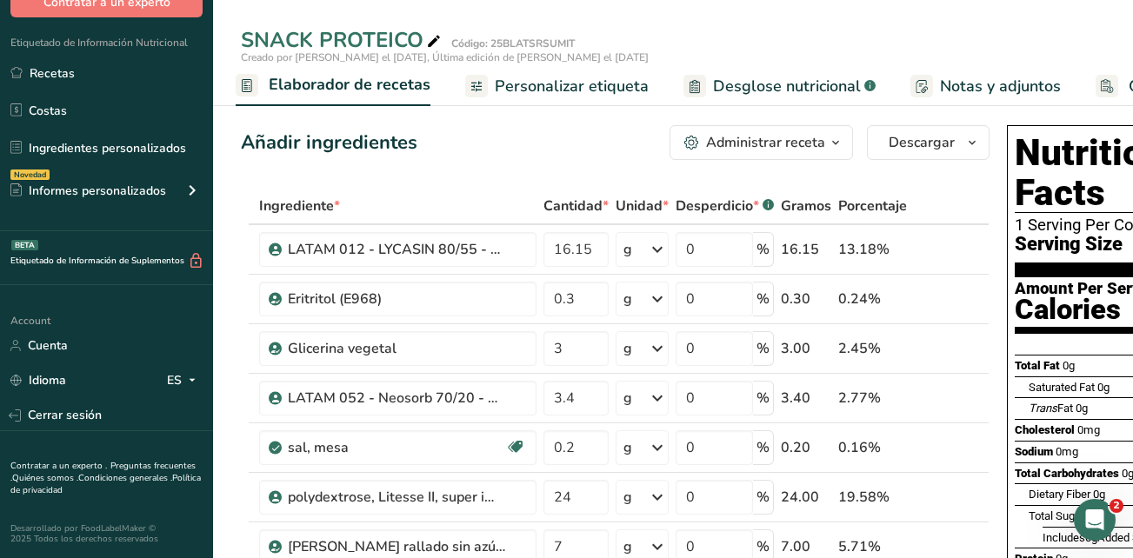
click at [594, 89] on span "Personalizar etiqueta" at bounding box center [572, 86] width 154 height 23
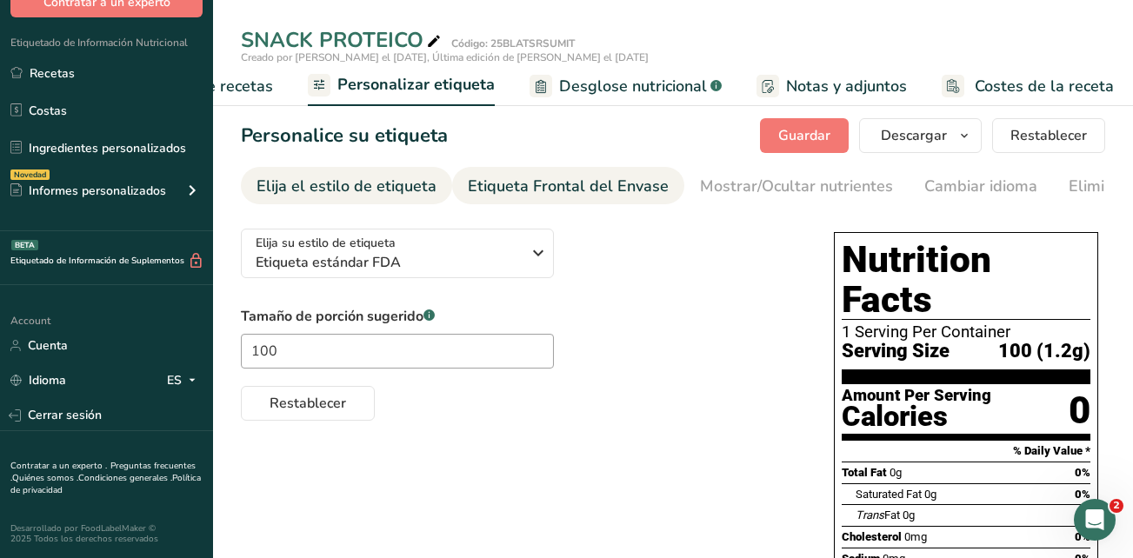
click at [629, 186] on div "Etiqueta Frontal del Envase" at bounding box center [568, 186] width 201 height 23
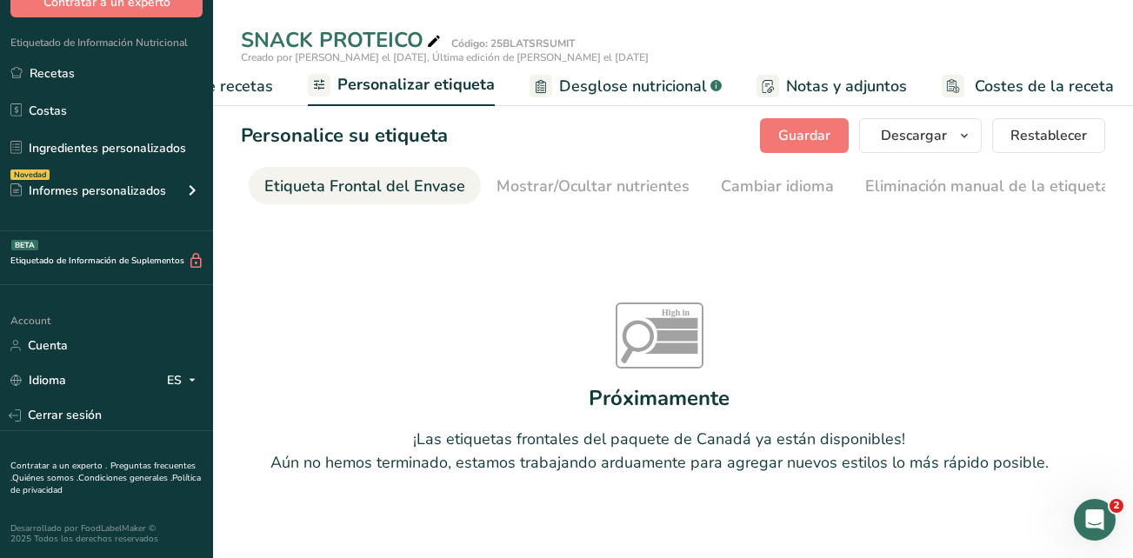
scroll to position [0, 207]
click at [321, 183] on div "Etiqueta Frontal del Envase" at bounding box center [361, 186] width 201 height 23
click at [322, 190] on div "Etiqueta Frontal del Envase" at bounding box center [361, 186] width 201 height 23
click at [563, 191] on div "Mostrar/Ocultar nutrientes" at bounding box center [589, 186] width 193 height 23
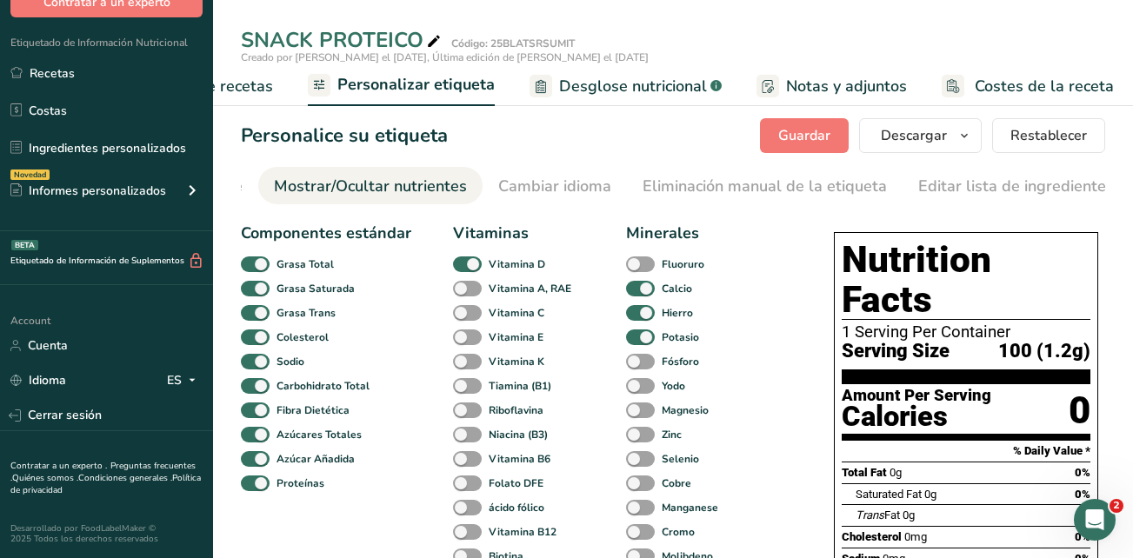
scroll to position [0, 434]
click at [564, 196] on div "Cambiar idioma" at bounding box center [546, 186] width 113 height 23
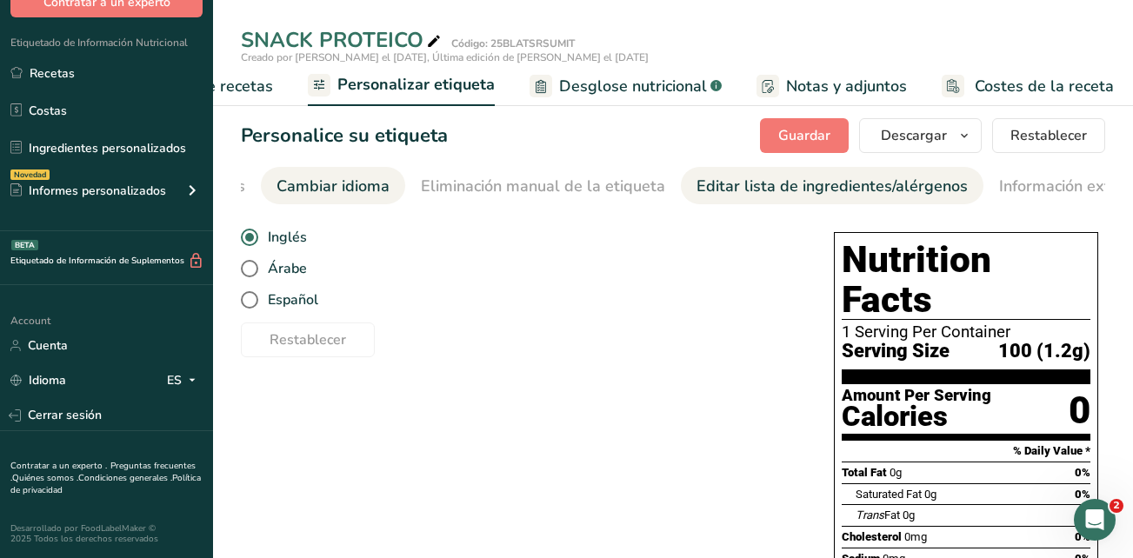
scroll to position [0, 654]
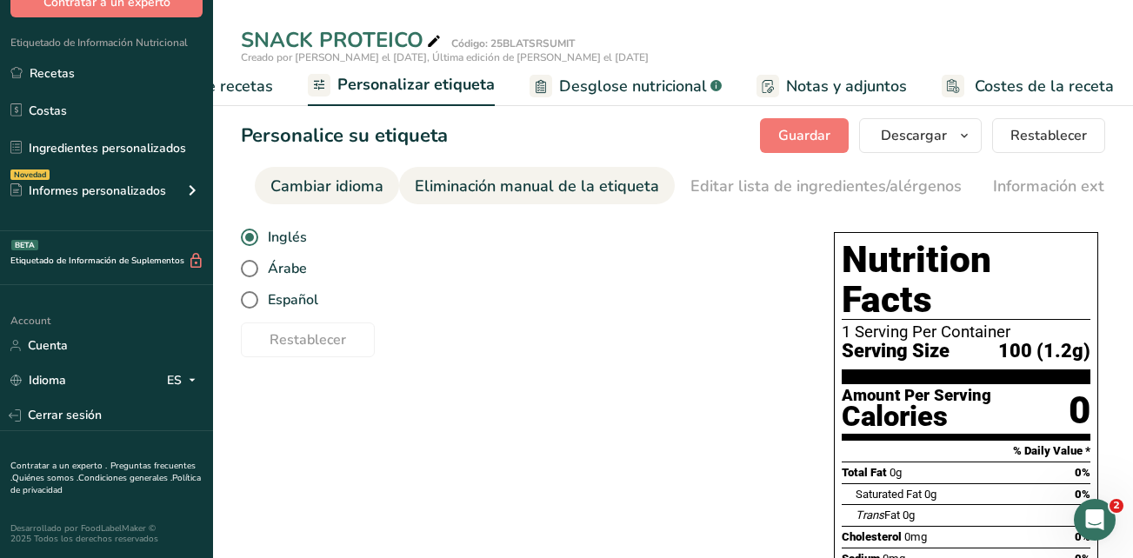
click at [602, 183] on div "Eliminación manual de la etiqueta" at bounding box center [537, 186] width 244 height 23
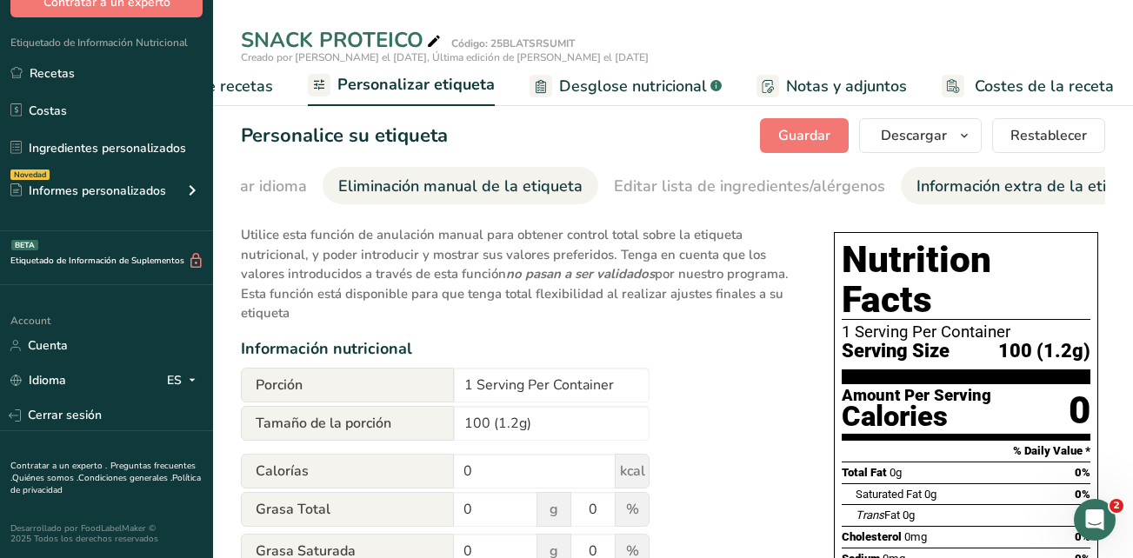
scroll to position [0, 759]
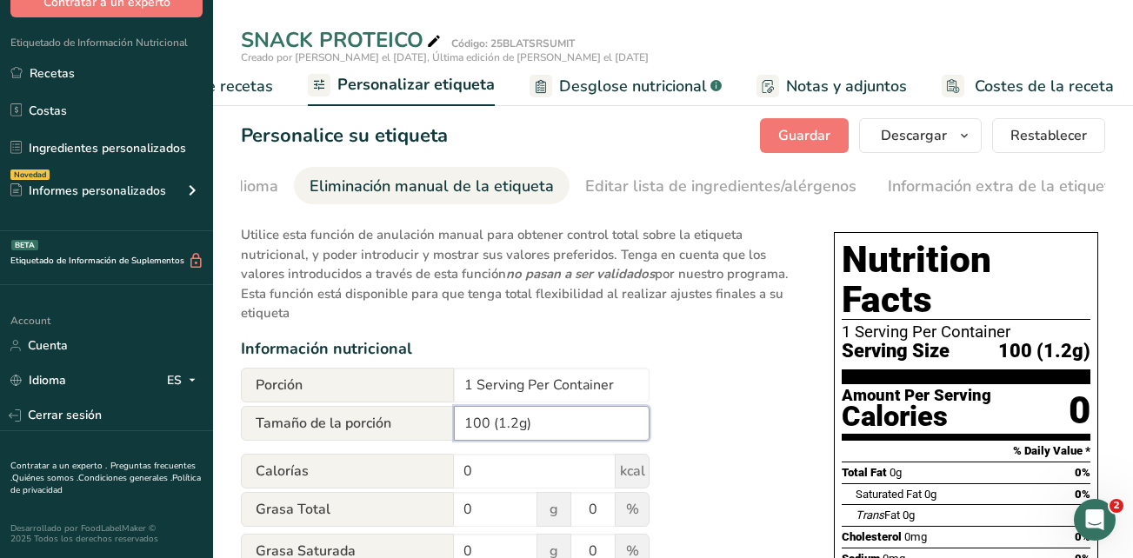
drag, startPoint x: 546, startPoint y: 433, endPoint x: 452, endPoint y: 425, distance: 94.2
click at [452, 425] on div "Tamaño de la porción 100 (1.2g)" at bounding box center [445, 423] width 409 height 35
click at [631, 321] on p "Utilice esta función de anulación manual para obtener control total sobre la et…" at bounding box center [520, 269] width 558 height 109
drag, startPoint x: 626, startPoint y: 391, endPoint x: 449, endPoint y: 389, distance: 177.4
click at [449, 389] on div "Porción 1 Serving Per Container" at bounding box center [445, 385] width 409 height 35
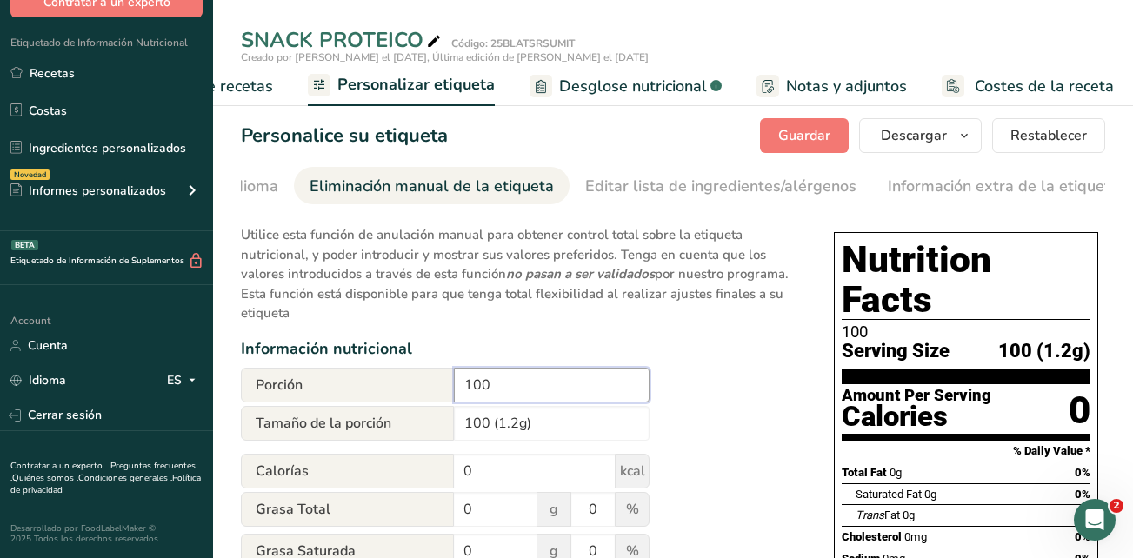
type input "100"
click at [789, 343] on div "Información nutricional" at bounding box center [520, 348] width 558 height 23
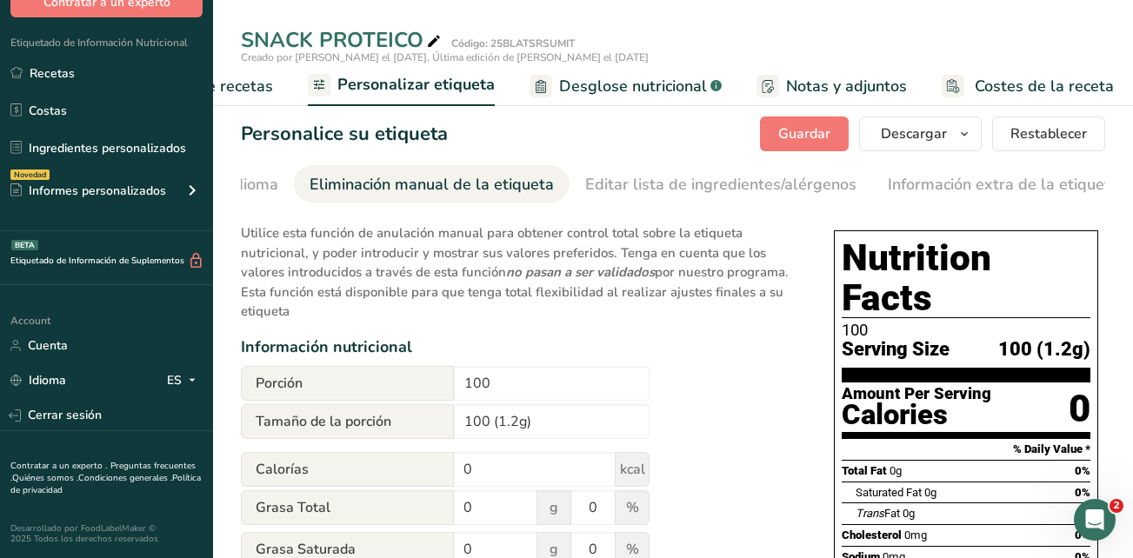
scroll to position [0, 0]
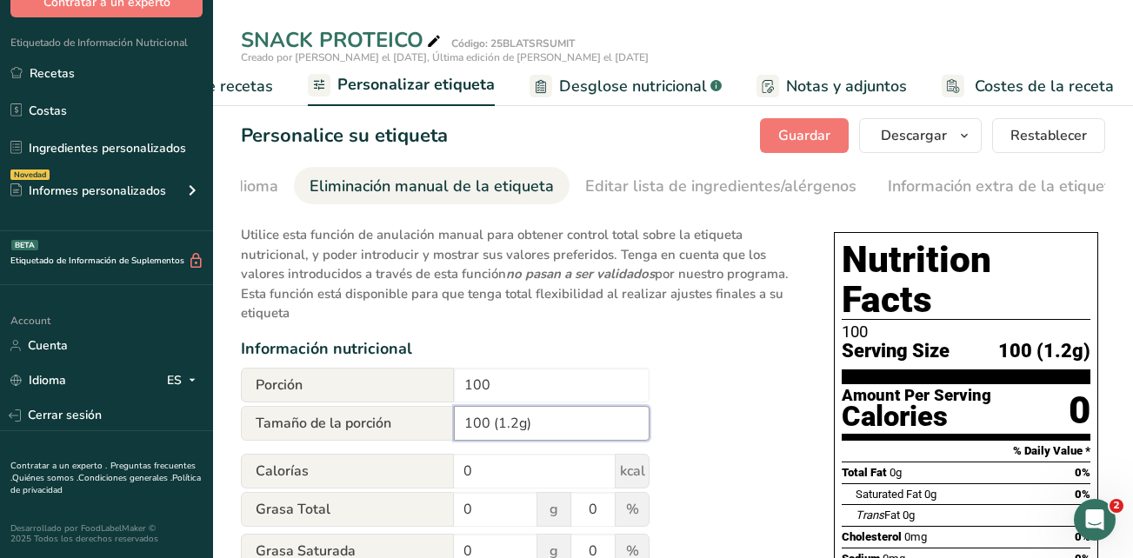
drag, startPoint x: 564, startPoint y: 432, endPoint x: 446, endPoint y: 421, distance: 118.8
click at [446, 421] on div "Tamaño de la porción 100 (1.2g)" at bounding box center [445, 423] width 409 height 35
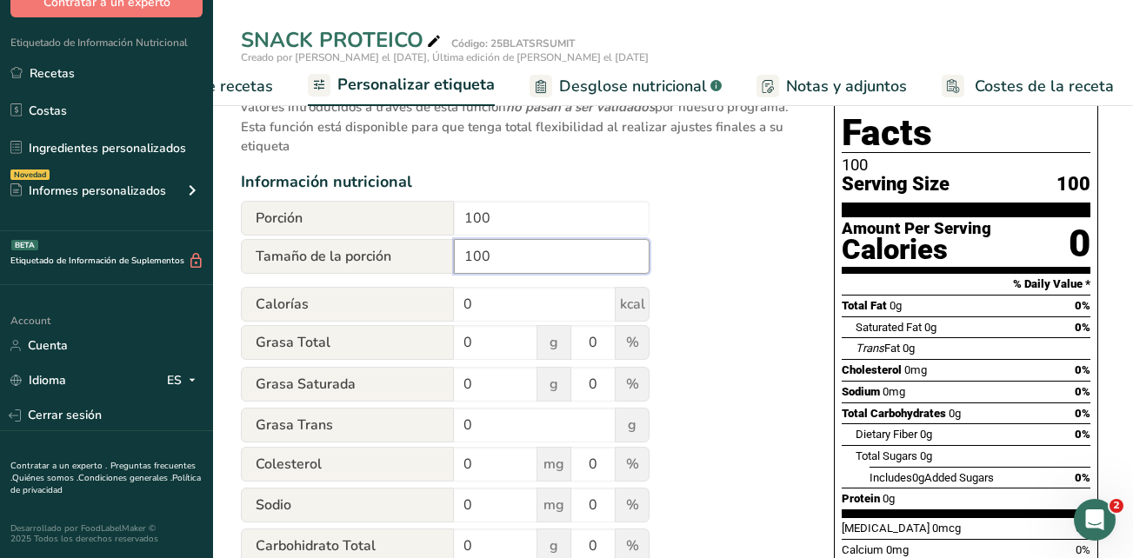
scroll to position [174, 0]
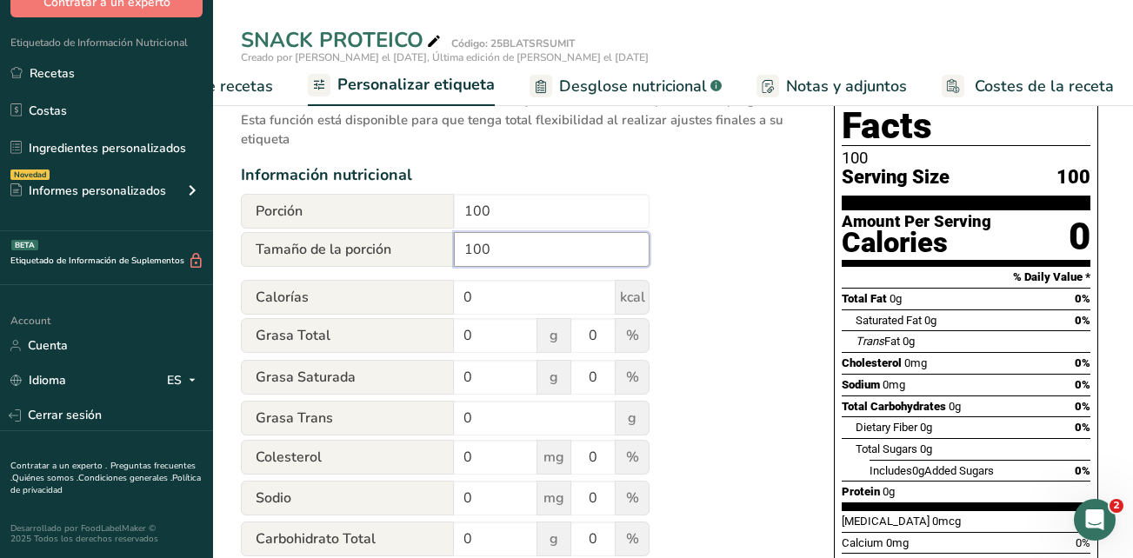
type input "100"
click at [736, 362] on div "Utilice esta función de anulación manual para obtener control total sobre la et…" at bounding box center [520, 486] width 558 height 891
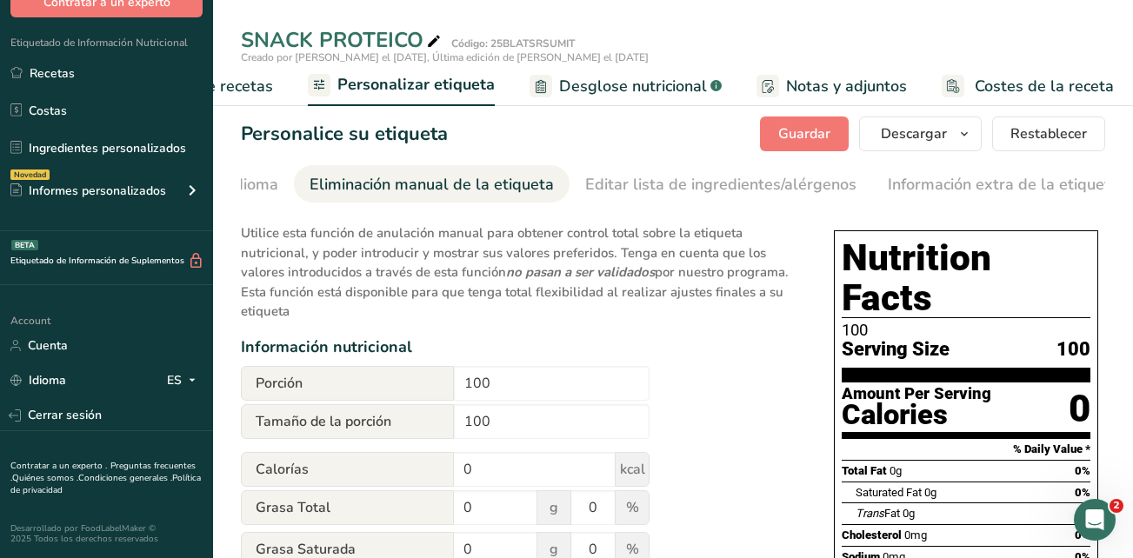
scroll to position [0, 0]
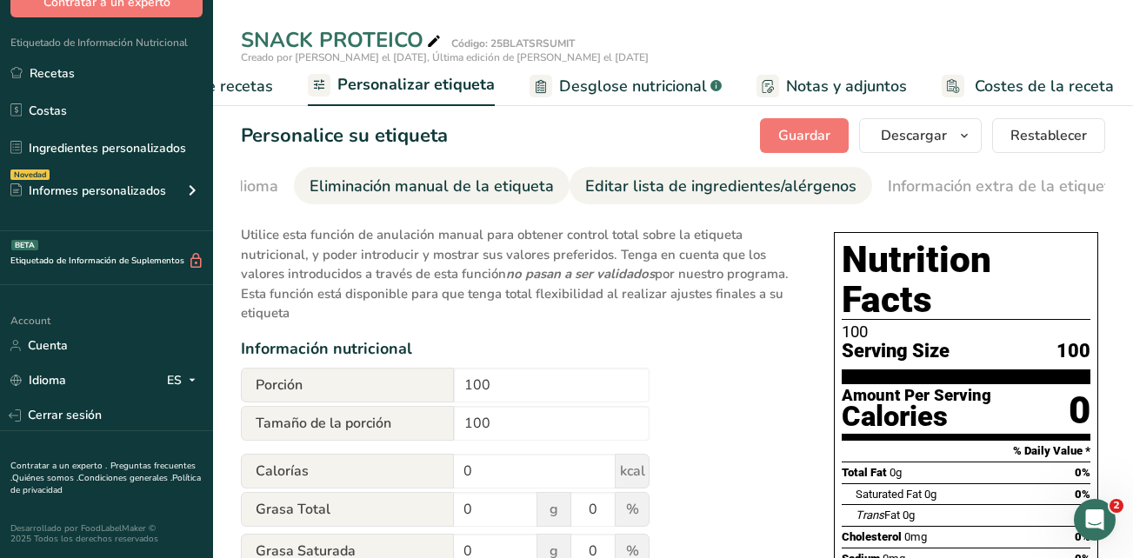
click at [648, 188] on div "Editar lista de ingredientes/alérgenos" at bounding box center [720, 186] width 271 height 23
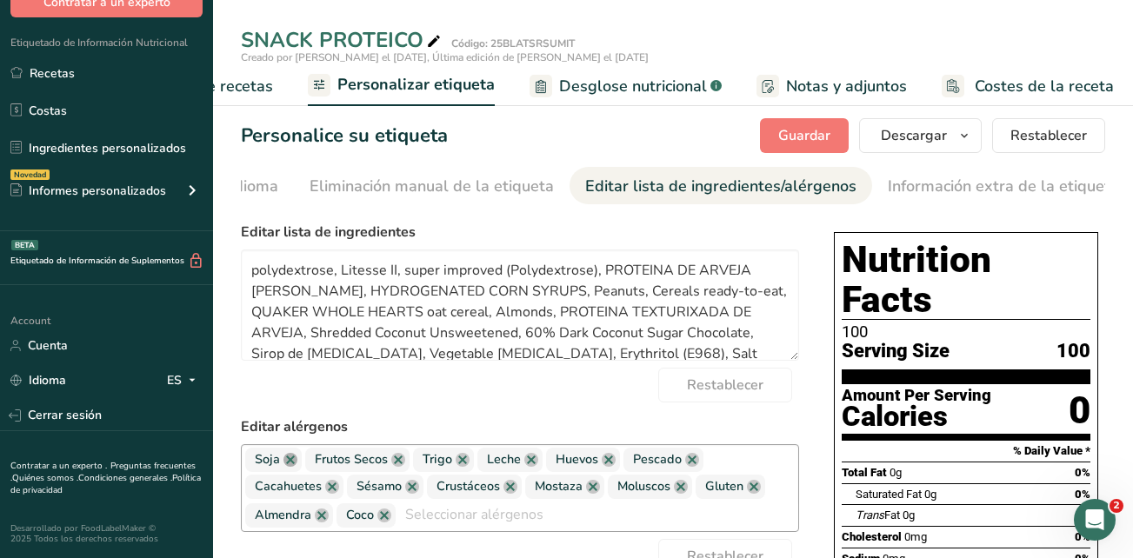
click at [292, 467] on link at bounding box center [290, 460] width 14 height 14
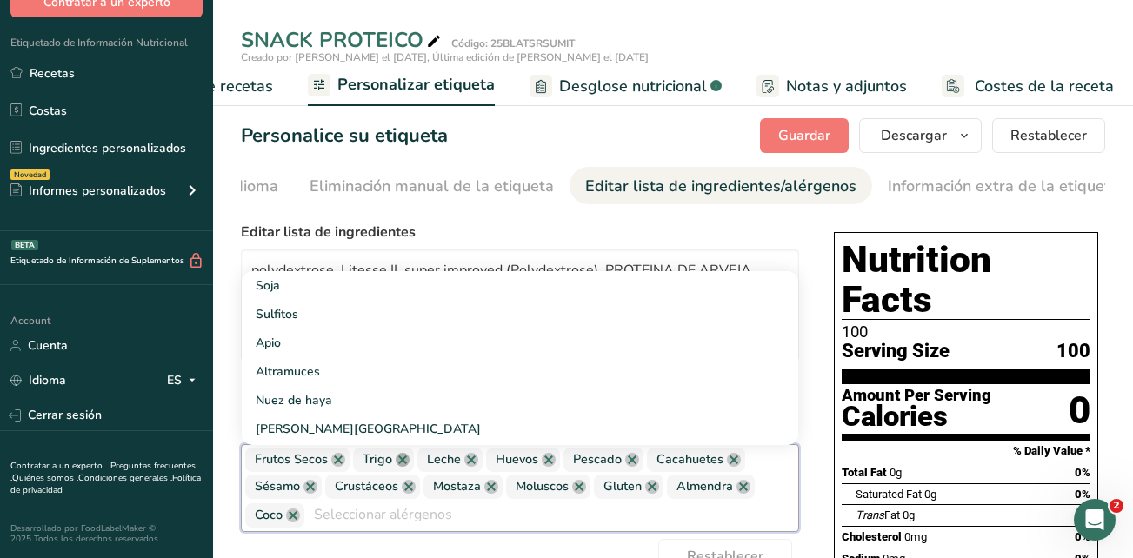
click at [401, 467] on link at bounding box center [403, 460] width 14 height 14
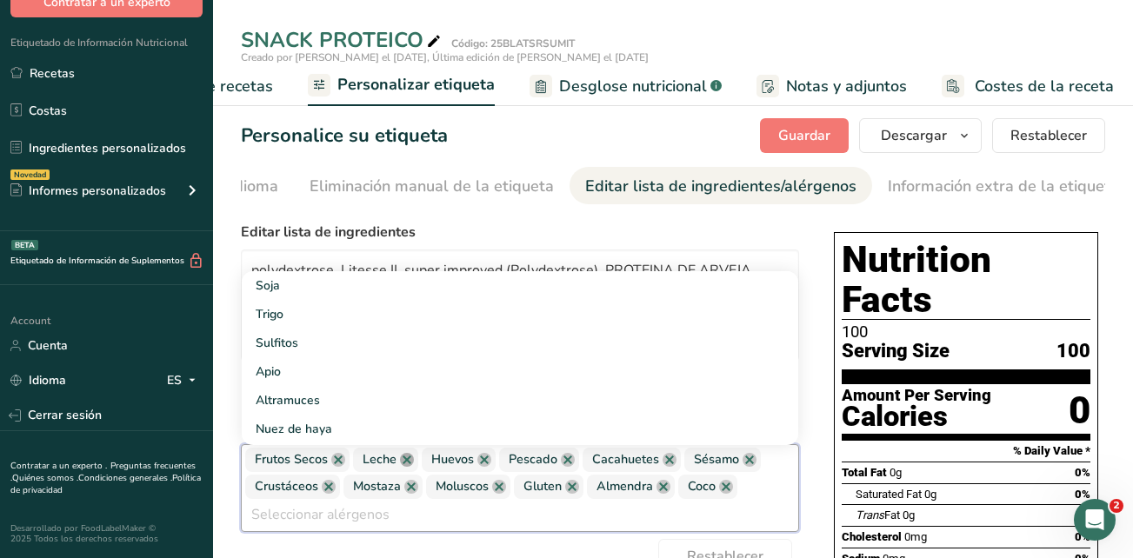
click at [406, 467] on link at bounding box center [407, 460] width 14 height 14
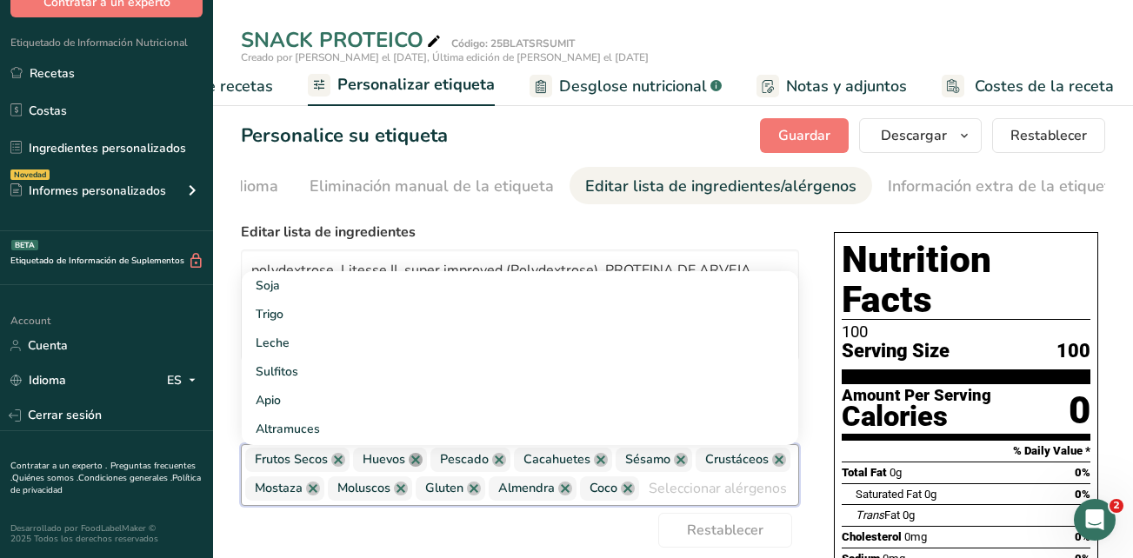
click at [411, 465] on link at bounding box center [416, 460] width 14 height 14
click at [323, 494] on link at bounding box center [318, 489] width 14 height 14
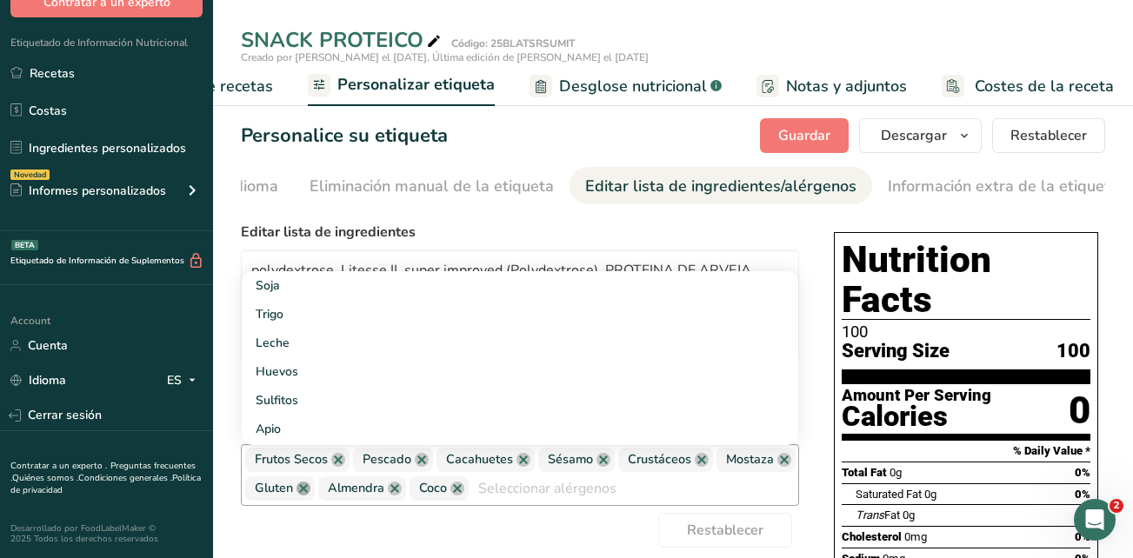
click at [305, 495] on link at bounding box center [303, 489] width 14 height 14
click at [418, 460] on link at bounding box center [422, 460] width 14 height 14
click at [529, 465] on span "Sésamo" at bounding box center [493, 460] width 77 height 24
click at [516, 467] on link at bounding box center [520, 460] width 14 height 14
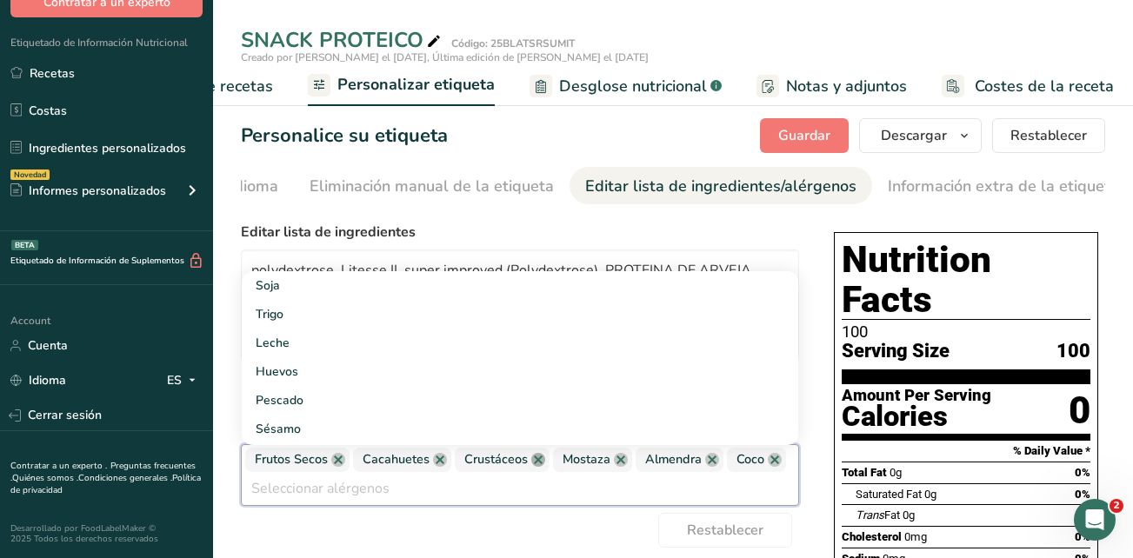
click at [536, 464] on link at bounding box center [538, 460] width 14 height 14
click at [513, 466] on span "Mostaza" at bounding box center [494, 460] width 79 height 24
click at [520, 464] on link at bounding box center [523, 460] width 14 height 14
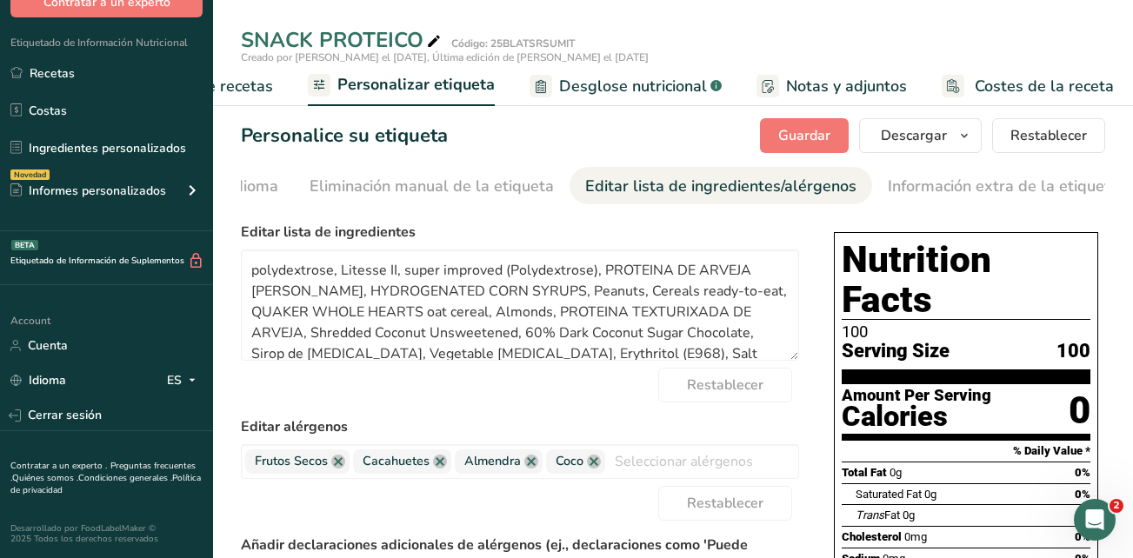
click at [380, 81] on span "Personalizar etiqueta" at bounding box center [415, 84] width 157 height 23
click at [364, 83] on span "Personalizar etiqueta" at bounding box center [415, 84] width 157 height 23
click at [234, 84] on span "Elaborador de recetas" at bounding box center [192, 86] width 161 height 23
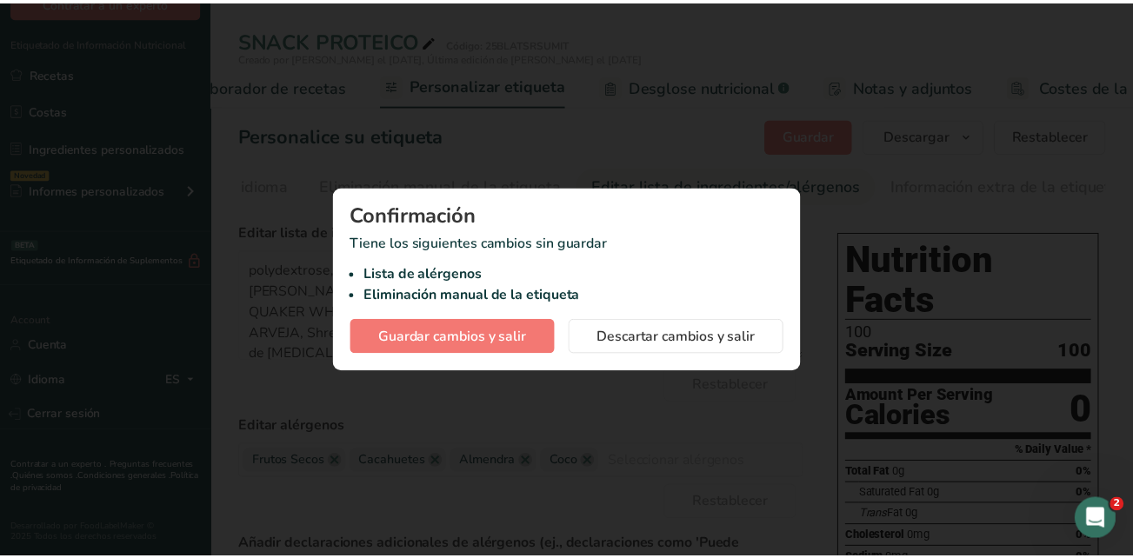
scroll to position [0, 242]
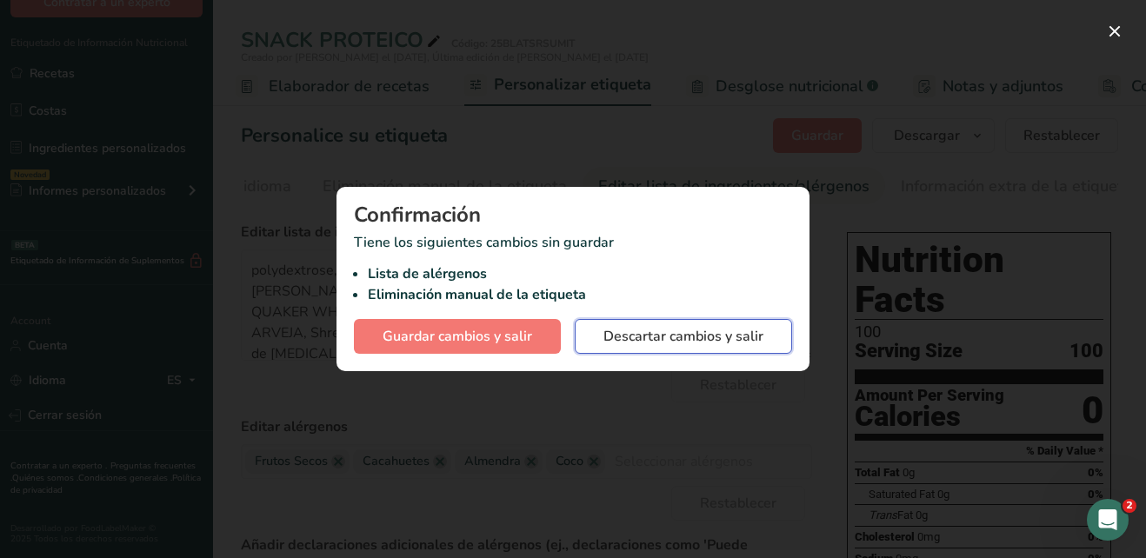
click at [629, 343] on span "Descartar cambios y salir" at bounding box center [683, 336] width 160 height 21
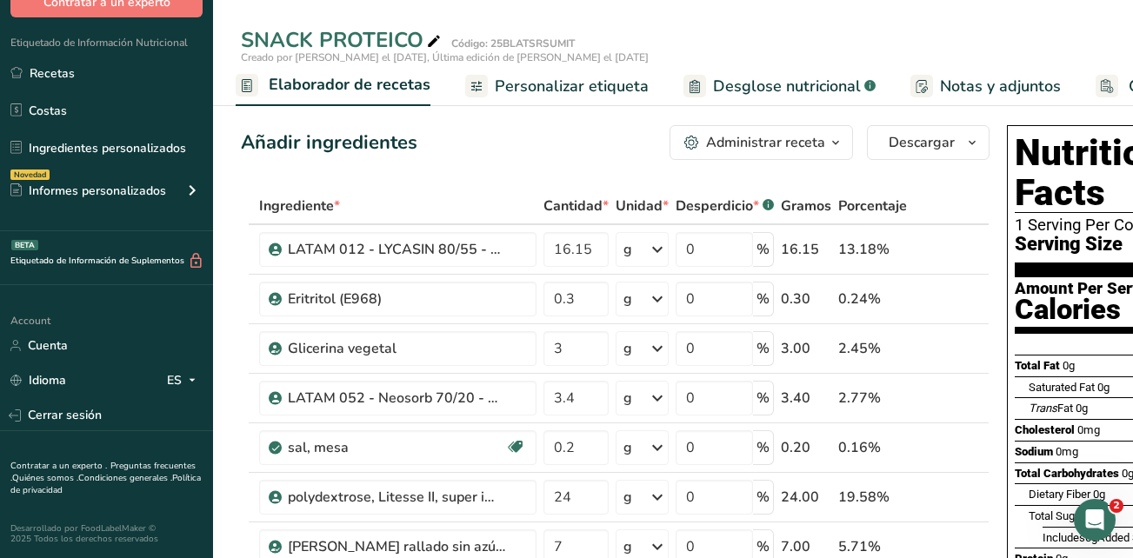
drag, startPoint x: 544, startPoint y: 87, endPoint x: 603, endPoint y: 116, distance: 65.7
click at [544, 87] on span "Personalizar etiqueta" at bounding box center [572, 86] width 154 height 23
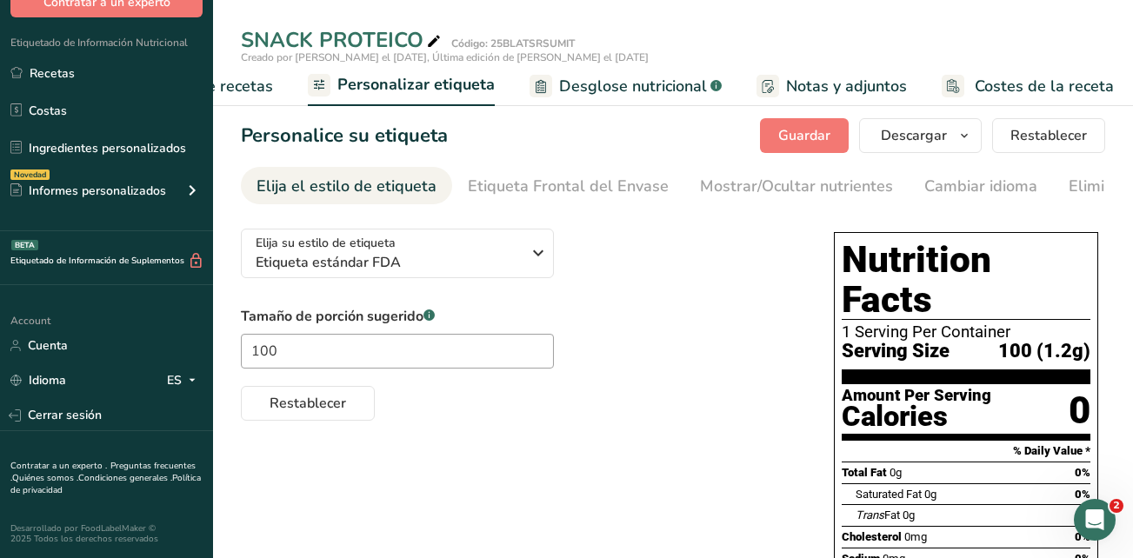
drag, startPoint x: 586, startPoint y: 82, endPoint x: 1138, endPoint y: 230, distance: 571.7
click at [586, 82] on span "Desglose nutricional" at bounding box center [633, 86] width 148 height 23
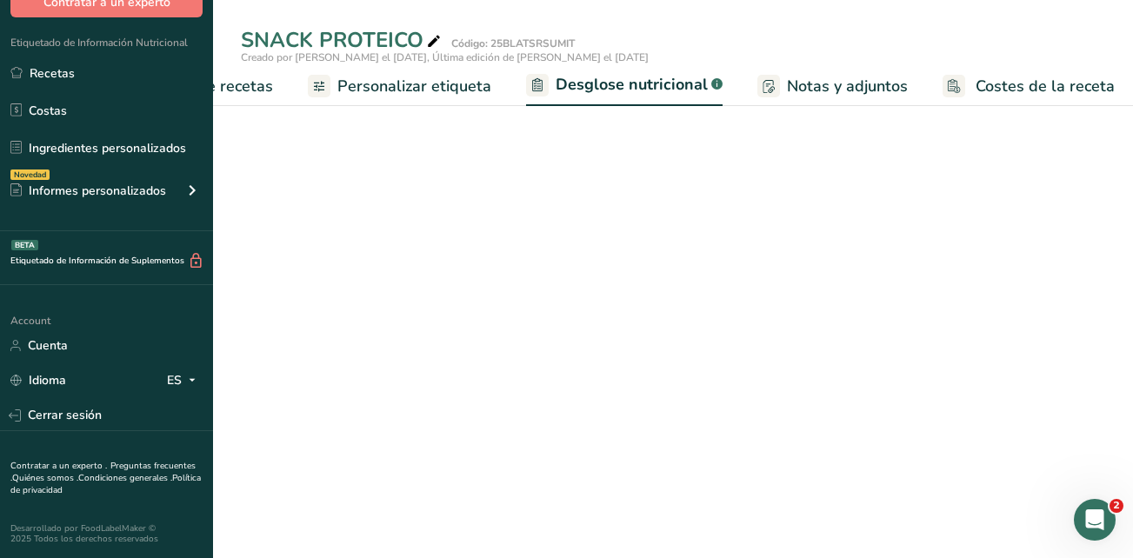
select select "Calories"
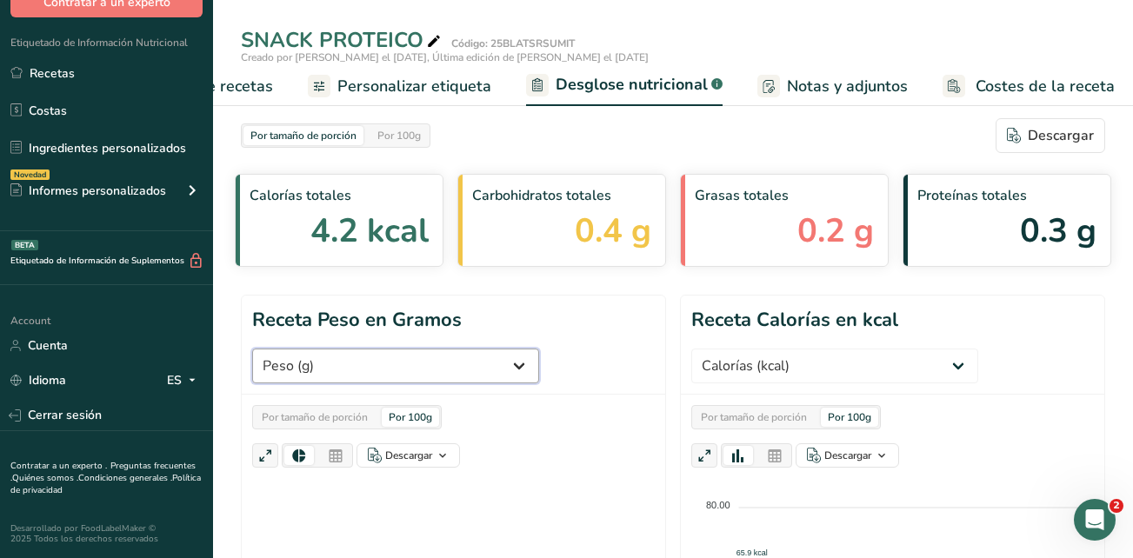
click at [500, 367] on select "Peso (g) Calorías (kcal) Energía KJ (kj) Grasa Total (g) Grasa Saturada (g) Gra…" at bounding box center [395, 366] width 287 height 35
click at [477, 369] on select "Peso (g) Calorías (kcal) Energía KJ (kj) Grasa Total (g) Grasa Saturada (g) Gra…" at bounding box center [395, 366] width 287 height 35
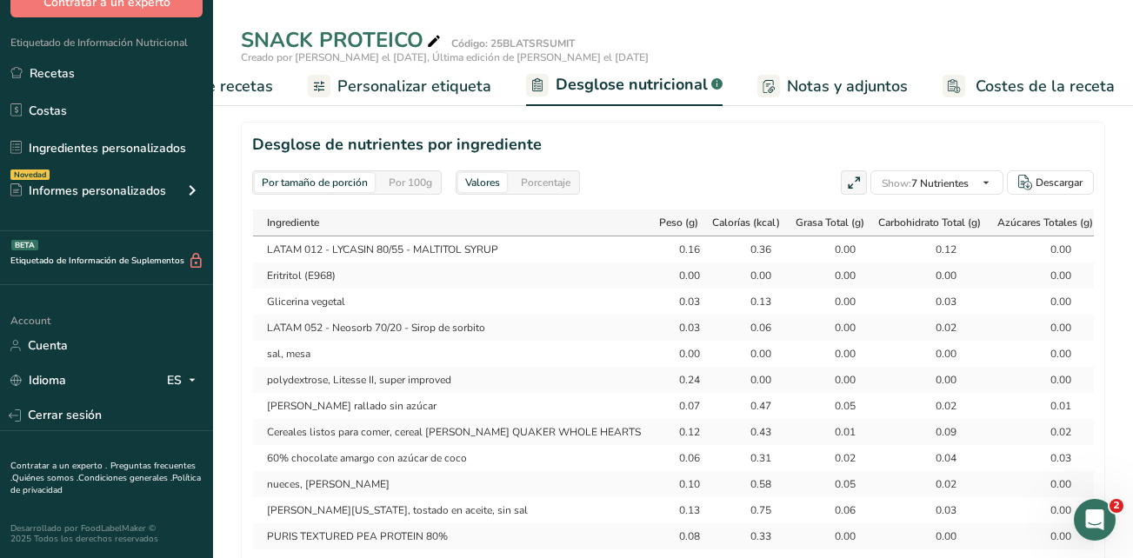
scroll to position [869, 0]
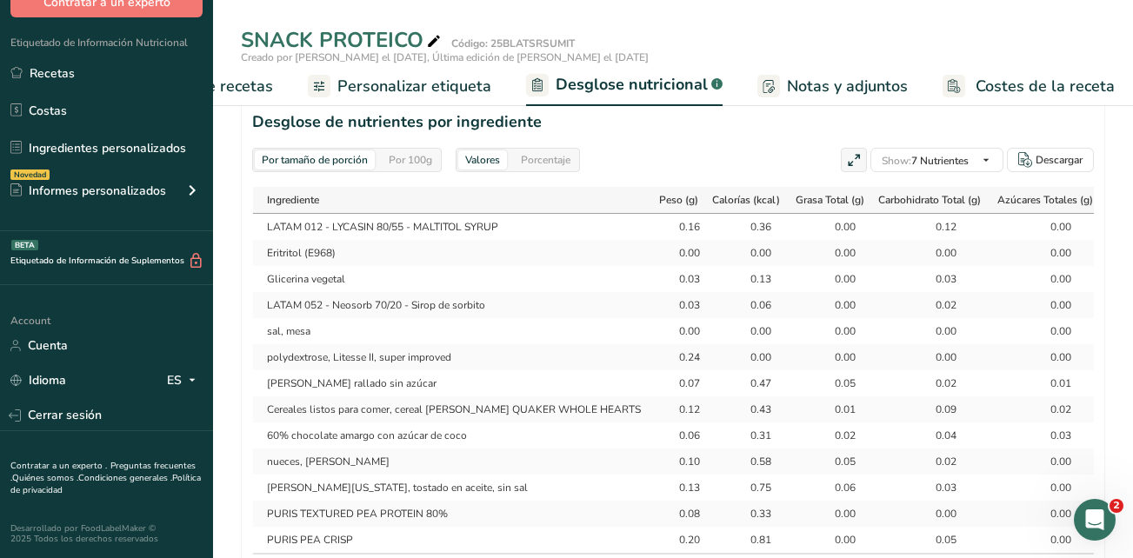
click at [852, 83] on span "Notas y adjuntos" at bounding box center [847, 86] width 121 height 23
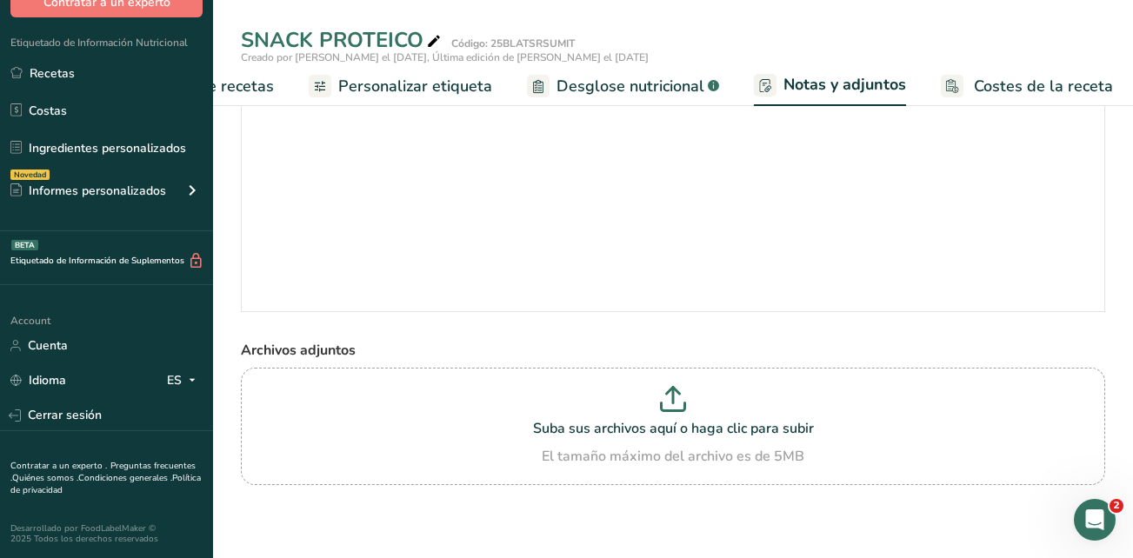
scroll to position [123, 0]
click at [1005, 83] on span "Costes de la receta" at bounding box center [1043, 86] width 139 height 23
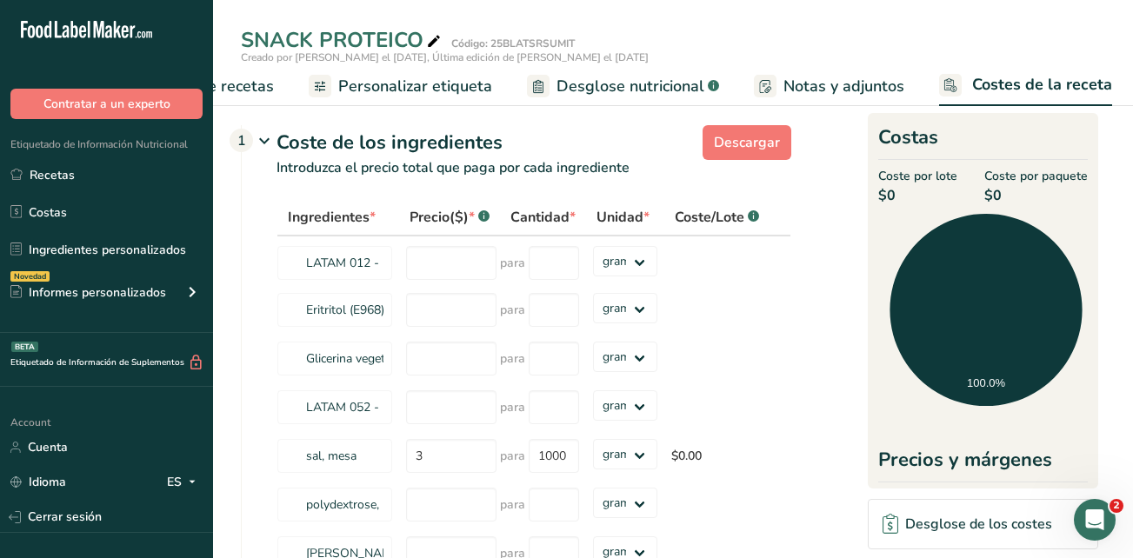
click at [741, 365] on td at bounding box center [716, 358] width 105 height 49
click at [882, 89] on span "Notas y adjuntos" at bounding box center [843, 86] width 121 height 23
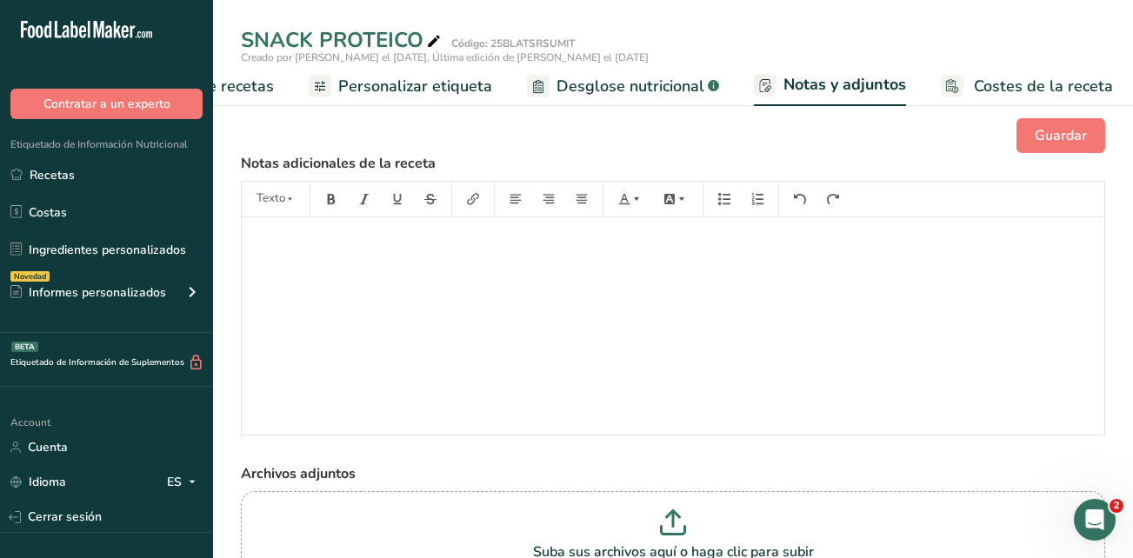
click at [409, 89] on span "Personalizar etiqueta" at bounding box center [415, 86] width 154 height 23
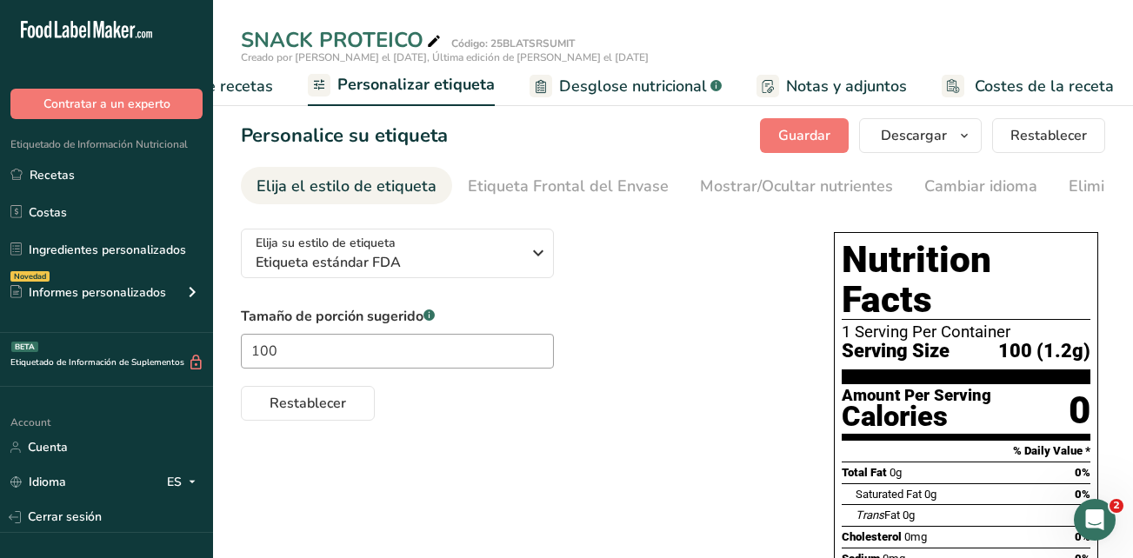
drag, startPoint x: 458, startPoint y: 432, endPoint x: 656, endPoint y: 430, distance: 198.2
click at [252, 84] on span "Elaborador de recetas" at bounding box center [192, 86] width 161 height 23
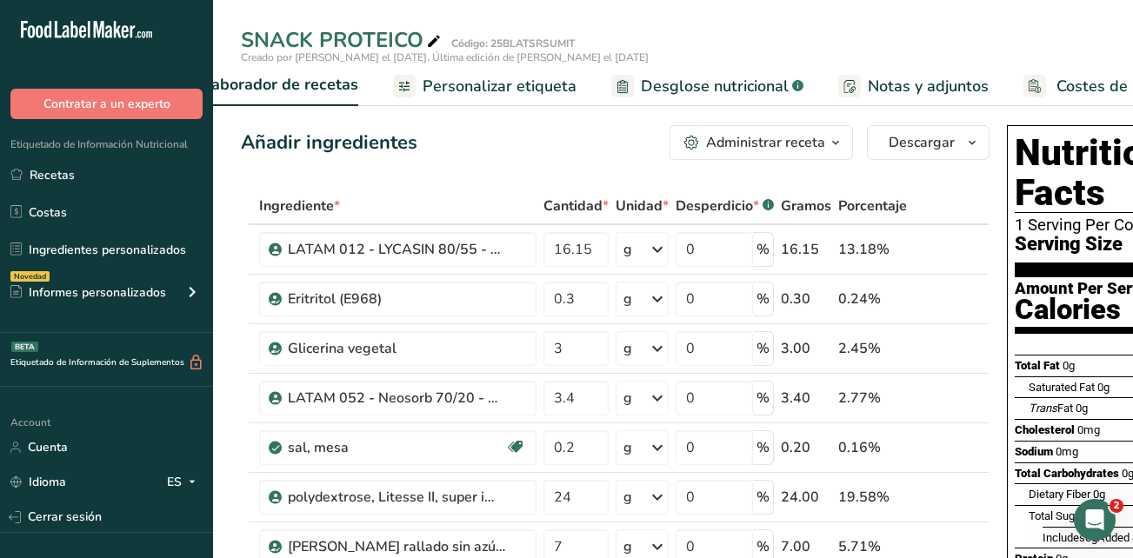
scroll to position [0, 242]
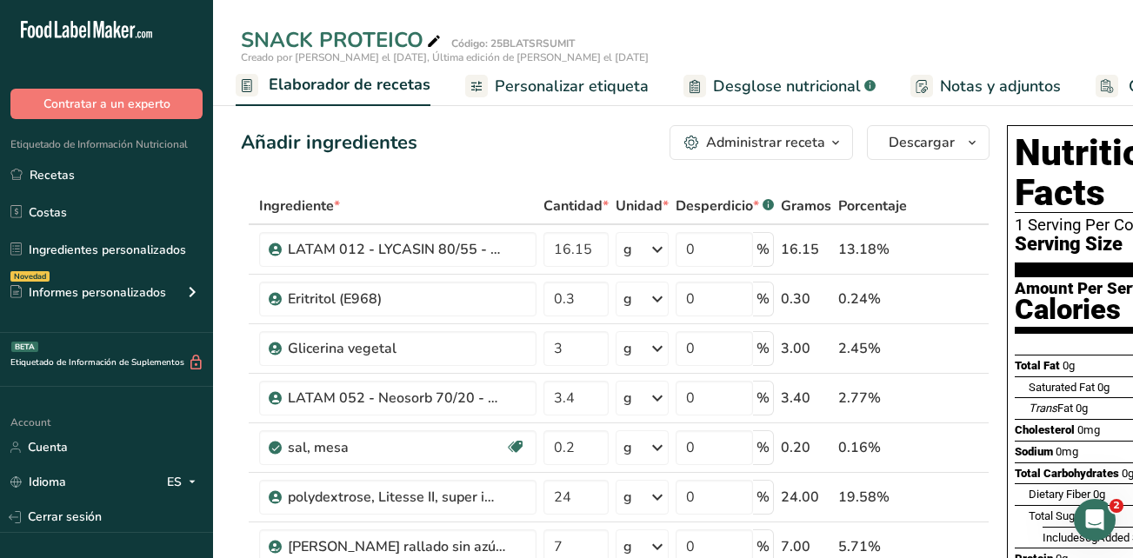
click at [839, 143] on icon "button" at bounding box center [836, 143] width 14 height 22
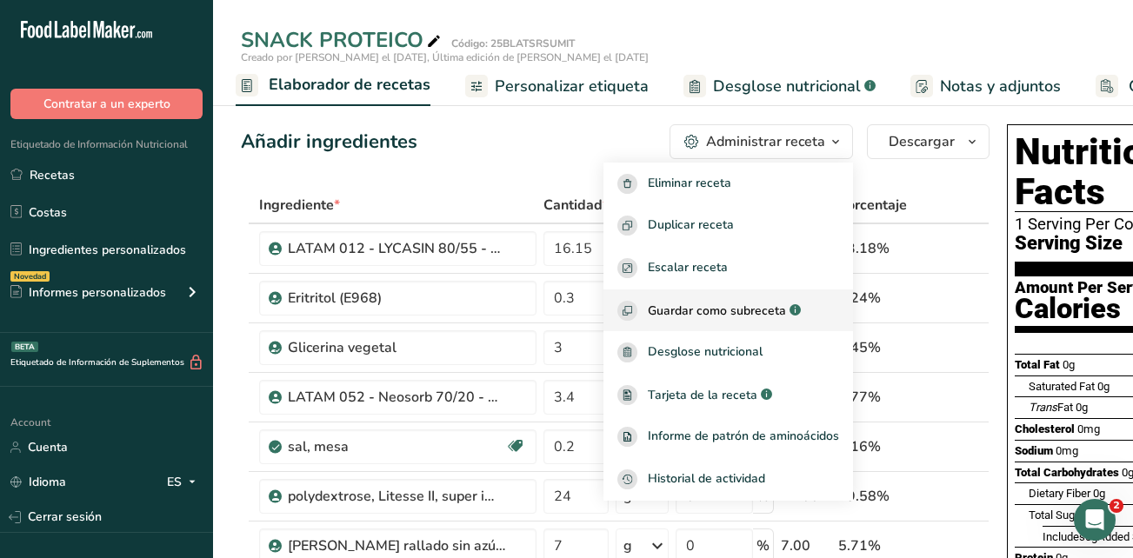
scroll to position [0, 0]
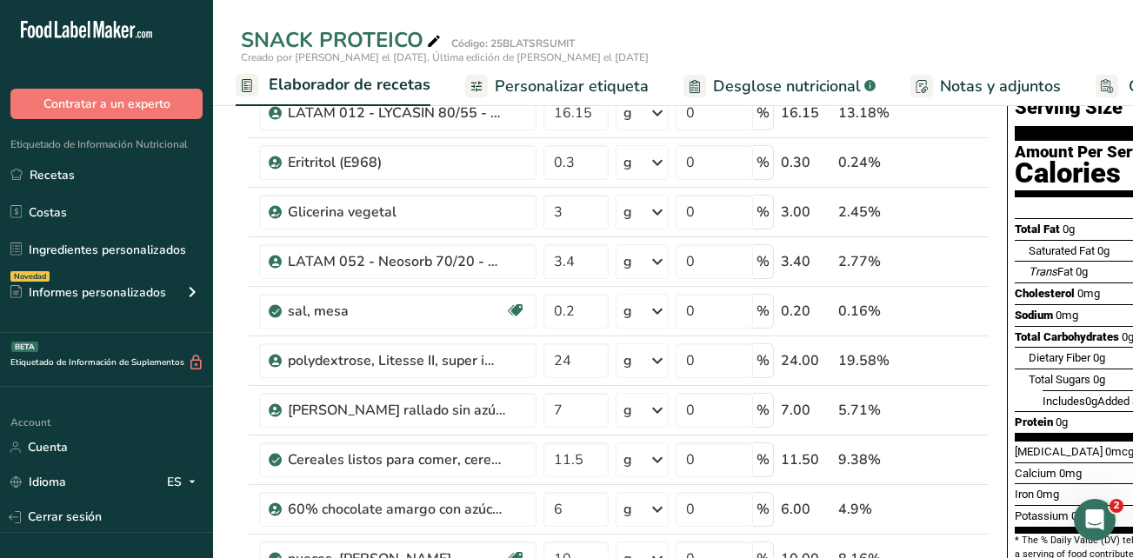
scroll to position [122, 0]
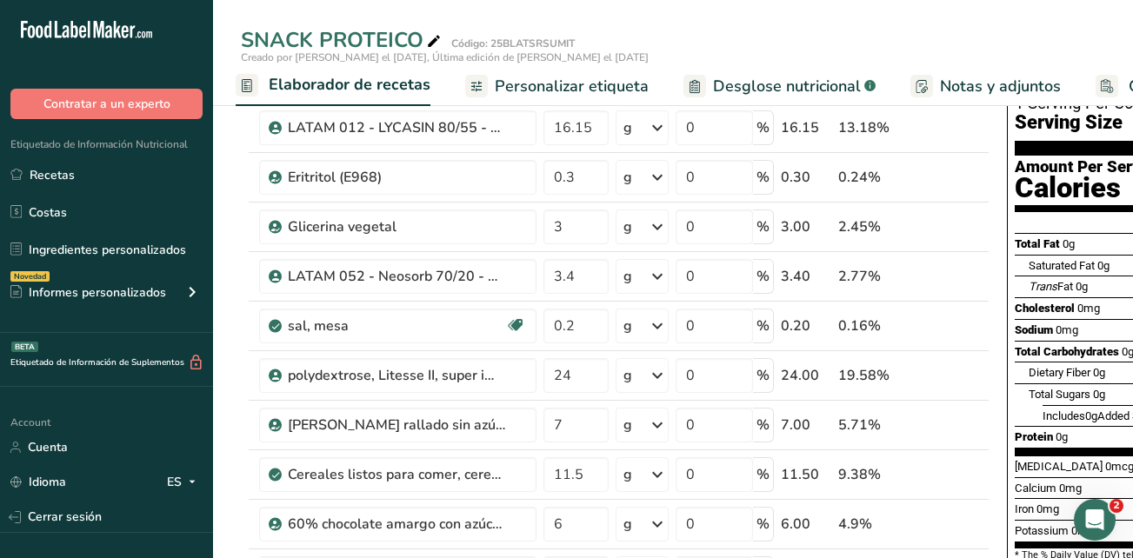
click at [306, 88] on span "Elaborador de recetas" at bounding box center [350, 84] width 162 height 23
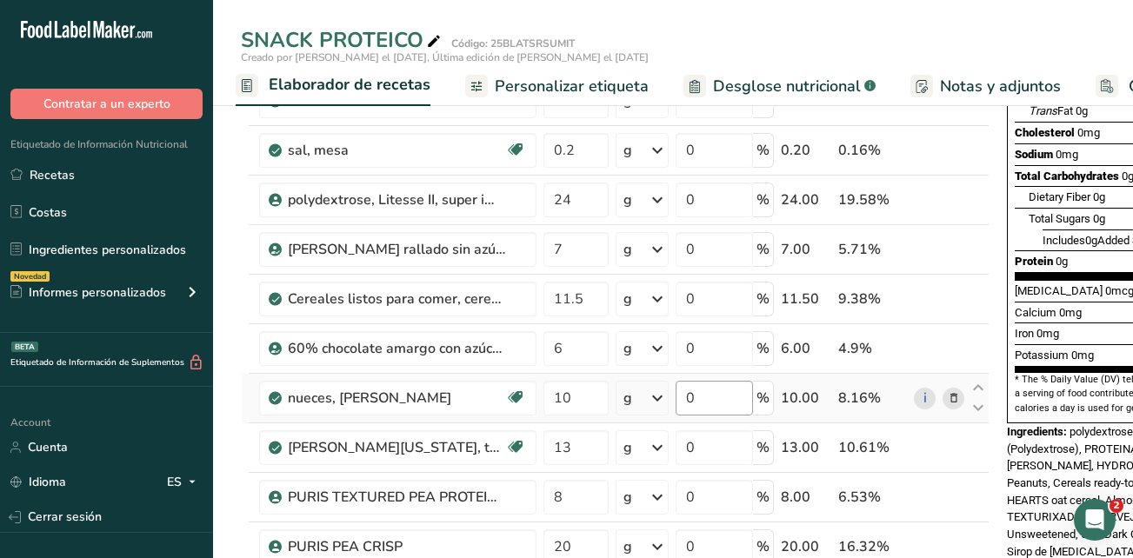
scroll to position [0, 0]
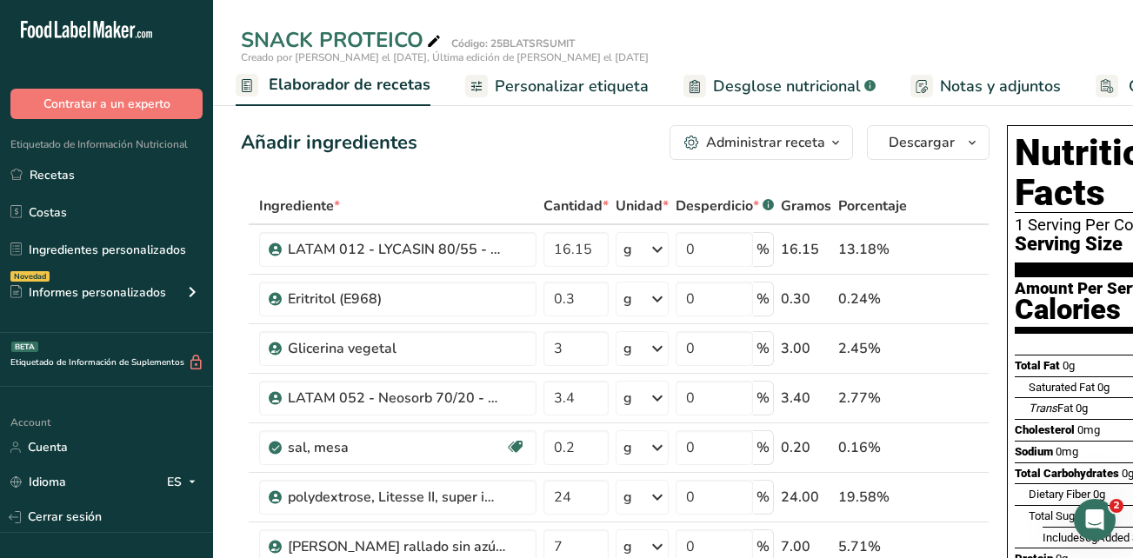
click at [543, 88] on span "Personalizar etiqueta" at bounding box center [572, 86] width 154 height 23
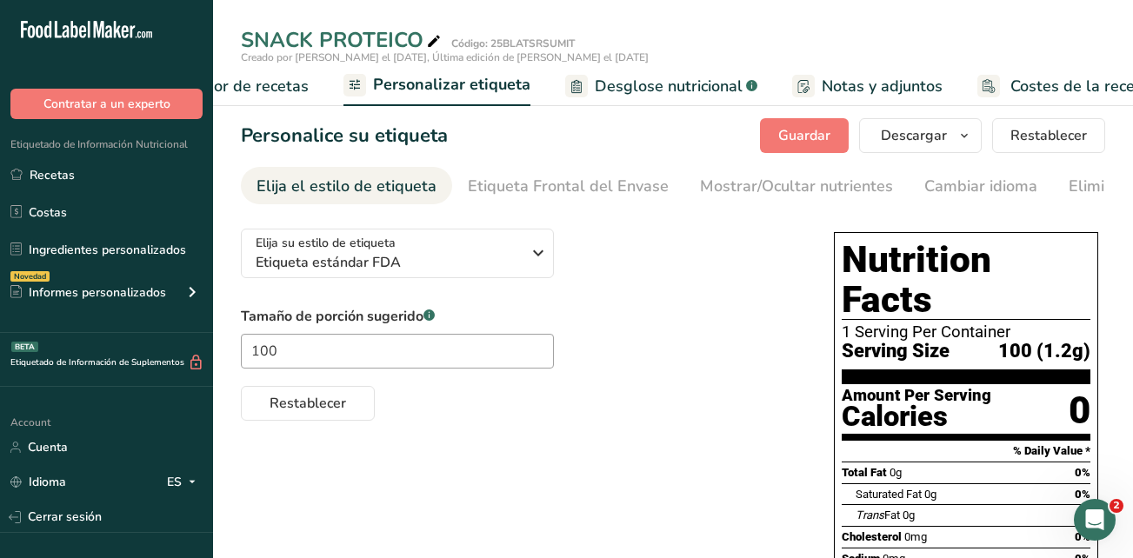
scroll to position [0, 398]
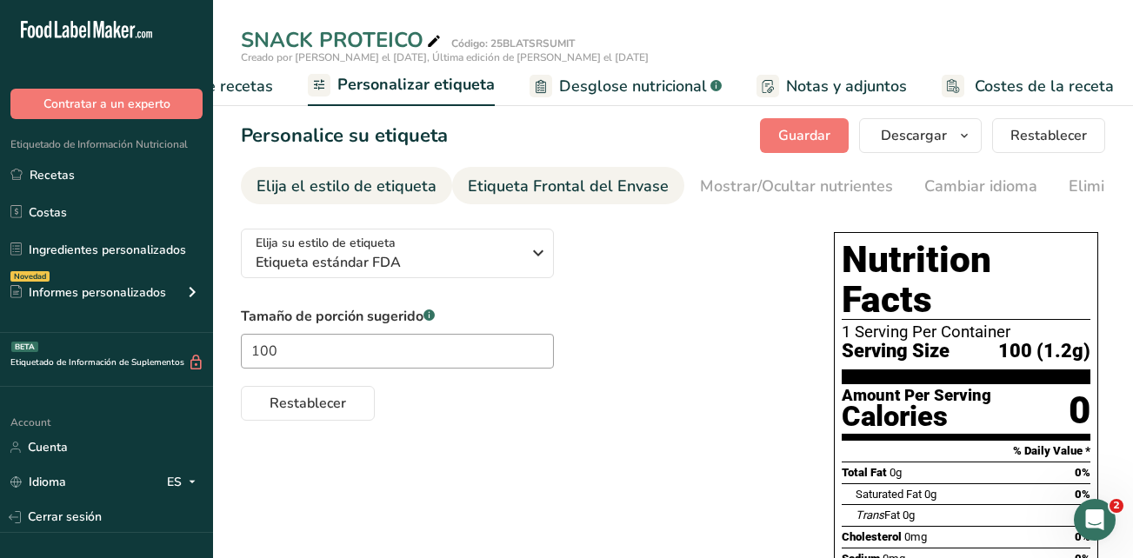
click at [617, 199] on link "Etiqueta Frontal del Envase" at bounding box center [568, 186] width 201 height 39
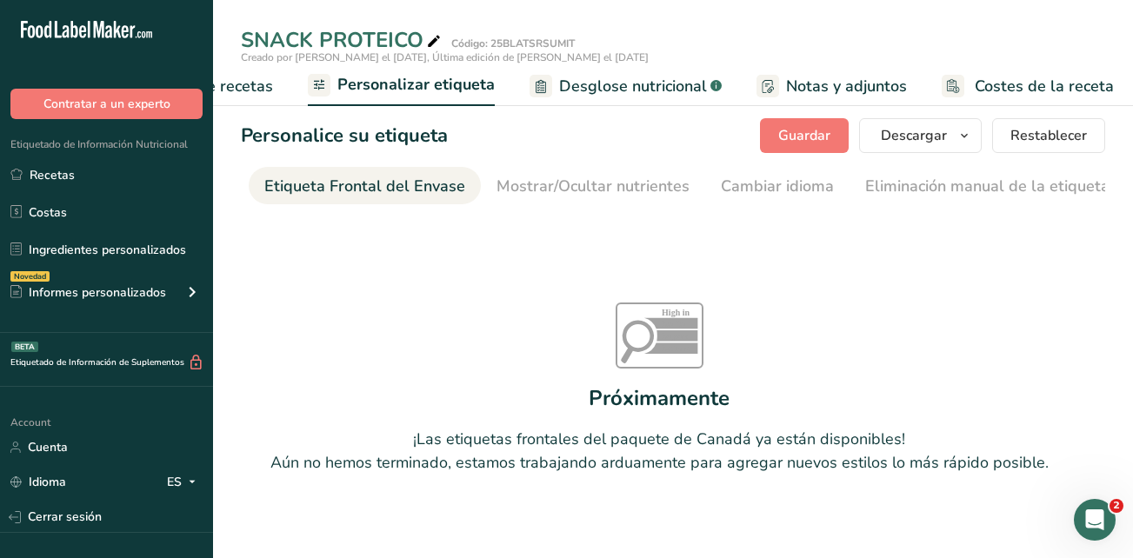
scroll to position [0, 207]
click at [619, 191] on div "Mostrar/Ocultar nutrientes" at bounding box center [589, 186] width 193 height 23
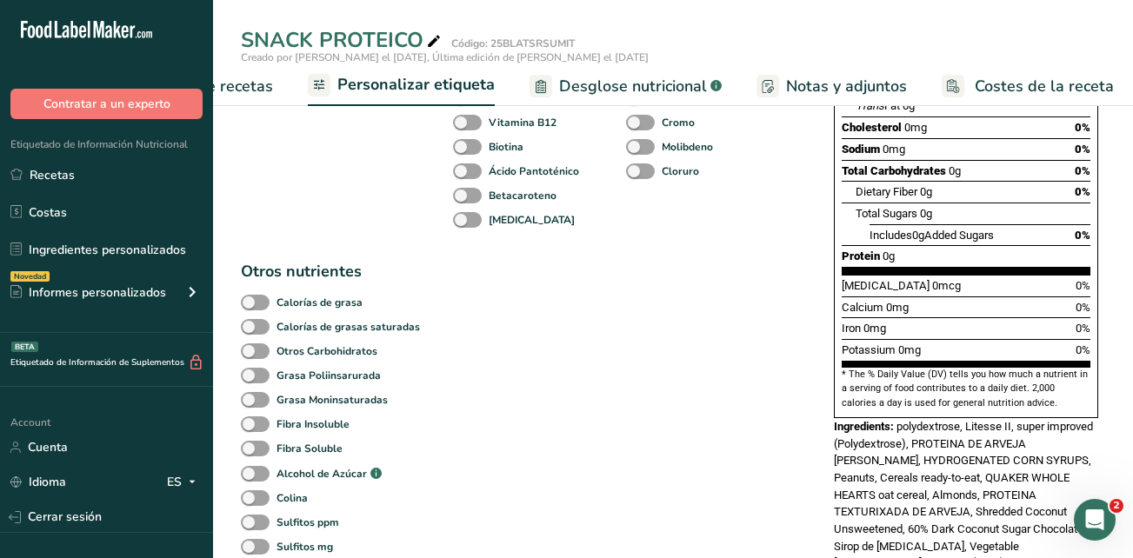
scroll to position [0, 0]
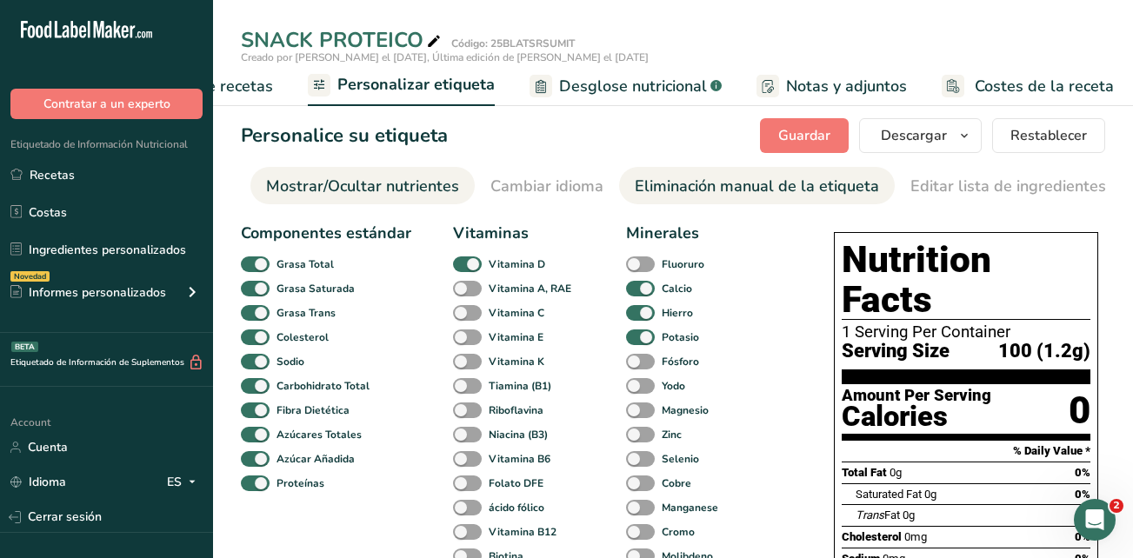
click at [704, 190] on div "Eliminación manual de la etiqueta" at bounding box center [757, 186] width 244 height 23
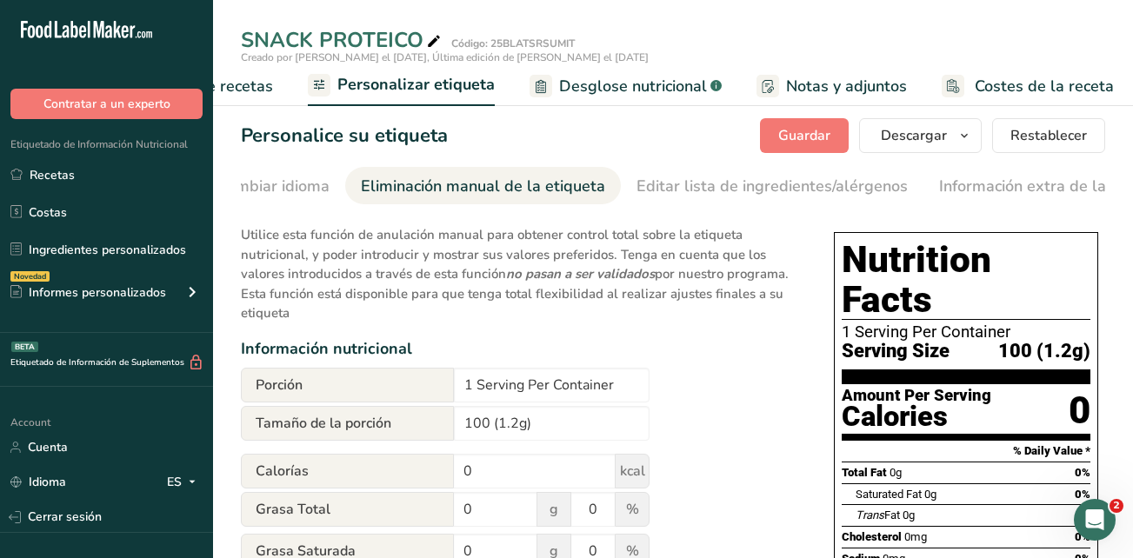
scroll to position [0, 759]
click at [617, 395] on input "1 Serving Per Container" at bounding box center [552, 385] width 196 height 35
click at [542, 435] on input "100 (1.2g)" at bounding box center [552, 423] width 196 height 35
drag, startPoint x: 820, startPoint y: 133, endPoint x: 828, endPoint y: 138, distance: 9.4
click at [819, 133] on span "Guardar" at bounding box center [804, 135] width 52 height 21
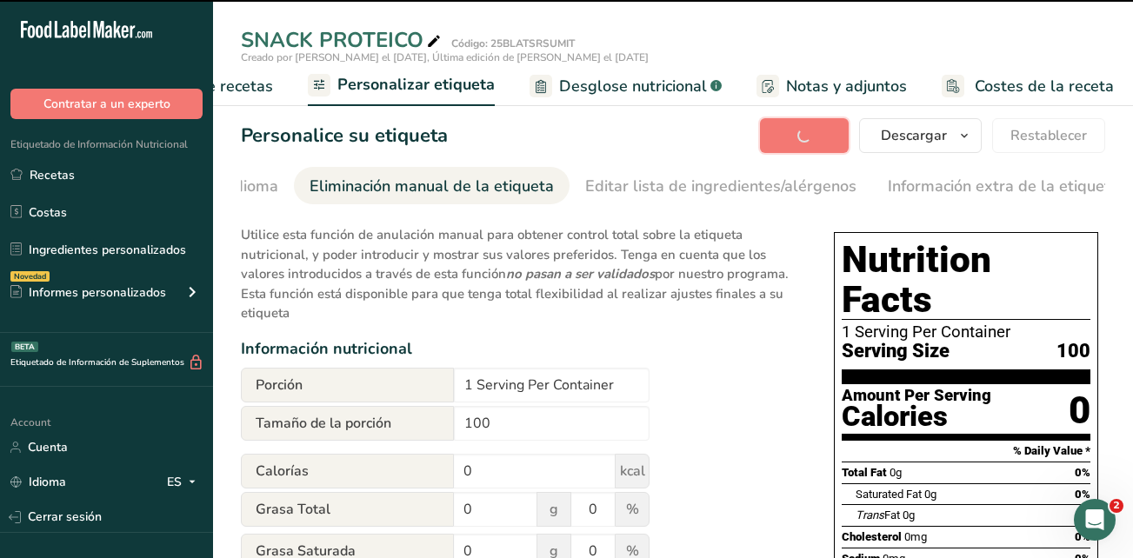
type input "100"
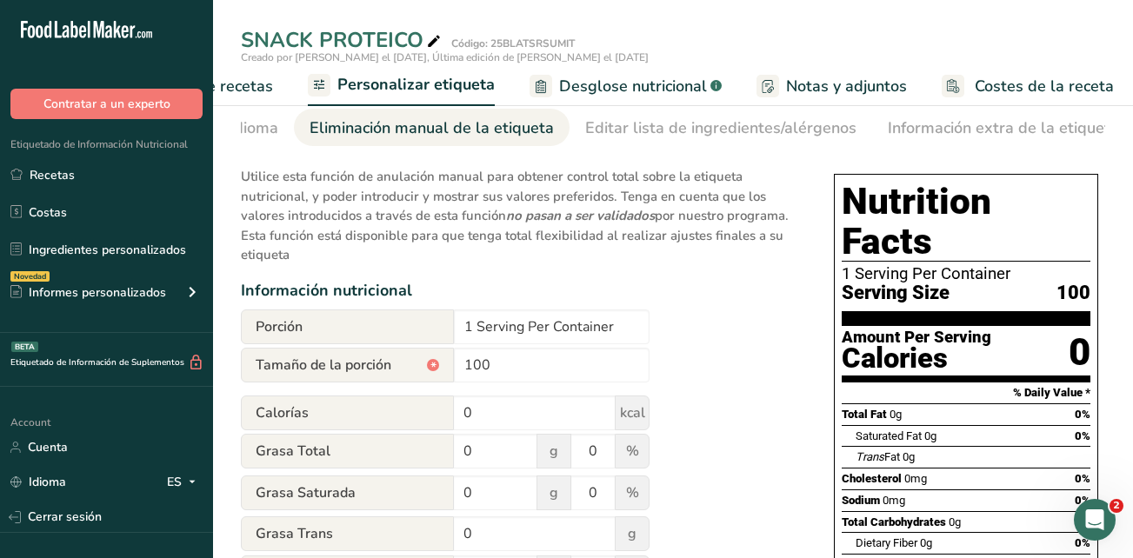
scroll to position [0, 0]
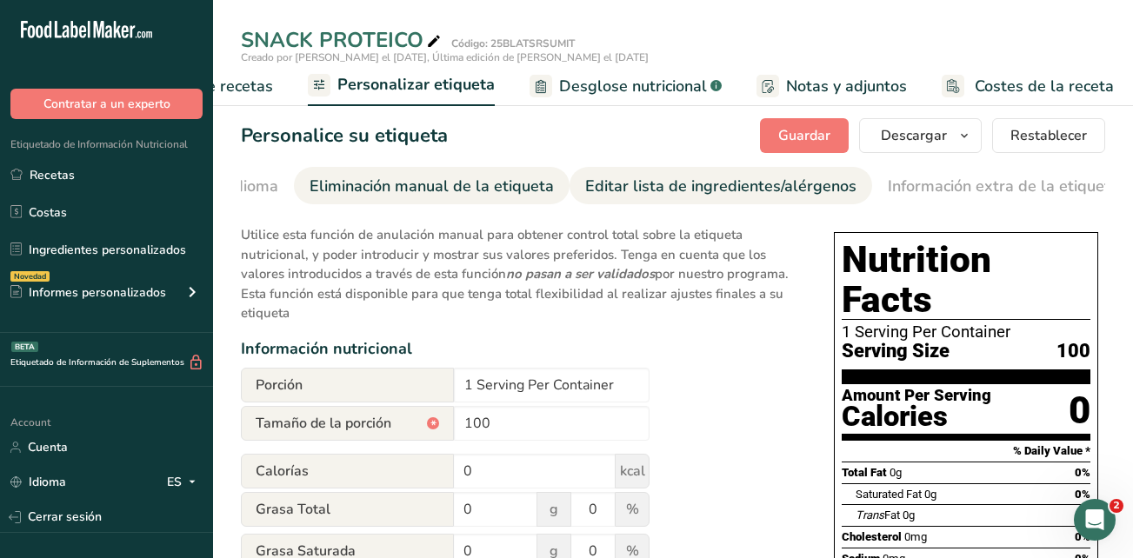
click at [661, 190] on div "Editar lista de ingredientes/alérgenos" at bounding box center [720, 186] width 271 height 23
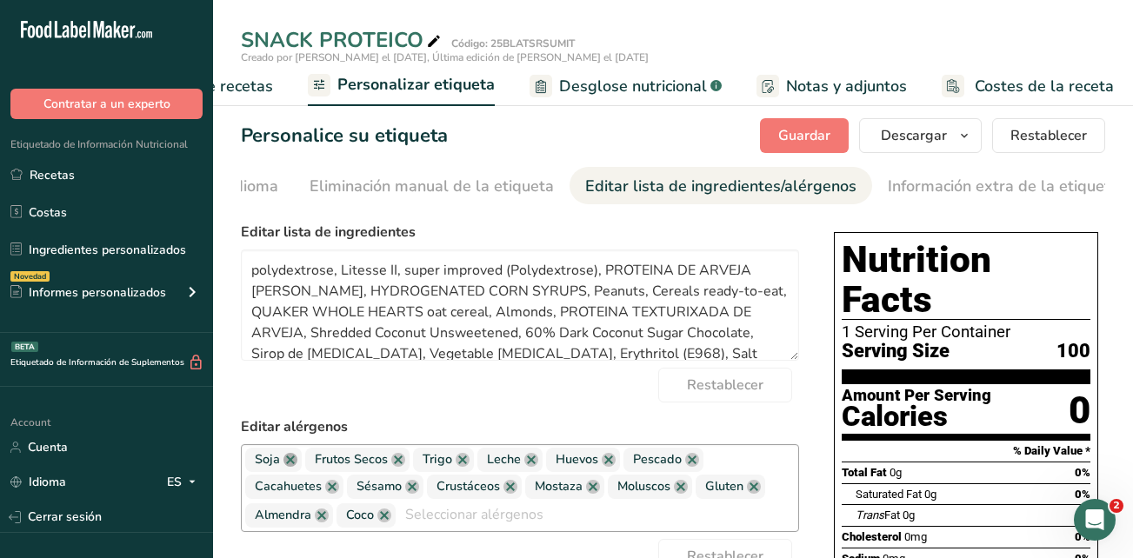
click at [293, 467] on link at bounding box center [290, 460] width 14 height 14
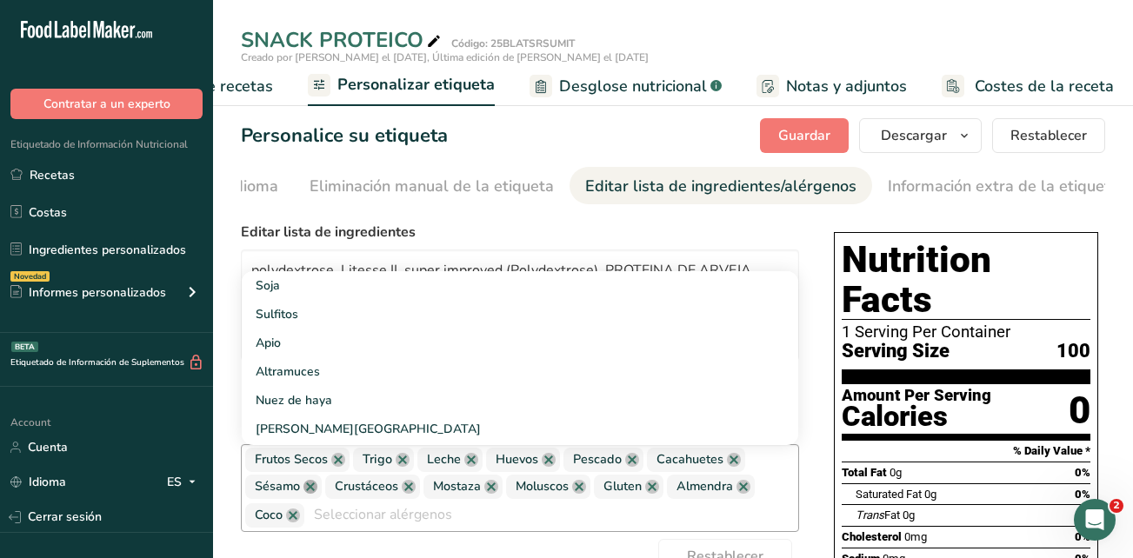
click at [311, 492] on link at bounding box center [310, 487] width 14 height 14
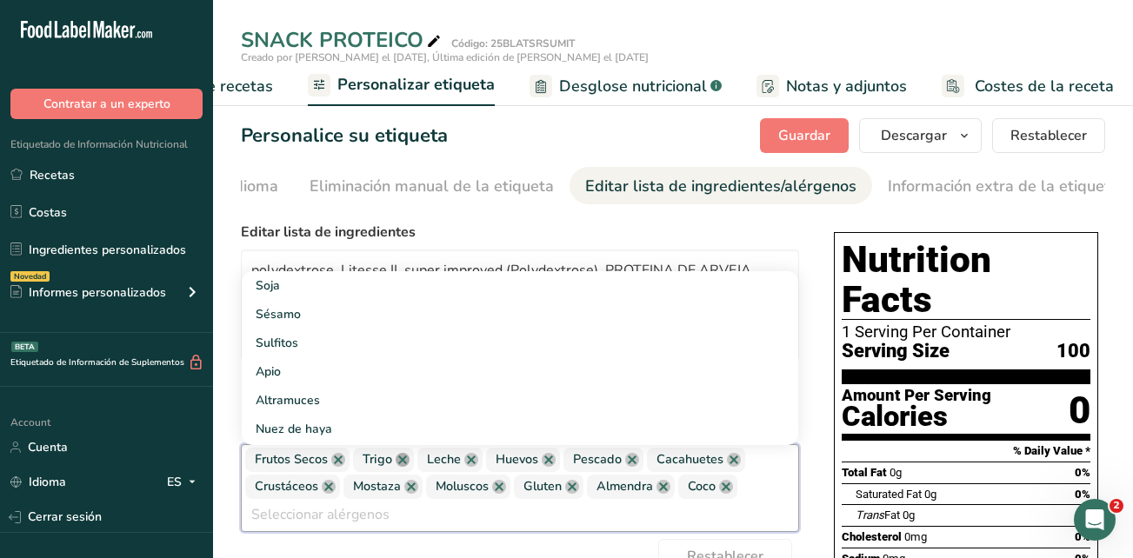
click at [401, 465] on link at bounding box center [403, 460] width 14 height 14
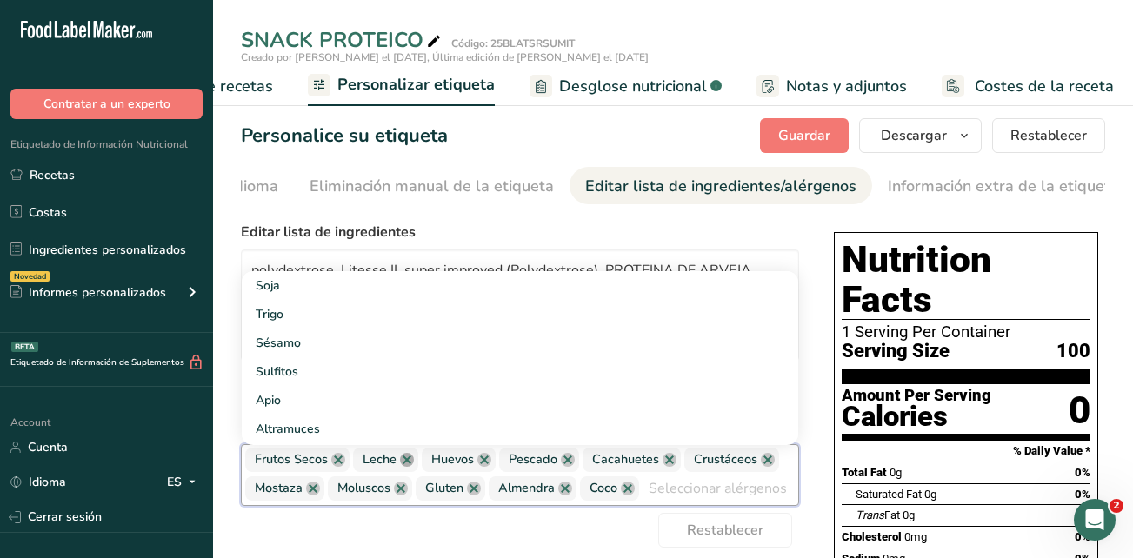
click at [411, 464] on link at bounding box center [407, 460] width 14 height 14
click at [416, 463] on link at bounding box center [416, 460] width 14 height 14
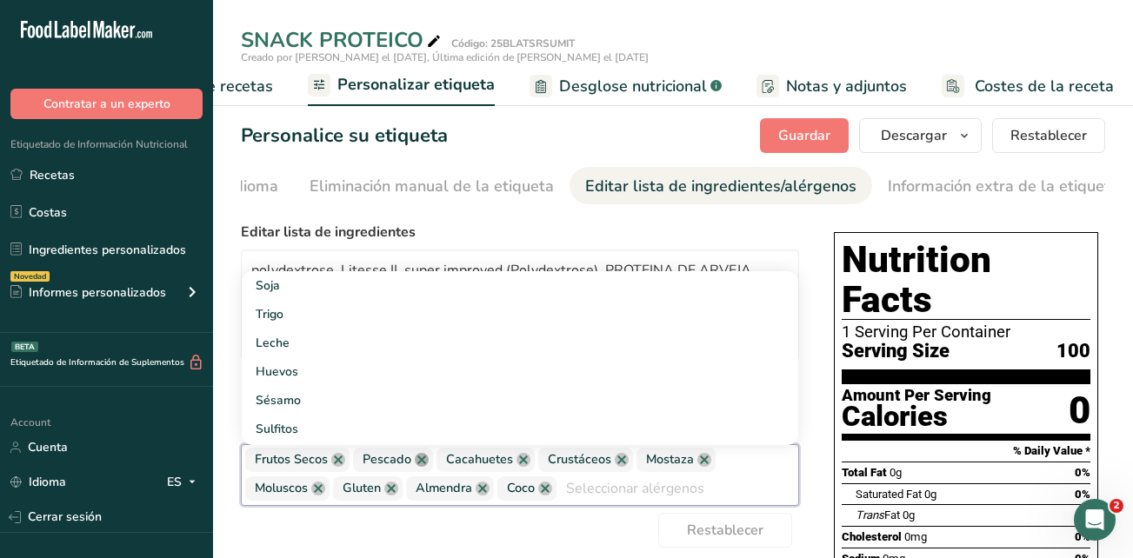
click at [421, 467] on link at bounding box center [422, 460] width 14 height 14
click at [537, 460] on link at bounding box center [538, 460] width 14 height 14
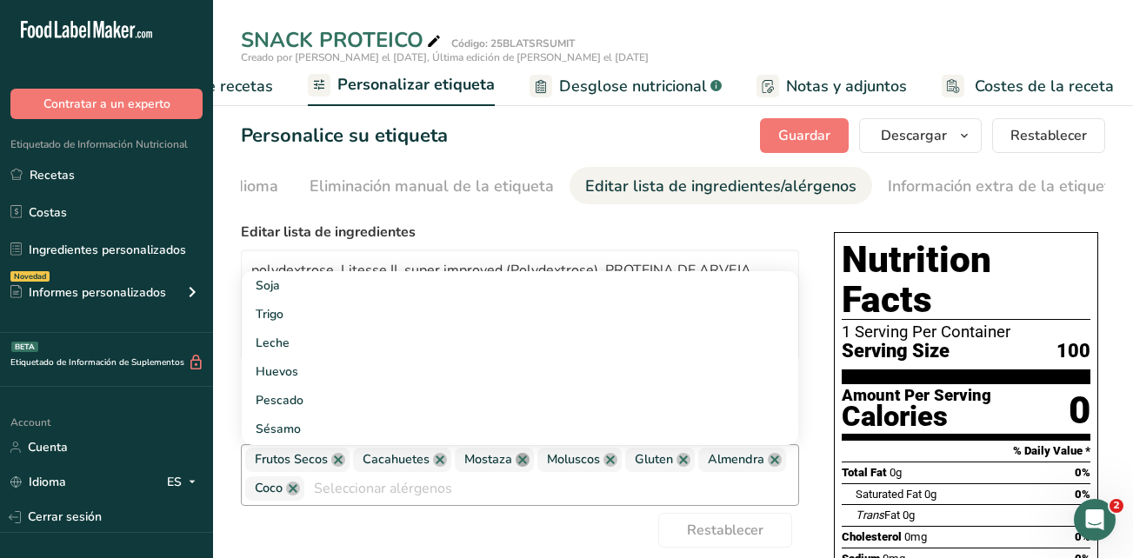
click at [523, 467] on link at bounding box center [523, 460] width 14 height 14
click at [526, 466] on link at bounding box center [528, 460] width 14 height 14
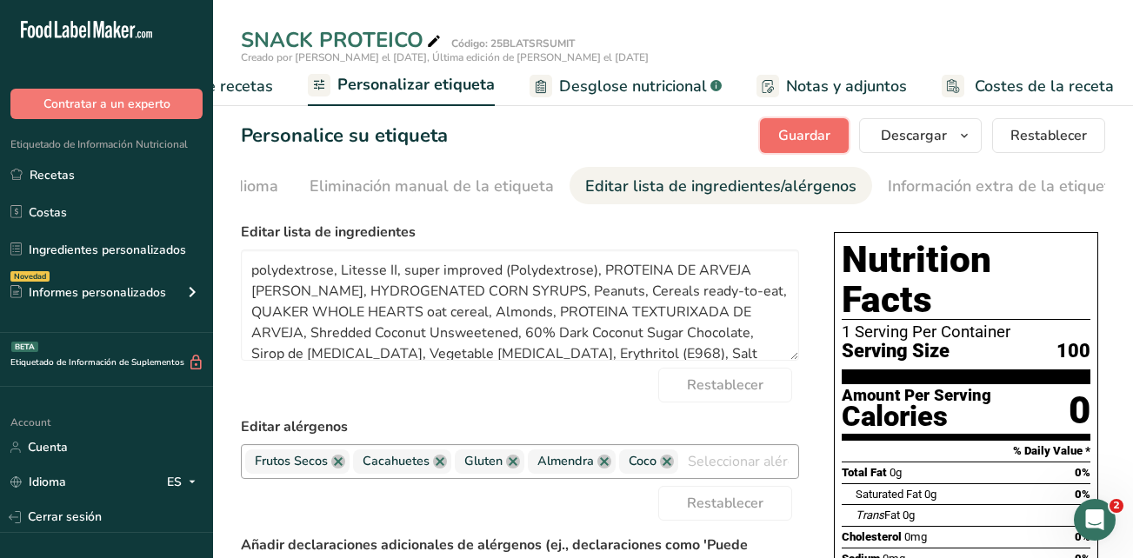
click at [819, 130] on span "Guardar" at bounding box center [804, 135] width 52 height 21
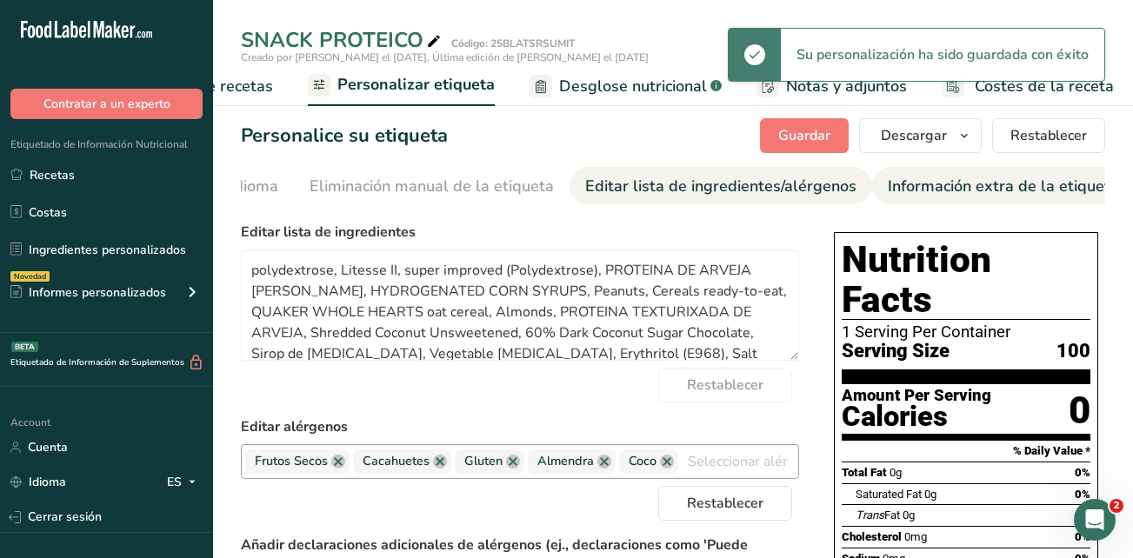
click at [968, 184] on div "Información extra de la etiqueta" at bounding box center [1003, 186] width 231 height 23
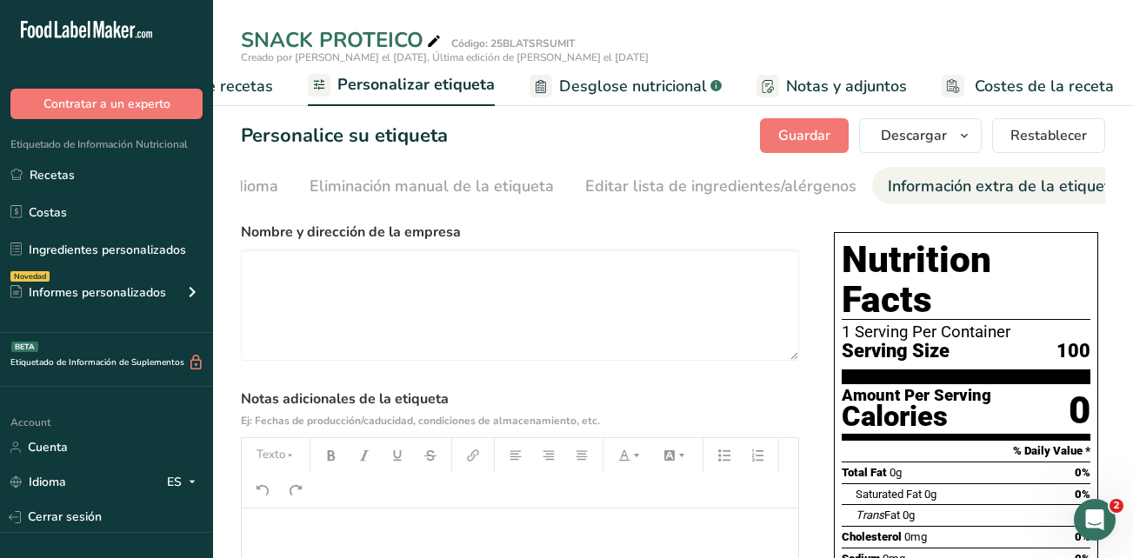
drag, startPoint x: 259, startPoint y: 87, endPoint x: 385, endPoint y: 135, distance: 134.8
click at [259, 87] on span "Elaborador de recetas" at bounding box center [192, 86] width 161 height 23
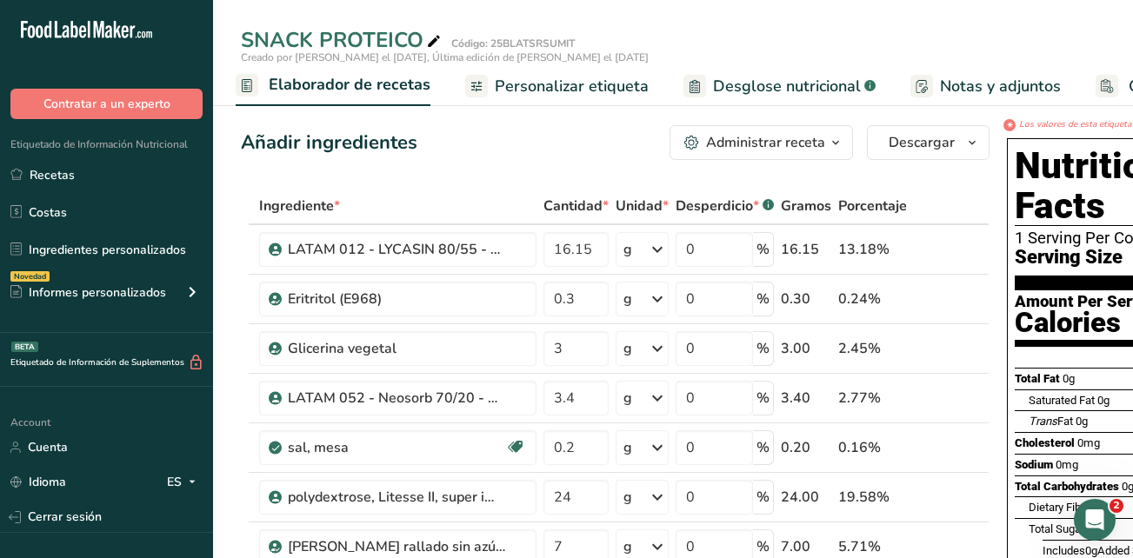
drag, startPoint x: 769, startPoint y: 90, endPoint x: 869, endPoint y: 186, distance: 139.6
click at [769, 90] on span "Desglose nutricional" at bounding box center [787, 86] width 148 height 23
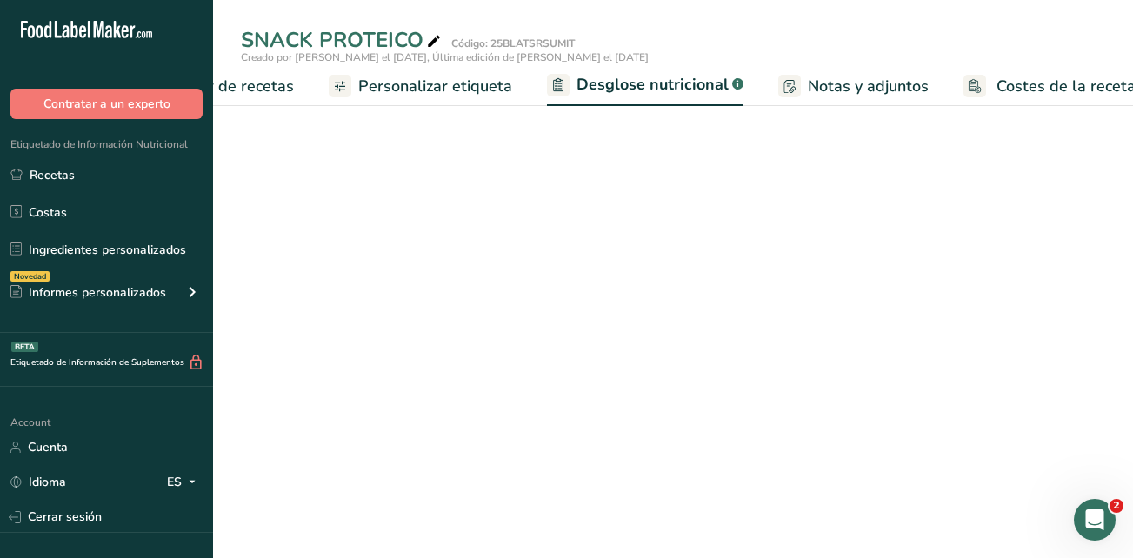
select select "Calories"
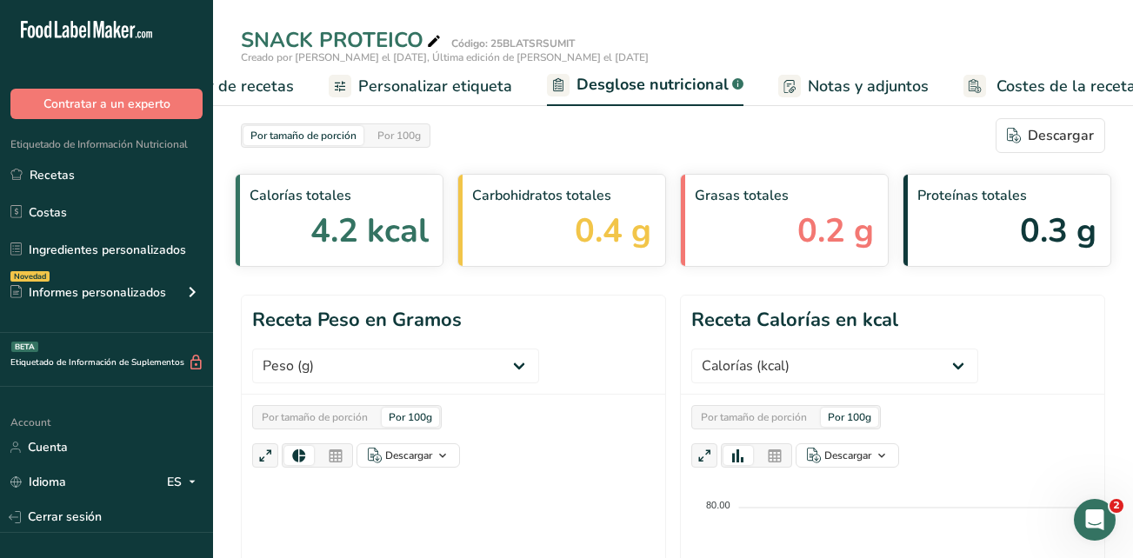
scroll to position [0, 398]
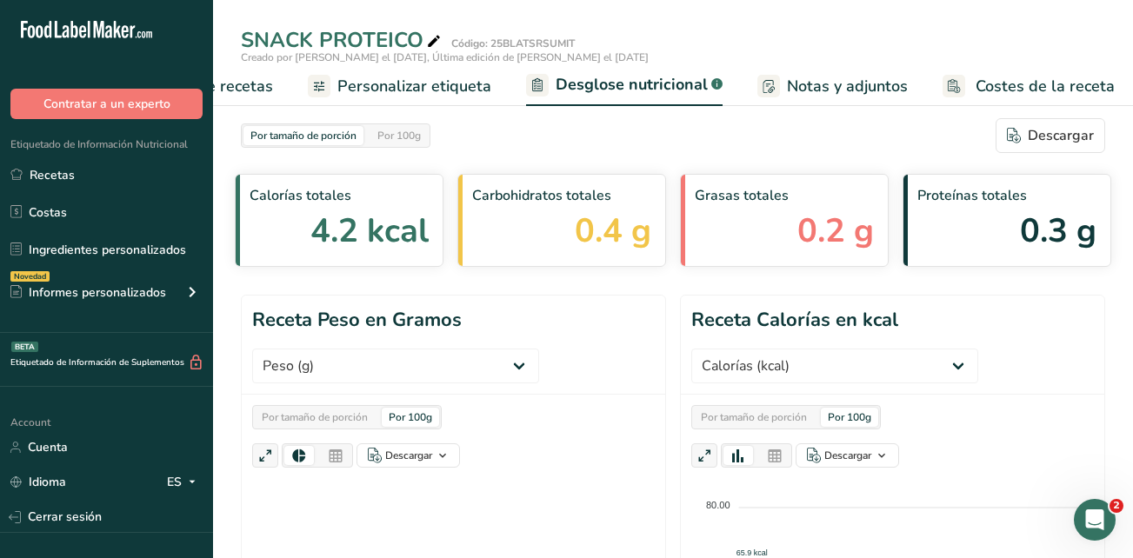
click at [427, 418] on div "Por 100g" at bounding box center [410, 417] width 57 height 19
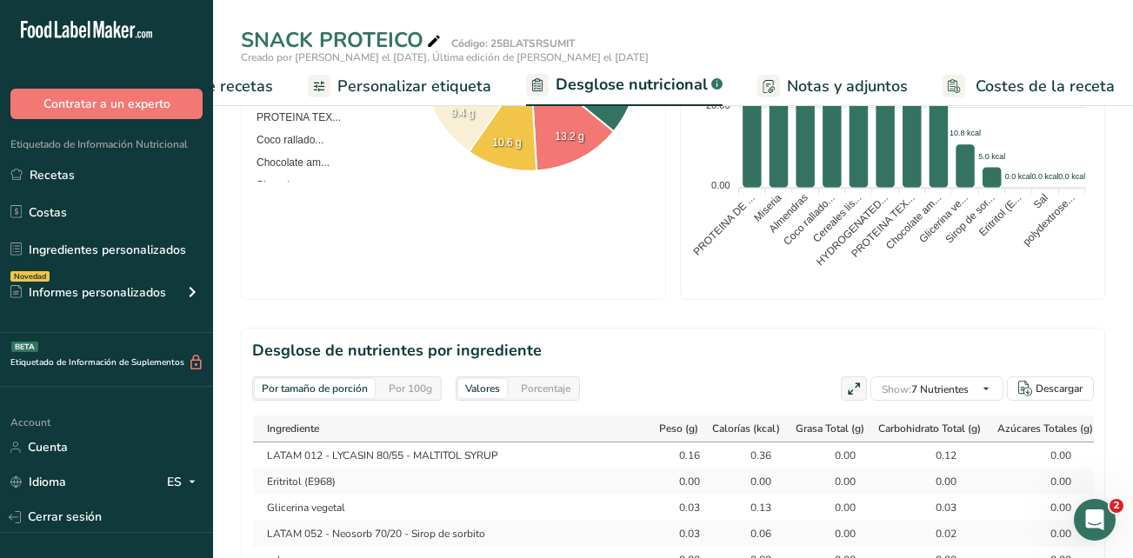
scroll to position [695, 0]
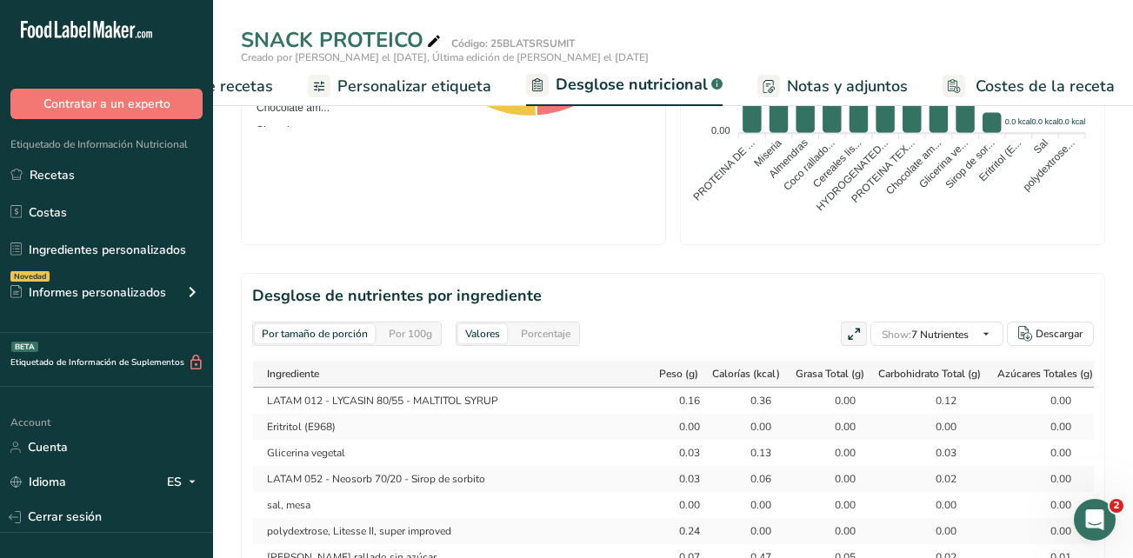
click at [363, 332] on div "Por tamaño de porción" at bounding box center [315, 333] width 120 height 19
click at [405, 336] on div "Por 100g" at bounding box center [410, 333] width 57 height 19
drag, startPoint x: 405, startPoint y: 336, endPoint x: 511, endPoint y: 342, distance: 106.2
click at [514, 338] on div "Valores Porcentaje" at bounding box center [518, 334] width 124 height 24
click at [492, 336] on div "Valores" at bounding box center [482, 333] width 49 height 19
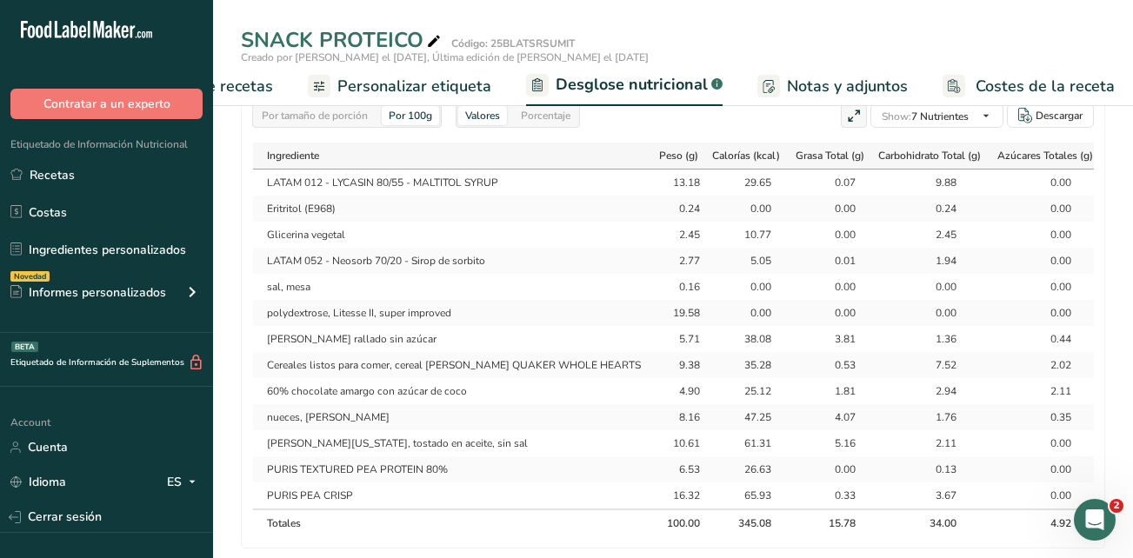
scroll to position [956, 0]
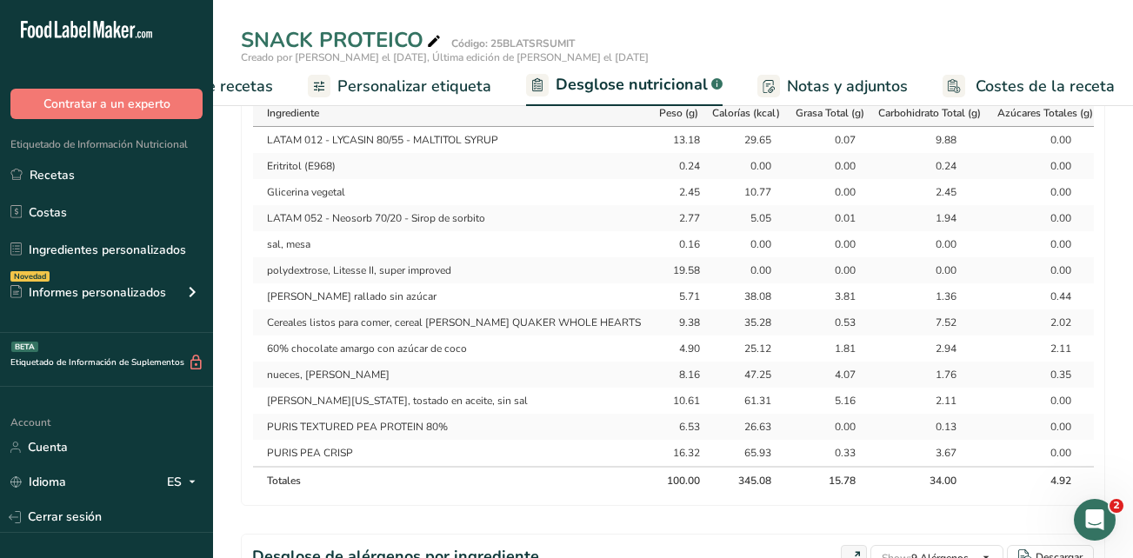
click at [1065, 537] on div "Por tamaño de porción Por 100g Descargar Calorías totales 4.2 kcal Carbohidrato…" at bounding box center [673, 72] width 864 height 1821
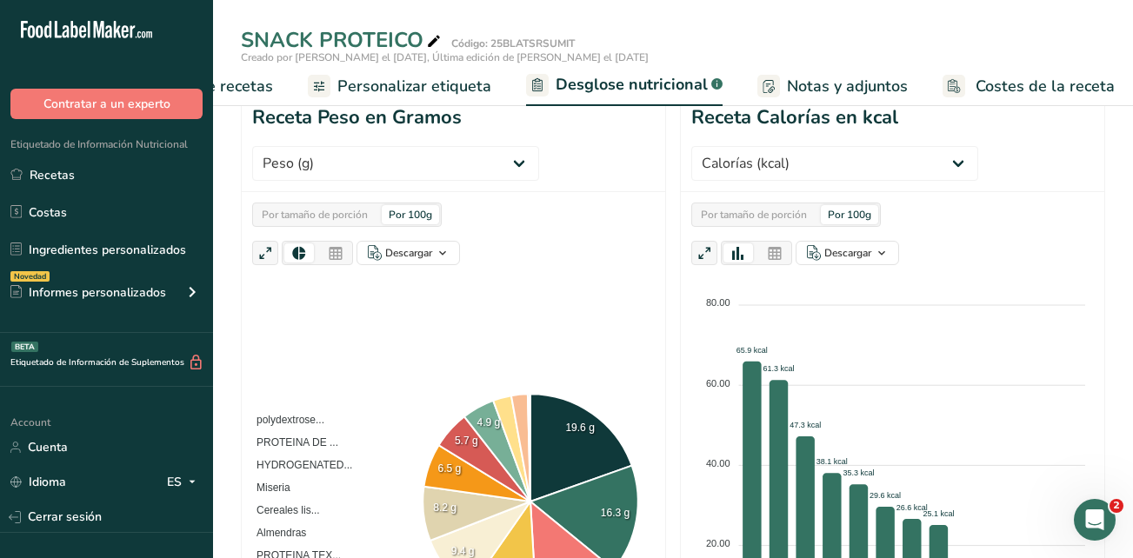
scroll to position [0, 0]
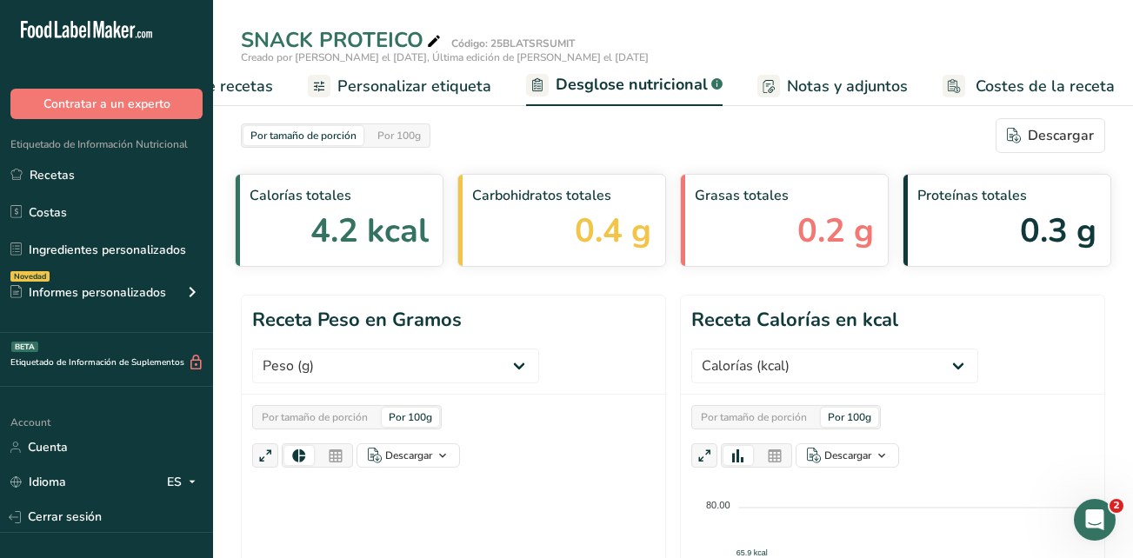
drag, startPoint x: 448, startPoint y: 93, endPoint x: 472, endPoint y: 90, distance: 24.5
click at [448, 93] on span "Personalizar etiqueta" at bounding box center [414, 86] width 154 height 23
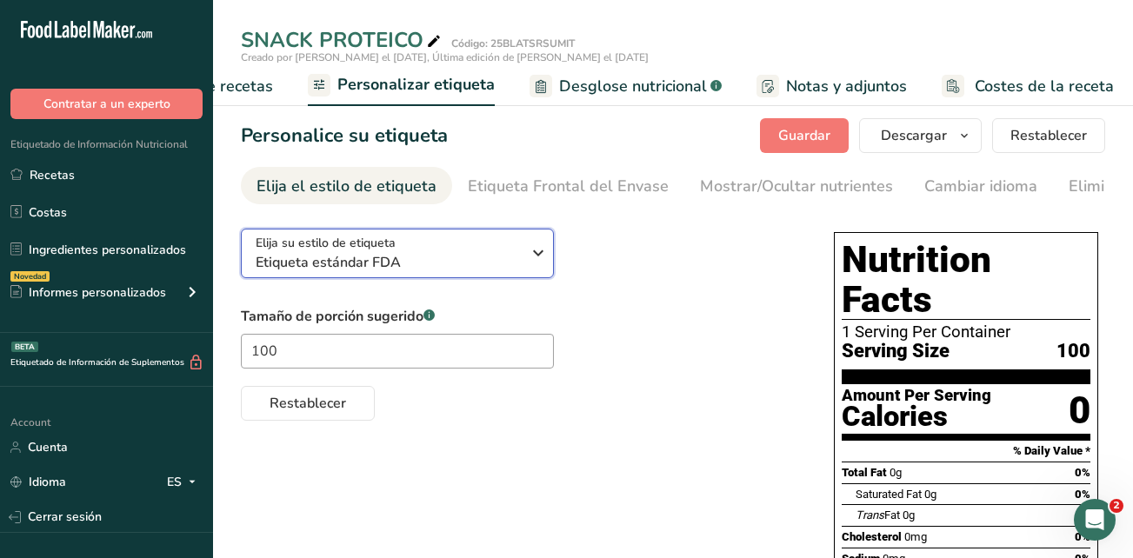
click at [545, 263] on icon "button" at bounding box center [538, 252] width 21 height 31
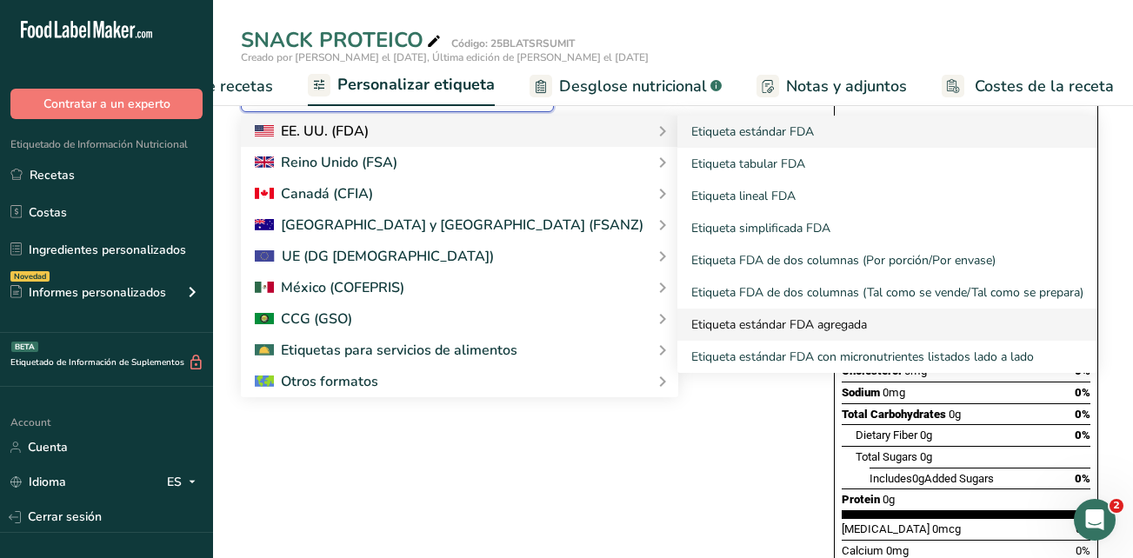
scroll to position [174, 0]
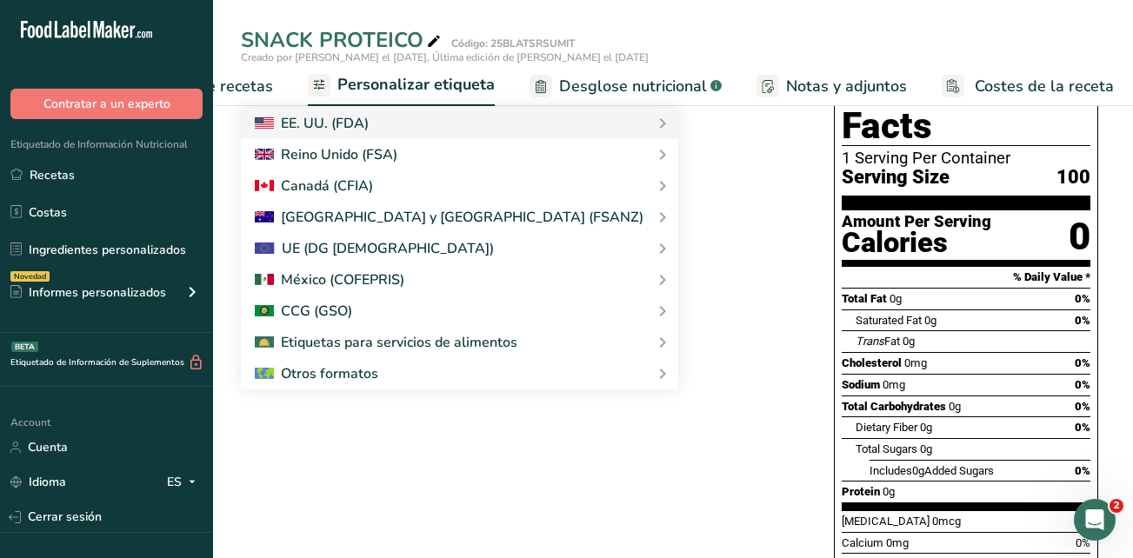
click at [738, 319] on div "Elija su estilo de etiqueta Etiqueta estándar FDA EE. UU. (FDA) Etiqueta estánd…" at bounding box center [673, 450] width 864 height 818
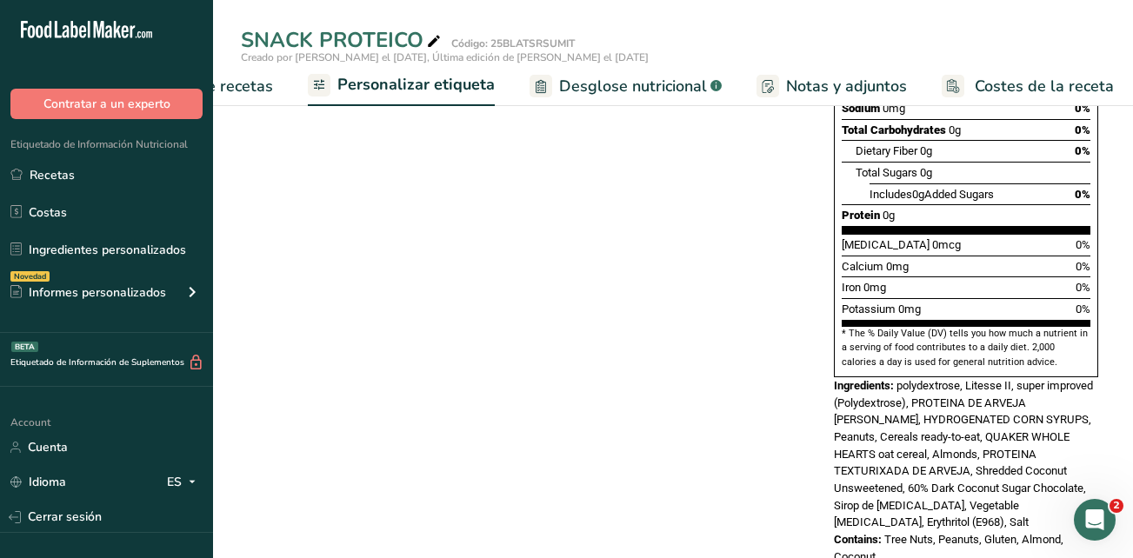
scroll to position [0, 0]
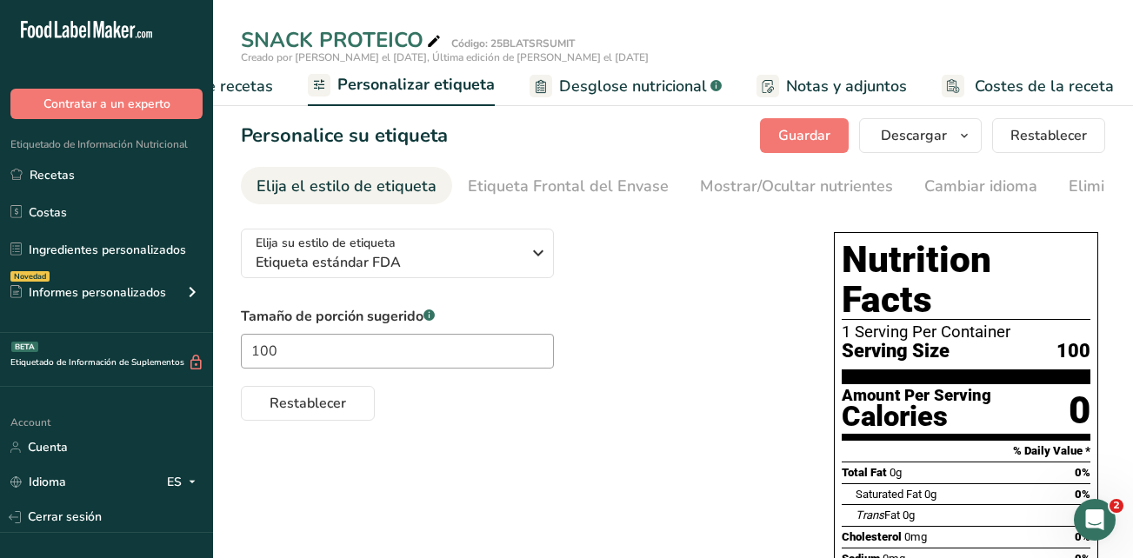
click at [820, 91] on span "Notas y adjuntos" at bounding box center [846, 86] width 121 height 23
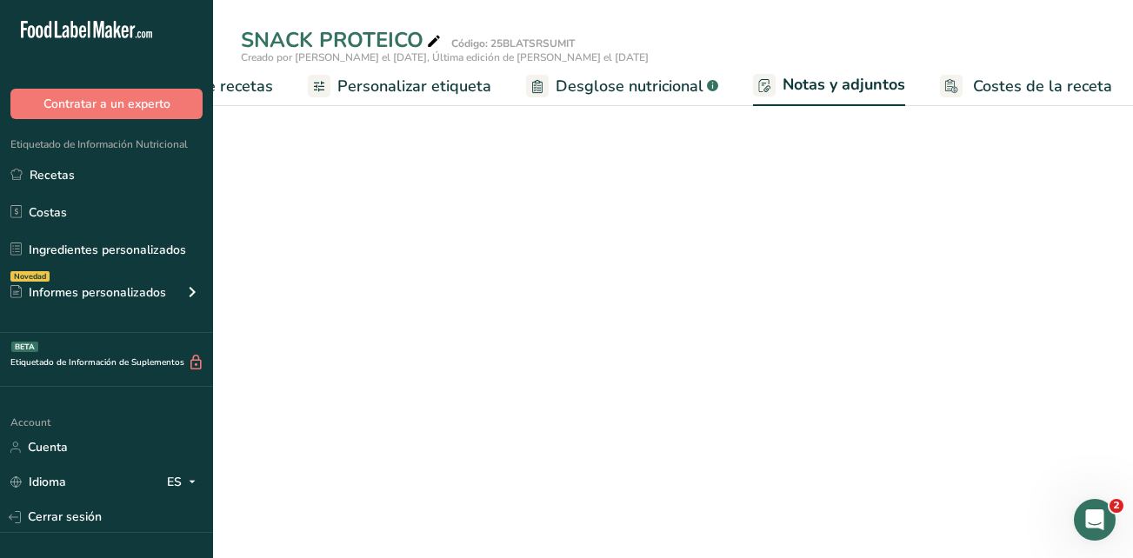
scroll to position [0, 397]
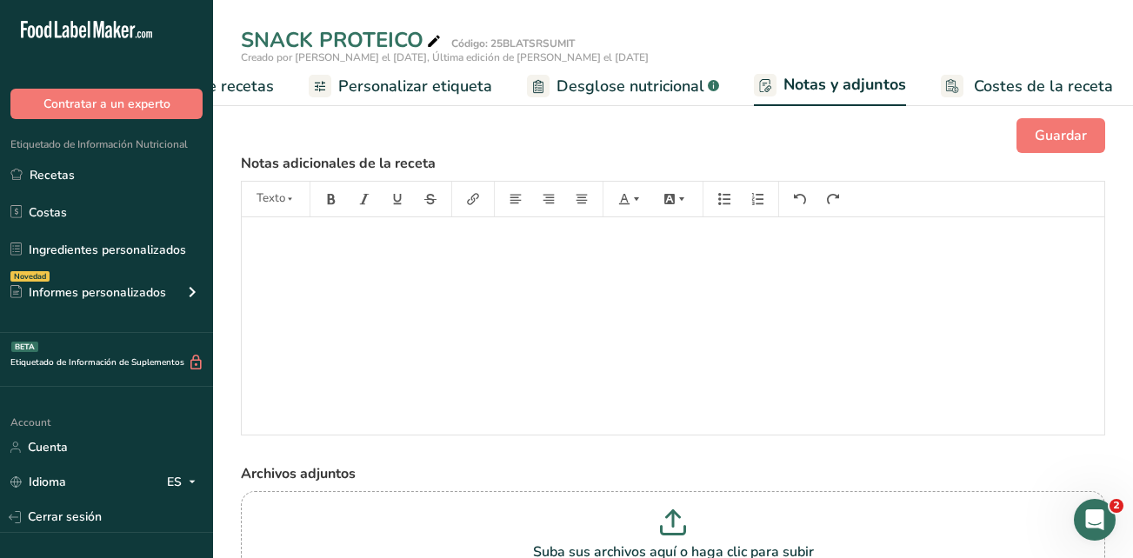
click at [422, 83] on span "Personalizar etiqueta" at bounding box center [415, 86] width 154 height 23
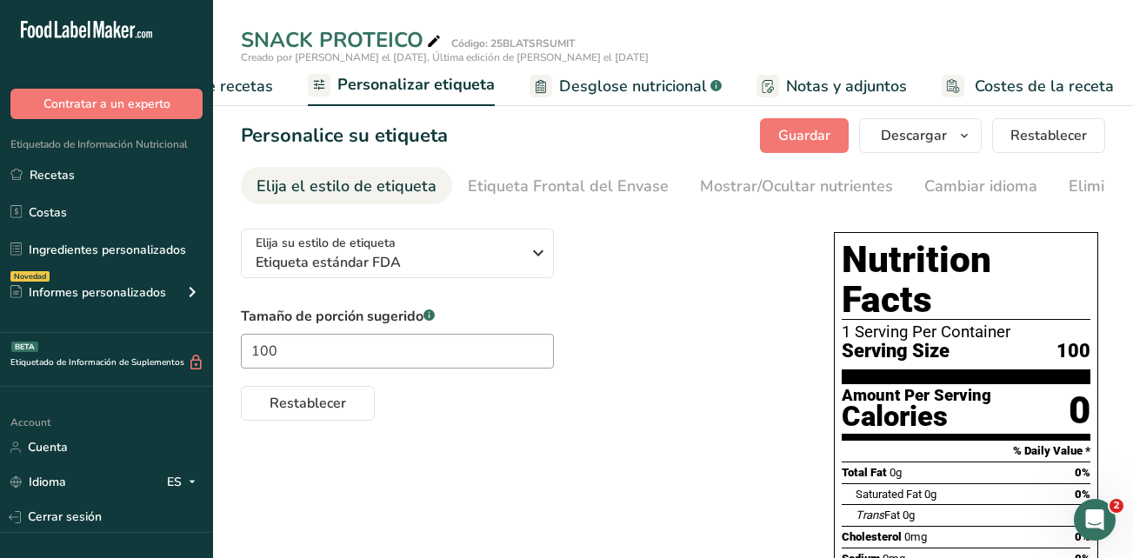
drag, startPoint x: 1015, startPoint y: 297, endPoint x: 841, endPoint y: 293, distance: 173.9
click at [841, 293] on div "Nutrition Facts 1 Serving Per Container Serving Size 100 Amount Per Serving Cal…" at bounding box center [966, 530] width 264 height 596
click at [262, 85] on span "Elaborador de recetas" at bounding box center [192, 86] width 161 height 23
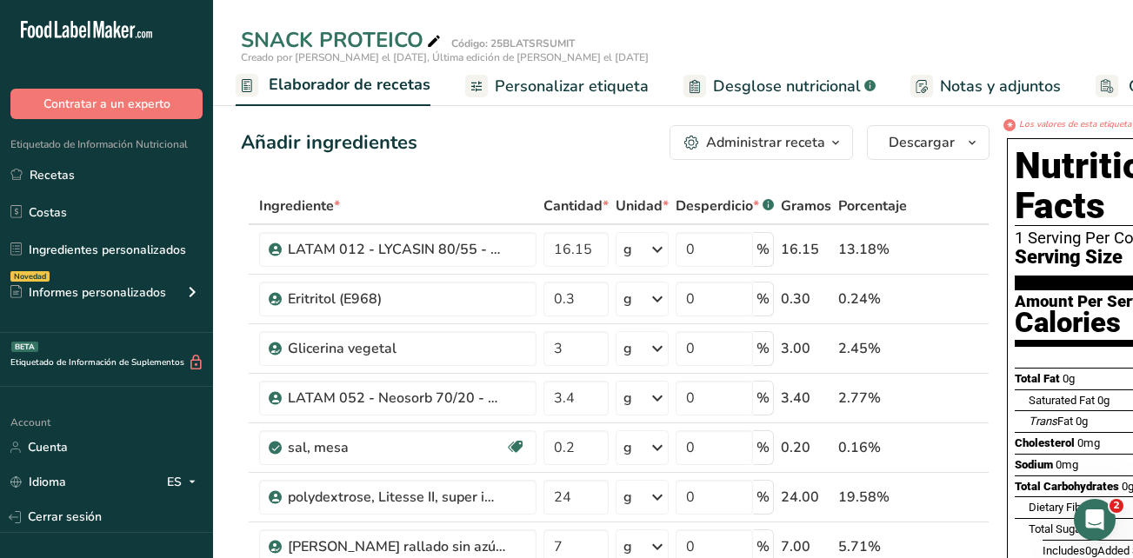
click at [834, 147] on icon "button" at bounding box center [836, 143] width 14 height 22
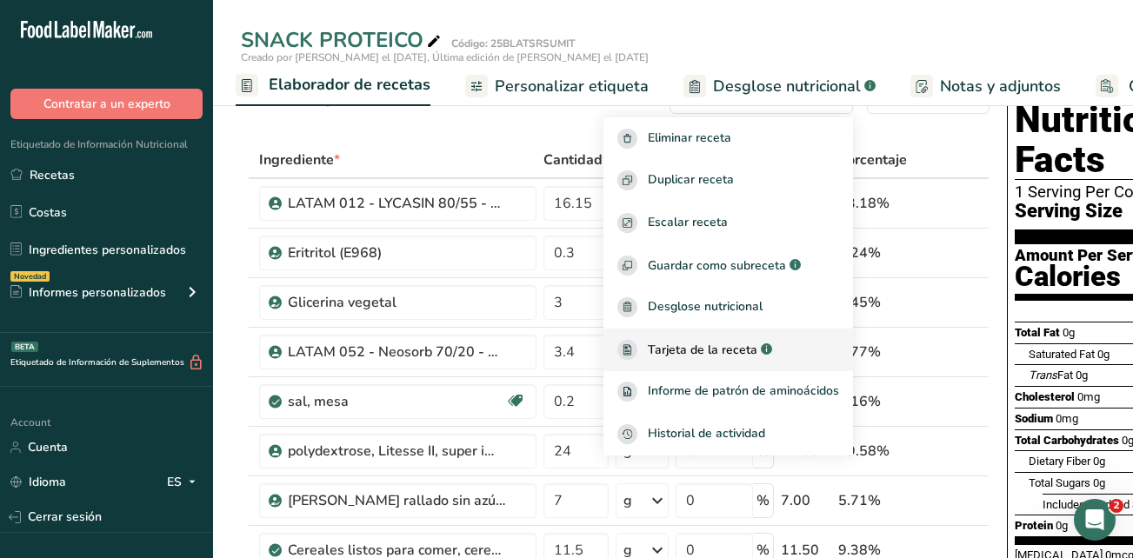
scroll to position [174, 0]
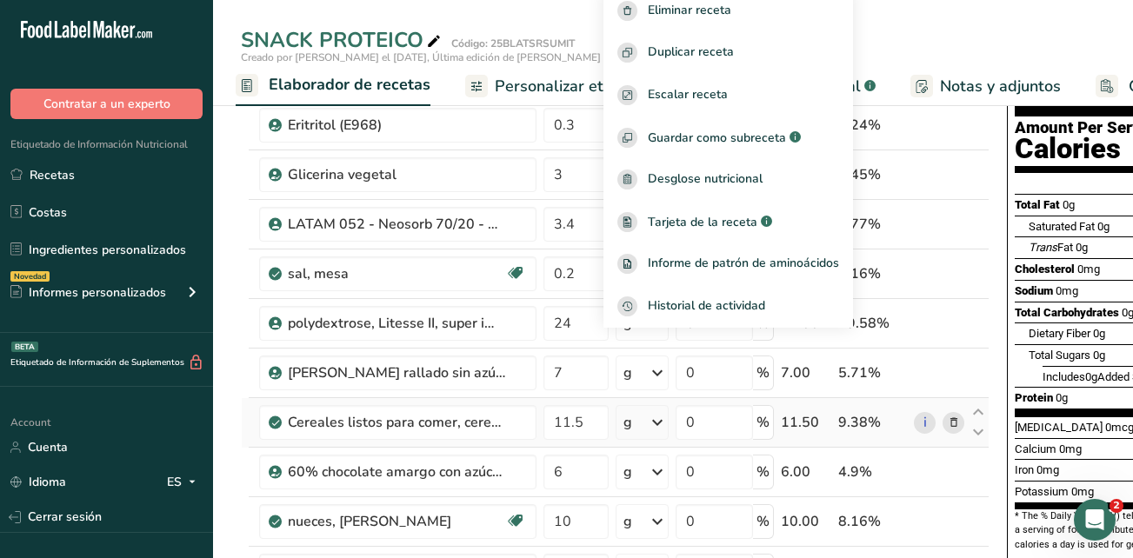
click at [961, 401] on td "i" at bounding box center [938, 423] width 57 height 50
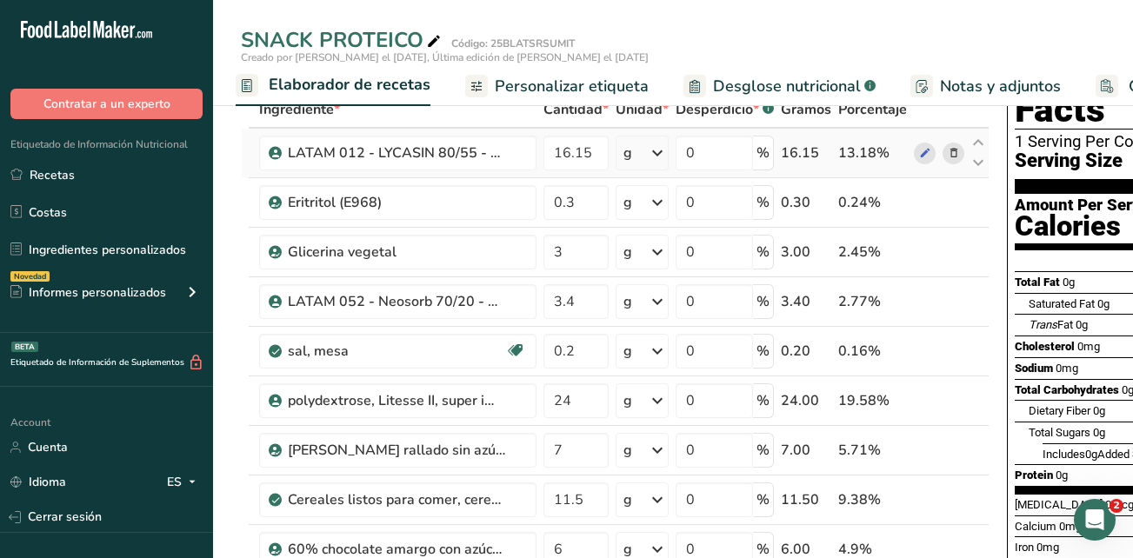
scroll to position [0, 0]
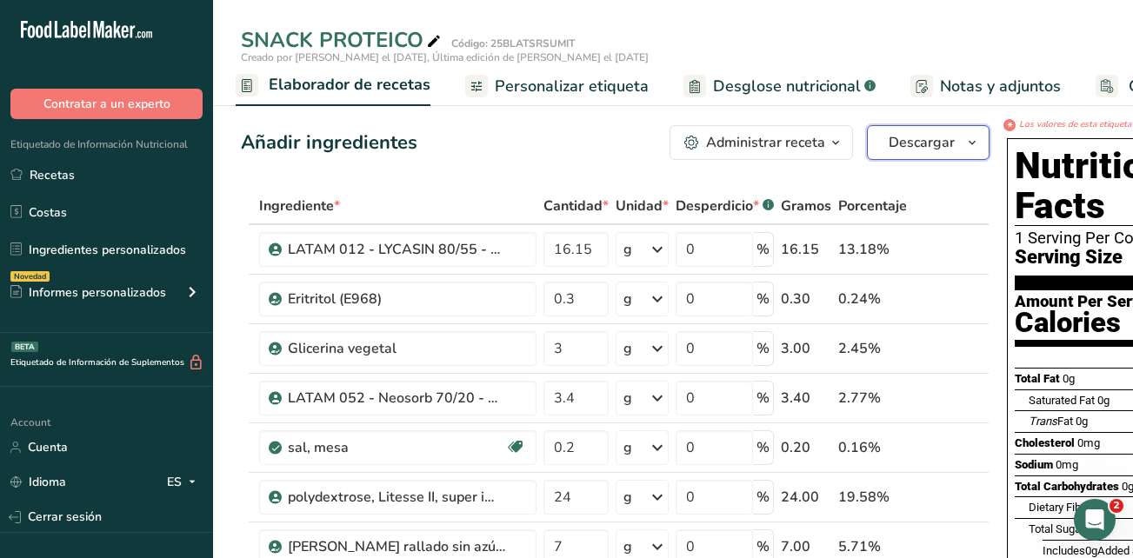
click at [969, 144] on icon "button" at bounding box center [972, 143] width 14 height 22
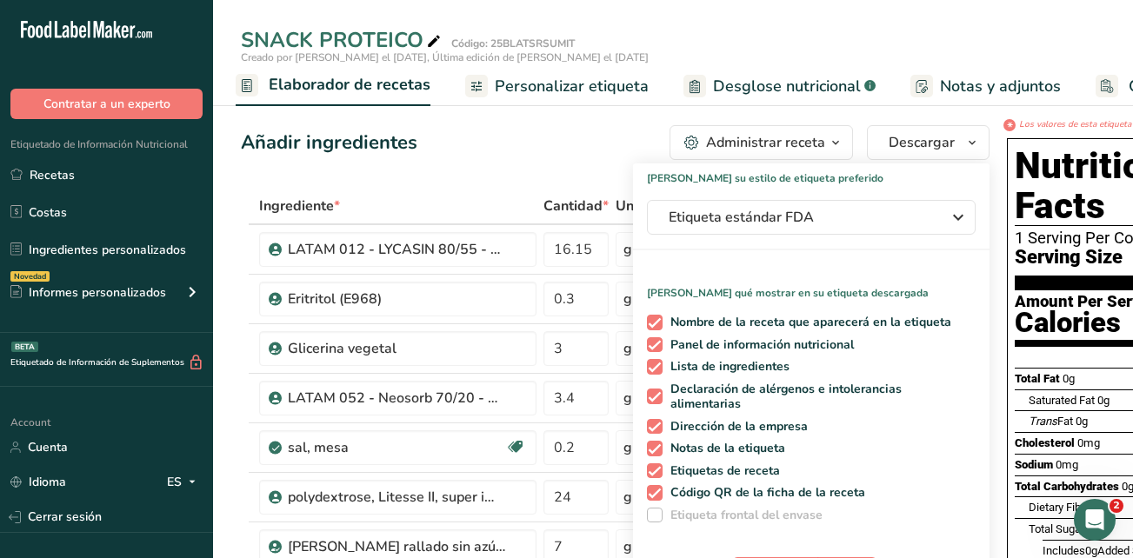
click at [653, 515] on span at bounding box center [655, 516] width 16 height 16
click at [649, 520] on span at bounding box center [655, 516] width 16 height 16
click at [604, 156] on div "Añadir ingredientes Administrar receta Eliminar receta Duplicar receta Escalar …" at bounding box center [615, 142] width 749 height 35
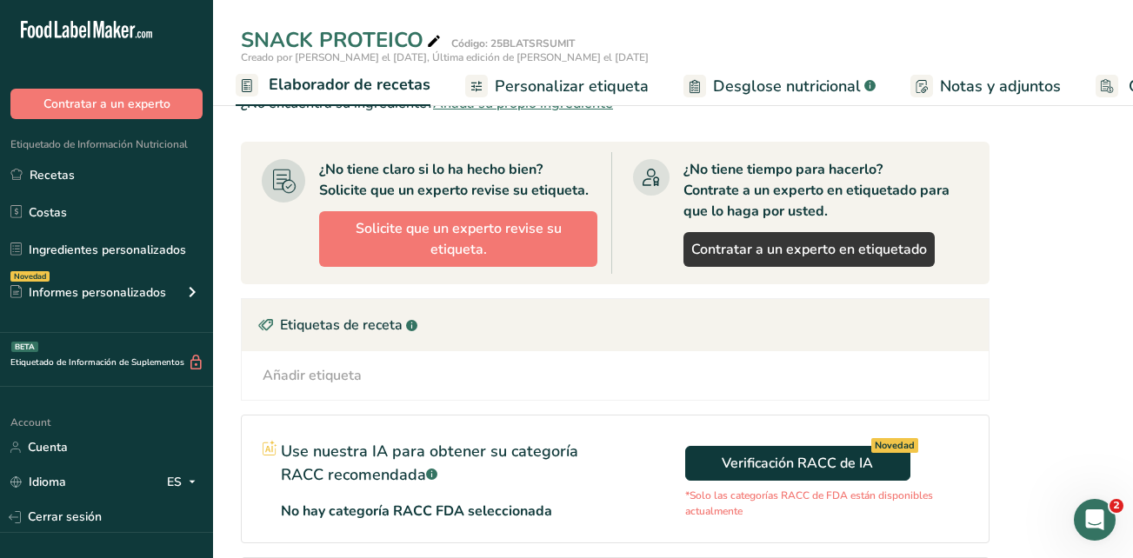
scroll to position [956, 0]
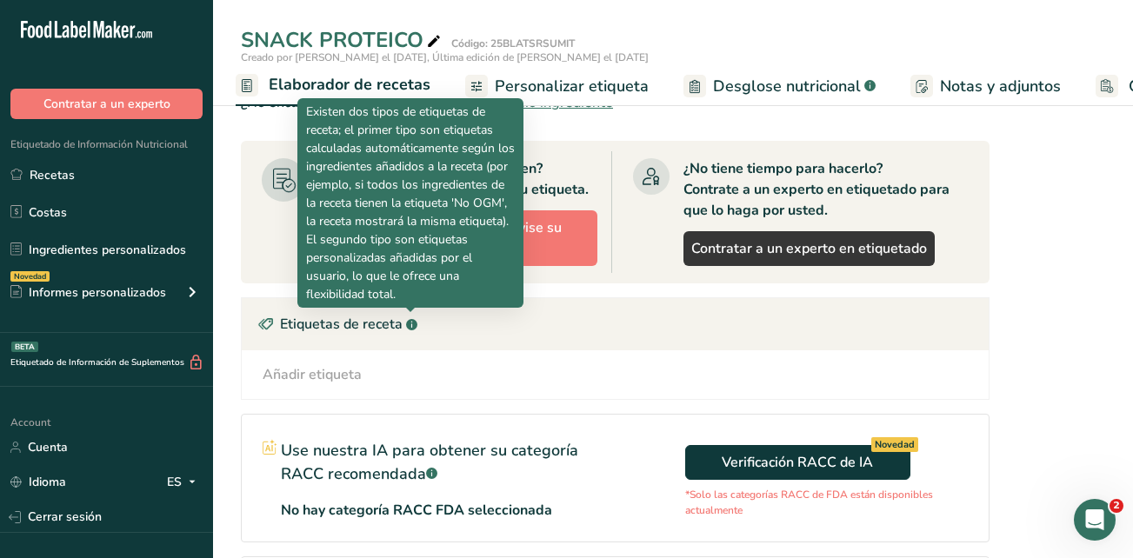
click at [411, 327] on rect at bounding box center [411, 324] width 11 height 11
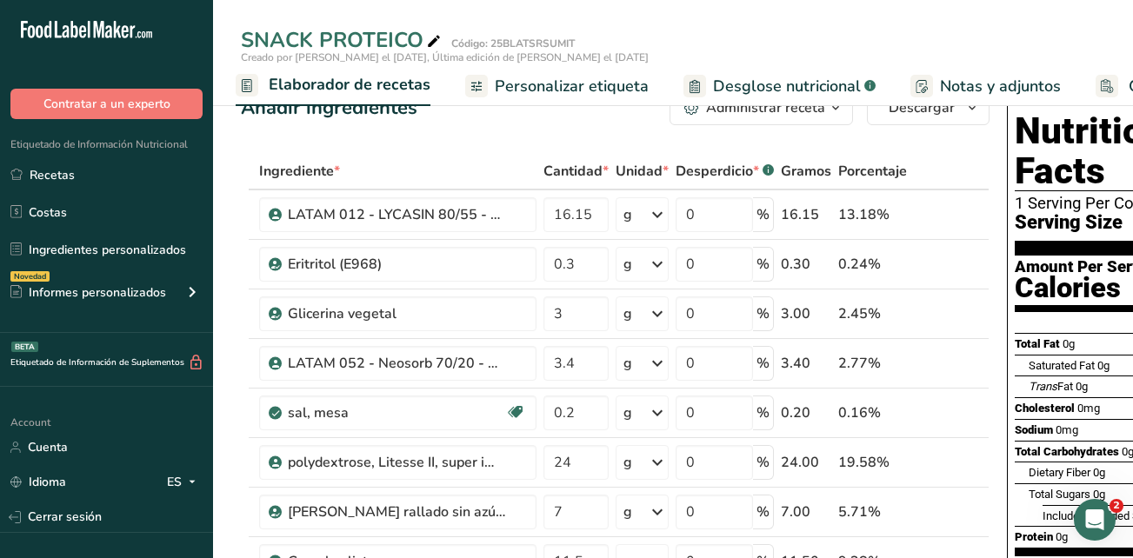
scroll to position [0, 0]
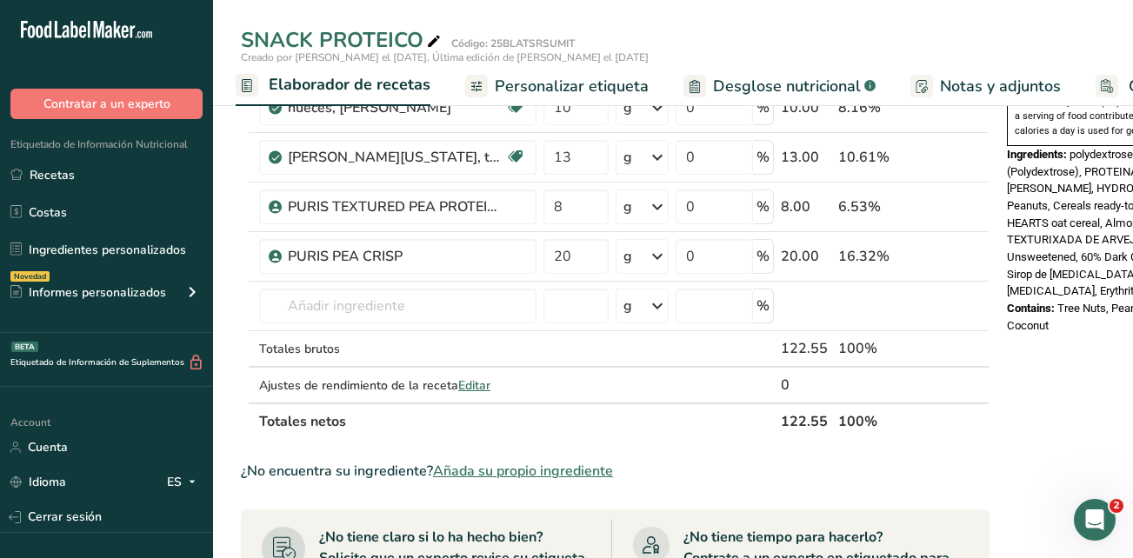
drag, startPoint x: 219, startPoint y: 554, endPoint x: 700, endPoint y: 581, distance: 481.5
click at [700, 557] on html ".a-20{fill:#fff;} Contratar a un experto Etiquetado de Información Nutricional …" at bounding box center [566, 267] width 1133 height 1710
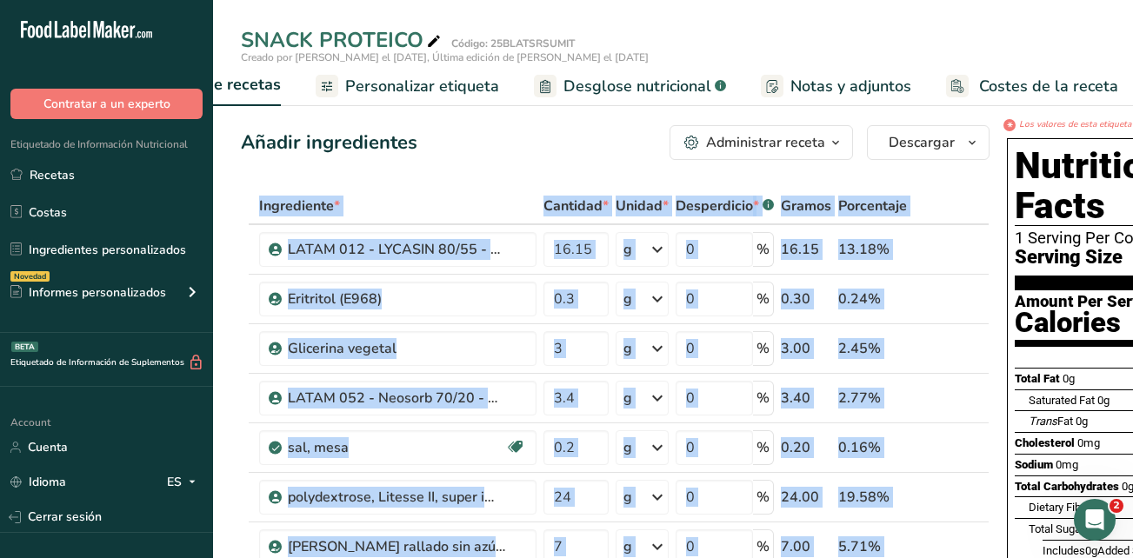
scroll to position [0, 398]
drag, startPoint x: 1120, startPoint y: 123, endPoint x: 690, endPoint y: 148, distance: 430.2
click at [704, 159] on button "Administrar receta" at bounding box center [760, 142] width 183 height 35
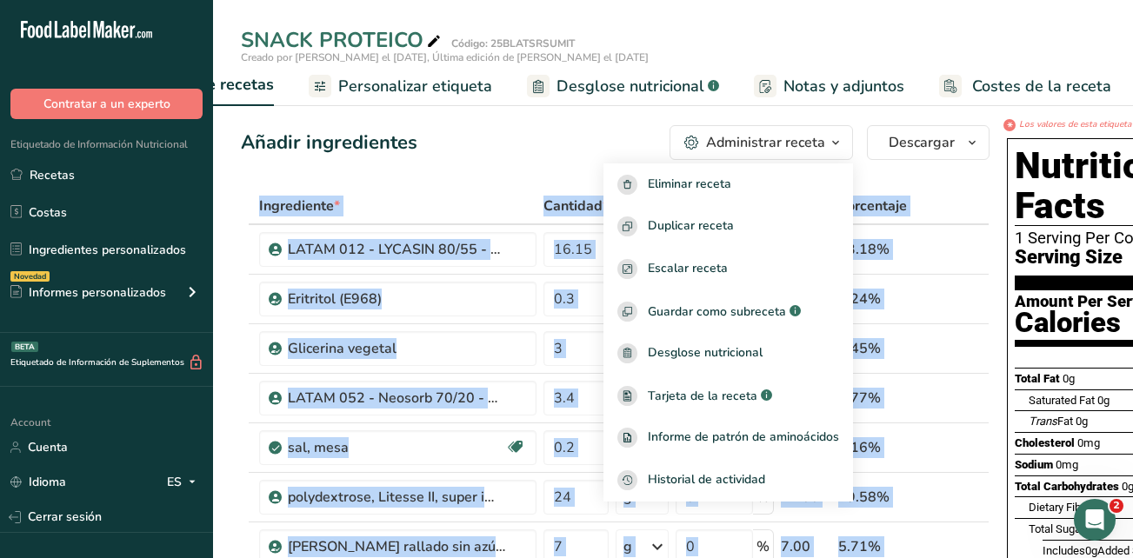
click at [827, 82] on span "Notas y adjuntos" at bounding box center [843, 86] width 121 height 23
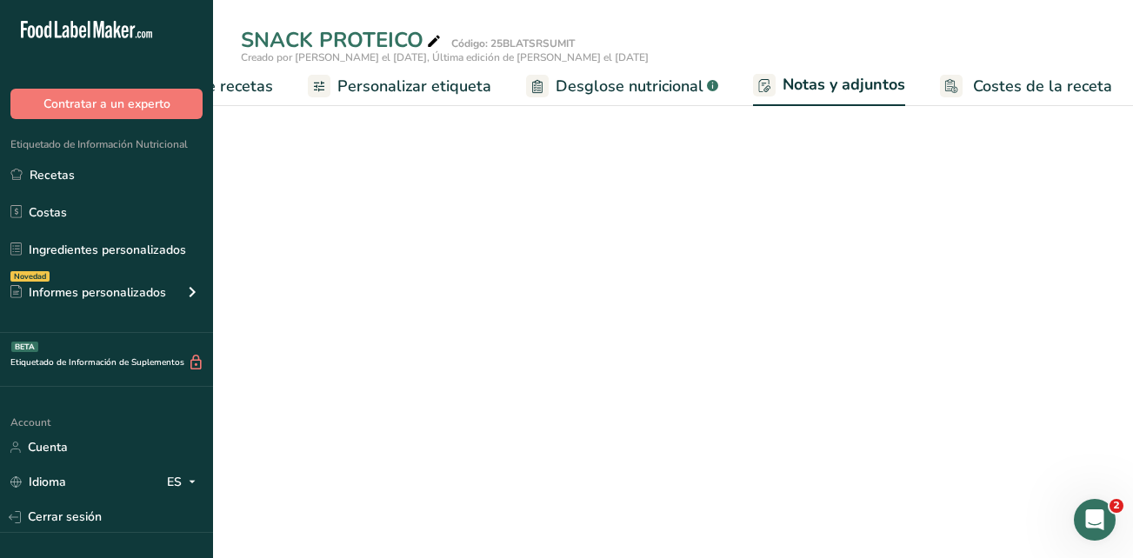
scroll to position [0, 397]
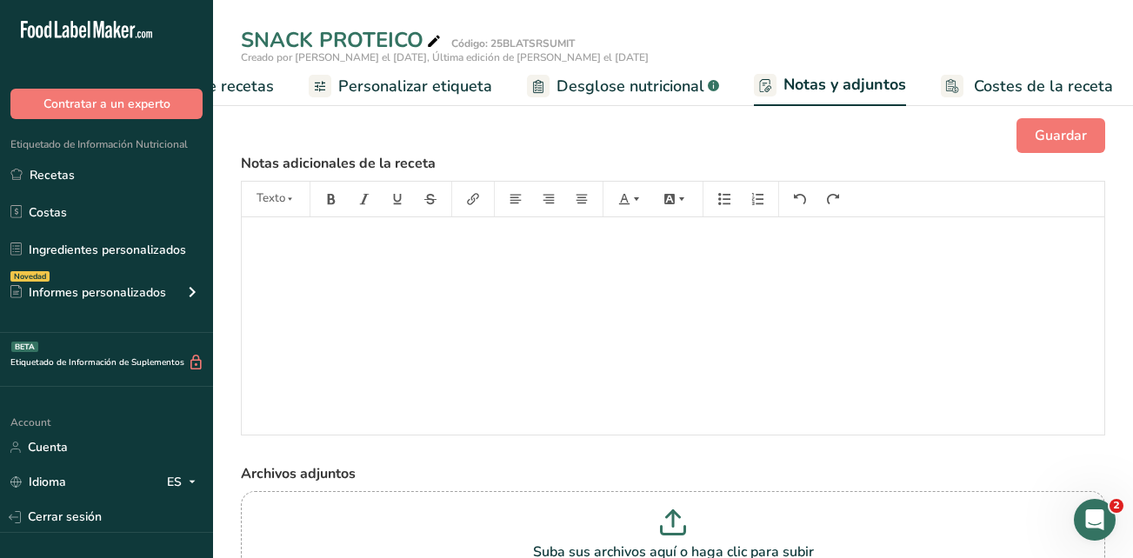
click at [440, 90] on span "Personalizar etiqueta" at bounding box center [415, 86] width 154 height 23
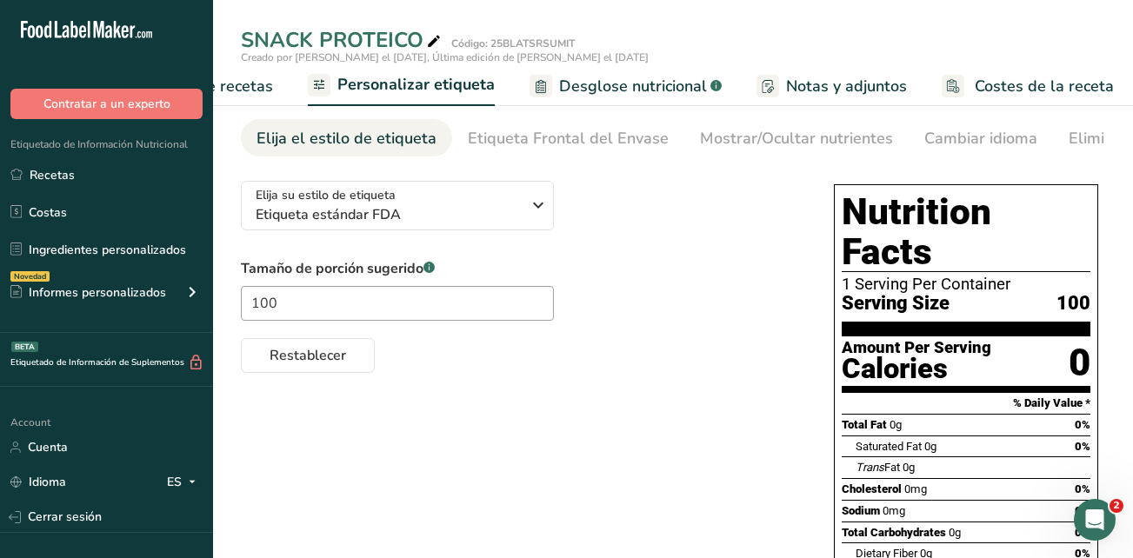
scroll to position [87, 0]
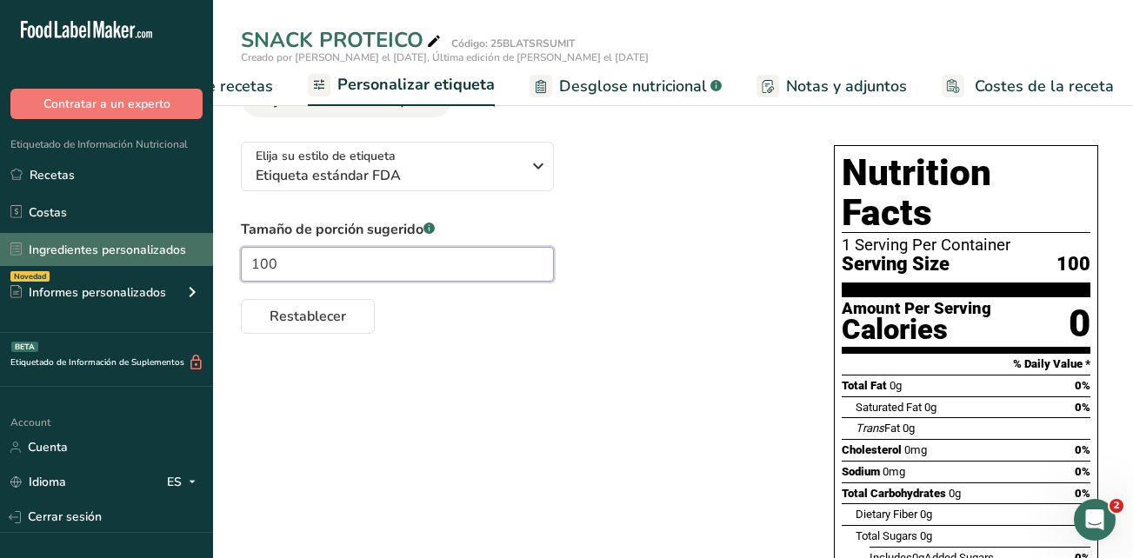
drag, startPoint x: 367, startPoint y: 261, endPoint x: 180, endPoint y: 261, distance: 186.9
click at [180, 261] on div ".a-20{fill:#fff;} Contratar a un experto Etiquetado de Información Nutricional …" at bounding box center [566, 443] width 1133 height 1061
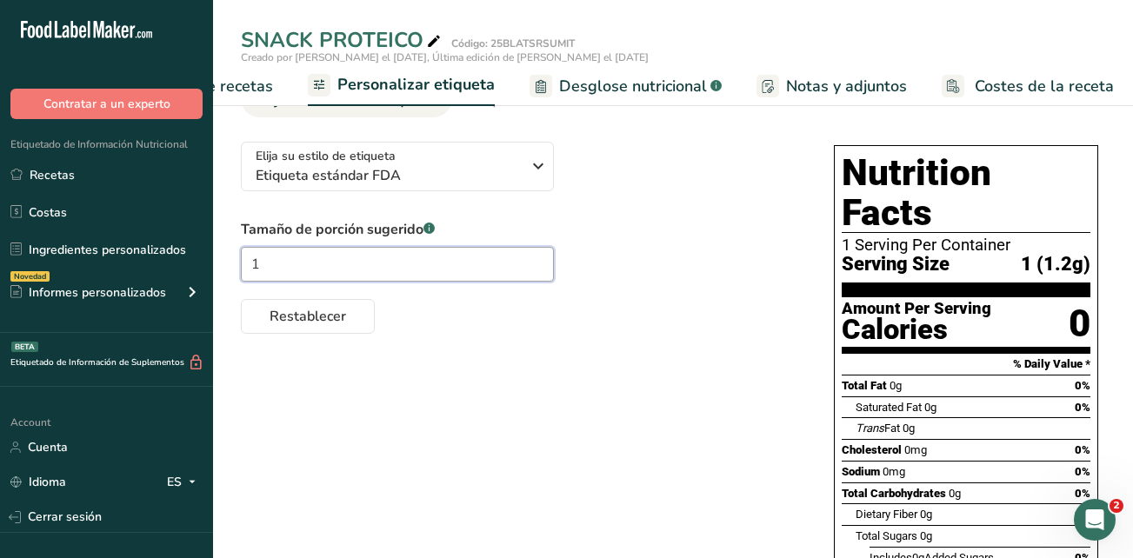
type input "1"
click at [346, 387] on div "Elija su estilo de etiqueta Etiqueta estándar FDA EE. UU. (FDA) Etiqueta estánd…" at bounding box center [673, 537] width 864 height 818
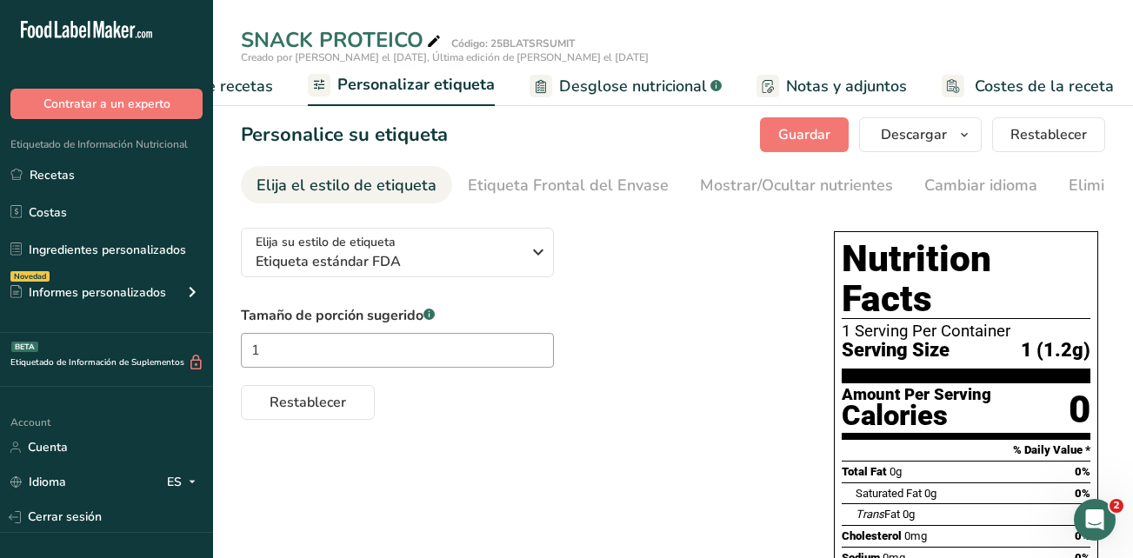
scroll to position [0, 0]
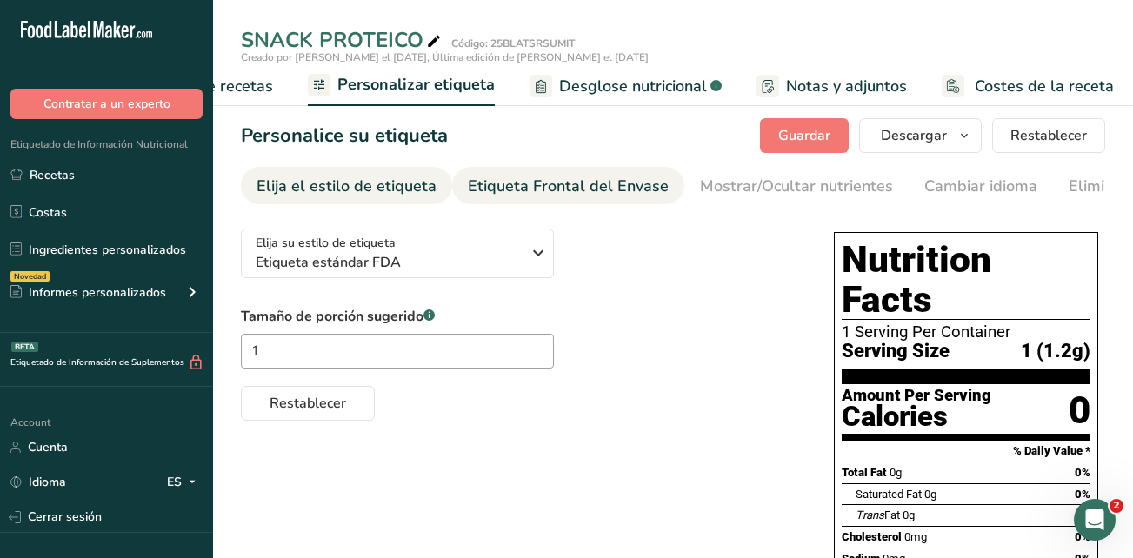
click at [648, 196] on div "Etiqueta Frontal del Envase" at bounding box center [568, 186] width 201 height 23
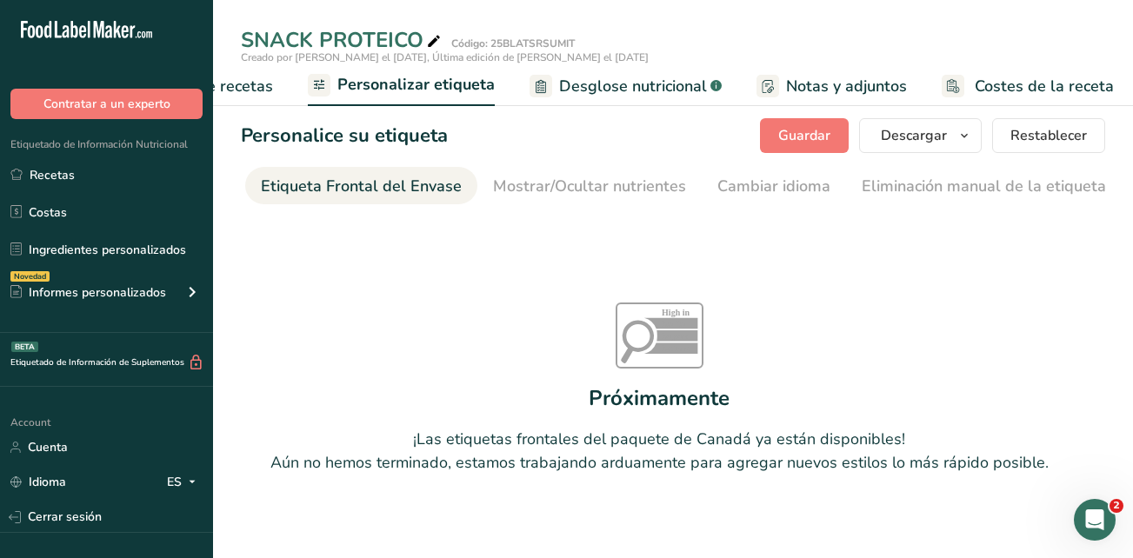
click at [236, 90] on span "Elaborador de recetas" at bounding box center [192, 86] width 161 height 23
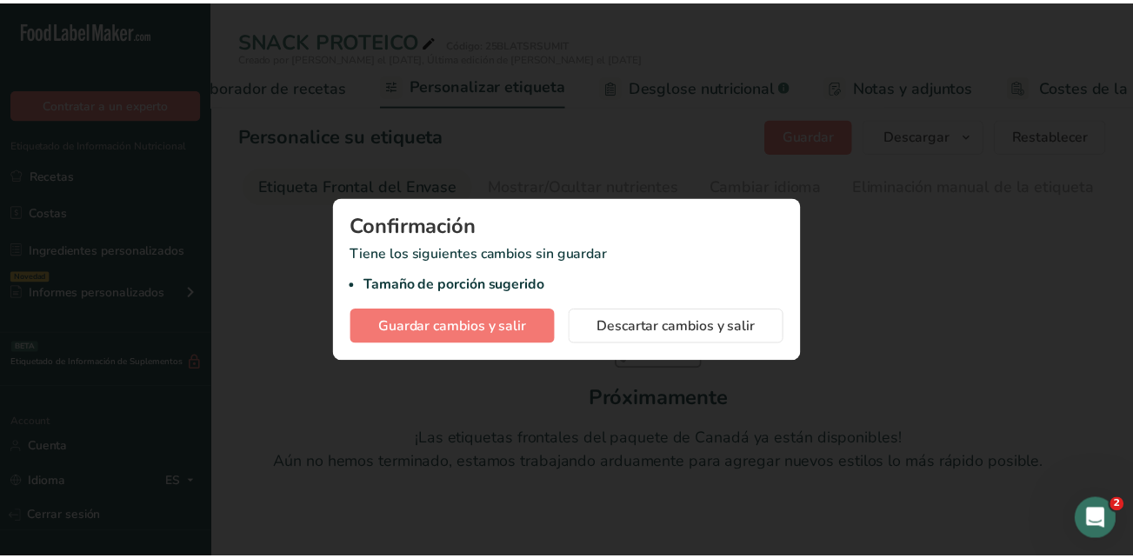
scroll to position [0, 242]
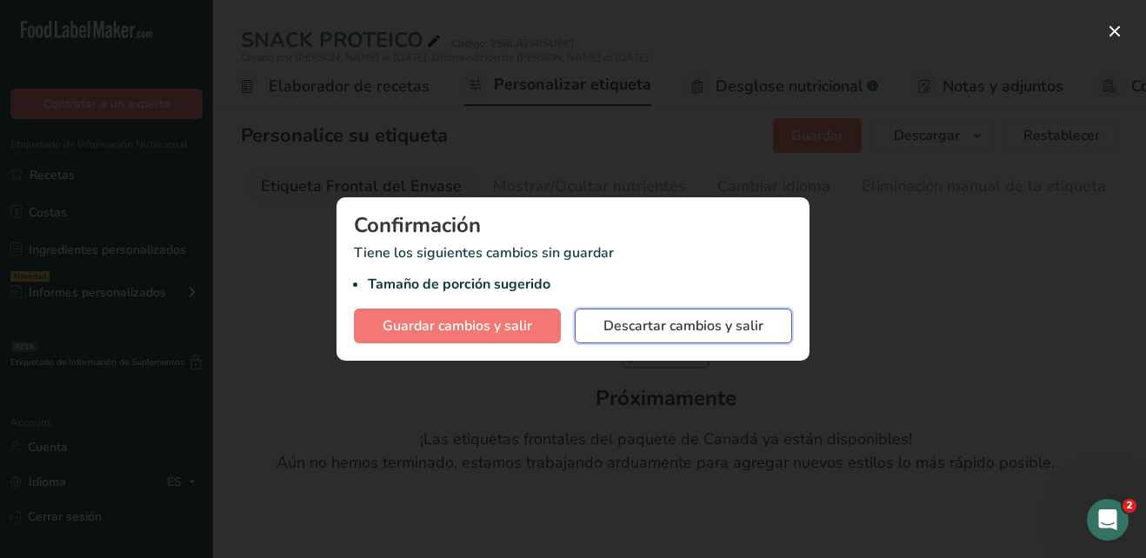
drag, startPoint x: 609, startPoint y: 336, endPoint x: 1066, endPoint y: 11, distance: 560.6
click at [609, 336] on span "Descartar cambios y salir" at bounding box center [683, 326] width 160 height 21
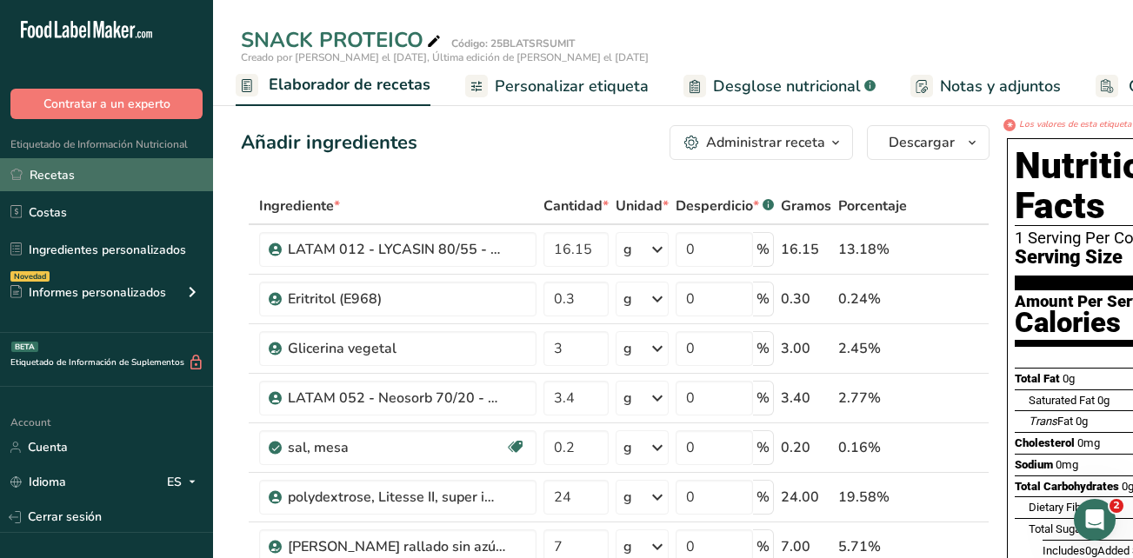
click at [100, 172] on link "Recetas" at bounding box center [106, 174] width 213 height 33
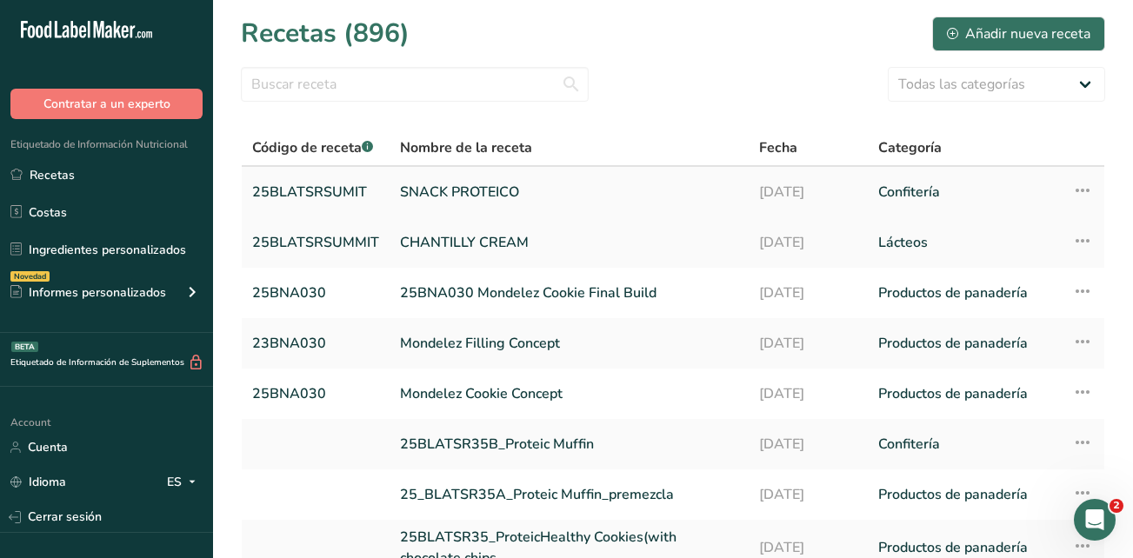
click at [1081, 190] on icon at bounding box center [1082, 190] width 21 height 31
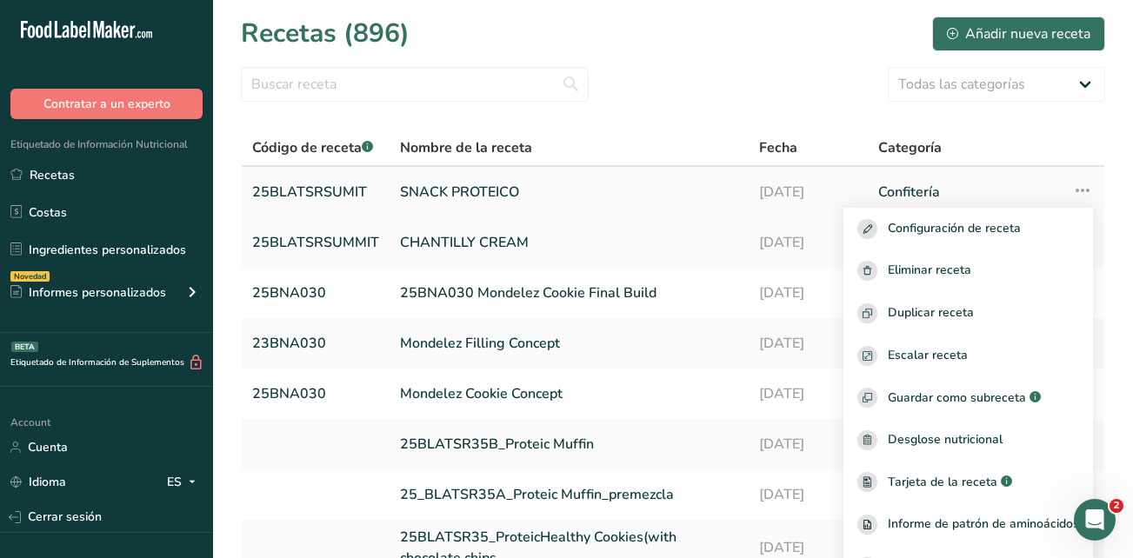
click at [445, 187] on link "SNACK PROTEICO" at bounding box center [569, 192] width 338 height 37
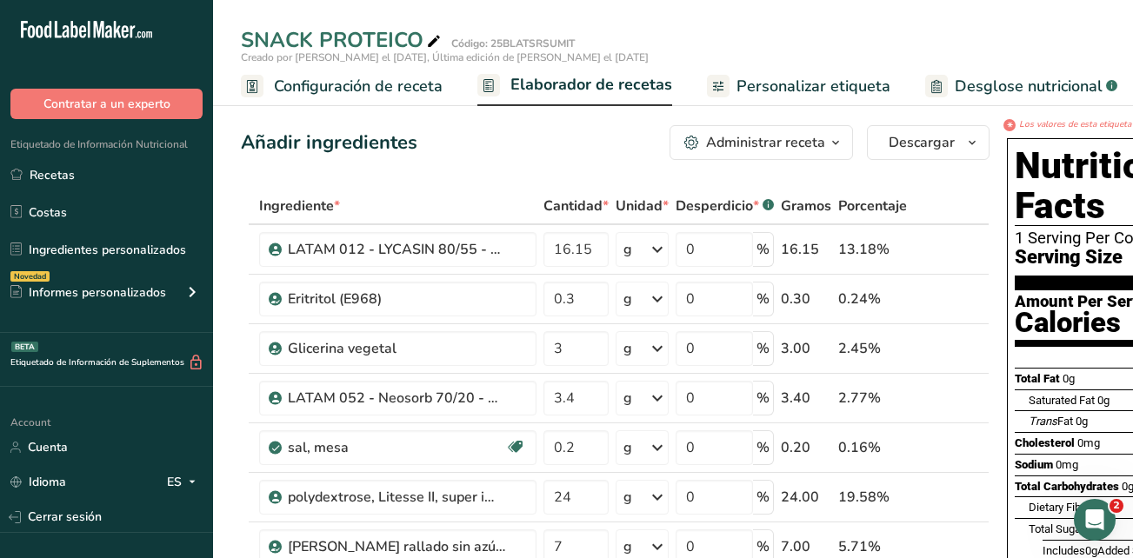
click at [595, 72] on link "Elaborador de recetas" at bounding box center [574, 86] width 195 height 42
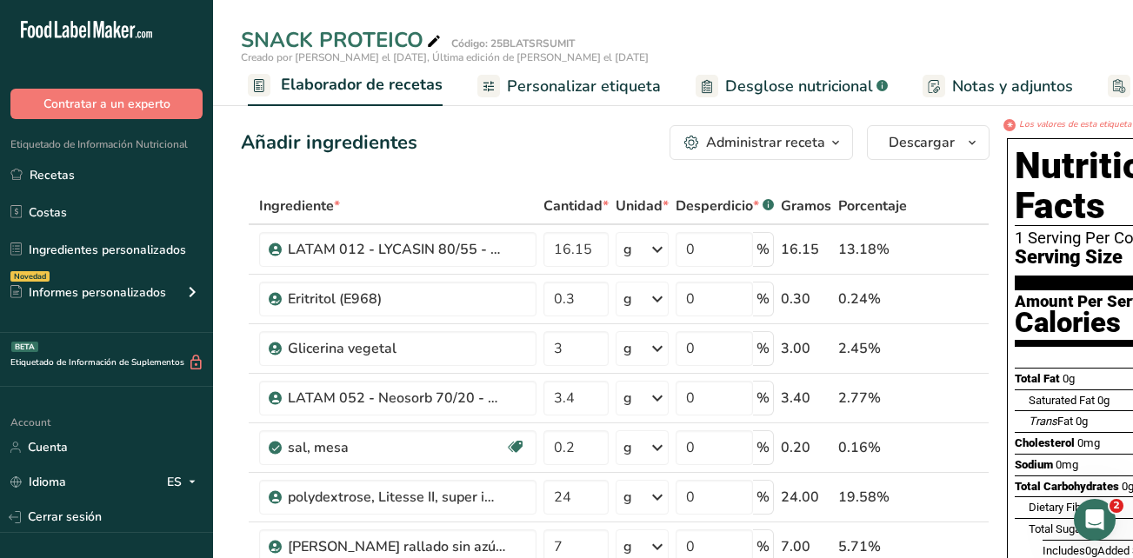
scroll to position [0, 242]
click at [577, 83] on span "Personalizar etiqueta" at bounding box center [572, 86] width 154 height 23
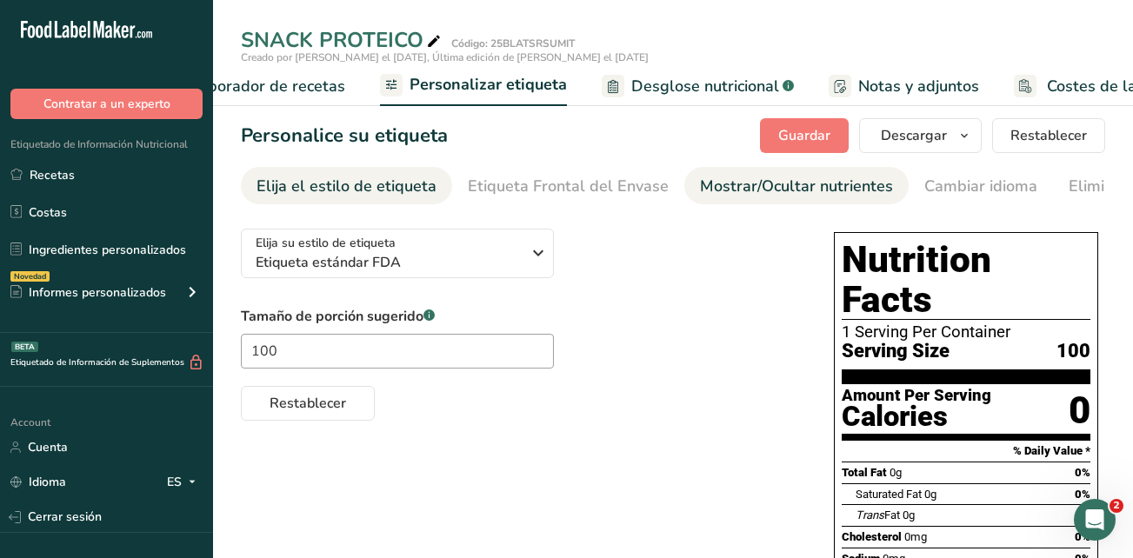
scroll to position [0, 398]
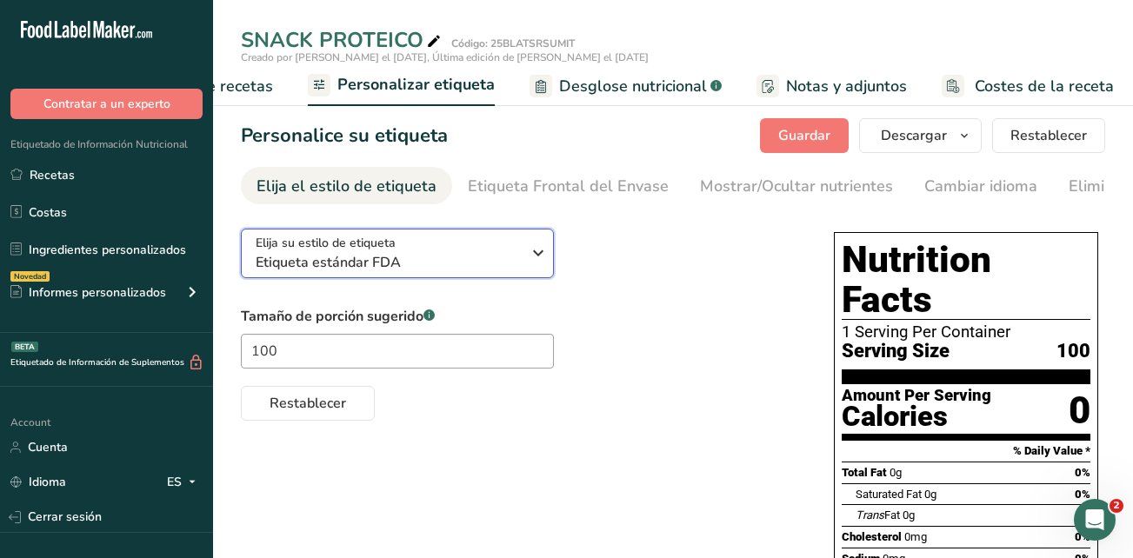
click at [535, 254] on icon "button" at bounding box center [538, 252] width 21 height 31
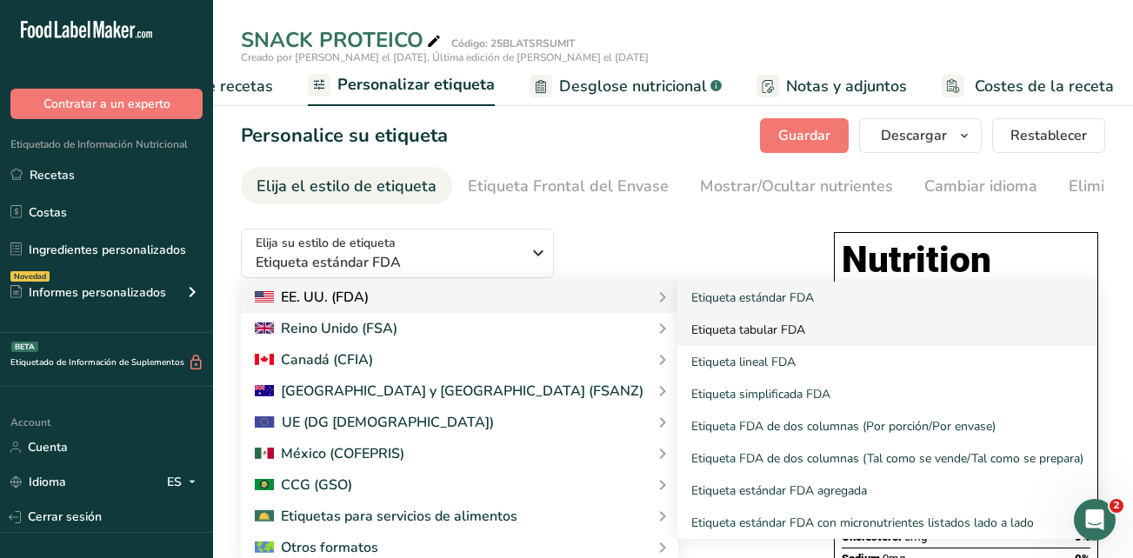
click at [677, 338] on link "Etiqueta tabular FDA" at bounding box center [887, 330] width 420 height 32
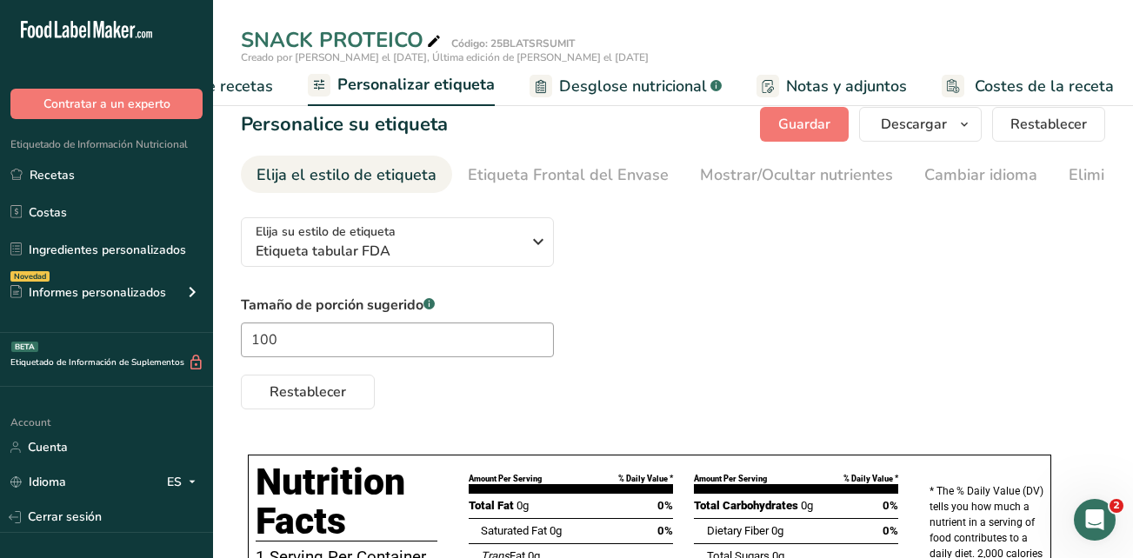
scroll to position [0, 0]
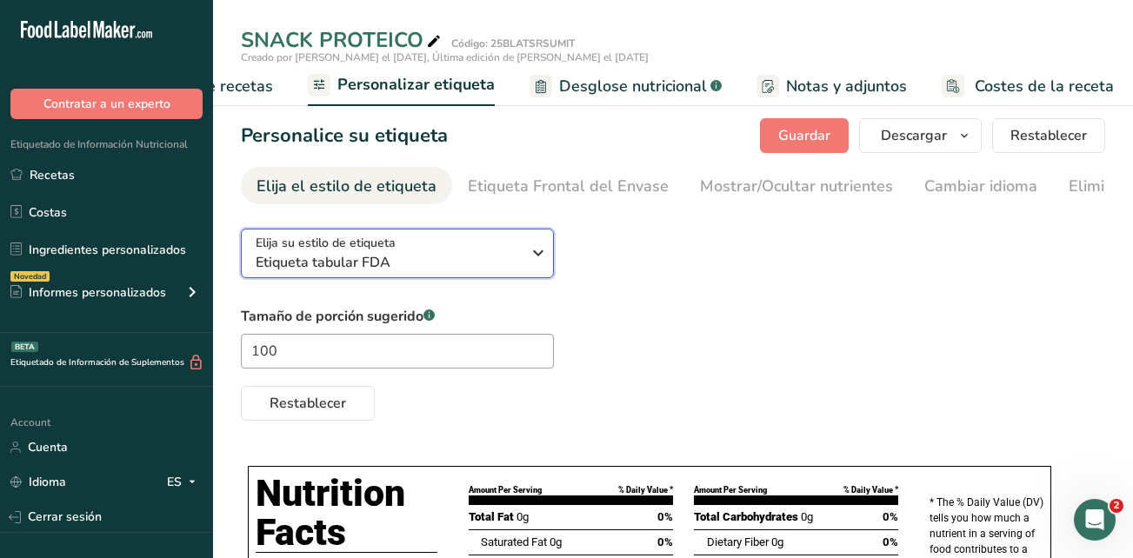
click at [538, 262] on icon "button" at bounding box center [538, 252] width 21 height 31
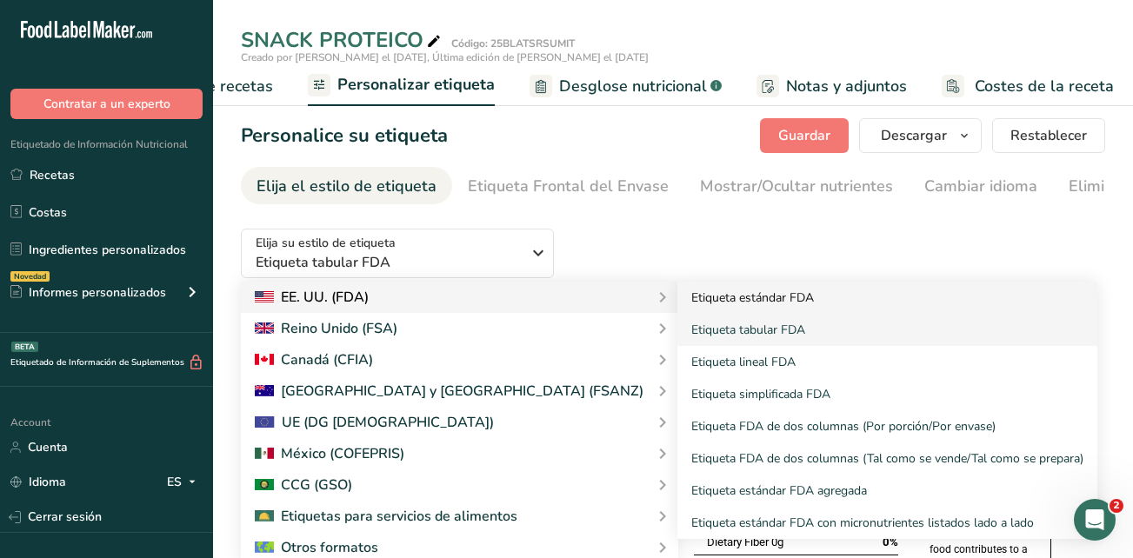
click at [677, 309] on link "Etiqueta estándar FDA" at bounding box center [887, 298] width 420 height 32
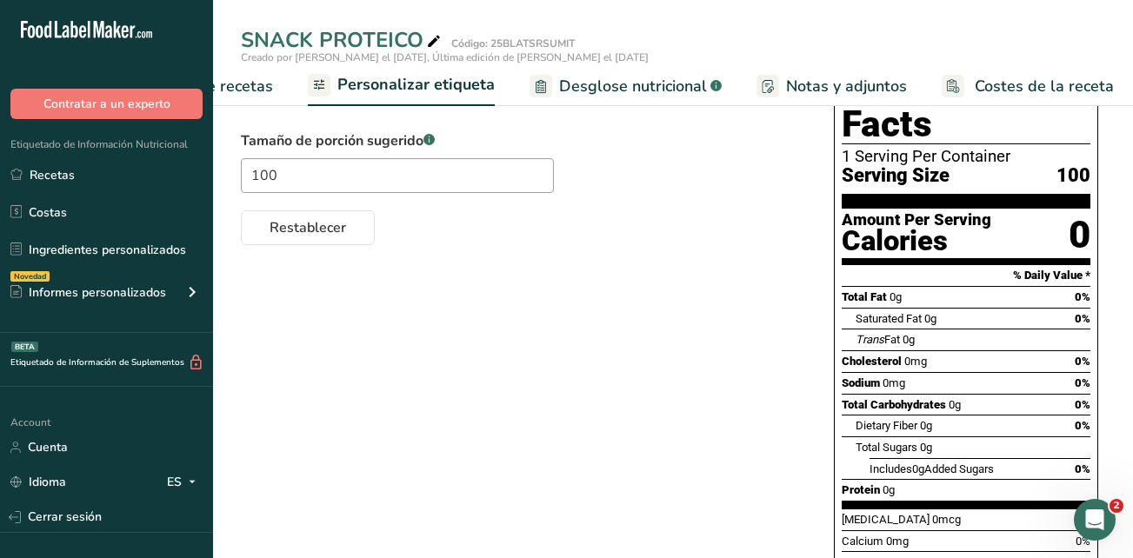
scroll to position [174, 0]
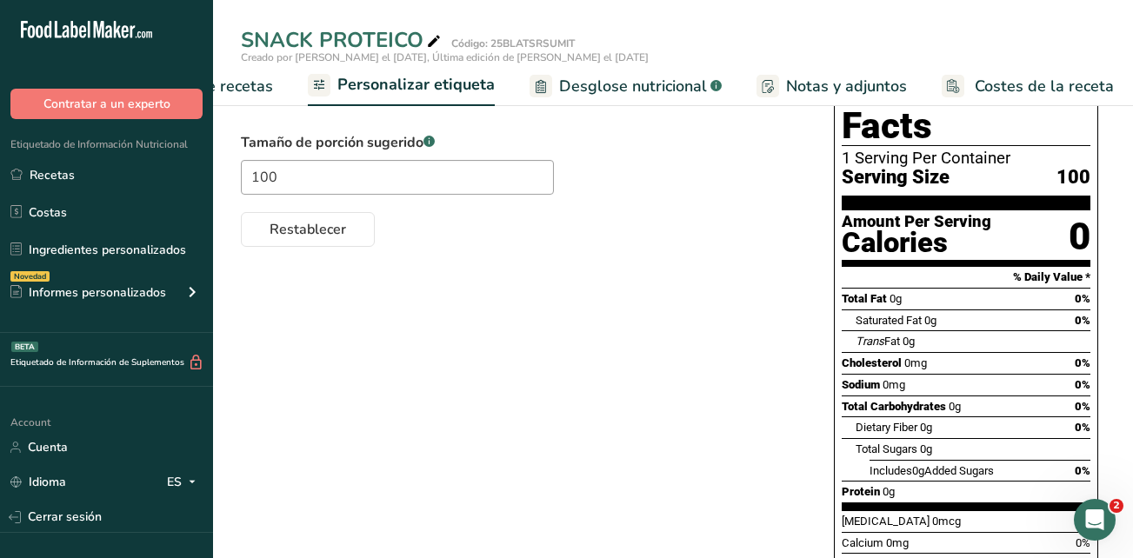
drag, startPoint x: 636, startPoint y: 77, endPoint x: 1118, endPoint y: 150, distance: 488.1
click at [636, 77] on span "Desglose nutricional" at bounding box center [633, 86] width 148 height 23
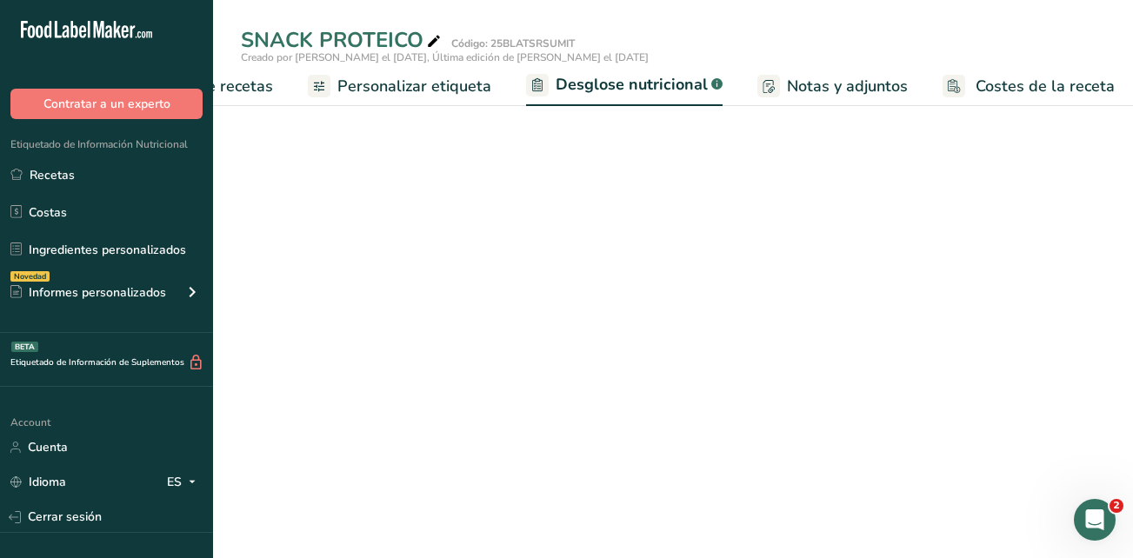
select select "Calories"
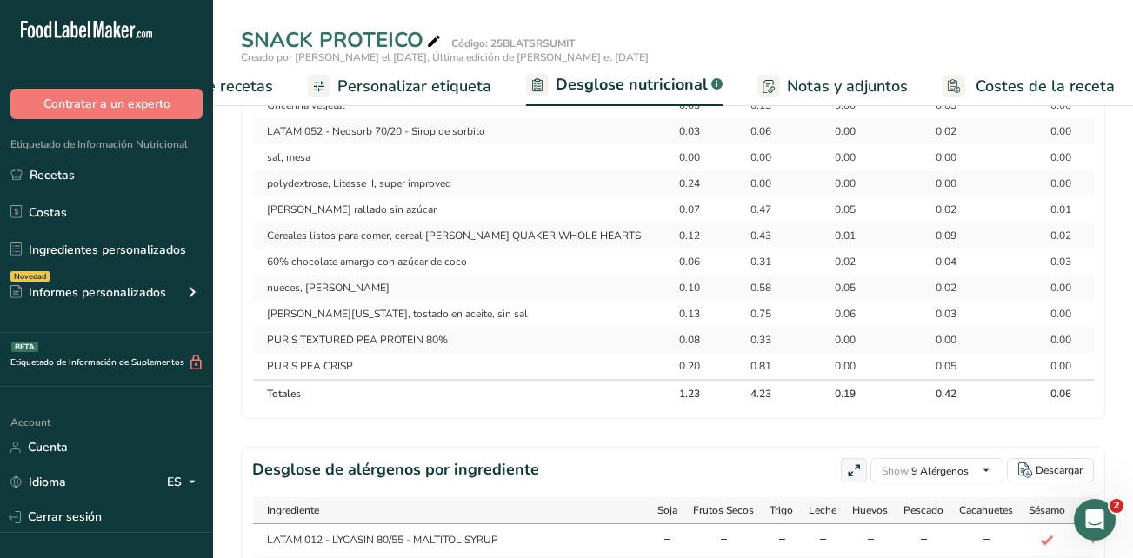
scroll to position [869, 0]
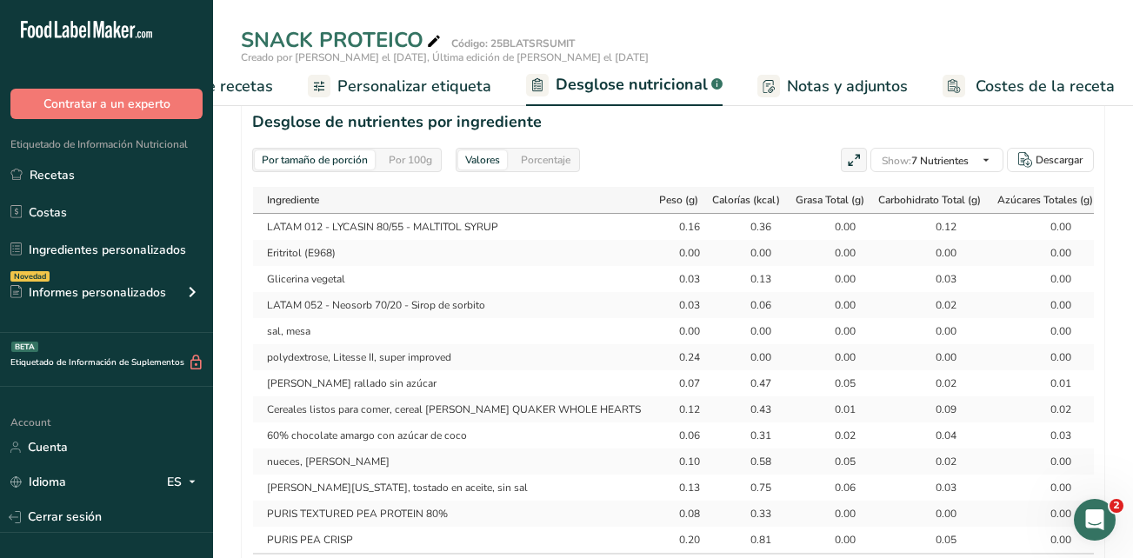
click at [332, 161] on div "Por tamaño de porción" at bounding box center [315, 159] width 120 height 19
click at [406, 156] on div "Por 100g" at bounding box center [410, 159] width 57 height 19
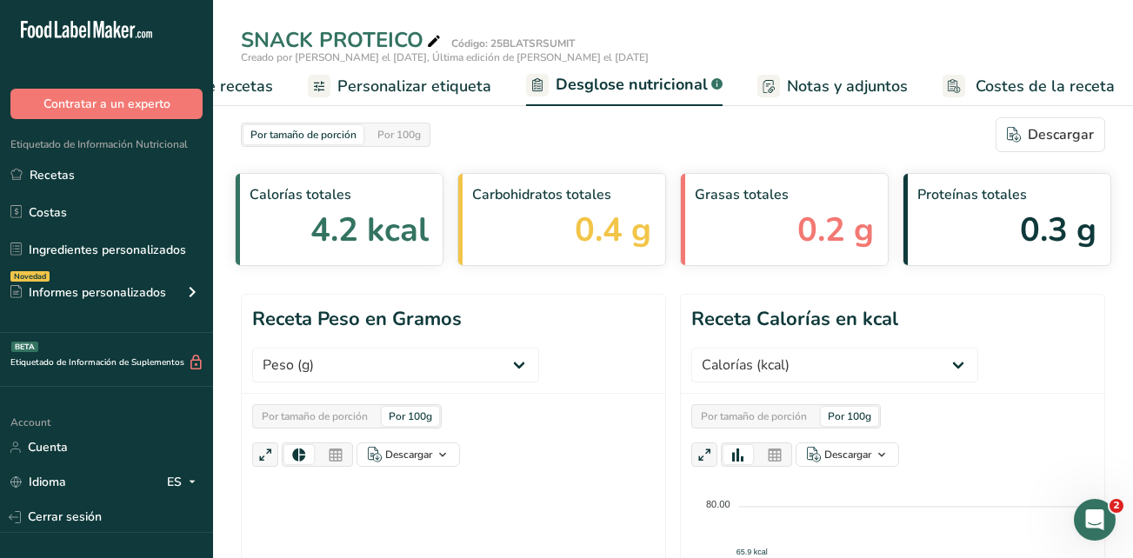
scroll to position [0, 0]
click at [405, 140] on div "Por 100g" at bounding box center [398, 135] width 57 height 19
click at [395, 81] on span "Personalizar etiqueta" at bounding box center [414, 86] width 154 height 23
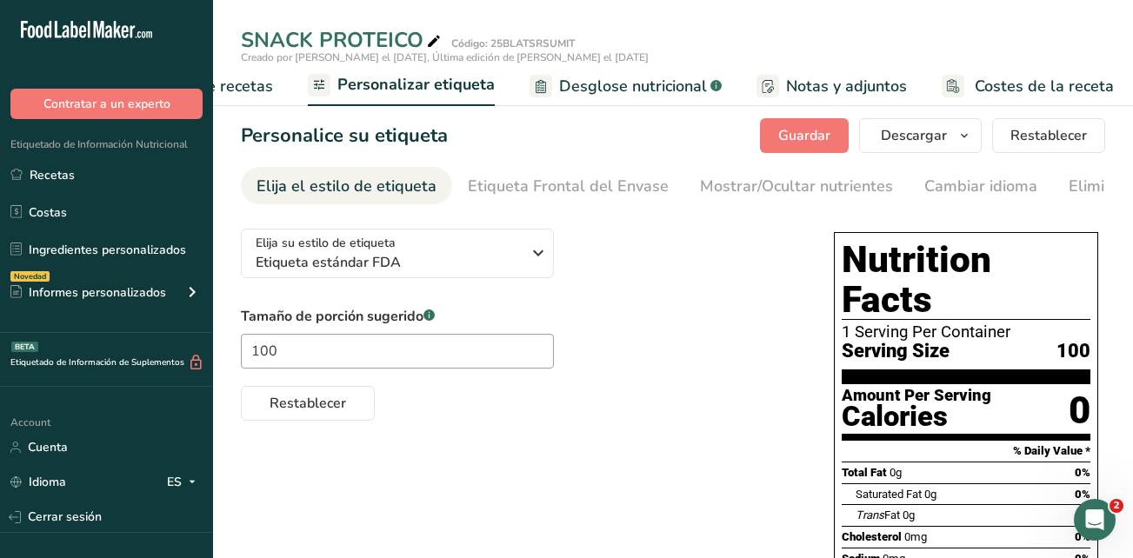
click at [250, 90] on span "Elaborador de recetas" at bounding box center [192, 86] width 161 height 23
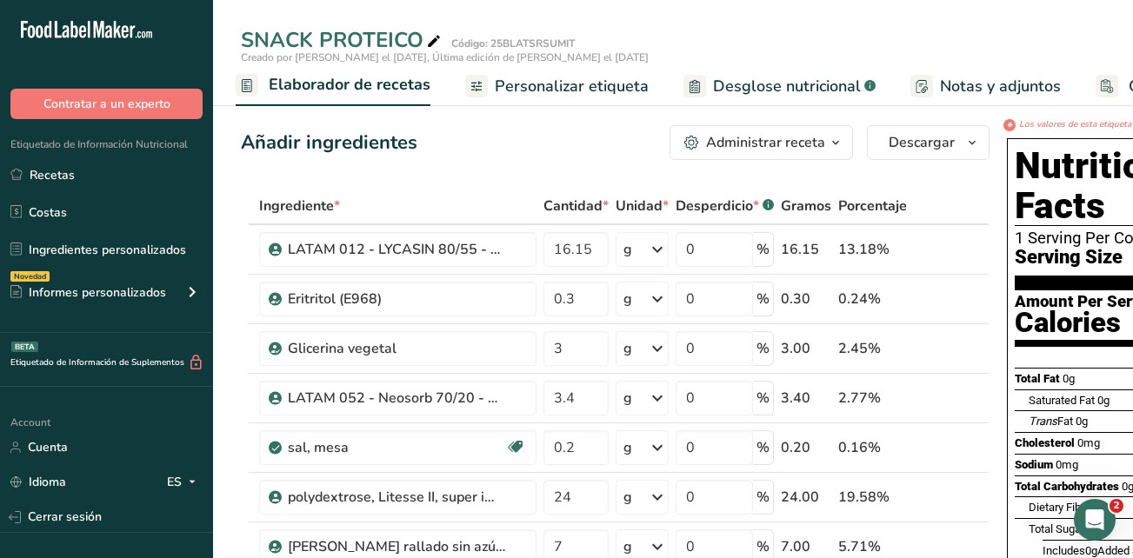
click at [761, 83] on span "Desglose nutricional" at bounding box center [787, 86] width 148 height 23
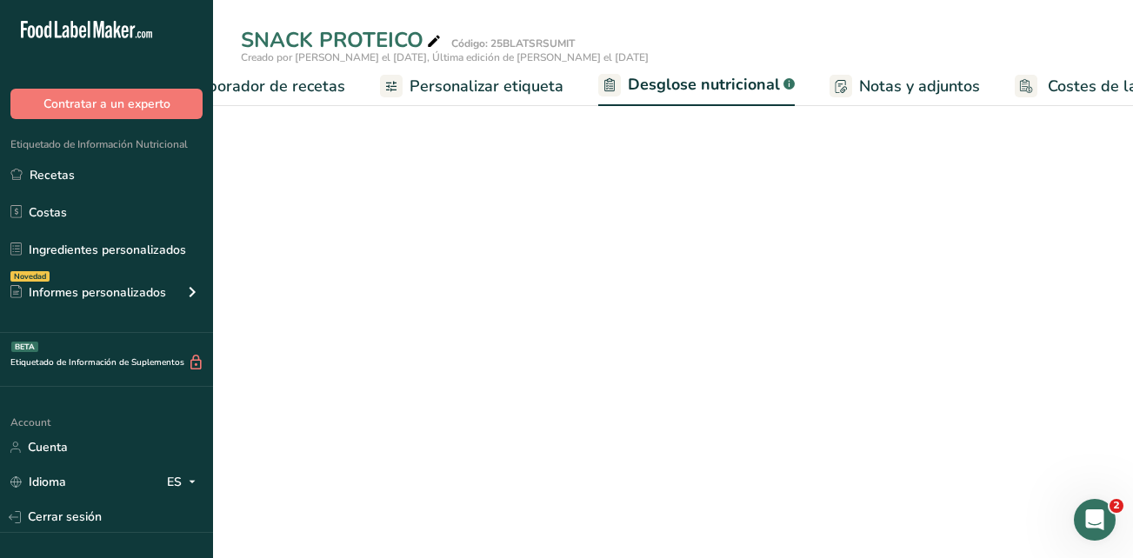
select select "Calories"
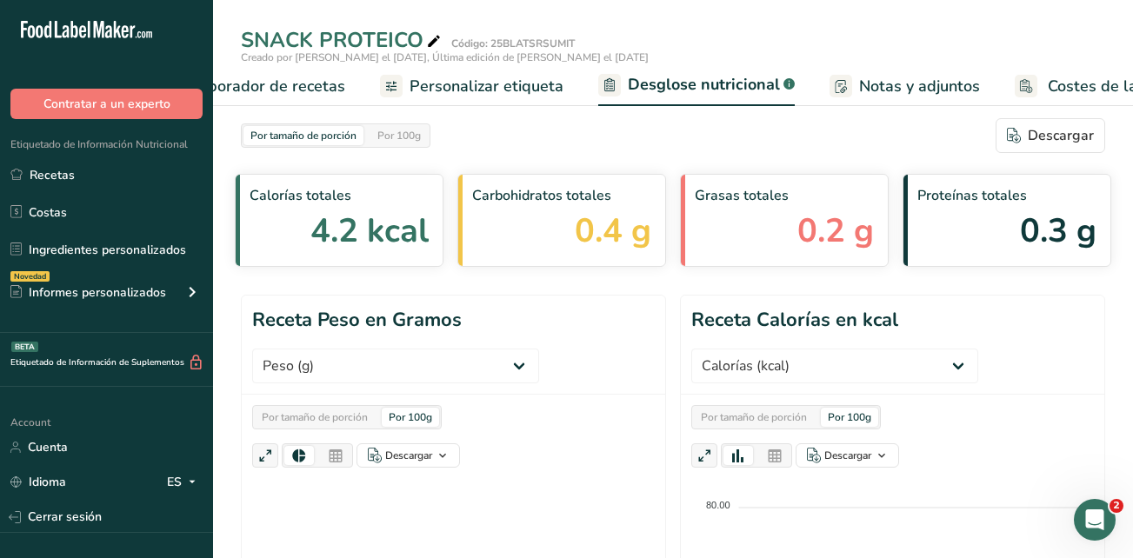
scroll to position [0, 398]
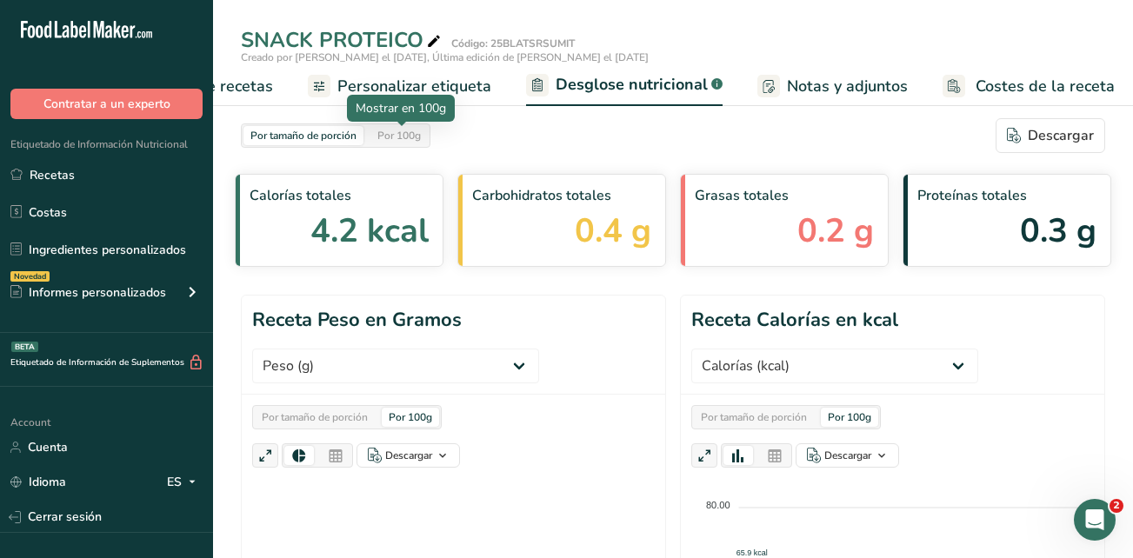
click at [396, 132] on div "Por 100g" at bounding box center [398, 135] width 57 height 19
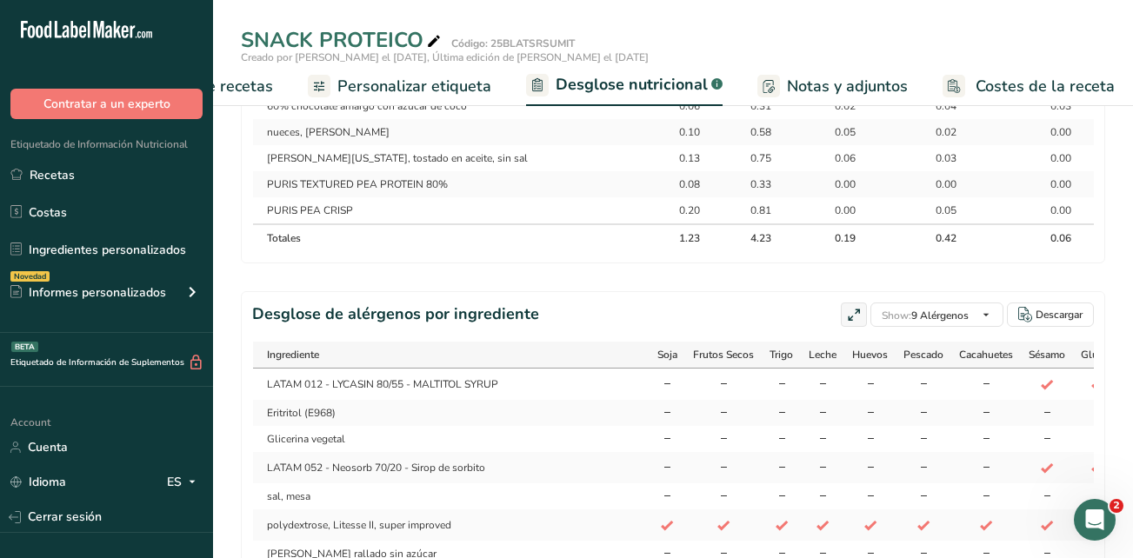
scroll to position [869, 0]
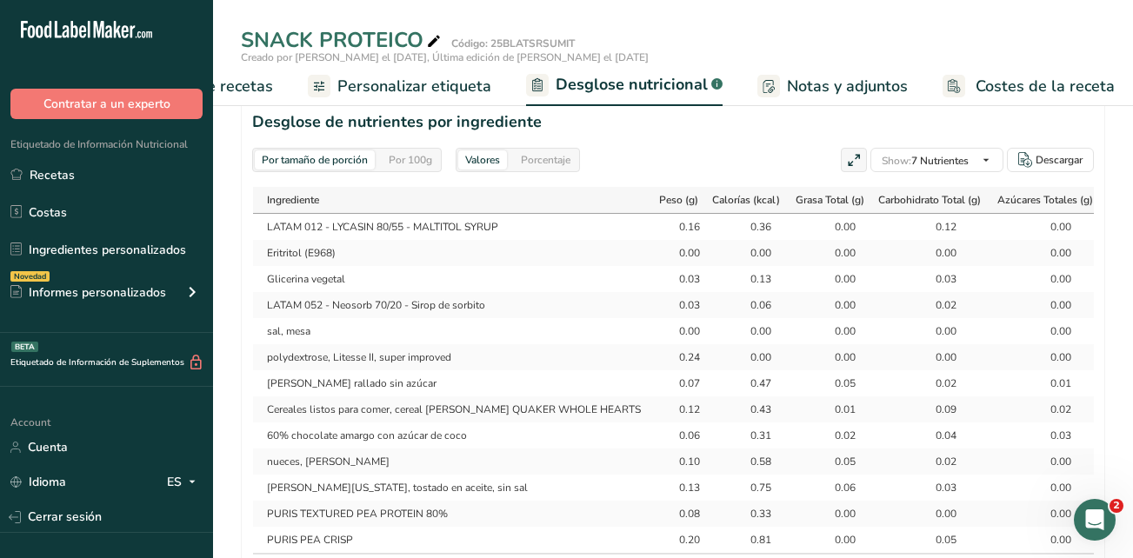
click at [429, 154] on div "Por 100g" at bounding box center [410, 159] width 57 height 19
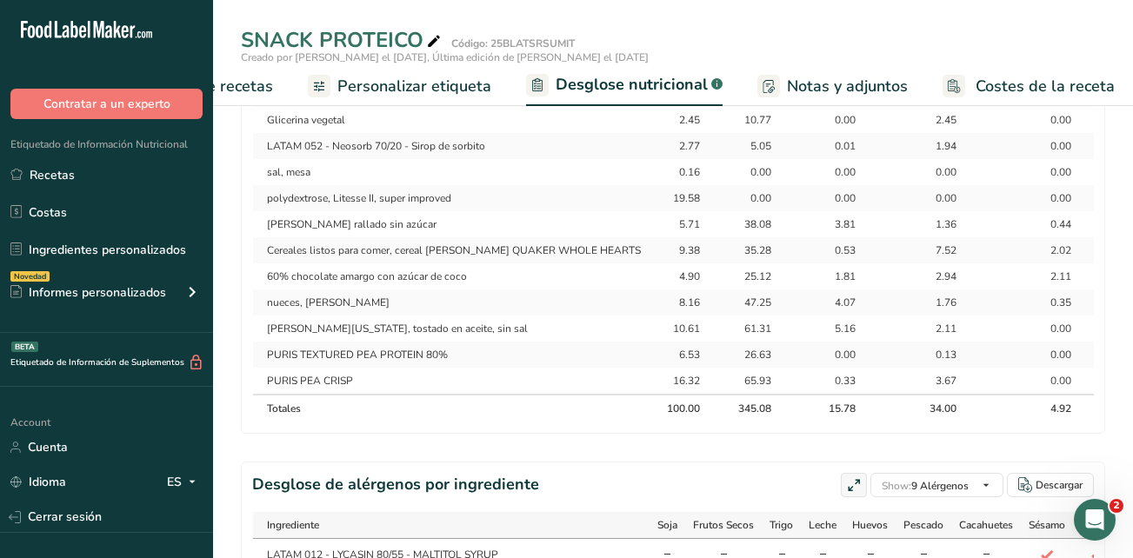
scroll to position [1115, 0]
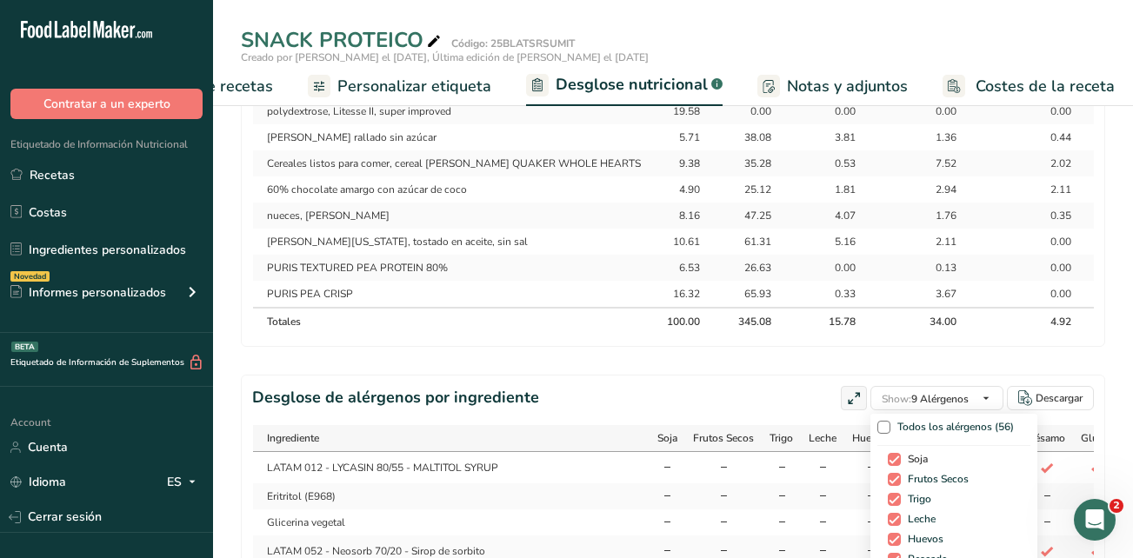
click at [888, 466] on span at bounding box center [894, 459] width 13 height 13
click at [888, 465] on input "Soja" at bounding box center [893, 459] width 11 height 11
checkbox input "false"
click at [894, 506] on span at bounding box center [894, 499] width 13 height 13
click at [894, 505] on input "Trigo" at bounding box center [893, 499] width 11 height 11
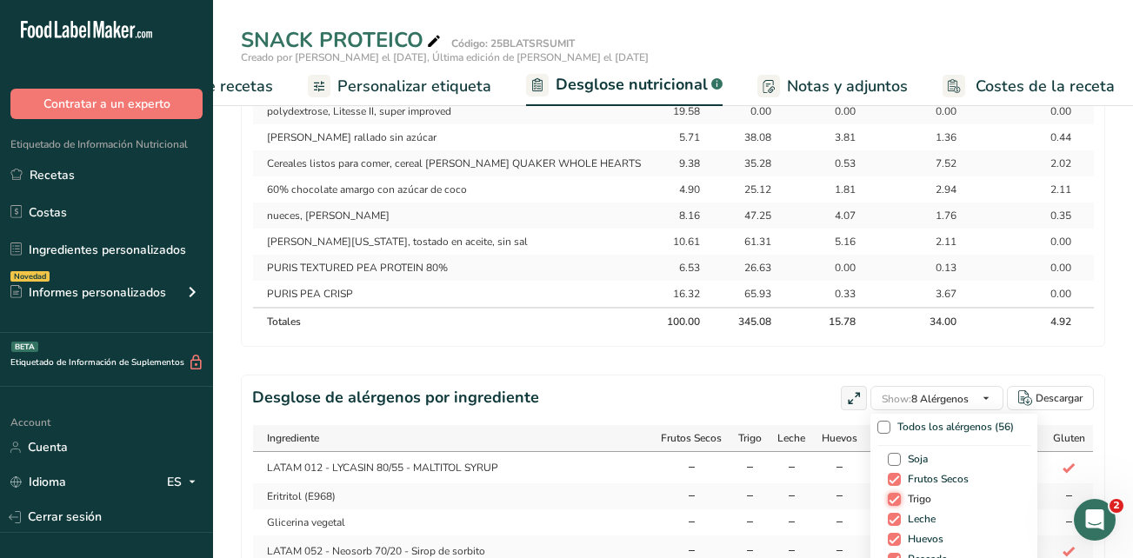
checkbox input "false"
click at [888, 526] on span at bounding box center [894, 519] width 13 height 13
click at [888, 525] on input "Leche" at bounding box center [893, 519] width 11 height 11
checkbox input "false"
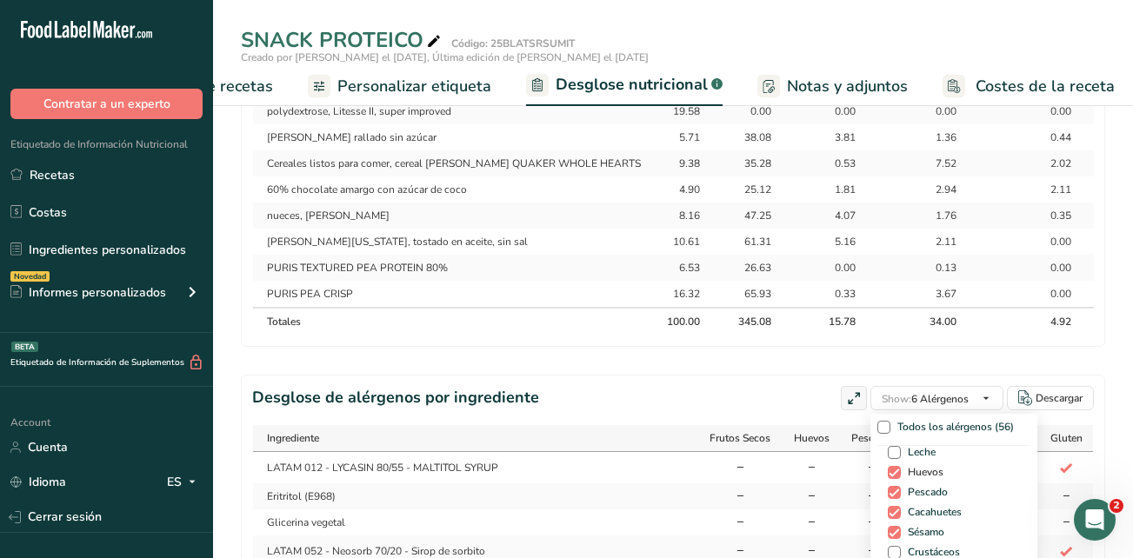
click at [894, 479] on span at bounding box center [894, 472] width 13 height 13
click at [894, 478] on input "Huevos" at bounding box center [893, 472] width 11 height 11
checkbox input "false"
click at [894, 499] on span at bounding box center [894, 492] width 13 height 13
click at [894, 498] on input "Pescado" at bounding box center [893, 492] width 11 height 11
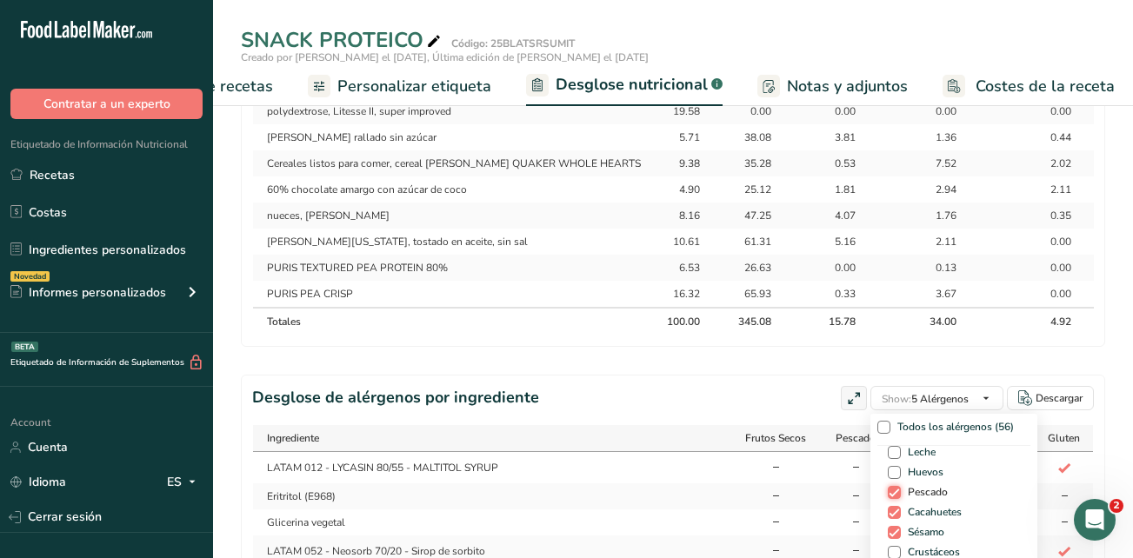
checkbox input "false"
click at [894, 519] on span at bounding box center [894, 512] width 13 height 13
click at [894, 518] on input "Cacahuetes" at bounding box center [893, 512] width 11 height 11
checkbox input "false"
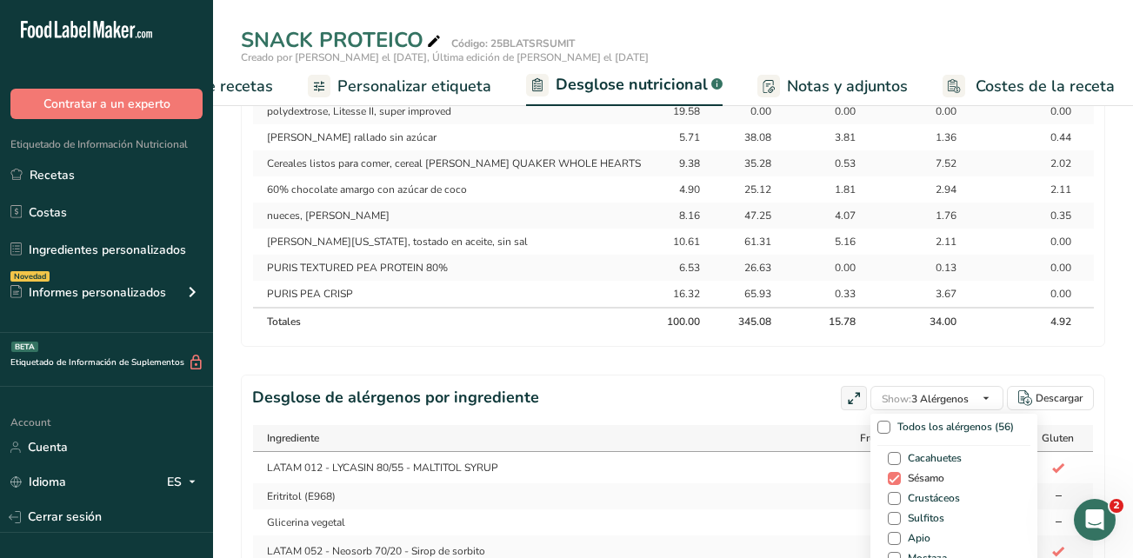
click at [893, 485] on span at bounding box center [894, 478] width 13 height 13
click at [893, 484] on input "Sésamo" at bounding box center [893, 478] width 11 height 11
checkbox input "false"
click at [892, 480] on span at bounding box center [894, 473] width 13 height 13
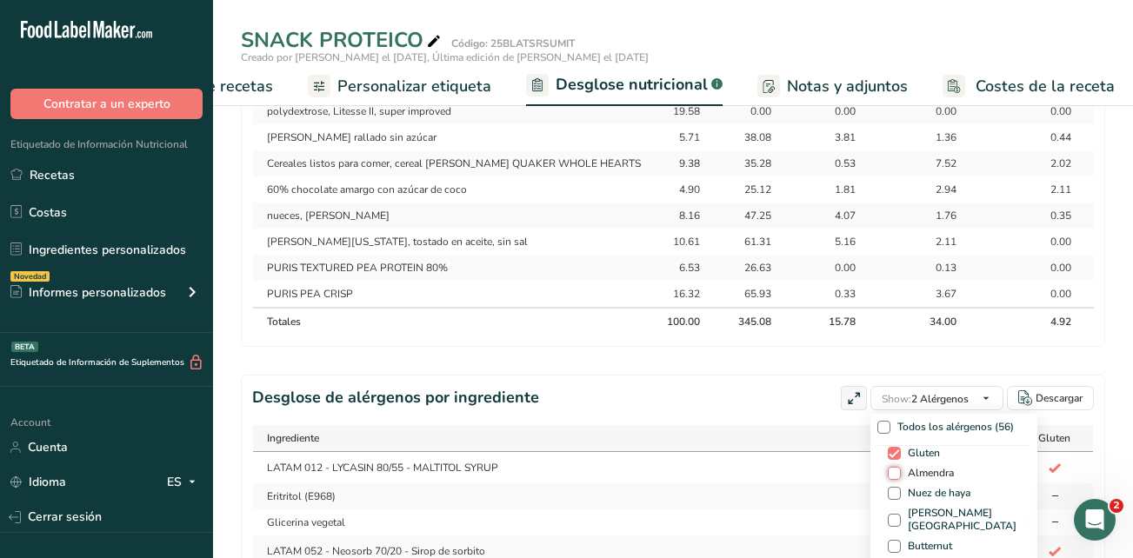
click at [892, 479] on input "Almendra" at bounding box center [893, 473] width 11 height 11
checkbox input "true"
click at [889, 460] on span at bounding box center [894, 453] width 13 height 13
click at [889, 459] on input "Gluten" at bounding box center [893, 453] width 11 height 11
checkbox input "false"
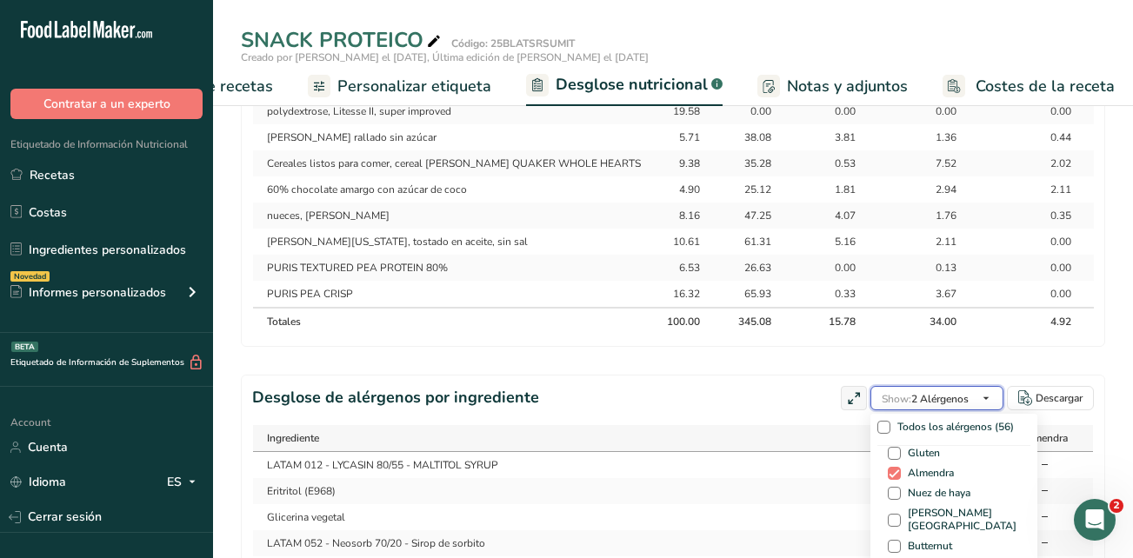
click at [987, 409] on icon "button" at bounding box center [986, 399] width 14 height 22
click at [986, 409] on icon "button" at bounding box center [986, 399] width 14 height 22
click at [761, 409] on div "Desglose de alérgenos por ingrediente Show: 2 Alérgenos Todos los alérgenos (56…" at bounding box center [673, 398] width 842 height 24
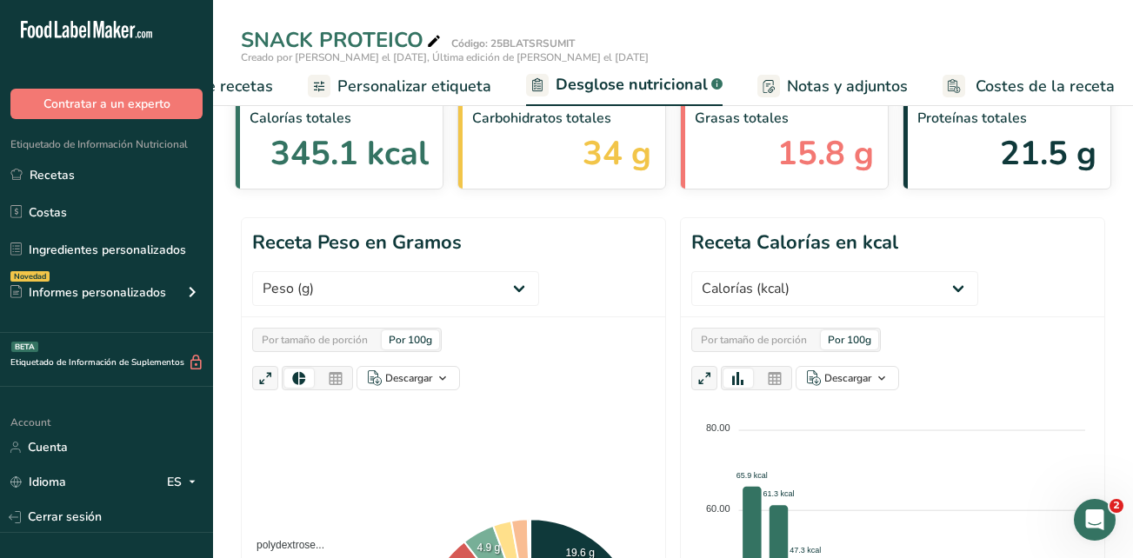
scroll to position [0, 0]
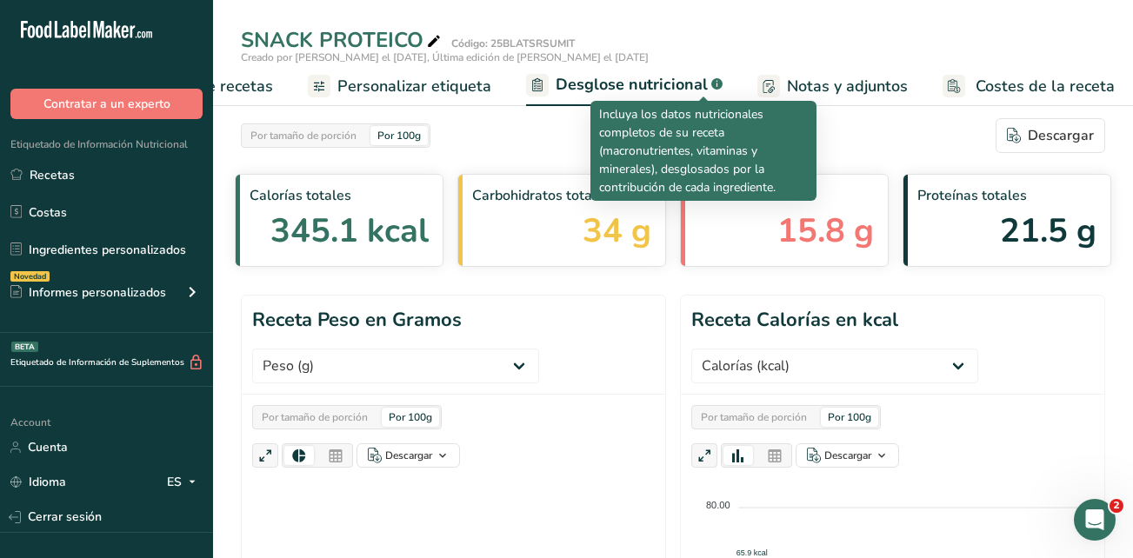
click at [711, 83] on rect at bounding box center [716, 83] width 11 height 11
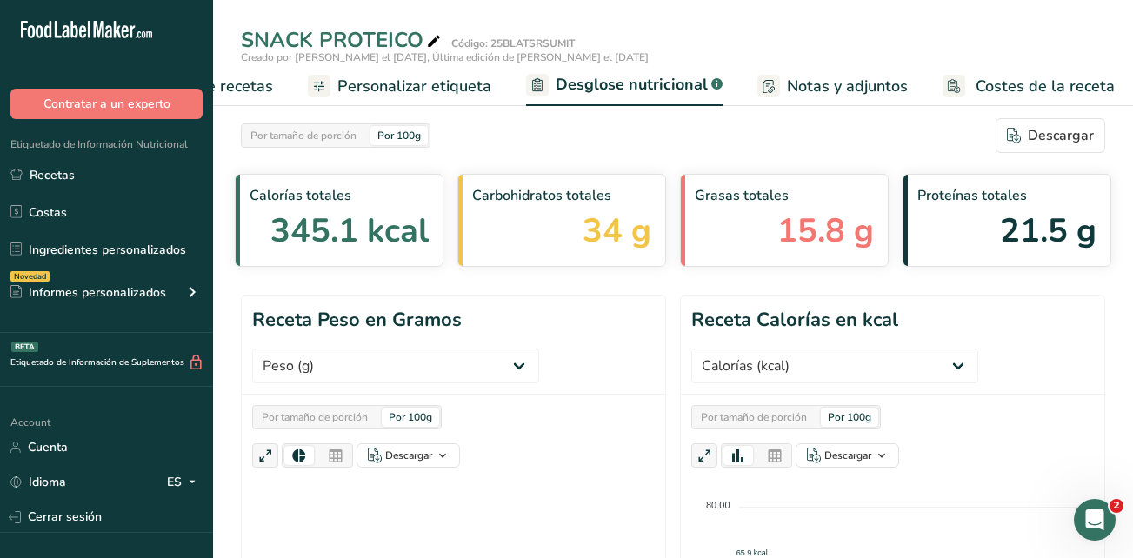
click at [1045, 422] on div "Por tamaño de porción Por 100g Descargar Como imagen (.png) Como tabla (.xlsx)" at bounding box center [892, 436] width 403 height 63
click at [388, 139] on div "Por 100g" at bounding box center [398, 135] width 57 height 19
click at [230, 82] on span "Elaborador de recetas" at bounding box center [192, 86] width 161 height 23
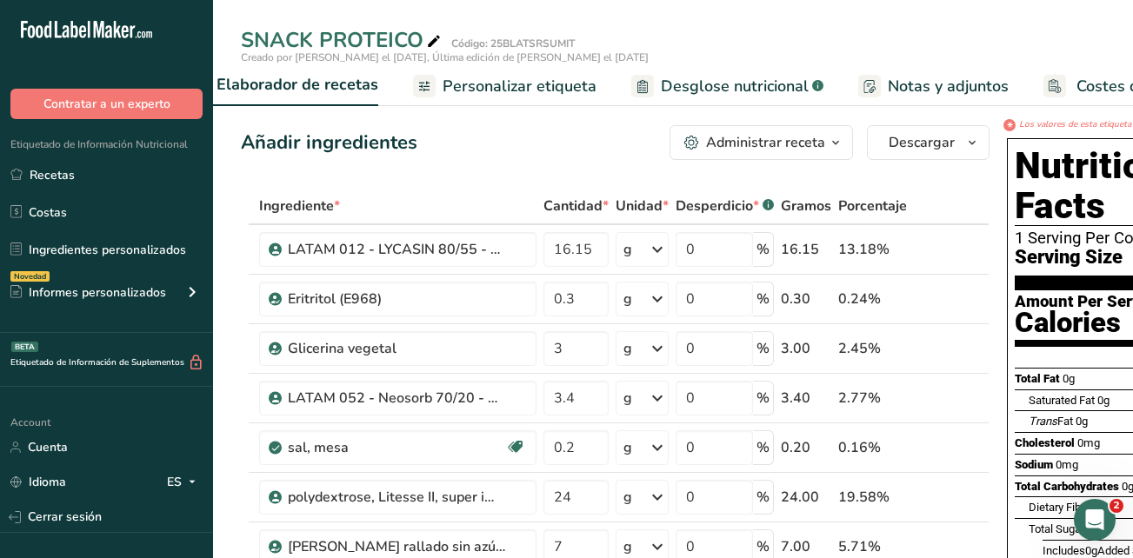
scroll to position [0, 242]
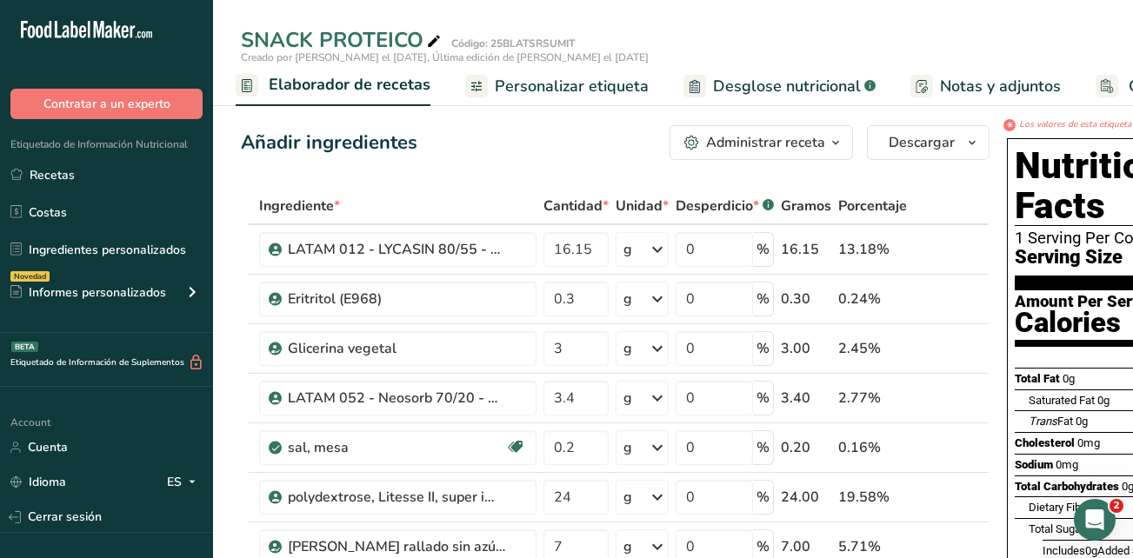
click at [1050, 129] on icon "Los valores de esta etiqueta han sido modificados manualmente" at bounding box center [1147, 124] width 257 height 13
click at [1060, 123] on icon "Los valores de esta etiqueta han sido modificados manualmente" at bounding box center [1147, 124] width 257 height 13
drag, startPoint x: 1116, startPoint y: 545, endPoint x: 1148, endPoint y: 545, distance: 31.3
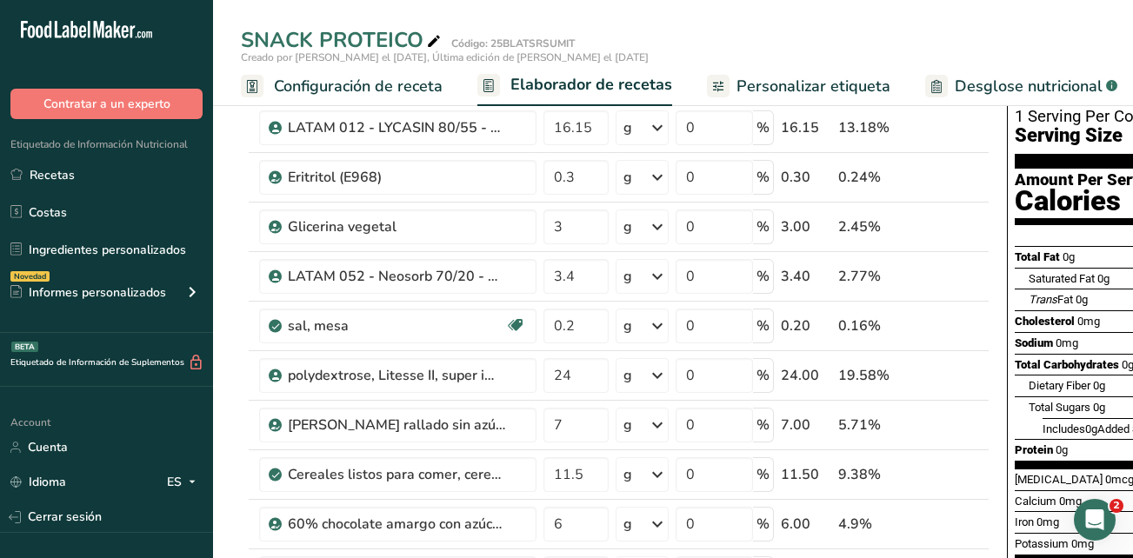
scroll to position [0, 0]
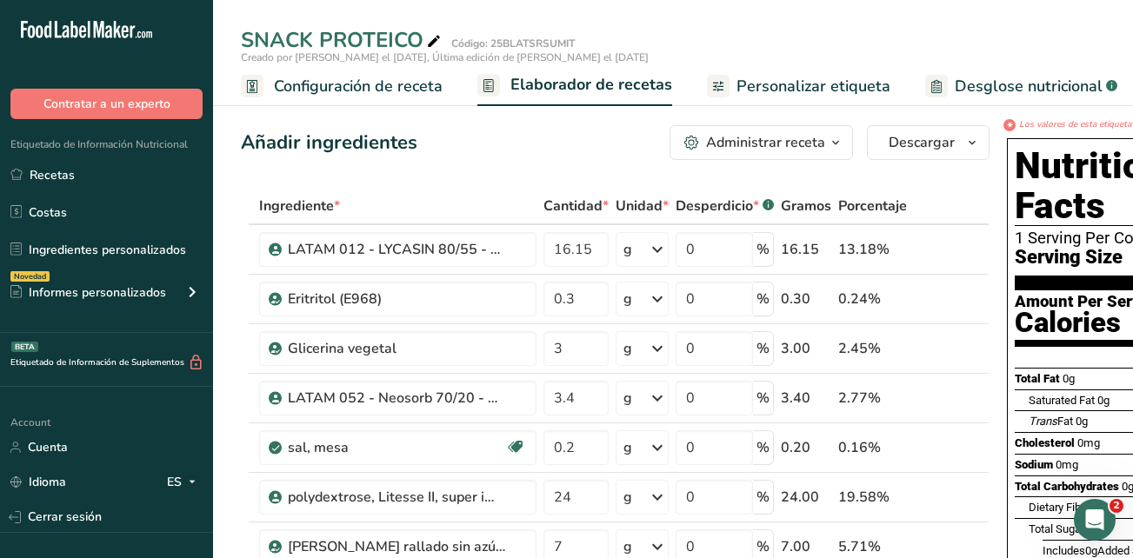
click at [784, 77] on span "Personalizar etiqueta" at bounding box center [813, 86] width 154 height 23
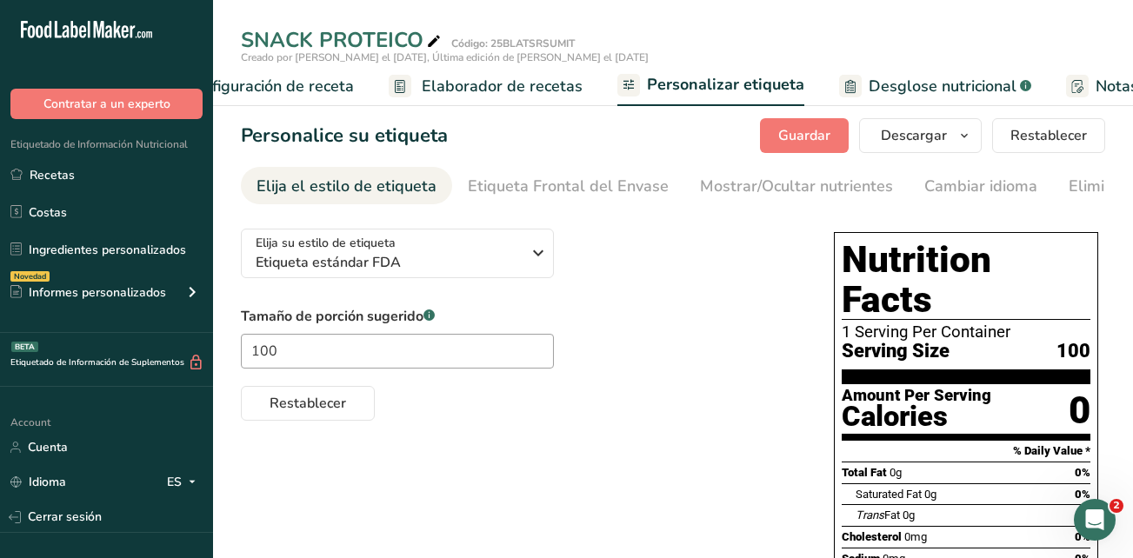
scroll to position [0, 398]
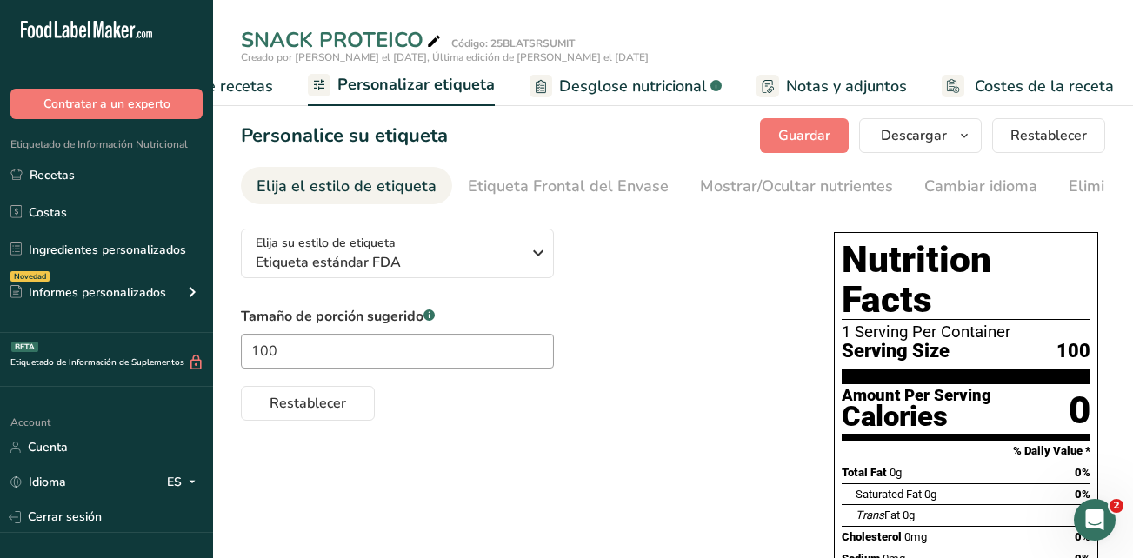
click at [982, 323] on div "1 Serving Per Container" at bounding box center [966, 331] width 249 height 17
click at [548, 183] on div "Etiqueta Frontal del Envase" at bounding box center [568, 186] width 201 height 23
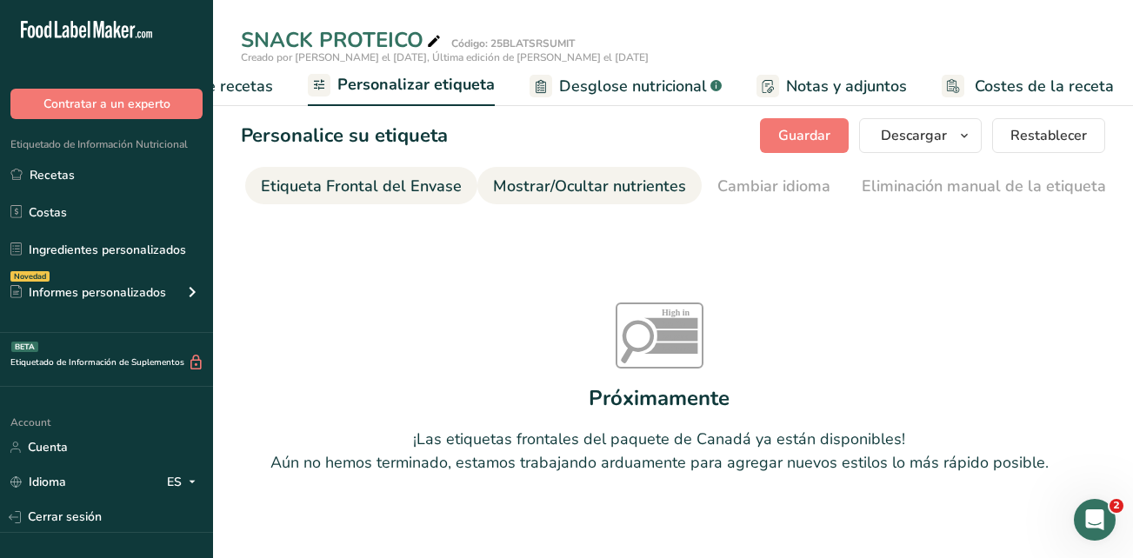
click at [582, 178] on div "Mostrar/Ocultar nutrientes" at bounding box center [589, 186] width 193 height 23
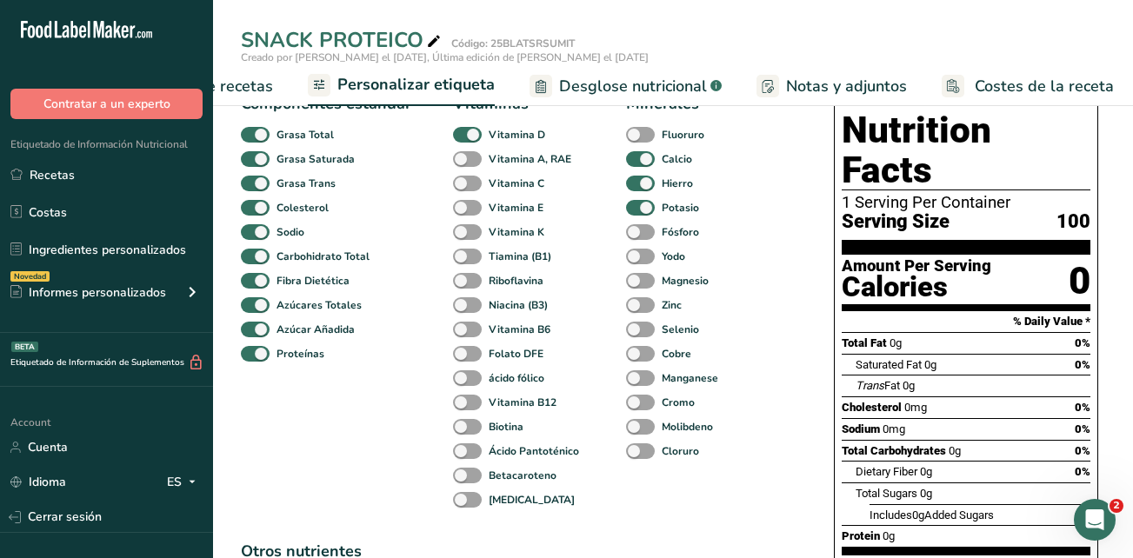
scroll to position [0, 0]
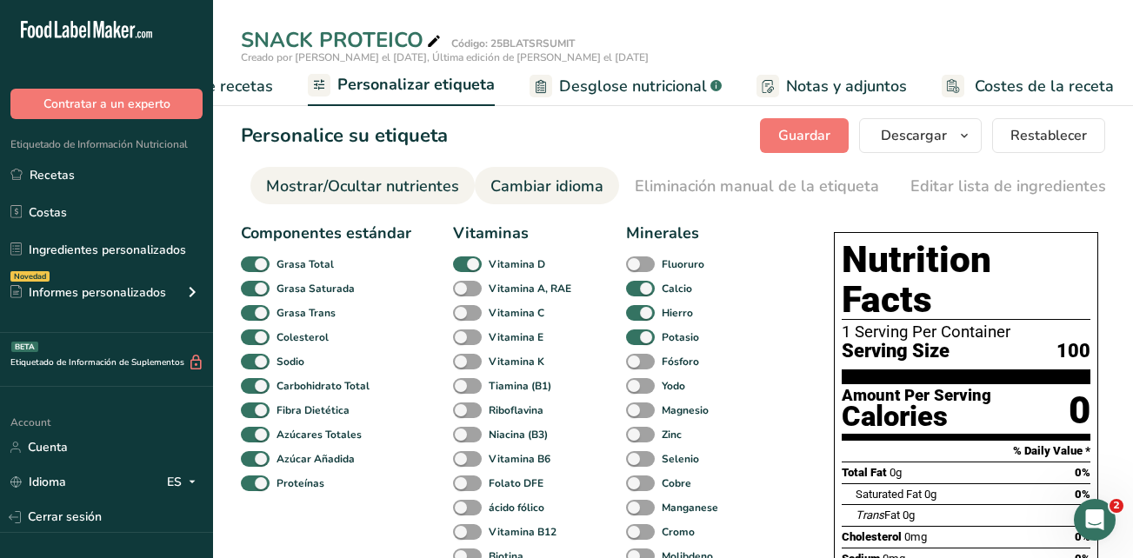
click at [560, 183] on div "Cambiar idioma" at bounding box center [546, 186] width 113 height 23
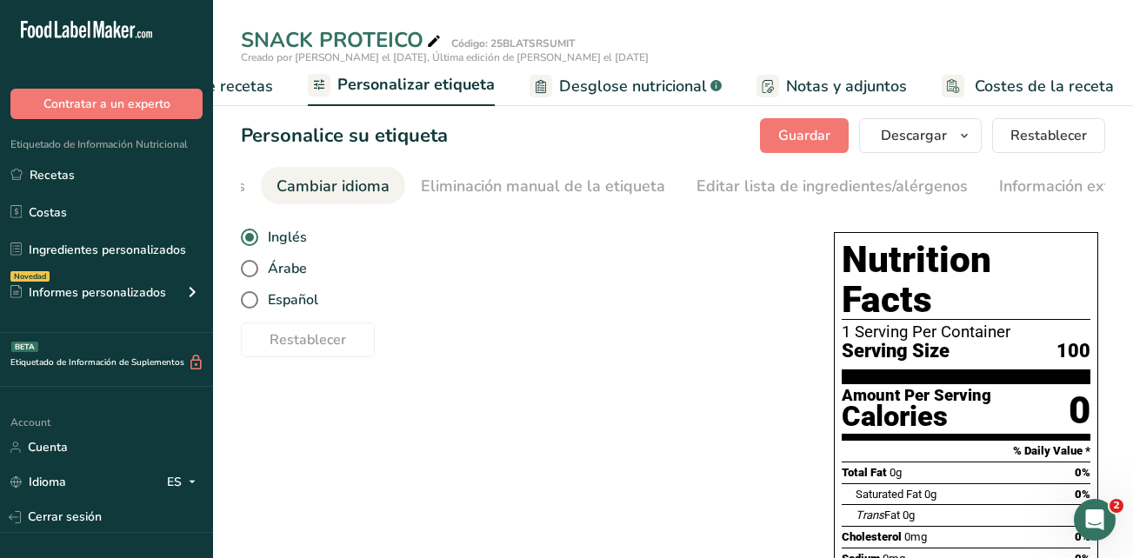
scroll to position [0, 654]
click at [245, 296] on span at bounding box center [249, 299] width 17 height 17
click at [245, 296] on input "Español" at bounding box center [246, 300] width 11 height 11
radio input "true"
radio input "false"
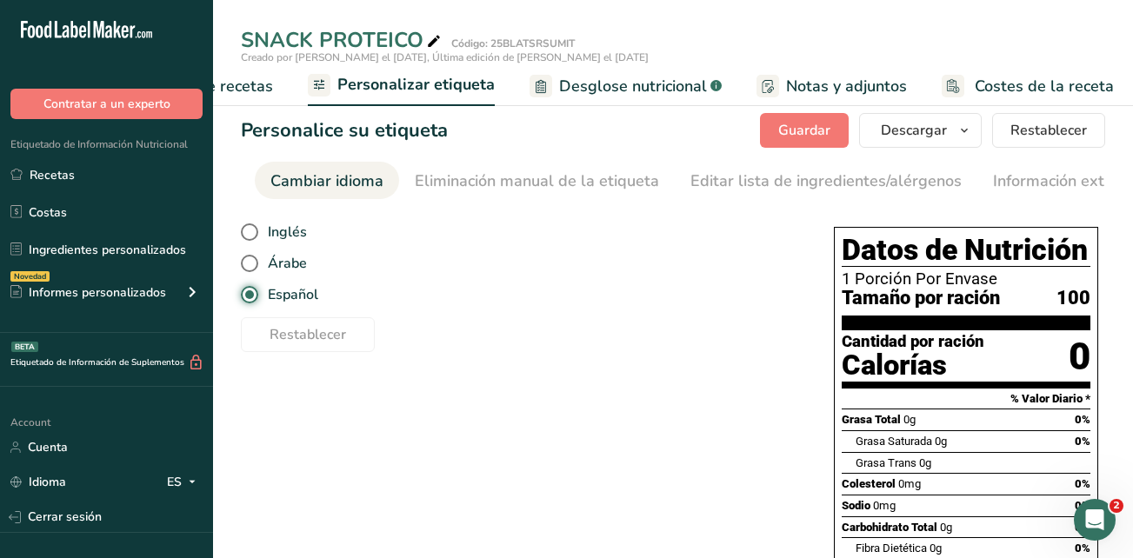
scroll to position [0, 0]
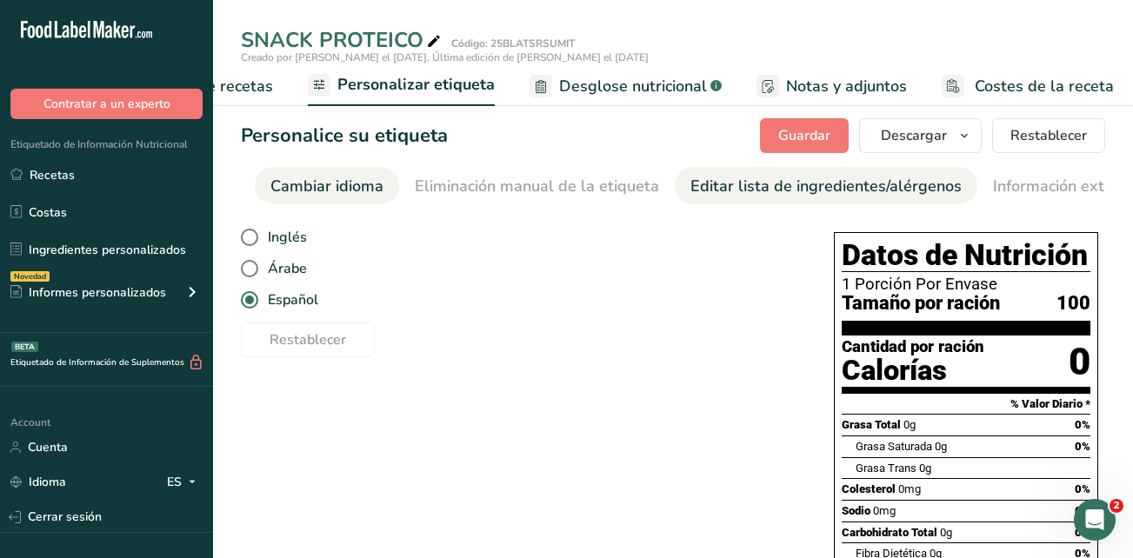
click at [767, 180] on div "Editar lista de ingredientes/alérgenos" at bounding box center [825, 186] width 271 height 23
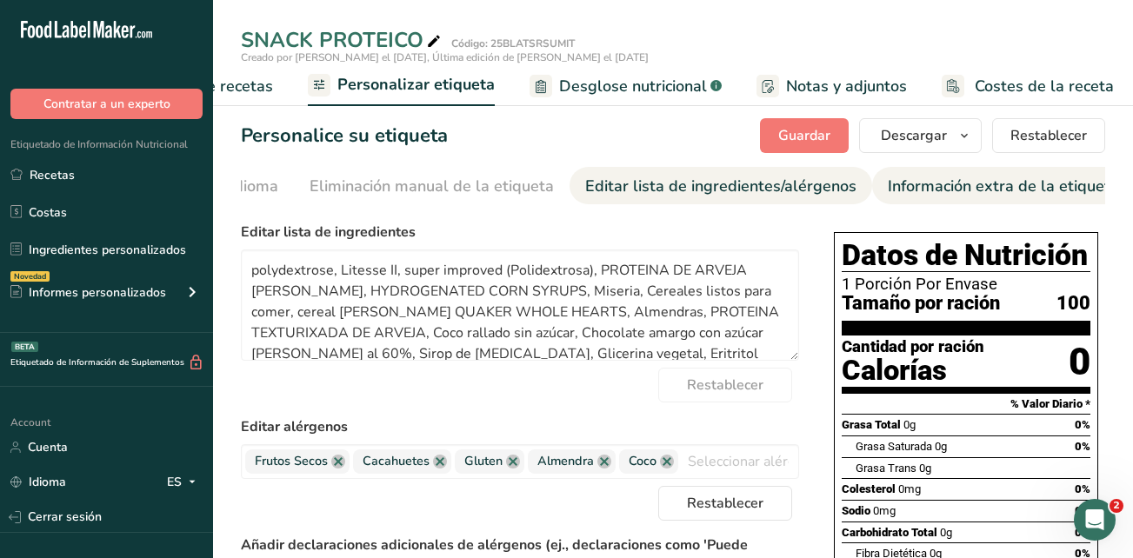
click at [892, 188] on div "Información extra de la etiqueta" at bounding box center [1003, 186] width 231 height 23
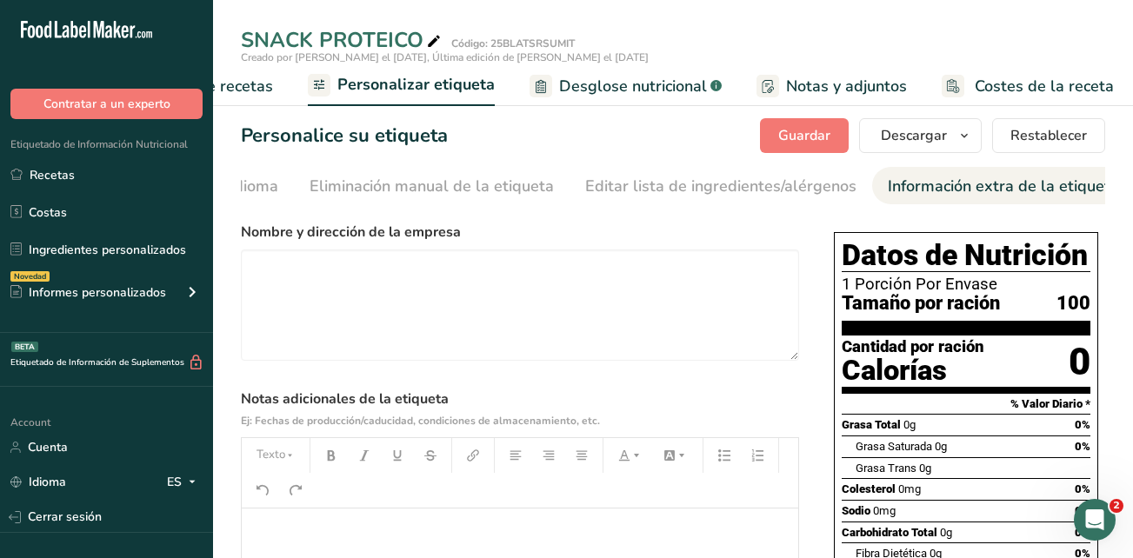
click at [803, 83] on span "Notas y adjuntos" at bounding box center [846, 86] width 121 height 23
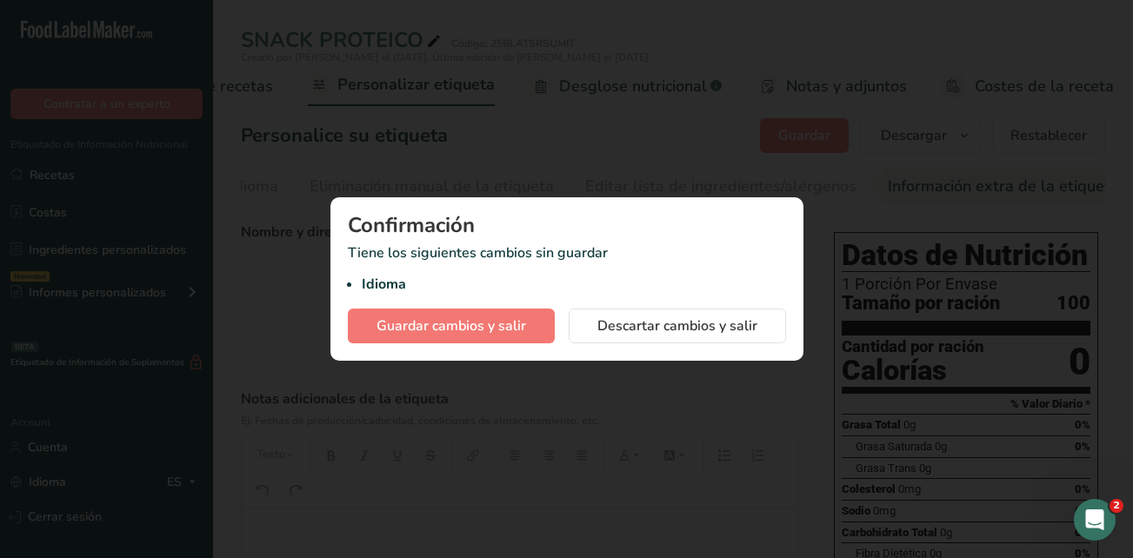
scroll to position [0, 385]
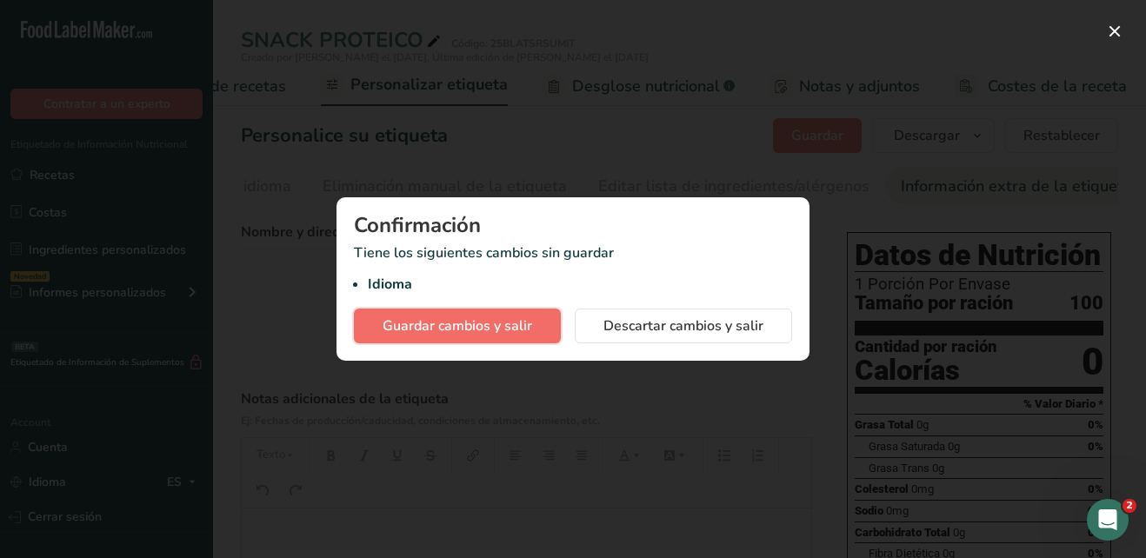
click at [456, 328] on span "Guardar cambios y salir" at bounding box center [458, 326] width 150 height 21
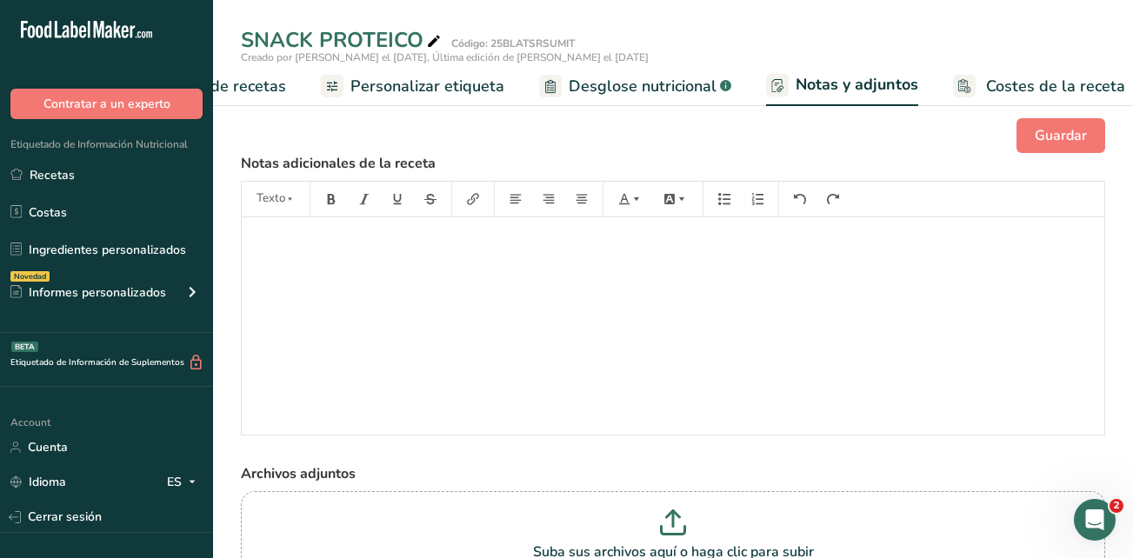
click at [1077, 87] on span "Costes de la receta" at bounding box center [1055, 86] width 139 height 23
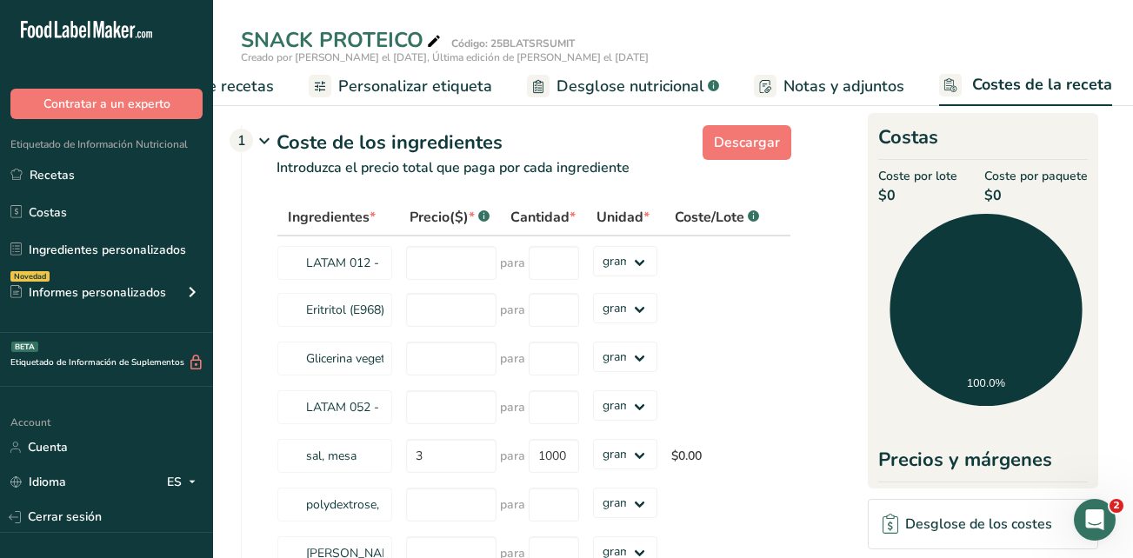
click at [838, 87] on span "Notas y adjuntos" at bounding box center [843, 86] width 121 height 23
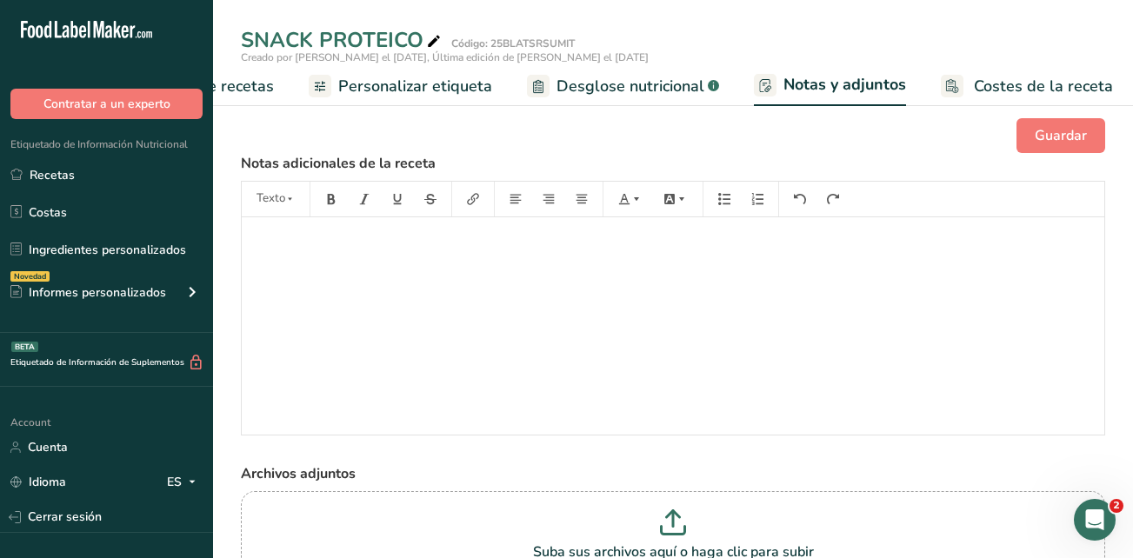
click at [645, 72] on link "Desglose nutricional .a-a{fill:#347362;}.b-a{fill:#fff;}" at bounding box center [623, 86] width 192 height 39
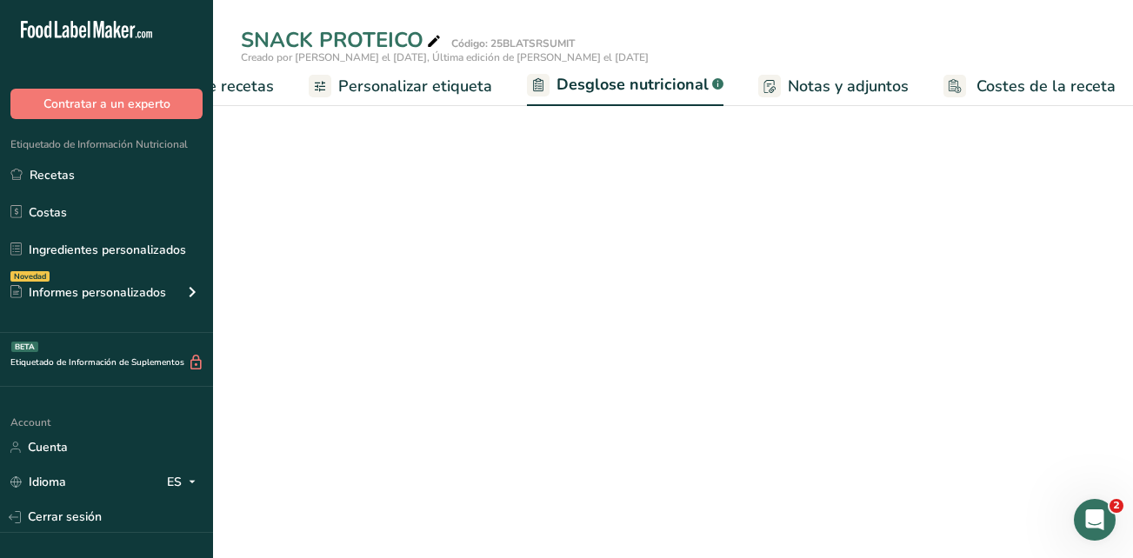
scroll to position [0, 398]
select select "Calories"
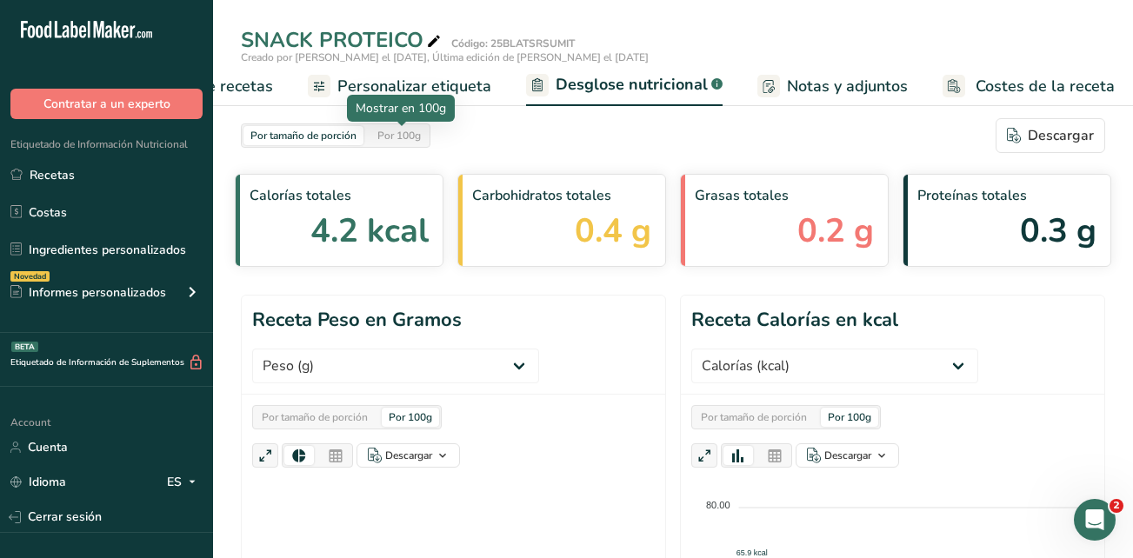
click at [384, 135] on div "Por 100g" at bounding box center [398, 135] width 57 height 19
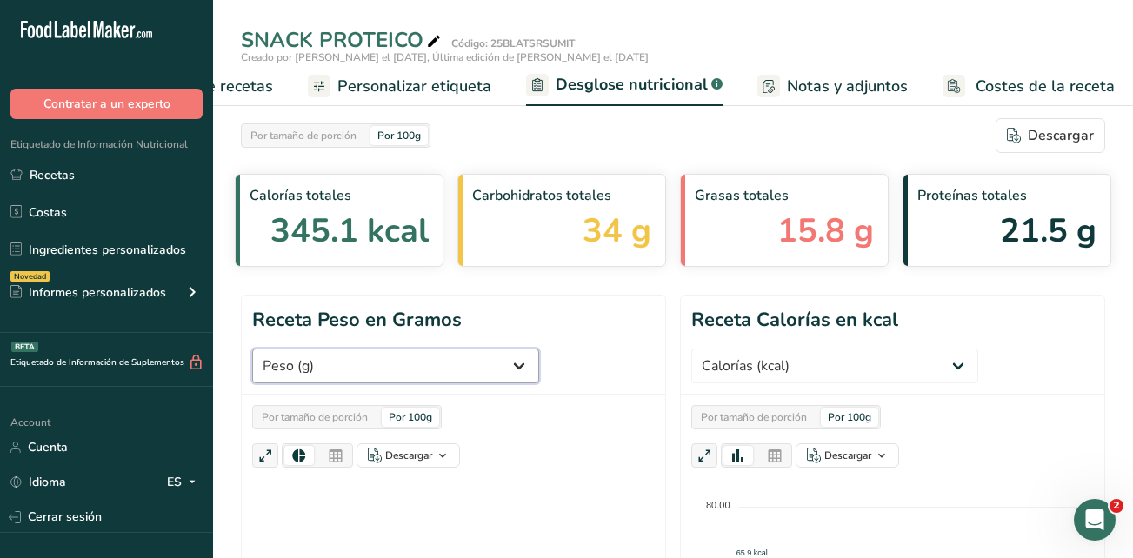
click at [484, 367] on select "Peso (g) Calorías (kcal) Energía KJ (kj) Grasa Total (g) Grasa Saturada (g) Gra…" at bounding box center [395, 366] width 287 height 35
drag, startPoint x: 484, startPoint y: 367, endPoint x: 620, endPoint y: 395, distance: 138.4
click at [484, 367] on select "Peso (g) Calorías (kcal) Energía KJ (kj) Grasa Total (g) Grasa Saturada (g) Gra…" at bounding box center [395, 366] width 287 height 35
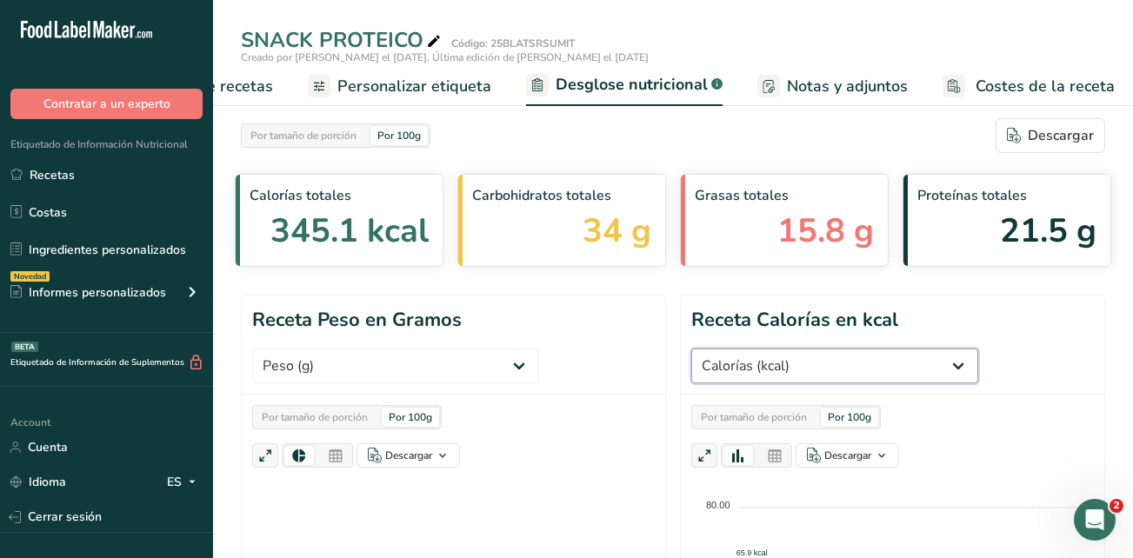
click at [922, 363] on select "Peso (g) Calorías (kcal) Energía KJ (kj) Grasa Total (g) Grasa Saturada (g) Gra…" at bounding box center [834, 366] width 287 height 35
drag, startPoint x: 920, startPoint y: 369, endPoint x: 877, endPoint y: 436, distance: 78.6
click at [920, 369] on select "Peso (g) Calorías (kcal) Energía KJ (kj) Grasa Total (g) Grasa Saturada (g) Gra…" at bounding box center [834, 366] width 287 height 35
click at [421, 414] on div "Por 100g" at bounding box center [410, 417] width 57 height 19
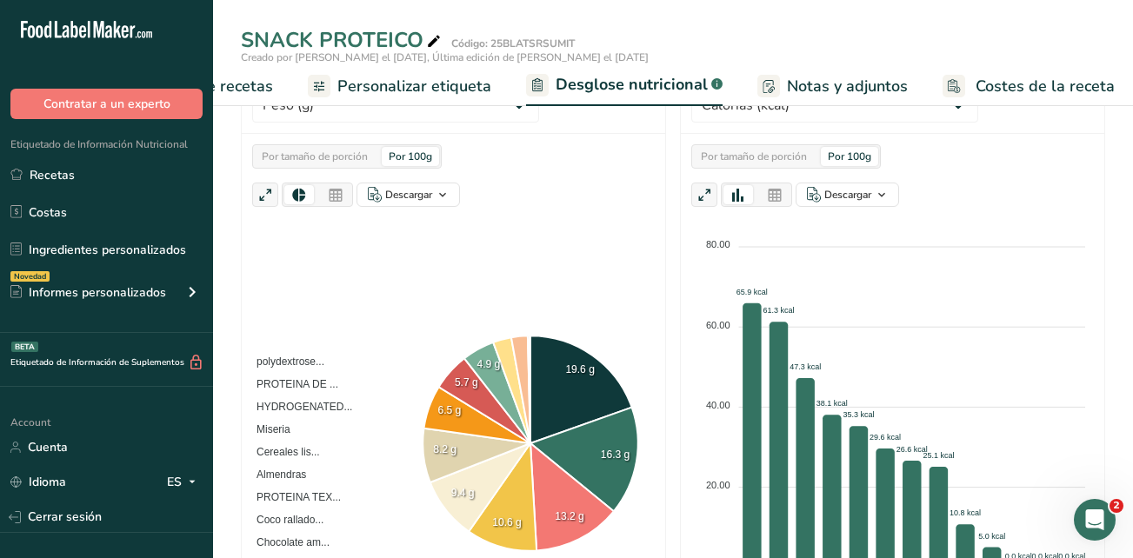
scroll to position [782, 0]
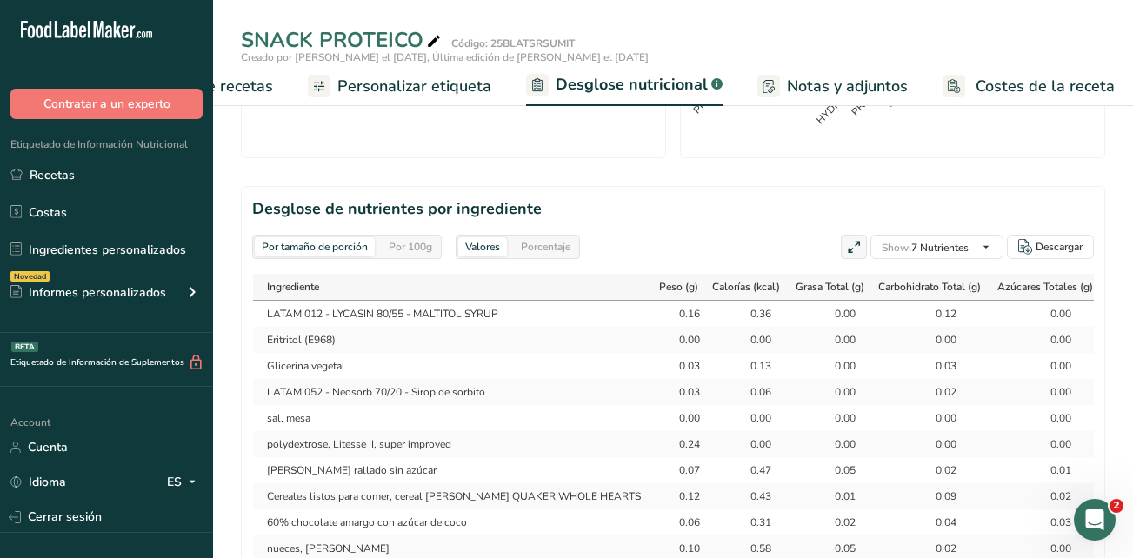
click at [416, 249] on div "Por 100g" at bounding box center [410, 246] width 57 height 19
click at [1063, 247] on div "Descargar" at bounding box center [1058, 247] width 47 height 16
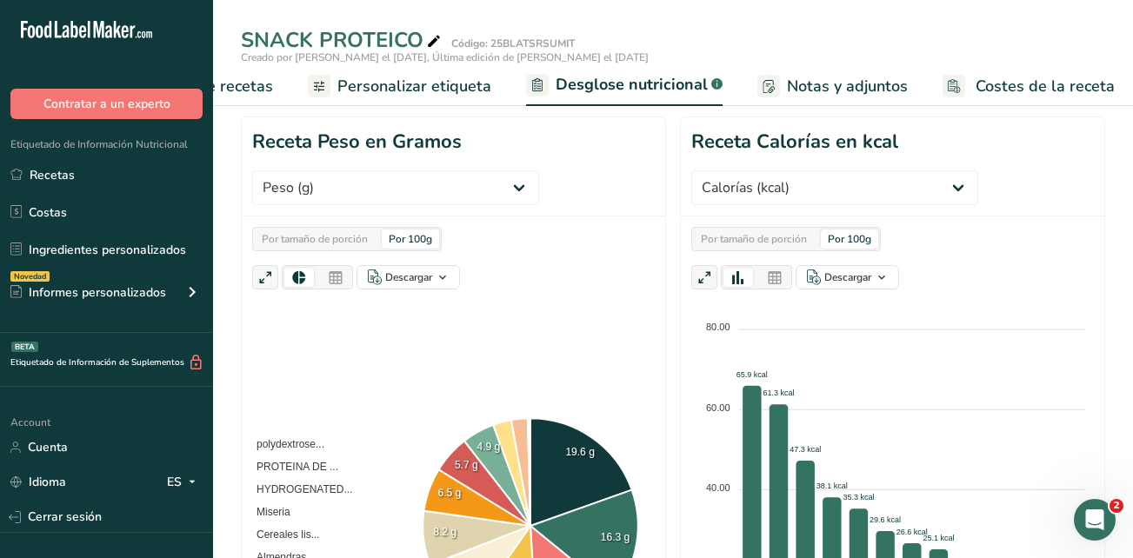
scroll to position [0, 0]
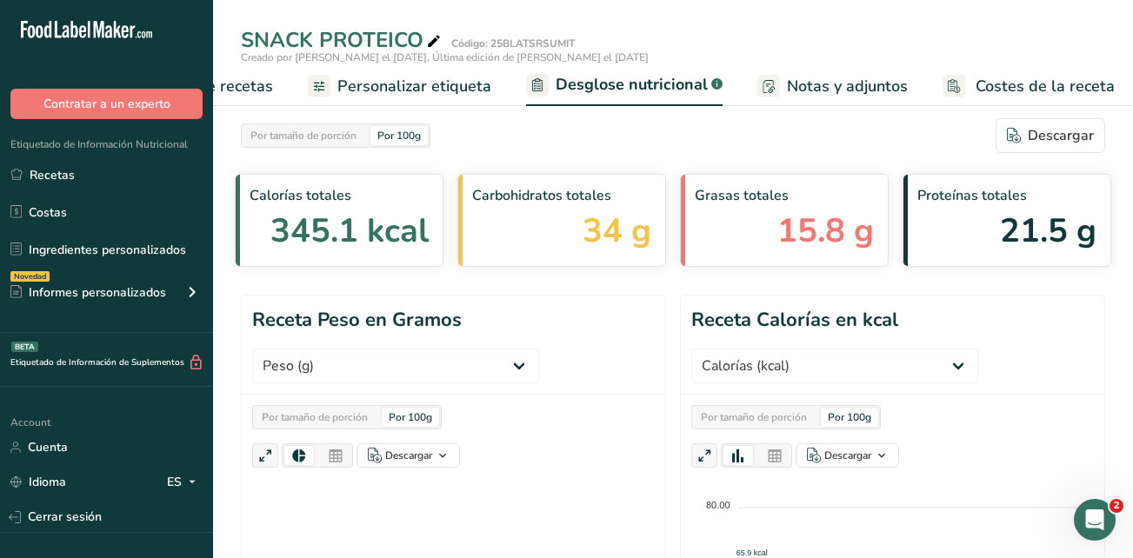
click at [615, 370] on header "Receta Peso en Gramos Peso (g) Calorías (kcal) Energía KJ (kj) Grasa Total (g) …" at bounding box center [453, 345] width 423 height 99
click at [259, 89] on span "Elaborador de recetas" at bounding box center [192, 86] width 161 height 23
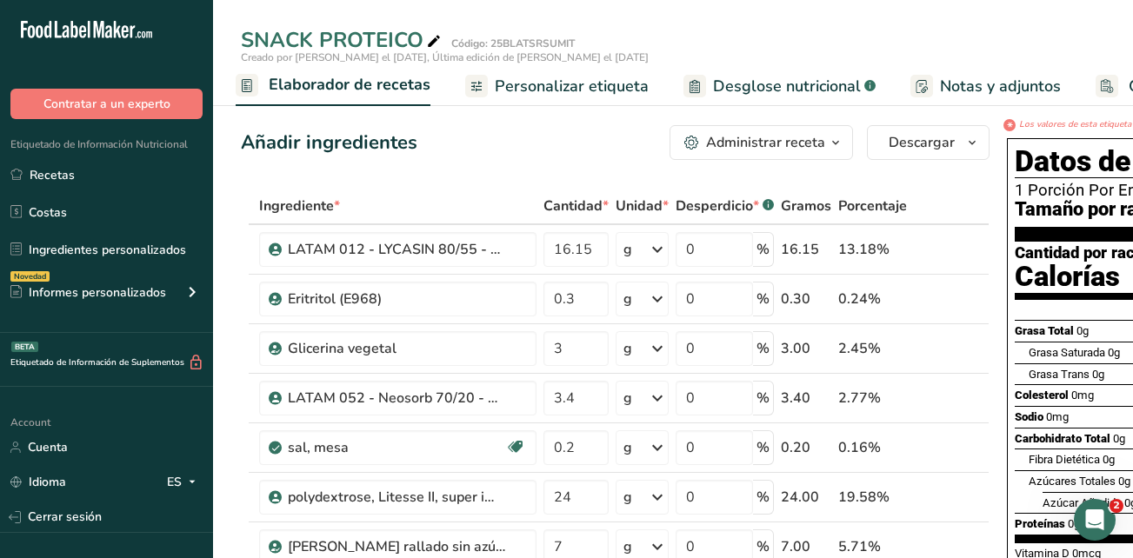
click at [837, 146] on icon "button" at bounding box center [836, 143] width 14 height 22
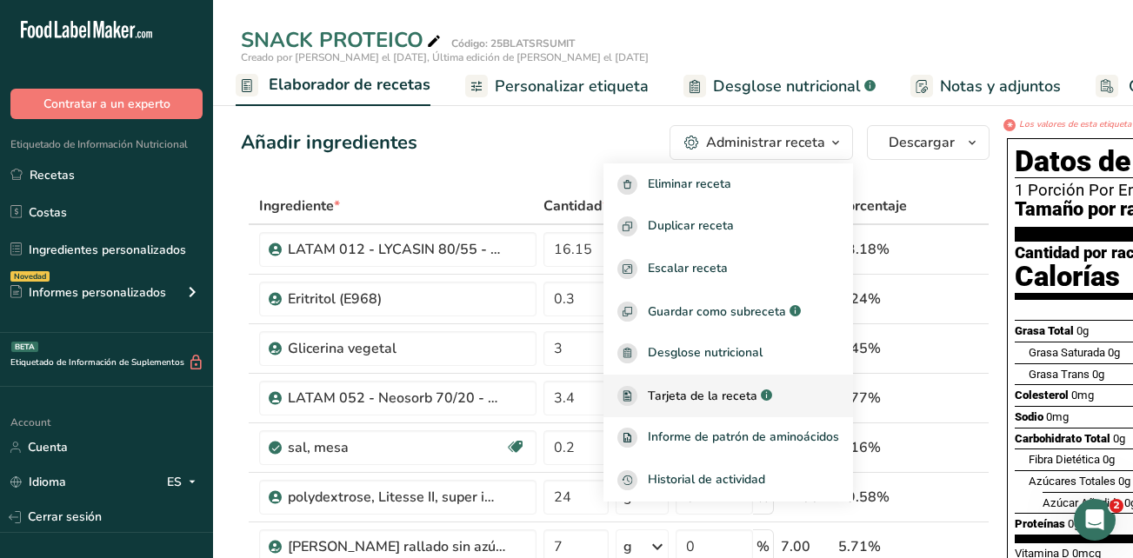
drag, startPoint x: 709, startPoint y: 400, endPoint x: 748, endPoint y: 399, distance: 38.3
click at [709, 400] on span "Tarjeta de la receta" at bounding box center [703, 396] width 110 height 18
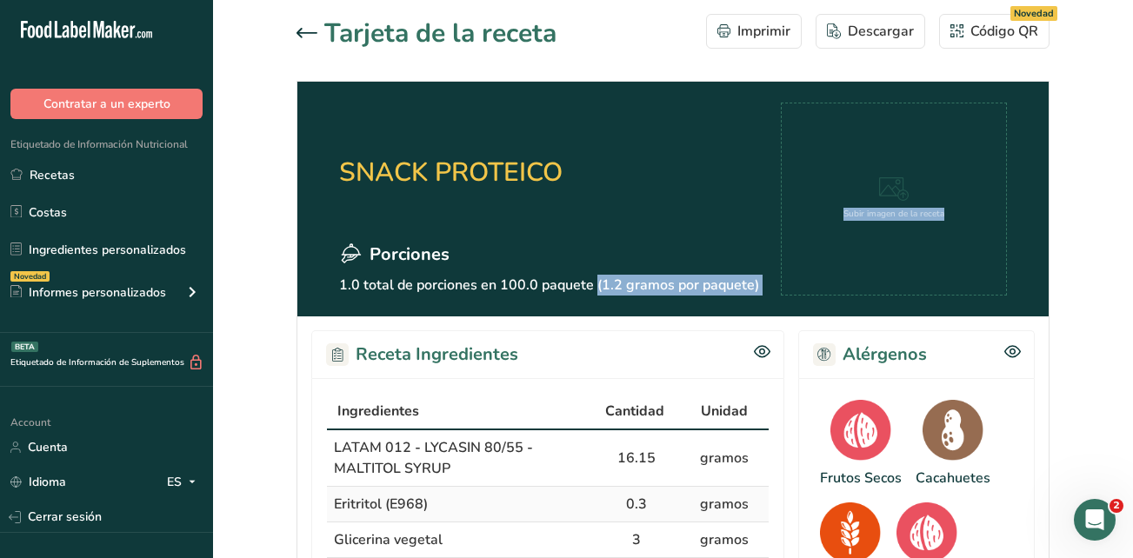
drag, startPoint x: 499, startPoint y: 290, endPoint x: 781, endPoint y: 323, distance: 283.5
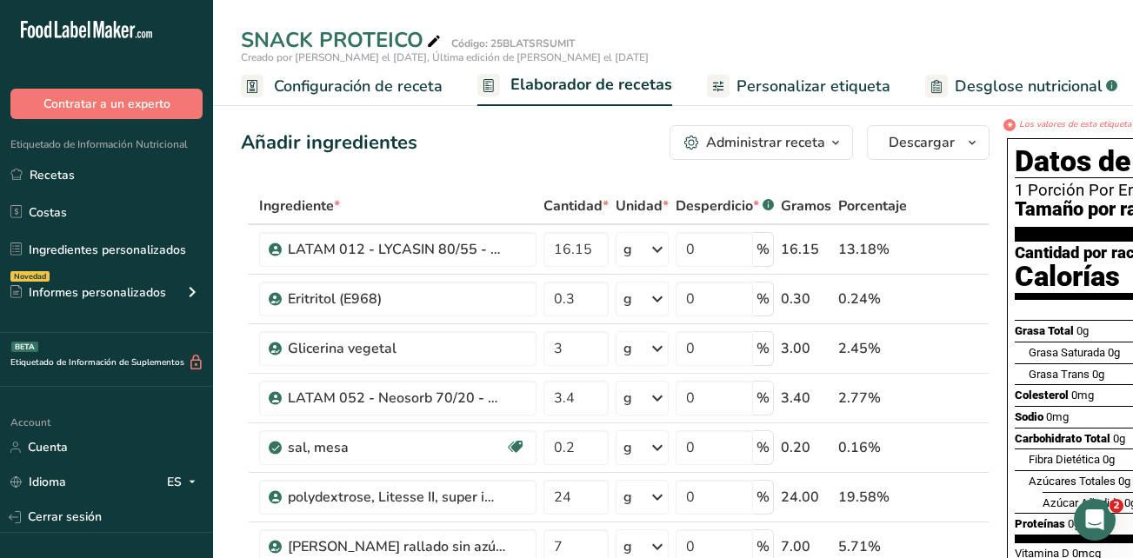
click at [366, 77] on span "Configuración de receta" at bounding box center [358, 86] width 169 height 23
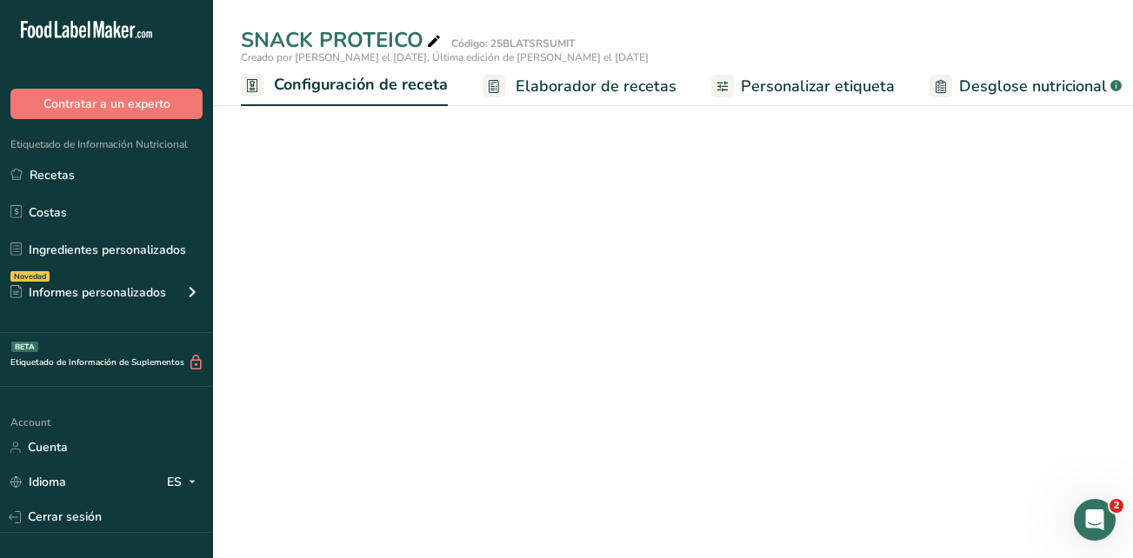
scroll to position [0, 6]
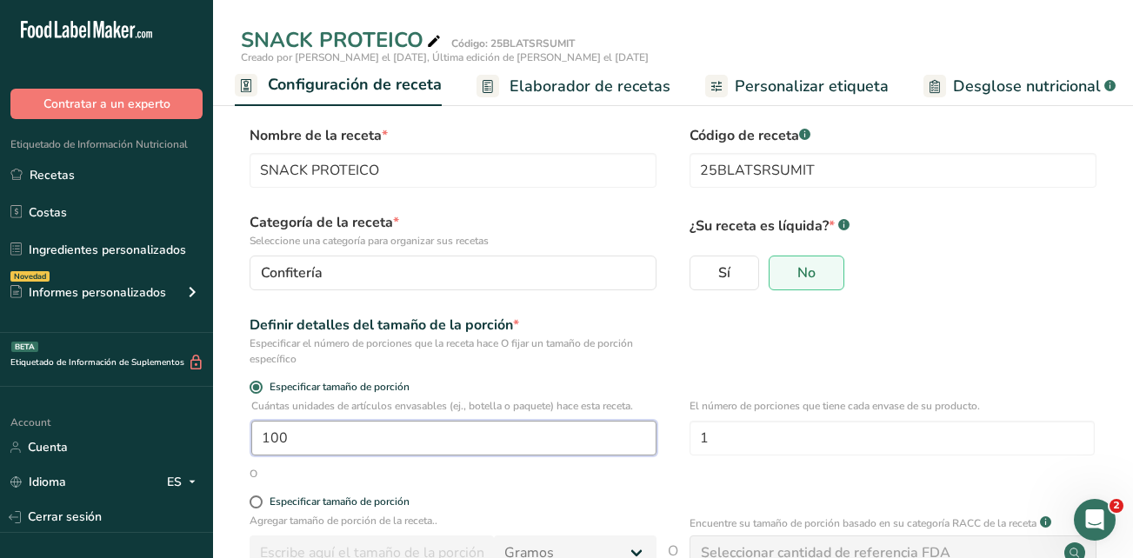
click at [469, 443] on input "100" at bounding box center [453, 438] width 405 height 35
drag, startPoint x: 469, startPoint y: 443, endPoint x: 254, endPoint y: 437, distance: 214.8
click at [254, 437] on input "100" at bounding box center [453, 438] width 405 height 35
type input "100"
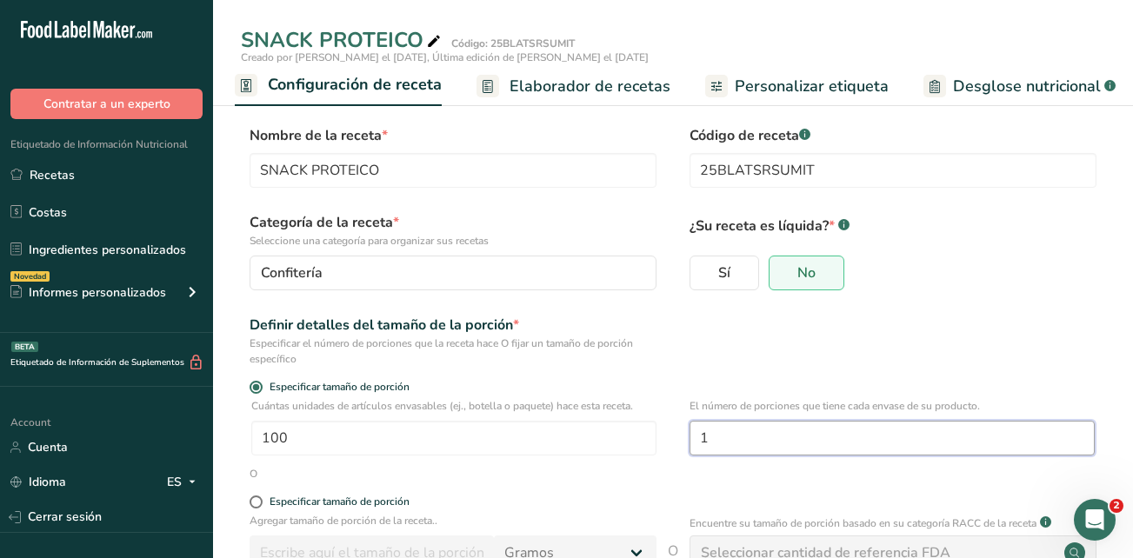
click at [742, 445] on input "1" at bounding box center [891, 438] width 405 height 35
type input "100"
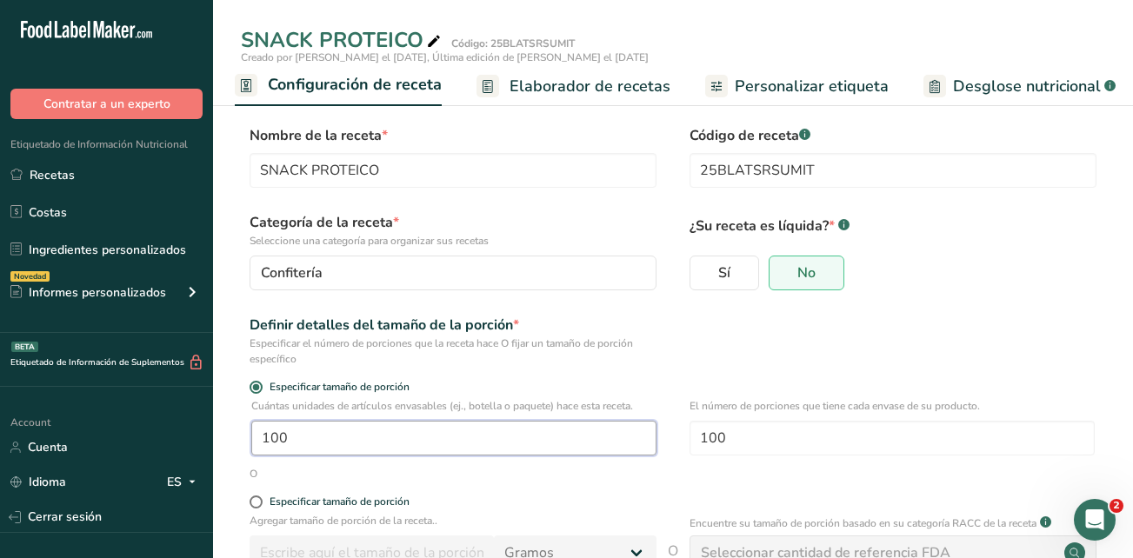
drag, startPoint x: 435, startPoint y: 427, endPoint x: 171, endPoint y: 429, distance: 263.4
click at [171, 429] on div ".a-20{fill:#fff;} Contratar a un experto Etiquetado de Información Nutricional …" at bounding box center [566, 368] width 1133 height 736
type input "23"
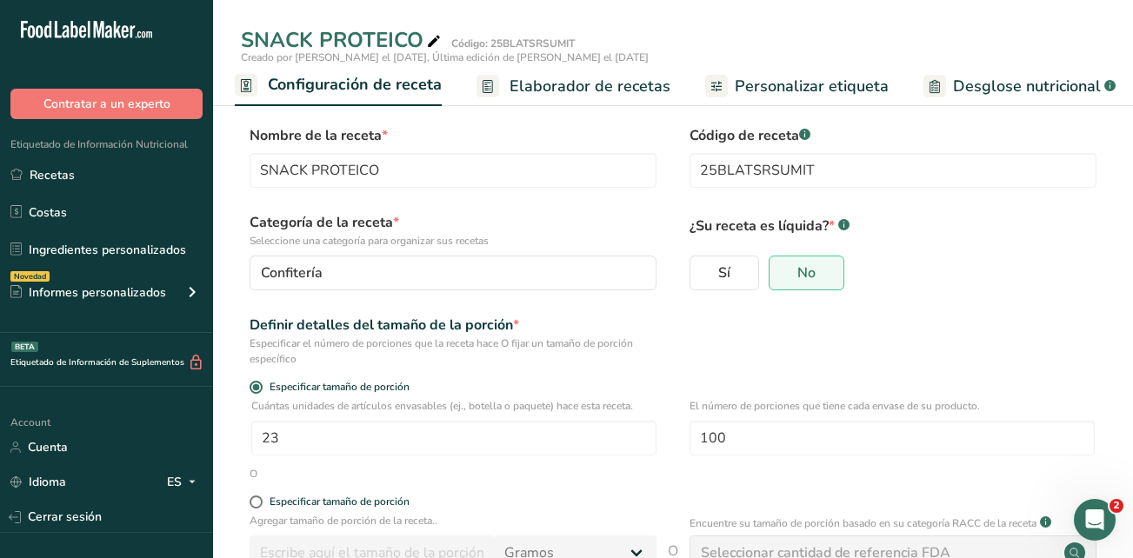
click at [633, 522] on p "Agregar tamaño de porción de la receta.." at bounding box center [453, 521] width 407 height 16
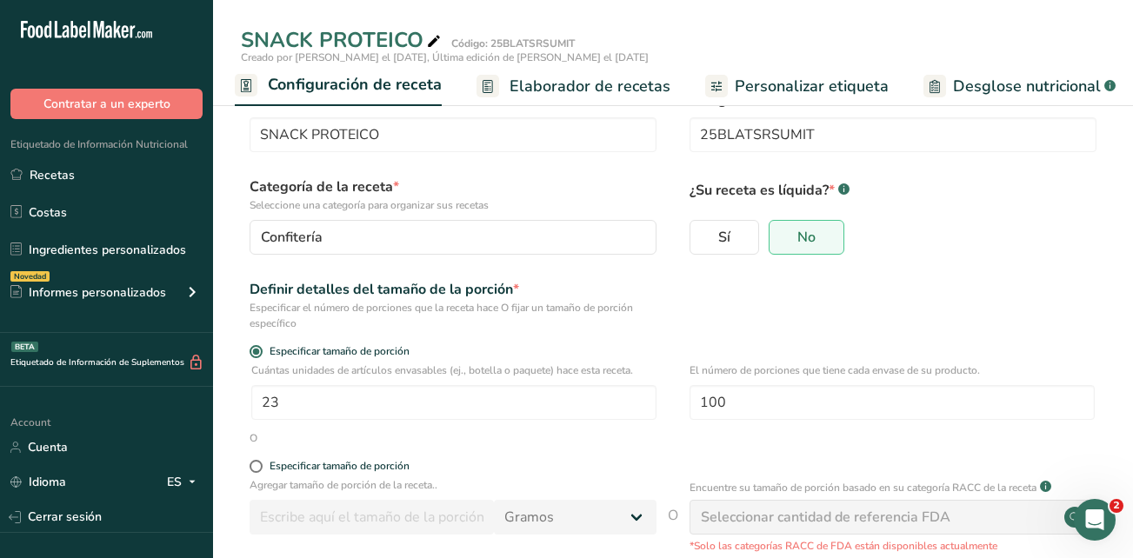
scroll to position [4, 0]
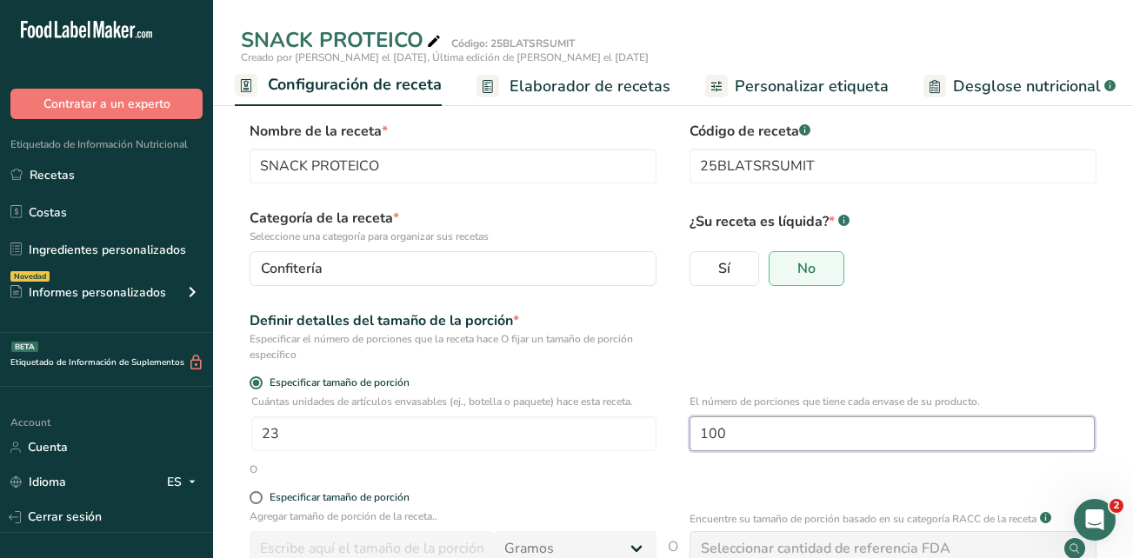
drag, startPoint x: 721, startPoint y: 445, endPoint x: 706, endPoint y: 431, distance: 20.3
click at [706, 431] on input "100" at bounding box center [891, 433] width 405 height 35
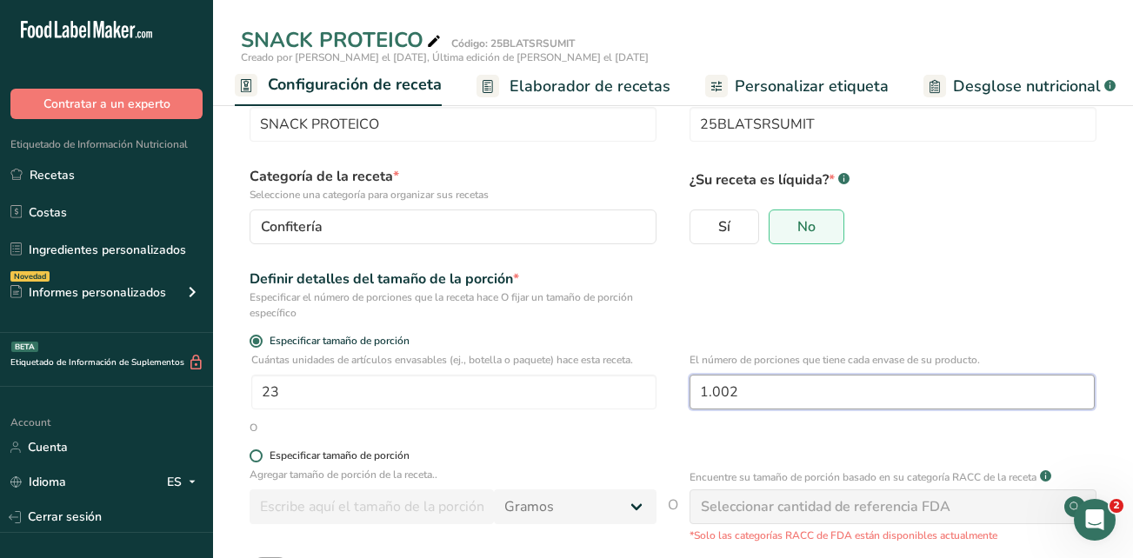
scroll to position [87, 0]
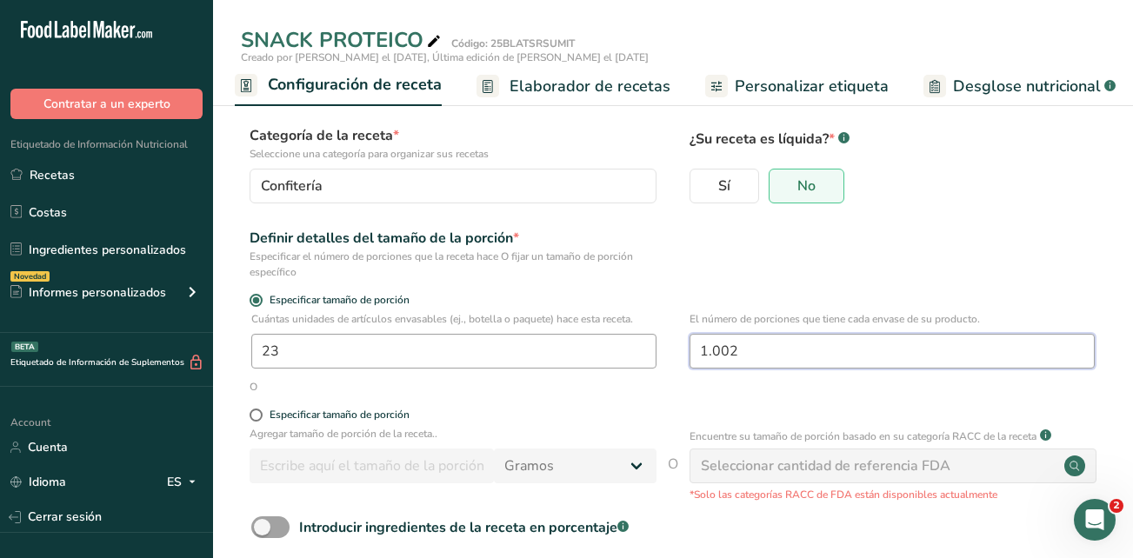
drag, startPoint x: 803, startPoint y: 337, endPoint x: 602, endPoint y: 349, distance: 201.2
click at [602, 349] on div "Cuántas unidades de artículos envasables (ej., botella o paquete) hace esta rec…" at bounding box center [673, 345] width 864 height 68
type input "1"
click at [629, 416] on label "Especificar tamaño de porción" at bounding box center [453, 415] width 407 height 13
click at [261, 416] on input "Especificar tamaño de porción" at bounding box center [255, 414] width 11 height 11
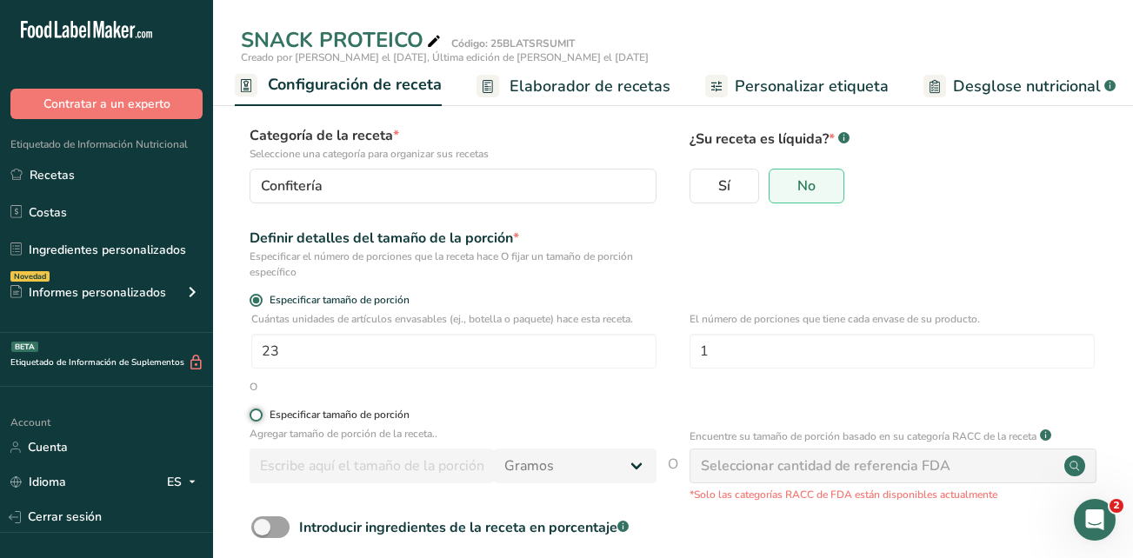
radio input "true"
radio input "false"
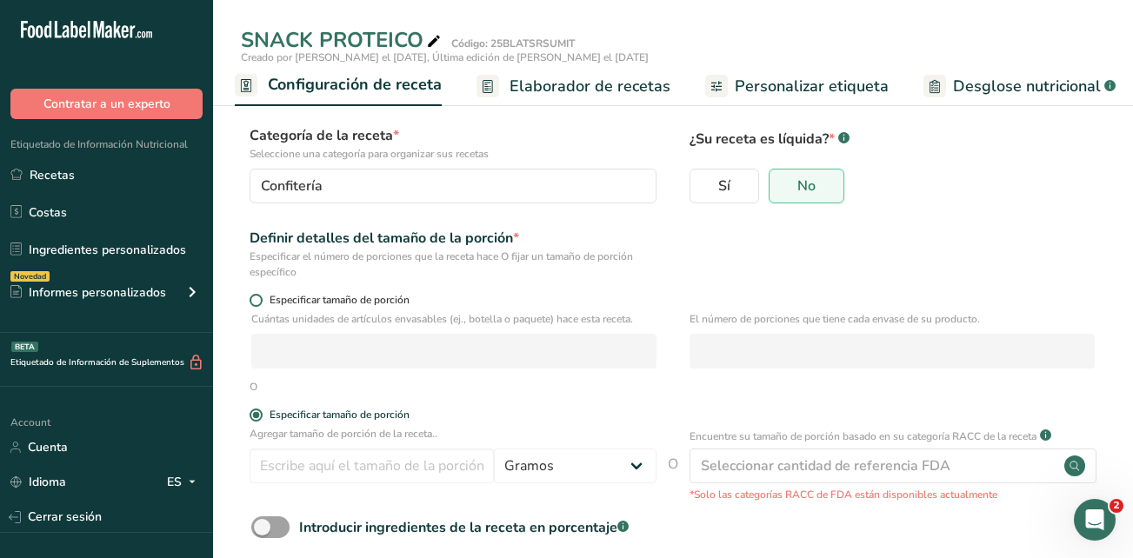
click at [259, 301] on span at bounding box center [256, 300] width 13 height 13
click at [259, 301] on input "Especificar tamaño de porción" at bounding box center [255, 300] width 11 height 11
radio input "true"
radio input "false"
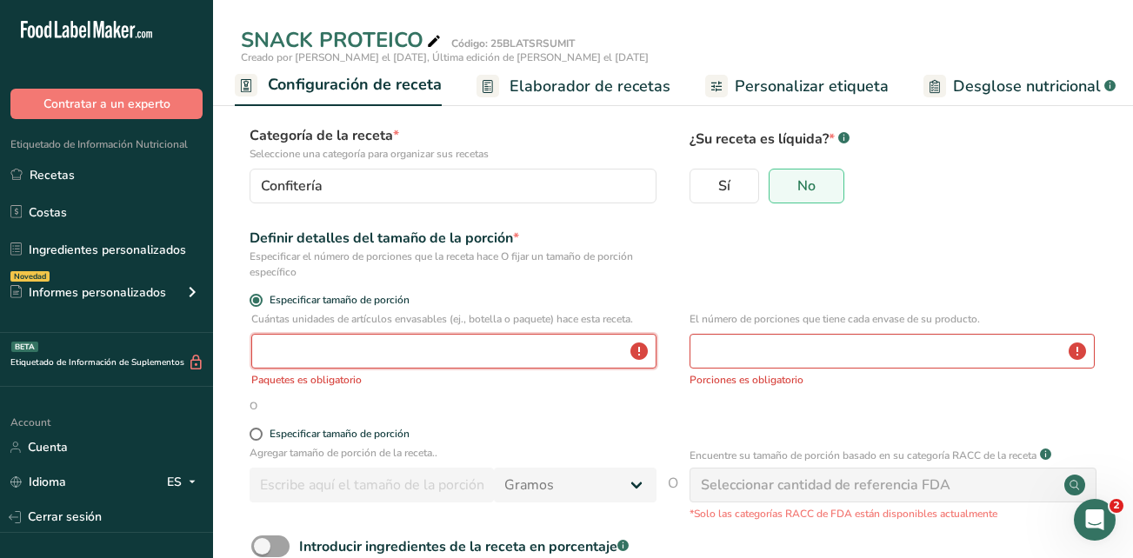
click at [300, 351] on input "number" at bounding box center [453, 351] width 405 height 35
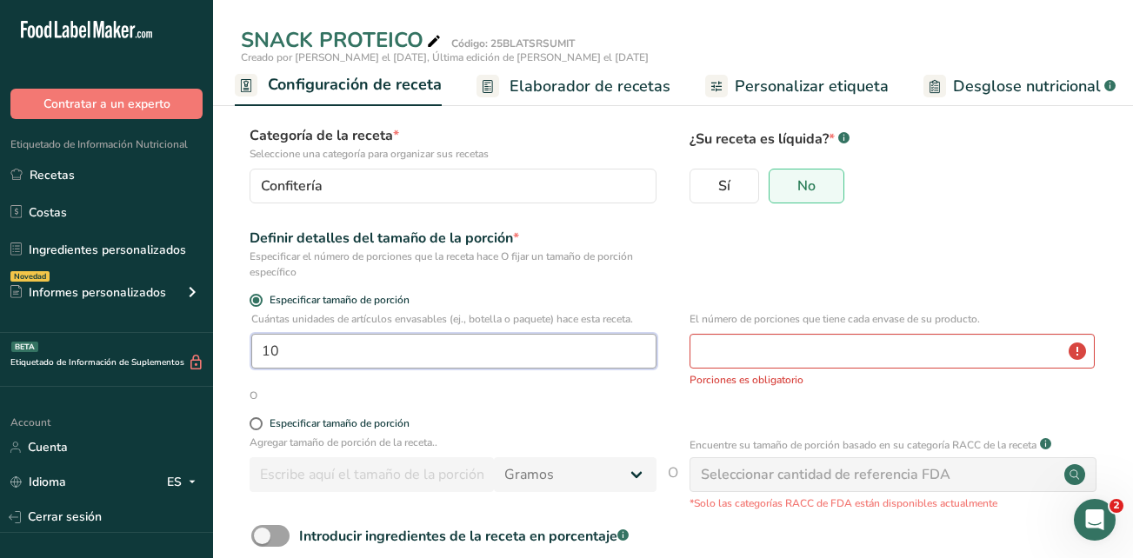
type input "1"
type input "23"
click at [828, 409] on form "Nombre de la receta * SNACK PROTEICO Código de receta .a-a{fill:#347362;}.b-a{f…" at bounding box center [673, 334] width 864 height 592
click at [819, 355] on input "number" at bounding box center [891, 351] width 405 height 35
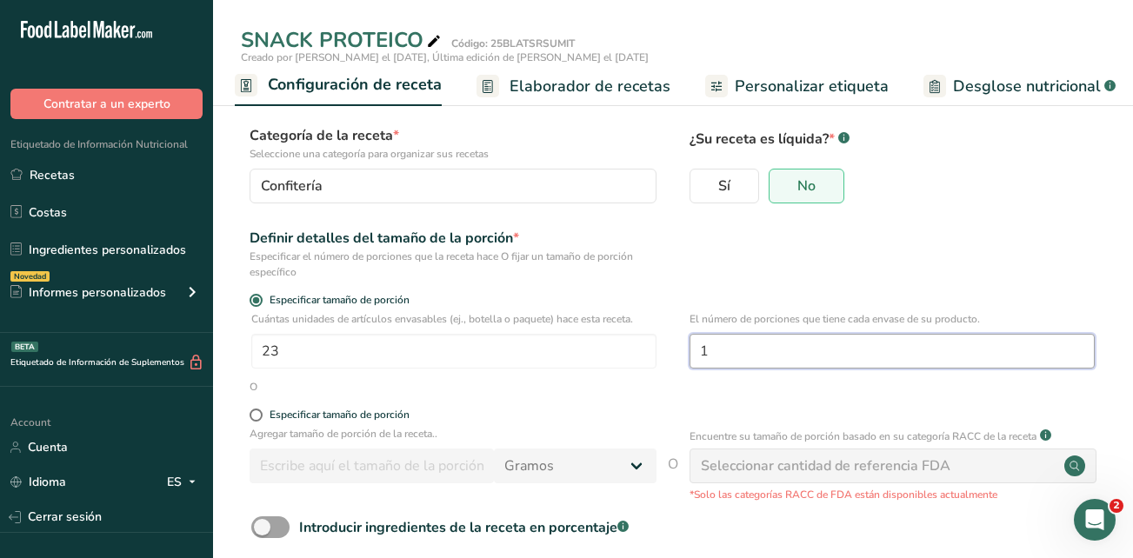
type input "1"
click at [688, 396] on form "Nombre de la receta * SNACK PROTEICO Código de receta .a-a{fill:#347362;}.b-a{f…" at bounding box center [673, 329] width 864 height 583
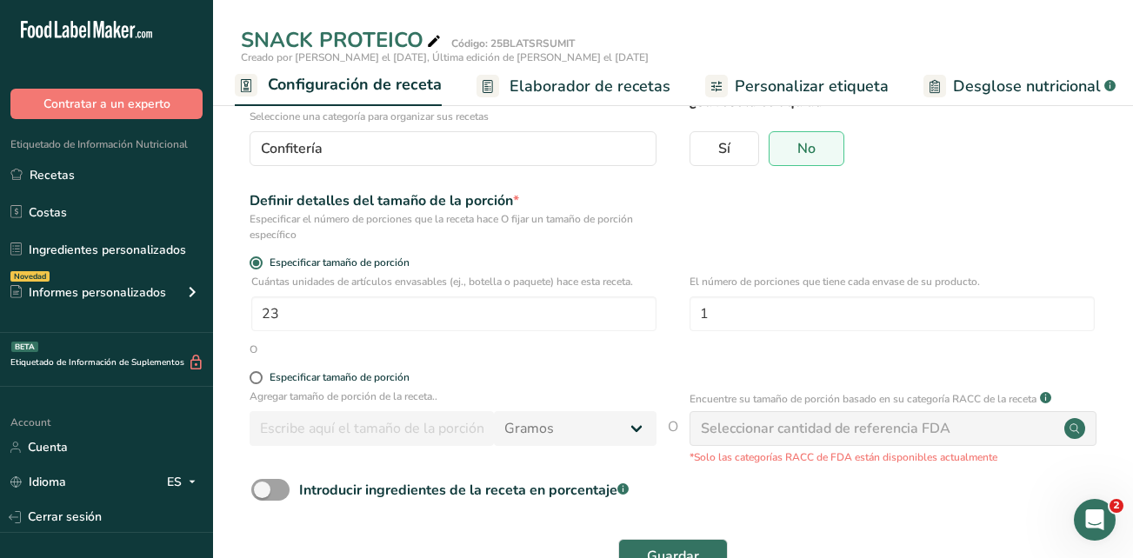
scroll to position [178, 0]
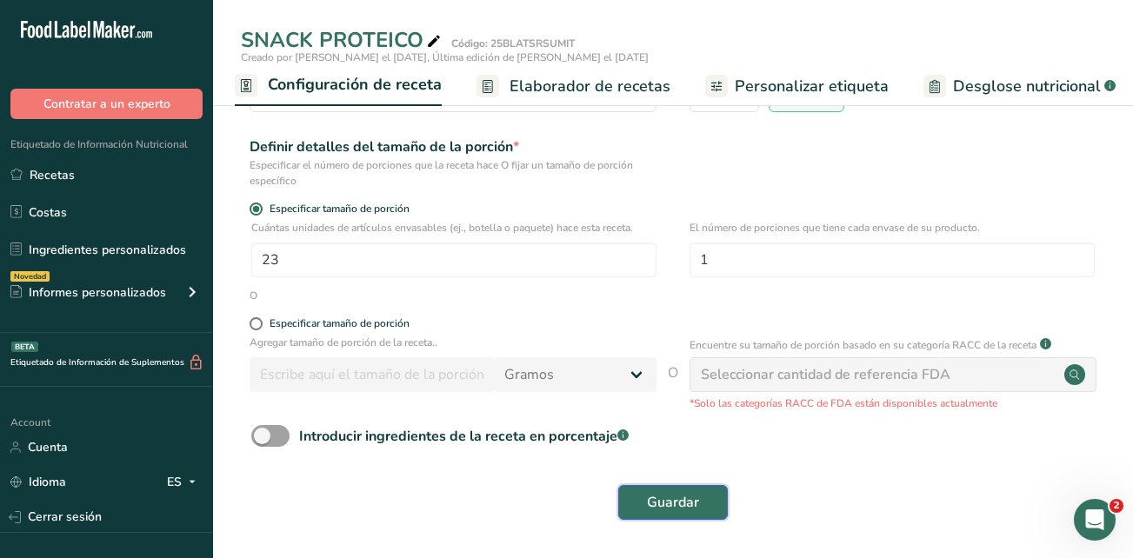
click at [670, 505] on span "Guardar" at bounding box center [673, 502] width 52 height 21
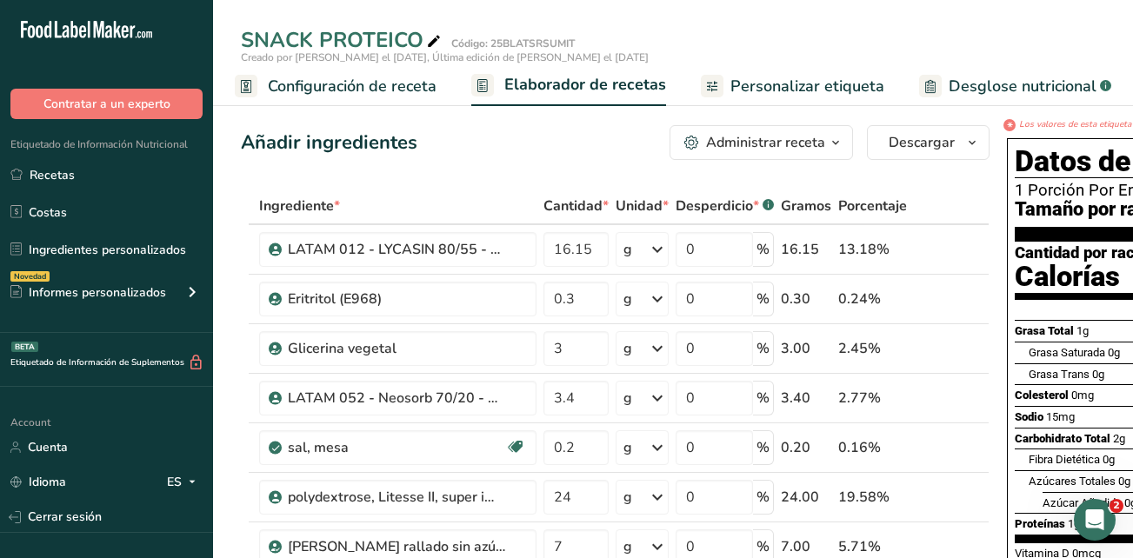
click at [769, 90] on span "Personalizar etiqueta" at bounding box center [807, 86] width 154 height 23
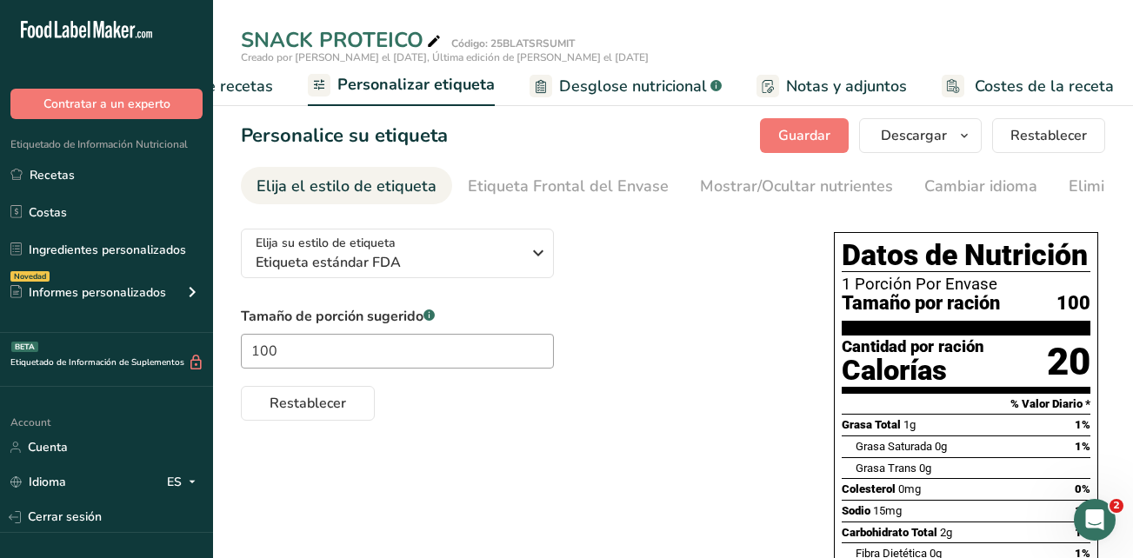
click at [255, 87] on span "Elaborador de recetas" at bounding box center [192, 86] width 161 height 23
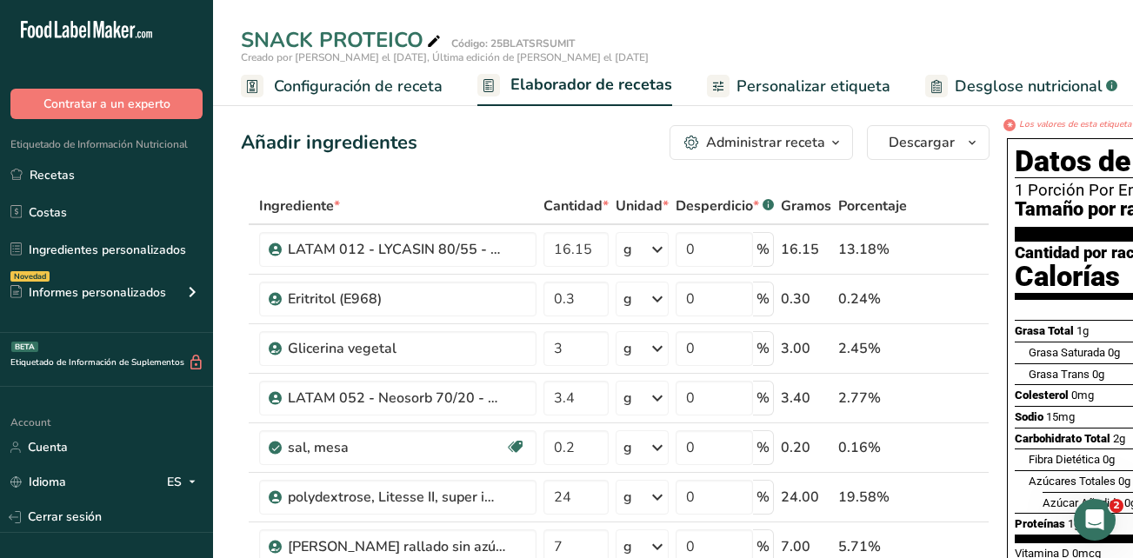
click at [360, 80] on span "Configuración de receta" at bounding box center [358, 86] width 169 height 23
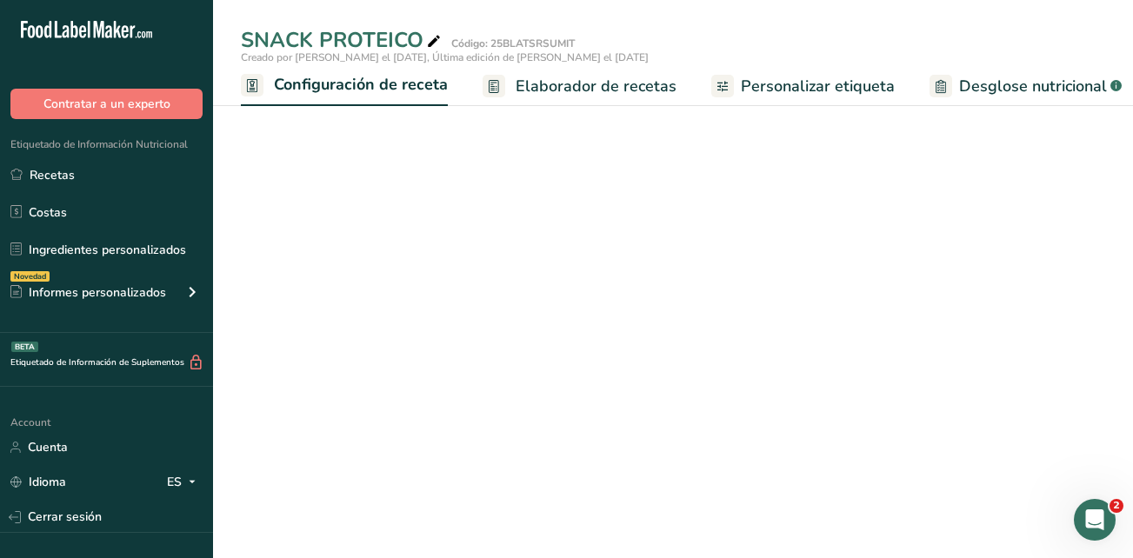
scroll to position [0, 6]
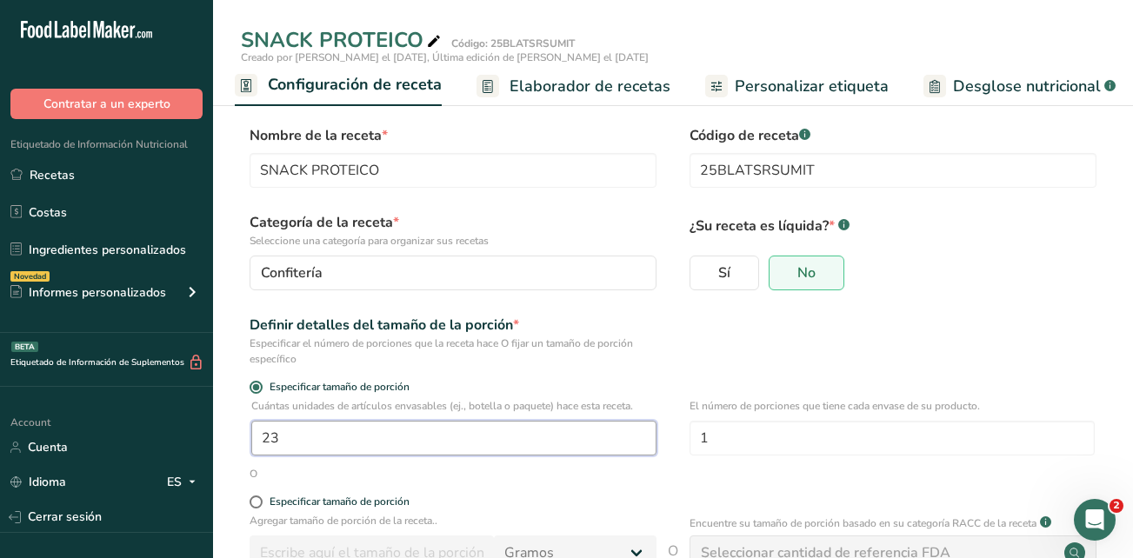
drag, startPoint x: 343, startPoint y: 442, endPoint x: 246, endPoint y: 433, distance: 97.8
click at [246, 433] on div "Cuántas unidades de artículos envasables (ej., botella o paquete) hace esta rec…" at bounding box center [673, 432] width 864 height 68
type input "100"
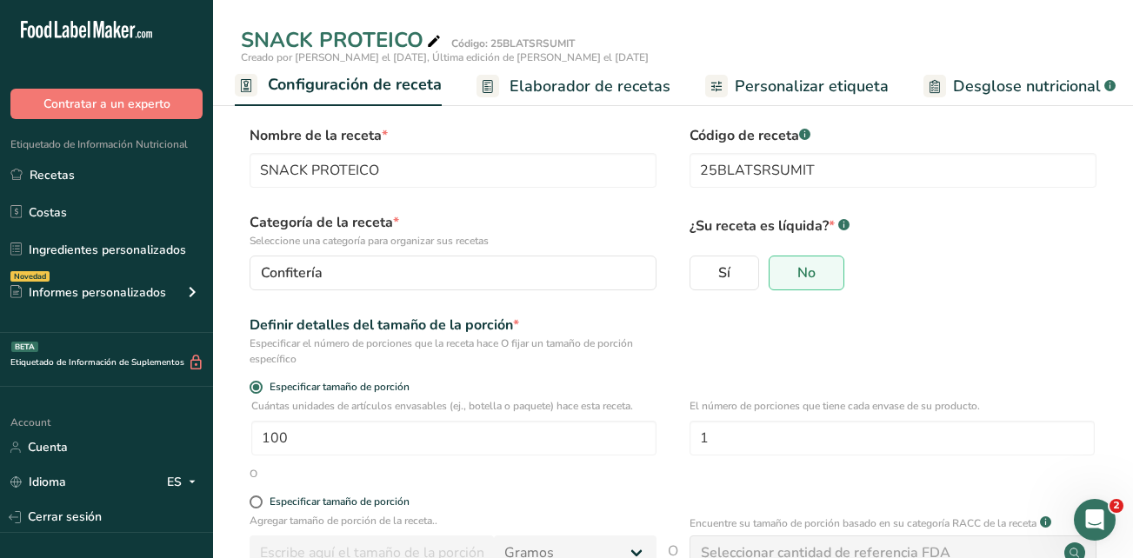
click at [830, 357] on div "Definir detalles del tamaño de la porción * Especificar el número de porciones …" at bounding box center [673, 341] width 864 height 52
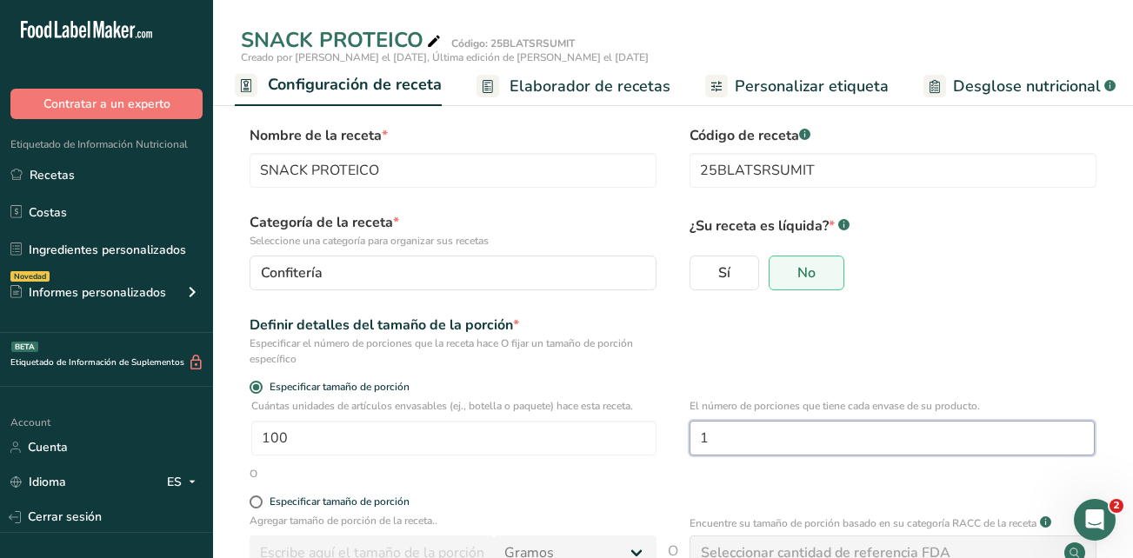
click at [736, 440] on input "1" at bounding box center [891, 438] width 405 height 35
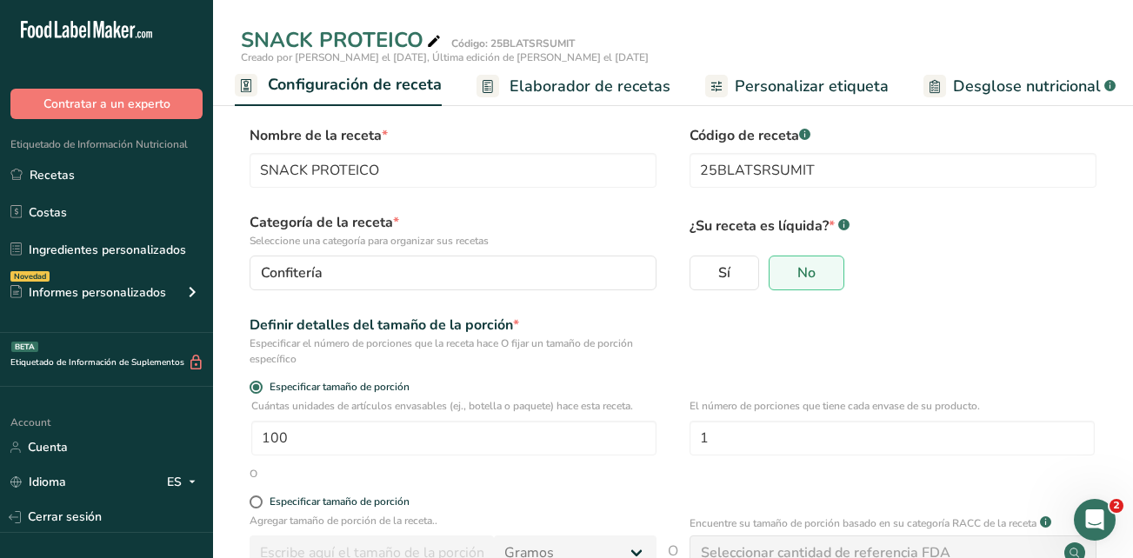
click at [635, 85] on span "Elaborador de recetas" at bounding box center [589, 86] width 161 height 23
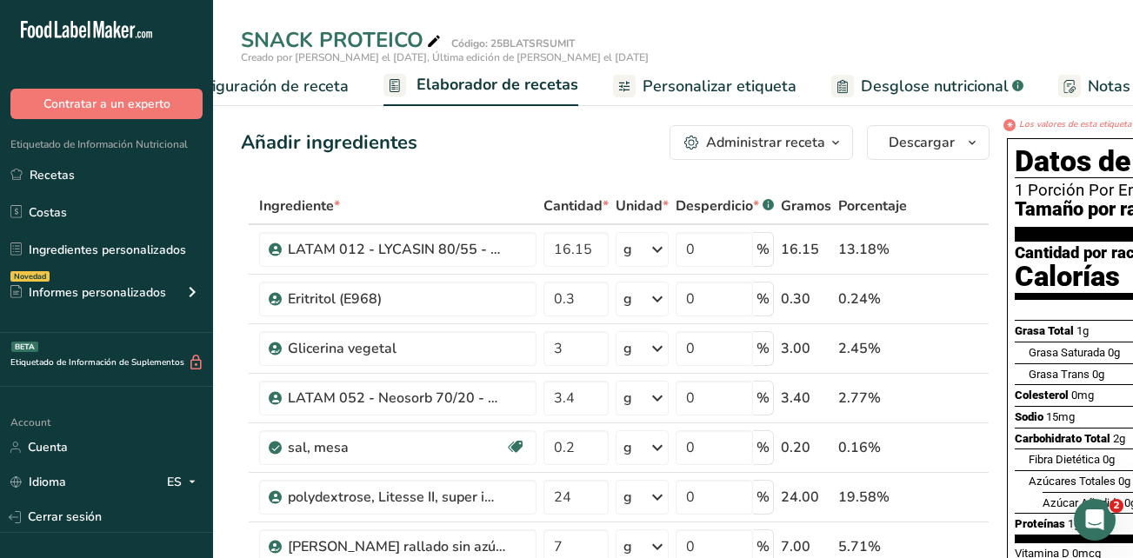
scroll to position [0, 242]
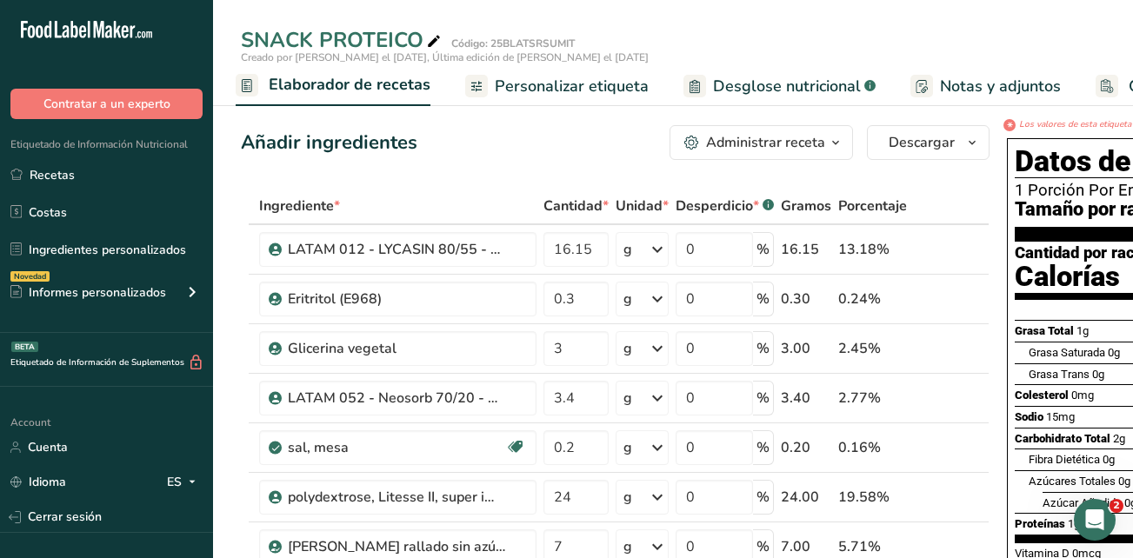
click at [539, 87] on span "Personalizar etiqueta" at bounding box center [572, 86] width 154 height 23
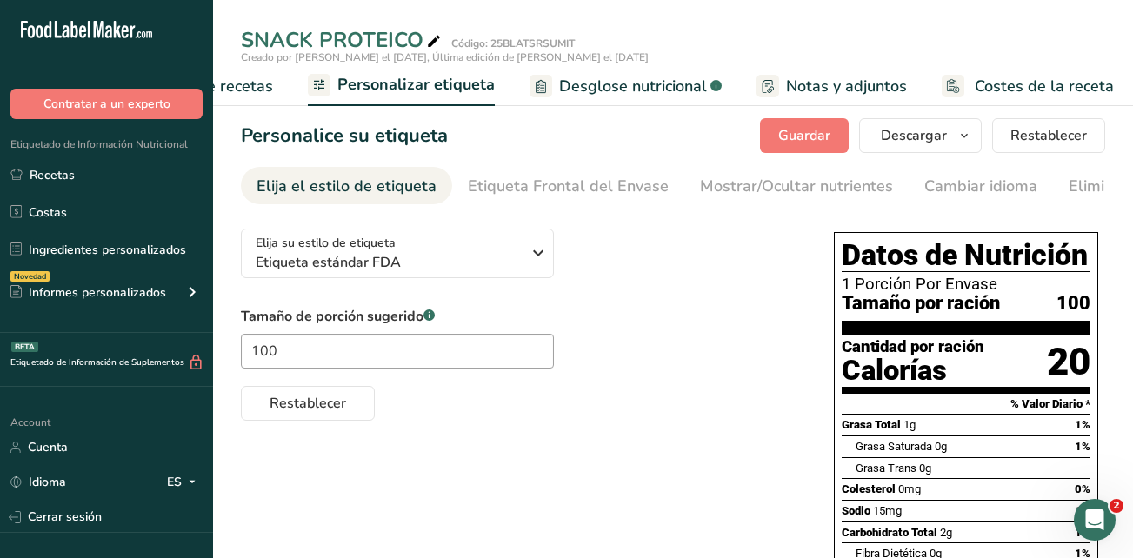
click at [250, 88] on span "Elaborador de recetas" at bounding box center [192, 86] width 161 height 23
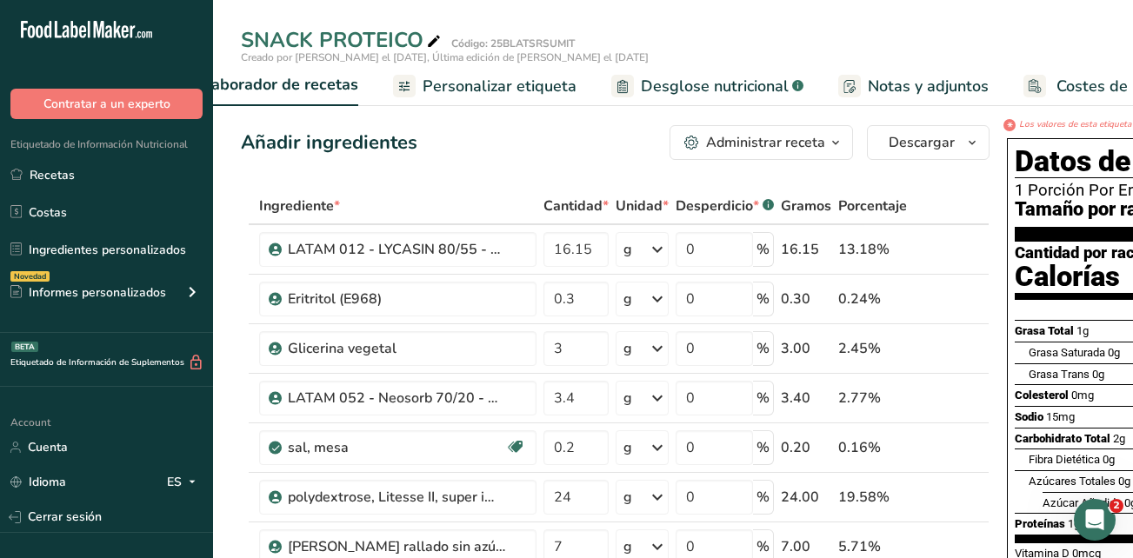
scroll to position [0, 242]
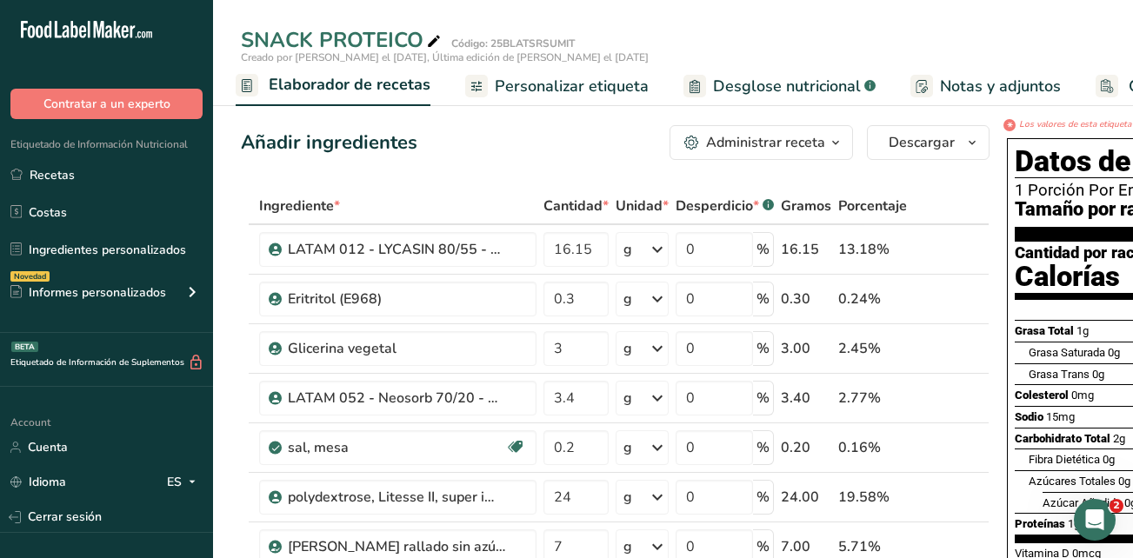
click at [293, 86] on span "Elaborador de recetas" at bounding box center [350, 84] width 162 height 23
click at [377, 77] on span "Elaborador de recetas" at bounding box center [350, 84] width 162 height 23
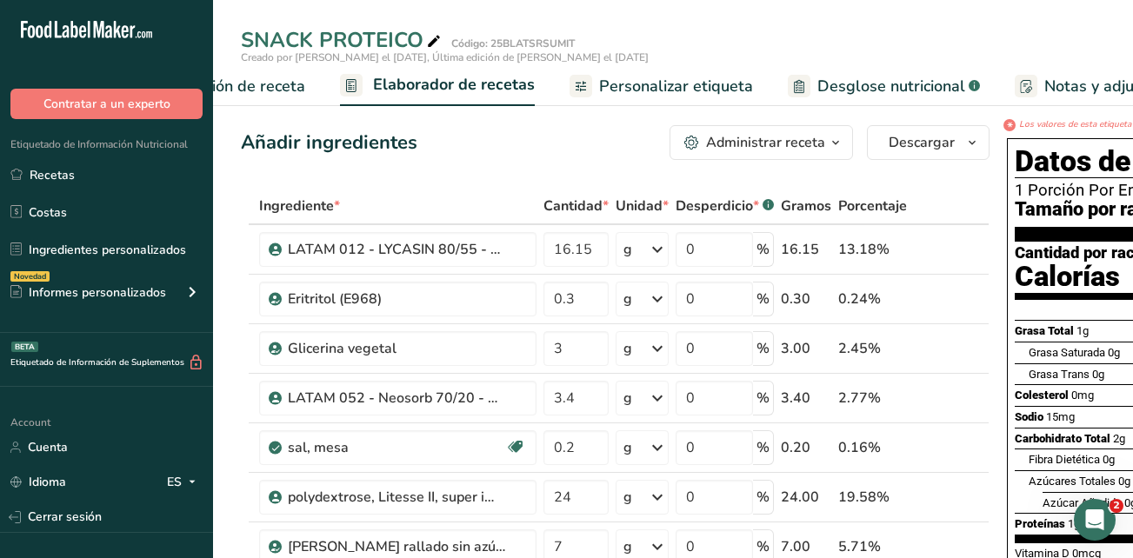
scroll to position [0, 0]
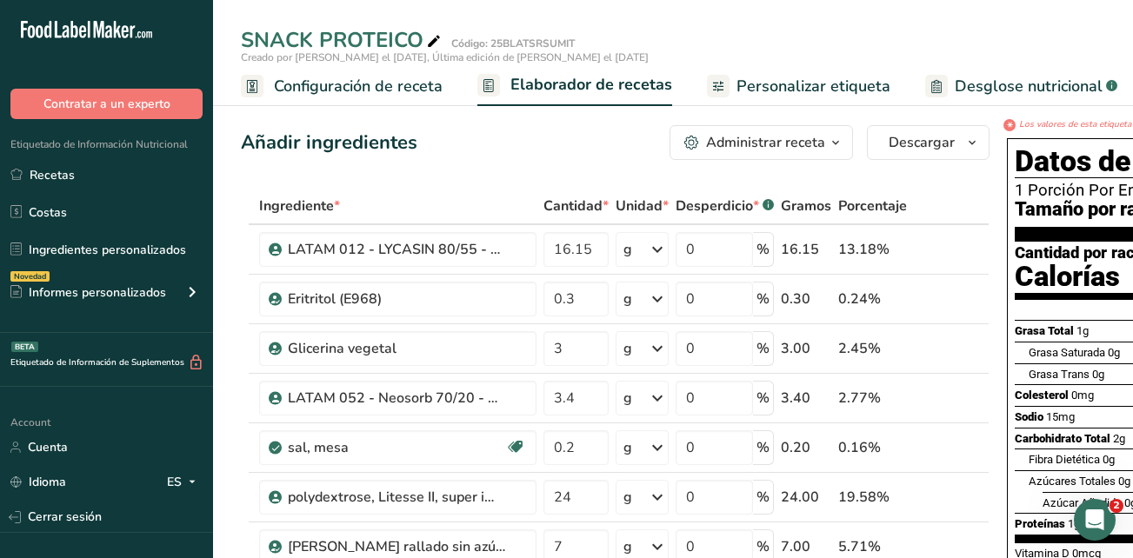
click at [332, 80] on span "Configuración de receta" at bounding box center [358, 86] width 169 height 23
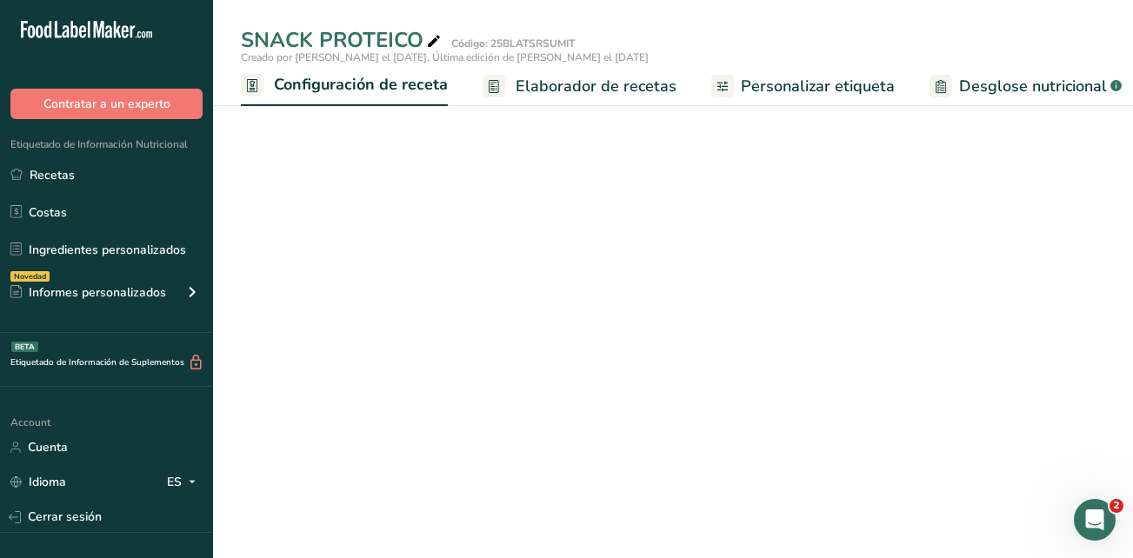
scroll to position [0, 6]
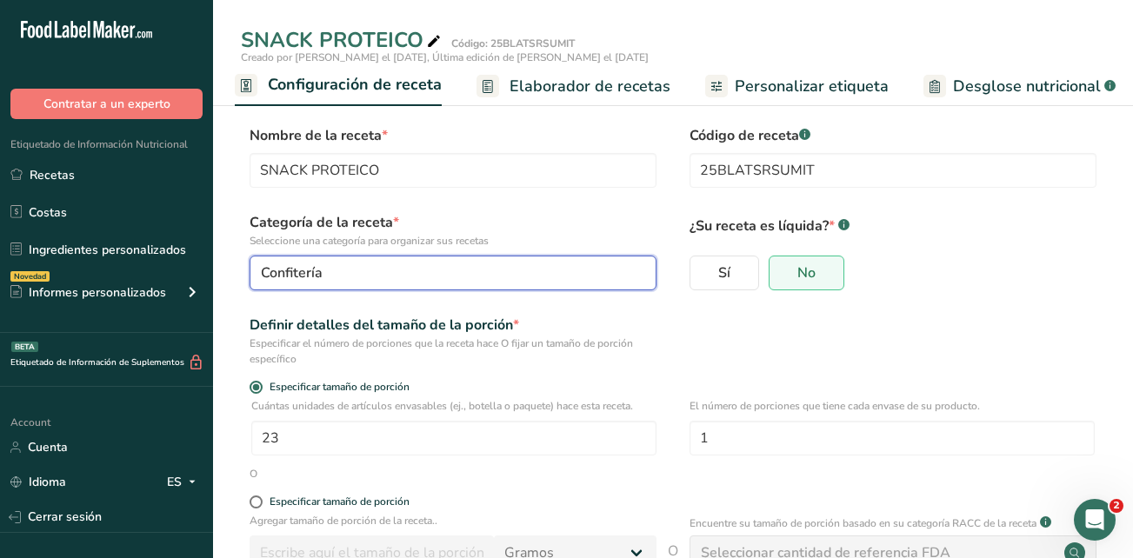
click at [625, 270] on div "Confitería" at bounding box center [448, 273] width 374 height 21
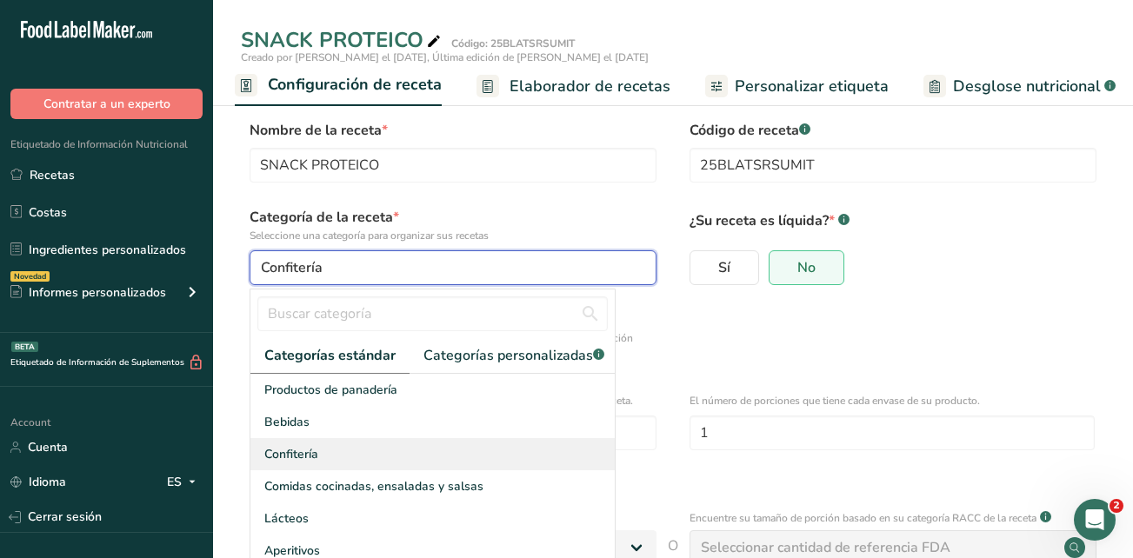
scroll to position [87, 0]
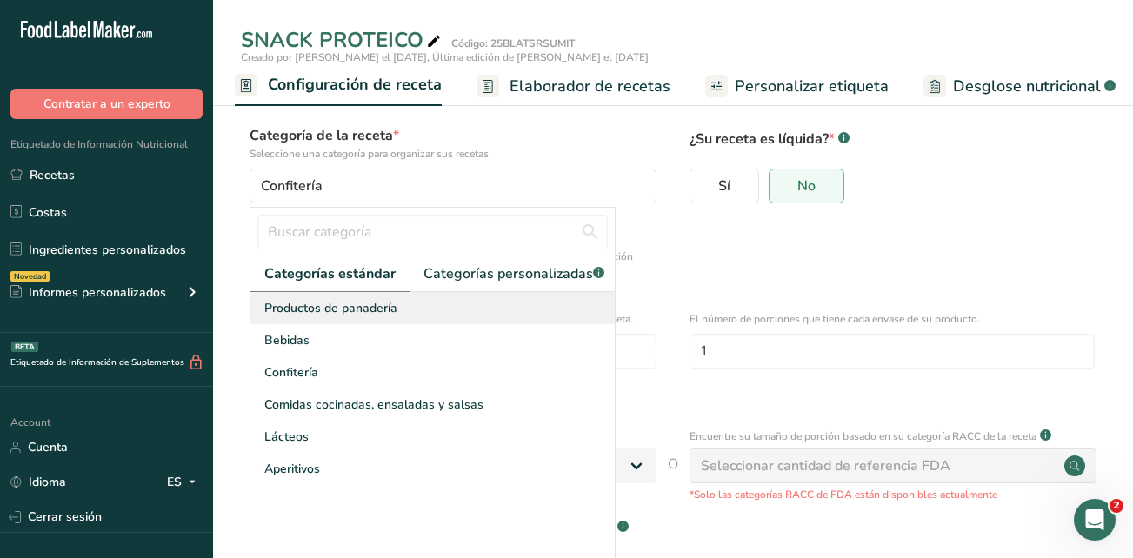
click at [561, 324] on div "Productos de panadería" at bounding box center [432, 308] width 364 height 32
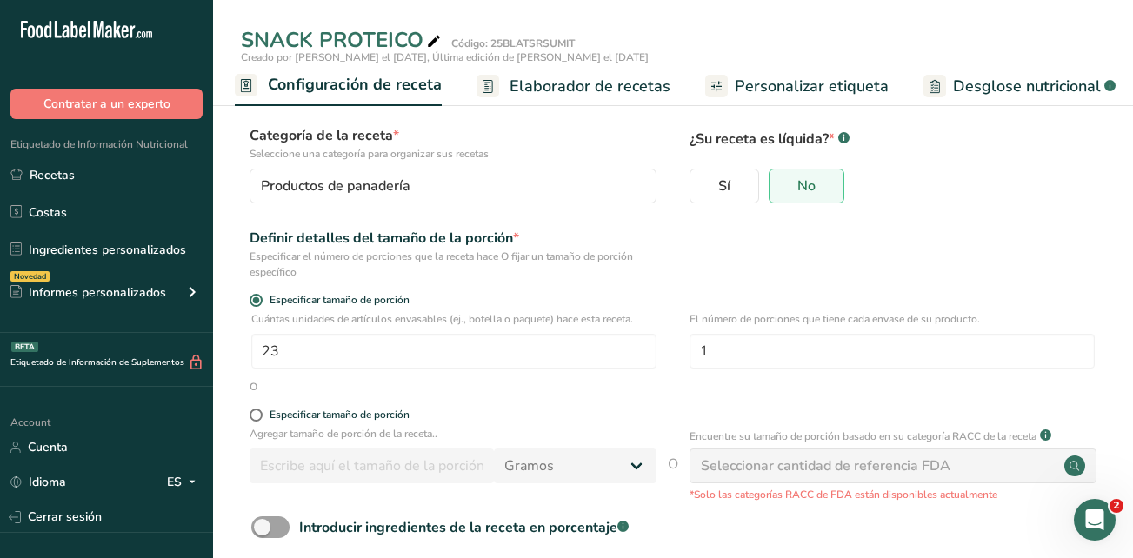
scroll to position [174, 0]
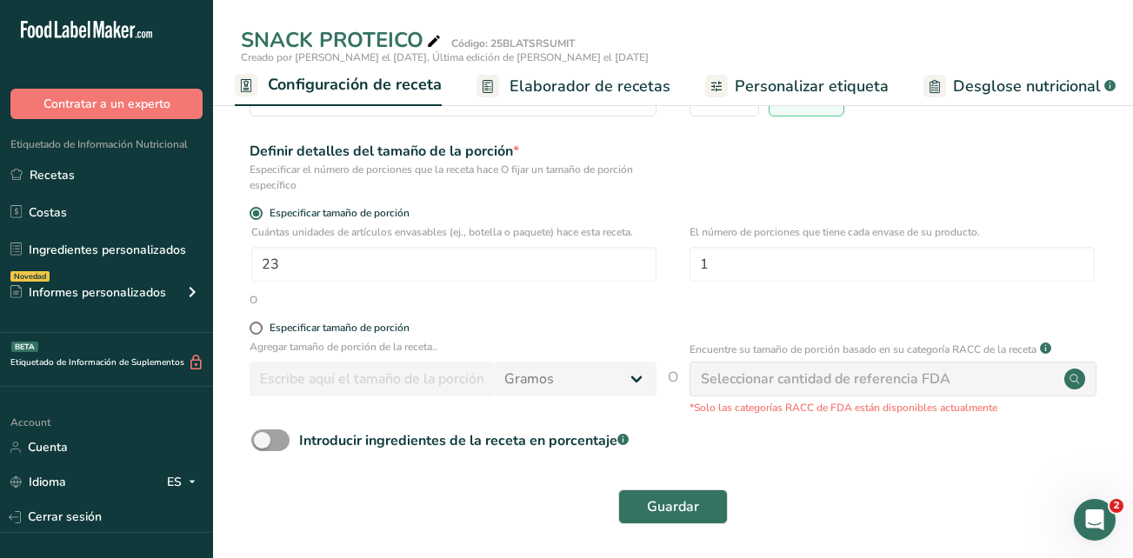
click at [826, 378] on div "Seleccionar cantidad de referencia FDA" at bounding box center [826, 379] width 250 height 21
click at [1076, 378] on circle at bounding box center [1074, 379] width 21 height 21
click at [277, 440] on span at bounding box center [270, 440] width 38 height 22
click at [263, 440] on input "Introducir ingredientes de la receta en porcentaje .a-a{fill:#347362;}.b-a{fill…" at bounding box center [256, 440] width 11 height 11
checkbox input "true"
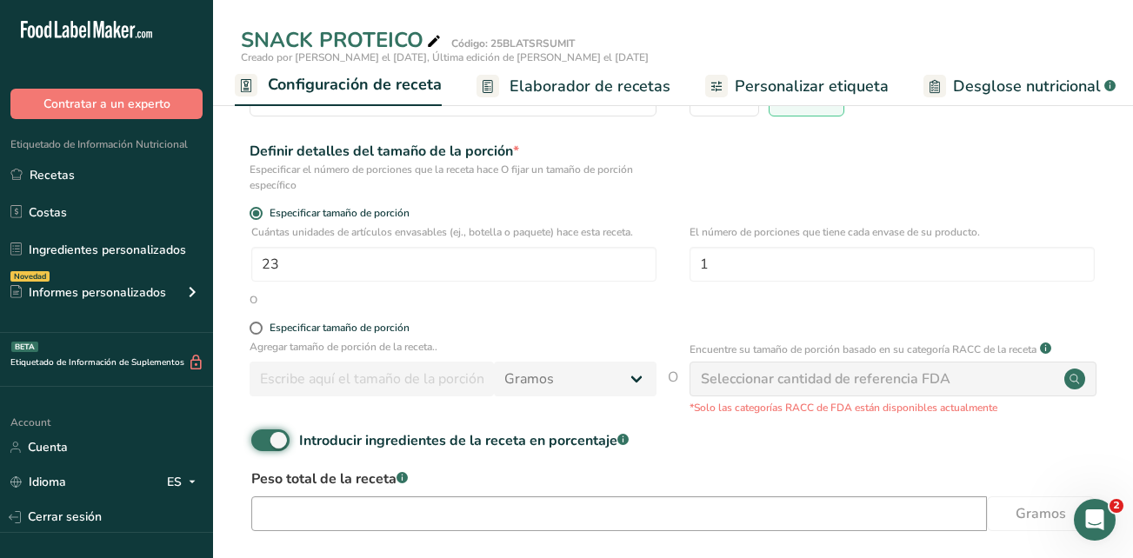
scroll to position [255, 0]
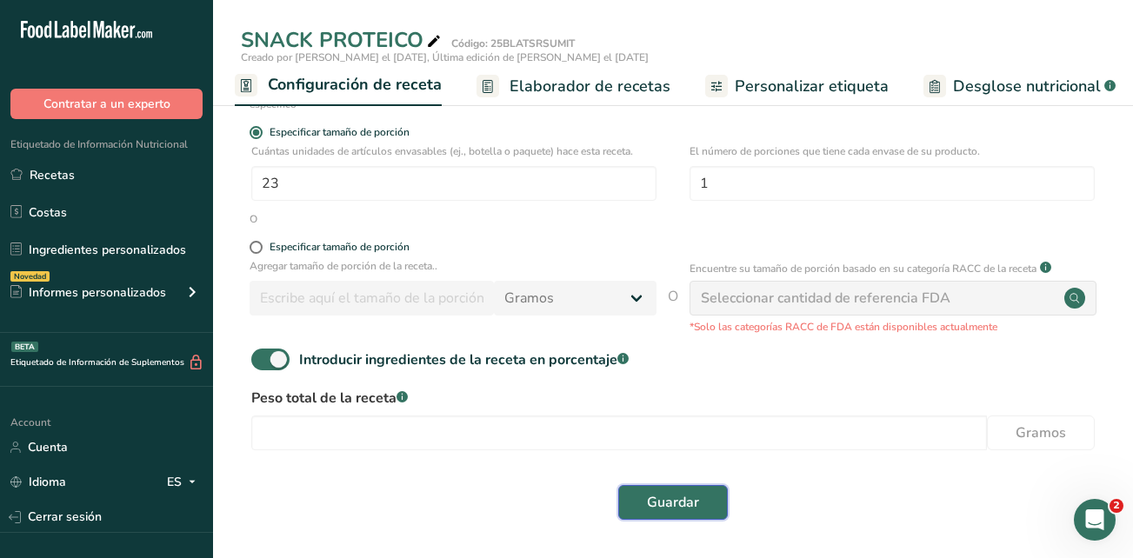
click at [654, 504] on span "Guardar" at bounding box center [673, 502] width 52 height 21
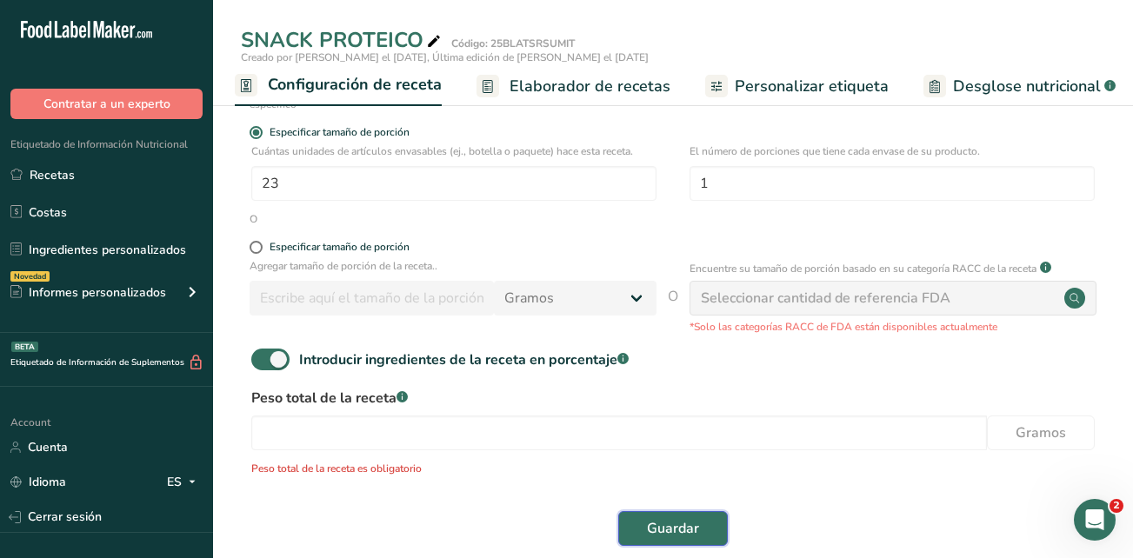
click at [657, 532] on span "Guardar" at bounding box center [673, 528] width 52 height 21
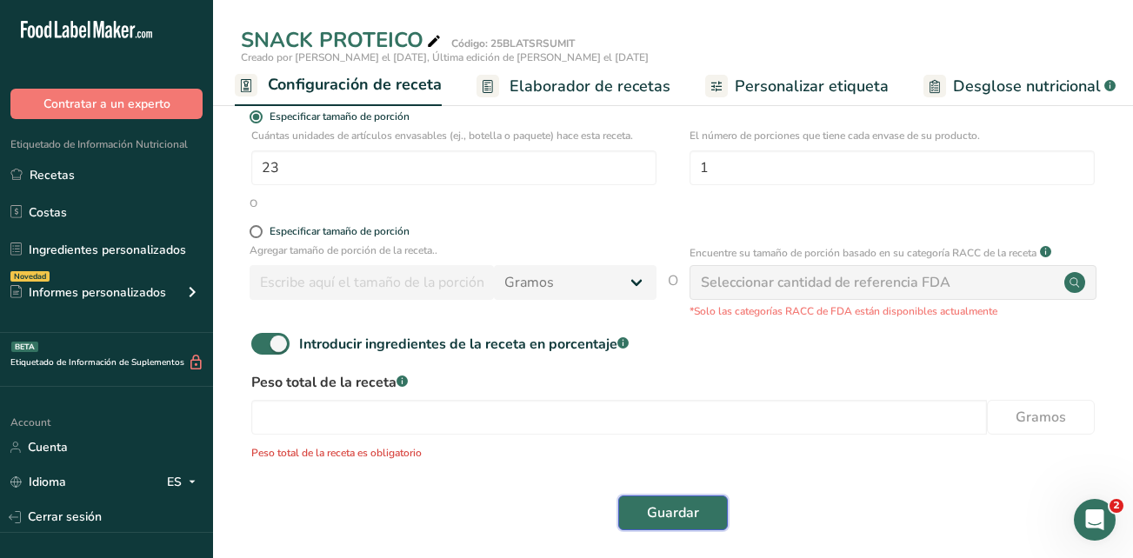
scroll to position [281, 0]
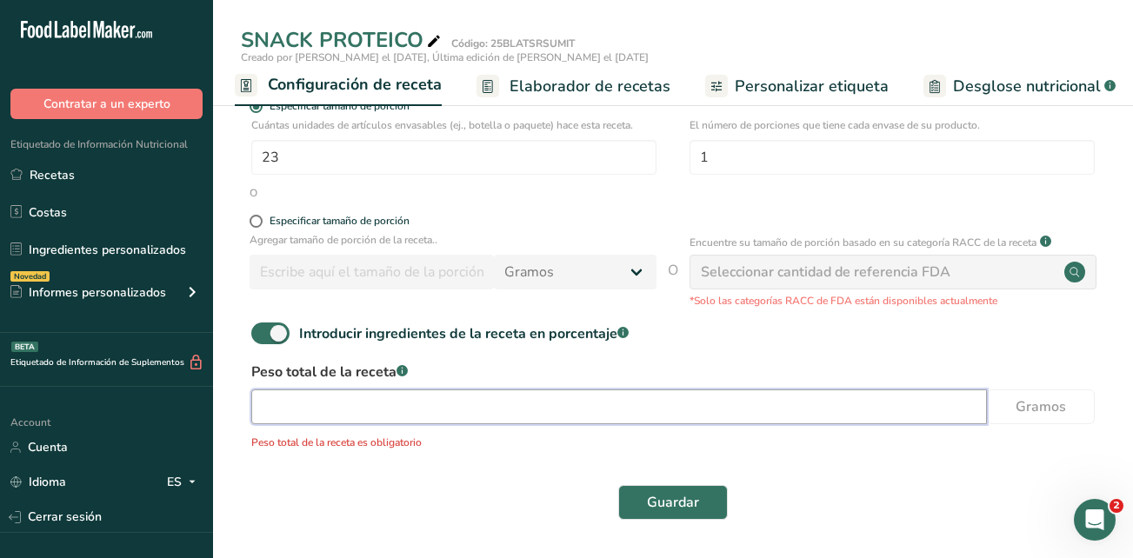
click at [402, 410] on input "number" at bounding box center [618, 406] width 735 height 35
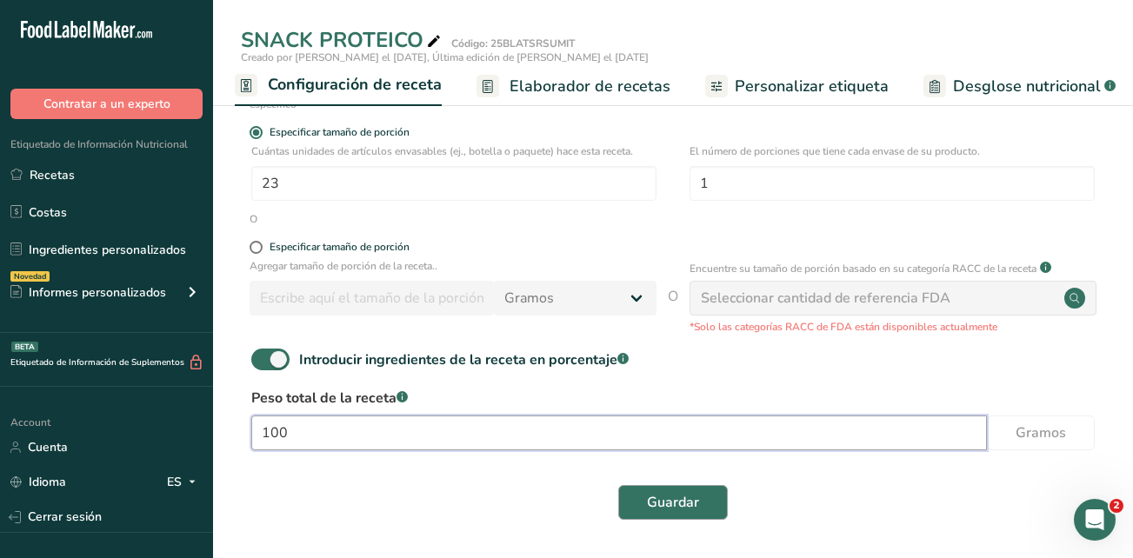
type input "100"
click at [650, 504] on span "Guardar" at bounding box center [673, 502] width 52 height 21
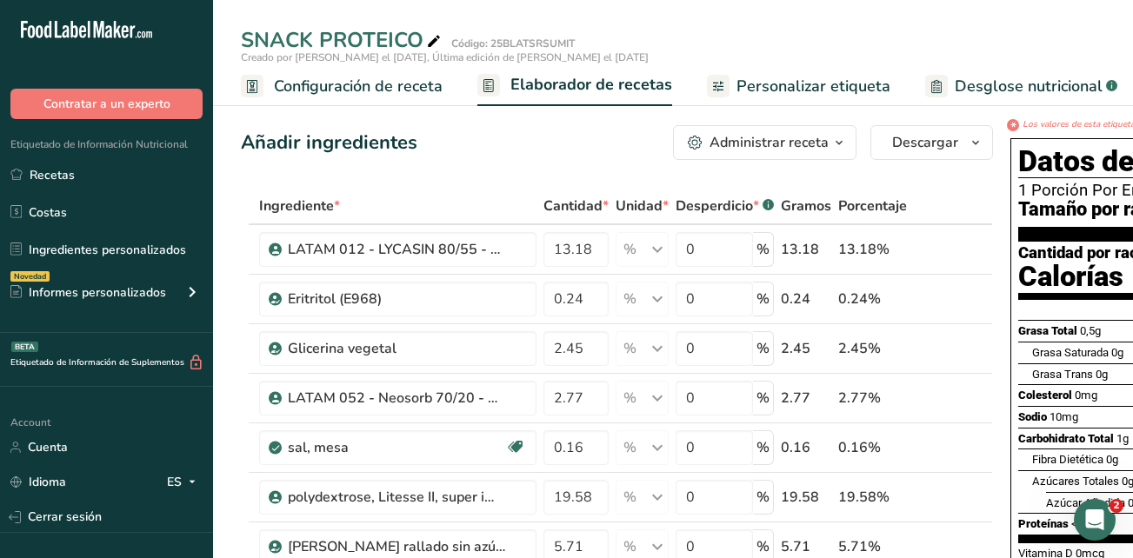
scroll to position [0, 6]
drag, startPoint x: 778, startPoint y: 89, endPoint x: 823, endPoint y: 127, distance: 59.2
click at [778, 89] on span "Personalizar etiqueta" at bounding box center [807, 86] width 154 height 23
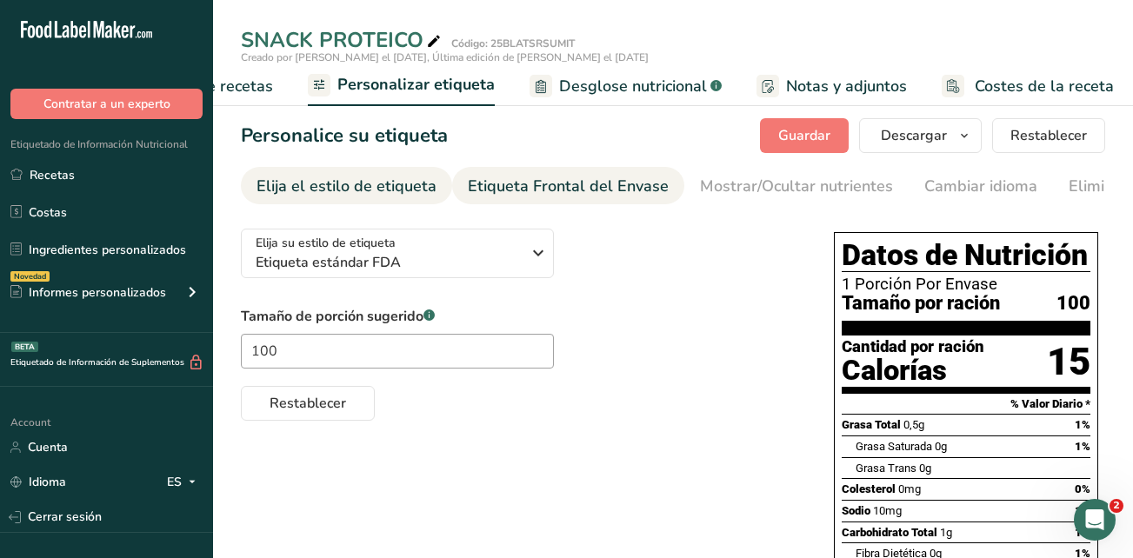
click at [560, 181] on div "Etiqueta Frontal del Envase" at bounding box center [568, 186] width 201 height 23
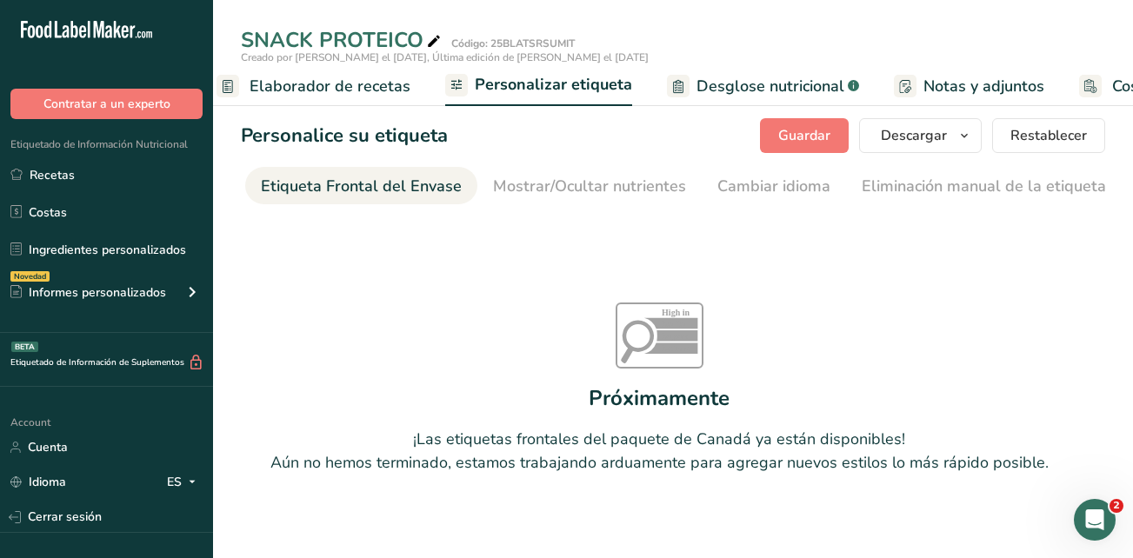
scroll to position [0, 259]
click at [765, 87] on span "Desglose nutricional" at bounding box center [772, 86] width 148 height 23
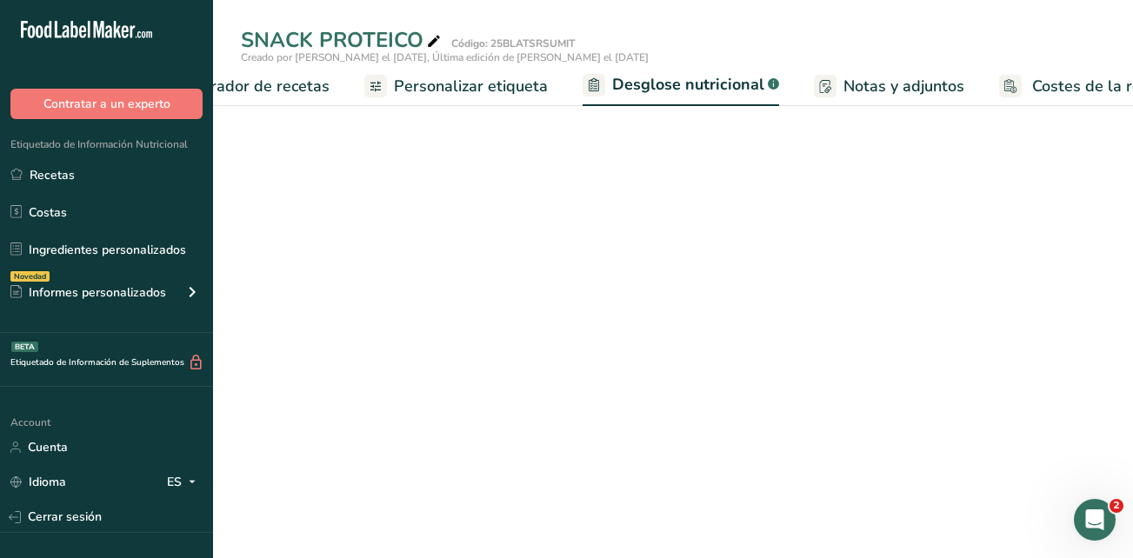
select select "Calories"
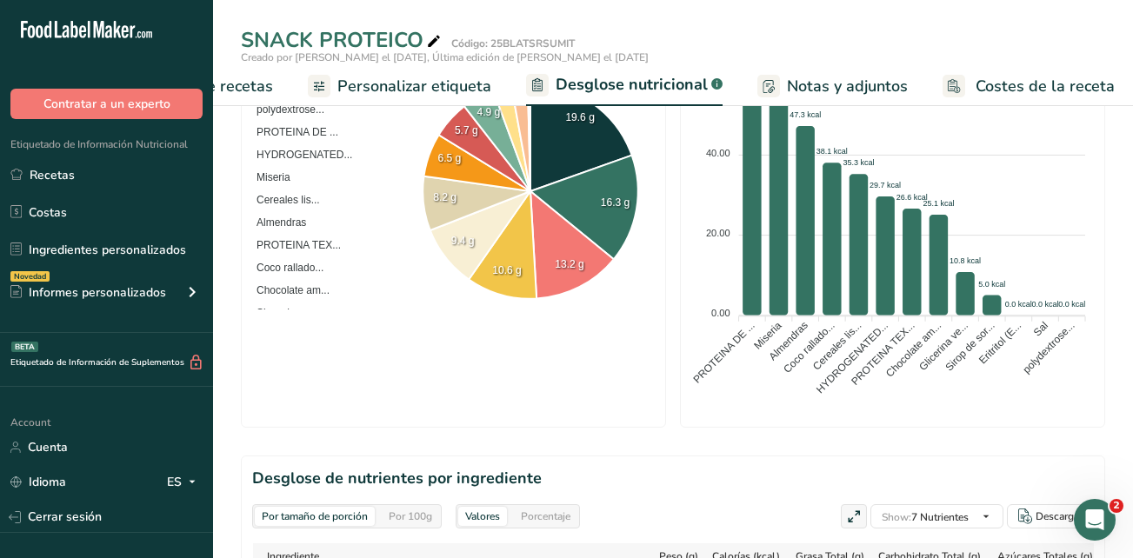
scroll to position [522, 0]
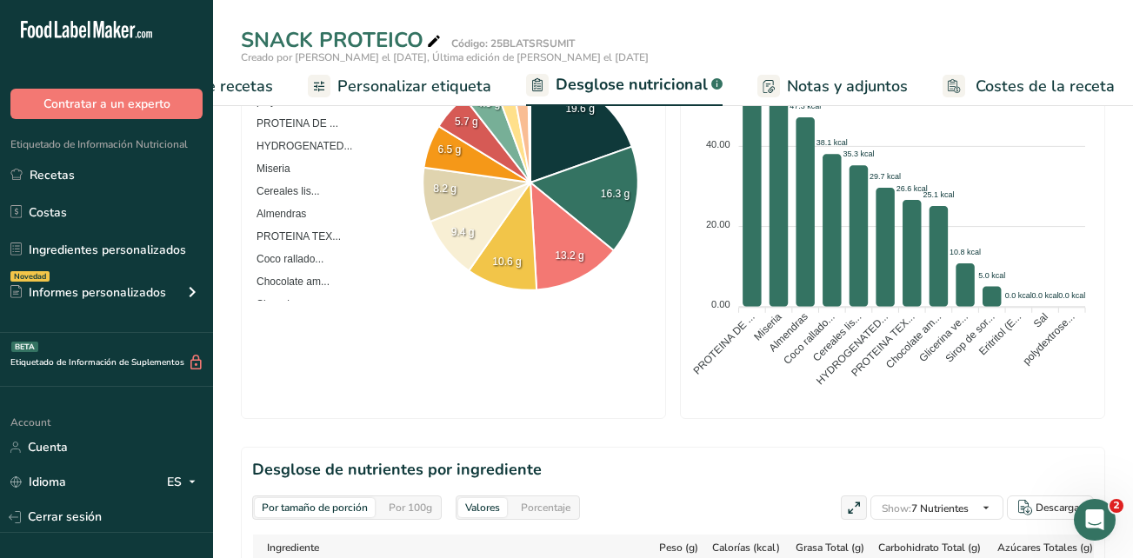
click at [401, 502] on div "Por 100g" at bounding box center [410, 507] width 57 height 19
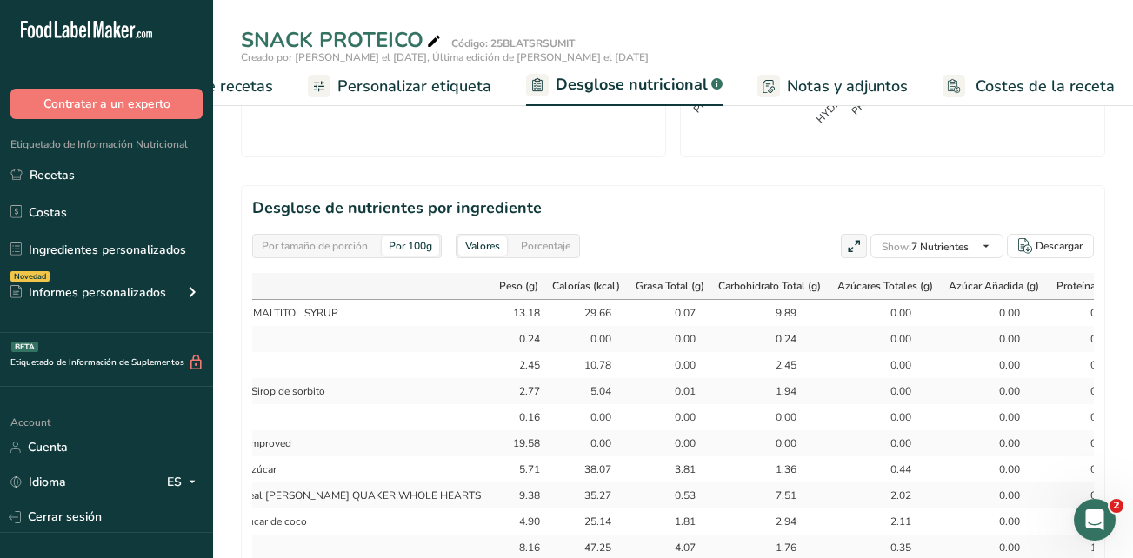
scroll to position [782, 0]
click at [263, 88] on span "Elaborador de recetas" at bounding box center [192, 86] width 161 height 23
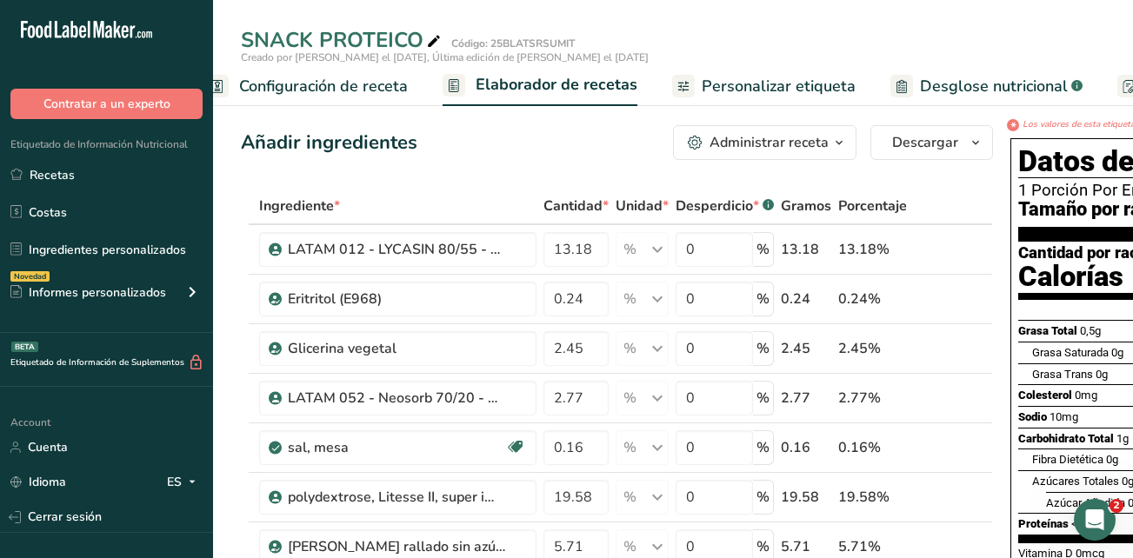
scroll to position [0, 33]
click at [264, 90] on span "Configuración de receta" at bounding box center [325, 86] width 169 height 23
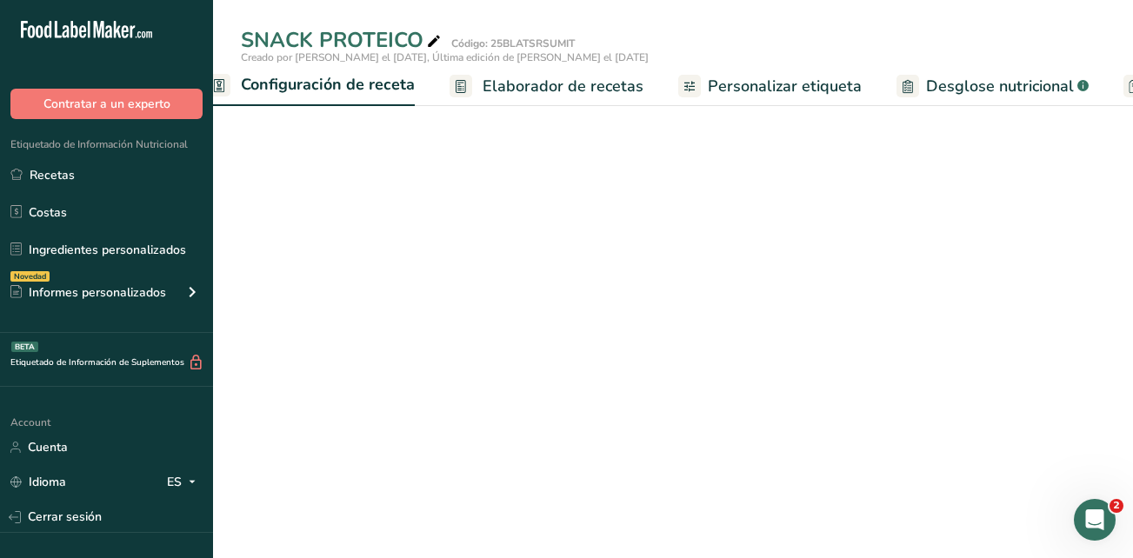
scroll to position [0, 6]
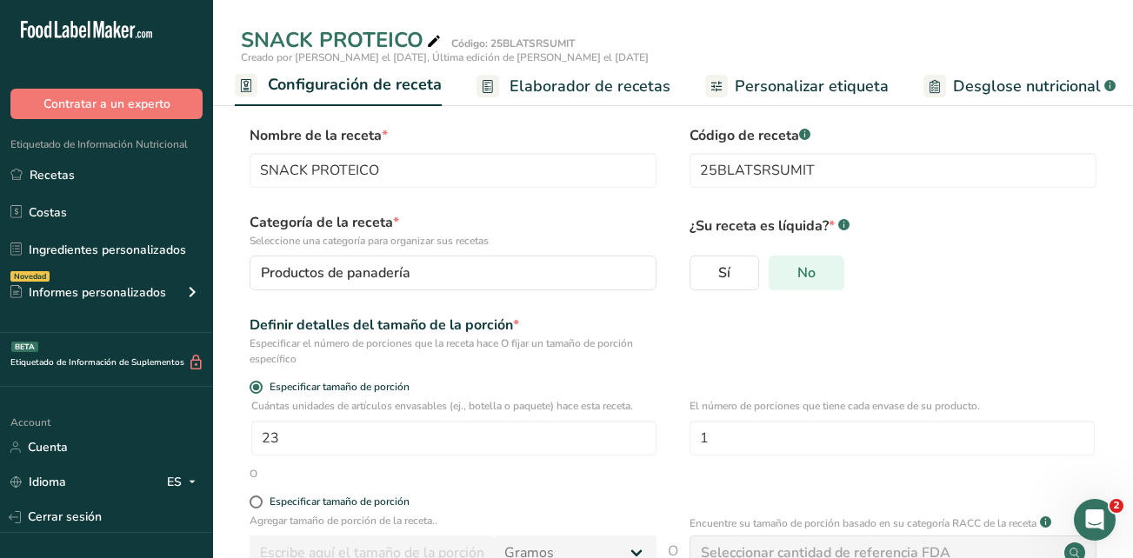
click at [805, 273] on span "No" at bounding box center [806, 272] width 18 height 17
click at [781, 273] on input "No" at bounding box center [774, 272] width 11 height 11
click at [397, 178] on input "SNACK PROTEICO" at bounding box center [453, 170] width 407 height 35
click at [253, 388] on span at bounding box center [256, 387] width 13 height 13
click at [253, 388] on input "Especificar tamaño de porción" at bounding box center [255, 387] width 11 height 11
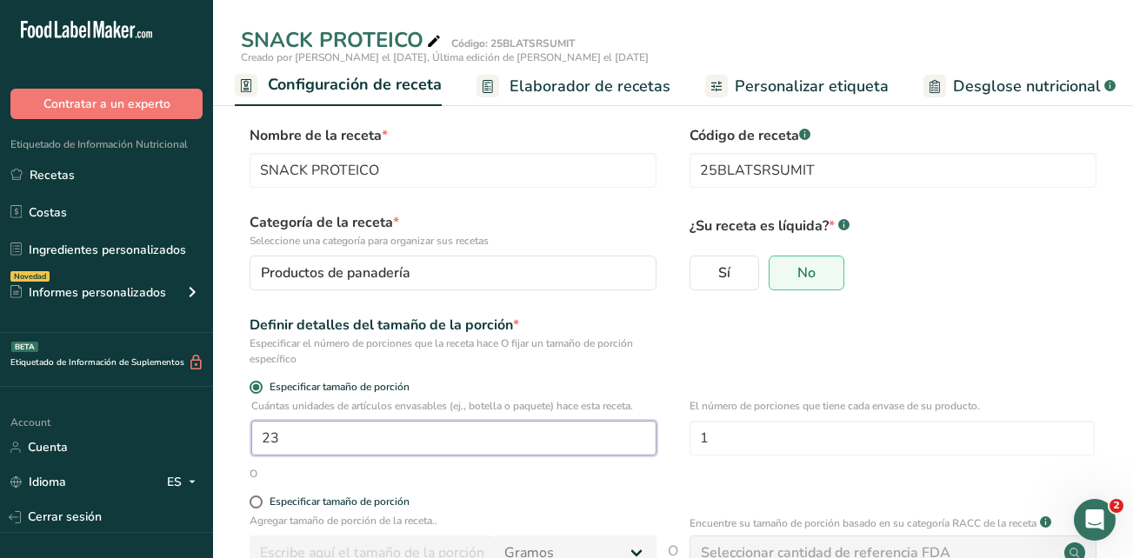
drag, startPoint x: 285, startPoint y: 435, endPoint x: 261, endPoint y: 431, distance: 24.6
click at [261, 431] on input "23" at bounding box center [453, 438] width 405 height 35
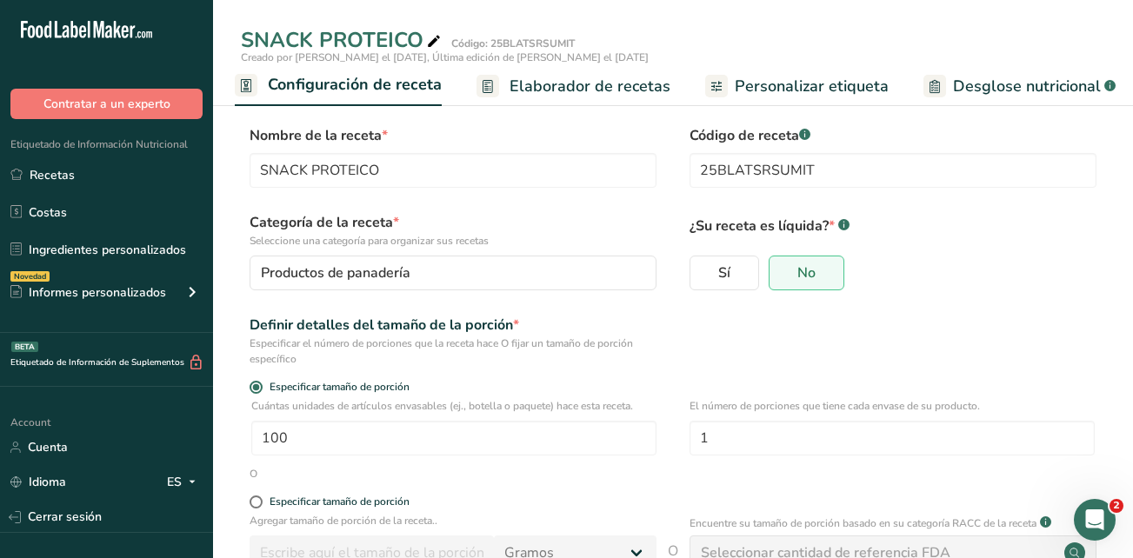
click at [518, 478] on div "O" at bounding box center [673, 474] width 864 height 16
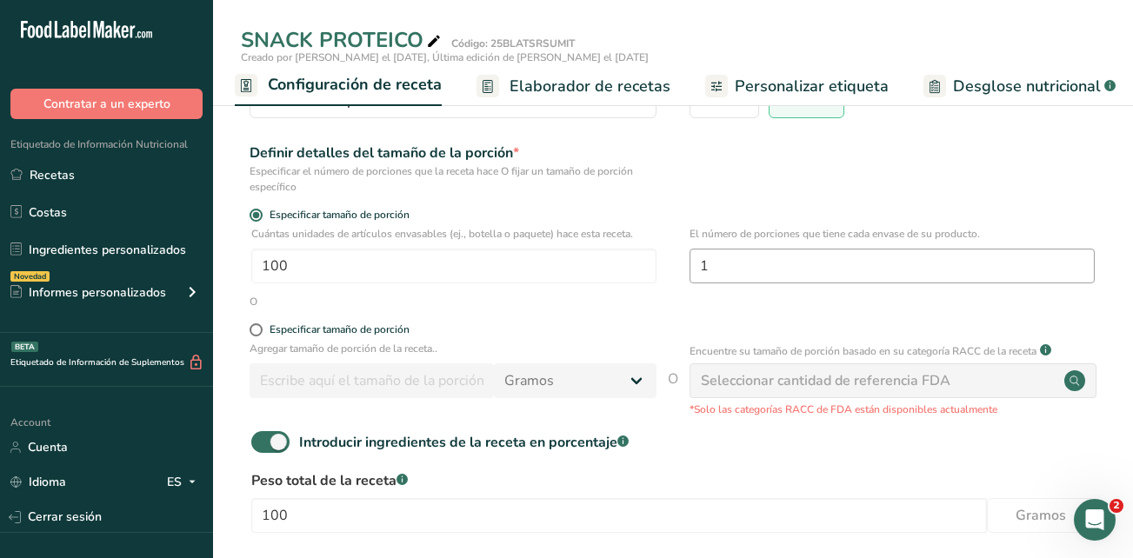
scroll to position [174, 0]
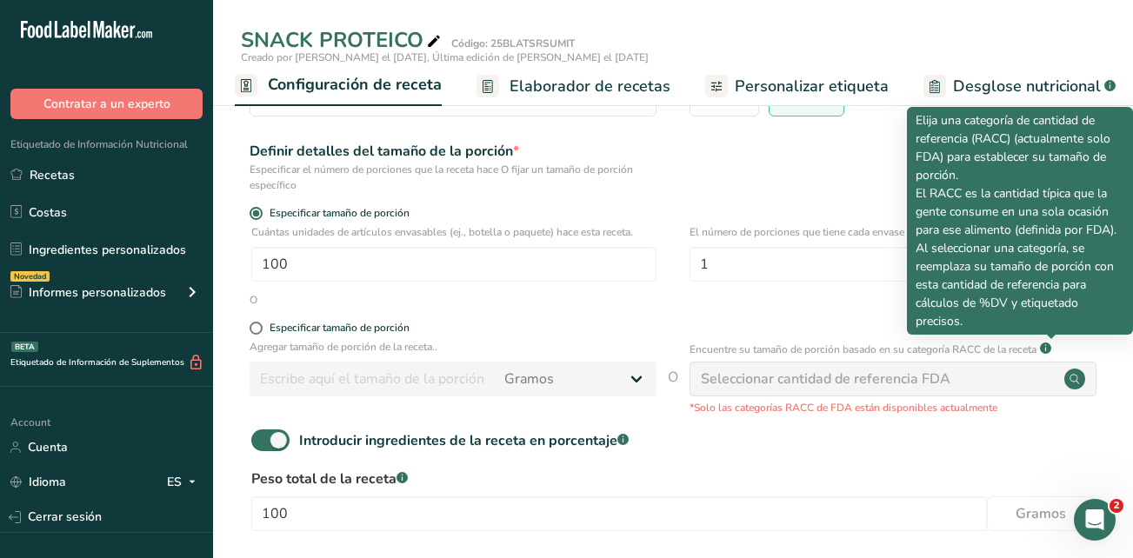
click at [1050, 347] on rect at bounding box center [1045, 348] width 11 height 11
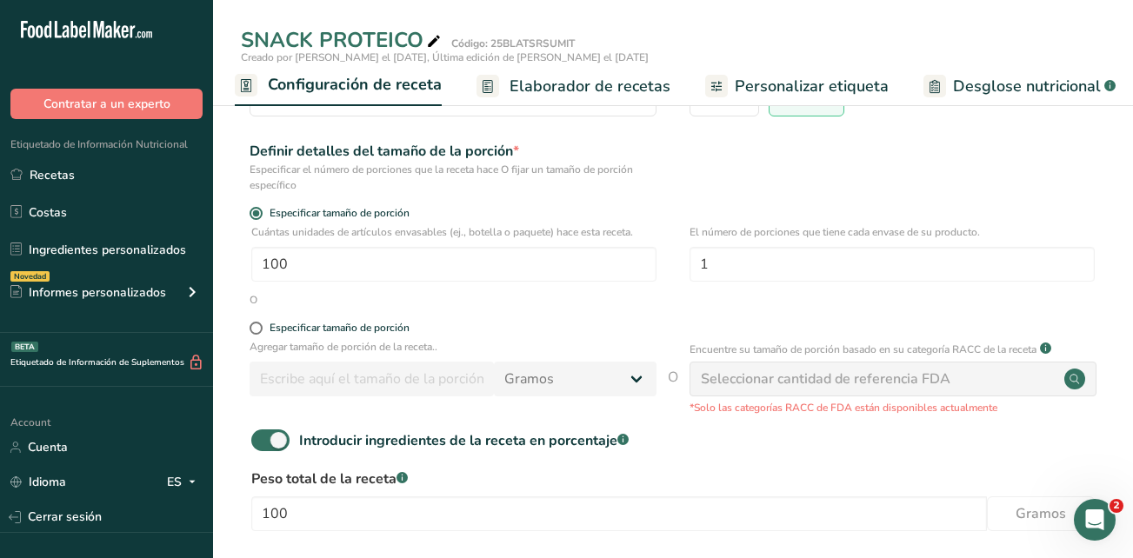
click at [1080, 392] on div "Seleccionar cantidad de referencia FDA" at bounding box center [892, 379] width 407 height 35
click at [256, 211] on span at bounding box center [256, 213] width 13 height 13
click at [256, 211] on input "Especificar tamaño de porción" at bounding box center [255, 213] width 11 height 11
click at [256, 212] on span at bounding box center [256, 213] width 13 height 13
click at [256, 212] on input "Especificar tamaño de porción" at bounding box center [255, 213] width 11 height 11
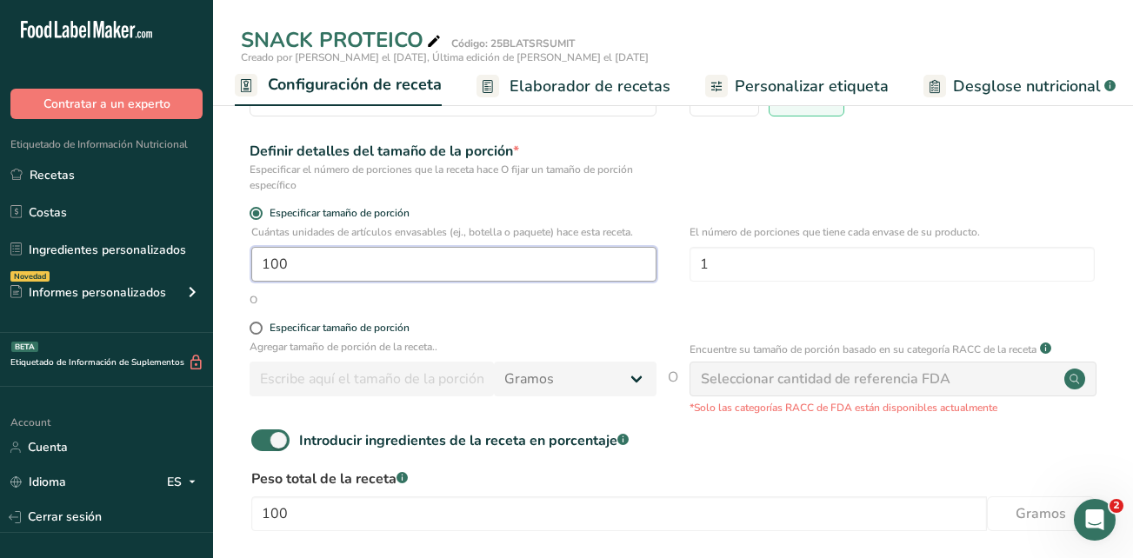
drag, startPoint x: 303, startPoint y: 268, endPoint x: 228, endPoint y: 263, distance: 75.8
click at [228, 263] on section "Nombre de la receta * SNACK PROTEICO Código de receta .a-a{fill:#347362;}.b-a{f…" at bounding box center [673, 278] width 920 height 722
type input "1"
click at [256, 213] on span at bounding box center [256, 213] width 13 height 13
click at [256, 213] on input "Especificar tamaño de porción" at bounding box center [255, 213] width 11 height 11
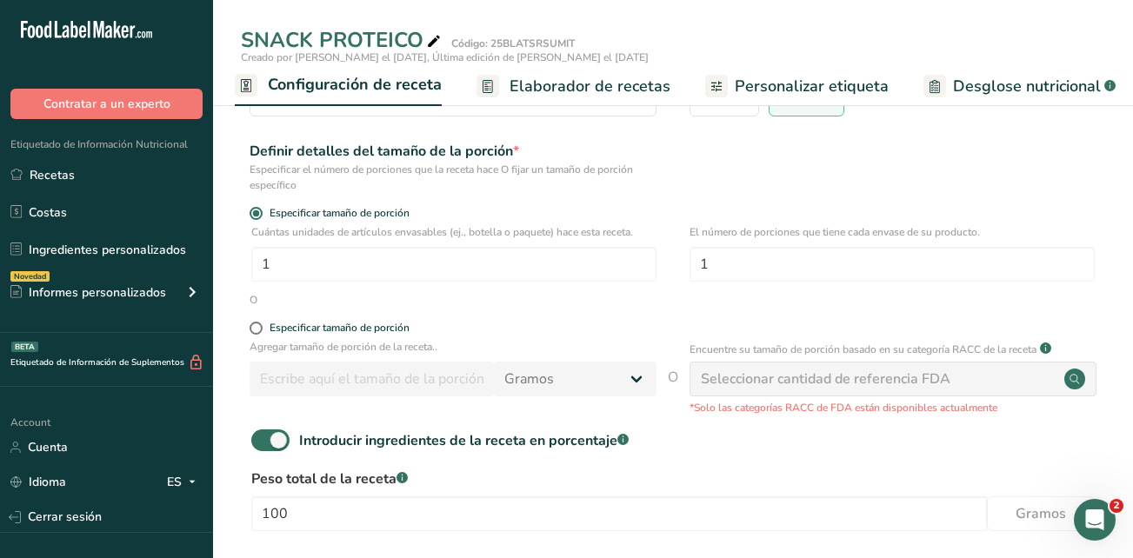
click at [326, 343] on p "Agregar tamaño de porción de la receta.." at bounding box center [453, 347] width 407 height 16
click at [272, 277] on input "1" at bounding box center [453, 264] width 405 height 35
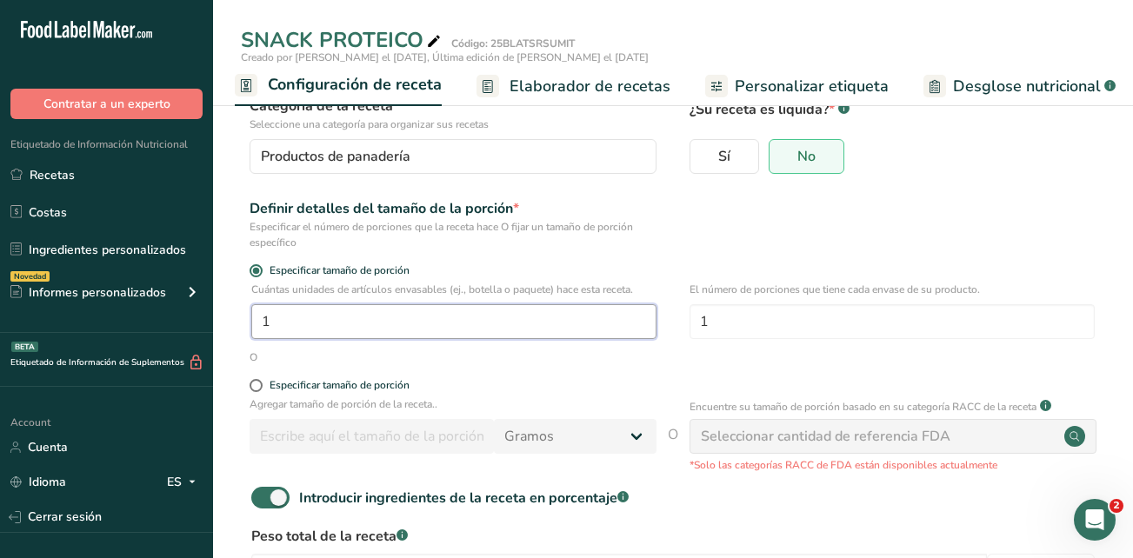
scroll to position [0, 0]
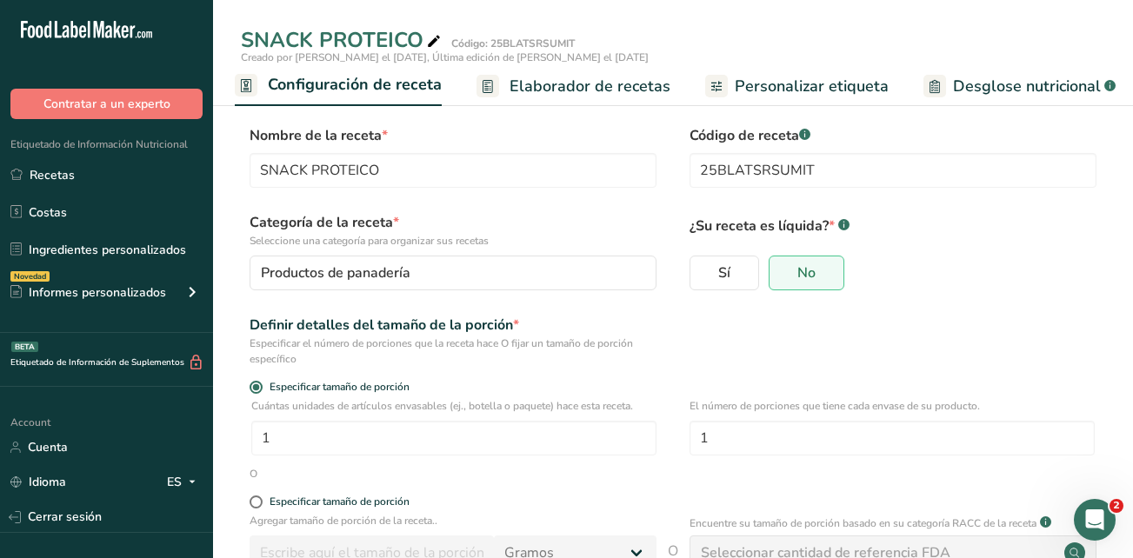
click at [804, 85] on span "Personalizar etiqueta" at bounding box center [812, 86] width 154 height 23
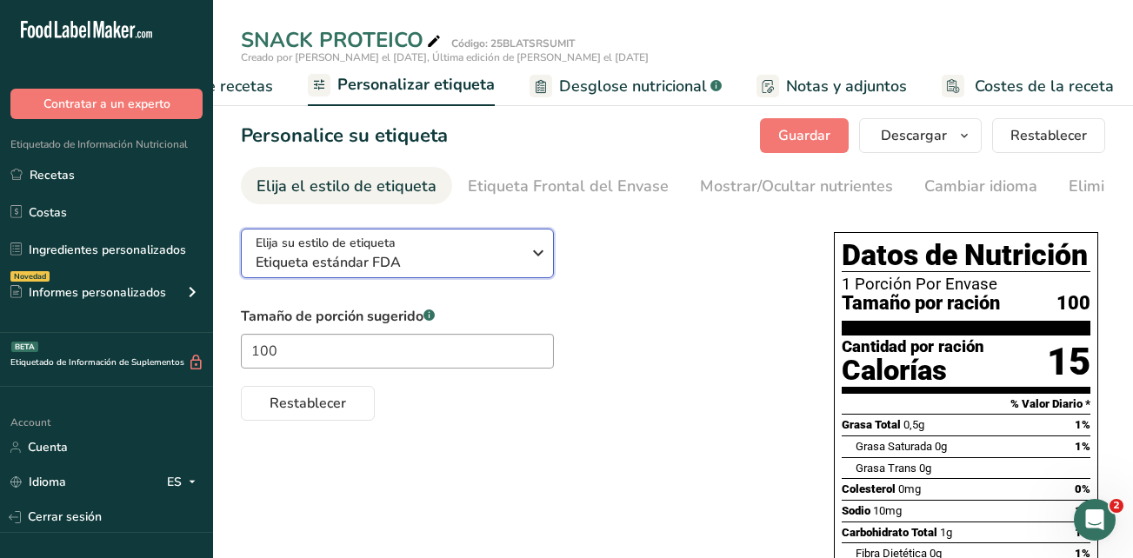
click at [537, 265] on icon "button" at bounding box center [538, 252] width 21 height 31
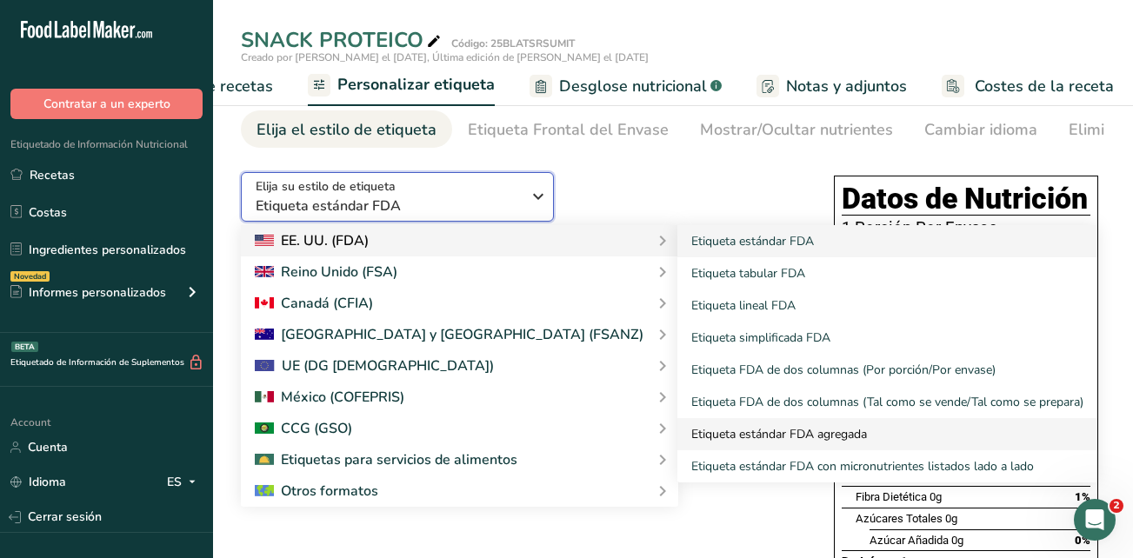
scroll to position [87, 0]
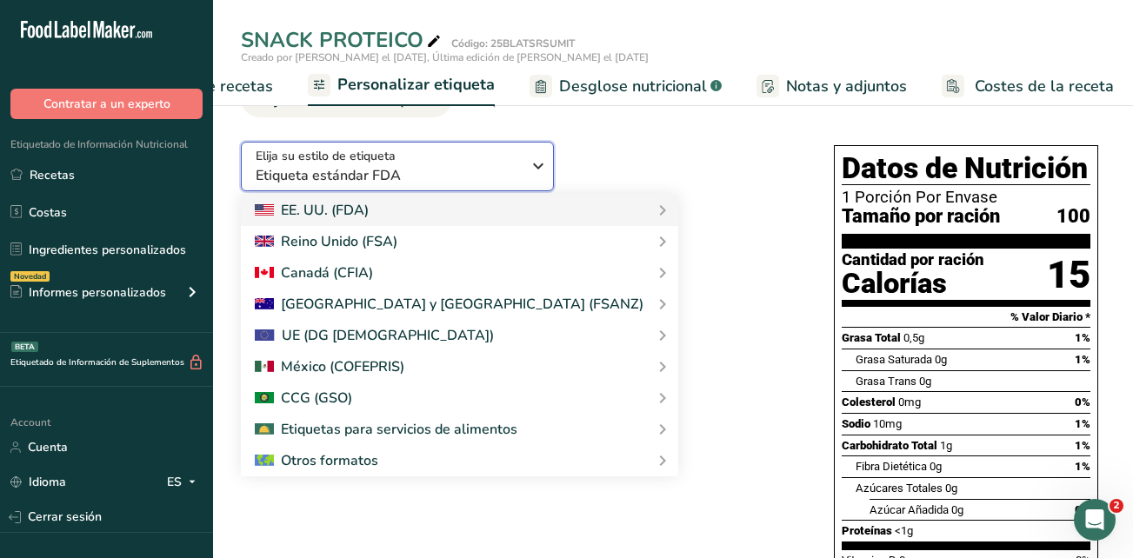
click at [536, 174] on icon "button" at bounding box center [538, 165] width 21 height 31
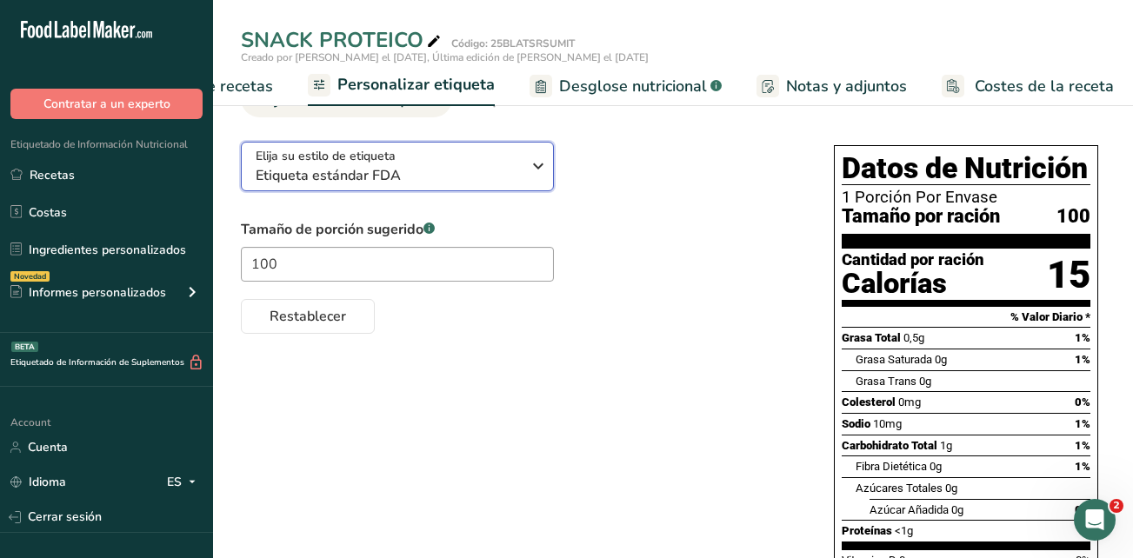
click at [536, 174] on icon "button" at bounding box center [538, 165] width 21 height 31
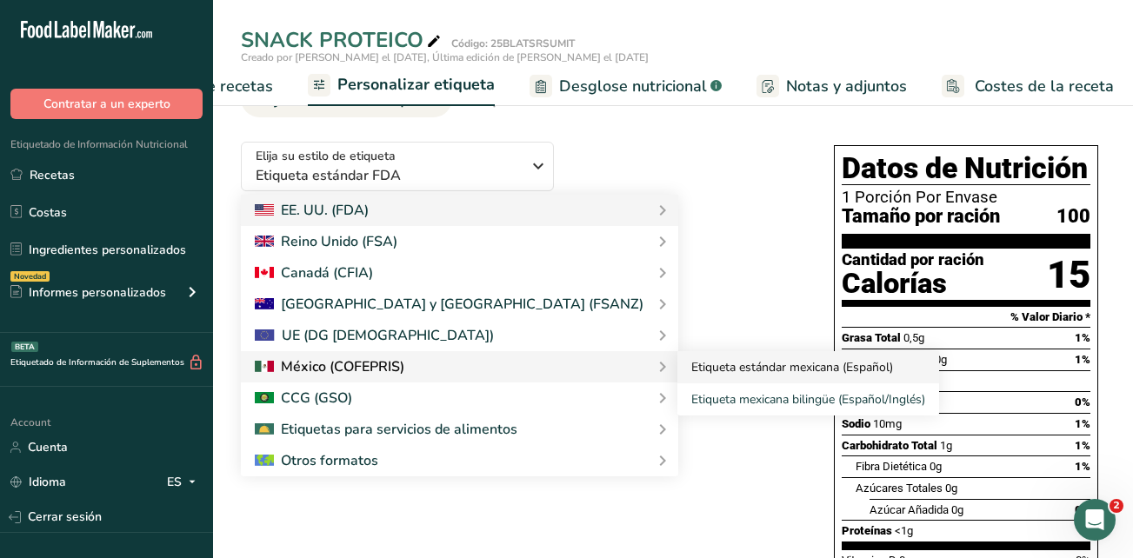
click at [677, 377] on link "Etiqueta estándar mexicana (Español)" at bounding box center [808, 367] width 262 height 32
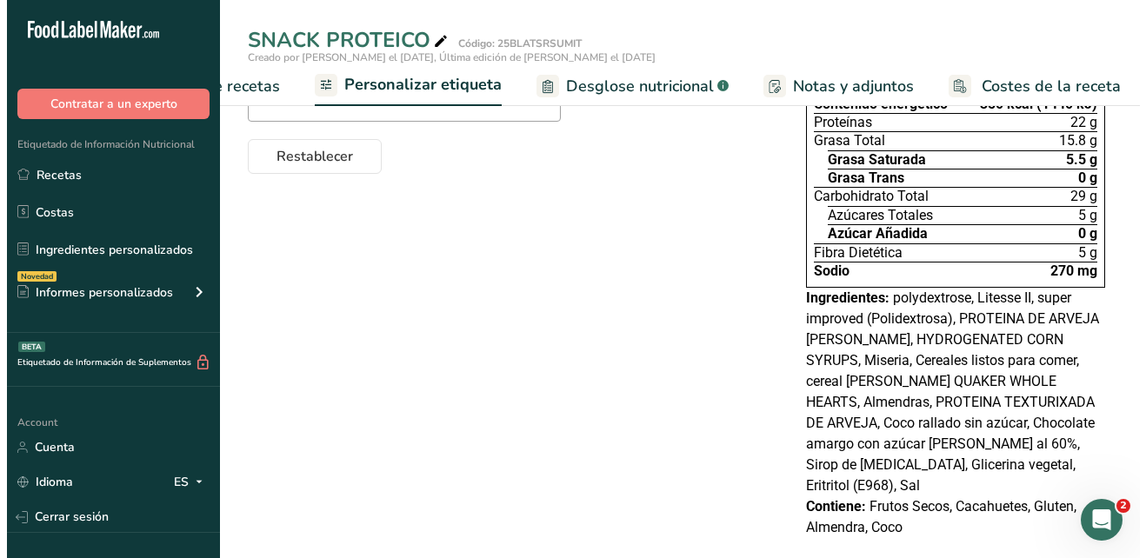
scroll to position [0, 0]
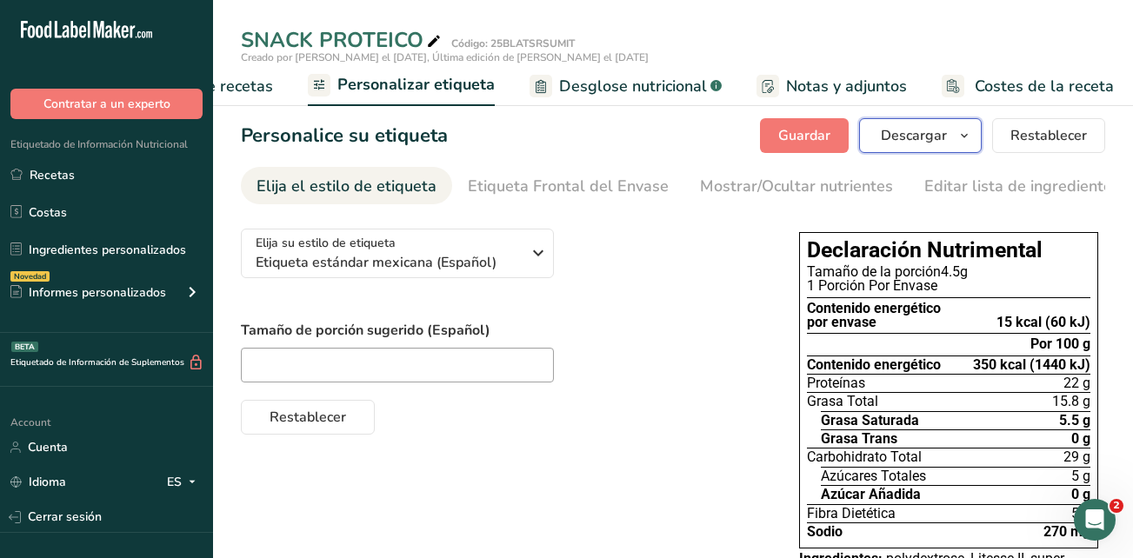
click at [939, 137] on span "Descargar" at bounding box center [914, 135] width 66 height 21
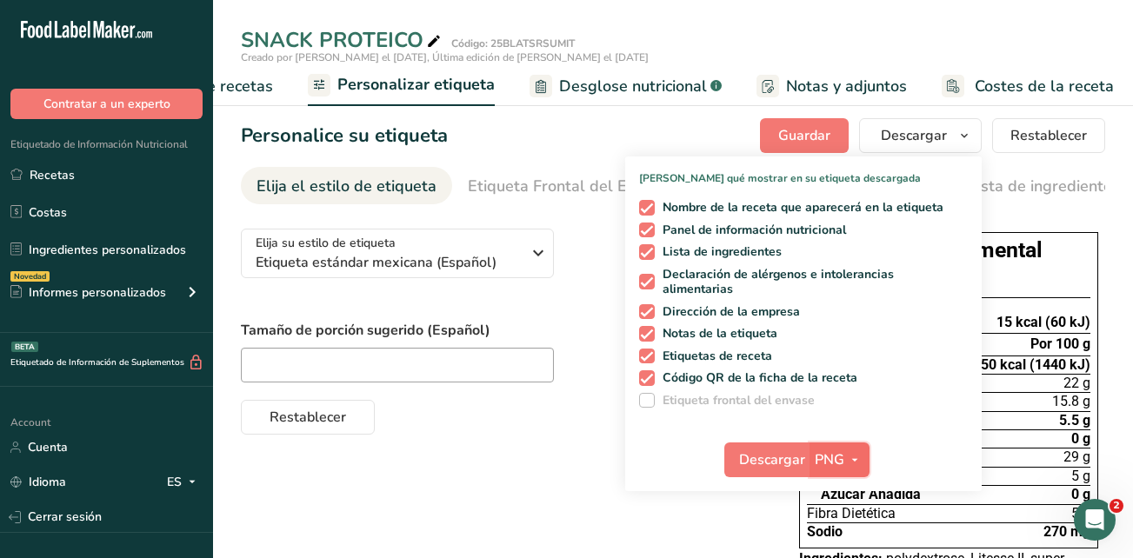
click at [809, 460] on button "PNG" at bounding box center [839, 460] width 60 height 35
click at [795, 464] on span "Descargar" at bounding box center [772, 459] width 66 height 21
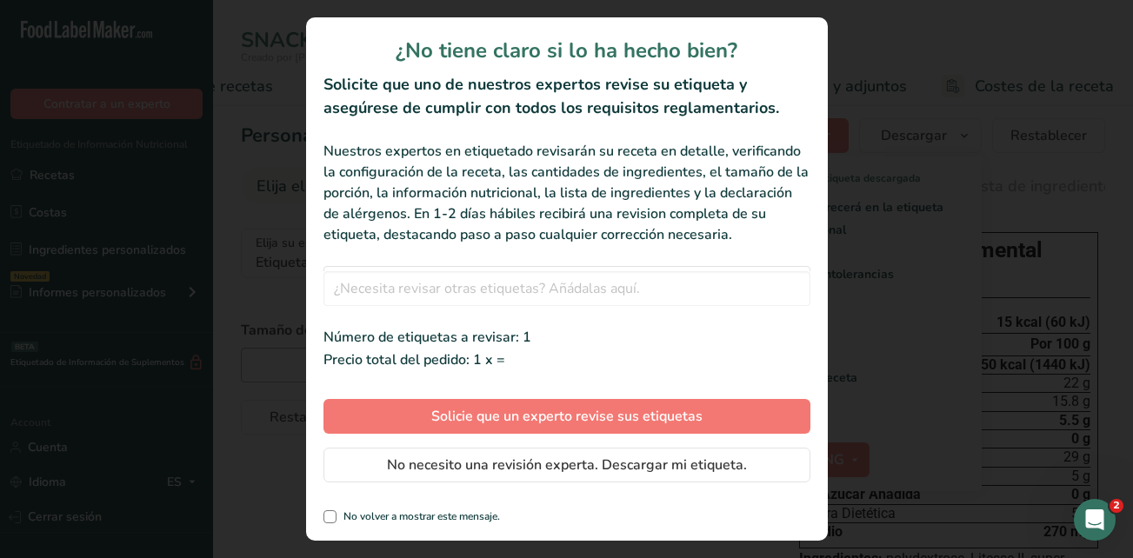
scroll to position [0, 385]
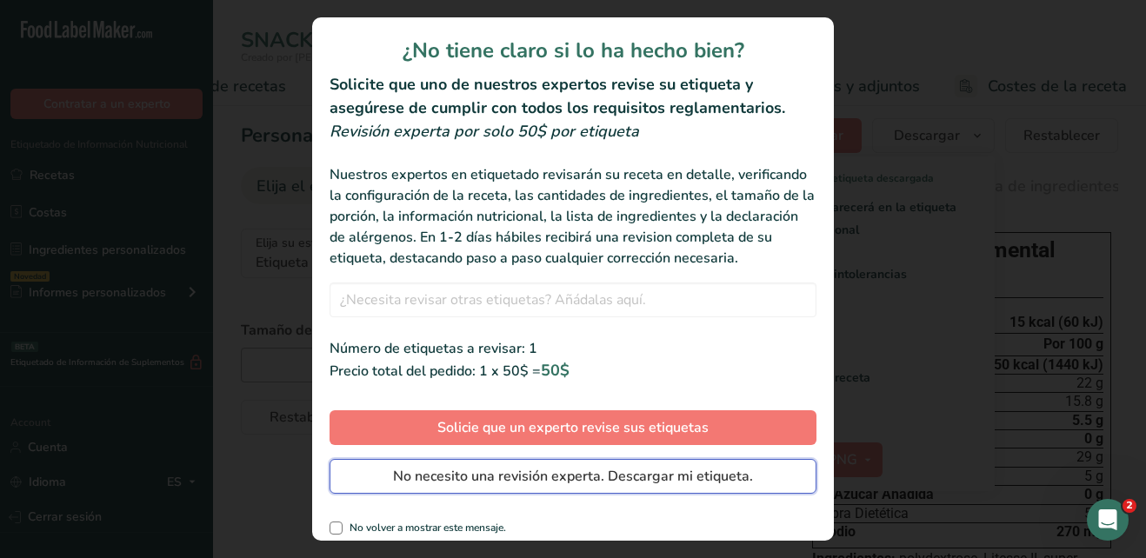
click at [486, 487] on span "No necesito una revisión experta. Descargar mi etiqueta." at bounding box center [573, 476] width 360 height 21
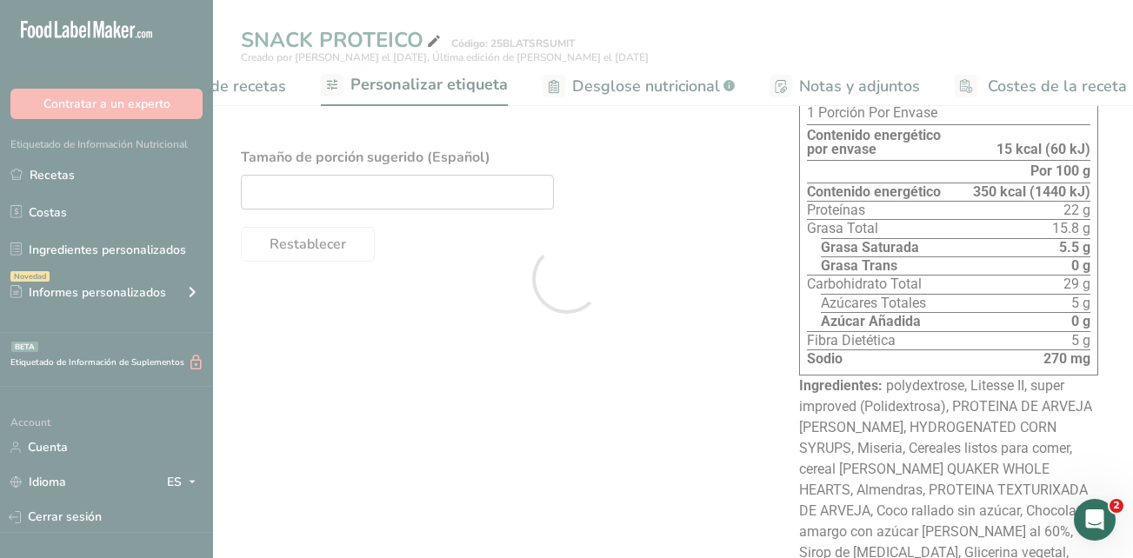
scroll to position [0, 0]
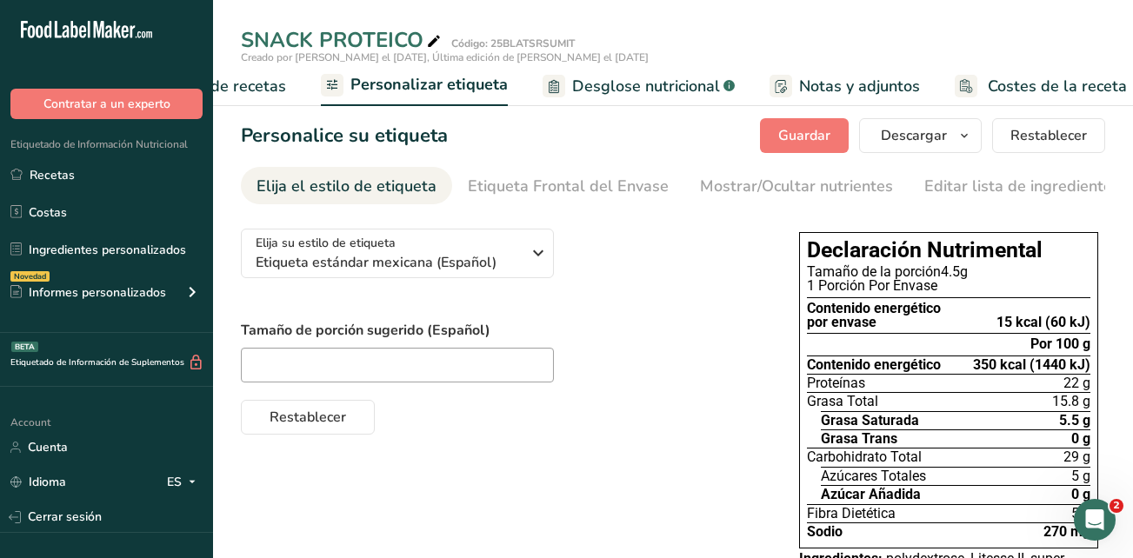
click at [681, 435] on div "Restablecer" at bounding box center [502, 414] width 523 height 42
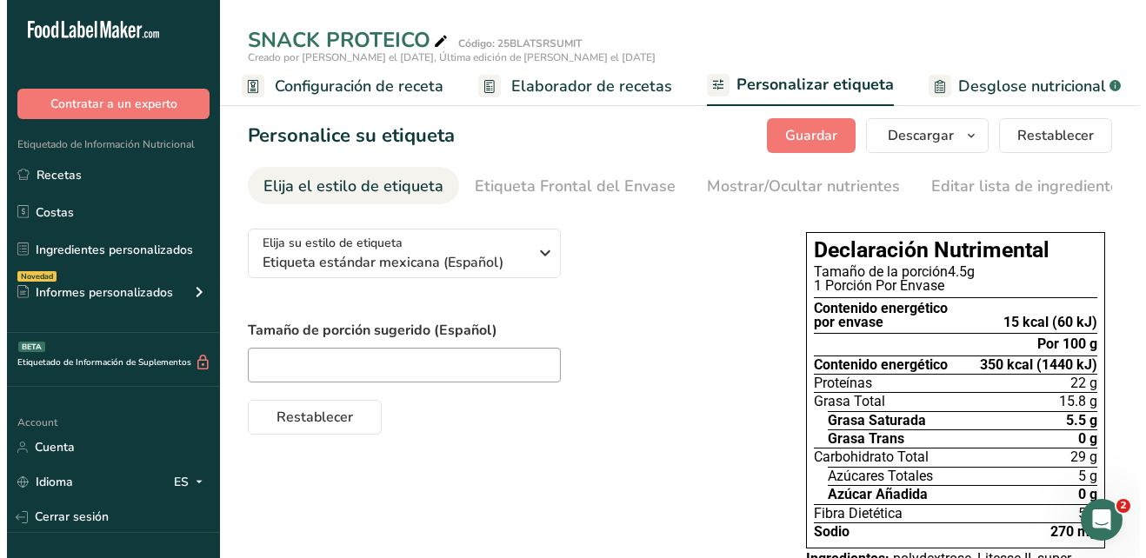
scroll to position [0, 3]
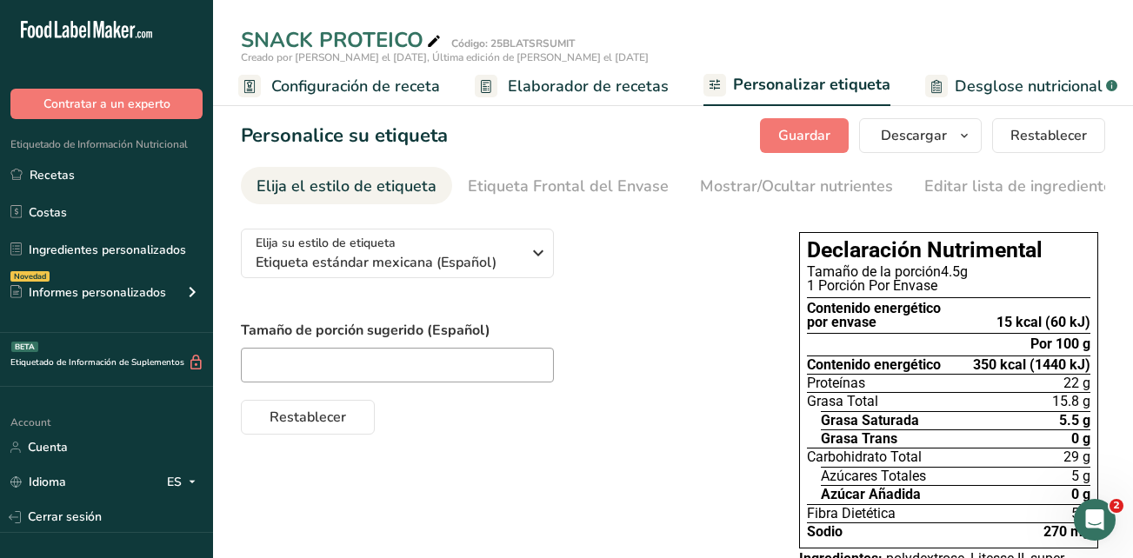
click at [694, 381] on div at bounding box center [502, 365] width 523 height 35
click at [964, 131] on icon "button" at bounding box center [964, 136] width 14 height 22
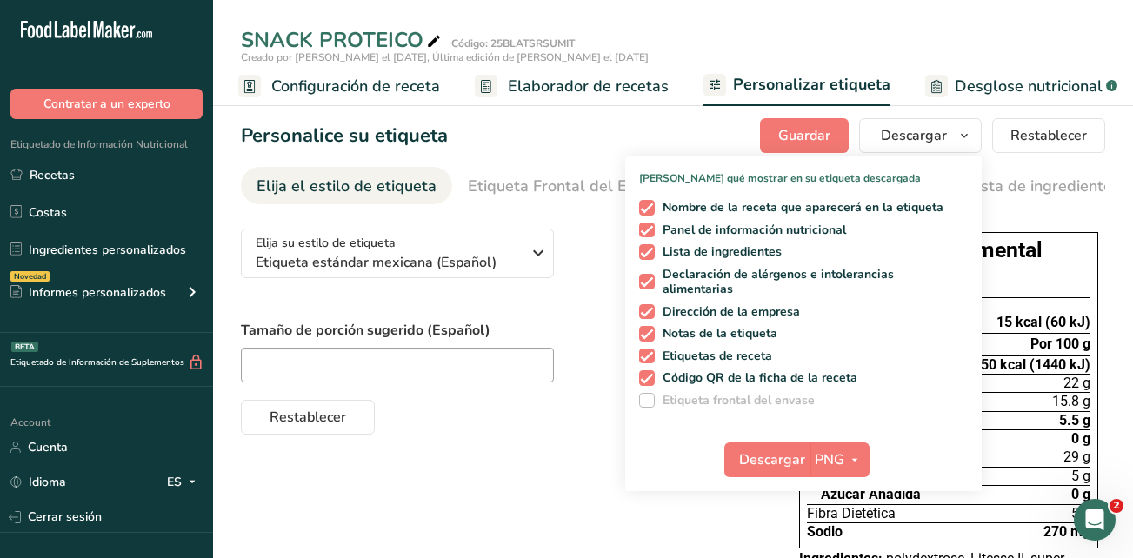
click at [507, 488] on div "Elija su estilo de etiqueta Etiqueta estándar mexicana (Español) EE. UU. (FDA) …" at bounding box center [673, 516] width 864 height 602
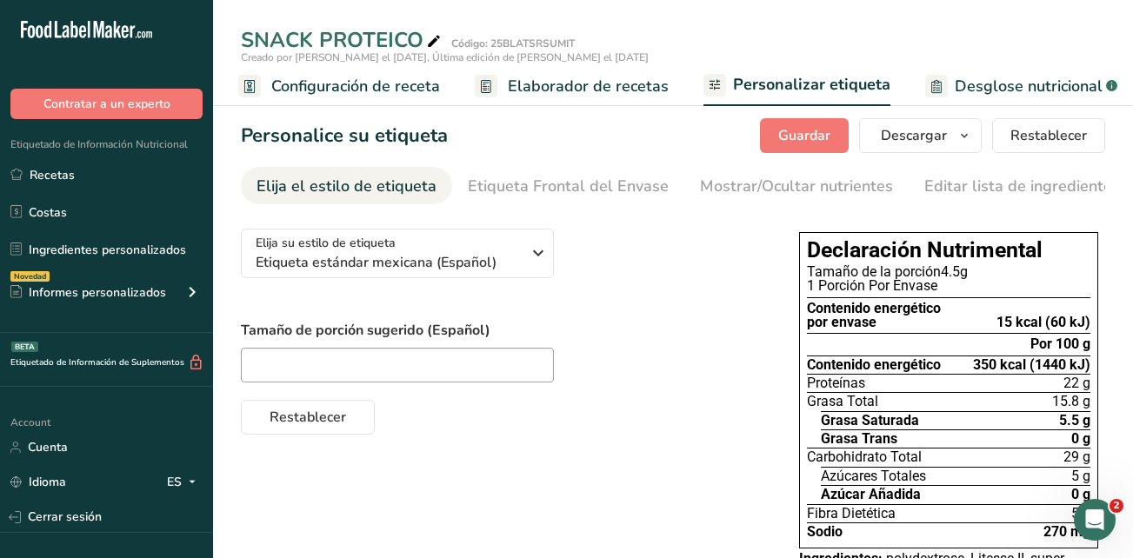
click at [986, 78] on span "Desglose nutricional" at bounding box center [1029, 86] width 148 height 23
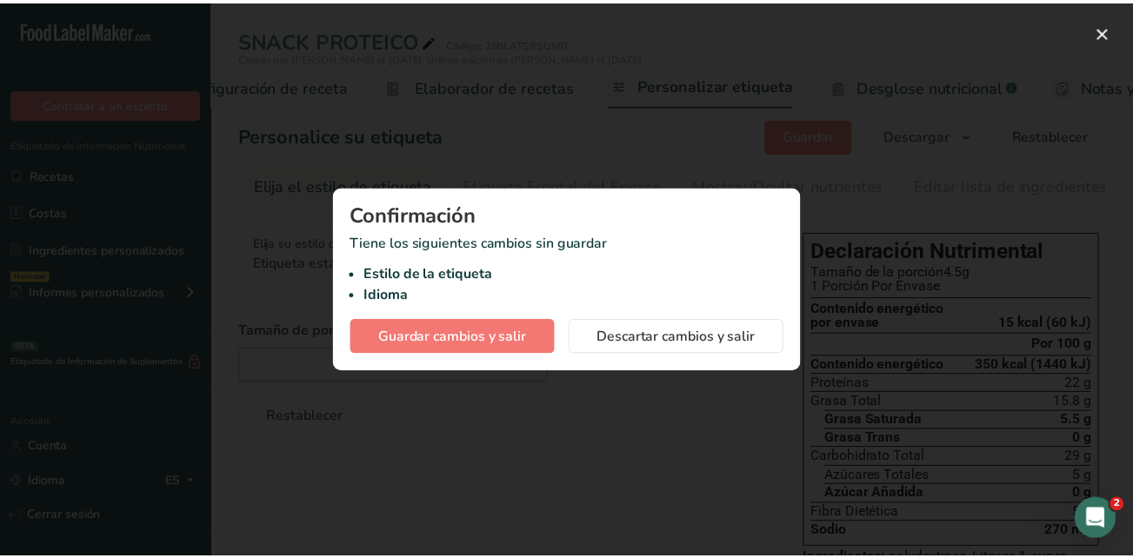
scroll to position [0, 385]
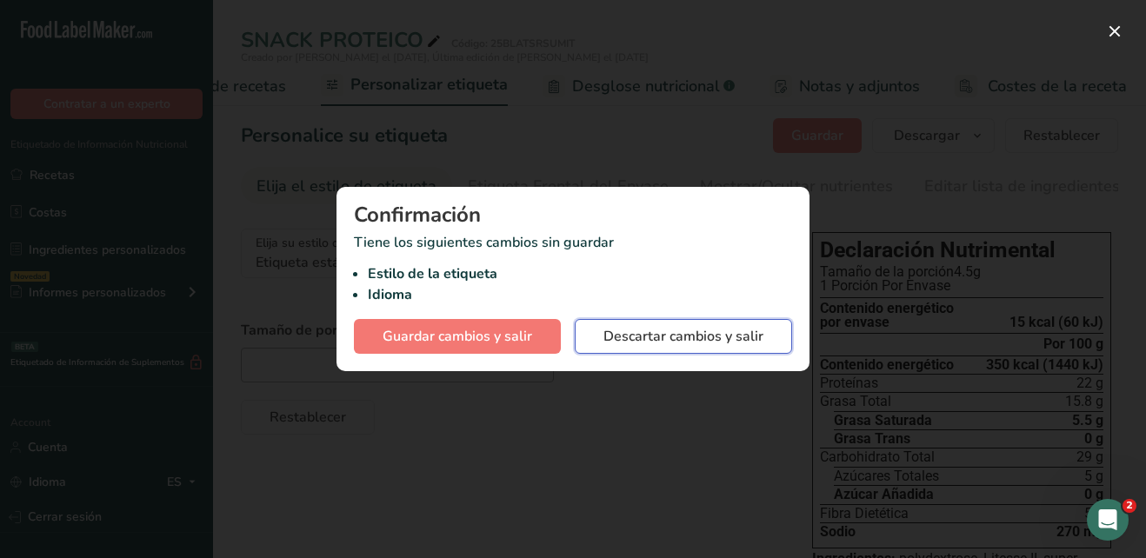
click at [693, 337] on span "Descartar cambios y salir" at bounding box center [683, 336] width 160 height 21
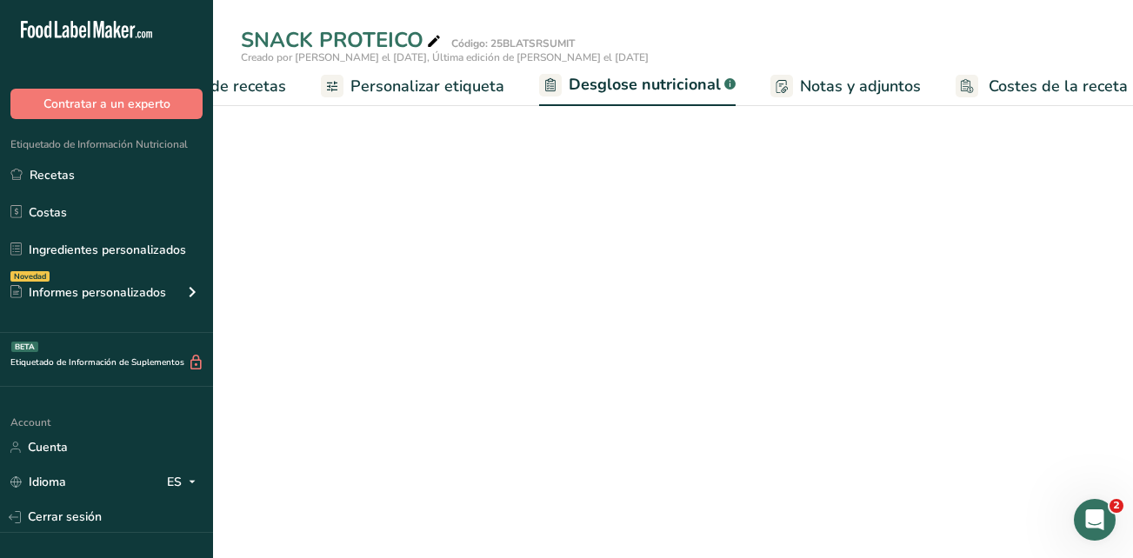
select select "Calories"
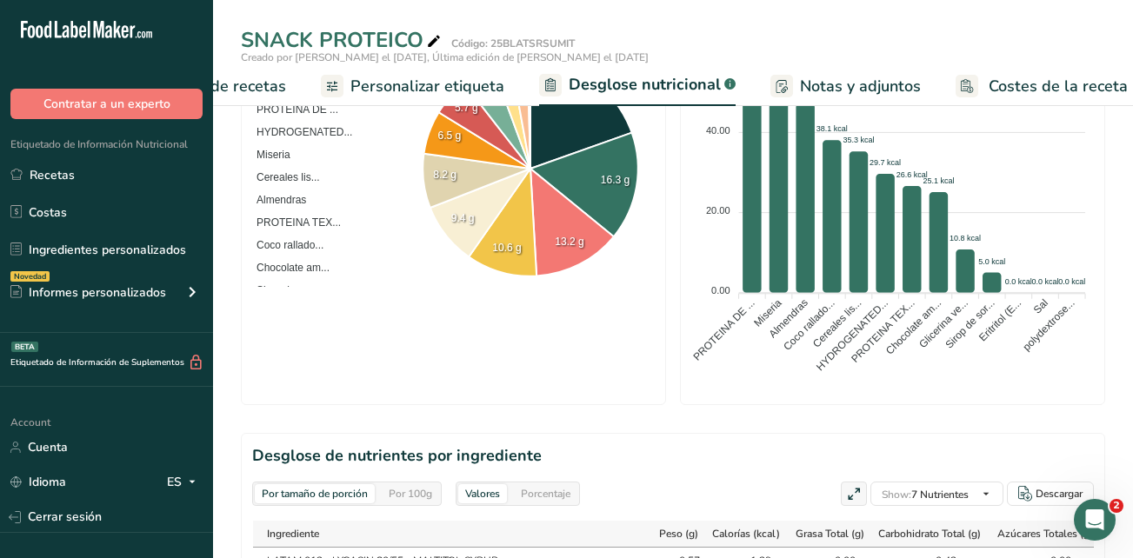
scroll to position [782, 0]
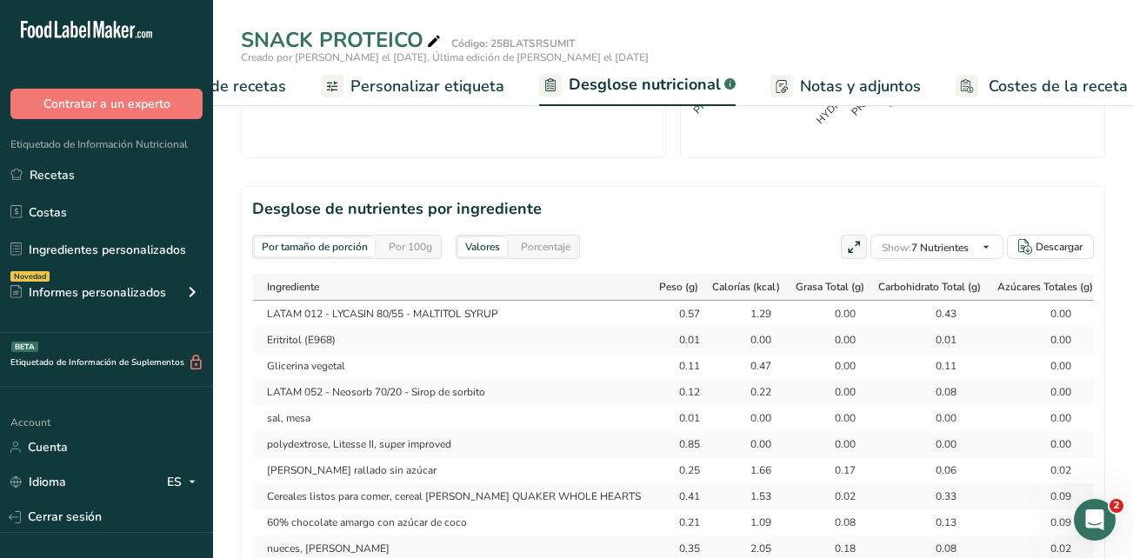
click at [412, 242] on div "Por 100g" at bounding box center [410, 246] width 57 height 19
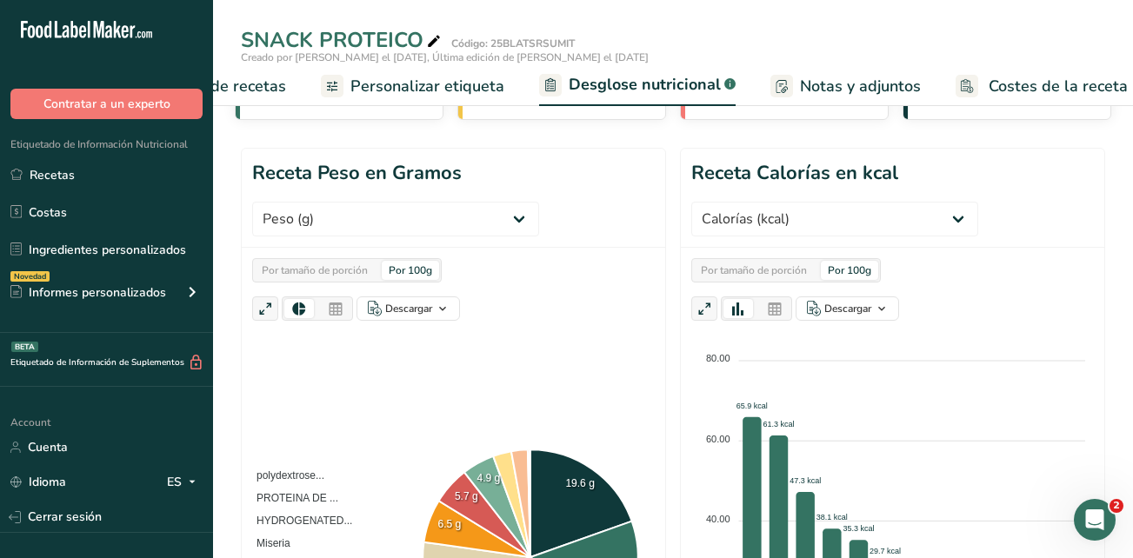
scroll to position [0, 0]
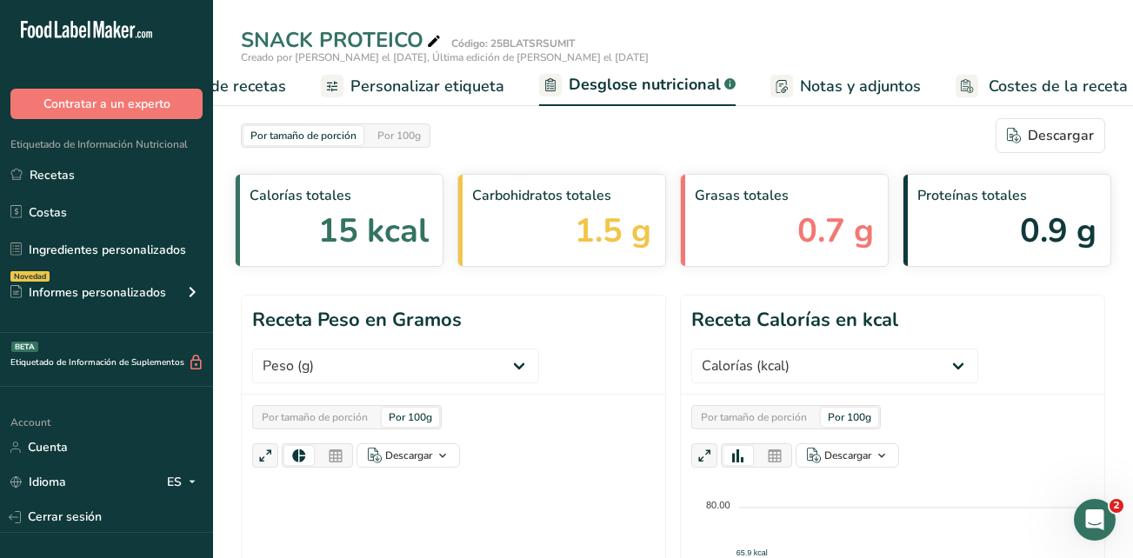
drag, startPoint x: 818, startPoint y: 81, endPoint x: 837, endPoint y: 81, distance: 19.1
click at [818, 81] on span "Notas y adjuntos" at bounding box center [860, 86] width 121 height 23
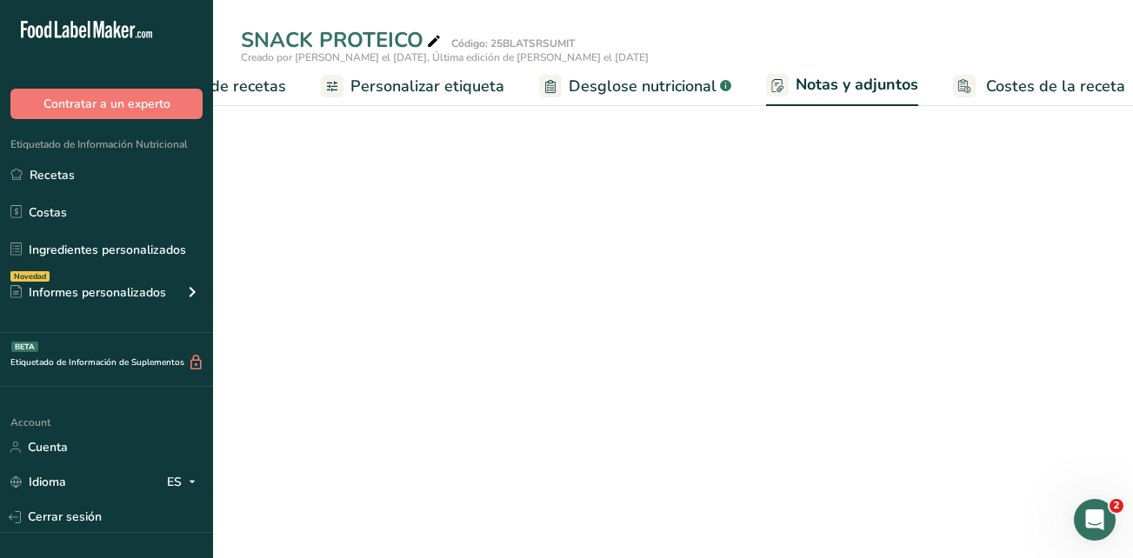
scroll to position [0, 397]
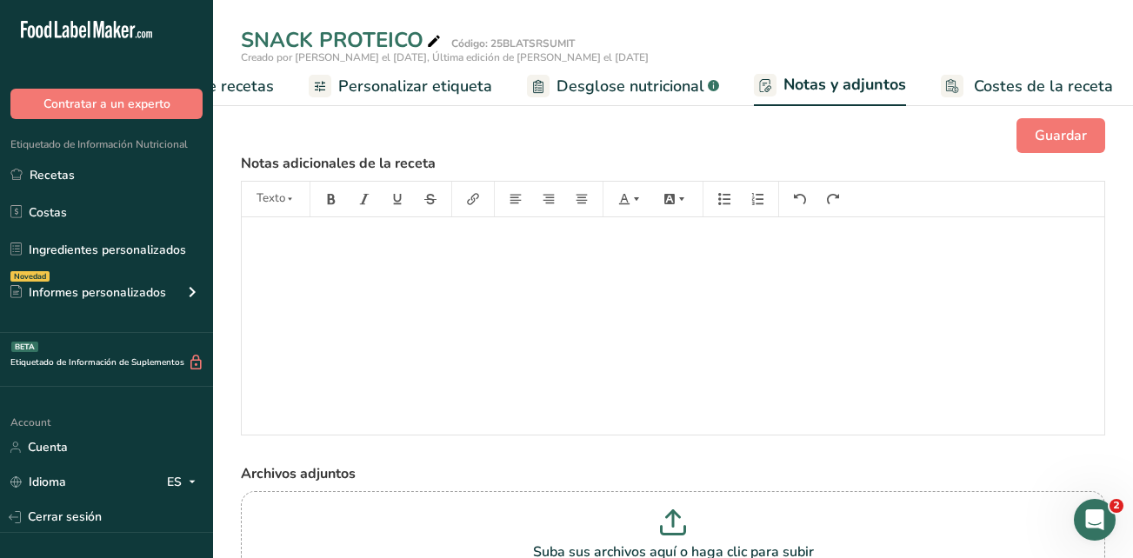
click at [996, 84] on span "Costes de la receta" at bounding box center [1043, 86] width 139 height 23
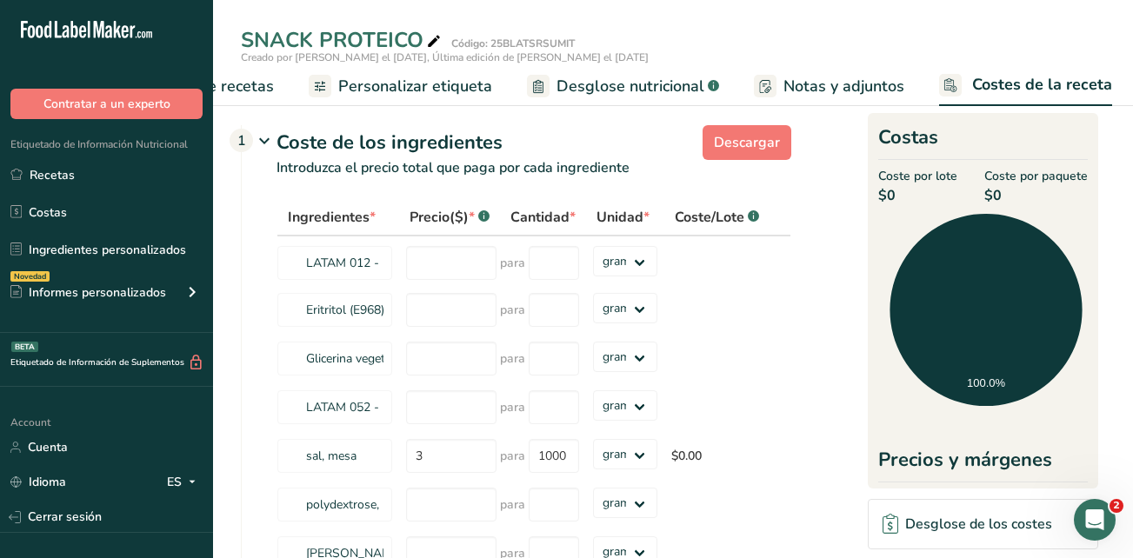
click at [842, 80] on span "Notas y adjuntos" at bounding box center [843, 86] width 121 height 23
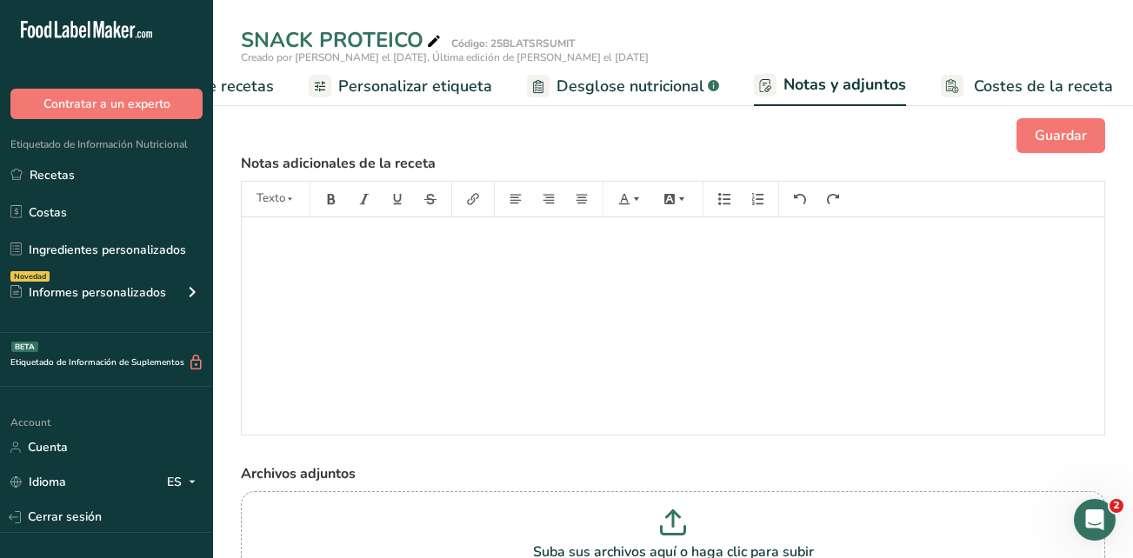
click at [425, 83] on span "Personalizar etiqueta" at bounding box center [415, 86] width 154 height 23
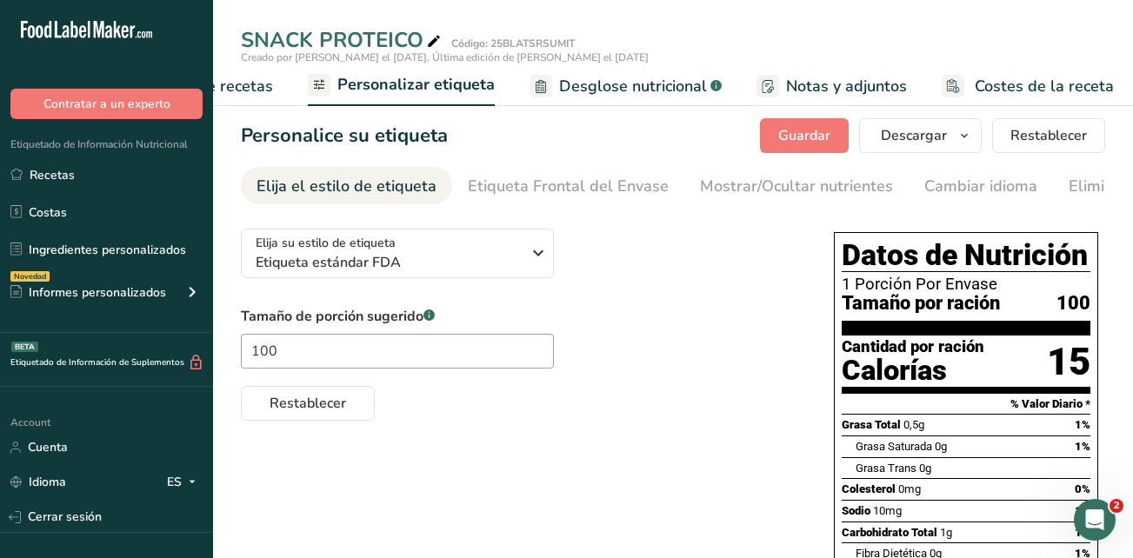
click at [250, 85] on span "Elaborador de recetas" at bounding box center [192, 86] width 161 height 23
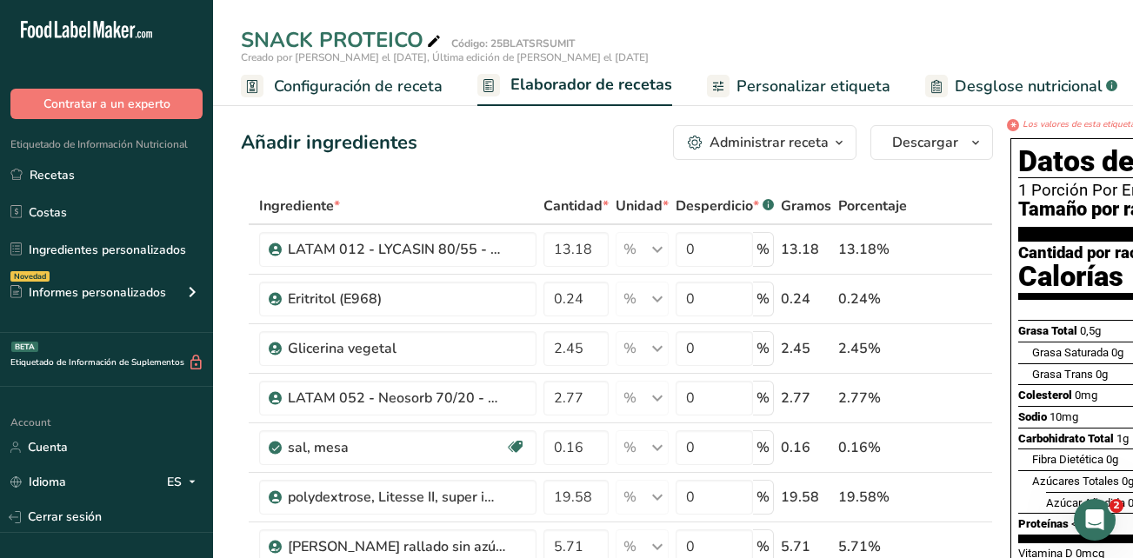
click at [427, 86] on span "Configuración de receta" at bounding box center [358, 86] width 169 height 23
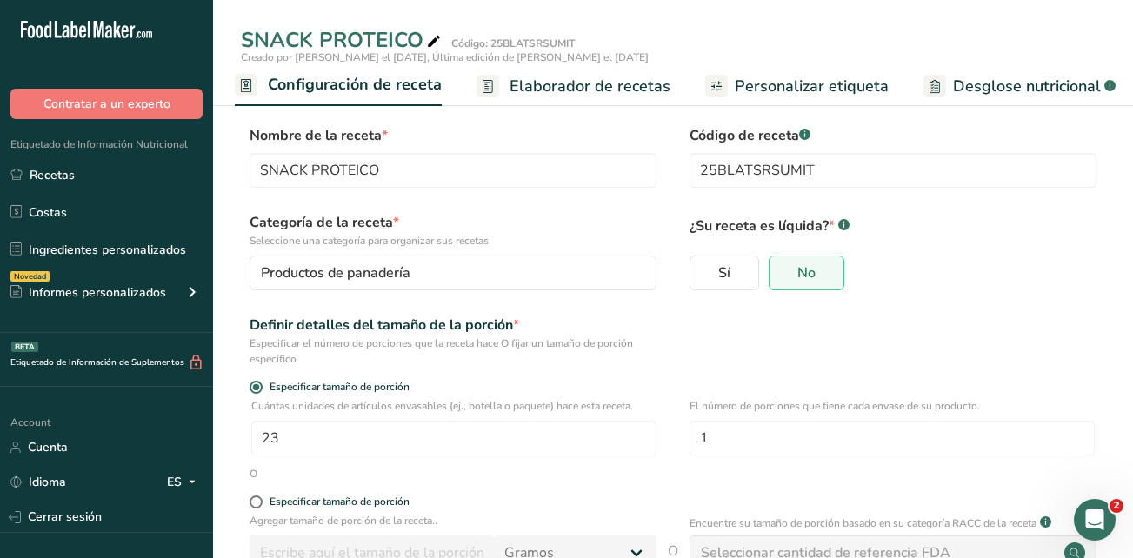
click at [609, 83] on span "Elaborador de recetas" at bounding box center [589, 86] width 161 height 23
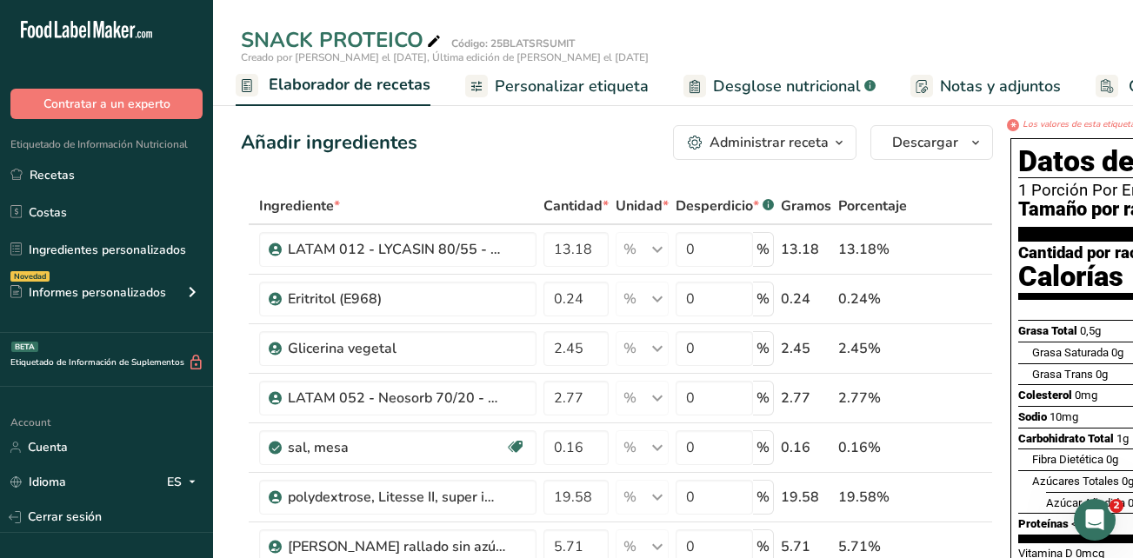
click at [613, 89] on span "Personalizar etiqueta" at bounding box center [572, 86] width 154 height 23
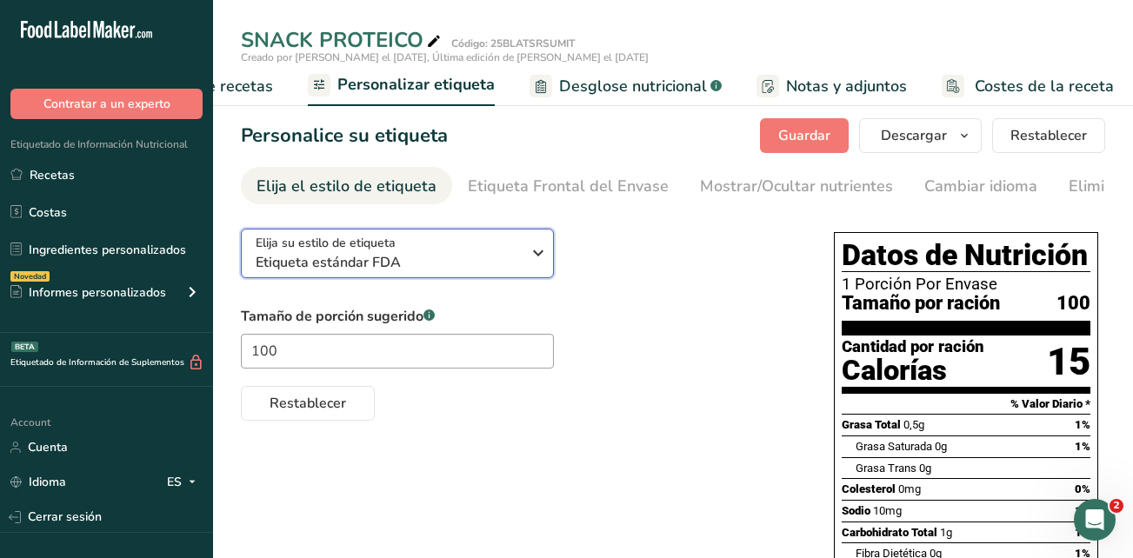
click at [540, 259] on icon "button" at bounding box center [538, 252] width 21 height 31
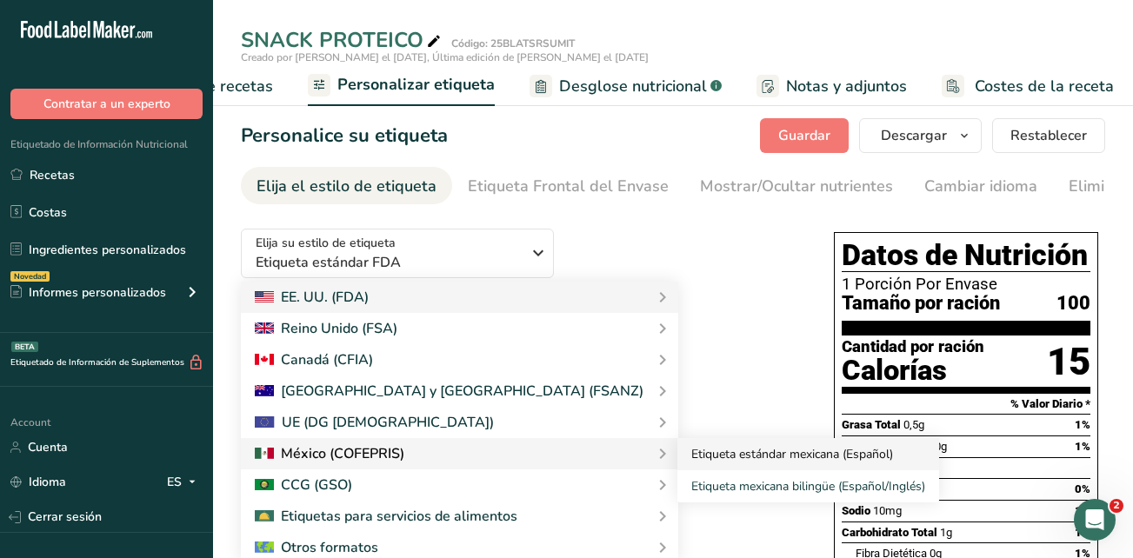
click at [677, 464] on link "Etiqueta estándar mexicana (Español)" at bounding box center [808, 454] width 262 height 32
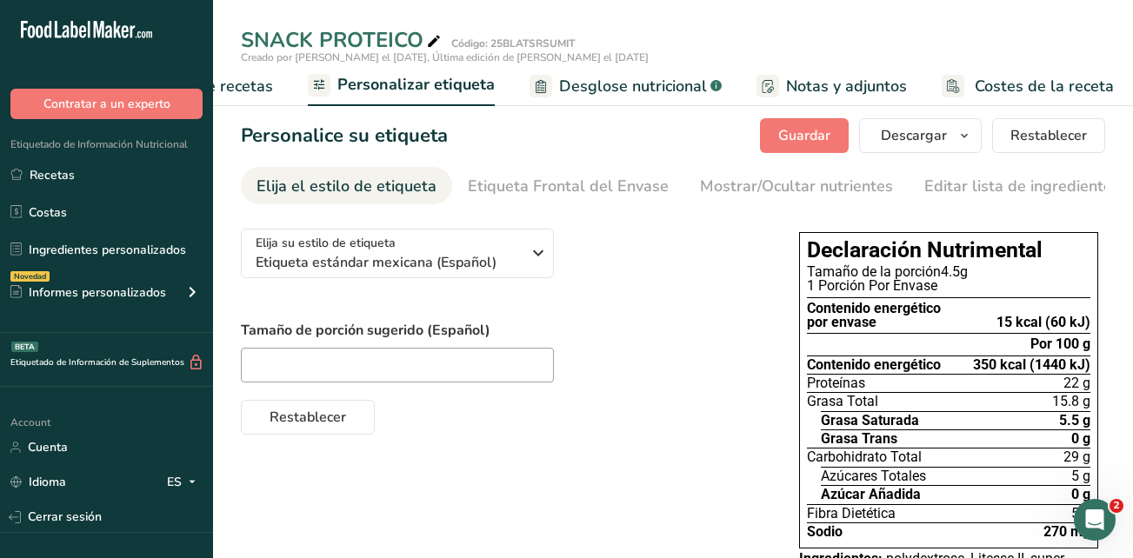
click at [657, 345] on div "Tamaño de porción sugerido (Español)" at bounding box center [502, 351] width 523 height 63
click at [633, 345] on div "Tamaño de porción sugerido (Español)" at bounding box center [502, 351] width 523 height 63
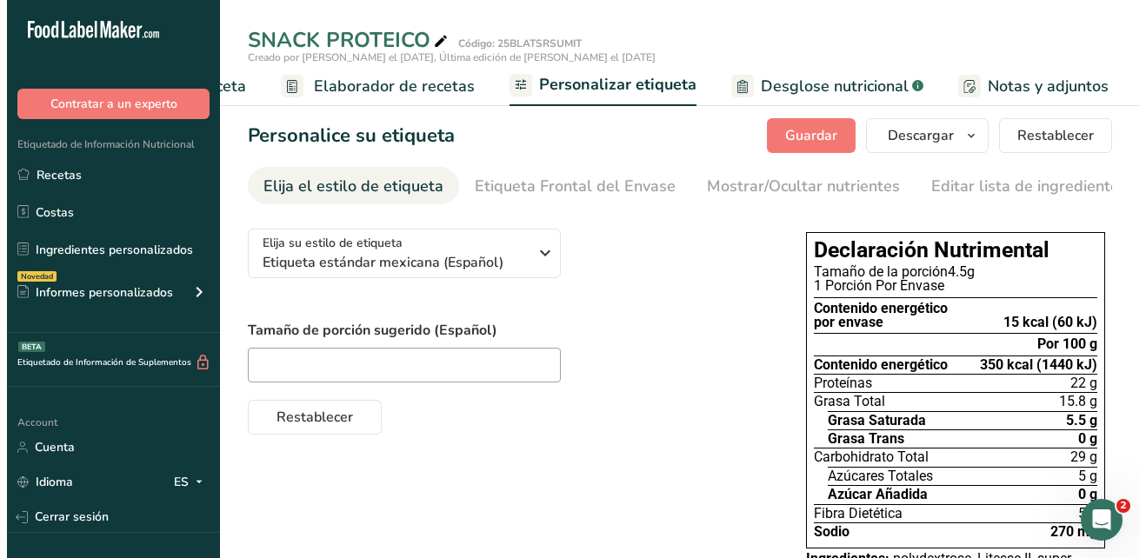
scroll to position [0, 190]
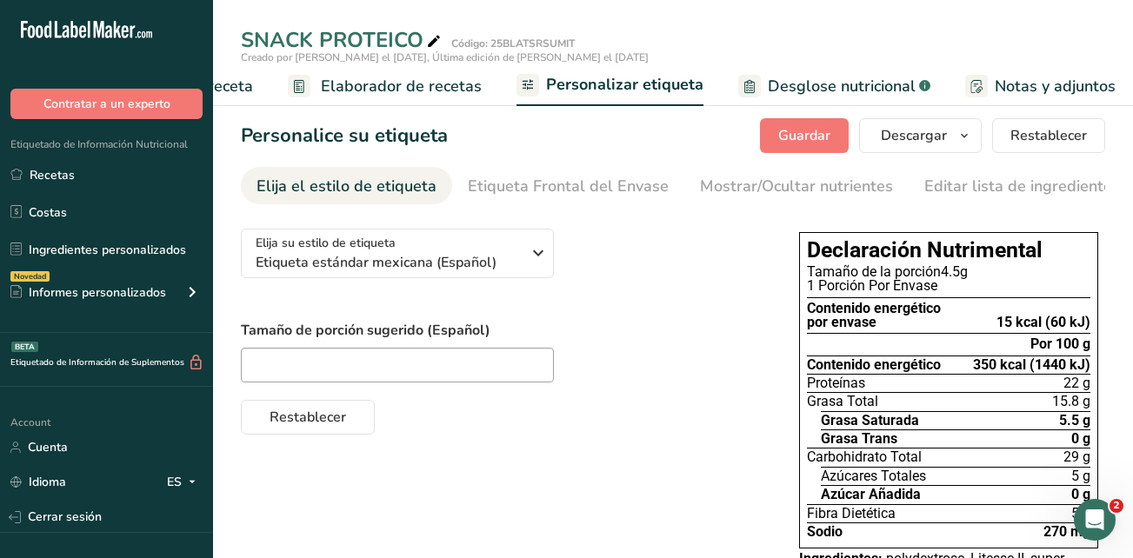
click at [408, 82] on span "Elaborador de recetas" at bounding box center [401, 86] width 161 height 23
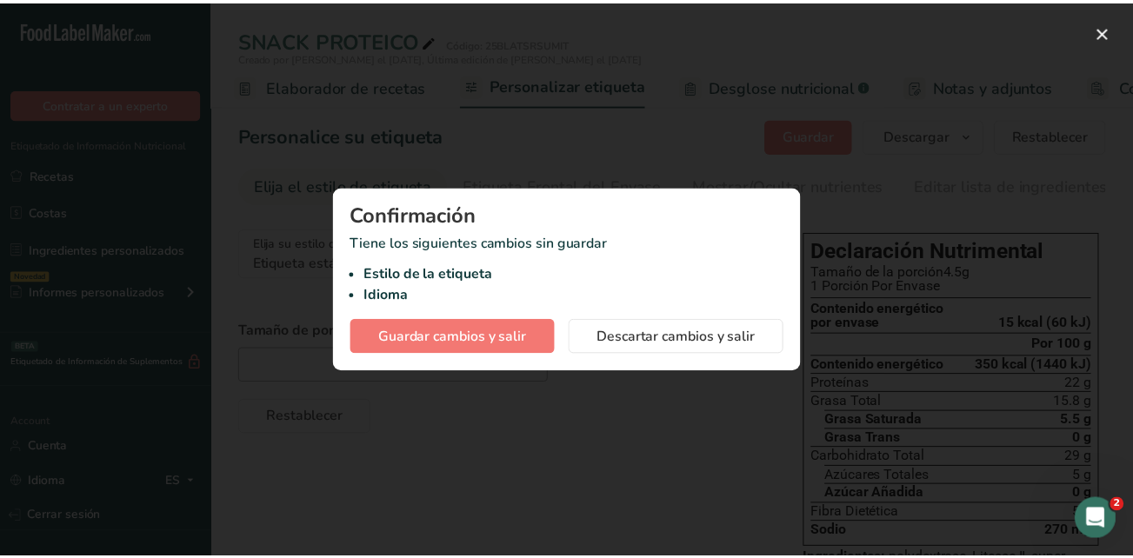
scroll to position [0, 242]
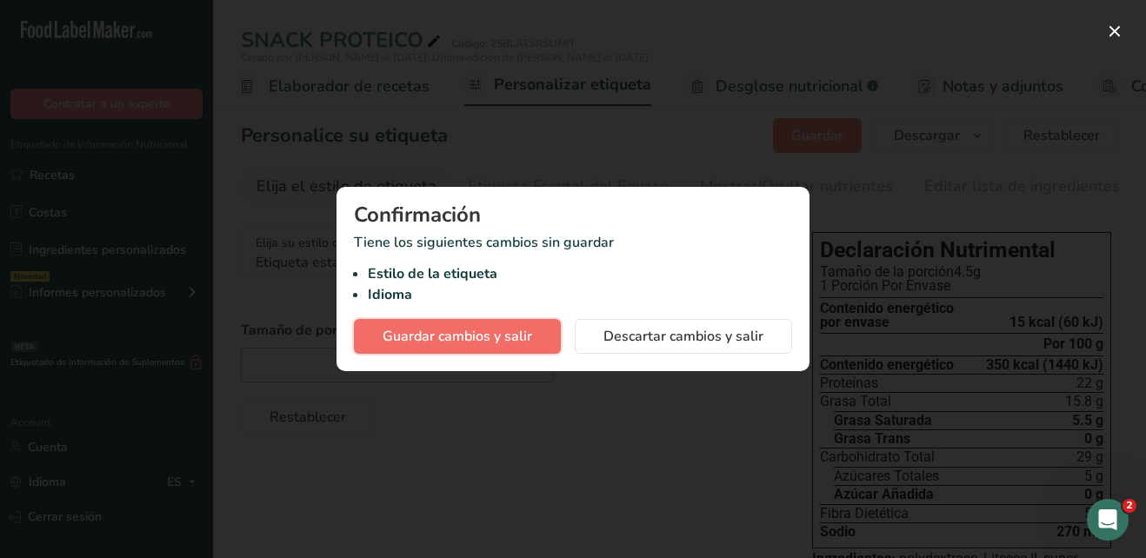
click at [533, 332] on button "Guardar cambios y salir" at bounding box center [457, 336] width 207 height 35
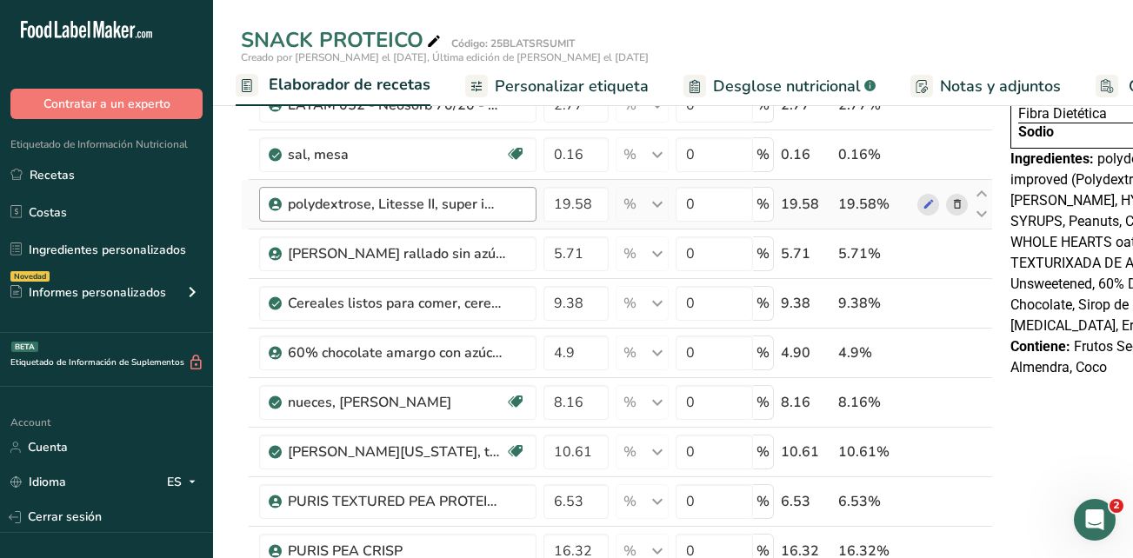
scroll to position [261, 0]
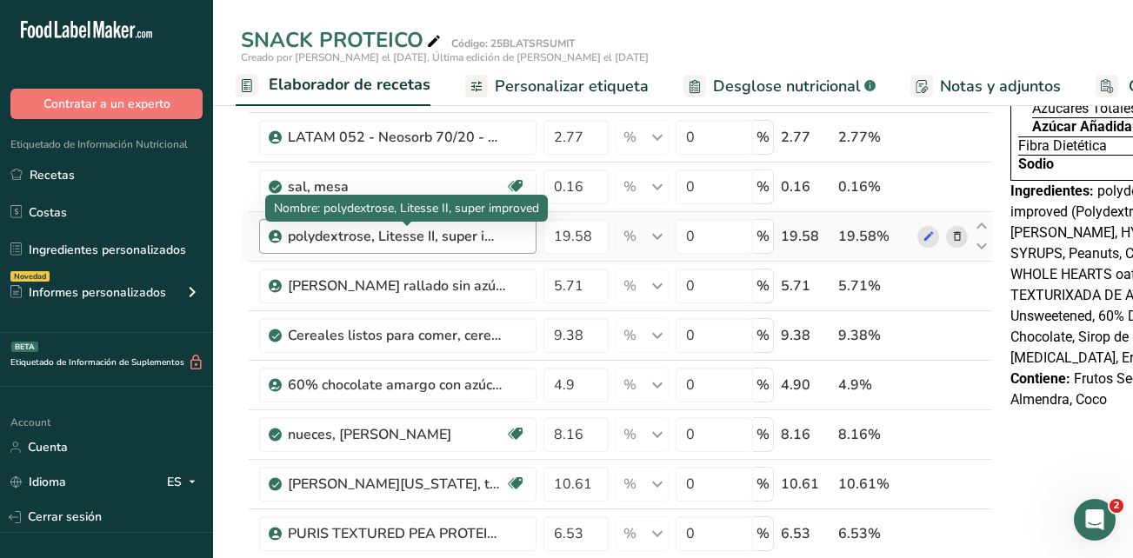
click at [489, 244] on div "polydextrose, Litesse II, super improved" at bounding box center [396, 236] width 217 height 21
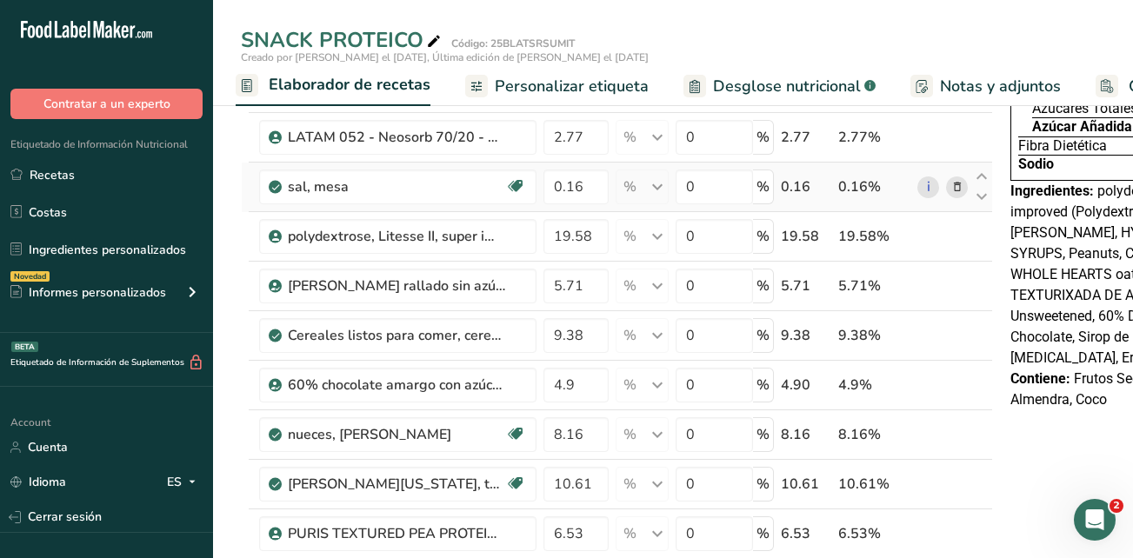
drag, startPoint x: 502, startPoint y: 238, endPoint x: 256, endPoint y: 205, distance: 247.4
click at [256, 205] on tbody "LATAM 012 - LYCASIN 80/55 - MALTITOL SYRUP 13.18 % Unidades de peso g kg mg Ver…" at bounding box center [617, 347] width 750 height 767
drag, startPoint x: 256, startPoint y: 205, endPoint x: 244, endPoint y: 264, distance: 60.4
click at [244, 264] on td at bounding box center [245, 287] width 7 height 50
click at [520, 227] on div "polydextrose, Litesse II, super improved" at bounding box center [407, 236] width 238 height 21
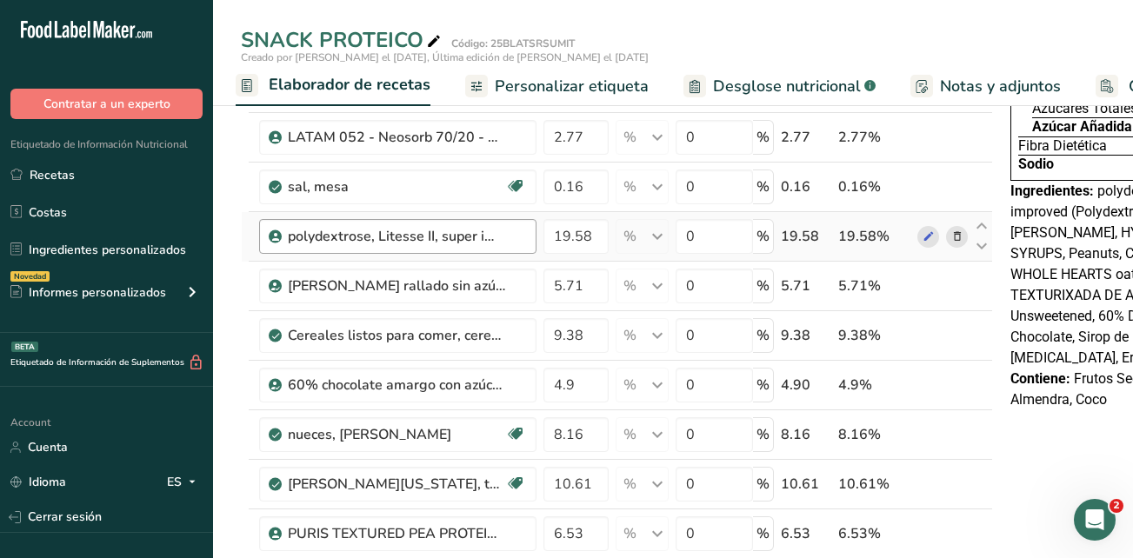
drag, startPoint x: 520, startPoint y: 233, endPoint x: 286, endPoint y: 235, distance: 233.9
click at [286, 235] on div "polydextrose, Litesse II, super improved" at bounding box center [397, 236] width 277 height 35
click at [929, 239] on icon at bounding box center [928, 237] width 12 height 18
click at [955, 235] on icon at bounding box center [957, 237] width 12 height 18
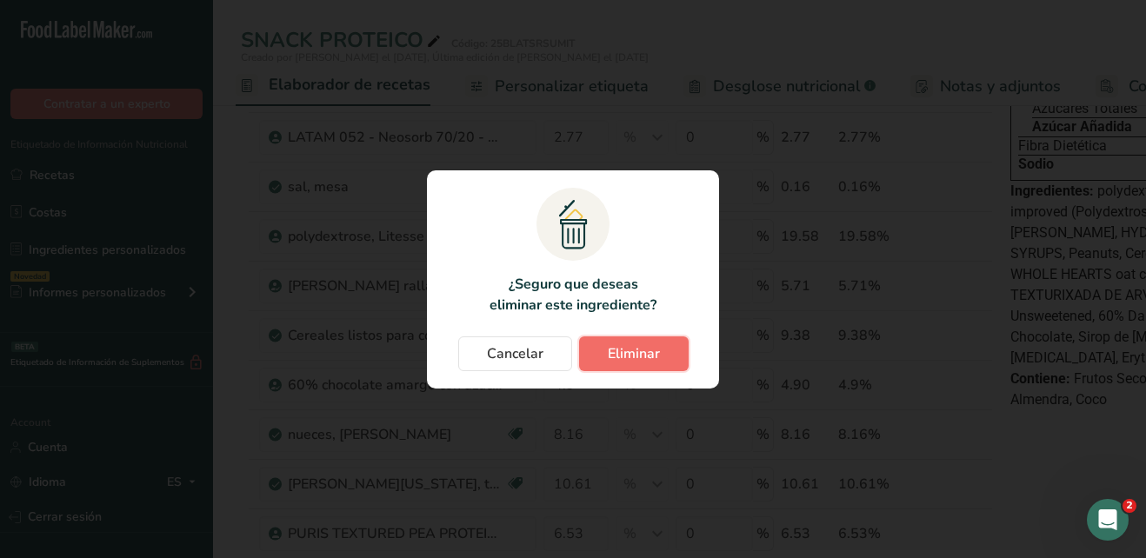
click at [609, 360] on span "Eliminar" at bounding box center [634, 353] width 52 height 21
type input "5.71"
type input "9.38"
type input "4.9"
type input "8.16"
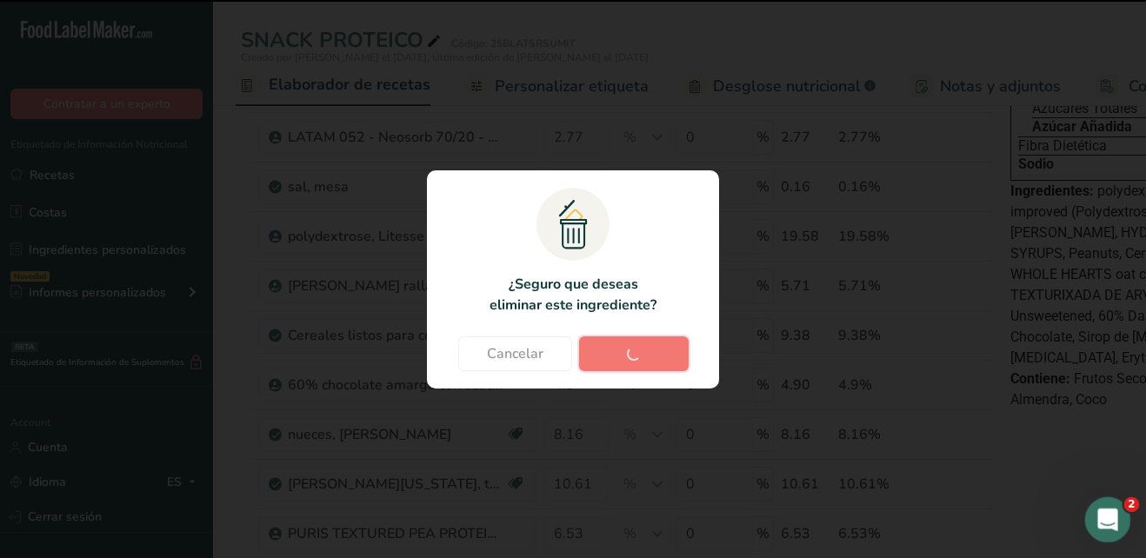
type input "10.61"
type input "6.53"
type input "16.32"
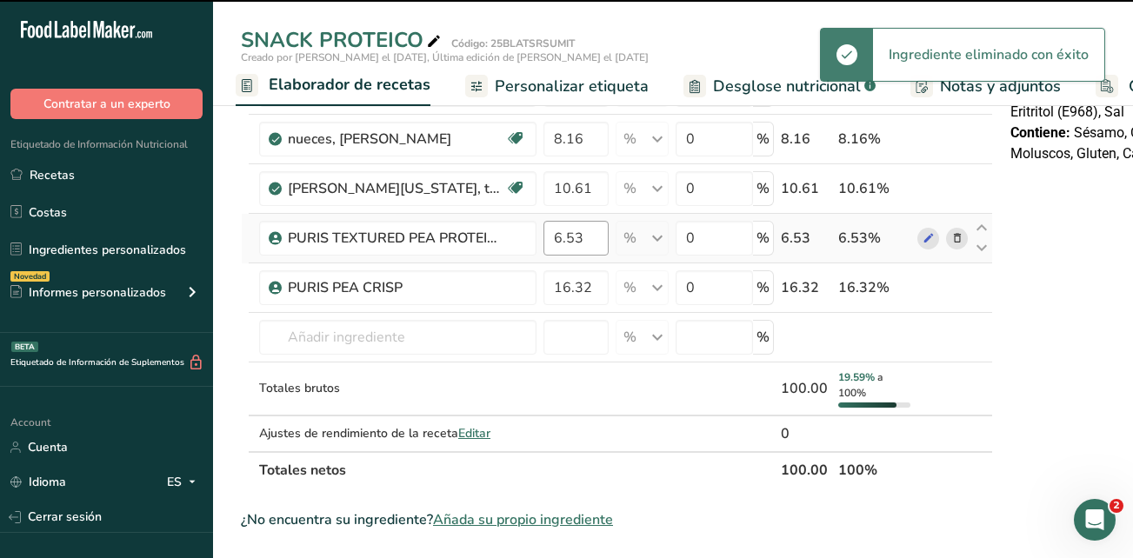
scroll to position [522, 0]
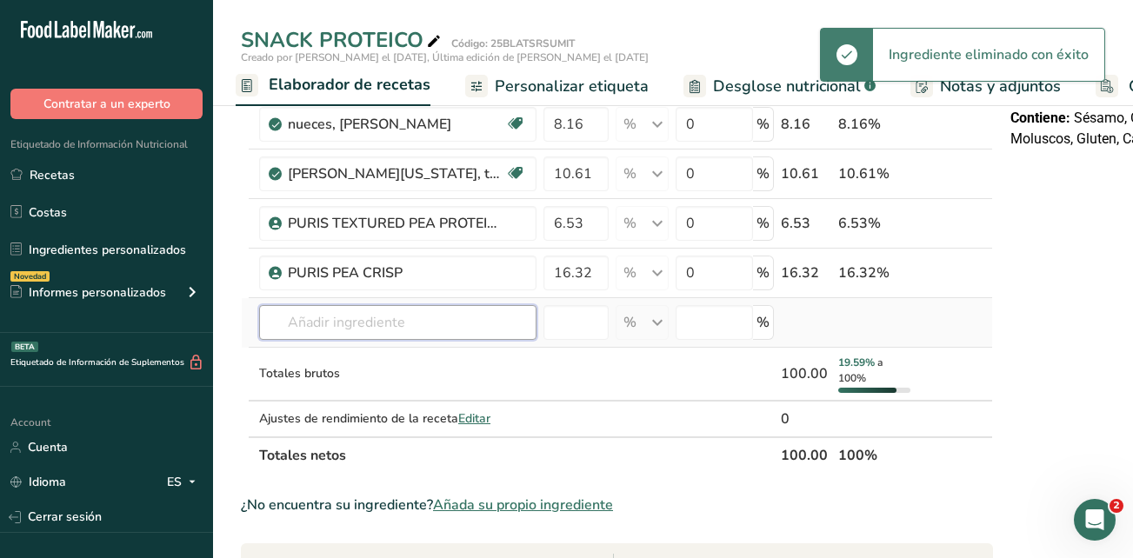
click at [365, 320] on input "text" at bounding box center [397, 322] width 277 height 35
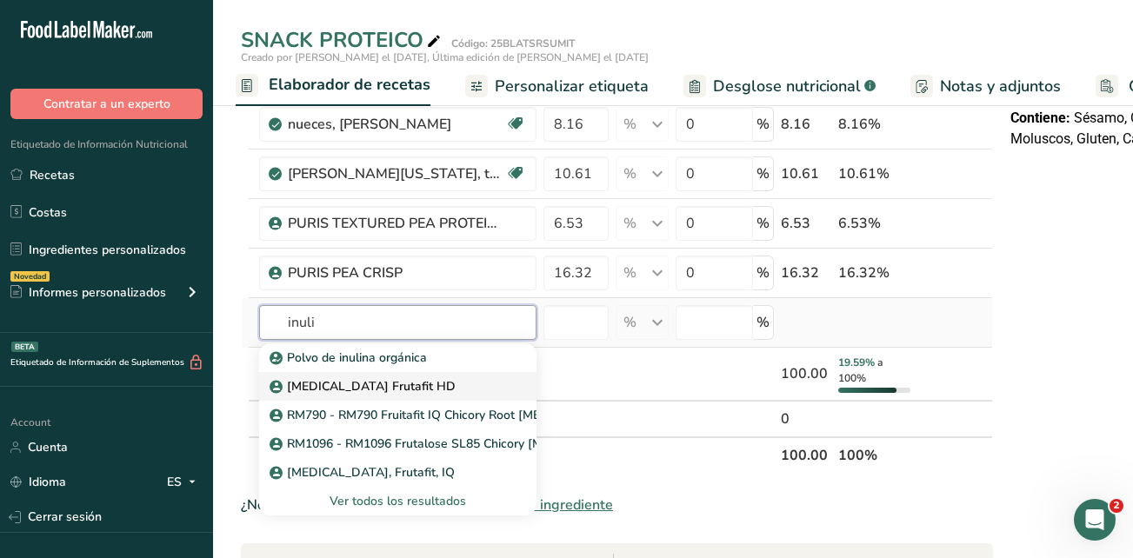
type input "inuli"
click at [376, 391] on p "Inulin Frutafit HD" at bounding box center [364, 386] width 183 height 18
type input "Inulin Frutafit HD"
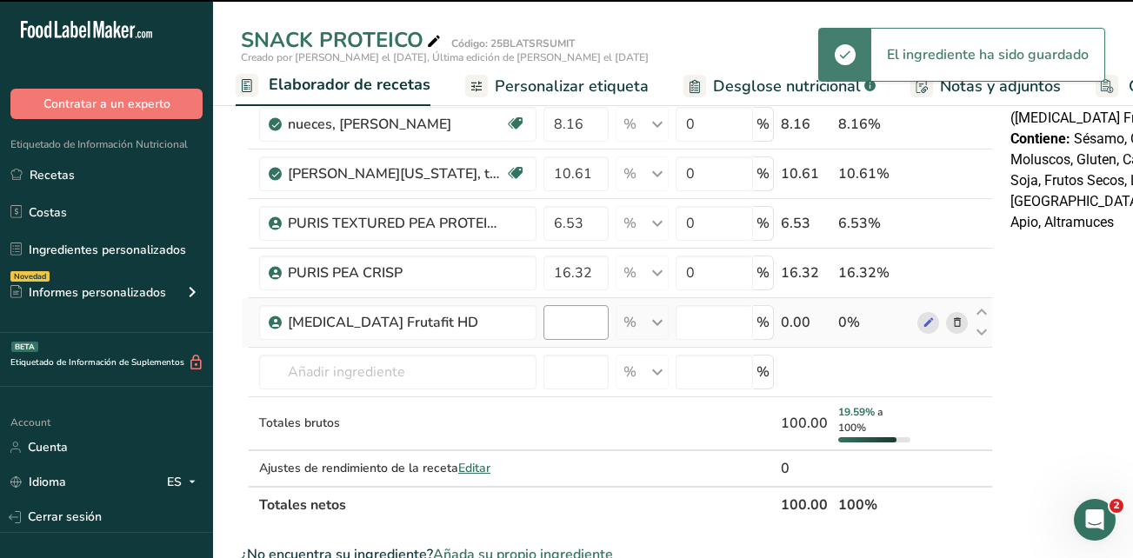
type input "0"
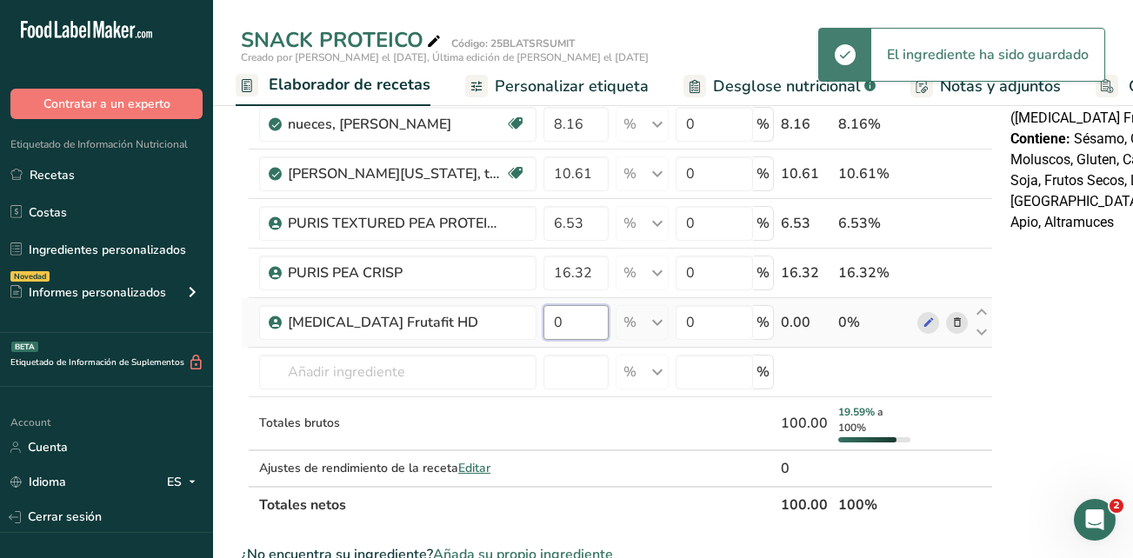
drag, startPoint x: 575, startPoint y: 326, endPoint x: 544, endPoint y: 324, distance: 30.5
click at [544, 324] on input "0" at bounding box center [575, 322] width 65 height 35
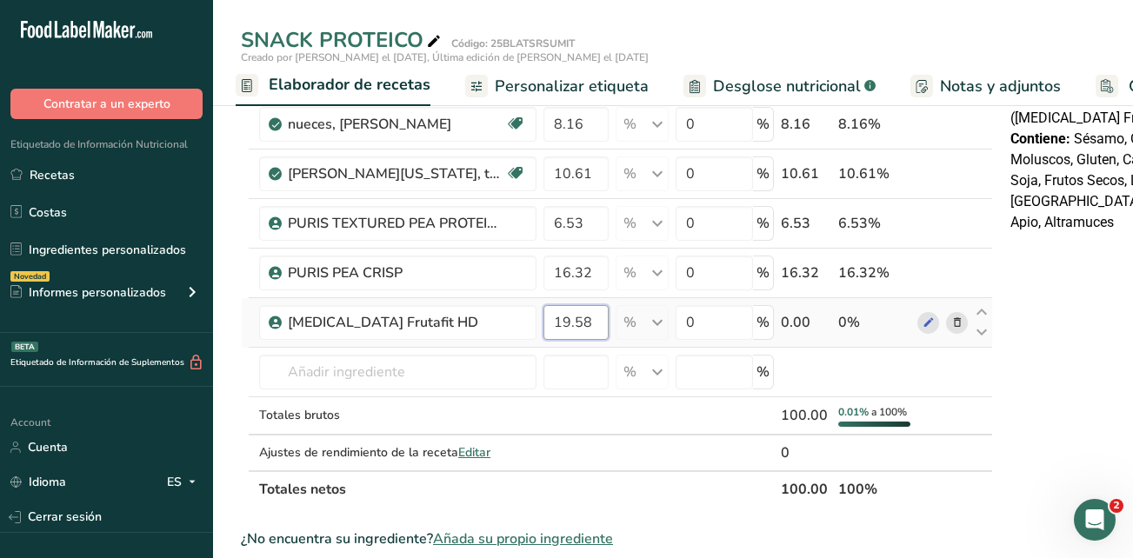
type input "19.58"
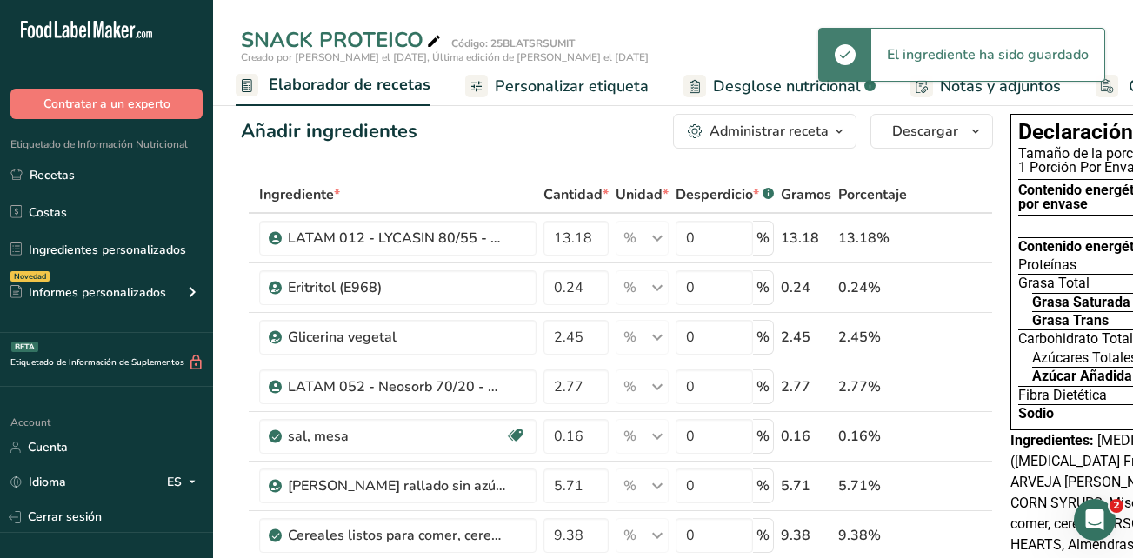
scroll to position [0, 0]
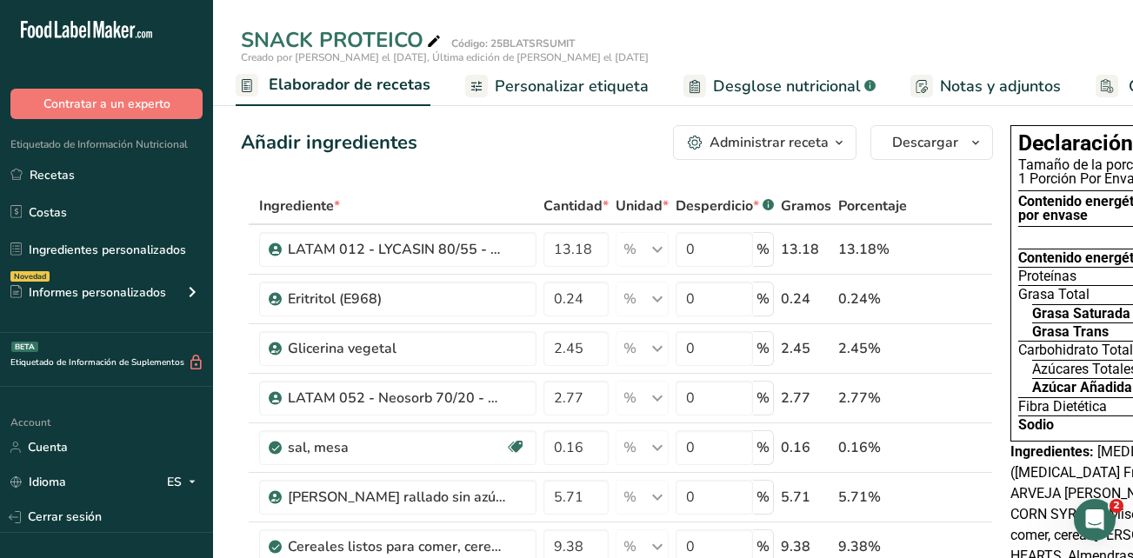
click at [534, 86] on span "Personalizar etiqueta" at bounding box center [572, 86] width 154 height 23
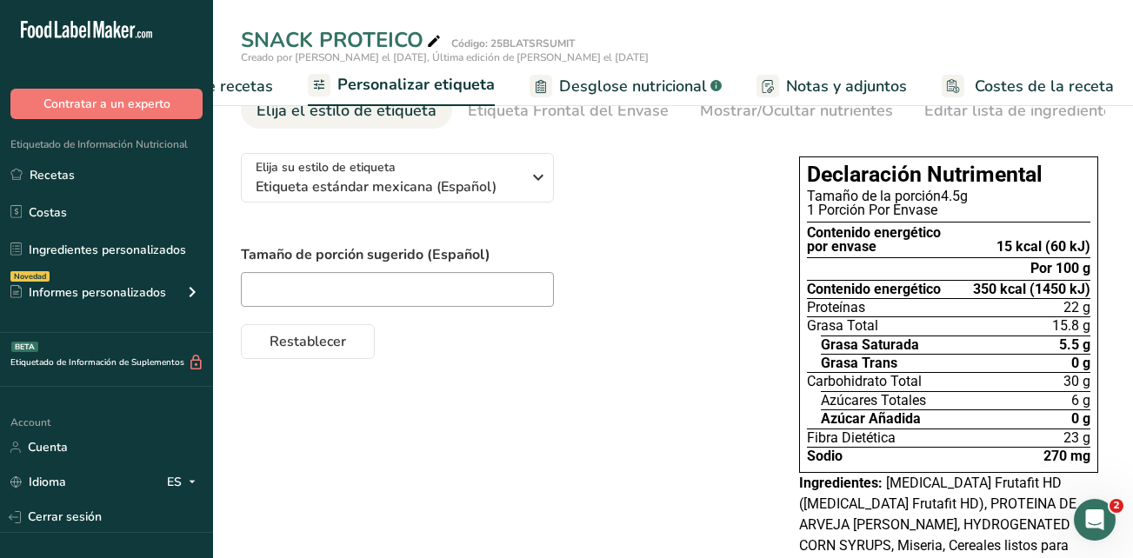
scroll to position [174, 0]
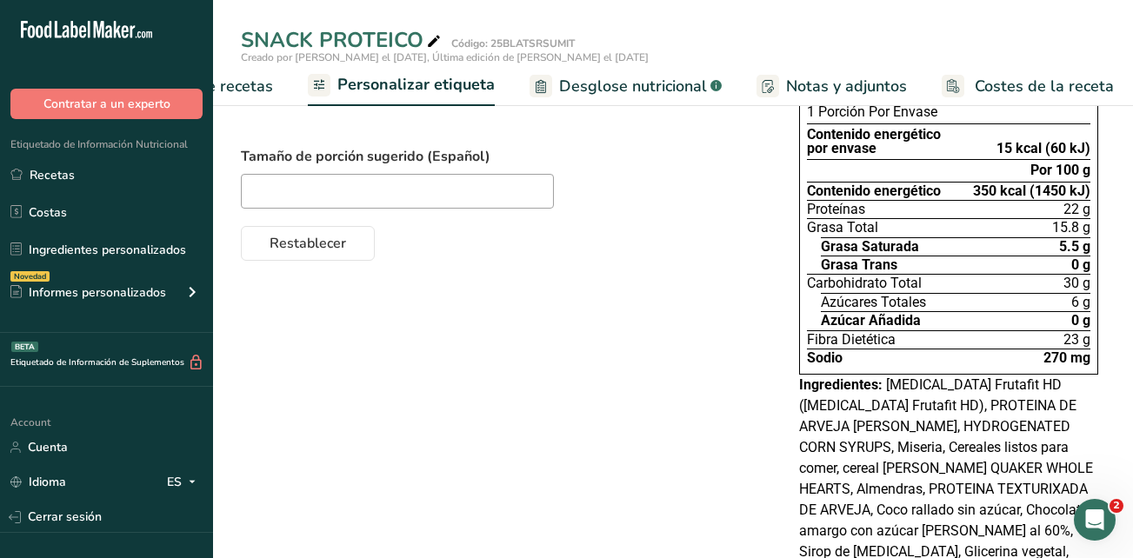
click at [522, 396] on div "Elija su estilo de etiqueta Etiqueta estándar mexicana (Español) EE. UU. (FDA) …" at bounding box center [673, 362] width 864 height 643
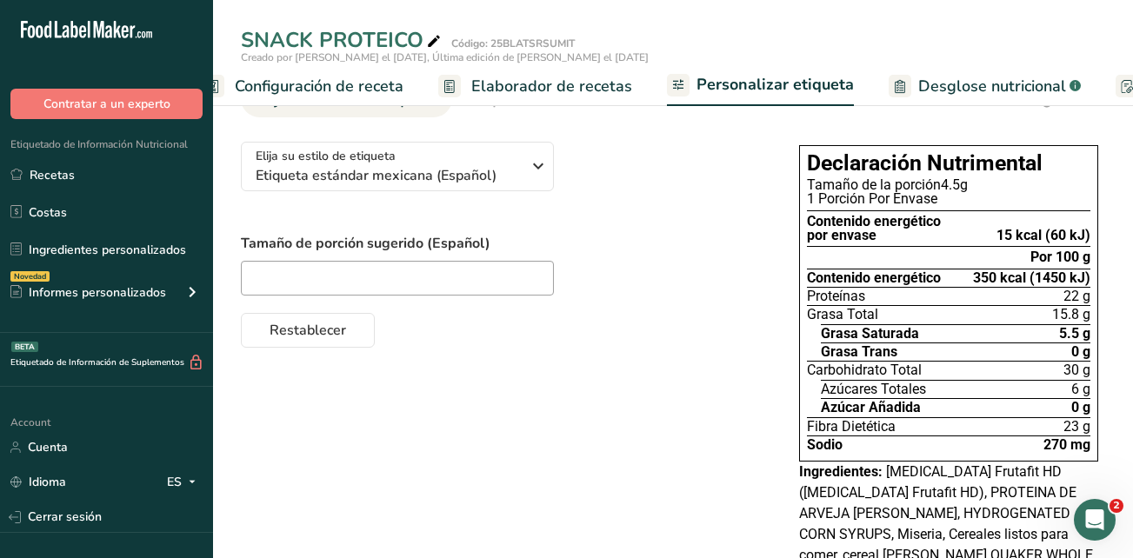
scroll to position [0, 0]
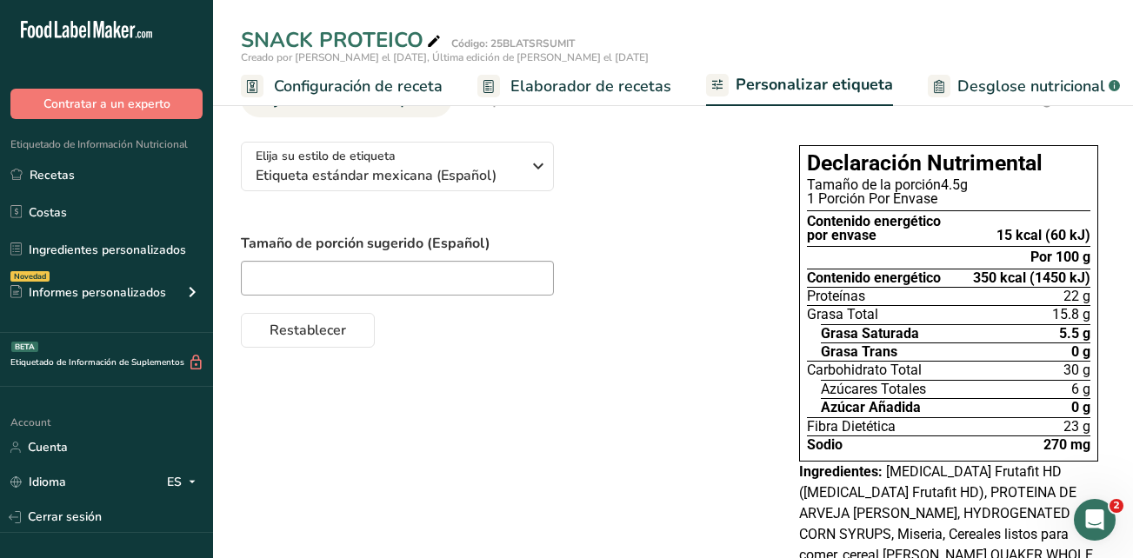
click at [581, 90] on span "Elaborador de recetas" at bounding box center [590, 86] width 161 height 23
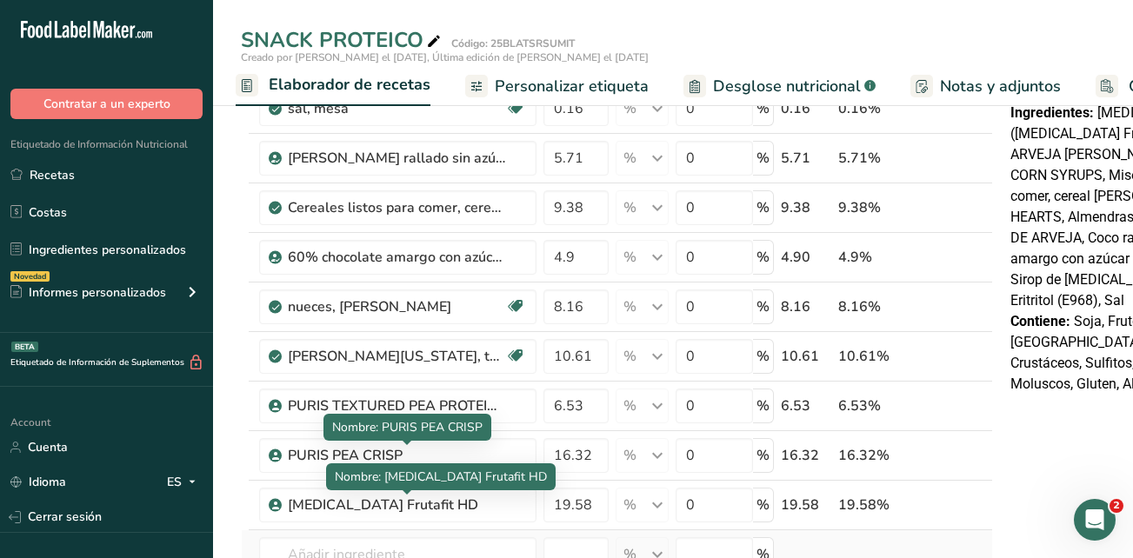
scroll to position [348, 0]
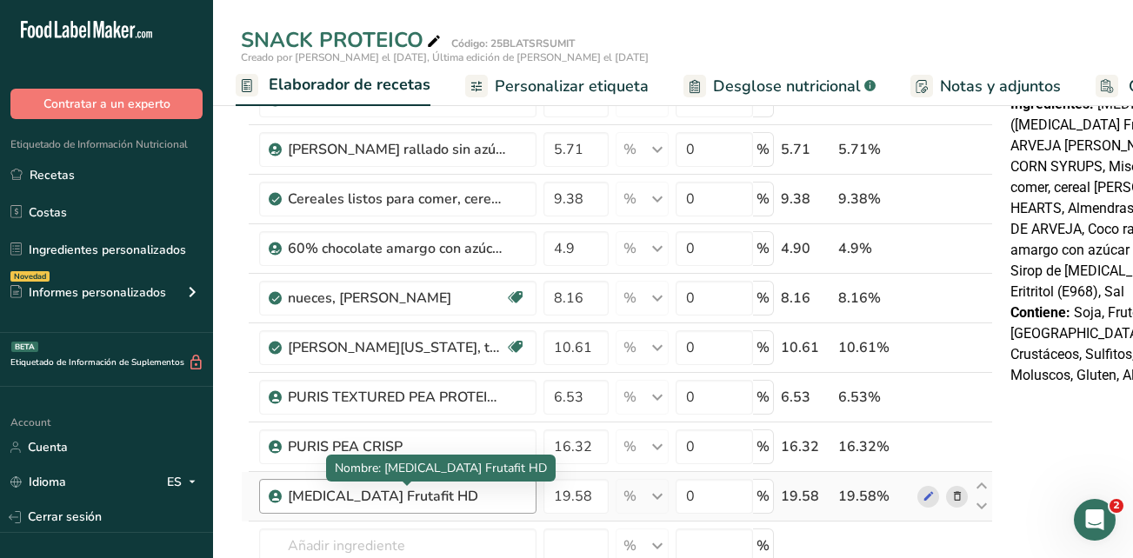
click at [402, 487] on div "Inulin Frutafit HD" at bounding box center [396, 496] width 217 height 21
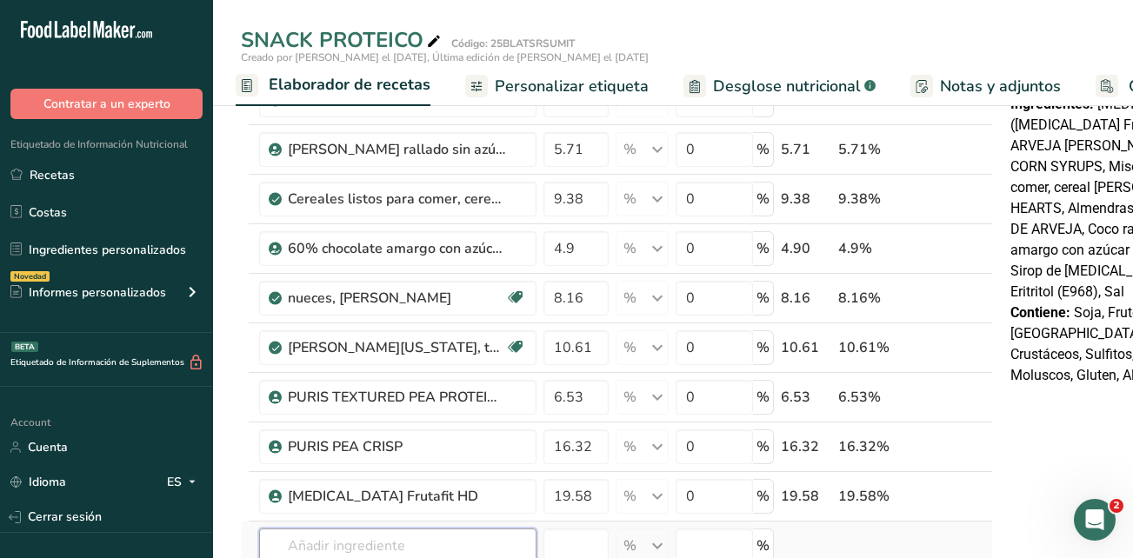
click at [403, 535] on input "text" at bounding box center [397, 546] width 277 height 35
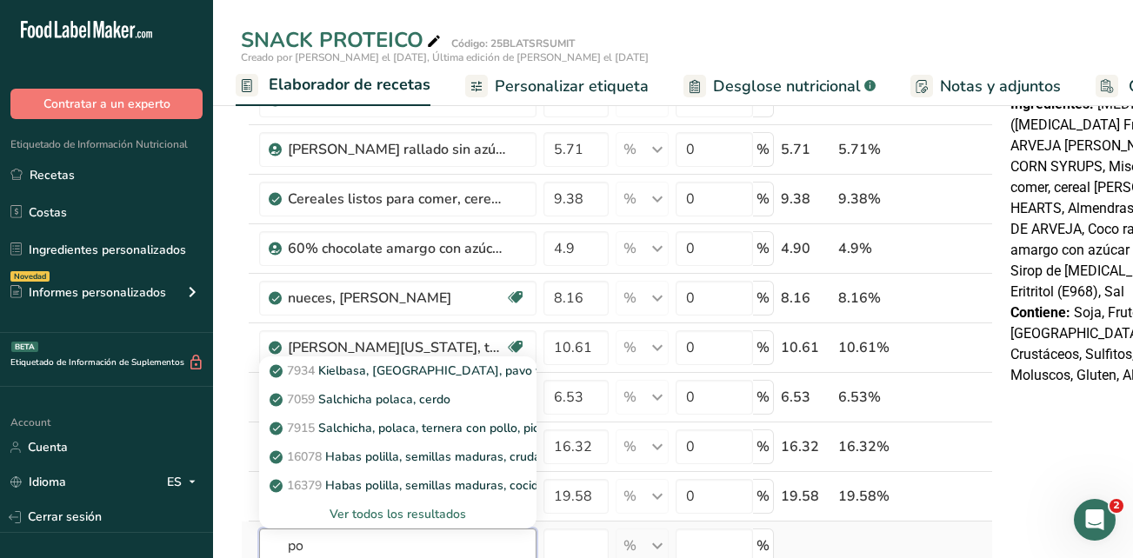
type input "p"
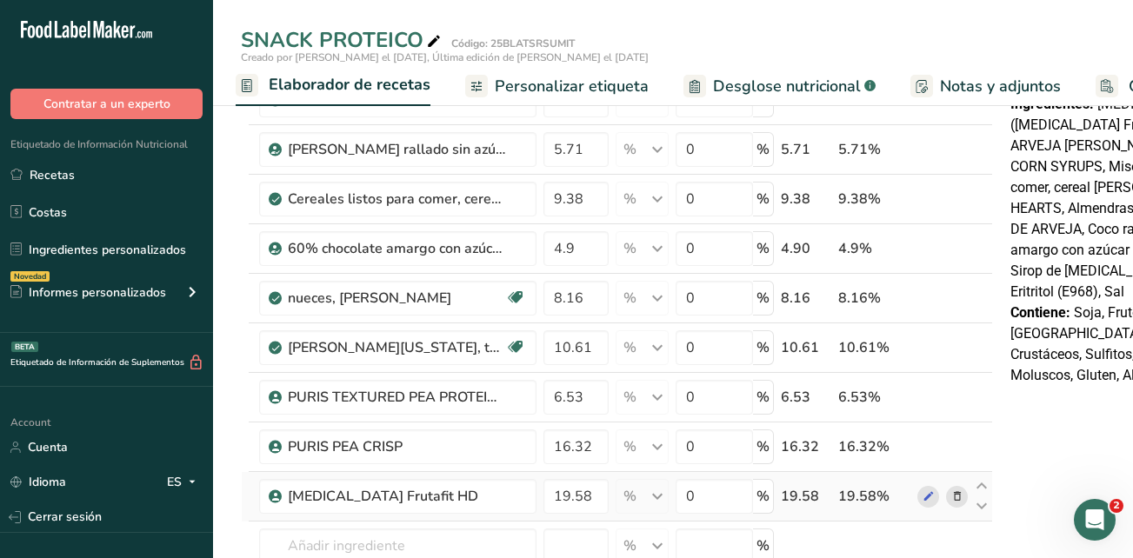
click at [952, 490] on icon at bounding box center [957, 497] width 12 height 18
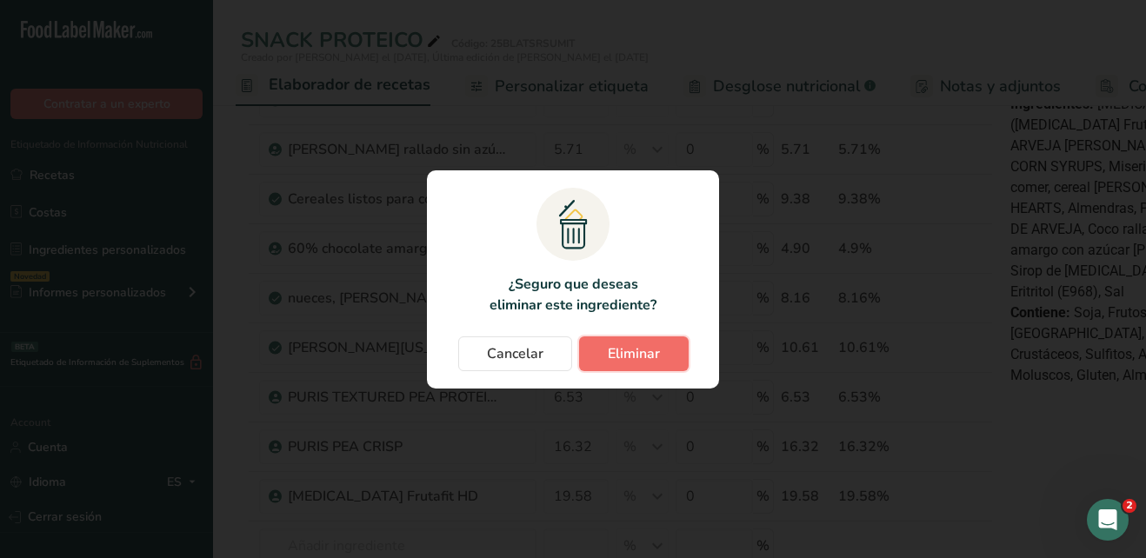
click at [608, 357] on span "Eliminar" at bounding box center [634, 353] width 52 height 21
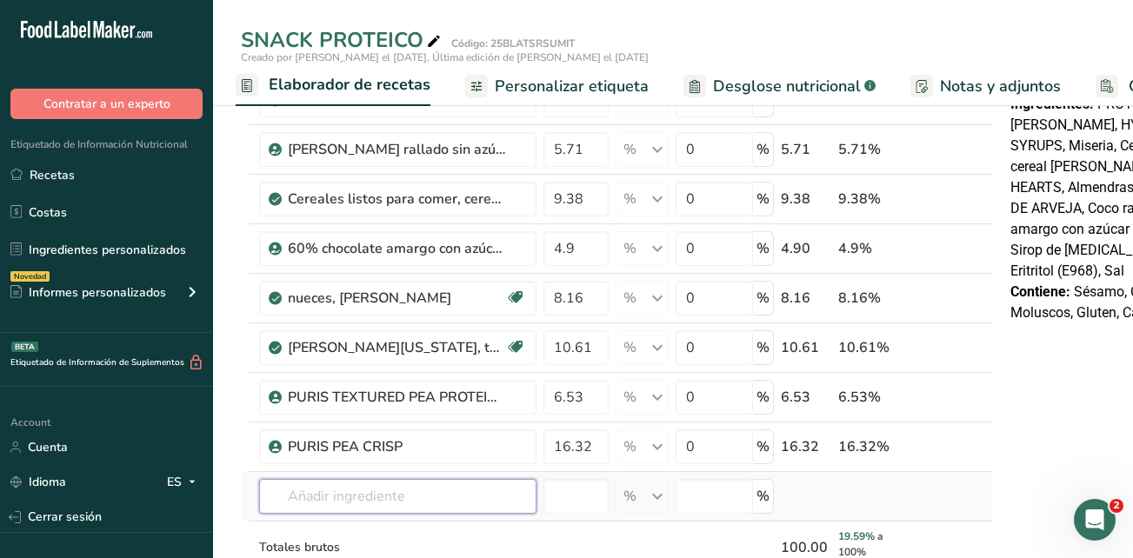
click at [457, 502] on input "text" at bounding box center [397, 496] width 277 height 35
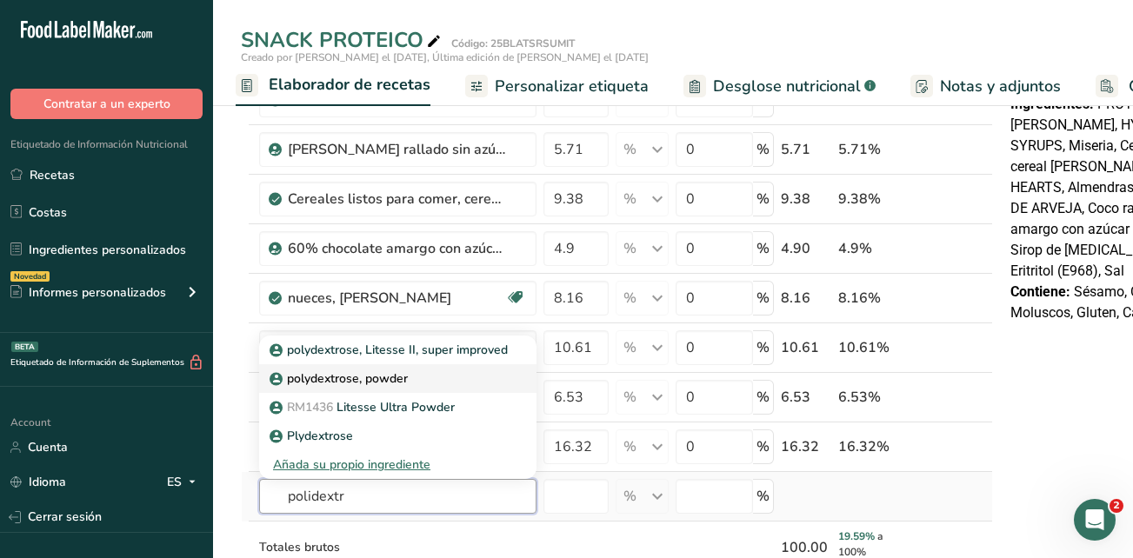
type input "polidextr"
click at [396, 375] on p "polydextrose, powder" at bounding box center [340, 378] width 135 height 18
type input "polydextrose, powder"
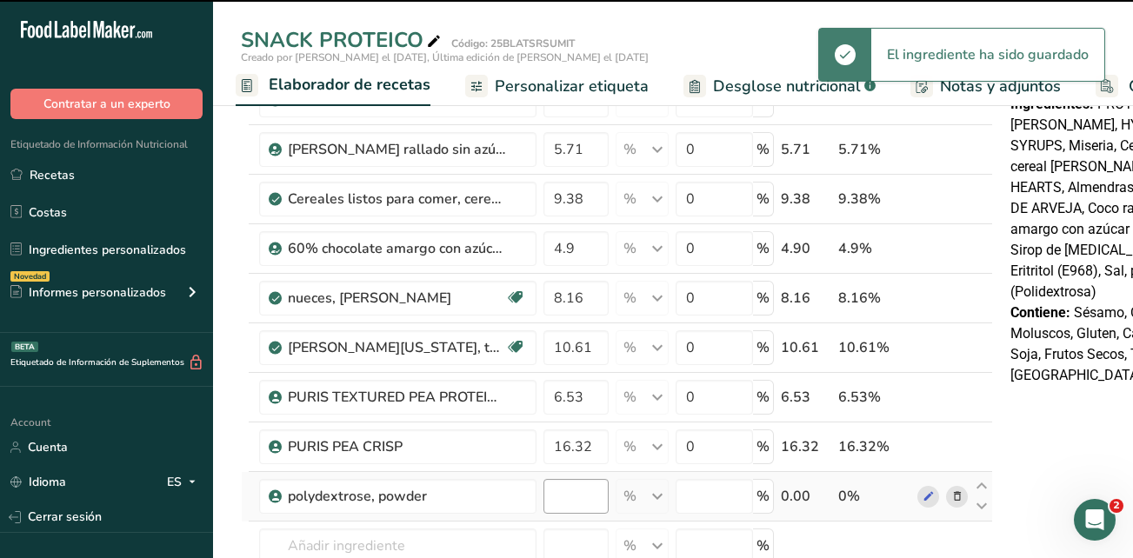
type input "0"
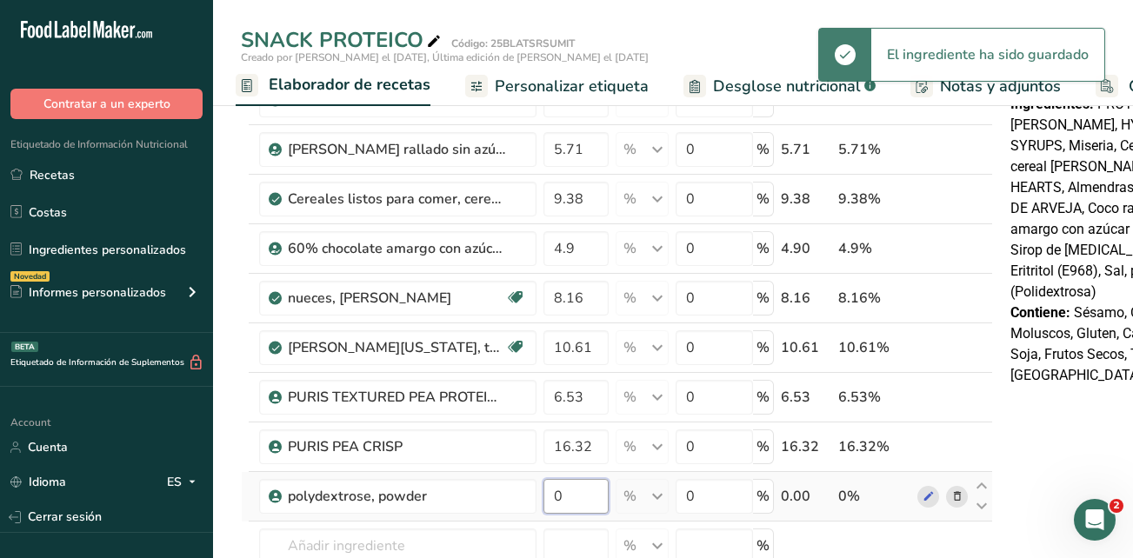
click at [563, 507] on input "0" at bounding box center [575, 496] width 65 height 35
drag, startPoint x: 563, startPoint y: 506, endPoint x: 550, endPoint y: 504, distance: 13.2
click at [550, 504] on input "0" at bounding box center [575, 496] width 65 height 35
type input "19"
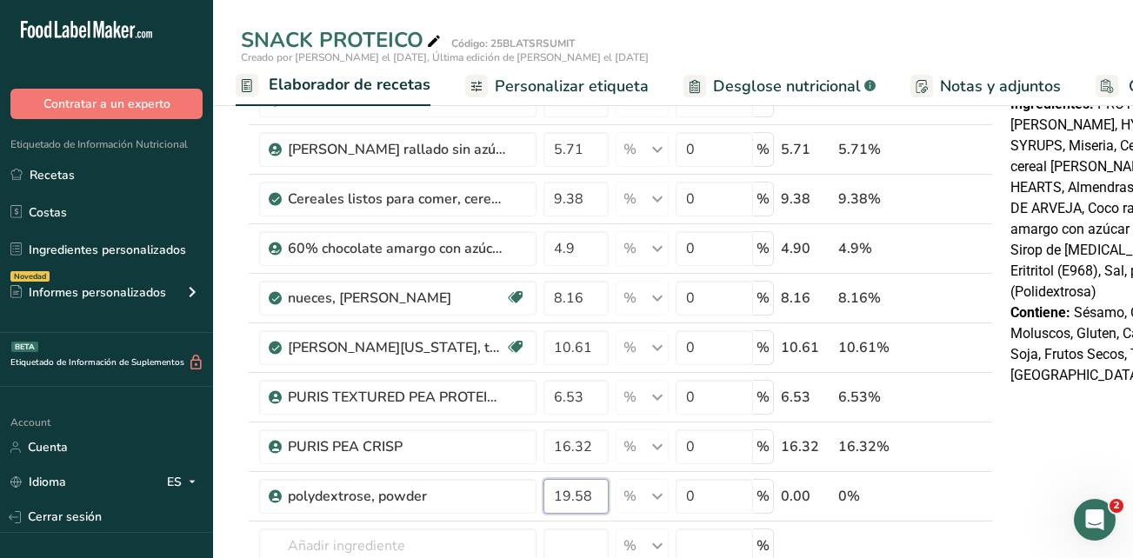
type input "19.58"
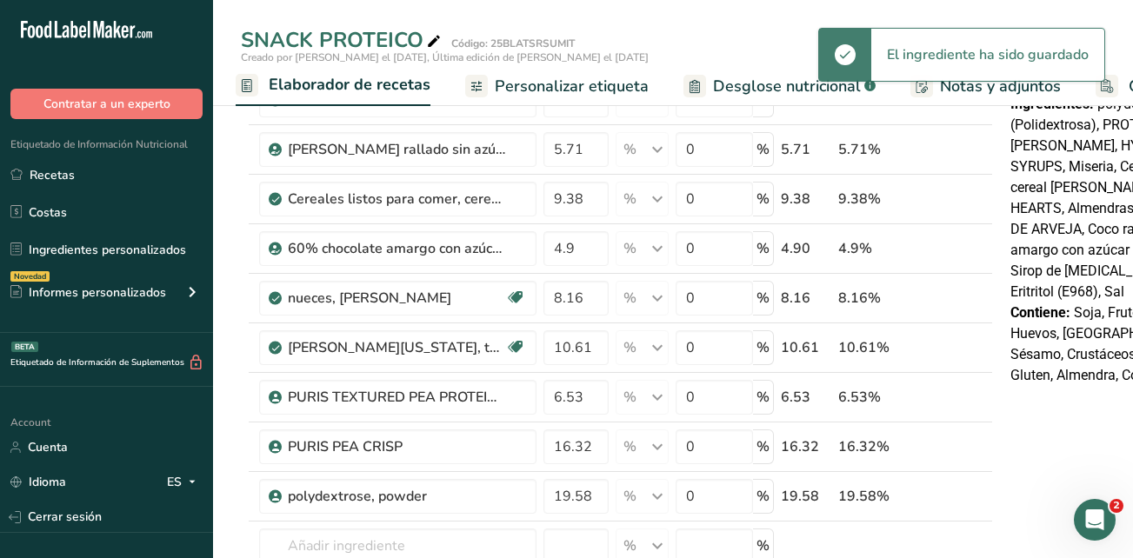
click at [589, 82] on span "Personalizar etiqueta" at bounding box center [572, 86] width 154 height 23
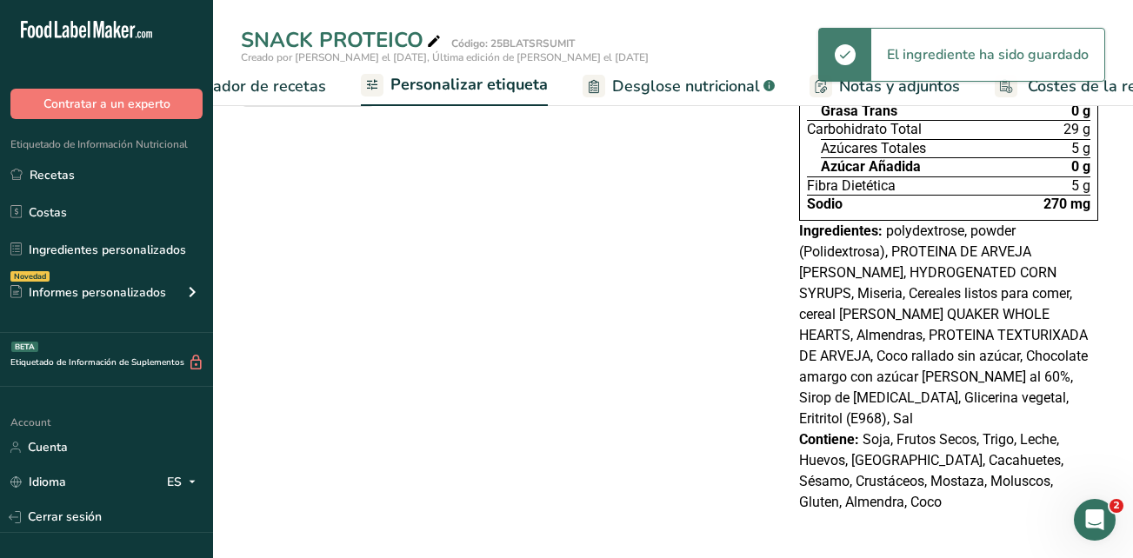
scroll to position [311, 0]
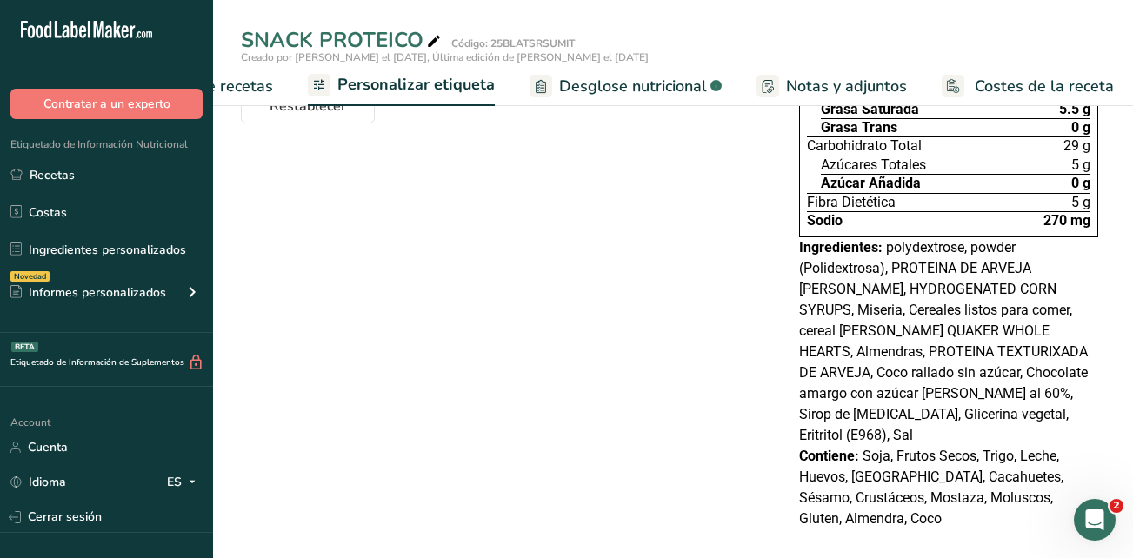
click at [223, 103] on link "Elaborador de recetas" at bounding box center [176, 86] width 194 height 39
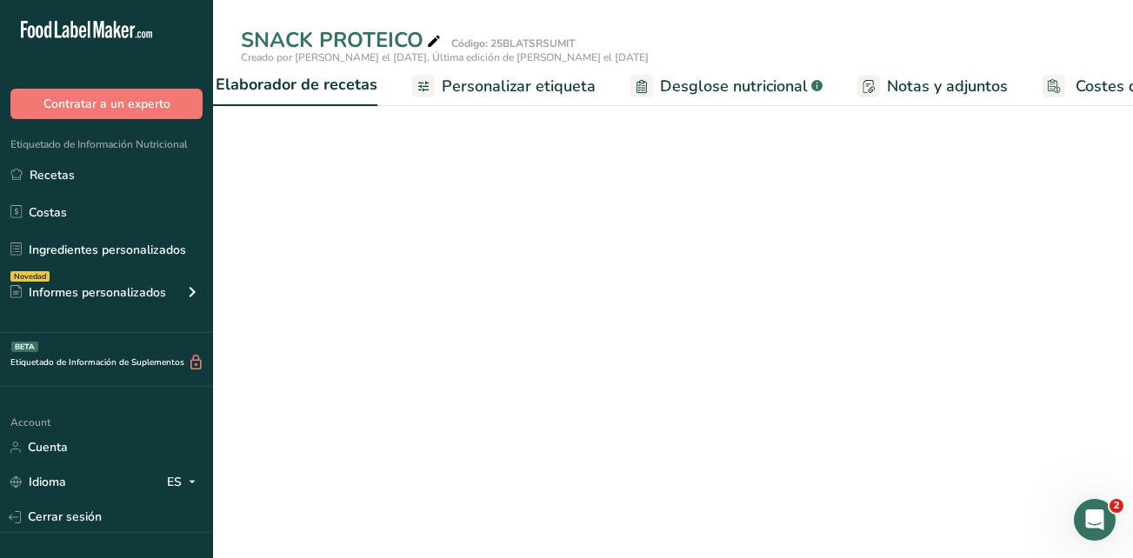
scroll to position [0, 242]
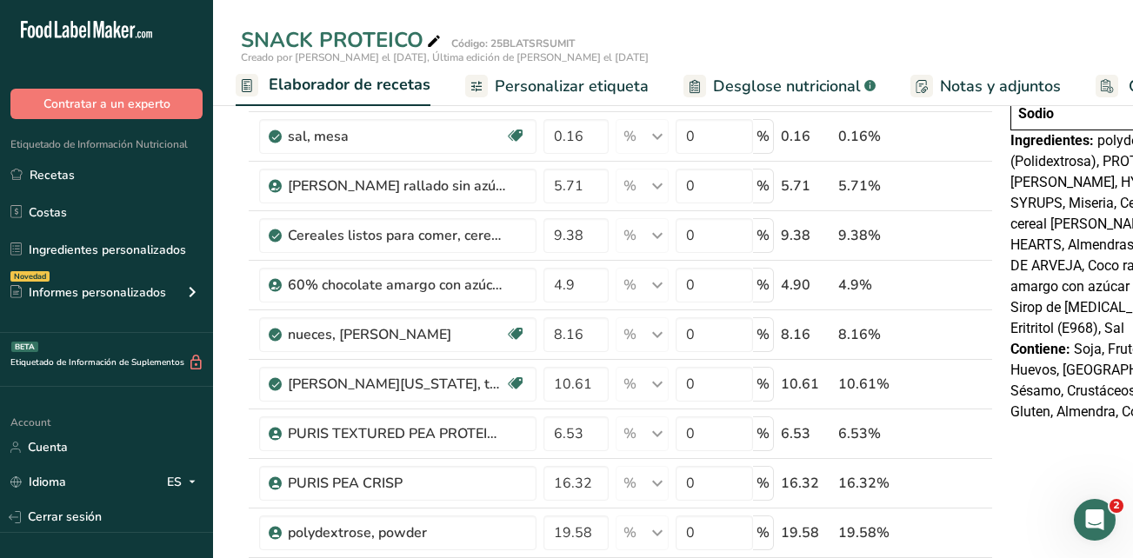
click at [354, 87] on span "Elaborador de recetas" at bounding box center [350, 84] width 162 height 23
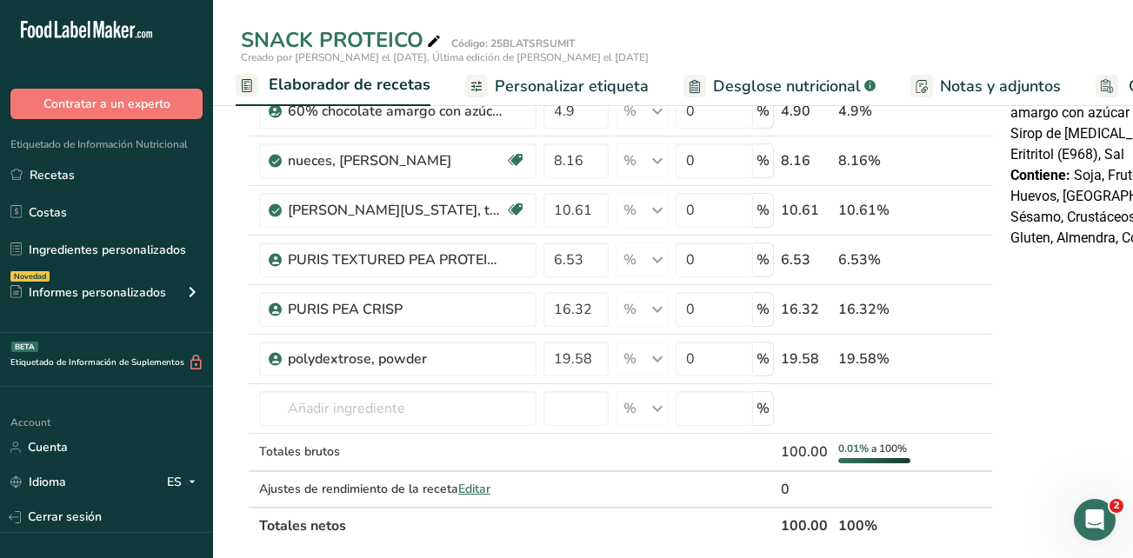
scroll to position [398, 0]
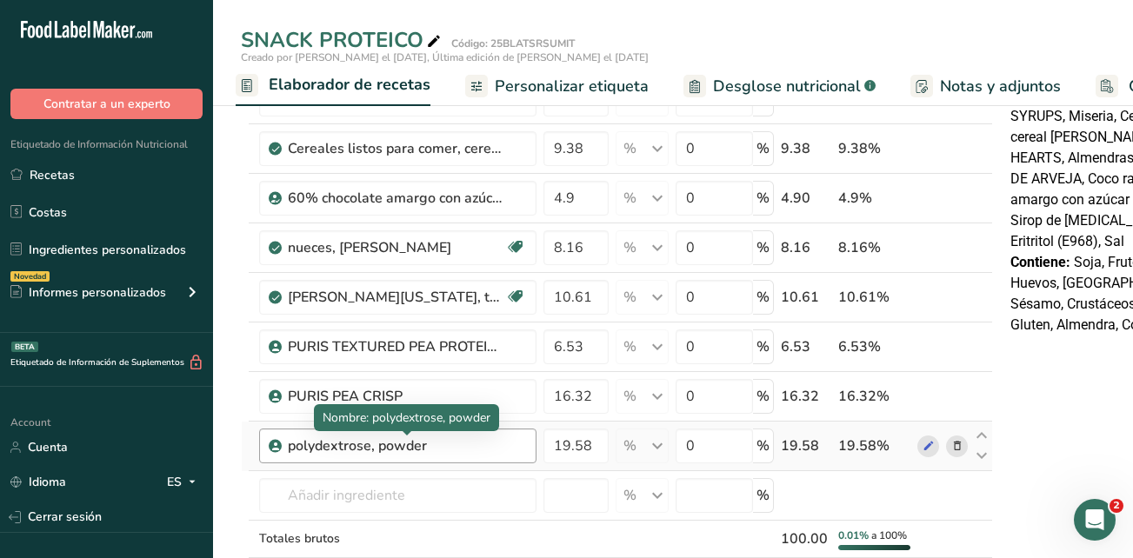
click at [384, 451] on div "polydextrose, powder" at bounding box center [396, 446] width 217 height 21
drag, startPoint x: 384, startPoint y: 451, endPoint x: 315, endPoint y: 450, distance: 69.6
click at [315, 450] on div "polydextrose, powder" at bounding box center [396, 446] width 217 height 21
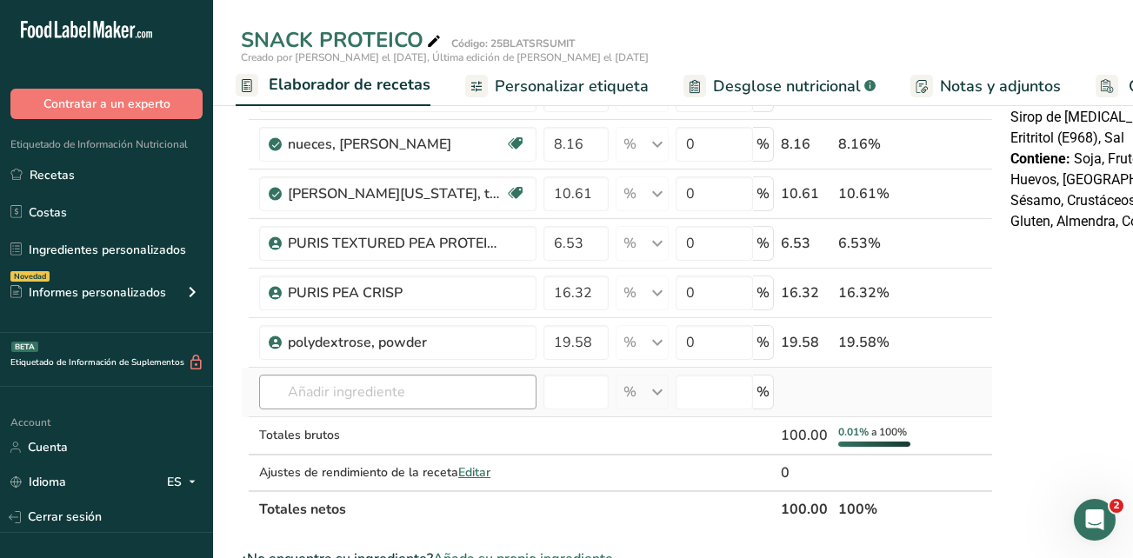
scroll to position [471, 0]
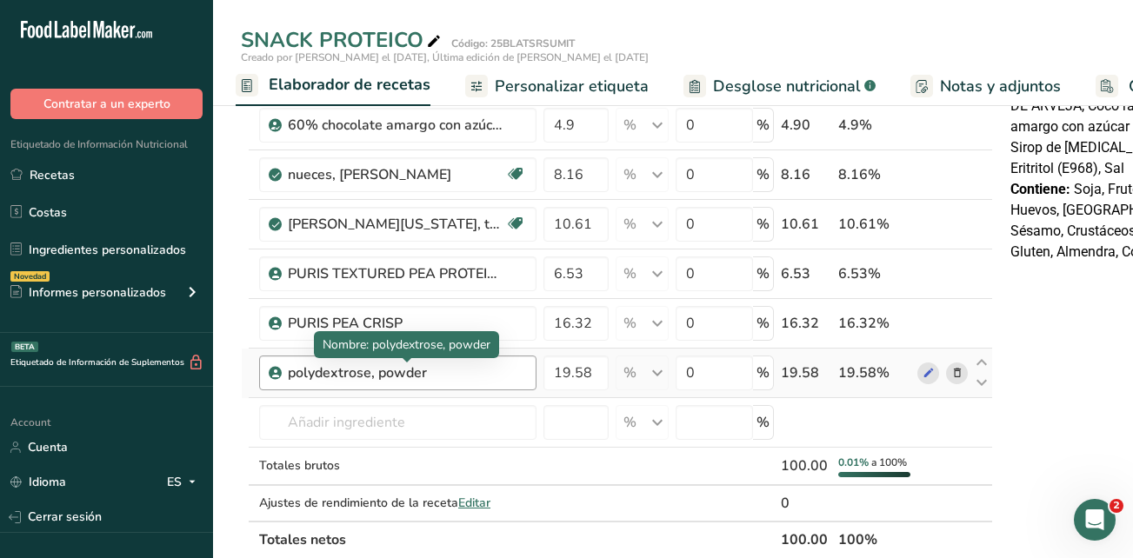
click at [414, 379] on div "polydextrose, powder" at bounding box center [396, 373] width 217 height 21
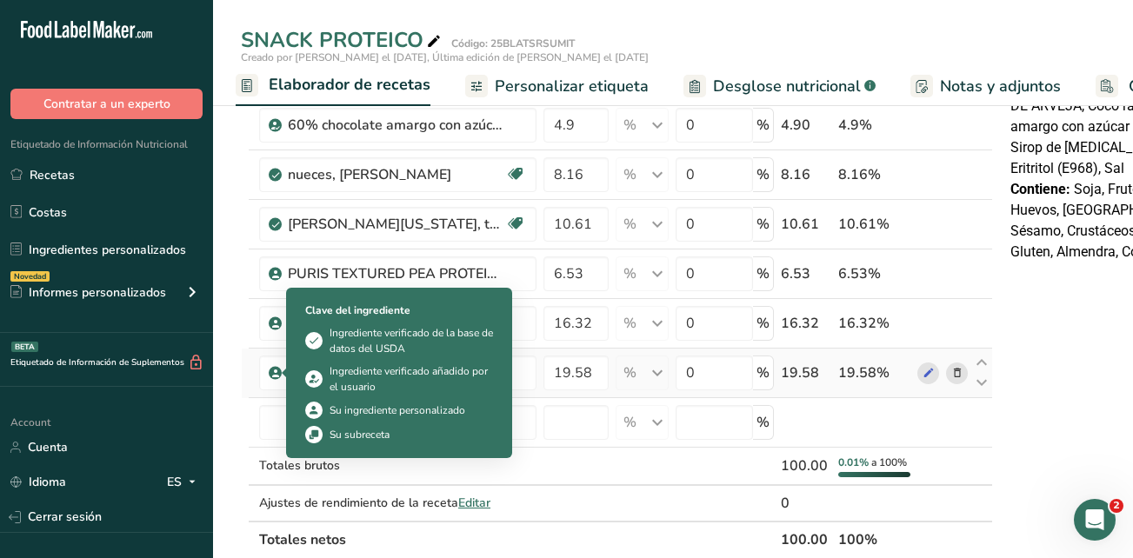
click at [273, 372] on icon at bounding box center [275, 373] width 10 height 16
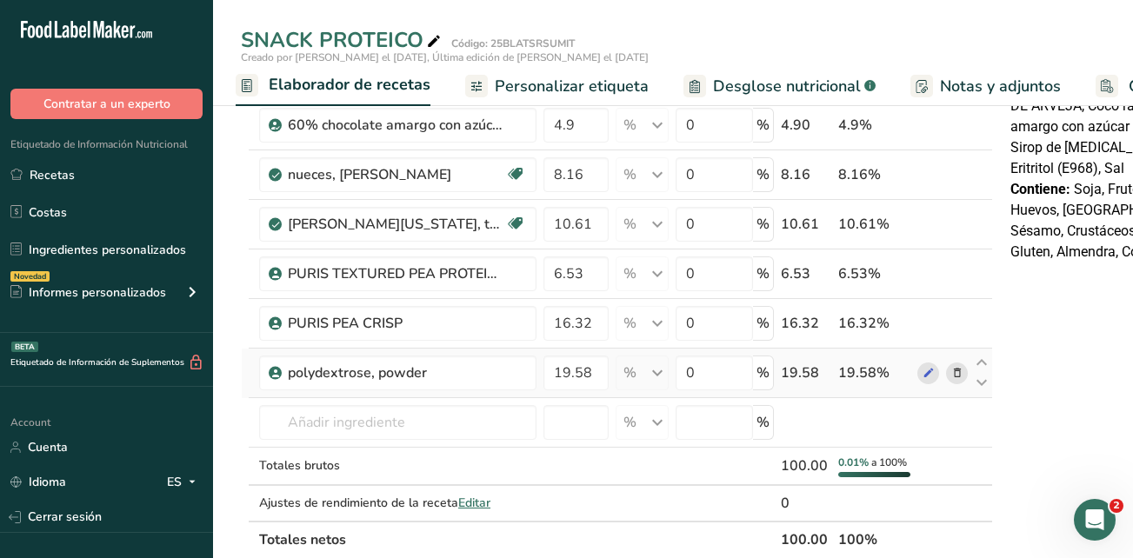
click at [273, 372] on icon at bounding box center [275, 373] width 10 height 16
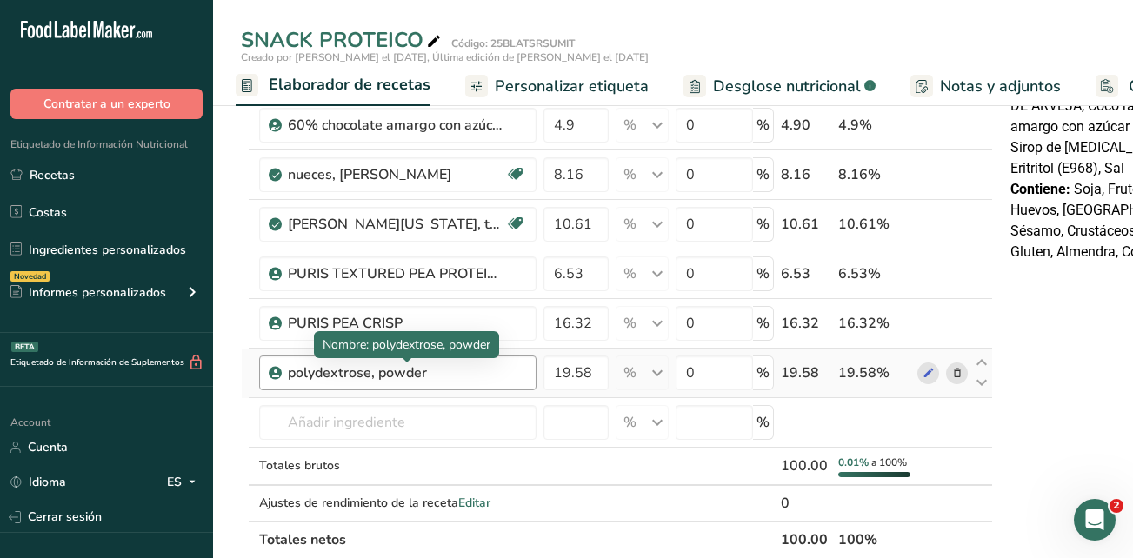
drag, startPoint x: 429, startPoint y: 376, endPoint x: 369, endPoint y: 374, distance: 59.1
click at [369, 374] on div "polydextrose, powder" at bounding box center [396, 373] width 217 height 21
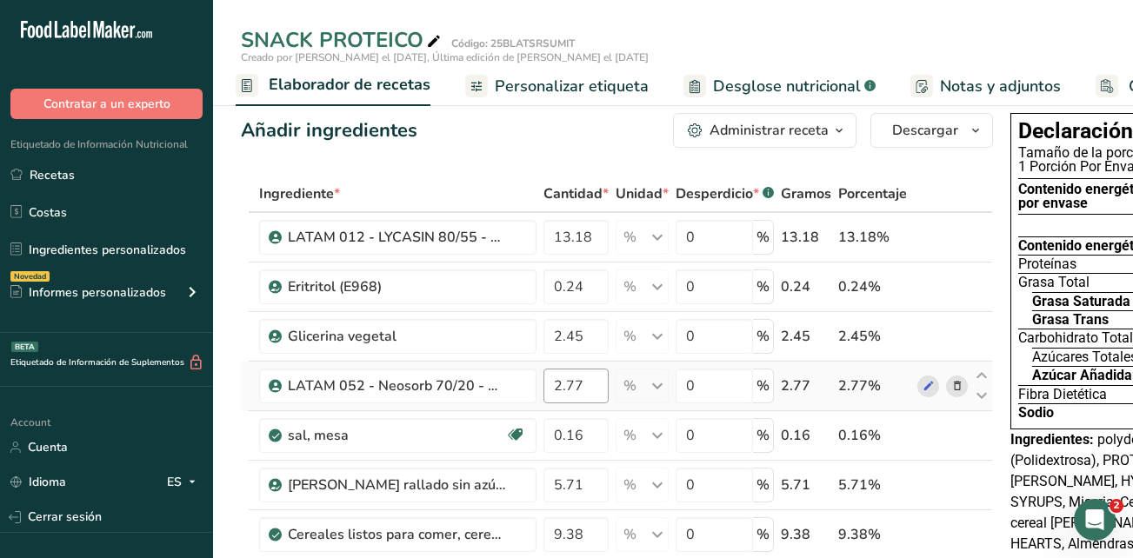
scroll to position [0, 0]
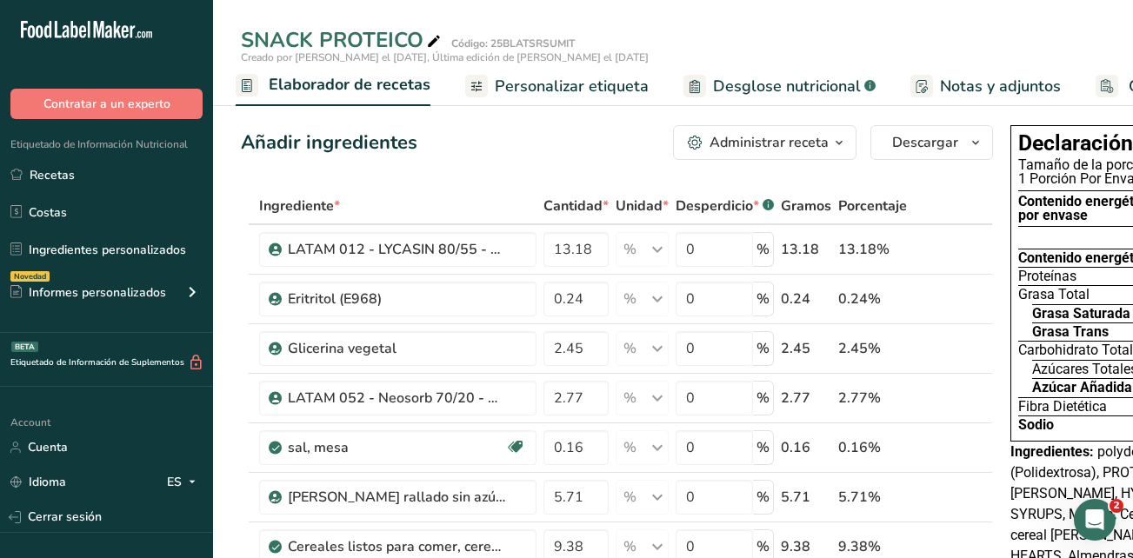
drag, startPoint x: 116, startPoint y: 250, endPoint x: 769, endPoint y: 134, distance: 663.2
click at [116, 250] on link "Ingredientes personalizados" at bounding box center [106, 249] width 213 height 33
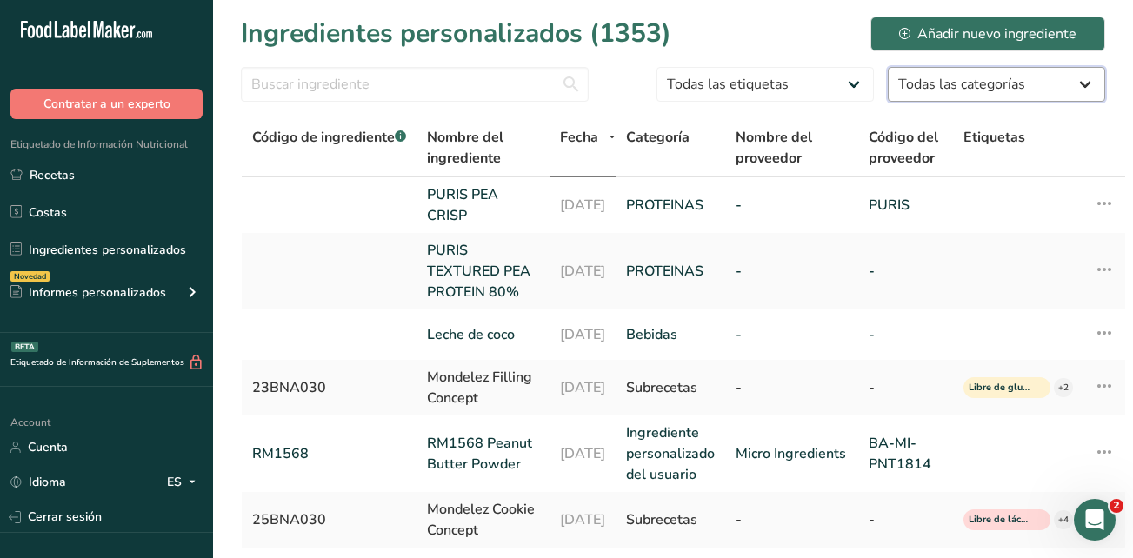
click at [967, 95] on select "Todas las categorías Additive Alimentos de los nativos americanos e indígenas d…" at bounding box center [996, 84] width 217 height 35
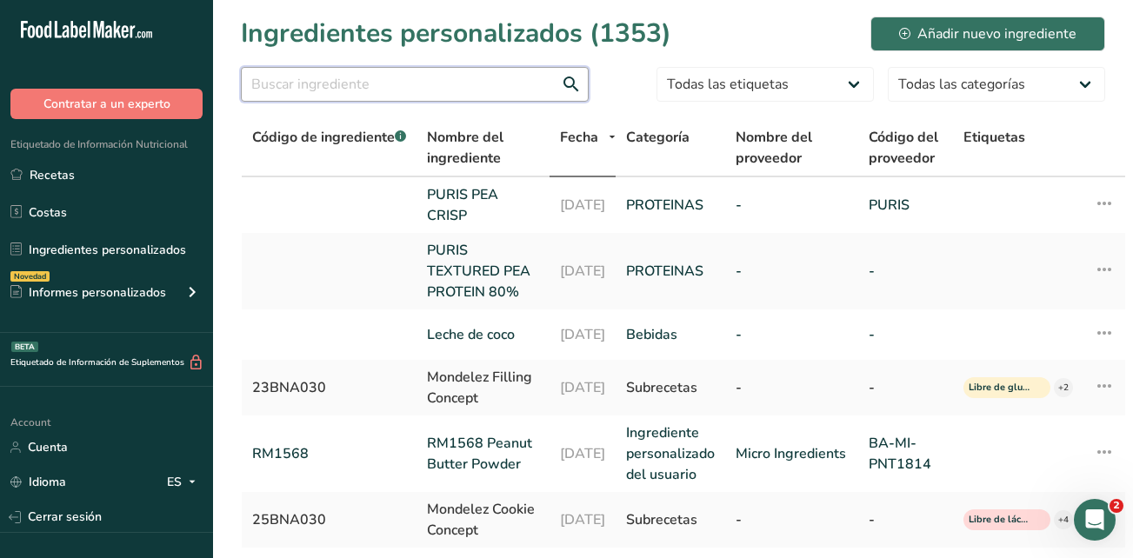
click at [524, 85] on input "text" at bounding box center [415, 84] width 348 height 35
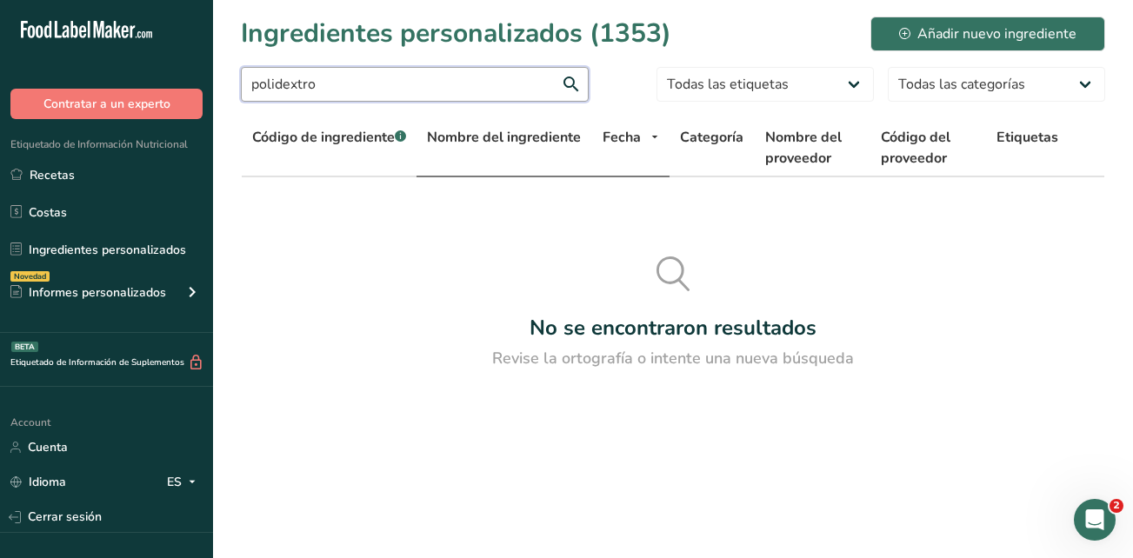
type input "polidextr"
drag, startPoint x: 488, startPoint y: 82, endPoint x: 178, endPoint y: 65, distance: 309.9
click at [178, 65] on div ".a-20{fill:#fff;} Contratar a un experto Etiquetado de Información Nutricional …" at bounding box center [566, 279] width 1133 height 558
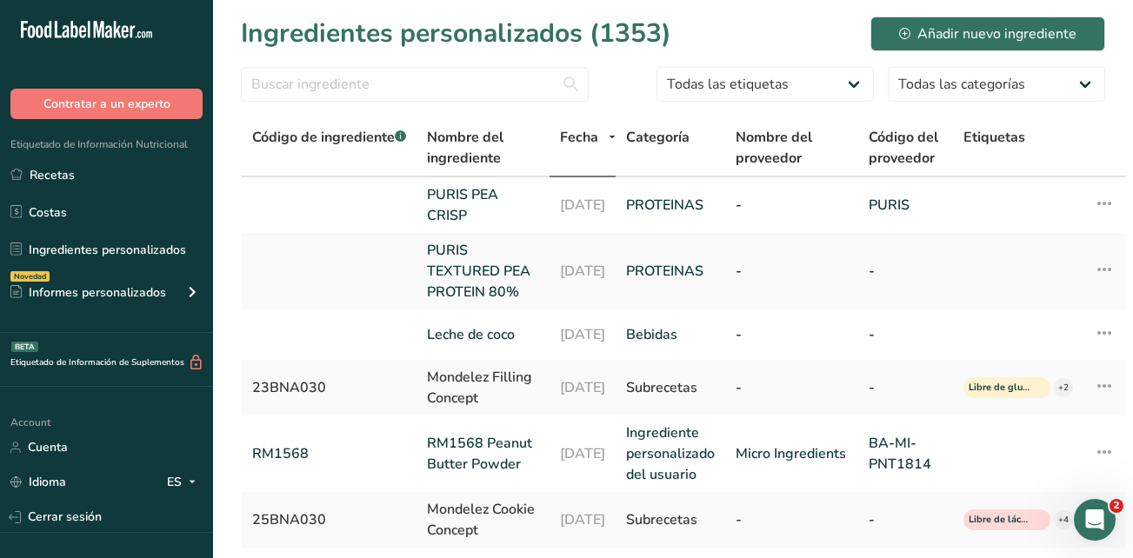
click at [381, 301] on td at bounding box center [329, 271] width 175 height 77
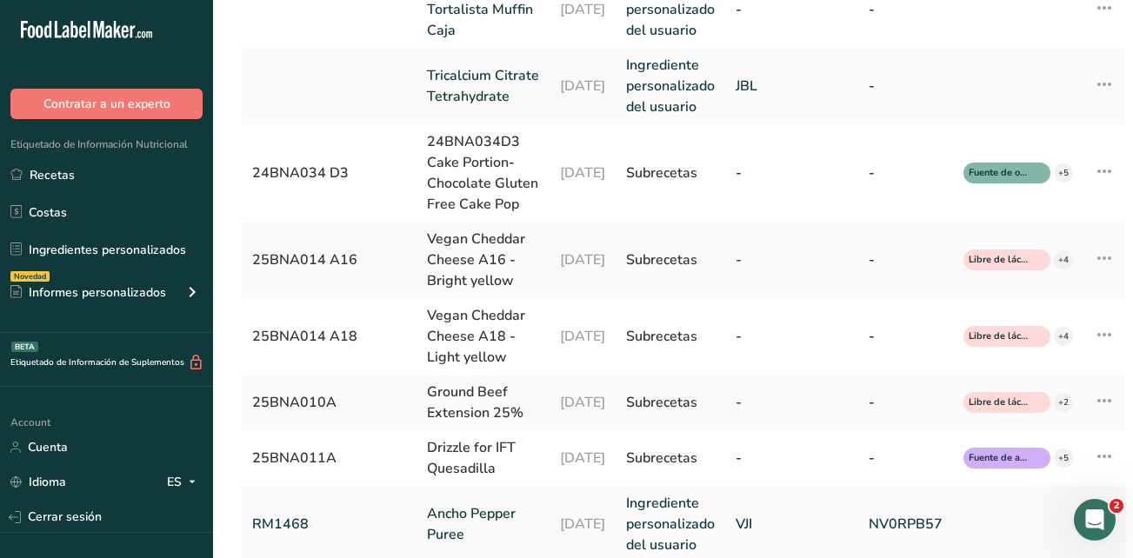
scroll to position [695, 0]
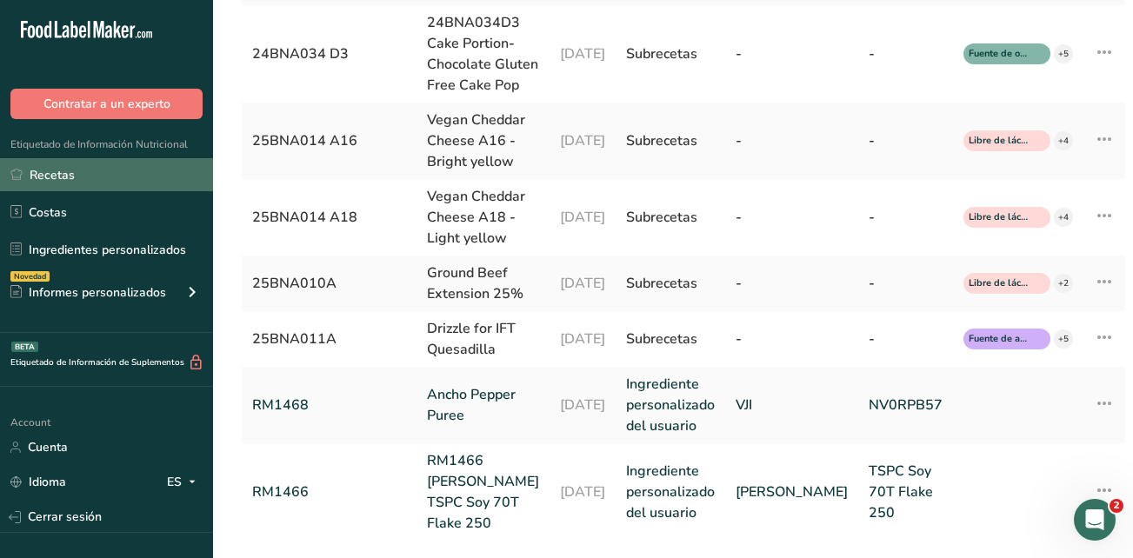
click at [128, 176] on link "Recetas" at bounding box center [106, 174] width 213 height 33
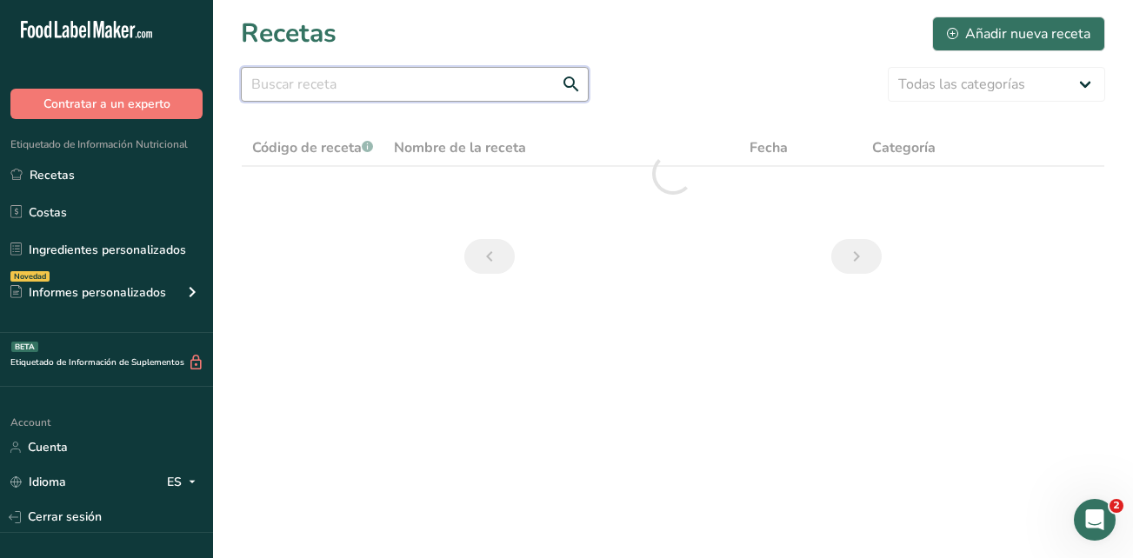
click at [500, 80] on input "text" at bounding box center [415, 84] width 348 height 35
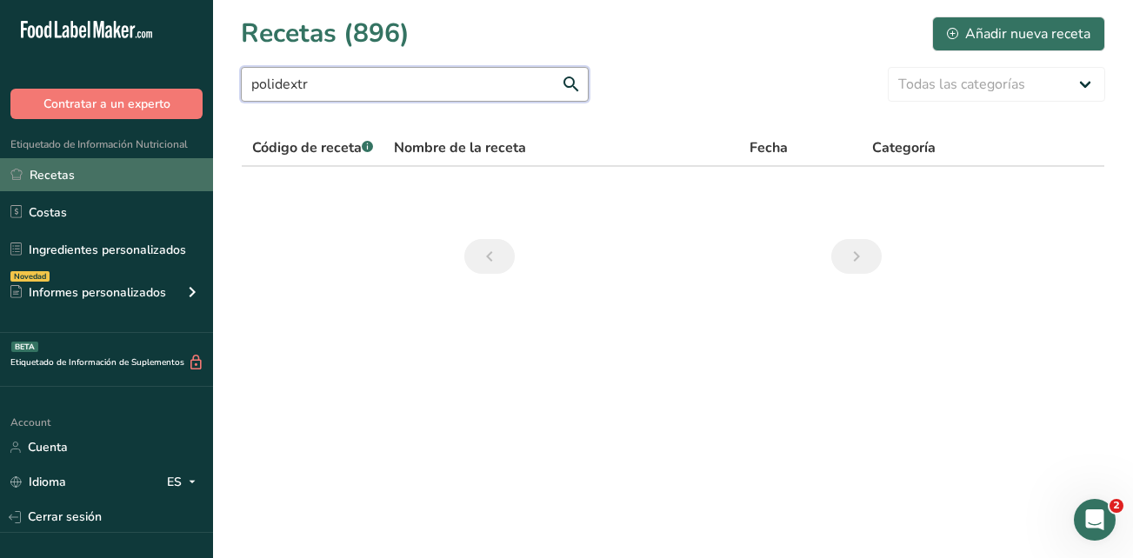
type input "polidextr"
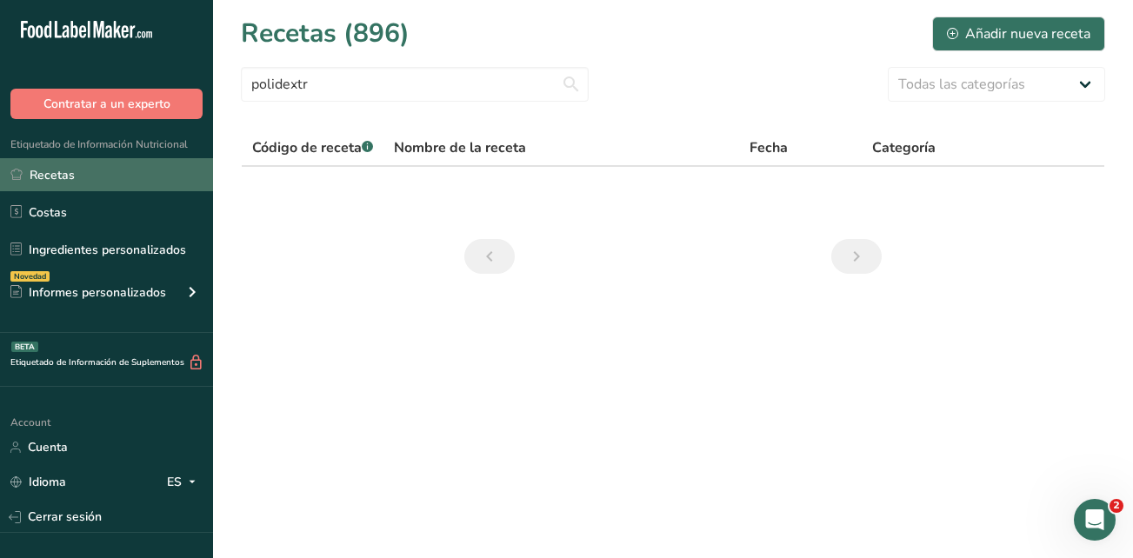
click at [153, 184] on link "Recetas" at bounding box center [106, 174] width 213 height 33
click at [61, 167] on link "Recetas" at bounding box center [106, 174] width 213 height 33
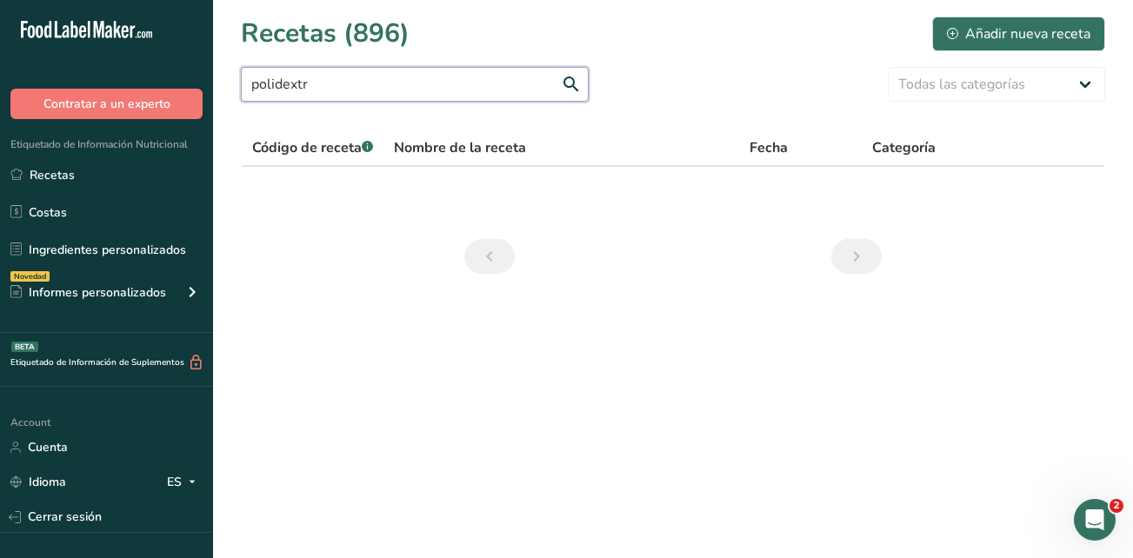
drag, startPoint x: 384, startPoint y: 90, endPoint x: 181, endPoint y: 83, distance: 203.6
click at [181, 83] on div ".a-20{fill:#fff;} Contratar a un experto Etiquetado de Información Nutricional …" at bounding box center [566, 279] width 1133 height 558
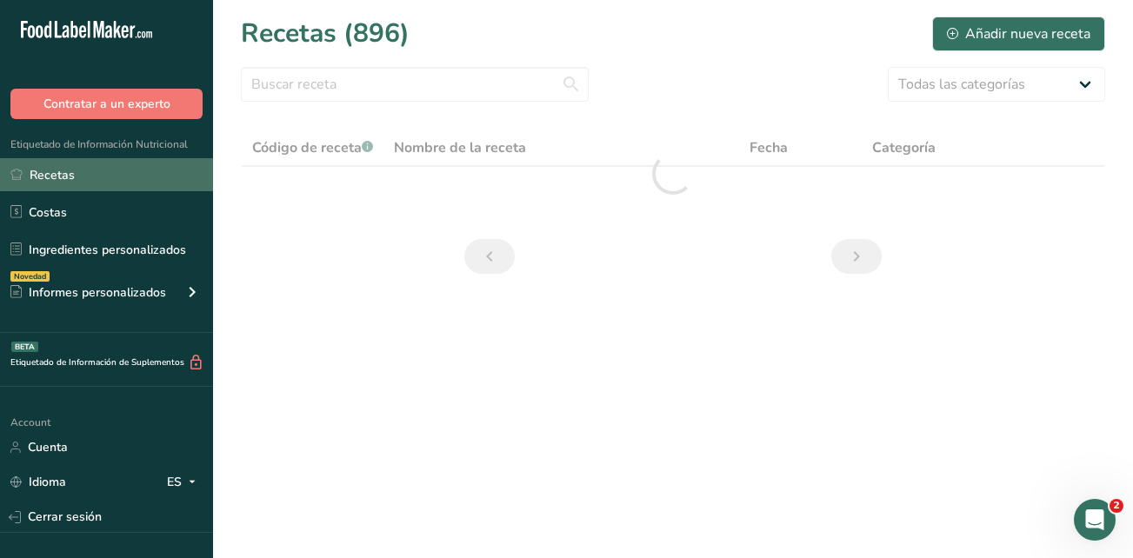
click at [116, 174] on link "Recetas" at bounding box center [106, 174] width 213 height 33
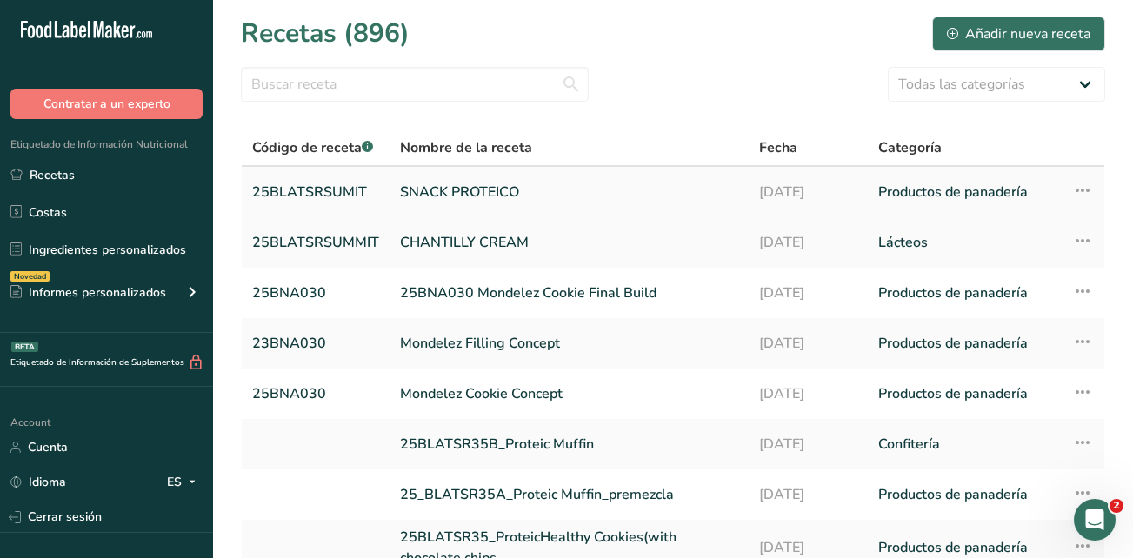
click at [416, 183] on link "SNACK PROTEICO" at bounding box center [569, 192] width 338 height 37
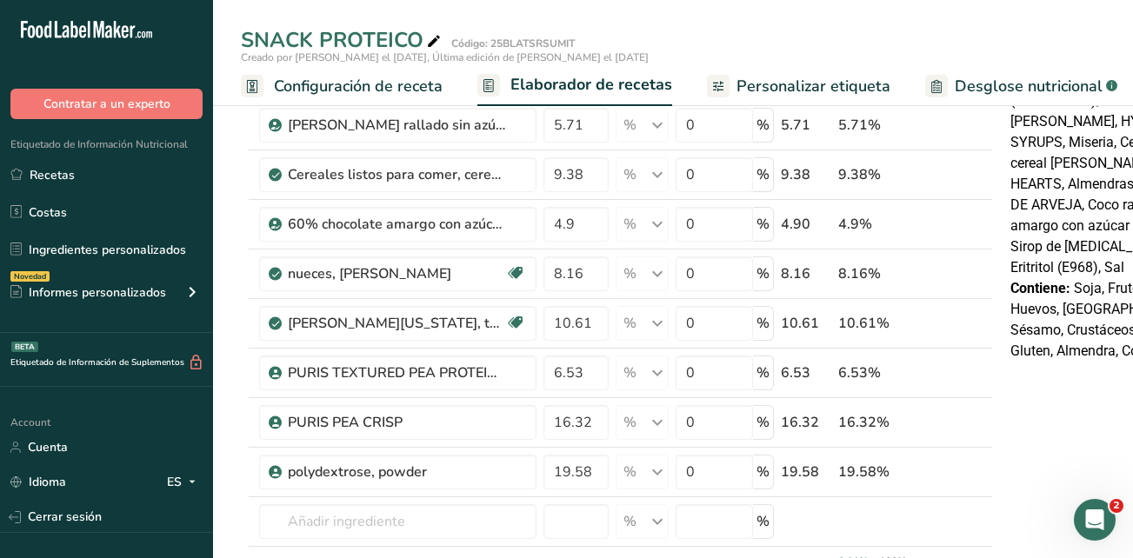
scroll to position [435, 0]
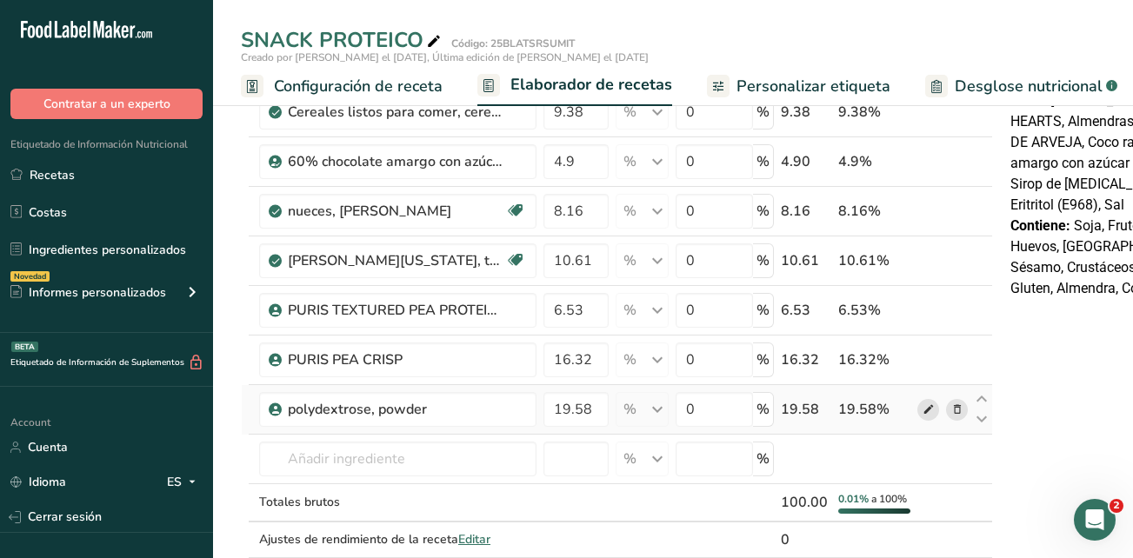
click at [927, 409] on icon at bounding box center [928, 410] width 12 height 18
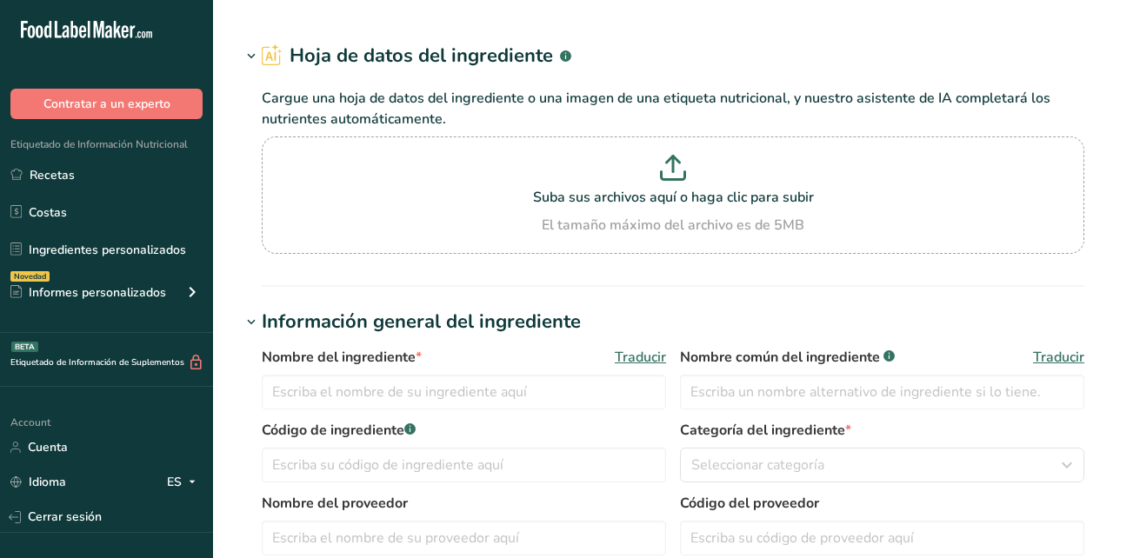
type input "polydextrose, Litesse II, super improved"
type input "polydextrose, powder"
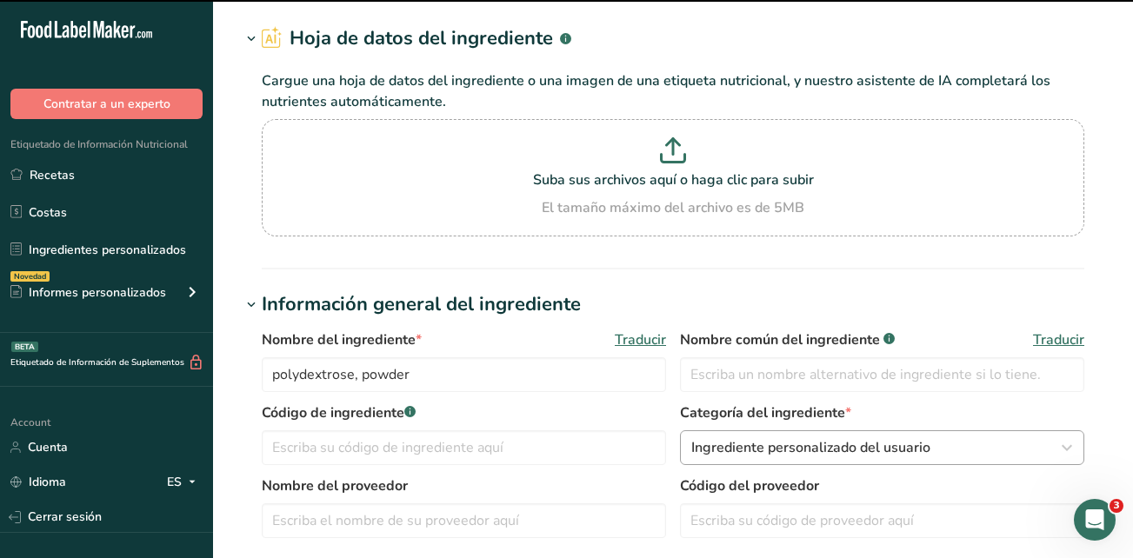
scroll to position [87, 0]
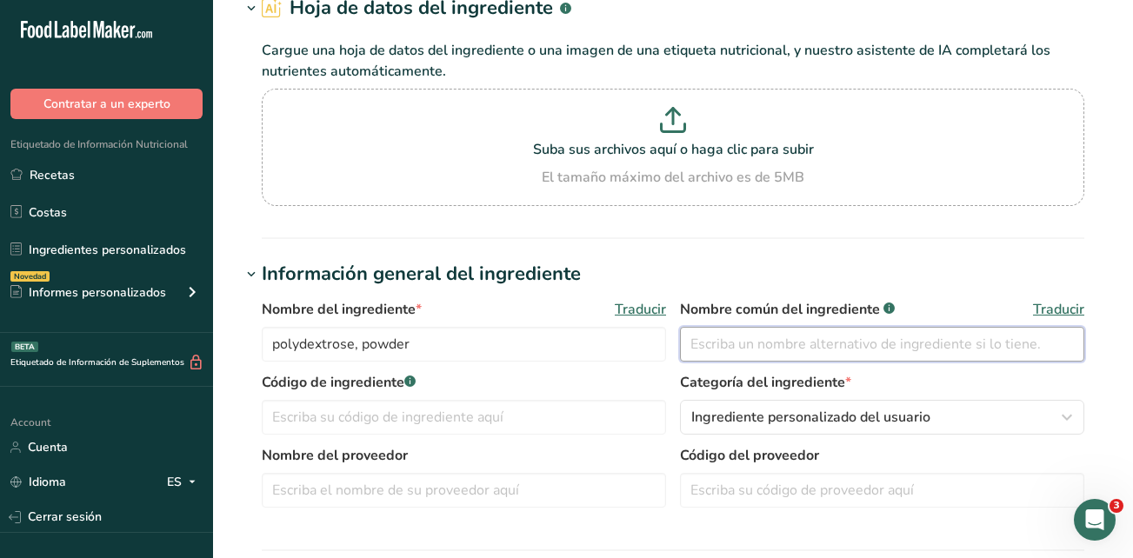
click at [913, 348] on input "text" at bounding box center [882, 344] width 404 height 35
type input "Polidextrose"
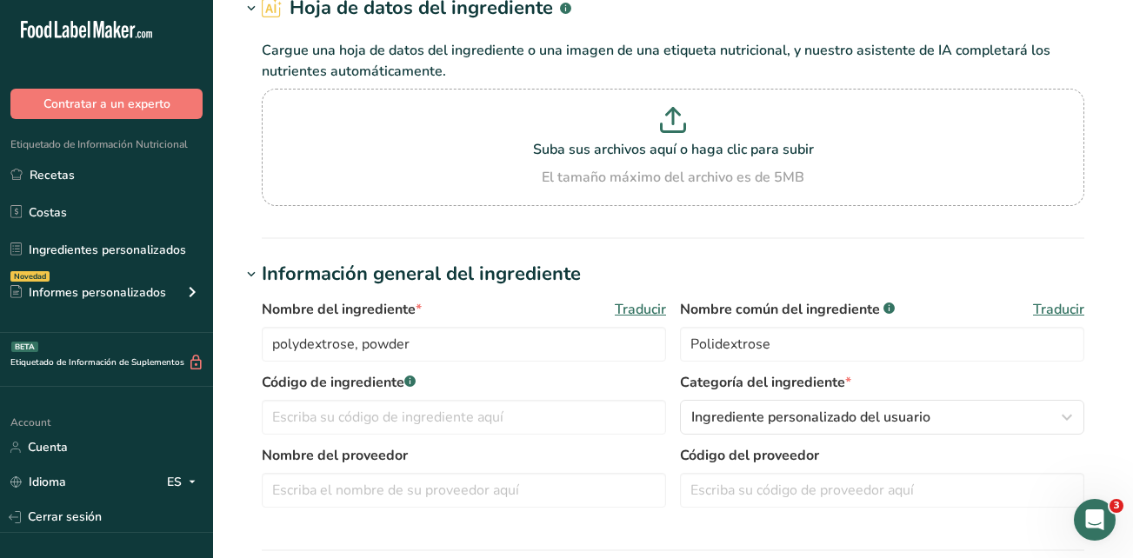
click at [612, 449] on label "Nombre del proveedor" at bounding box center [464, 455] width 404 height 21
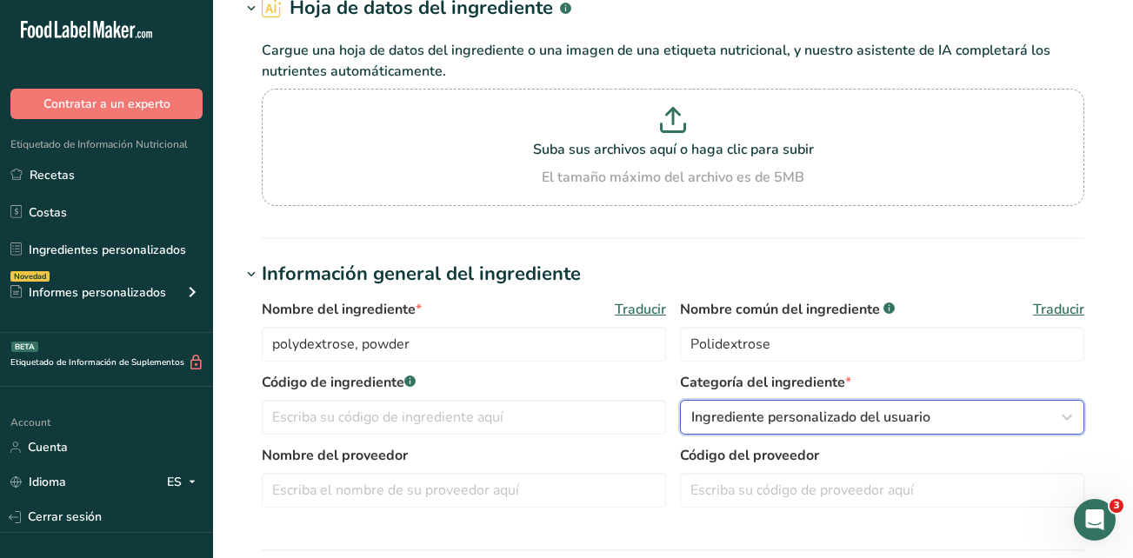
click at [1059, 409] on icon "button" at bounding box center [1066, 417] width 21 height 31
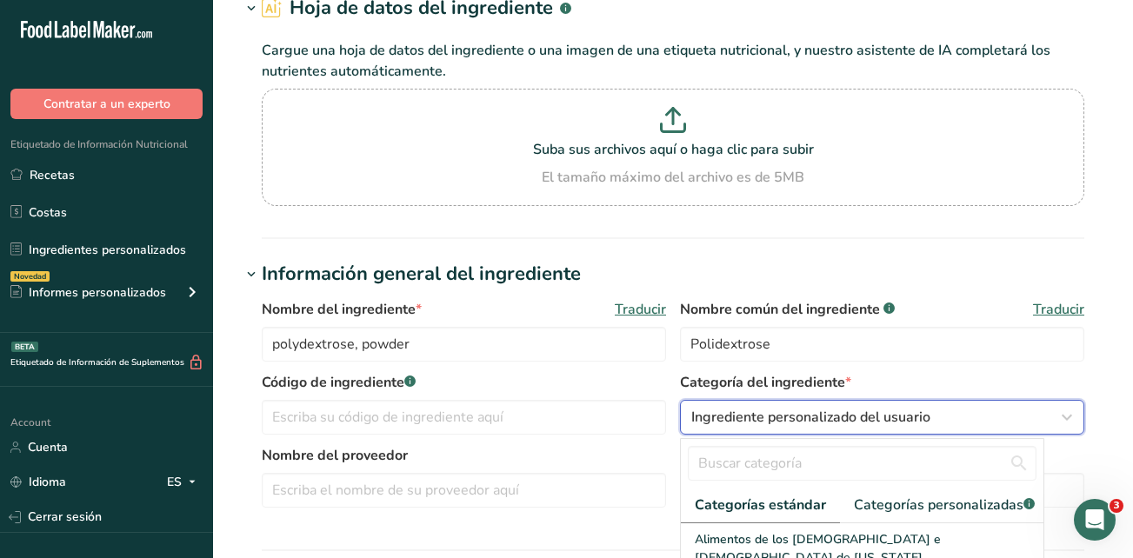
click at [1059, 409] on icon "button" at bounding box center [1066, 417] width 21 height 31
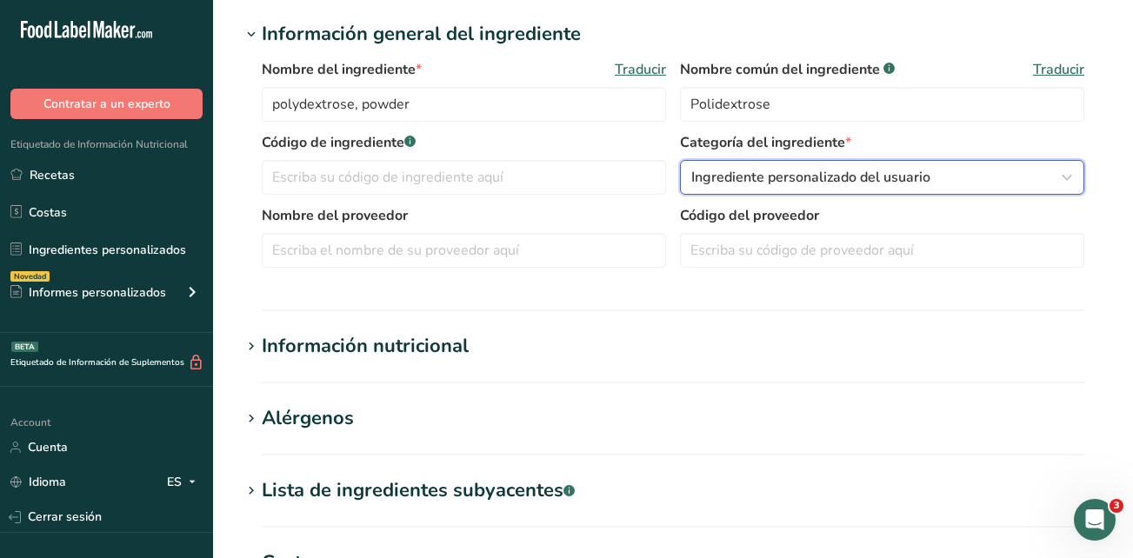
scroll to position [348, 0]
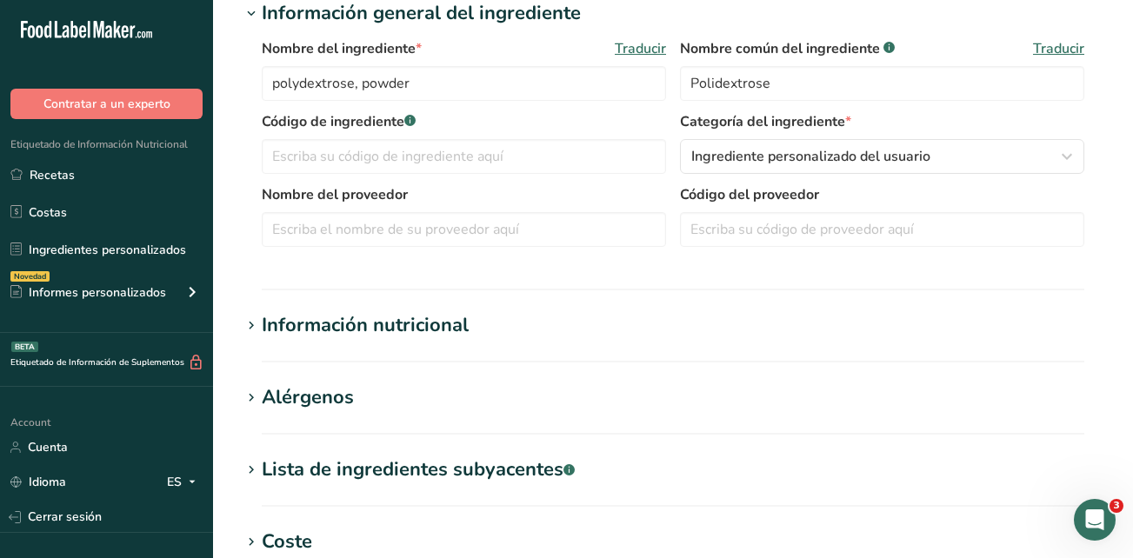
click at [437, 322] on div "Información nutricional" at bounding box center [365, 325] width 207 height 29
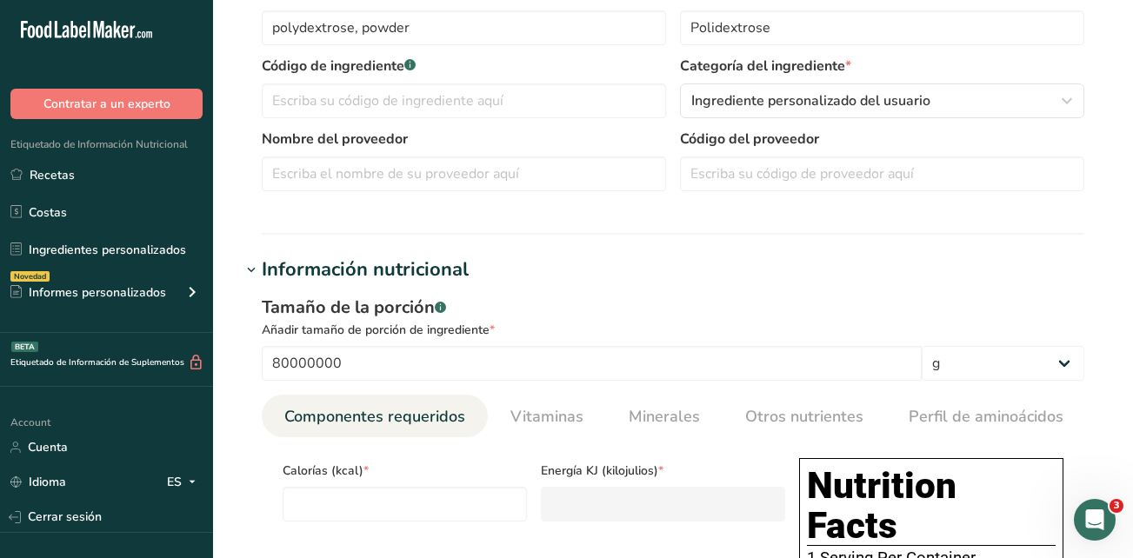
scroll to position [435, 0]
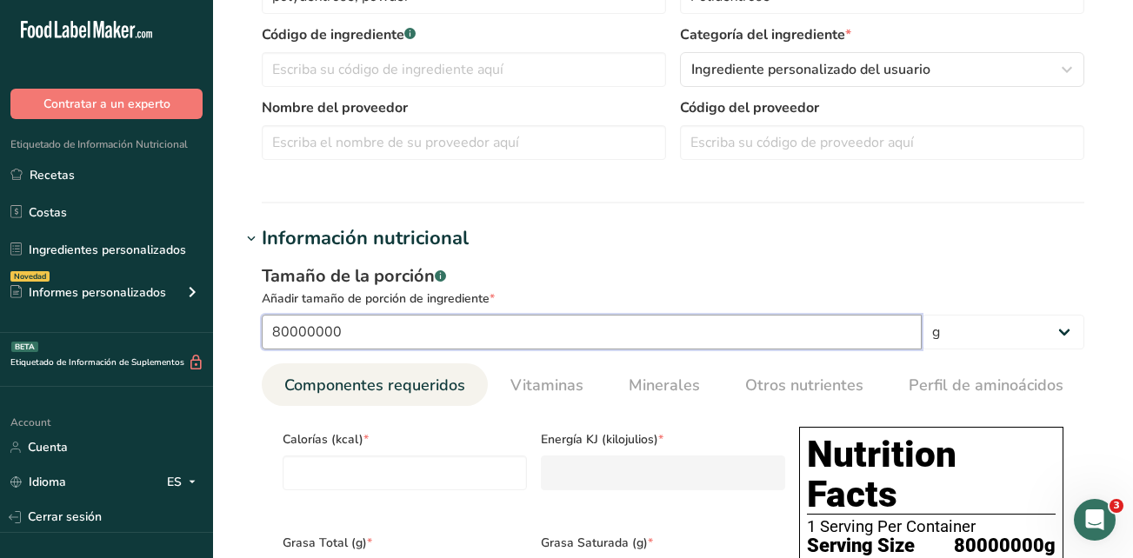
drag, startPoint x: 415, startPoint y: 321, endPoint x: 230, endPoint y: 321, distance: 185.2
type input "100"
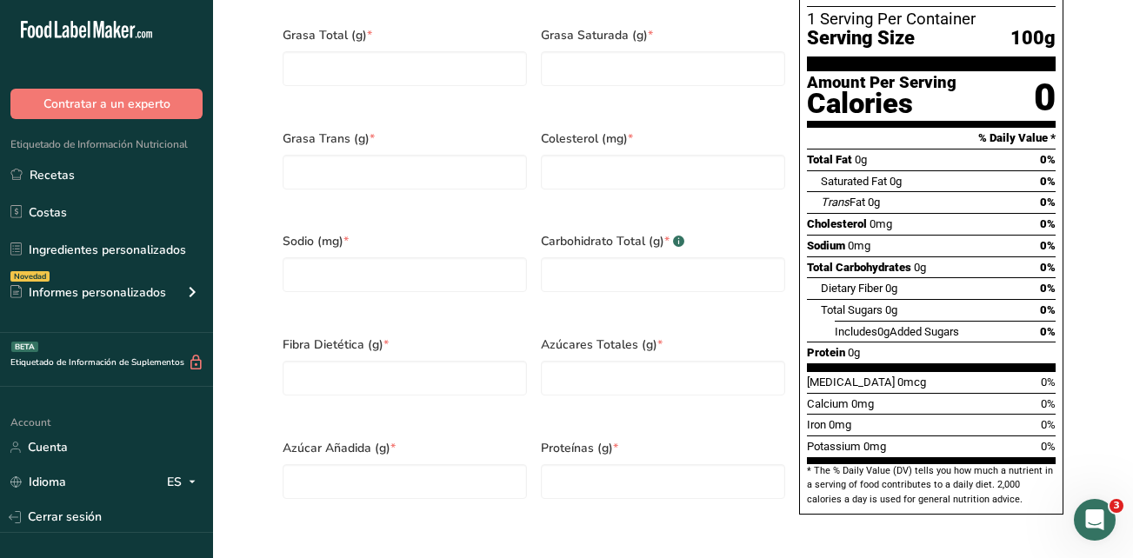
scroll to position [1043, 0]
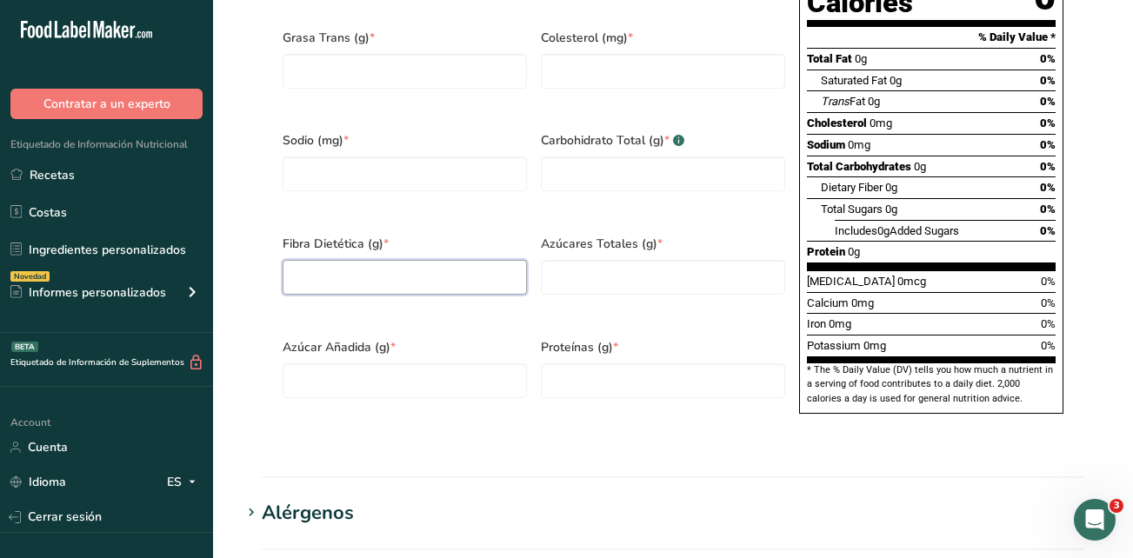
click at [424, 261] on Fiber "number" at bounding box center [405, 277] width 244 height 35
type Fiber "90"
click at [596, 443] on section "Editar polydextrose, powder Hoja de datos del ingrediente .a-a{fill:#347362;}.b…" at bounding box center [673, 11] width 920 height 2109
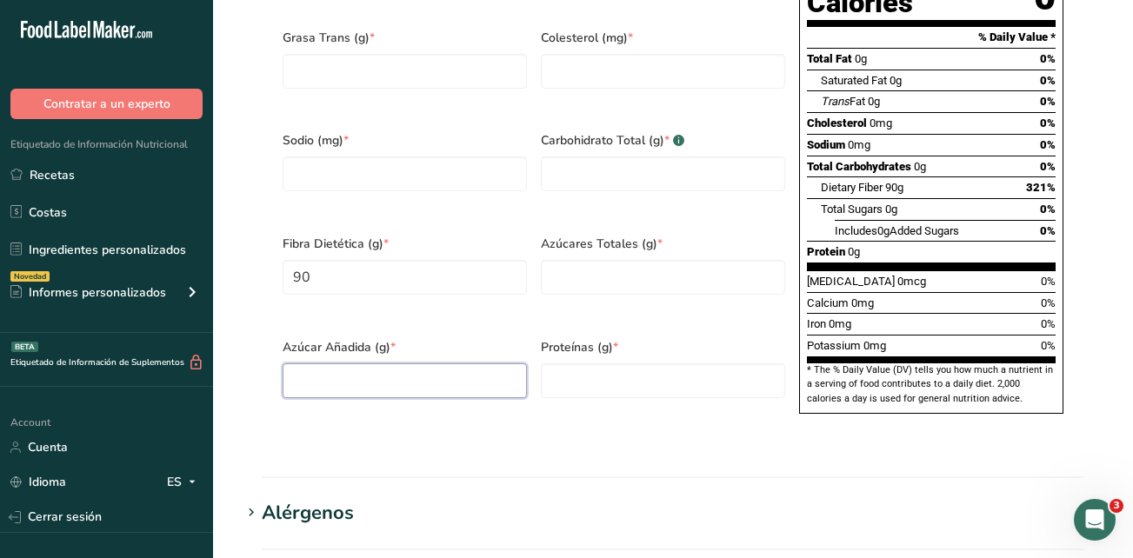
click at [392, 363] on Sugars "number" at bounding box center [405, 380] width 244 height 35
type Sugars "0"
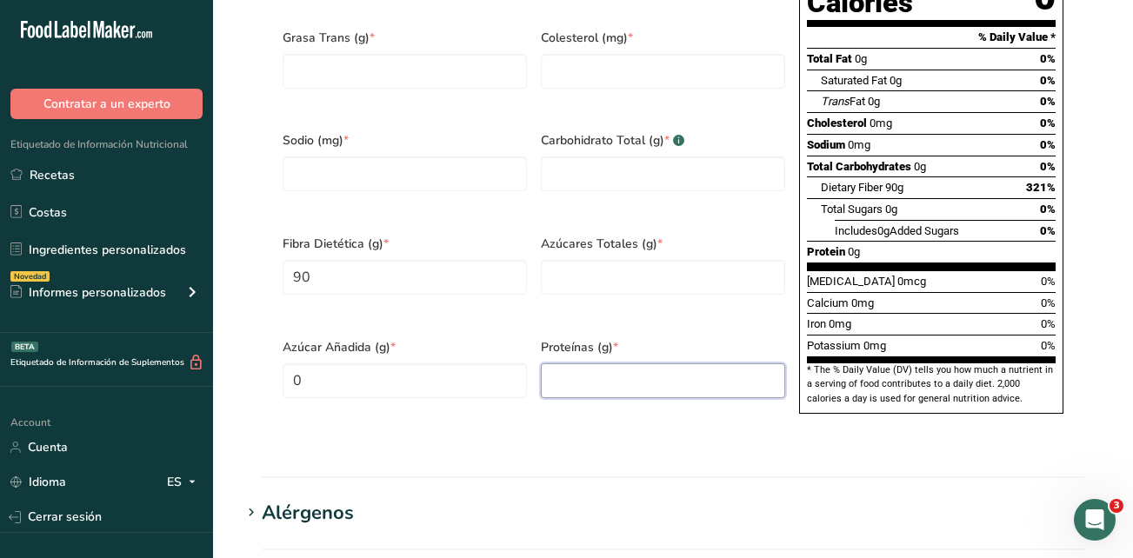
click at [582, 363] on input "number" at bounding box center [663, 380] width 244 height 35
type input "0"
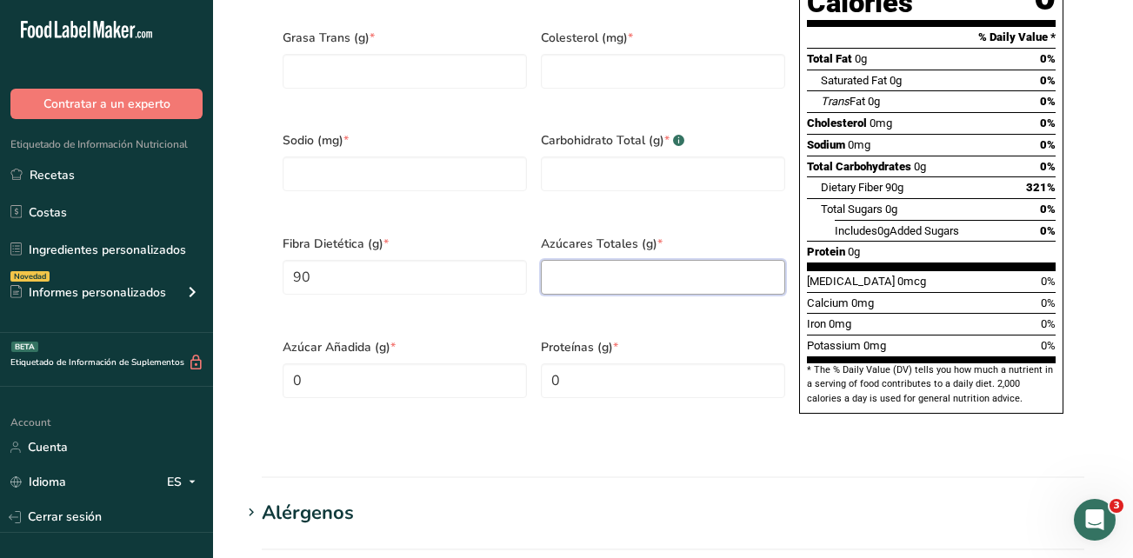
click at [576, 260] on Sugars "number" at bounding box center [663, 277] width 244 height 35
type Sugars "0"
click at [586, 156] on Carbohydrates "number" at bounding box center [663, 173] width 244 height 35
type Carbohydrates "0"
click at [479, 172] on div "Sodio (mg) *" at bounding box center [405, 172] width 258 height 103
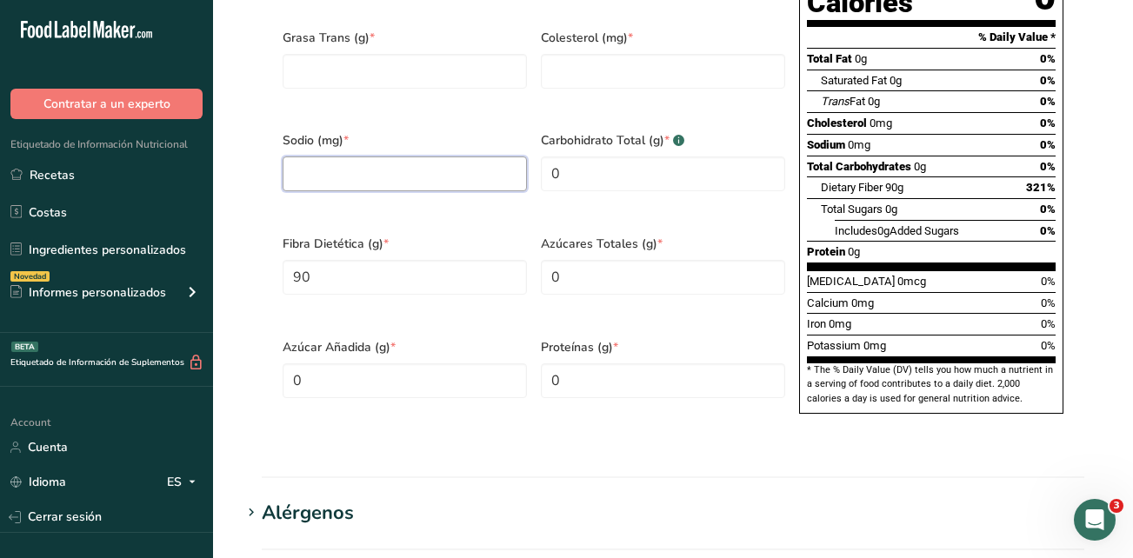
click at [345, 156] on input "number" at bounding box center [405, 173] width 244 height 35
type input "0"
drag, startPoint x: 567, startPoint y: 154, endPoint x: 542, endPoint y: 155, distance: 24.4
click at [542, 156] on Carbohydrates "0" at bounding box center [663, 173] width 244 height 35
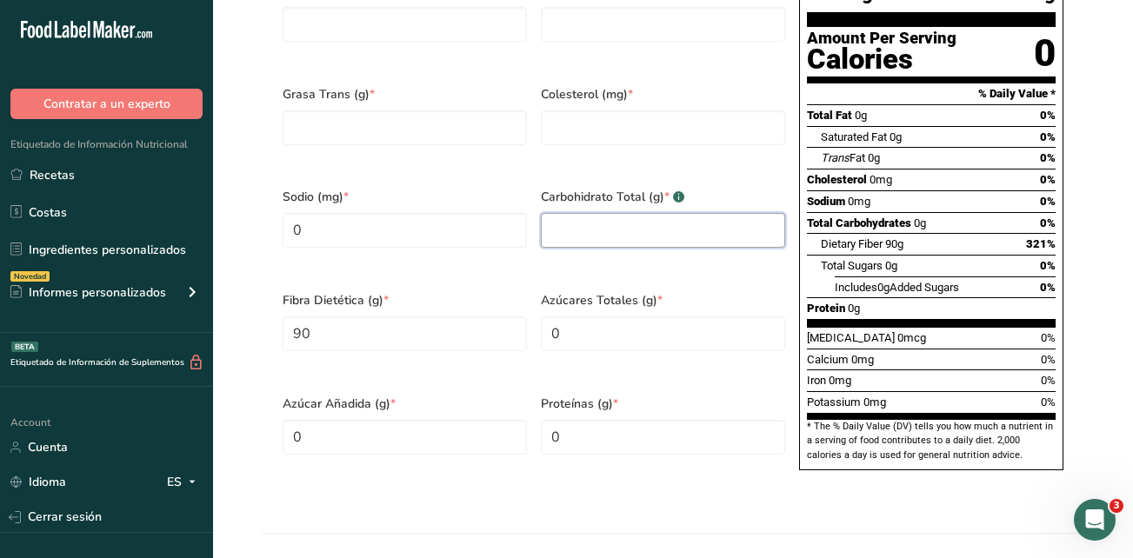
scroll to position [956, 0]
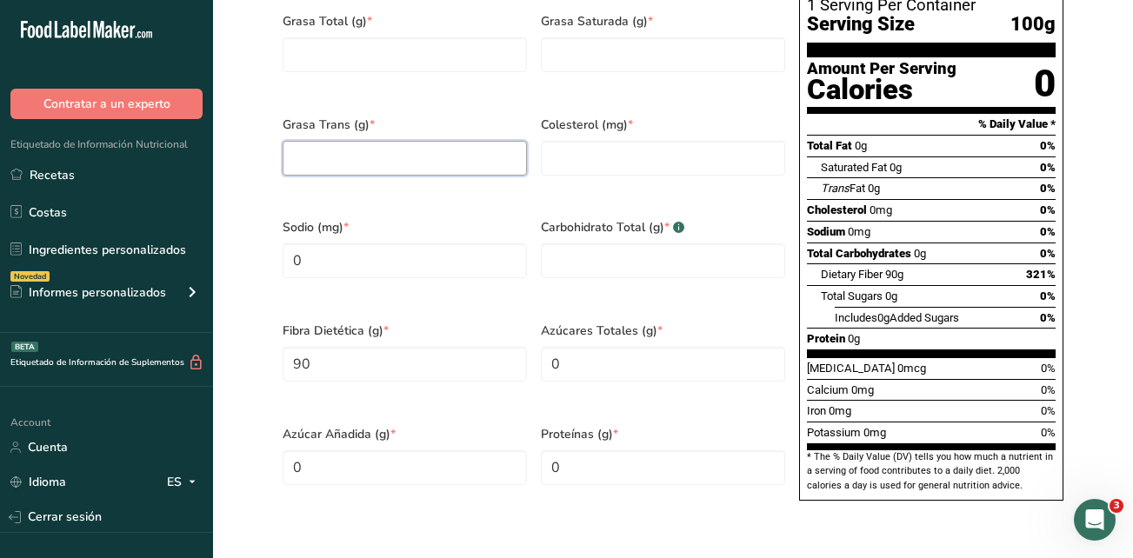
click at [443, 149] on Fat "number" at bounding box center [405, 158] width 244 height 35
type Fat "0"
click at [401, 46] on Fat "number" at bounding box center [405, 54] width 244 height 35
type Fat "0"
click at [576, 38] on Fat "number" at bounding box center [663, 54] width 244 height 35
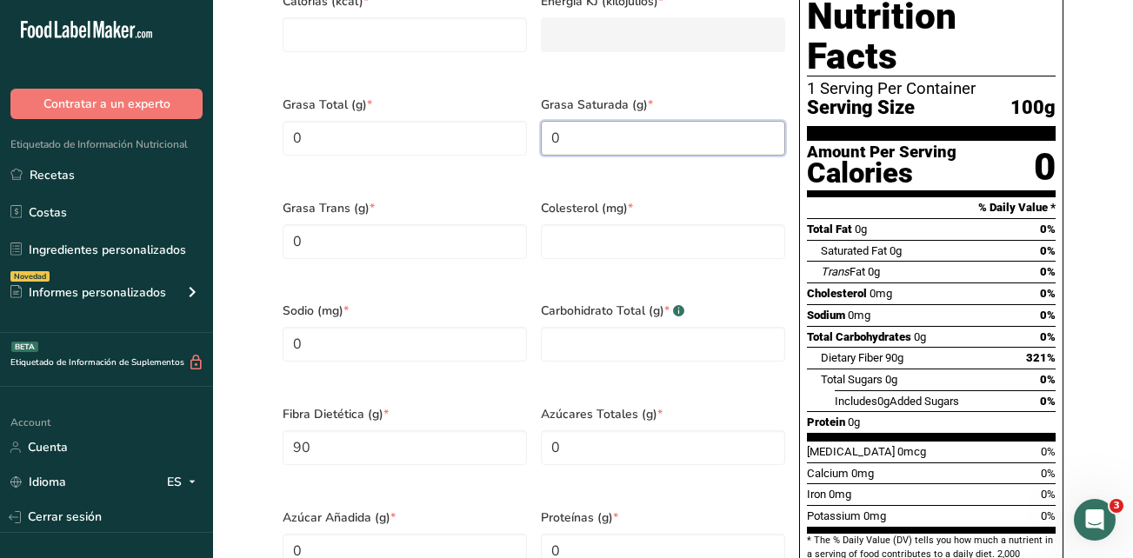
scroll to position [695, 0]
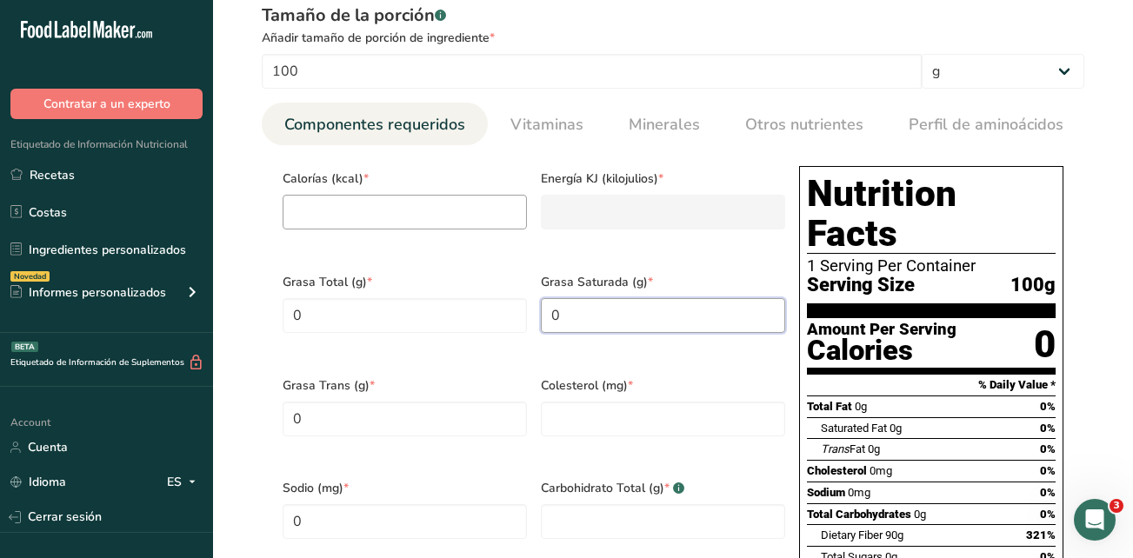
type Fat "0"
click at [472, 219] on input "number" at bounding box center [405, 212] width 244 height 35
type input "0"
type KJ "0"
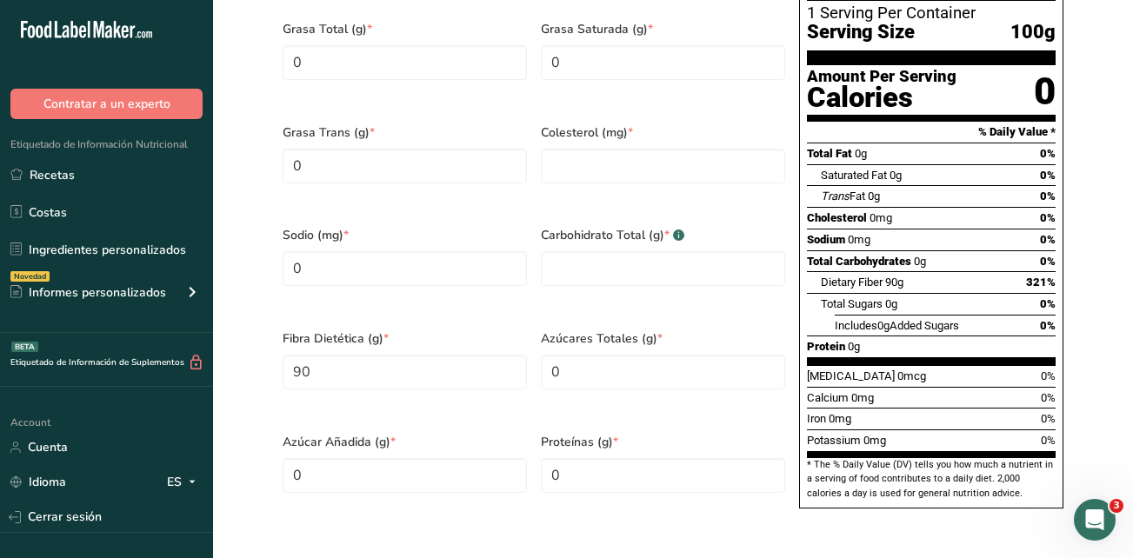
scroll to position [956, 0]
